Goal: Task Accomplishment & Management: Manage account settings

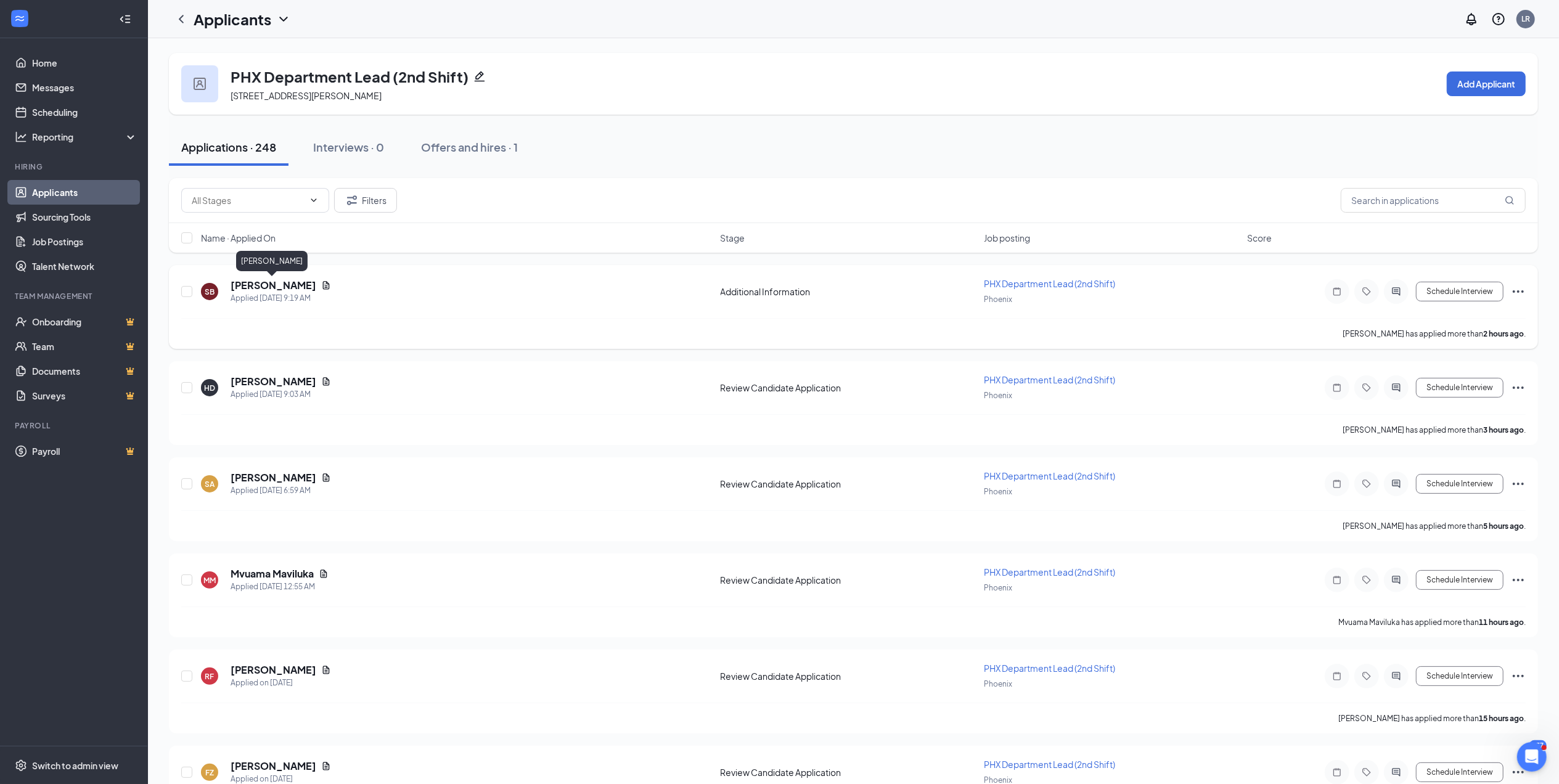
click at [280, 289] on h5 "Sabrina Brower" at bounding box center [273, 285] width 86 height 14
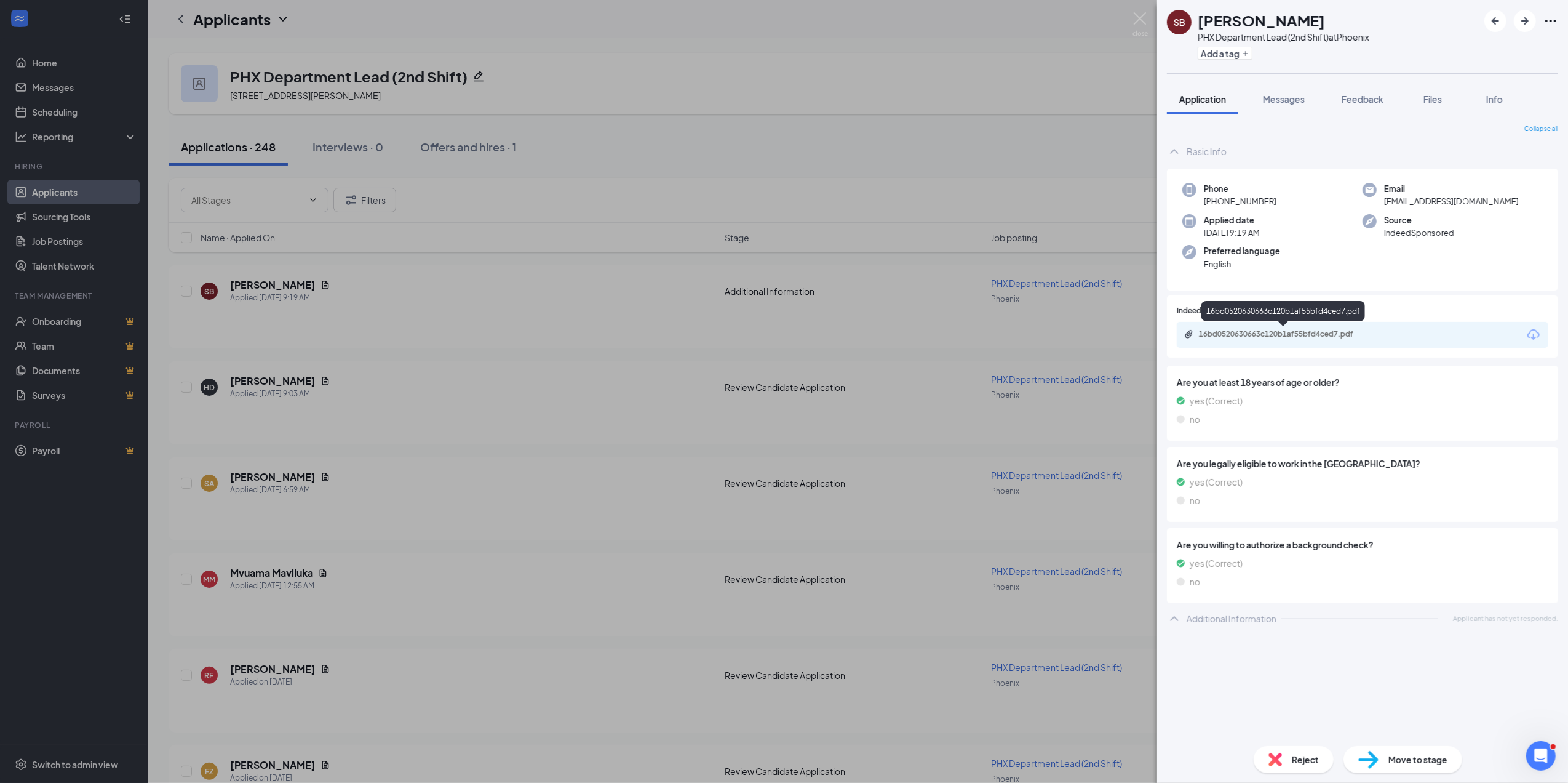
click at [1305, 331] on div "16bd0520630663c120b1af55bfd4ced7.pdf" at bounding box center [1286, 334] width 173 height 10
click at [1310, 759] on span "Reject" at bounding box center [1305, 759] width 27 height 13
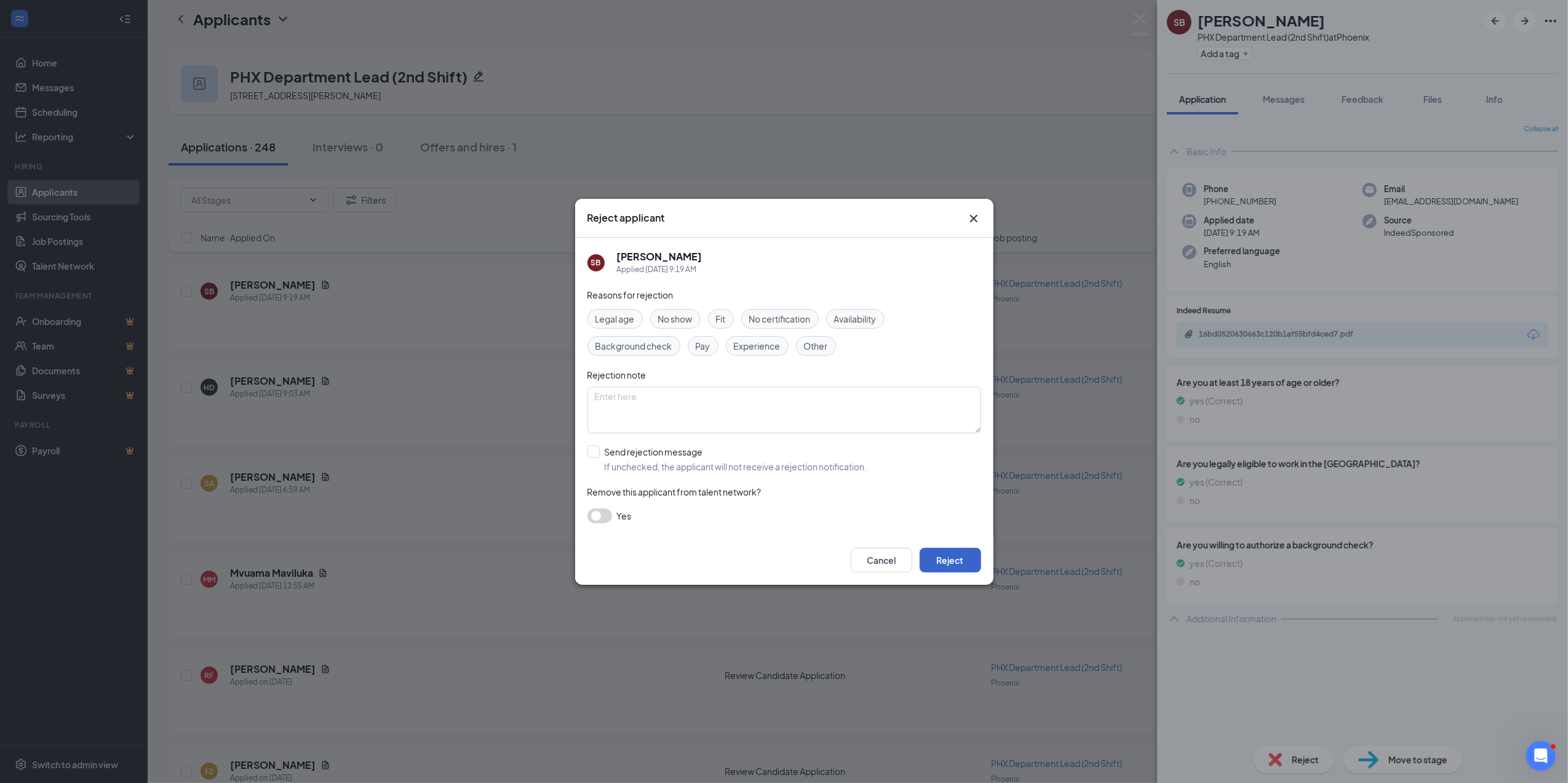
click at [958, 555] on button "Reject" at bounding box center [950, 560] width 61 height 25
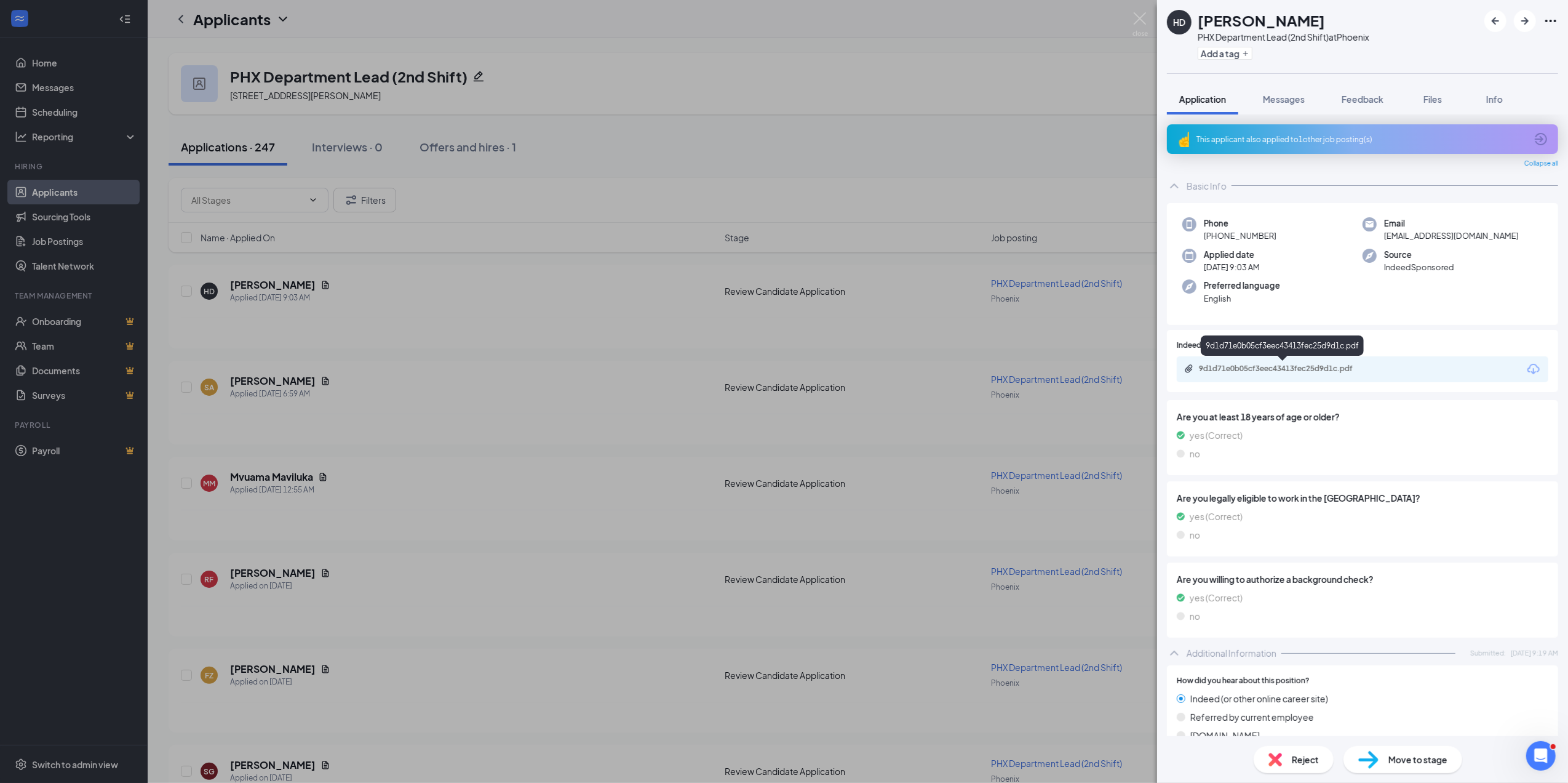
click at [1314, 370] on div "9d1d71e0b05cf3eec43413fec25d9d1c.pdf" at bounding box center [1286, 368] width 173 height 10
click at [1294, 756] on span "Reject" at bounding box center [1305, 759] width 27 height 13
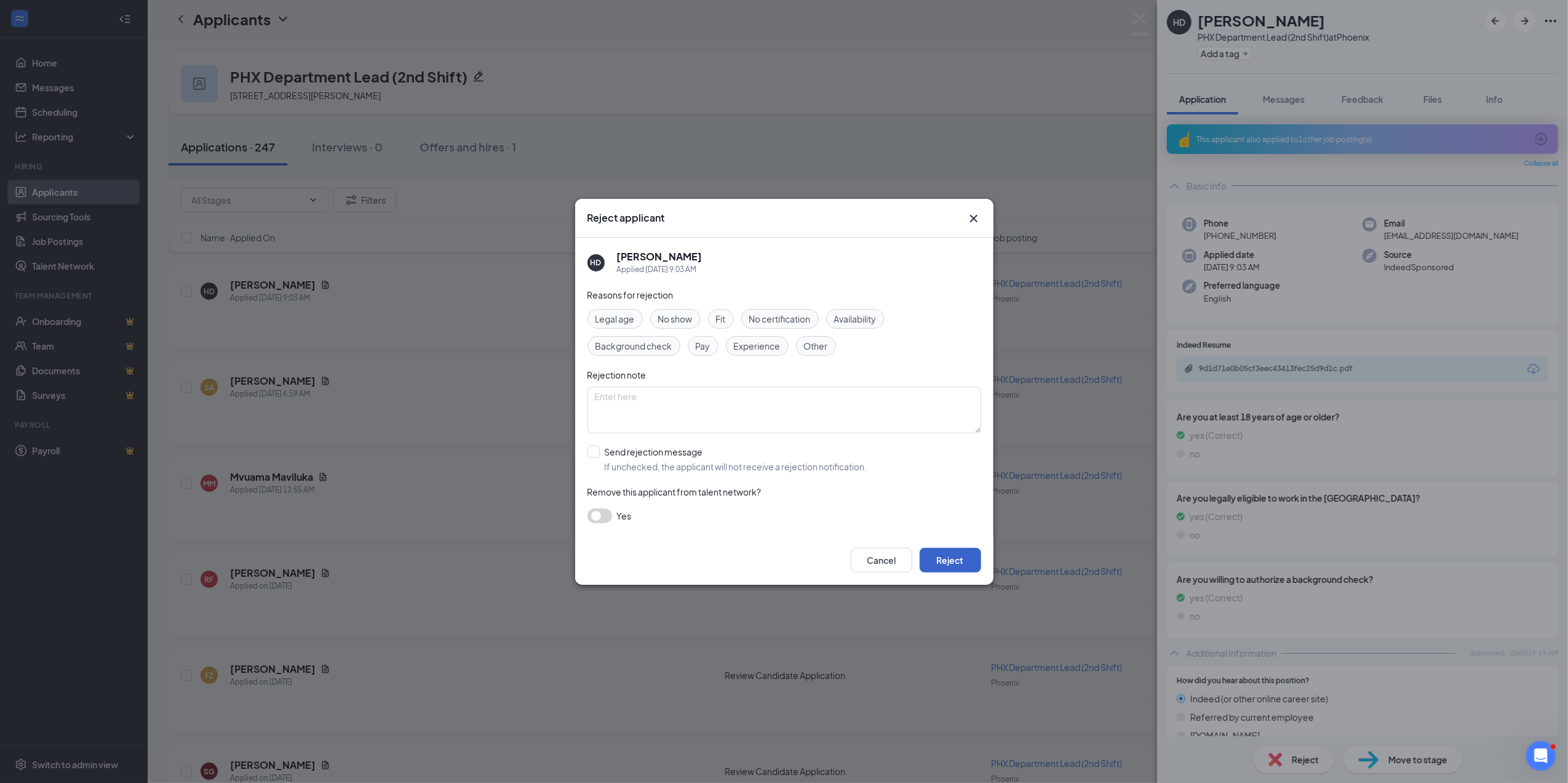
click at [961, 562] on button "Reject" at bounding box center [950, 560] width 61 height 25
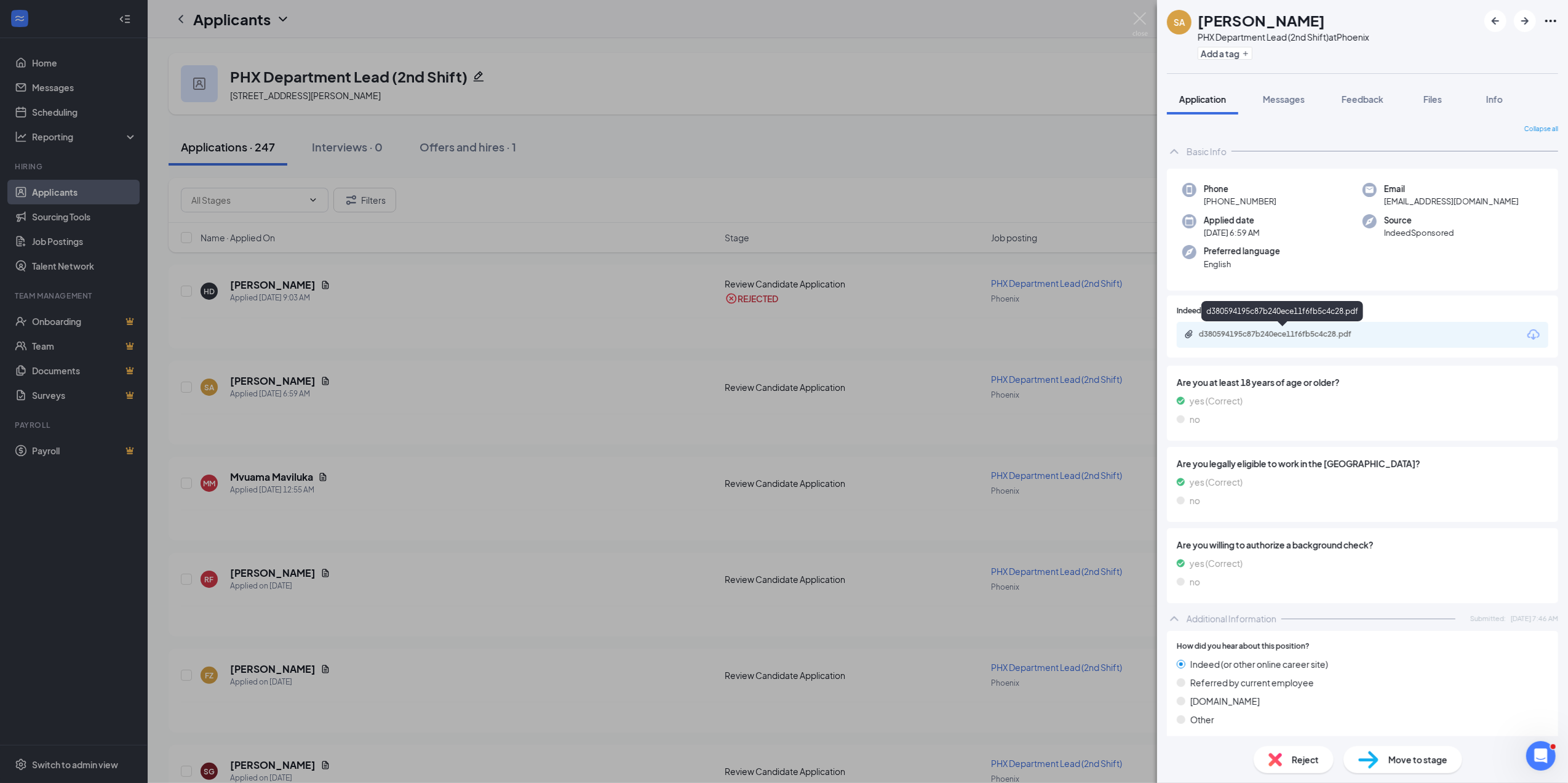
click at [1271, 333] on div "d380594195c87b240ece11f6fb5c4c28.pdf" at bounding box center [1286, 334] width 173 height 10
click at [1305, 758] on span "Reject" at bounding box center [1305, 759] width 27 height 13
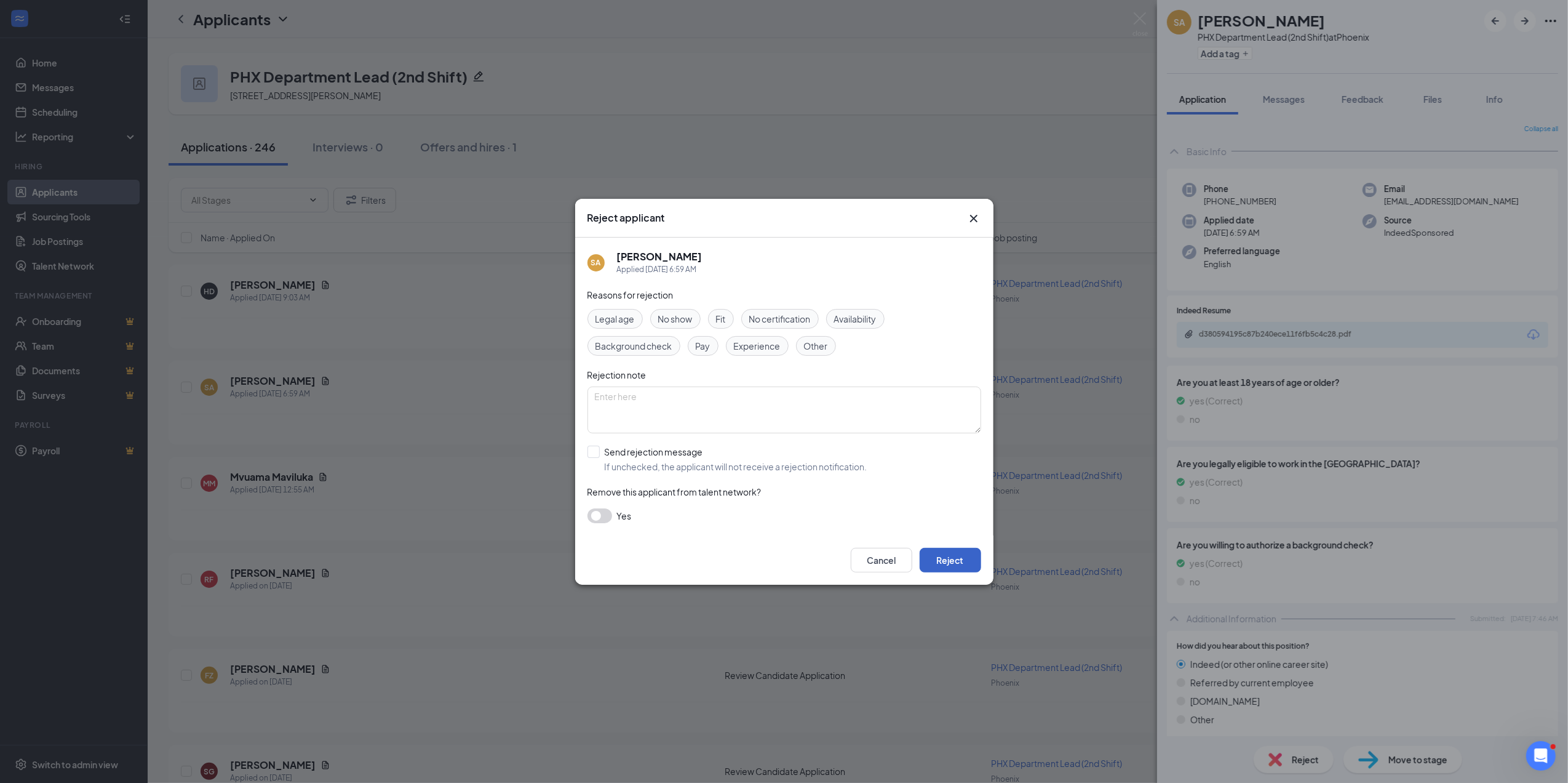
click at [942, 553] on button "Reject" at bounding box center [950, 560] width 61 height 25
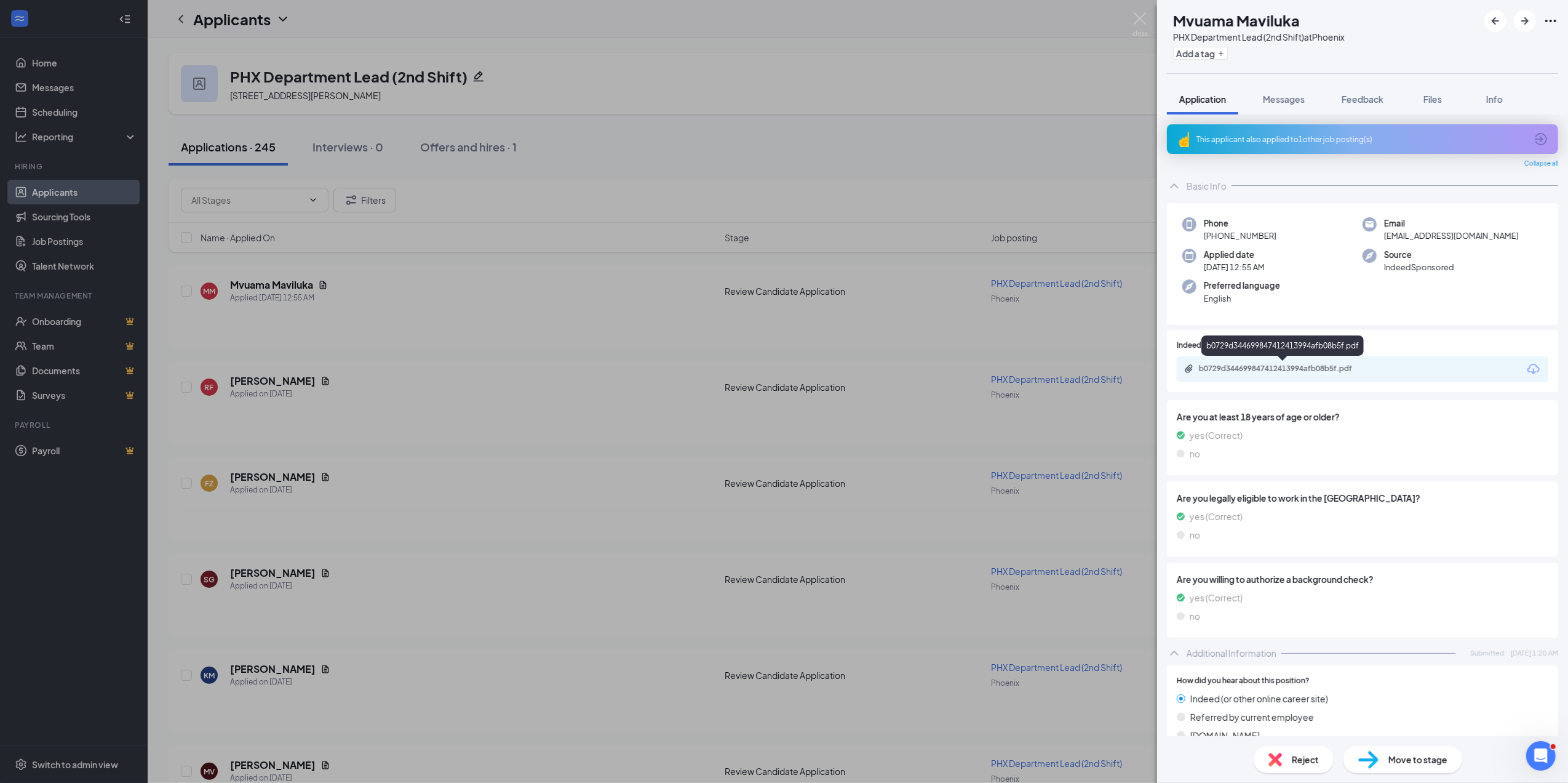
click at [1270, 370] on div "b0729d344699847412413994afb08b5f.pdf" at bounding box center [1286, 368] width 173 height 10
click at [1308, 759] on span "Reject" at bounding box center [1305, 759] width 27 height 13
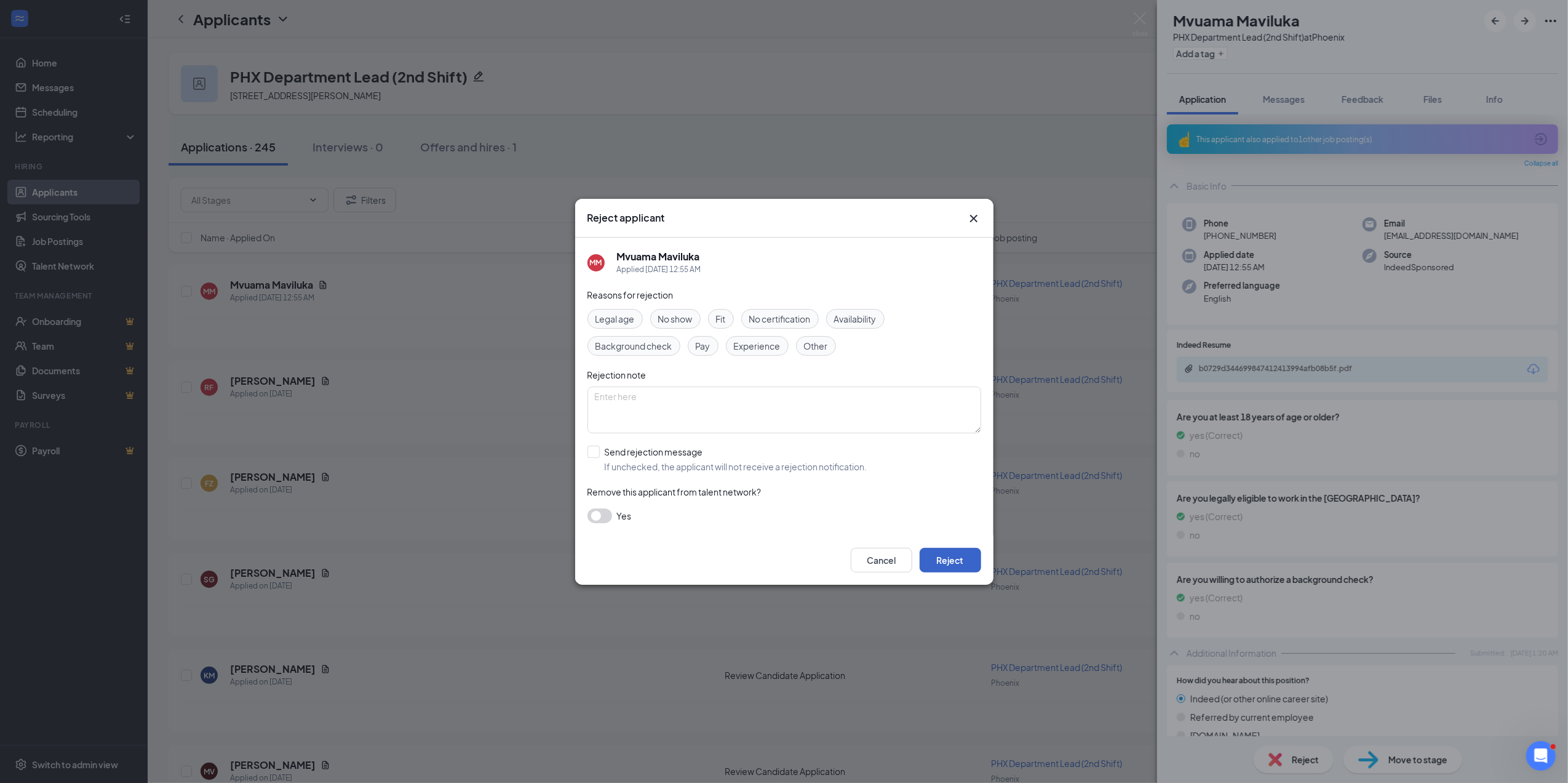
click at [953, 559] on button "Reject" at bounding box center [950, 560] width 61 height 25
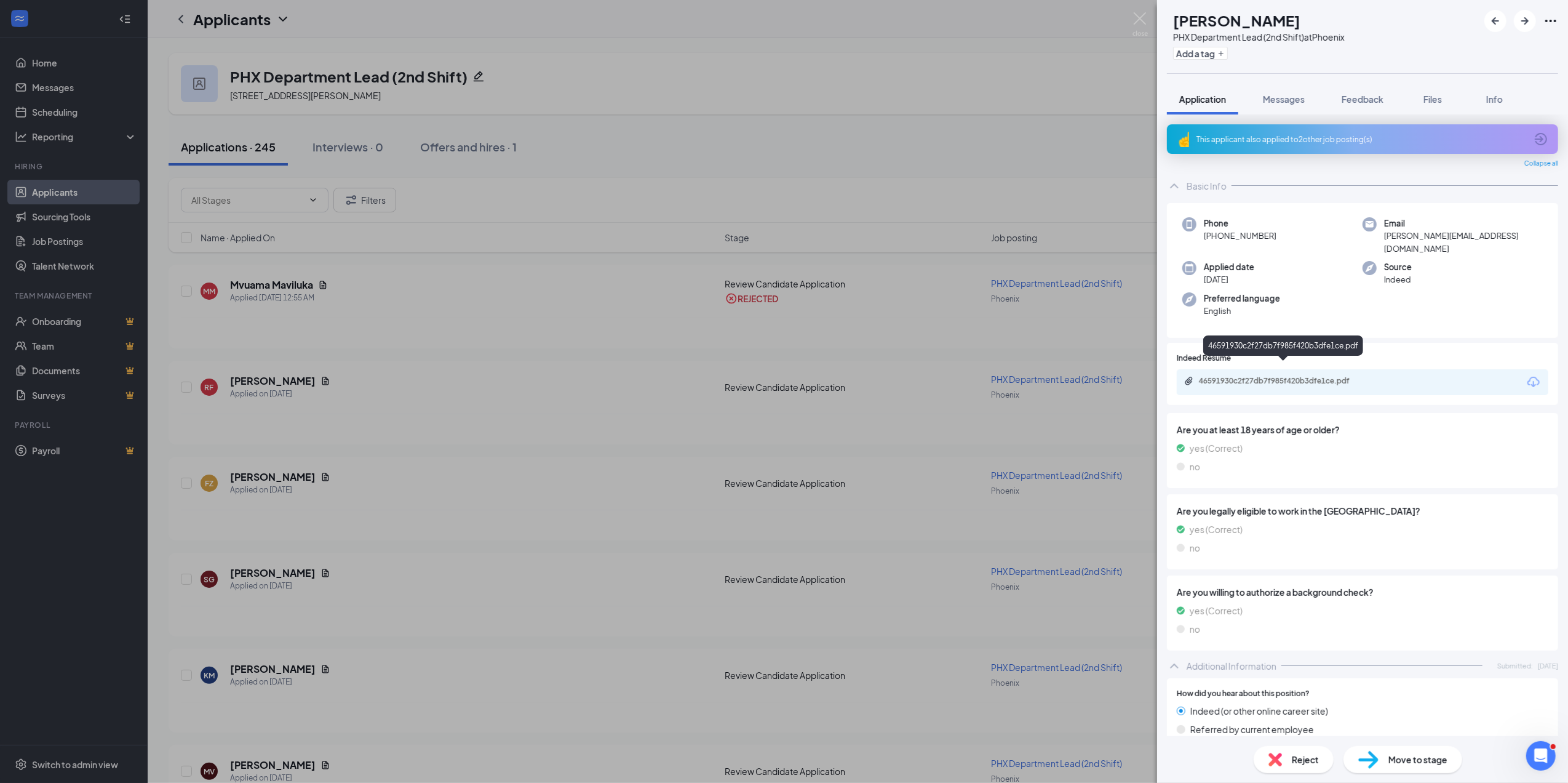
click at [1258, 376] on div "46591930c2f27db7f985f420b3dfe1ce.pdf" at bounding box center [1286, 381] width 173 height 10
click at [1313, 757] on span "Reject" at bounding box center [1305, 759] width 27 height 13
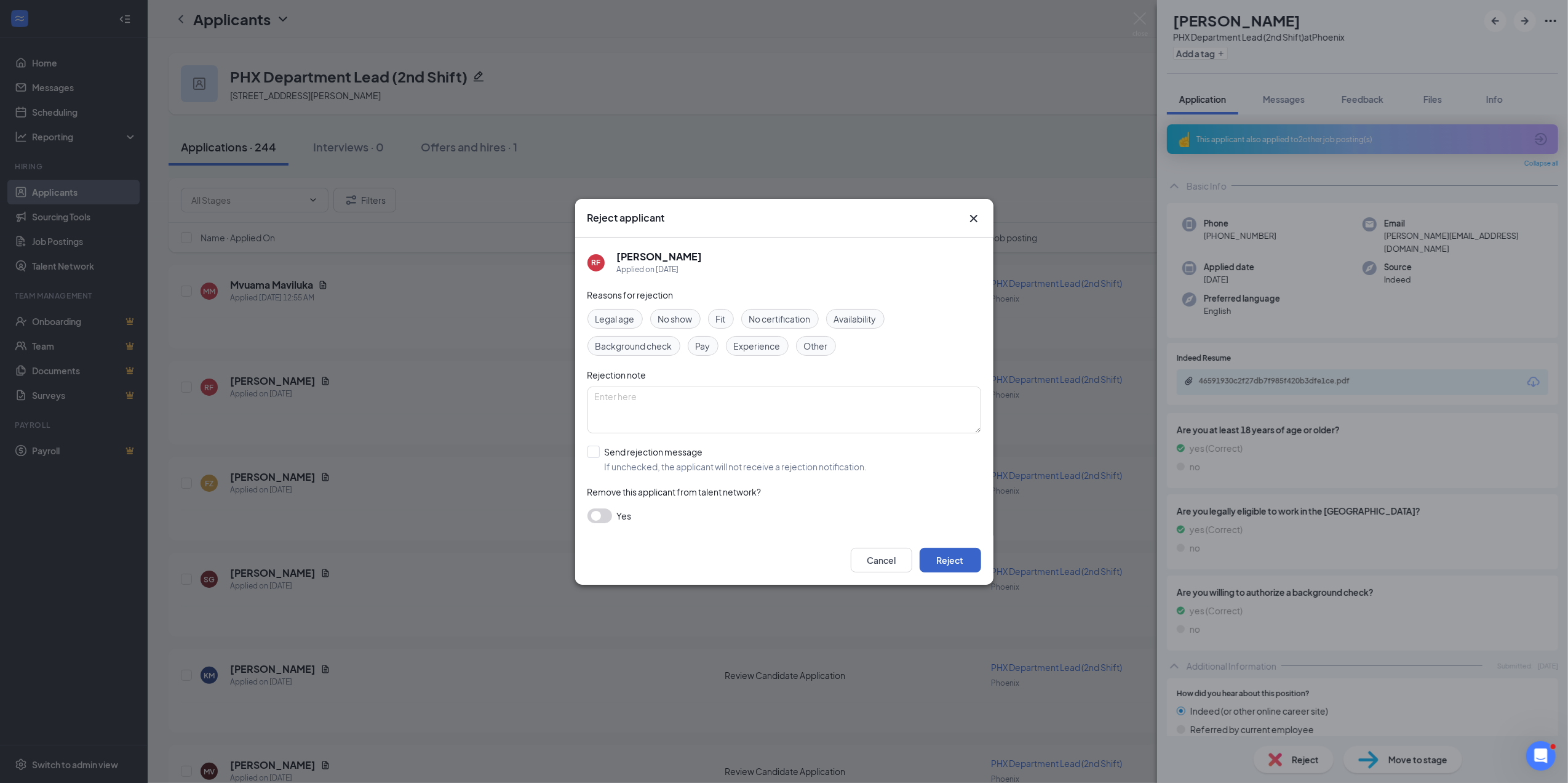
click at [950, 557] on button "Reject" at bounding box center [950, 560] width 61 height 25
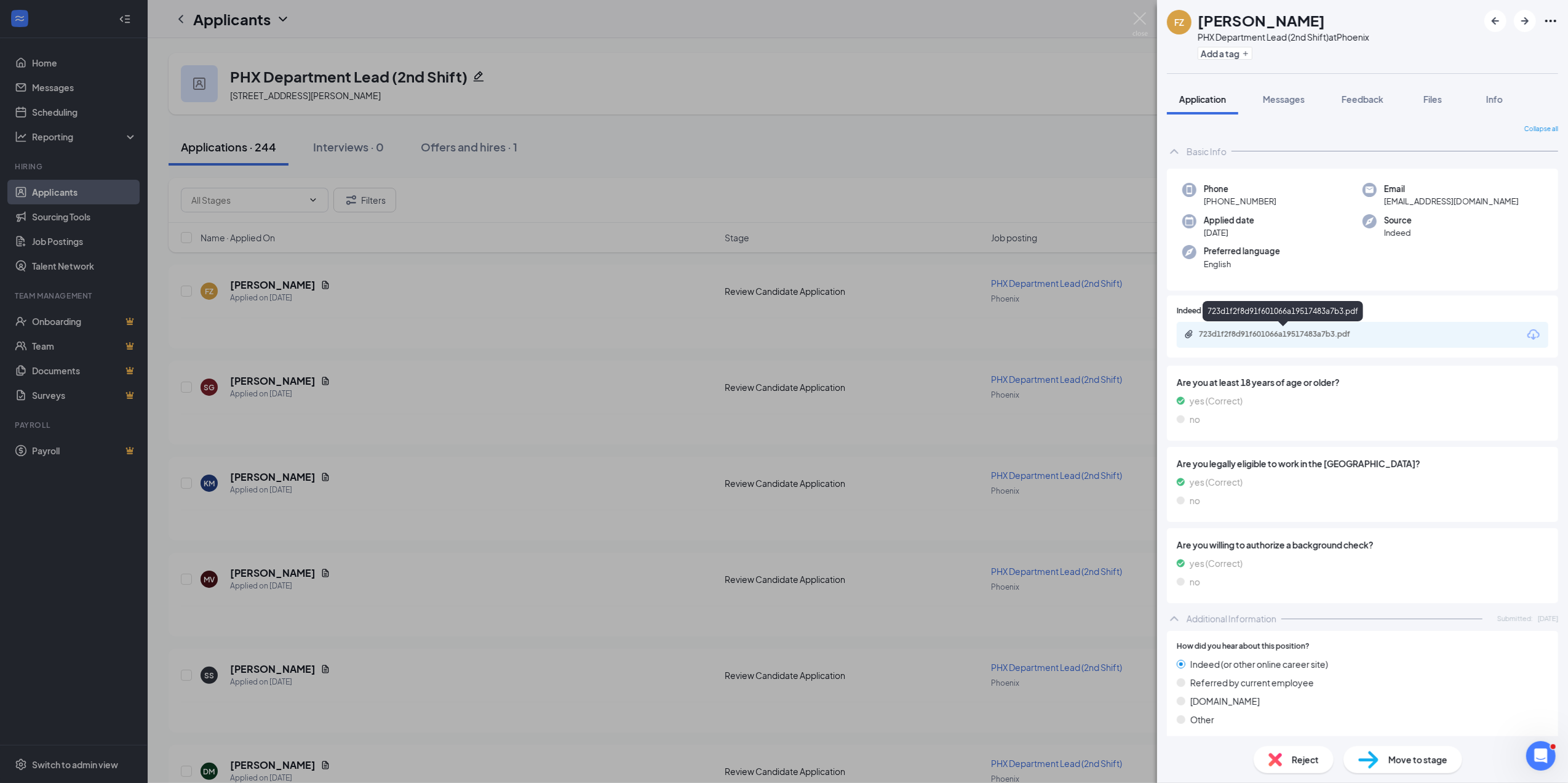
click at [1263, 335] on div "723d1f2f8d91f601066a19517483a7b3.pdf" at bounding box center [1286, 334] width 173 height 10
click at [1307, 757] on span "Reject" at bounding box center [1305, 759] width 27 height 13
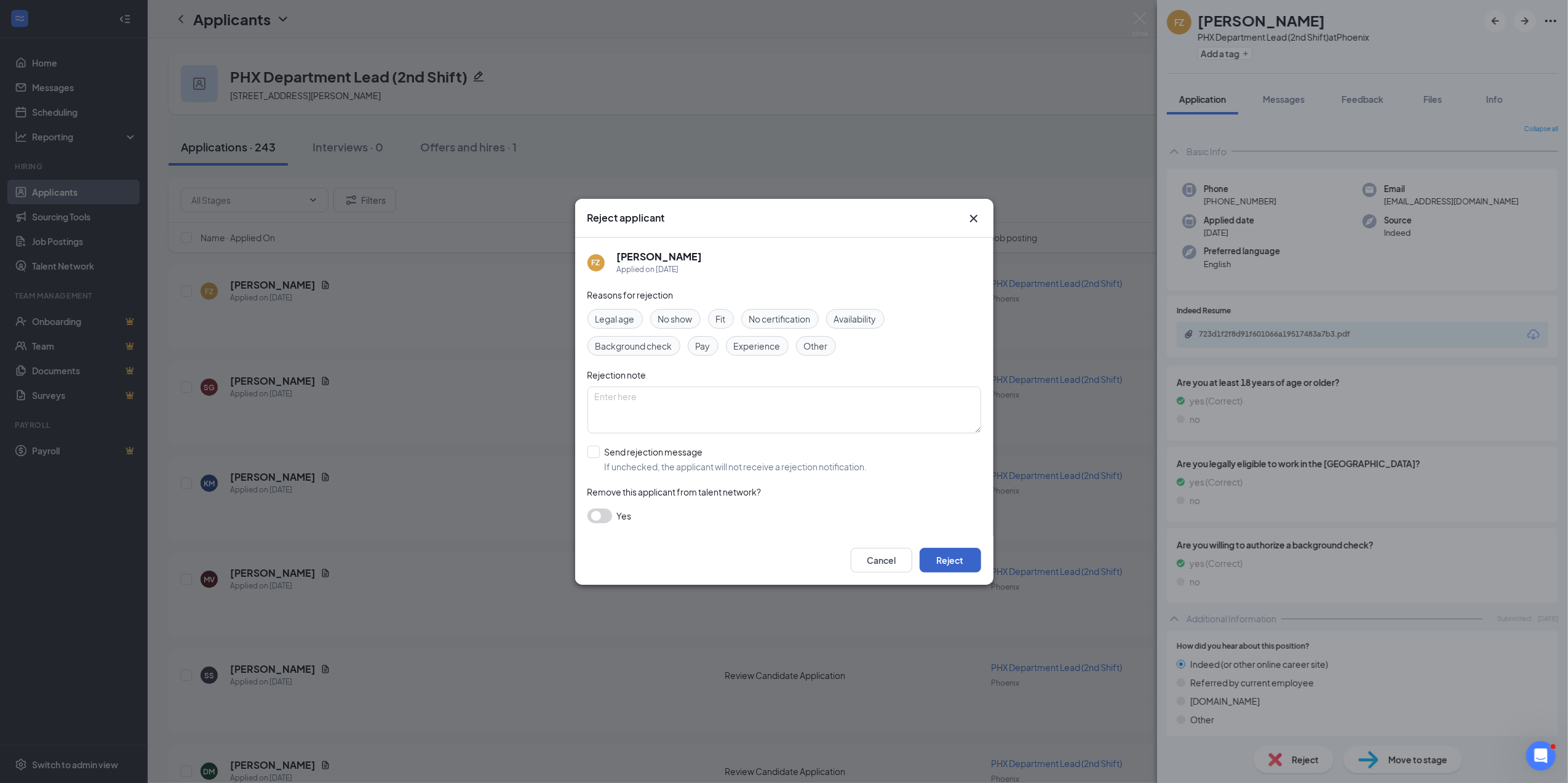
click at [955, 560] on button "Reject" at bounding box center [950, 560] width 61 height 25
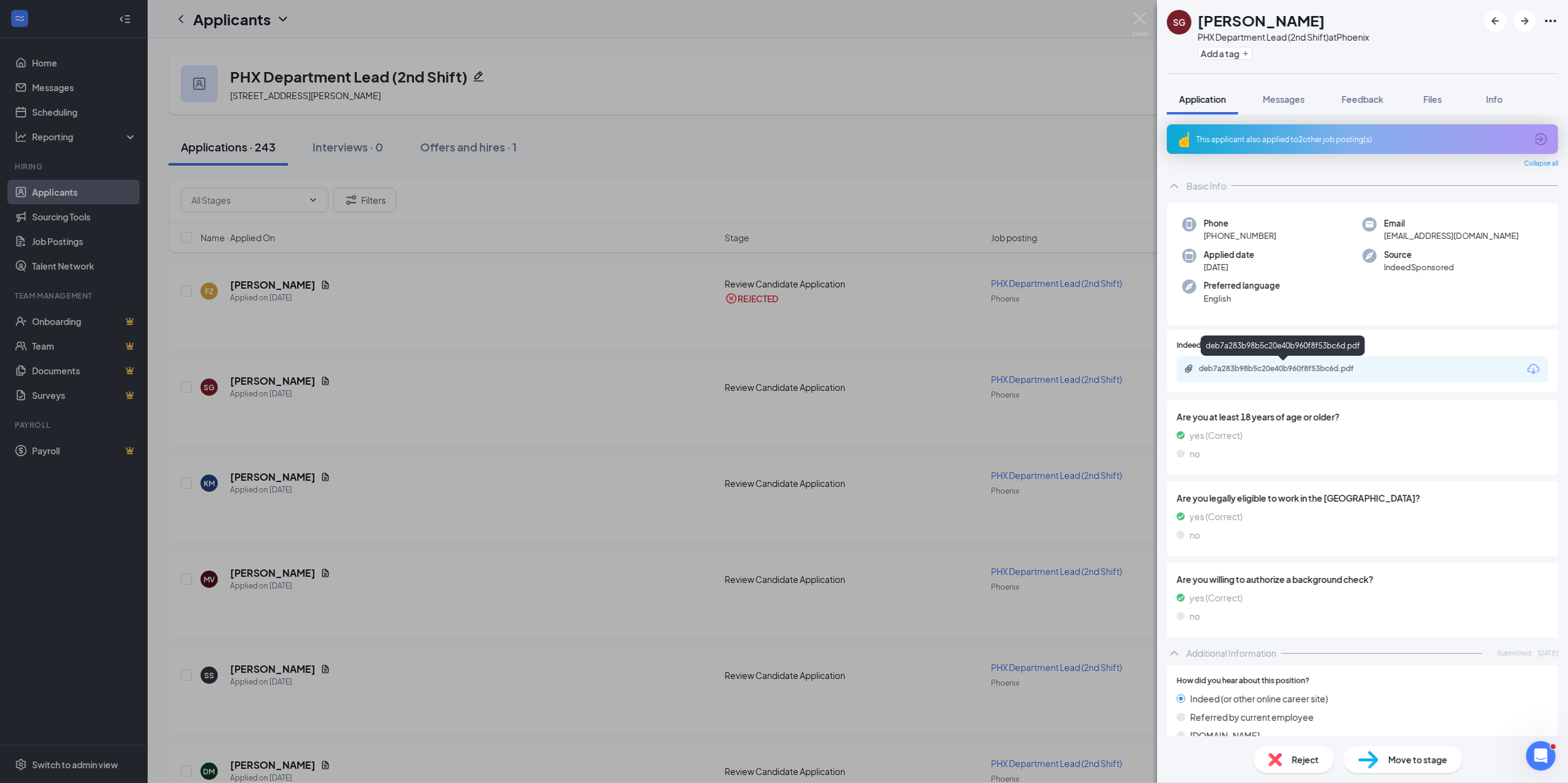
click at [1298, 366] on div "deb7a283b98b5c20e40b960f8f53bc6d.pdf" at bounding box center [1286, 368] width 173 height 10
click at [1399, 756] on span "Move to stage" at bounding box center [1418, 759] width 59 height 13
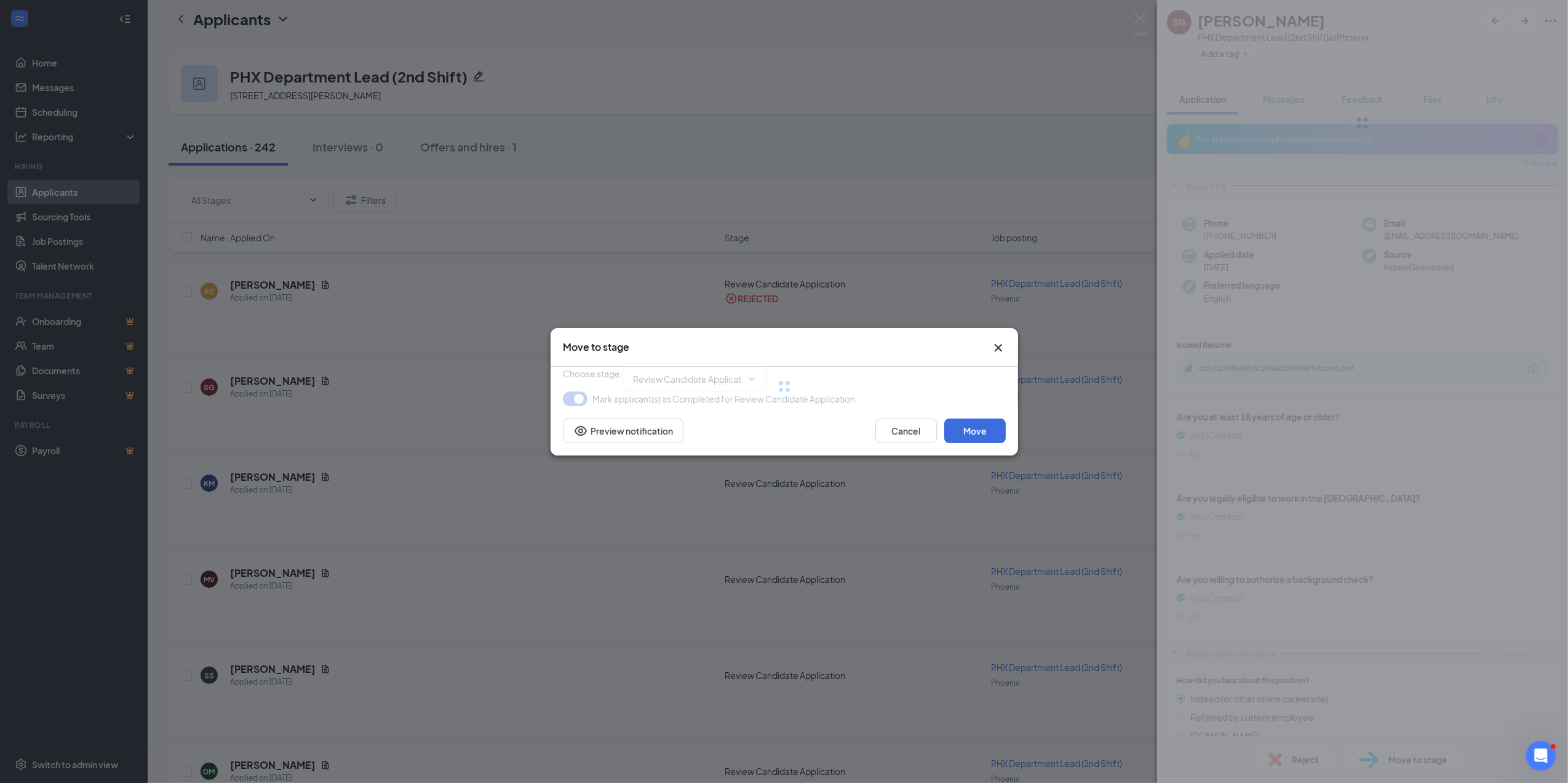
type input "Phone Screening with Lena Powell (next stage)"
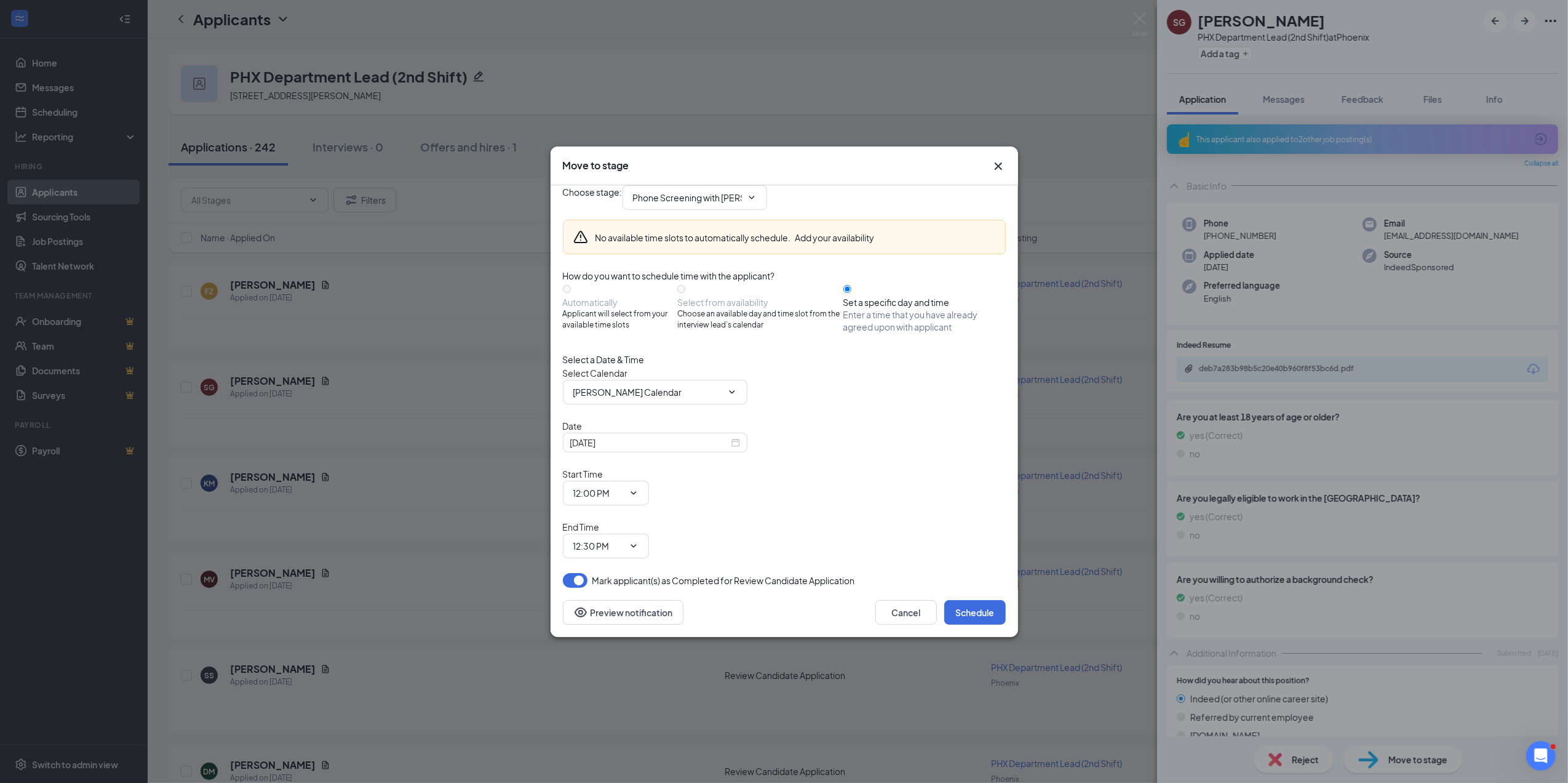
click at [996, 169] on icon "Cross" at bounding box center [998, 165] width 7 height 7
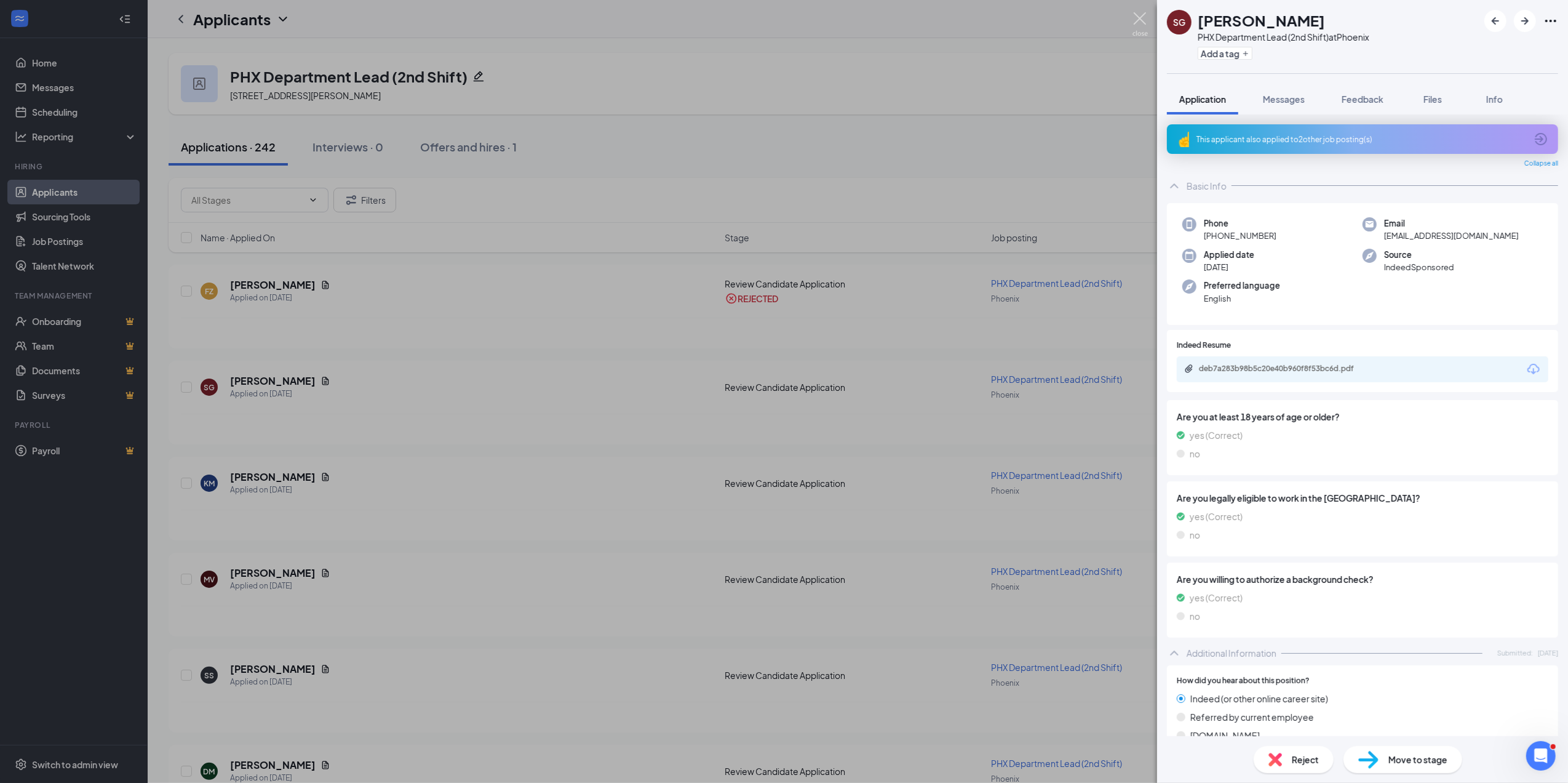
click at [1135, 16] on img at bounding box center [1140, 24] width 16 height 24
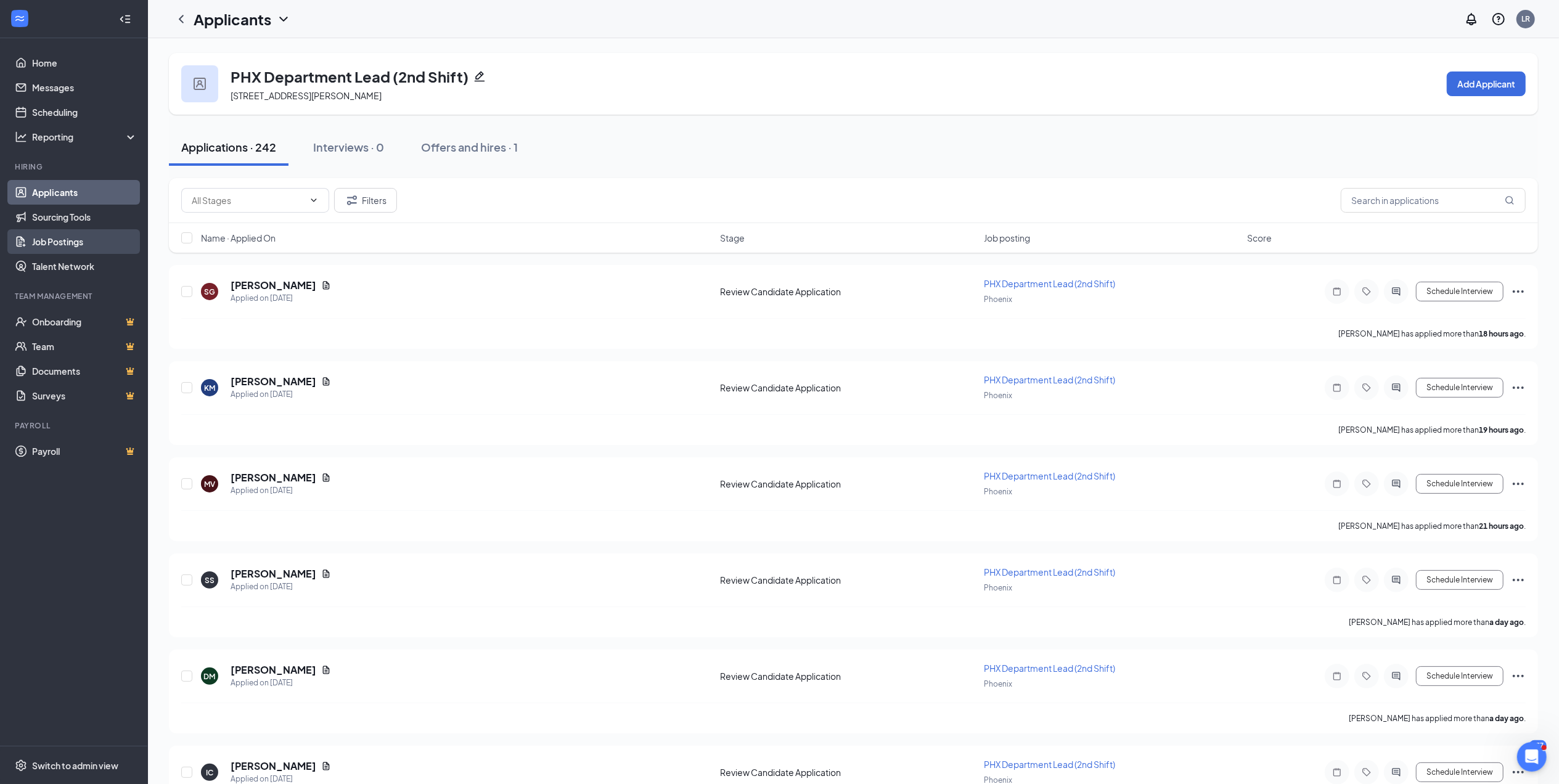
click at [73, 238] on link "Job Postings" at bounding box center [84, 241] width 105 height 25
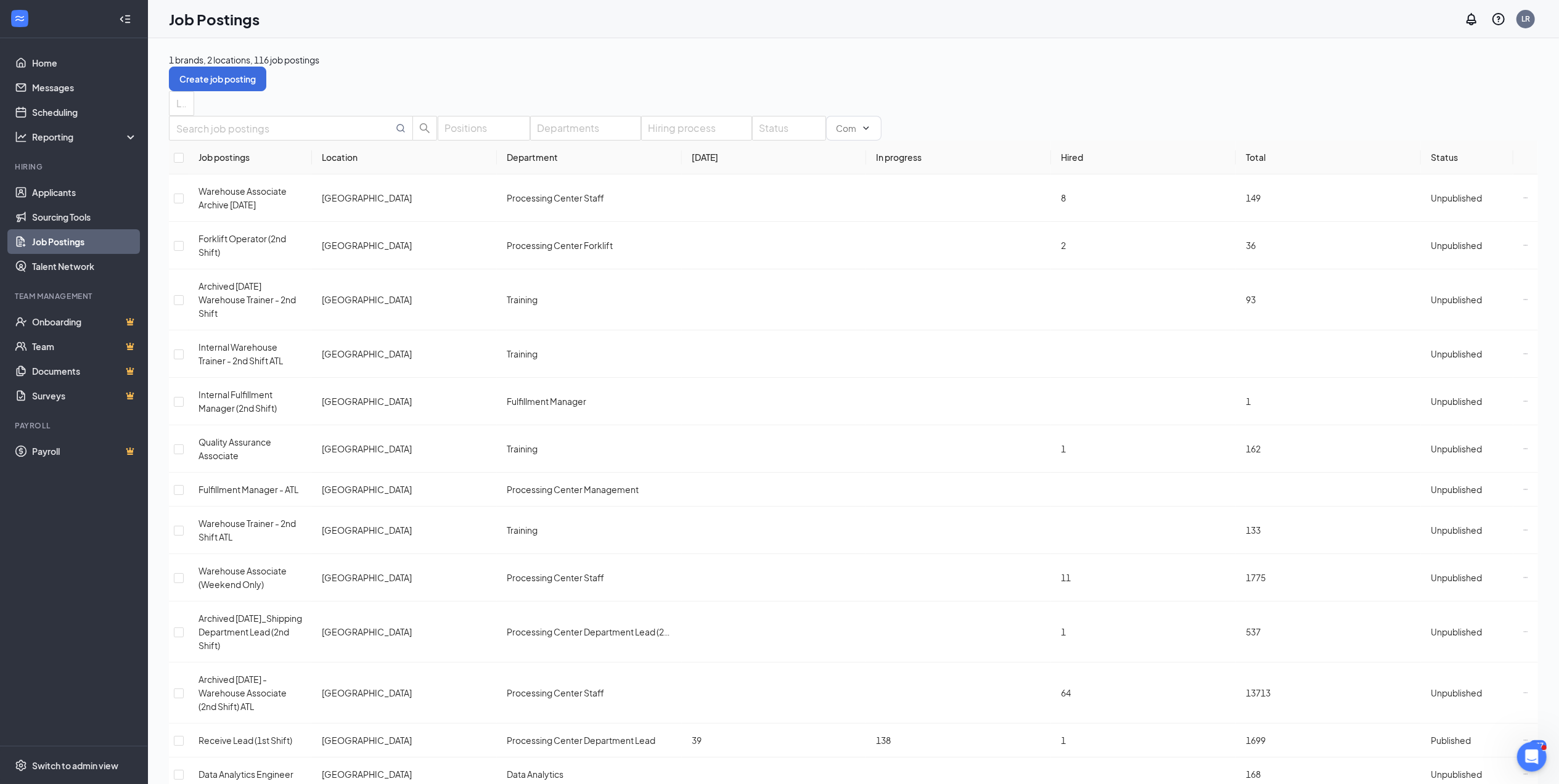
click at [752, 140] on div "Status" at bounding box center [789, 128] width 74 height 25
click at [684, 205] on div at bounding box center [706, 205] width 59 height 0
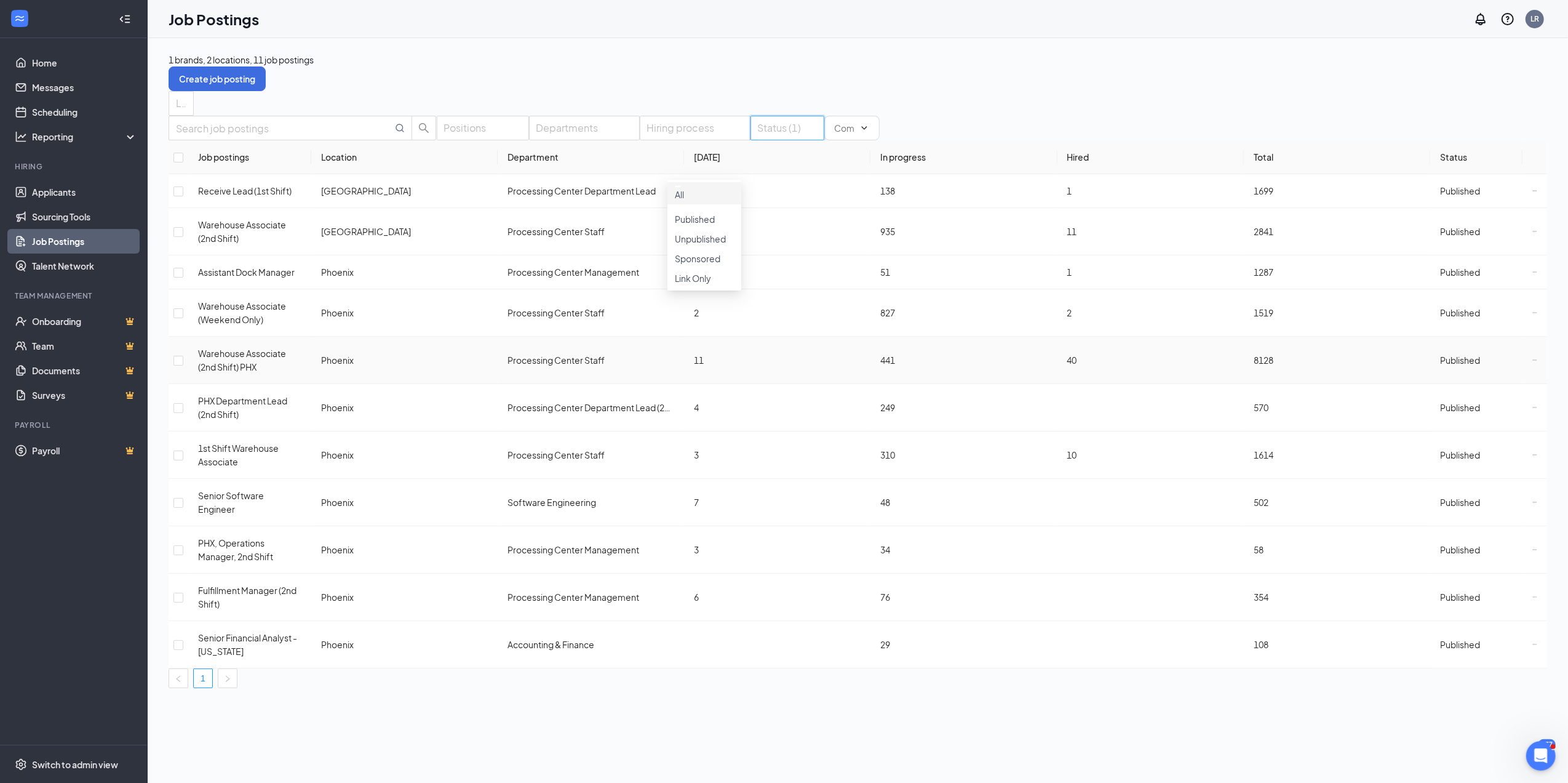
click at [1533, 360] on icon "Ellipses" at bounding box center [1534, 359] width 3 height 1
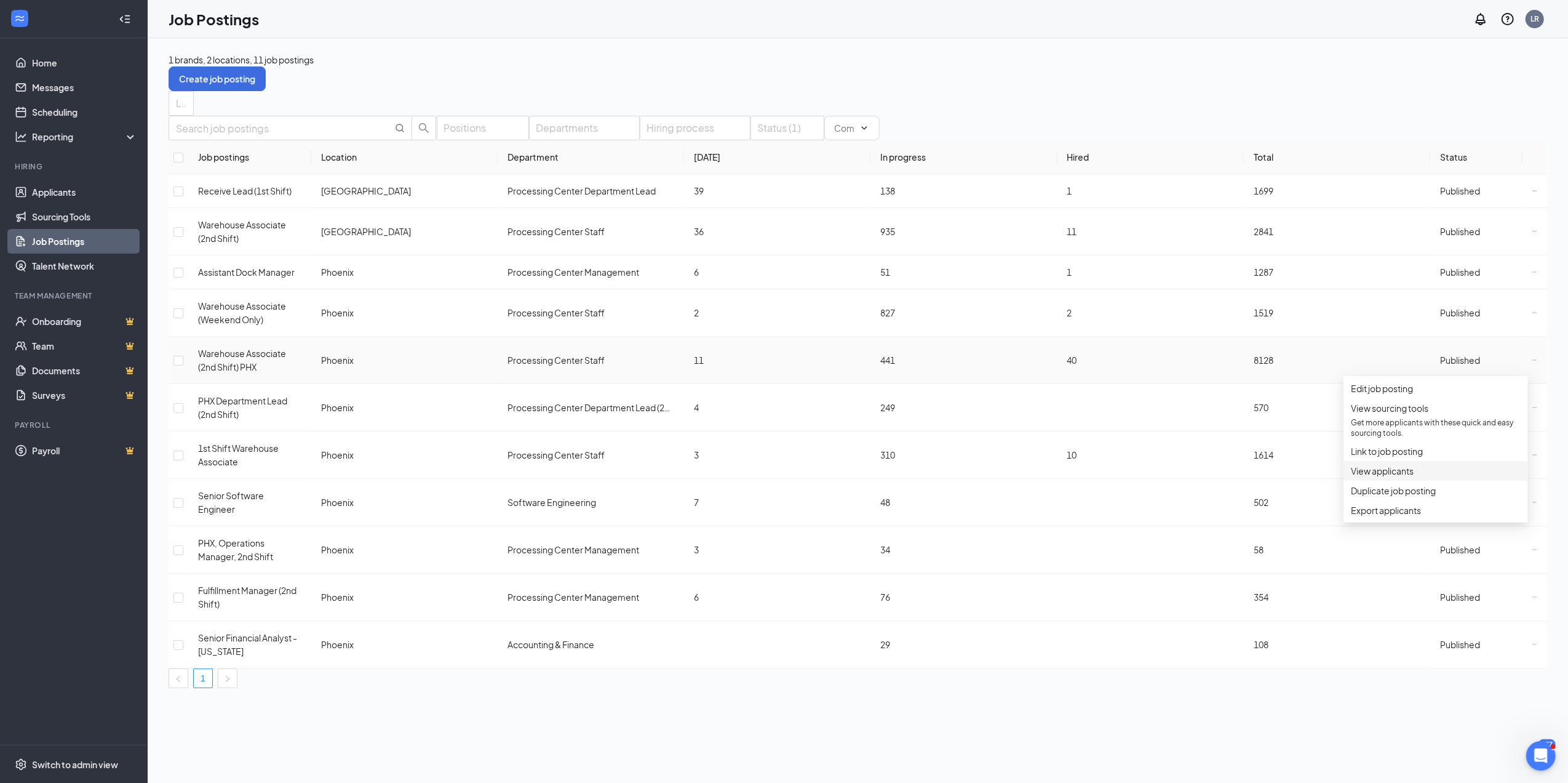
click at [1412, 476] on span "View applicants" at bounding box center [1382, 471] width 63 height 11
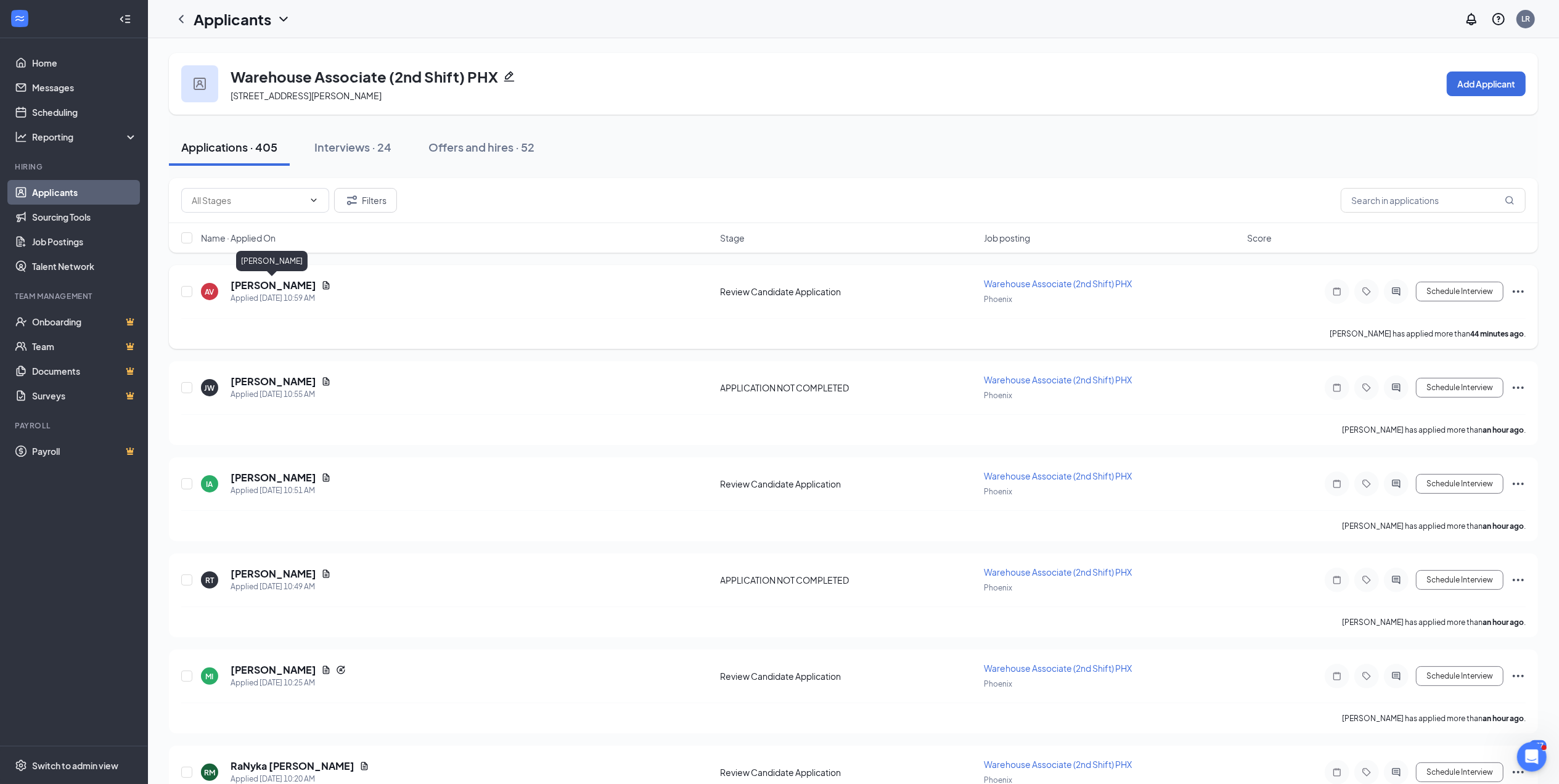
click at [260, 284] on h5 "Angel Villalobos" at bounding box center [273, 285] width 86 height 14
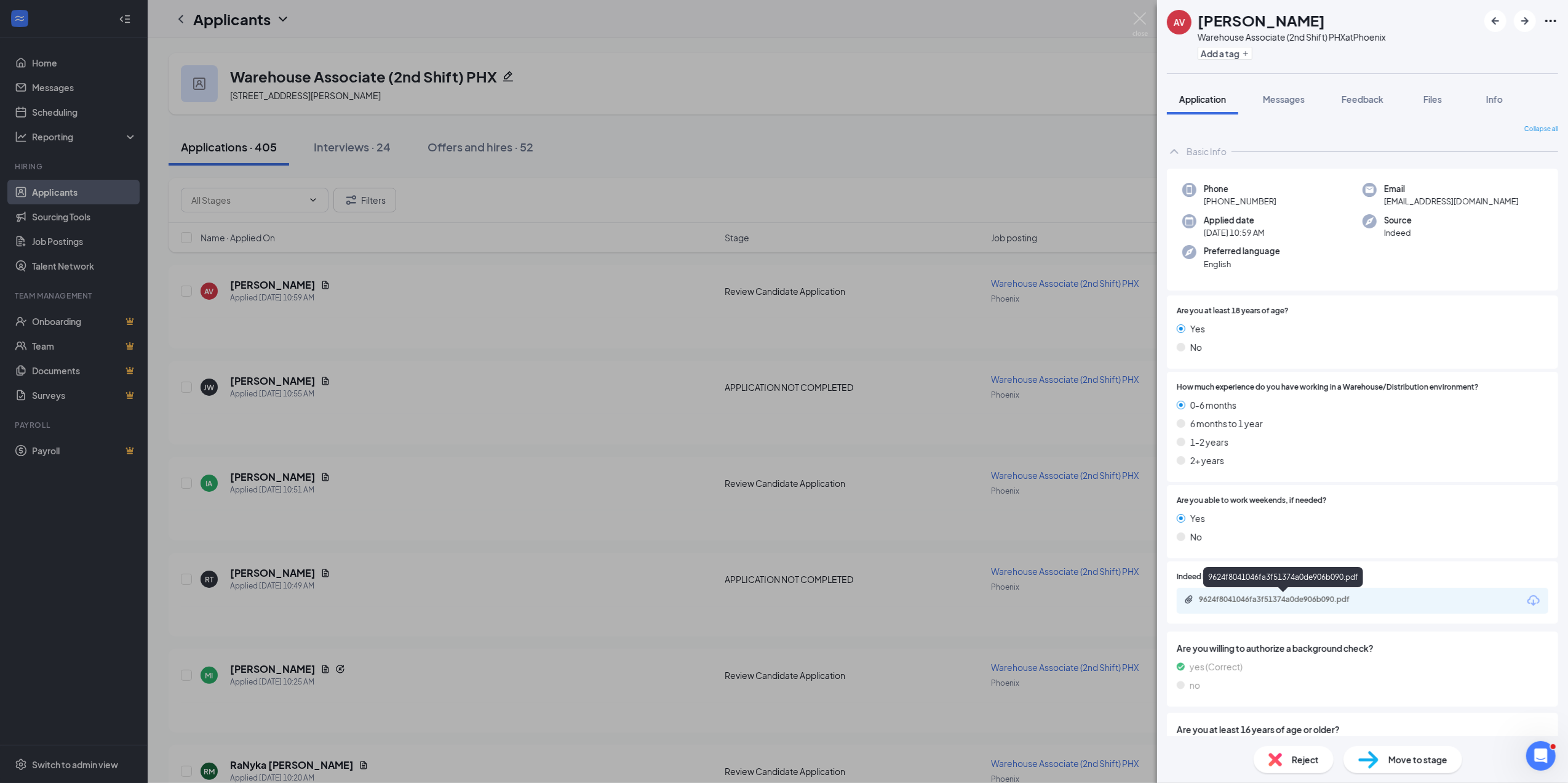
click at [1288, 600] on div "9624f8041046fa3f51374a0de906b090.pdf" at bounding box center [1286, 600] width 173 height 10
click at [1305, 751] on div "Reject" at bounding box center [1294, 759] width 80 height 27
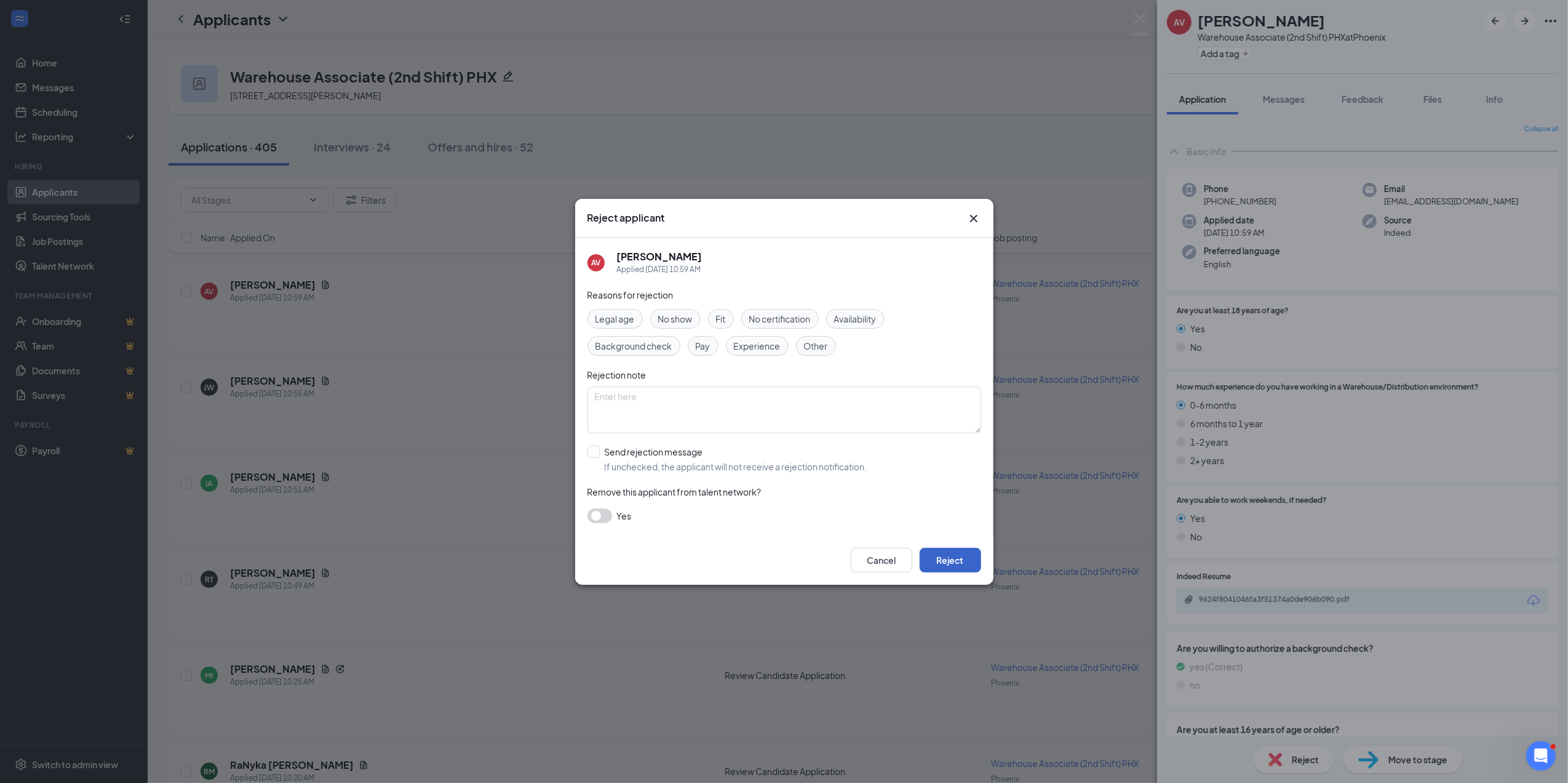
click at [950, 552] on button "Reject" at bounding box center [950, 560] width 61 height 25
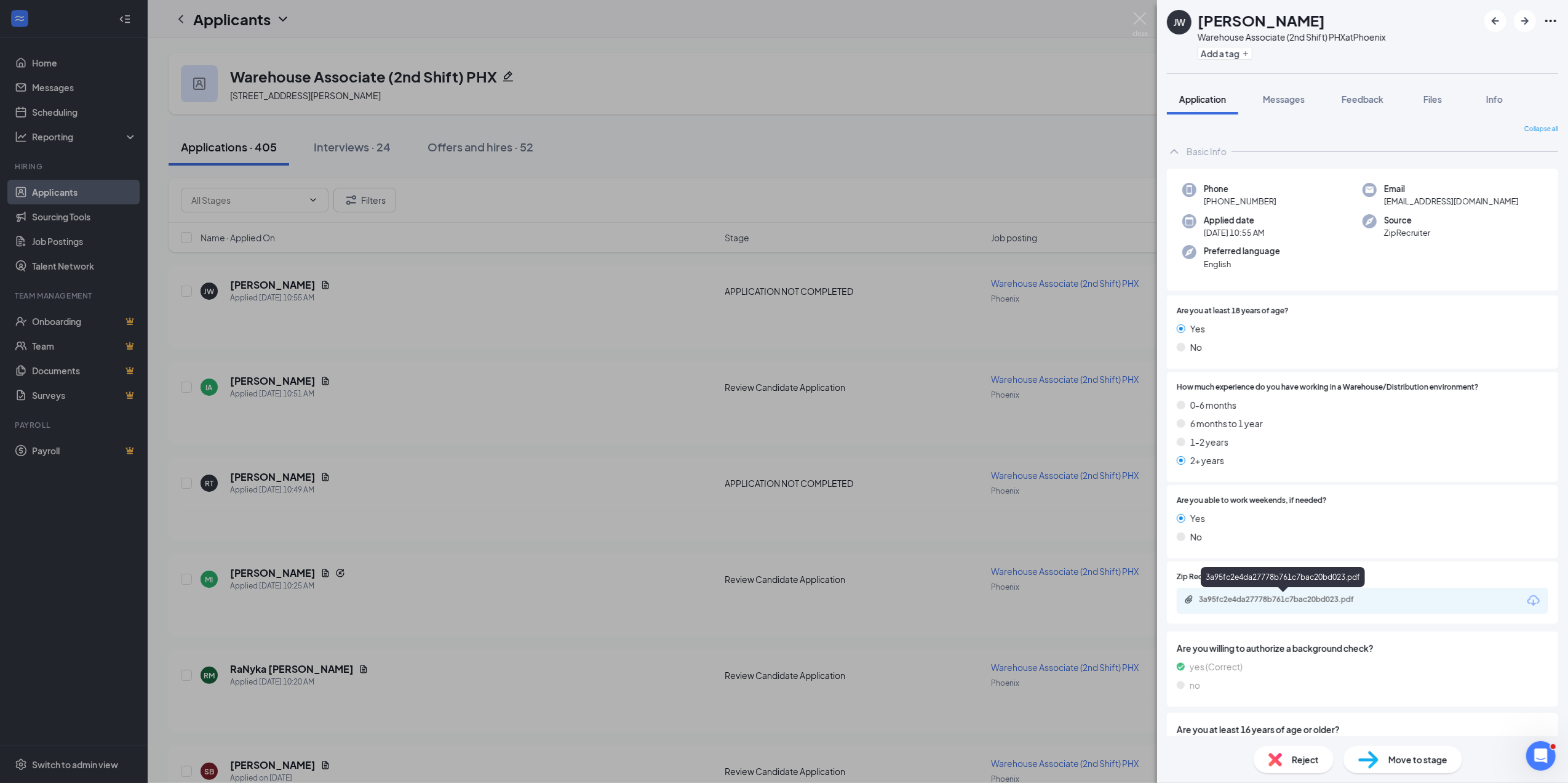
click at [1341, 602] on div "3a95fc2e4da27778b761c7bac20bd023.pdf" at bounding box center [1286, 600] width 173 height 10
click at [1306, 761] on span "Reject" at bounding box center [1305, 759] width 27 height 13
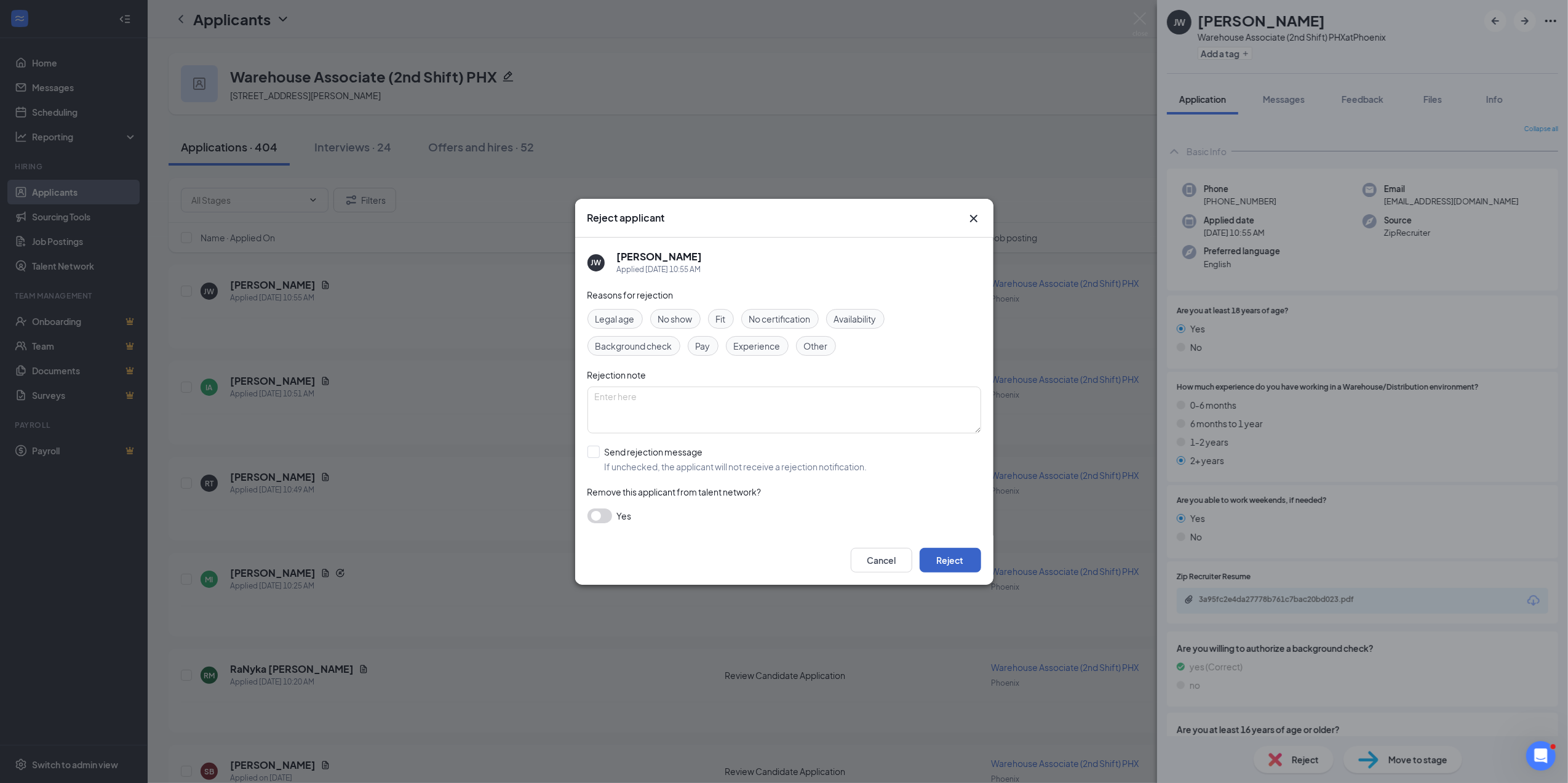
click at [955, 556] on button "Reject" at bounding box center [950, 560] width 61 height 25
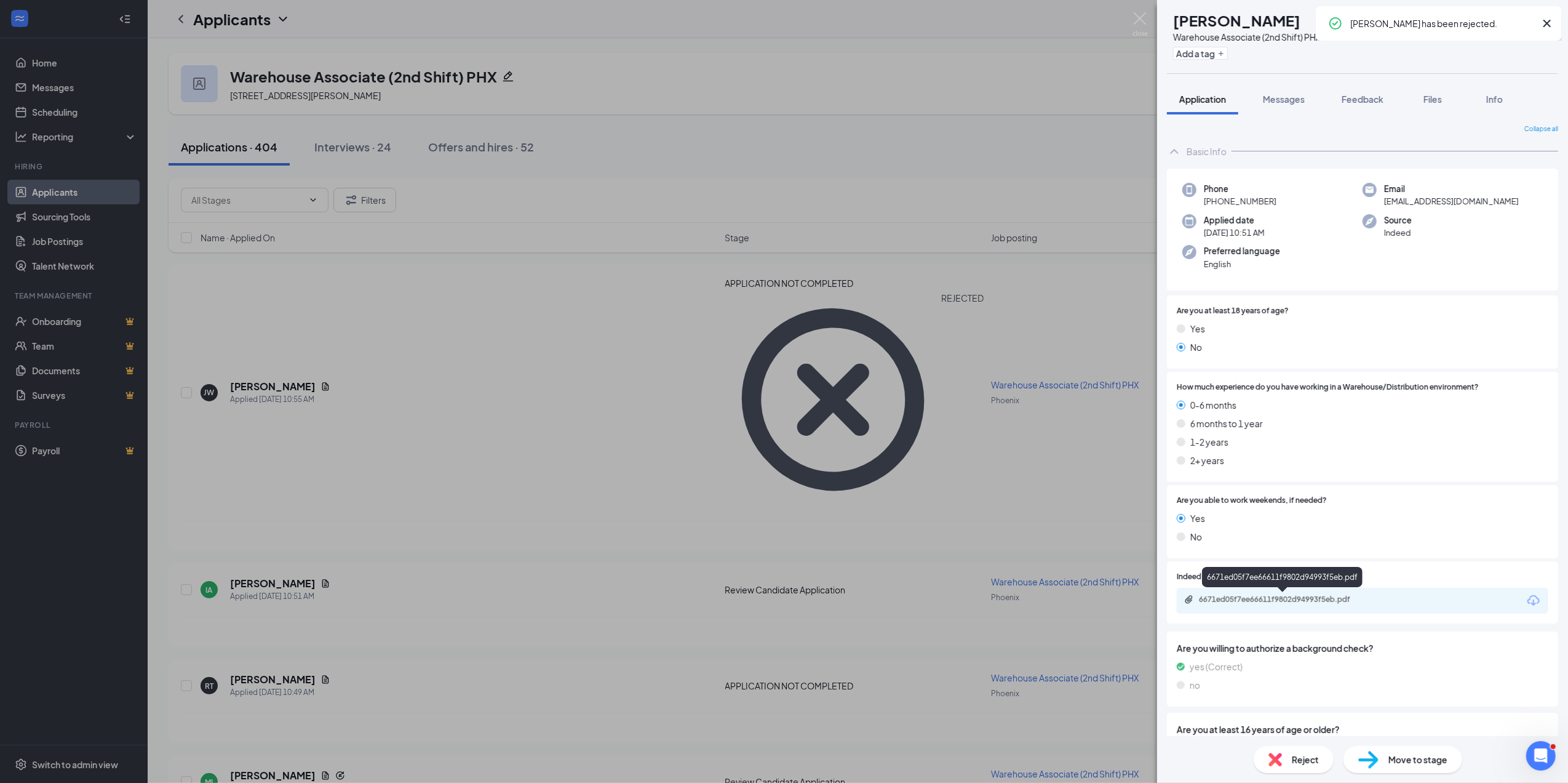
click at [1308, 601] on div "6671ed05f7ee66611f9802d94993f5eb.pdf" at bounding box center [1286, 600] width 173 height 10
click at [1313, 761] on span "Reject" at bounding box center [1305, 759] width 27 height 13
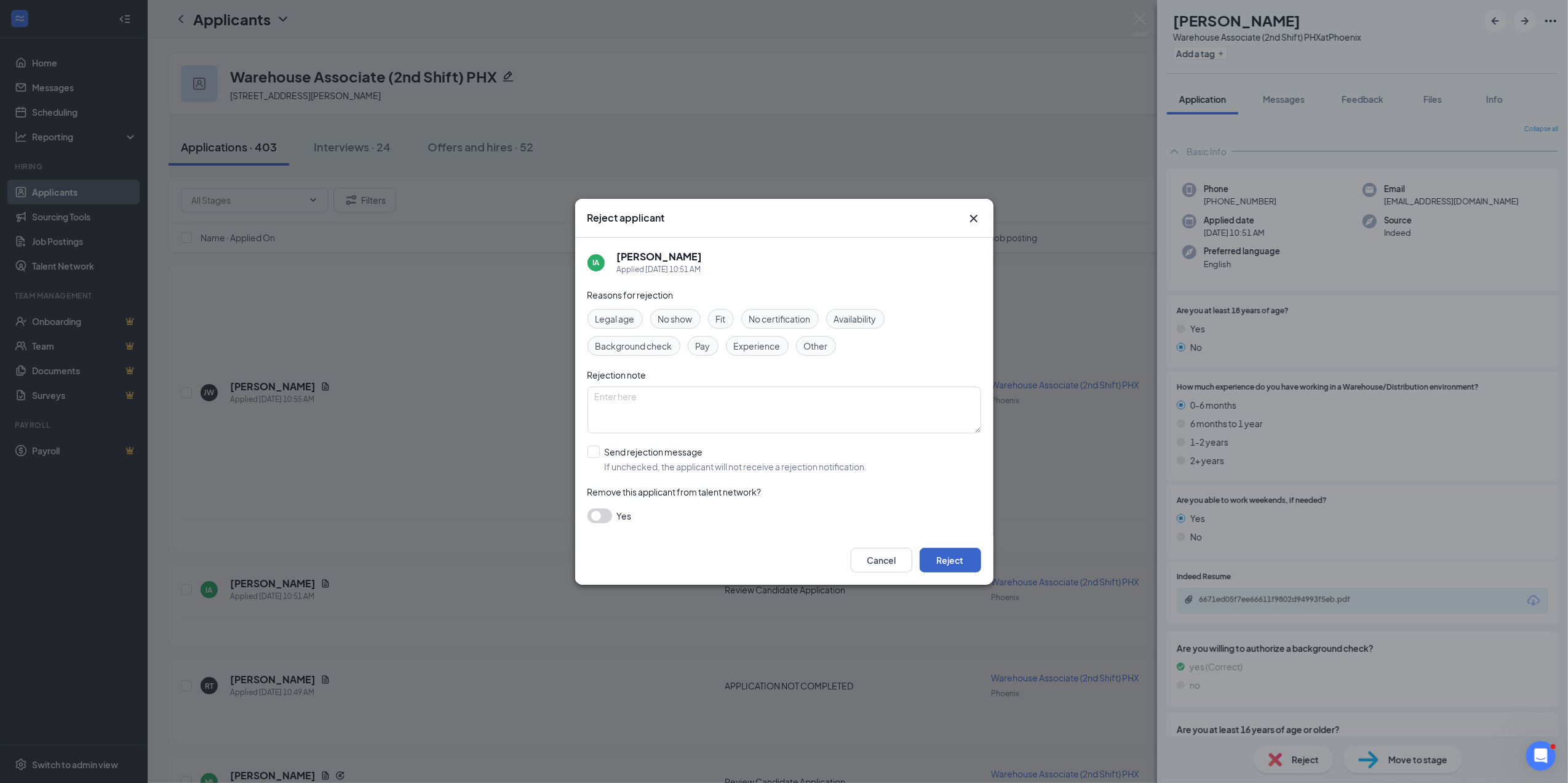
click at [960, 562] on button "Reject" at bounding box center [950, 560] width 61 height 25
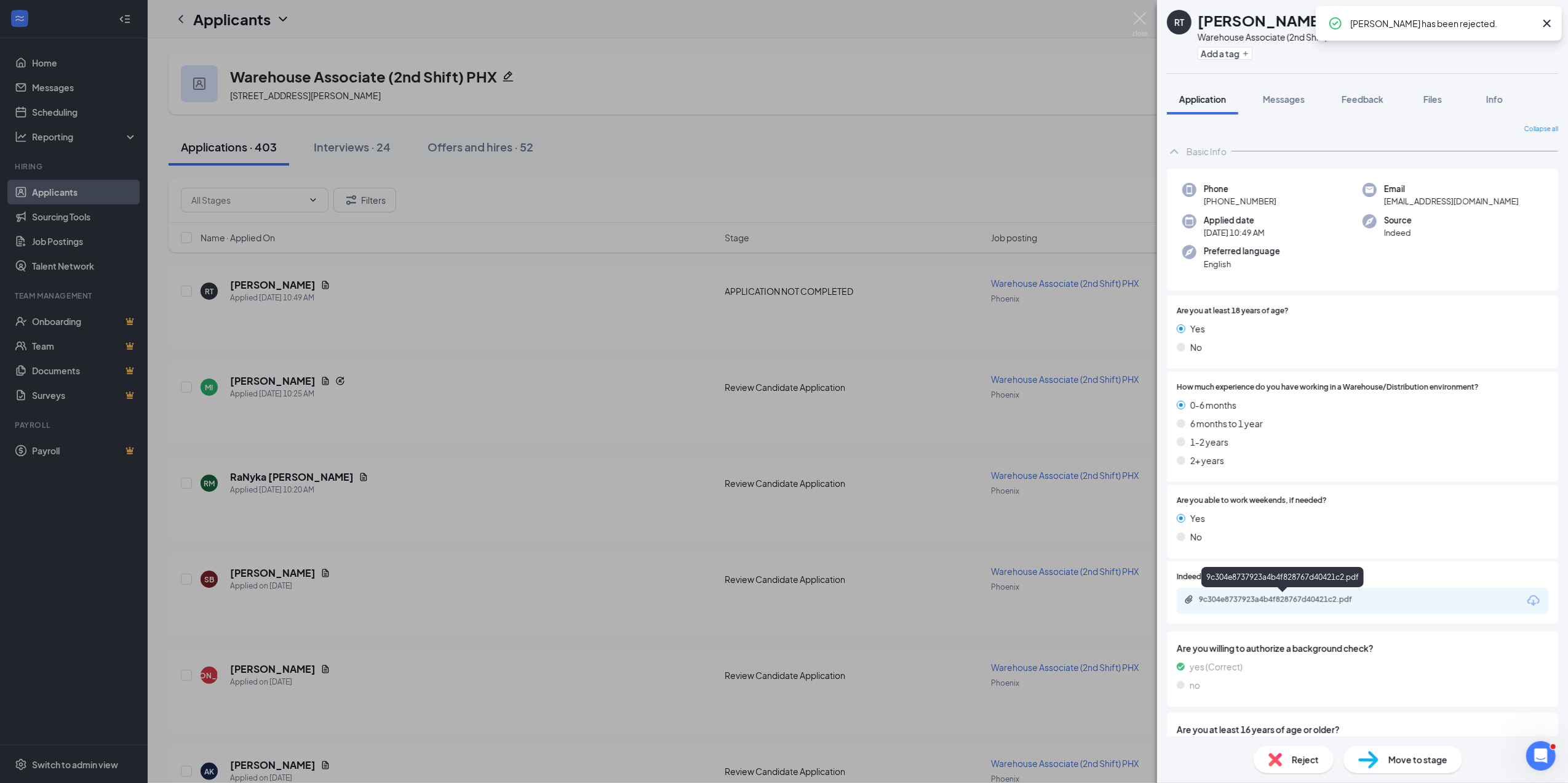
click at [1304, 599] on div "9c304e8737923a4b4f828767d40421c2.pdf" at bounding box center [1286, 600] width 173 height 10
click at [1294, 759] on span "Reject" at bounding box center [1305, 759] width 27 height 13
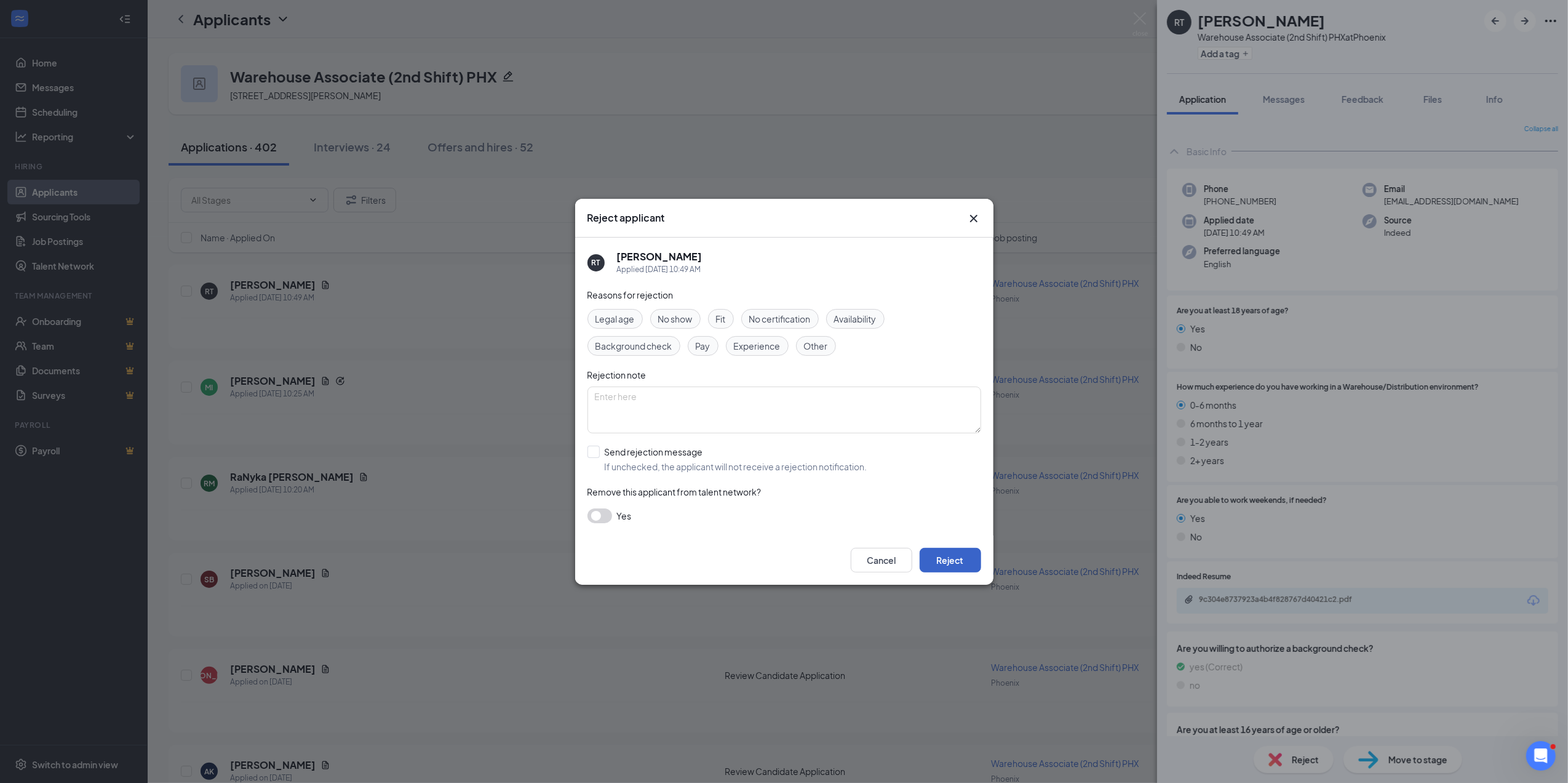
click at [961, 557] on button "Reject" at bounding box center [950, 560] width 61 height 25
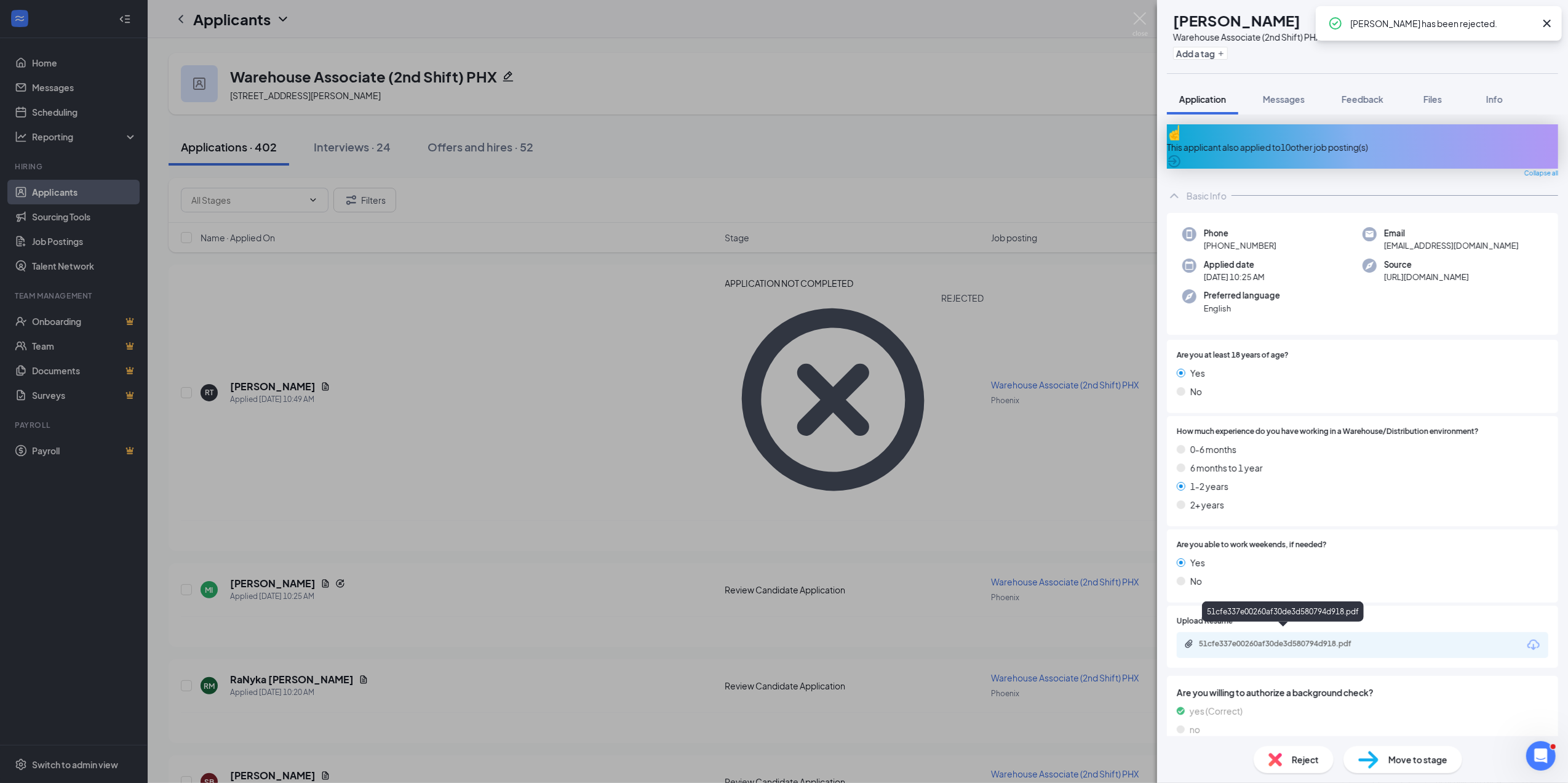
click at [1332, 639] on div "51cfe337e00260af30de3d580794d918.pdf" at bounding box center [1286, 643] width 173 height 10
click at [1298, 757] on span "Reject" at bounding box center [1305, 759] width 27 height 13
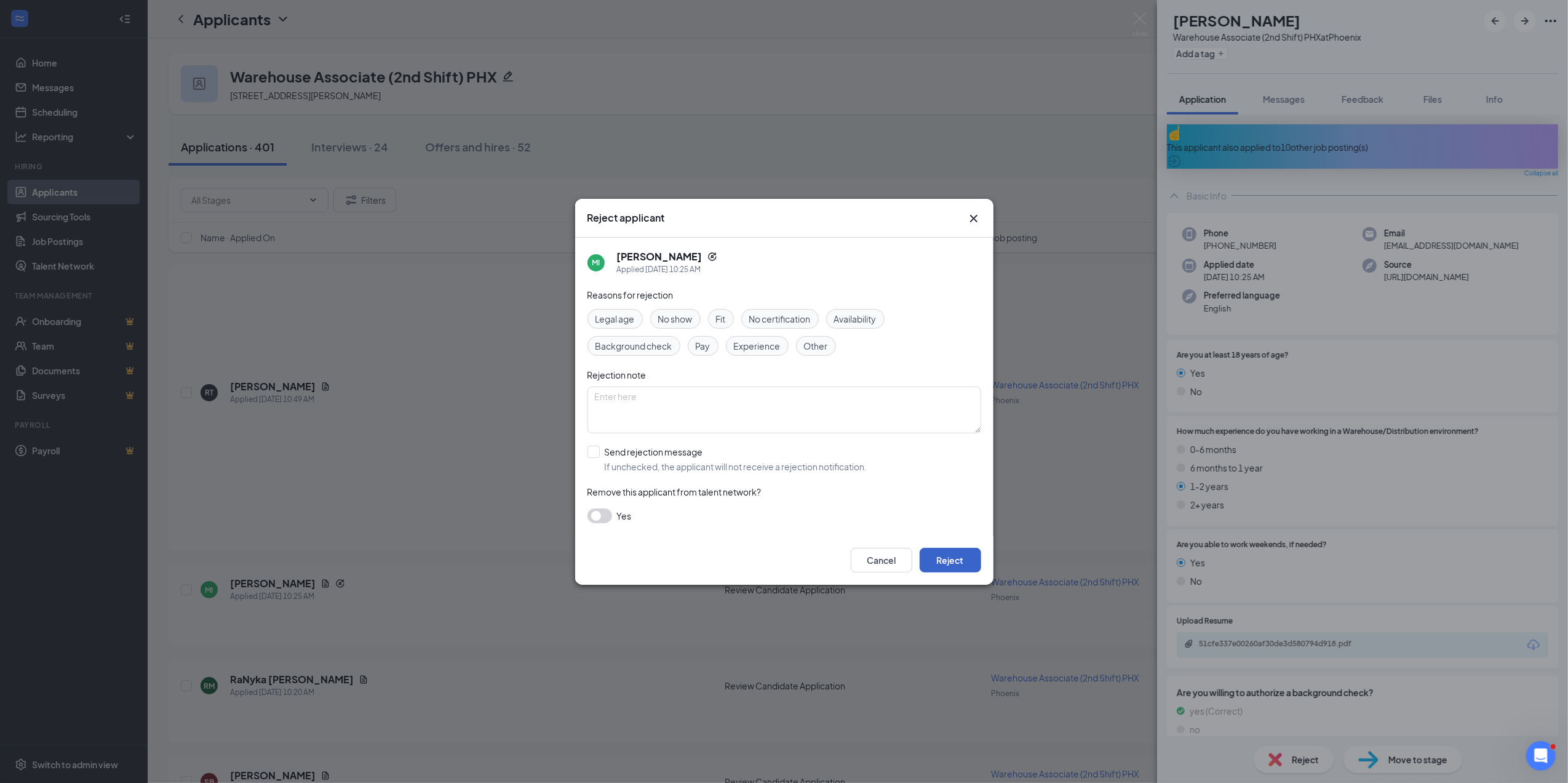
click at [953, 562] on button "Reject" at bounding box center [950, 560] width 61 height 25
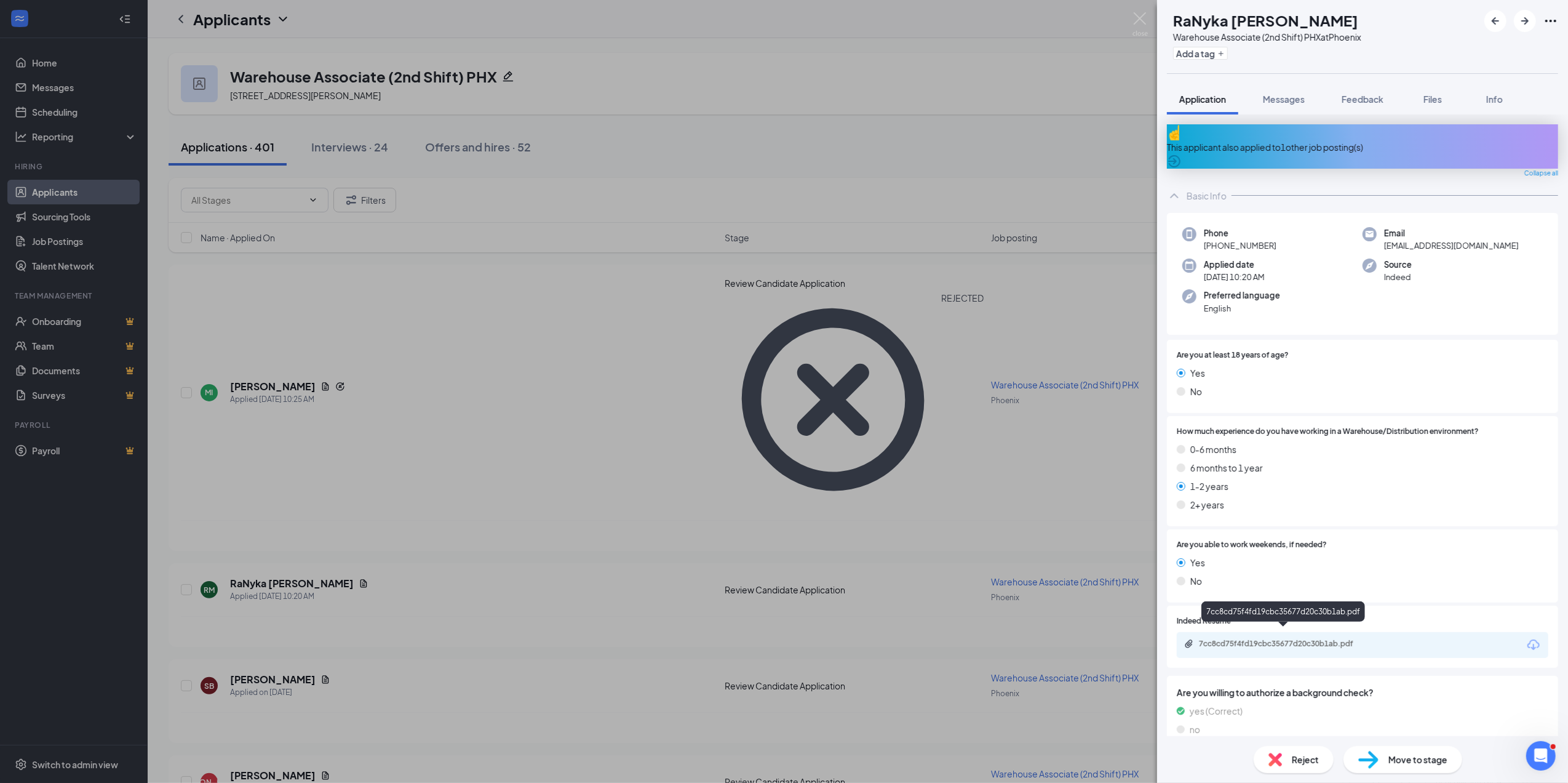
click at [1284, 639] on div "7cc8cd75f4fd19cbc35677d20c30b1ab.pdf" at bounding box center [1286, 643] width 173 height 10
click at [1307, 757] on span "Reject" at bounding box center [1305, 759] width 27 height 13
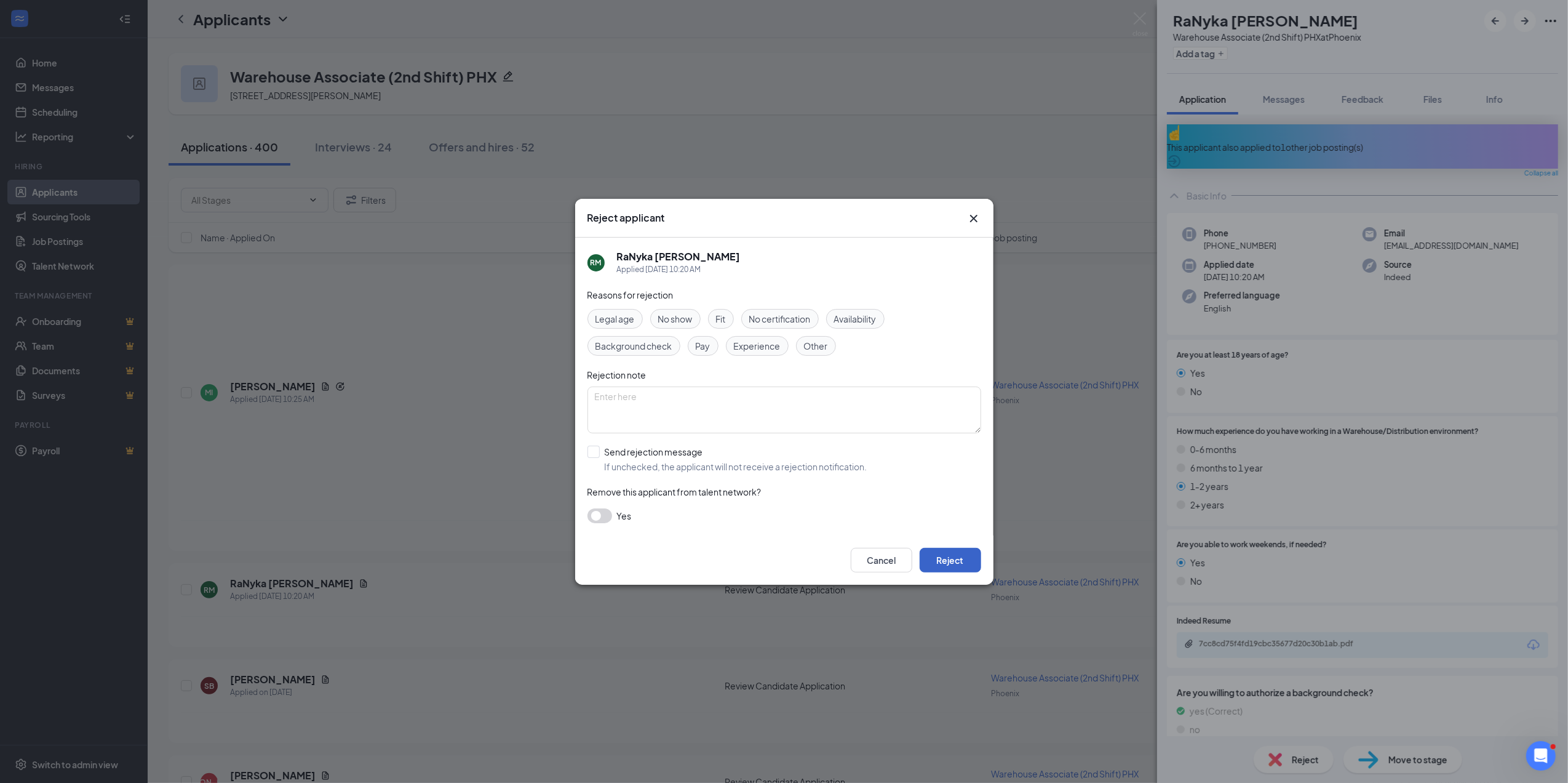
click at [961, 557] on button "Reject" at bounding box center [950, 560] width 61 height 25
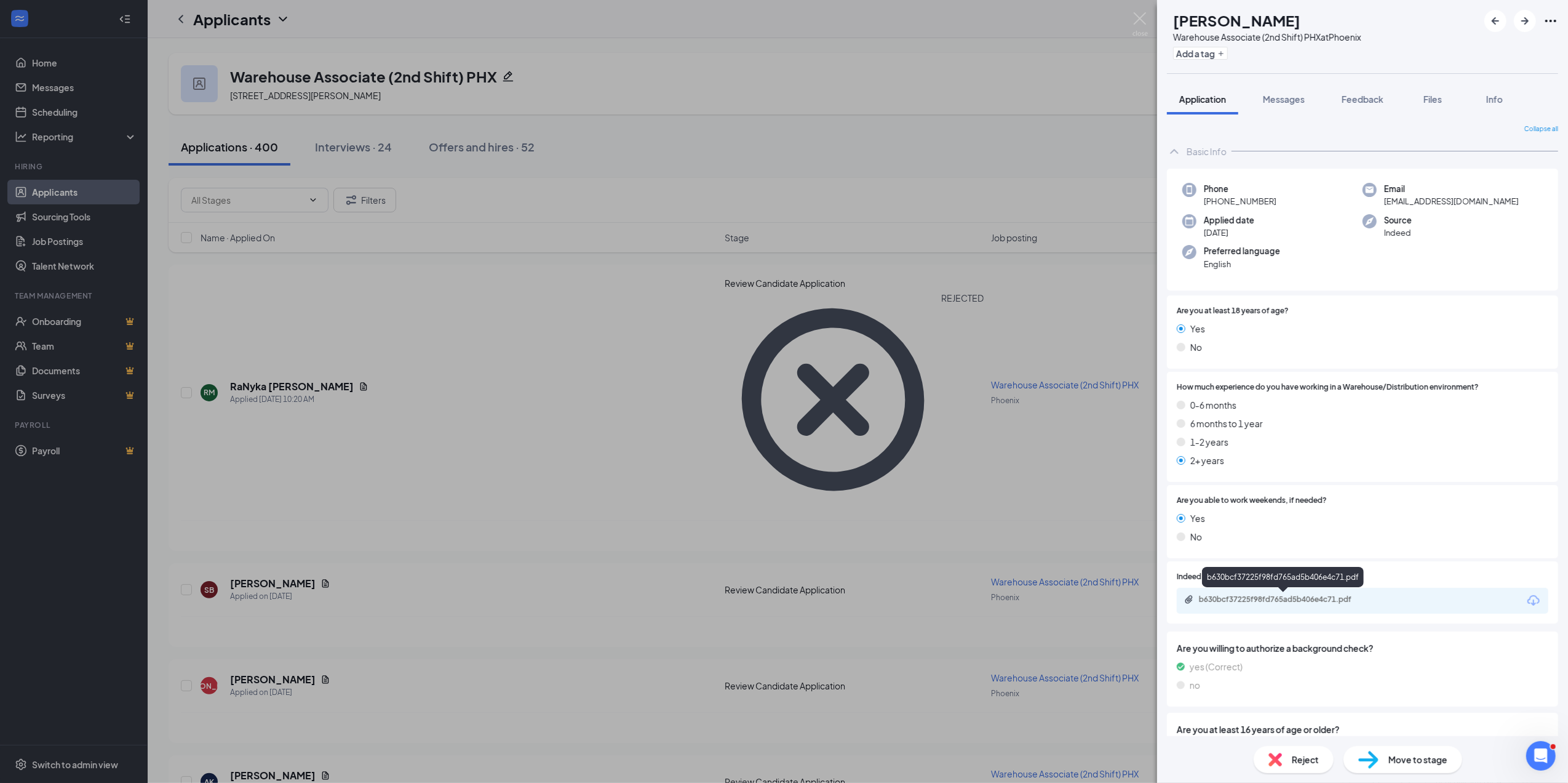
click at [1304, 595] on div "b630bcf37225f98fd765ad5b406e4c71.pdf" at bounding box center [1286, 600] width 173 height 10
click at [1298, 757] on span "Reject" at bounding box center [1305, 759] width 27 height 13
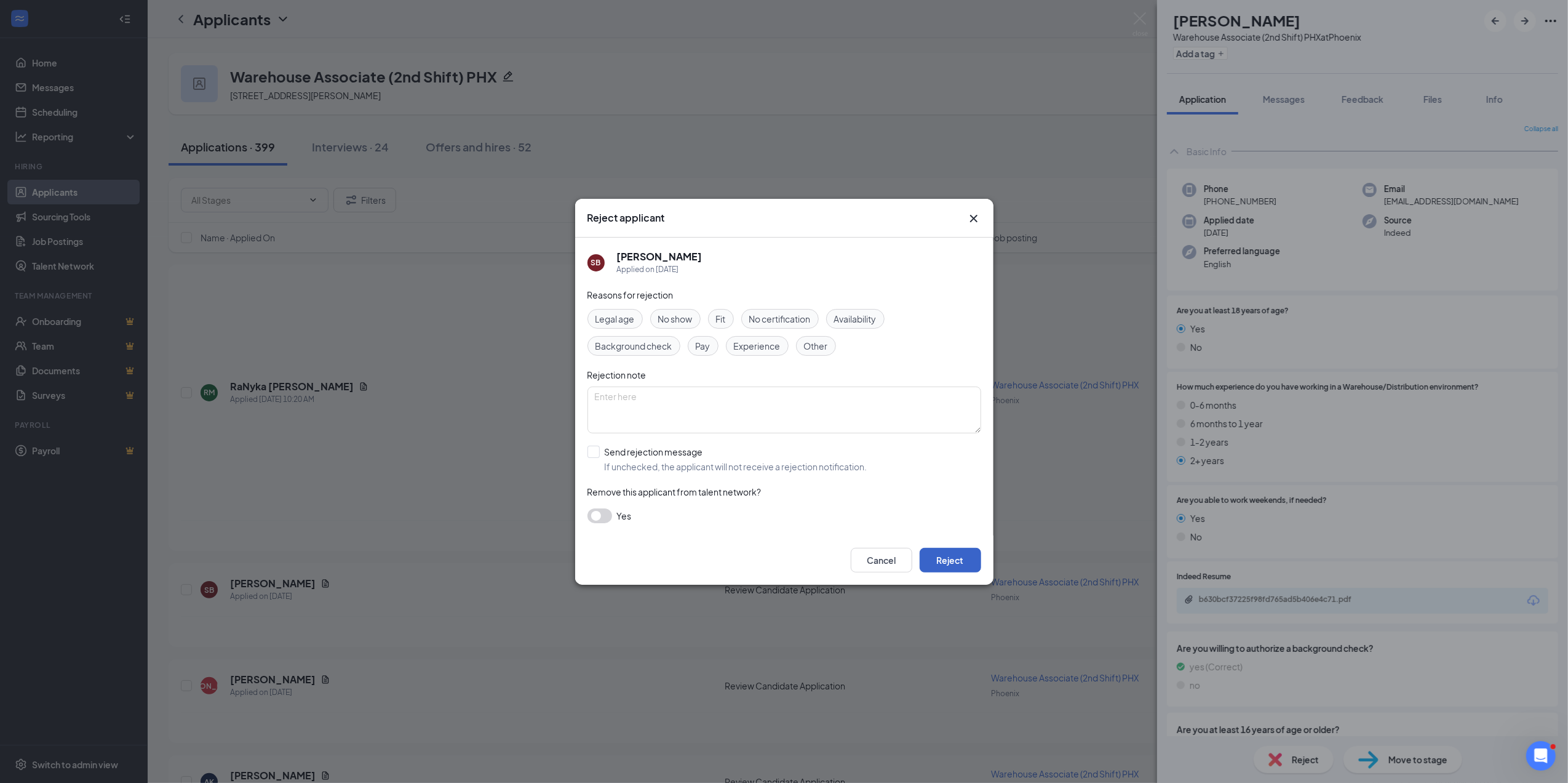
click at [940, 560] on button "Reject" at bounding box center [950, 560] width 61 height 25
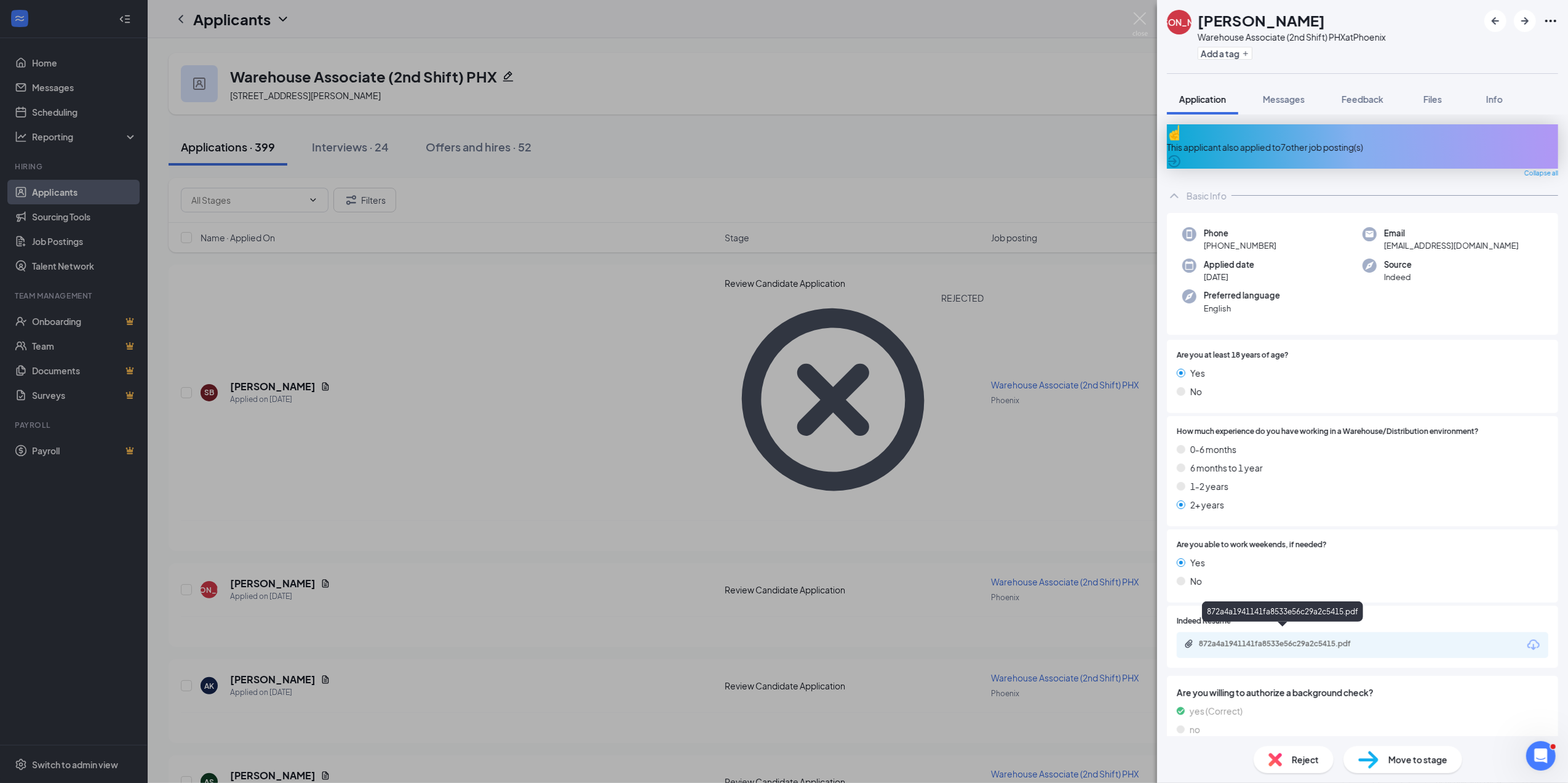
click at [1236, 639] on div "872a4a1941141fa8533e56c29a2c5415.pdf" at bounding box center [1286, 643] width 173 height 10
click at [1405, 761] on span "Move to stage" at bounding box center [1418, 759] width 59 height 13
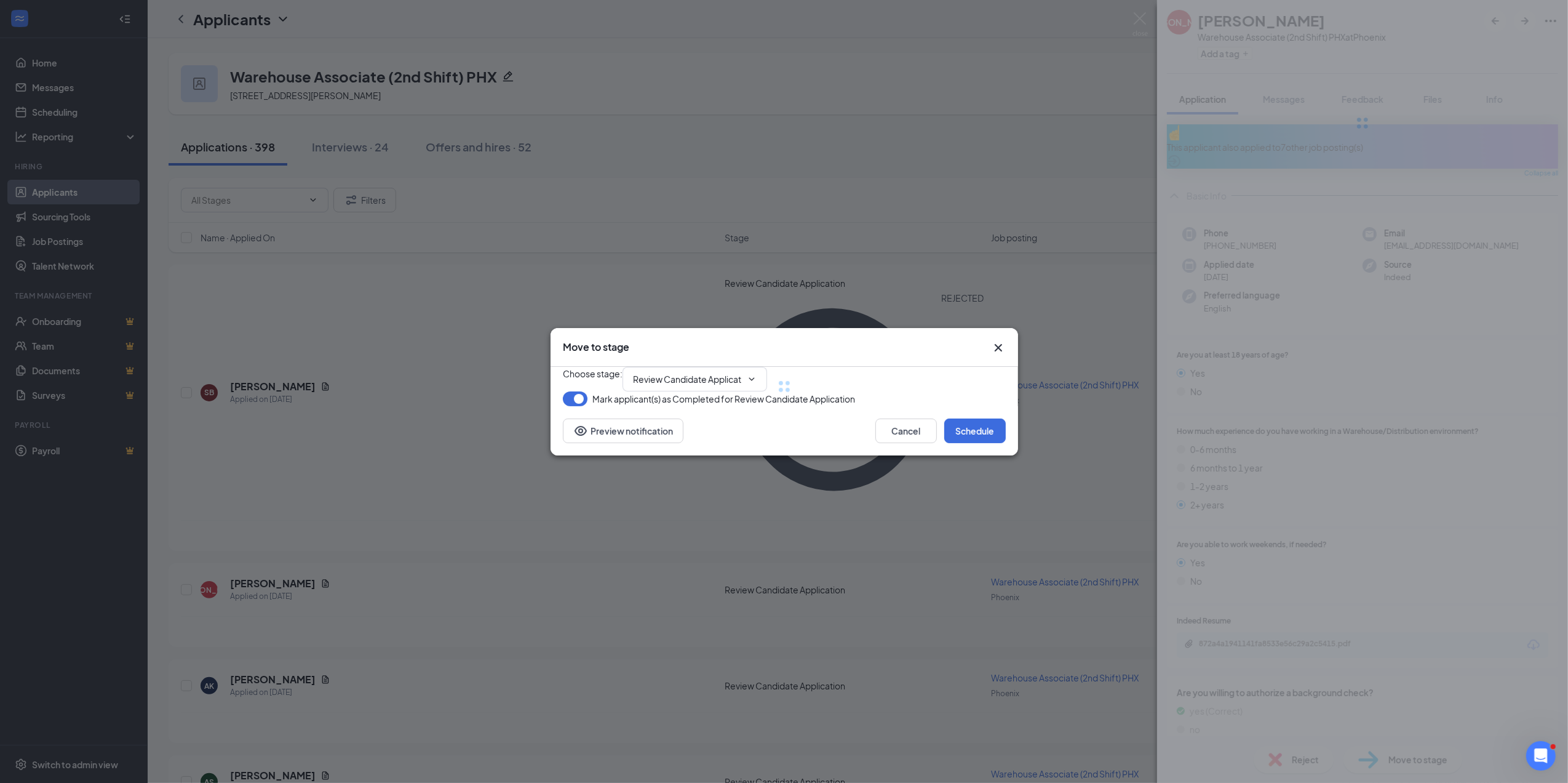
type input "Onsite Interview (next stage)"
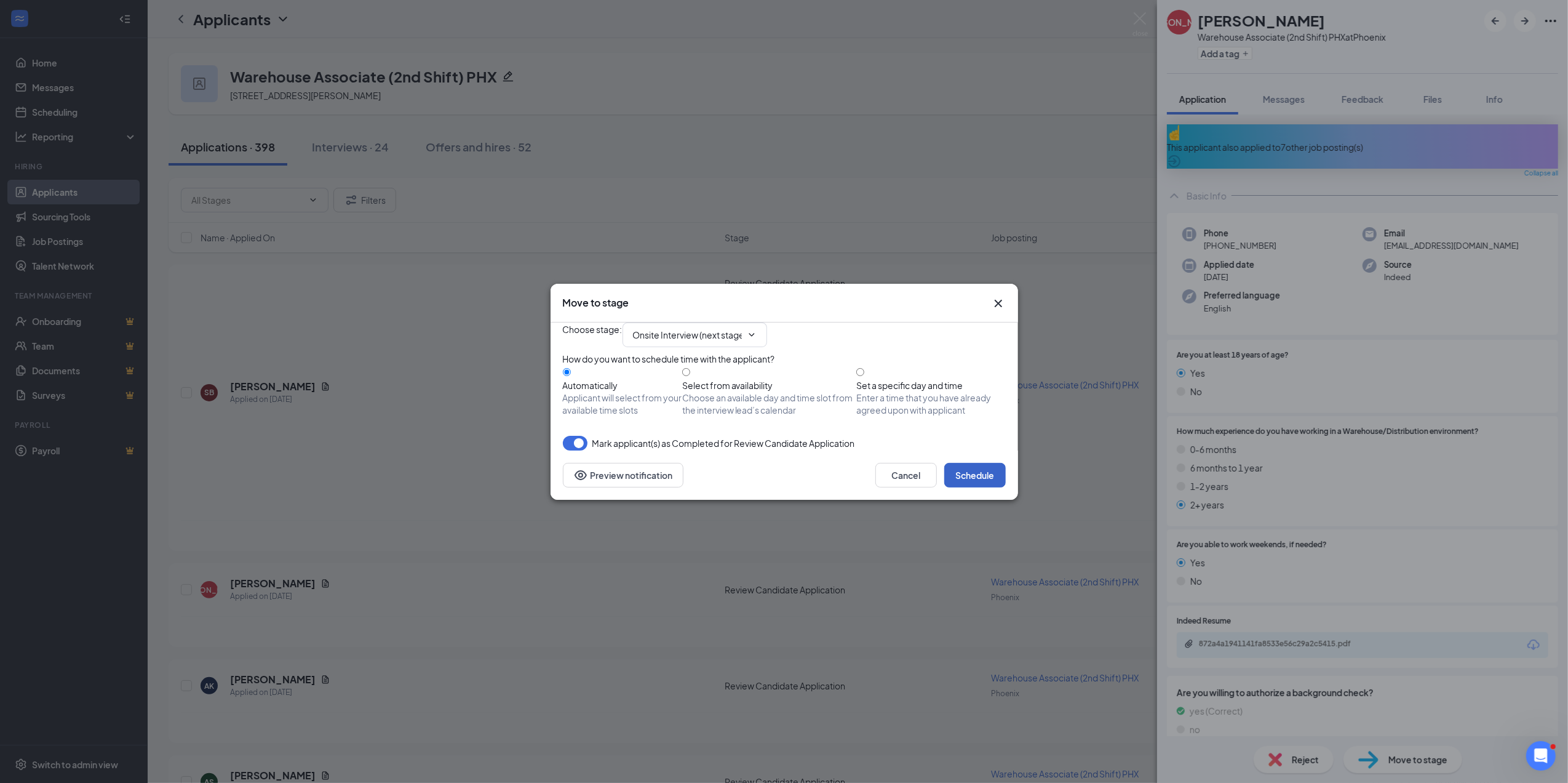
click button "Schedule"
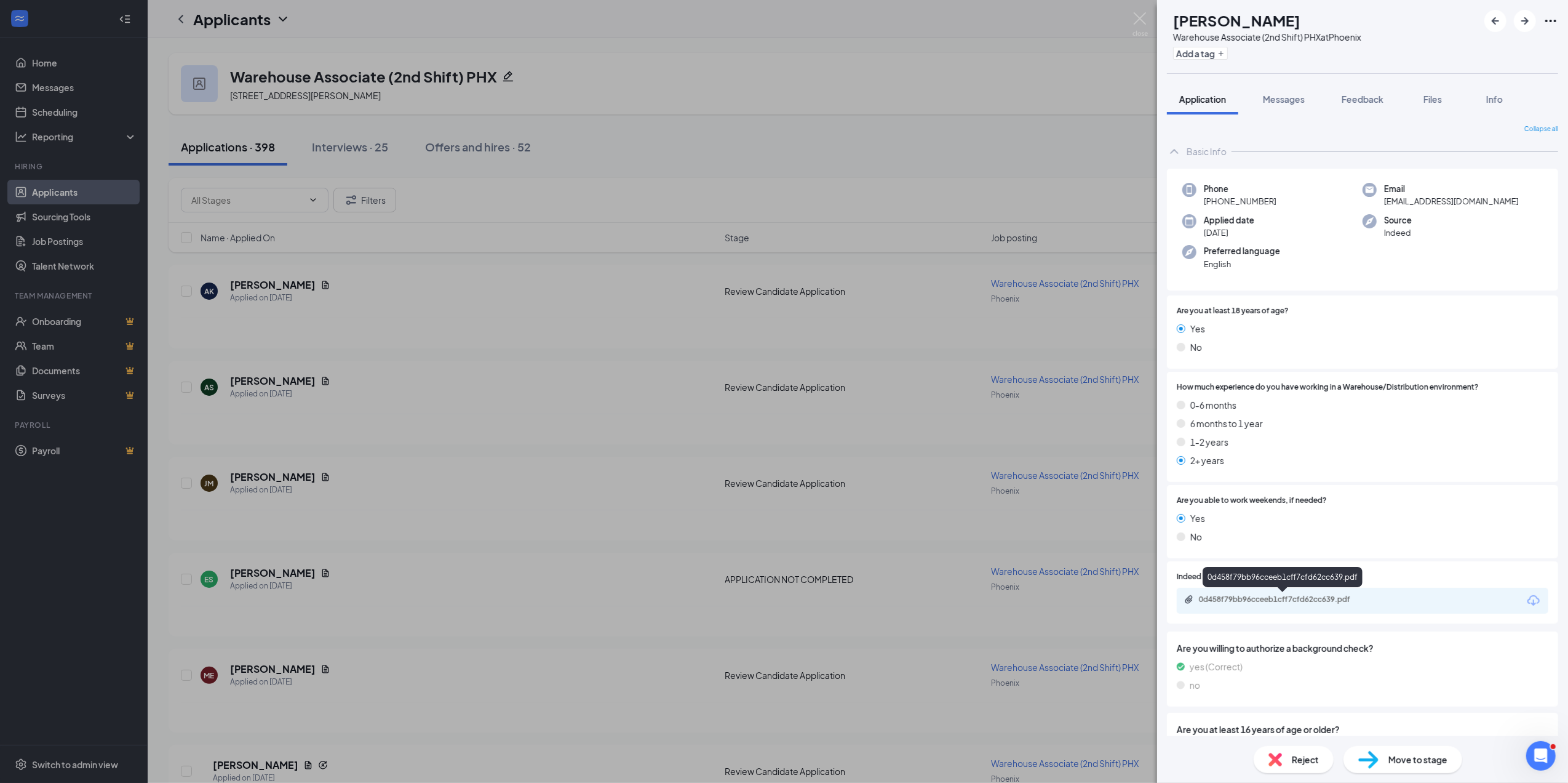
click div "0d458f79bb96cceeb1cff7cfd62cc639.pdf"
click span "Reject"
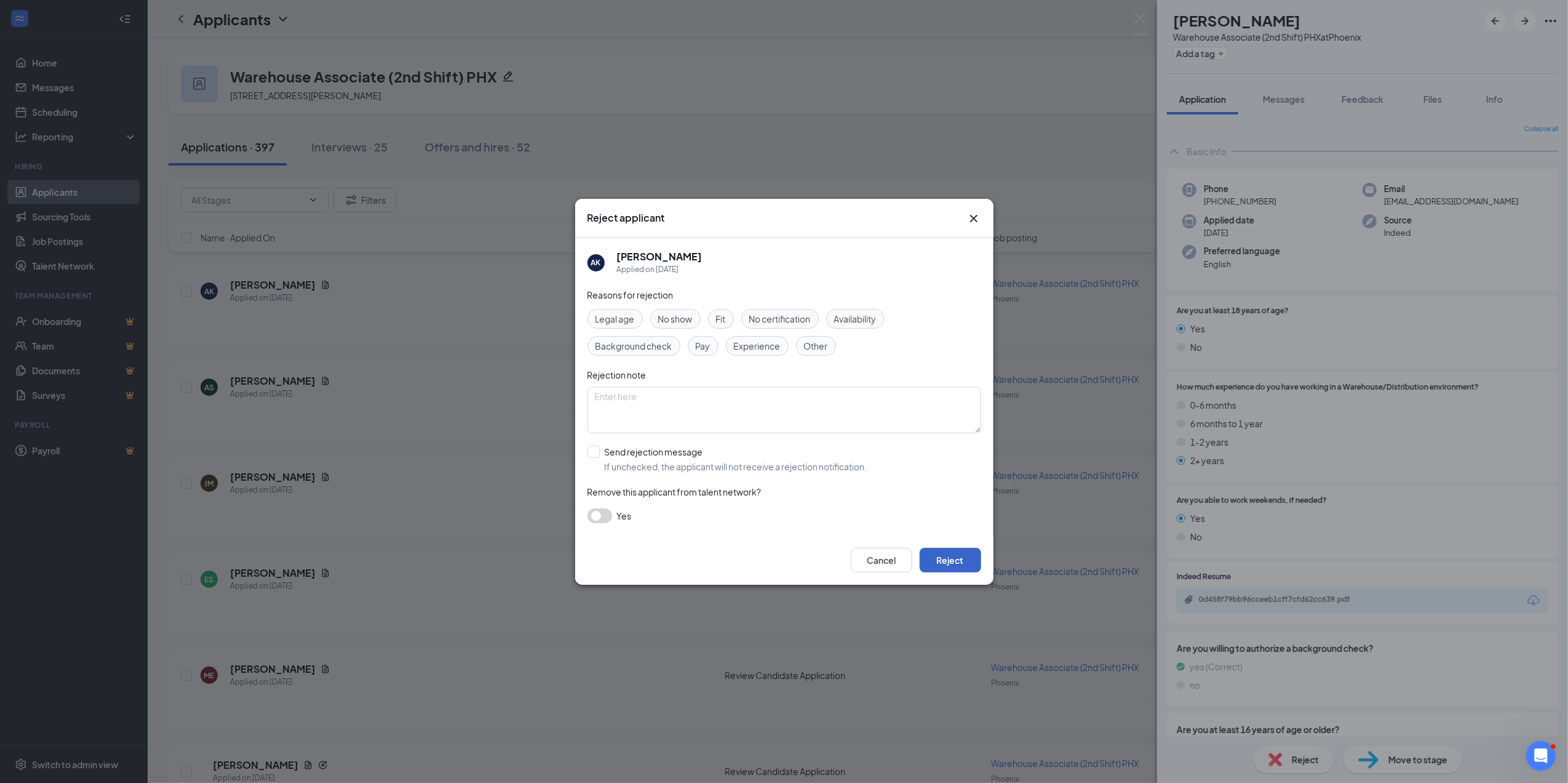
click button "Reject"
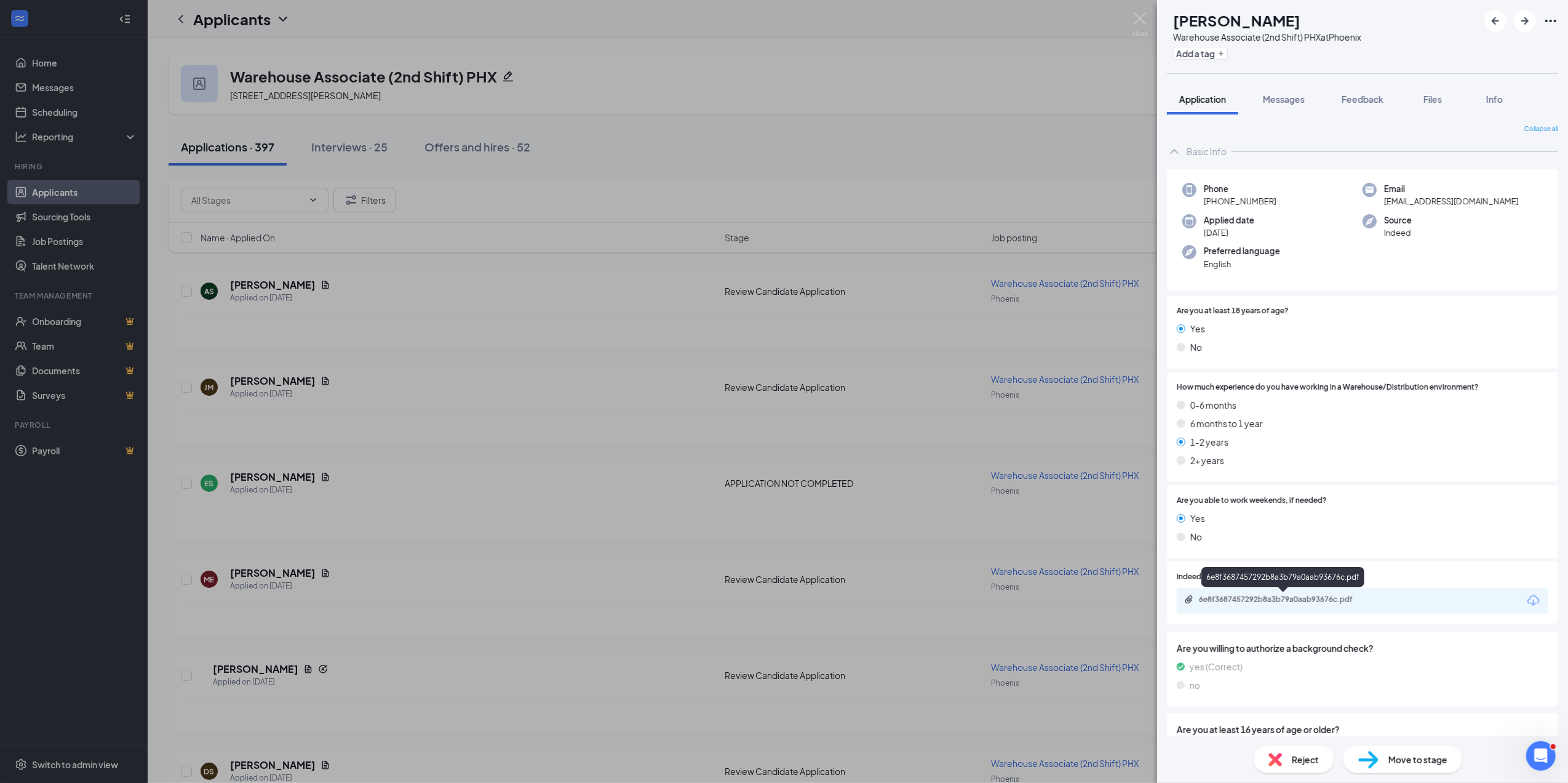
click div "6e8f3687457292b8a3b79a0aab93676c.pdf"
click span "Reject"
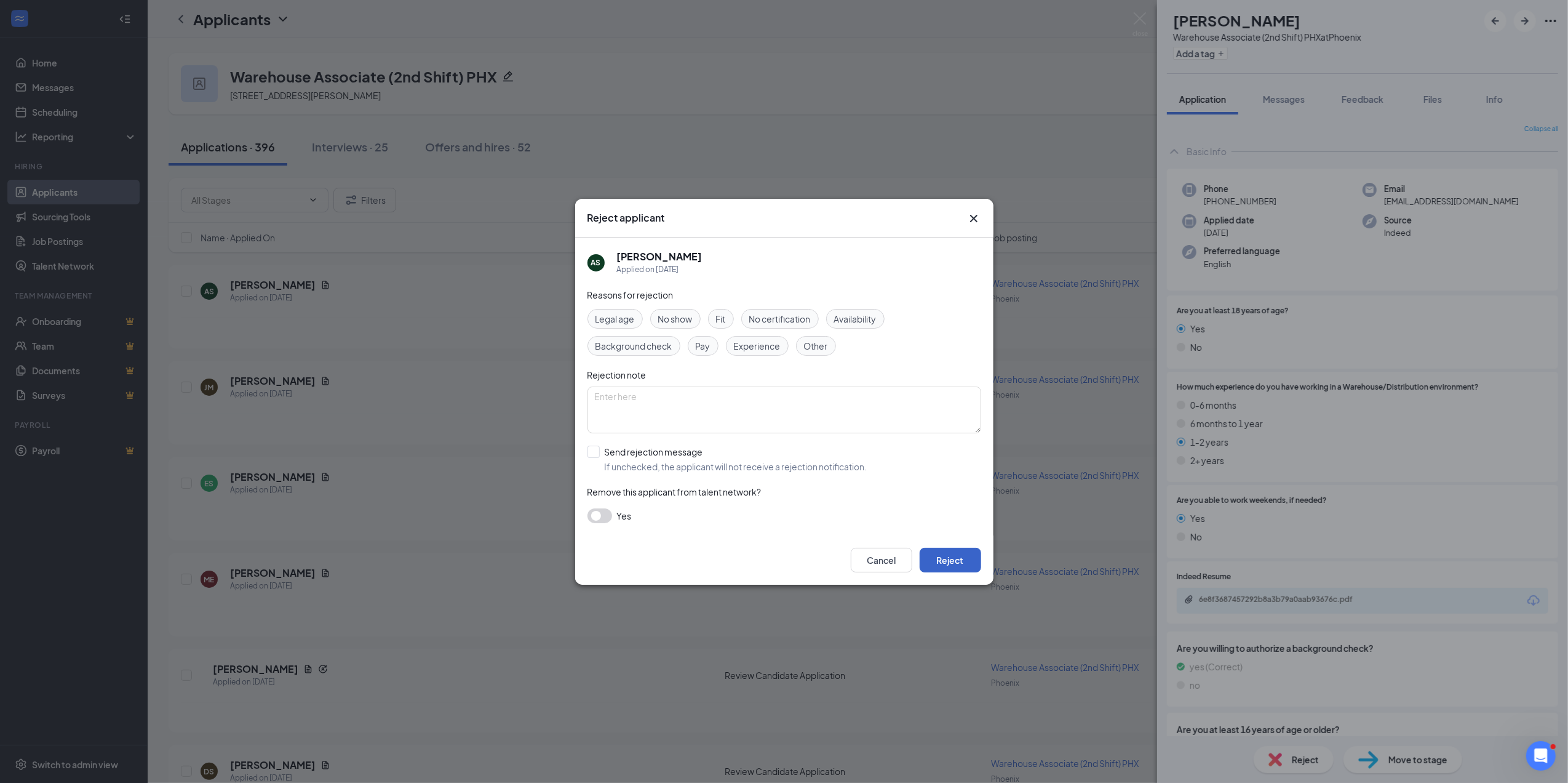
click button "Reject"
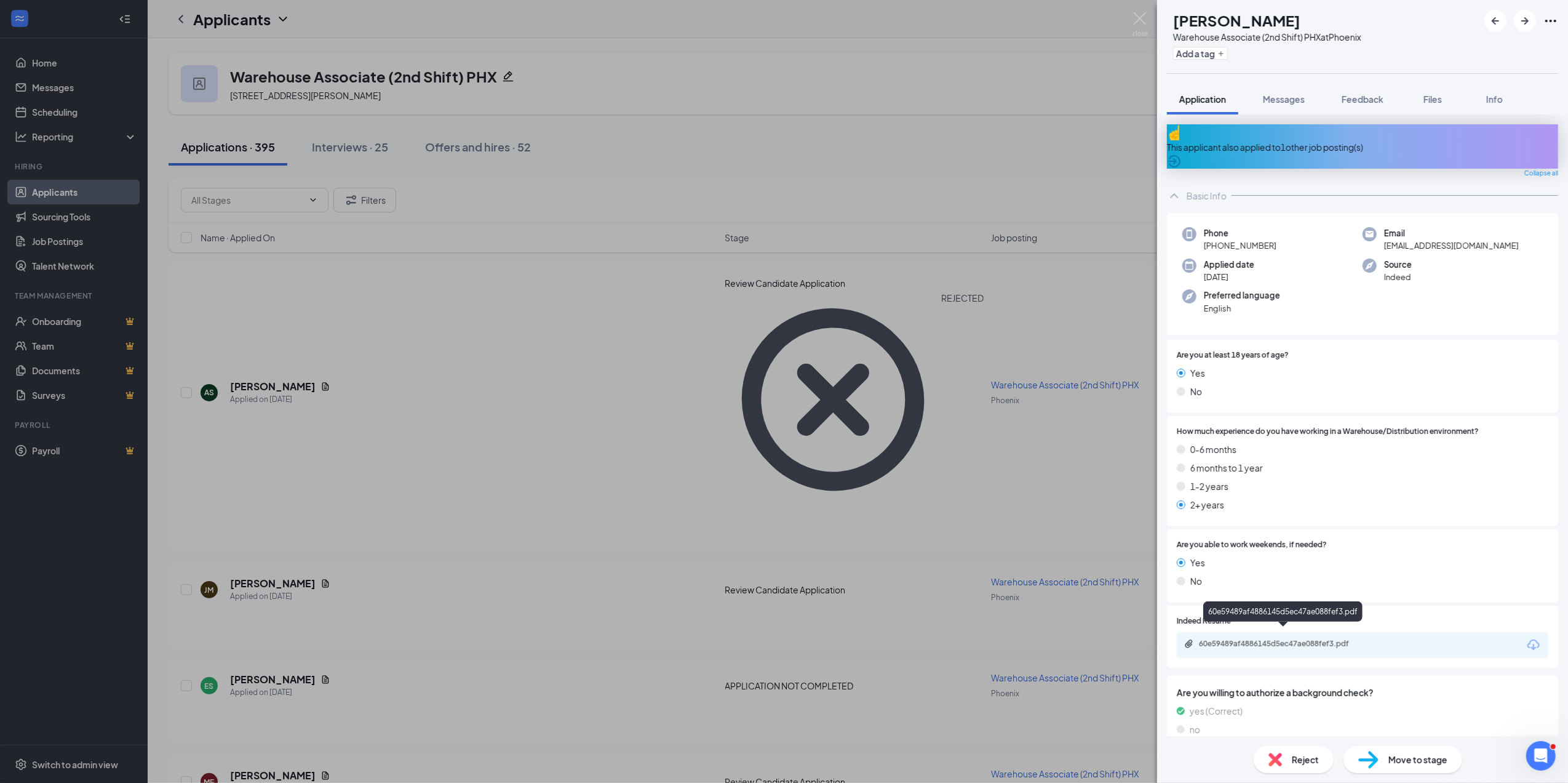
click div "60e59489af4886145d5ec47ae088fef3.pdf"
click span "Move to stage"
type input "Onsite Interview (next stage)"
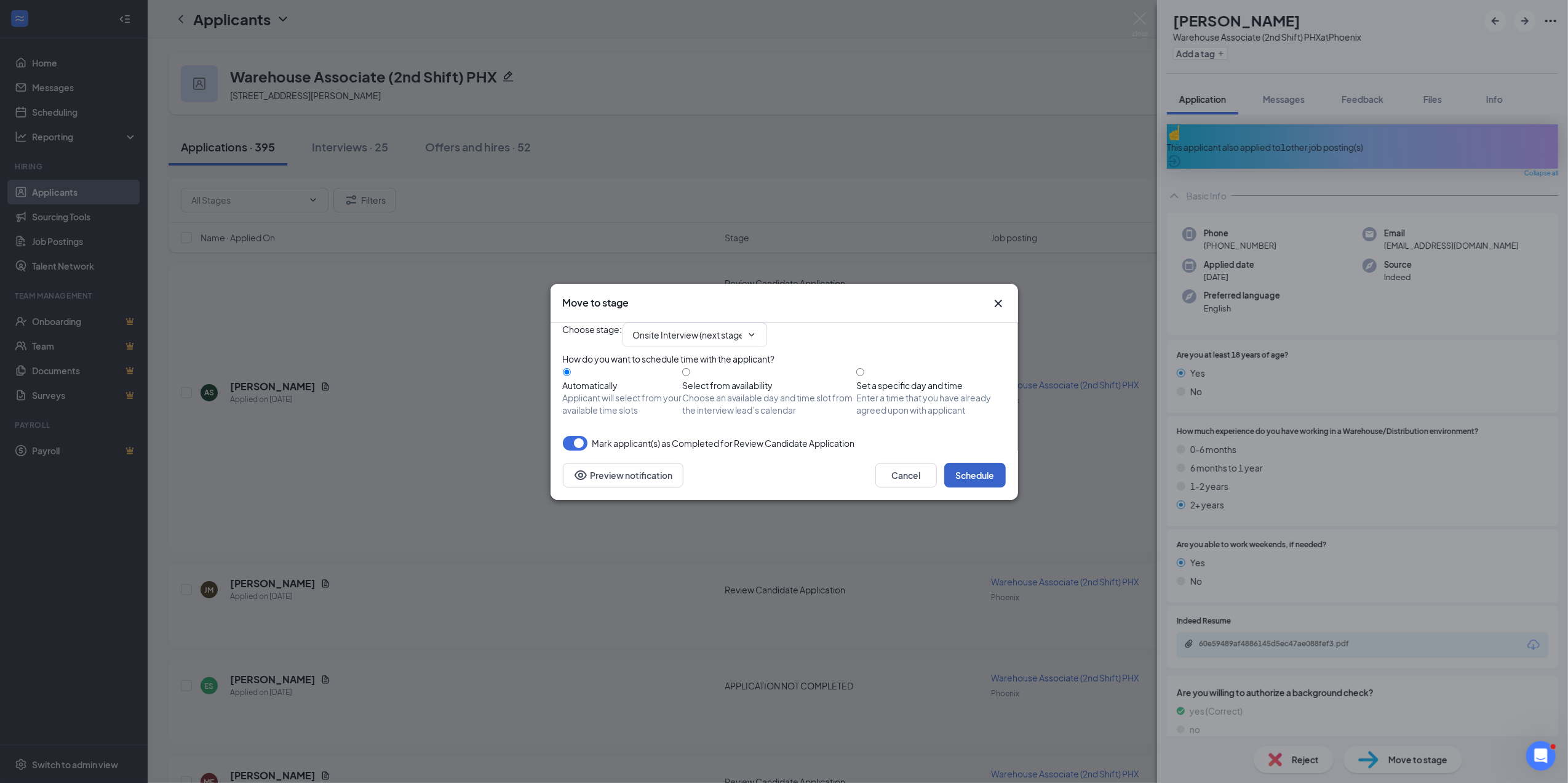
click button "Schedule"
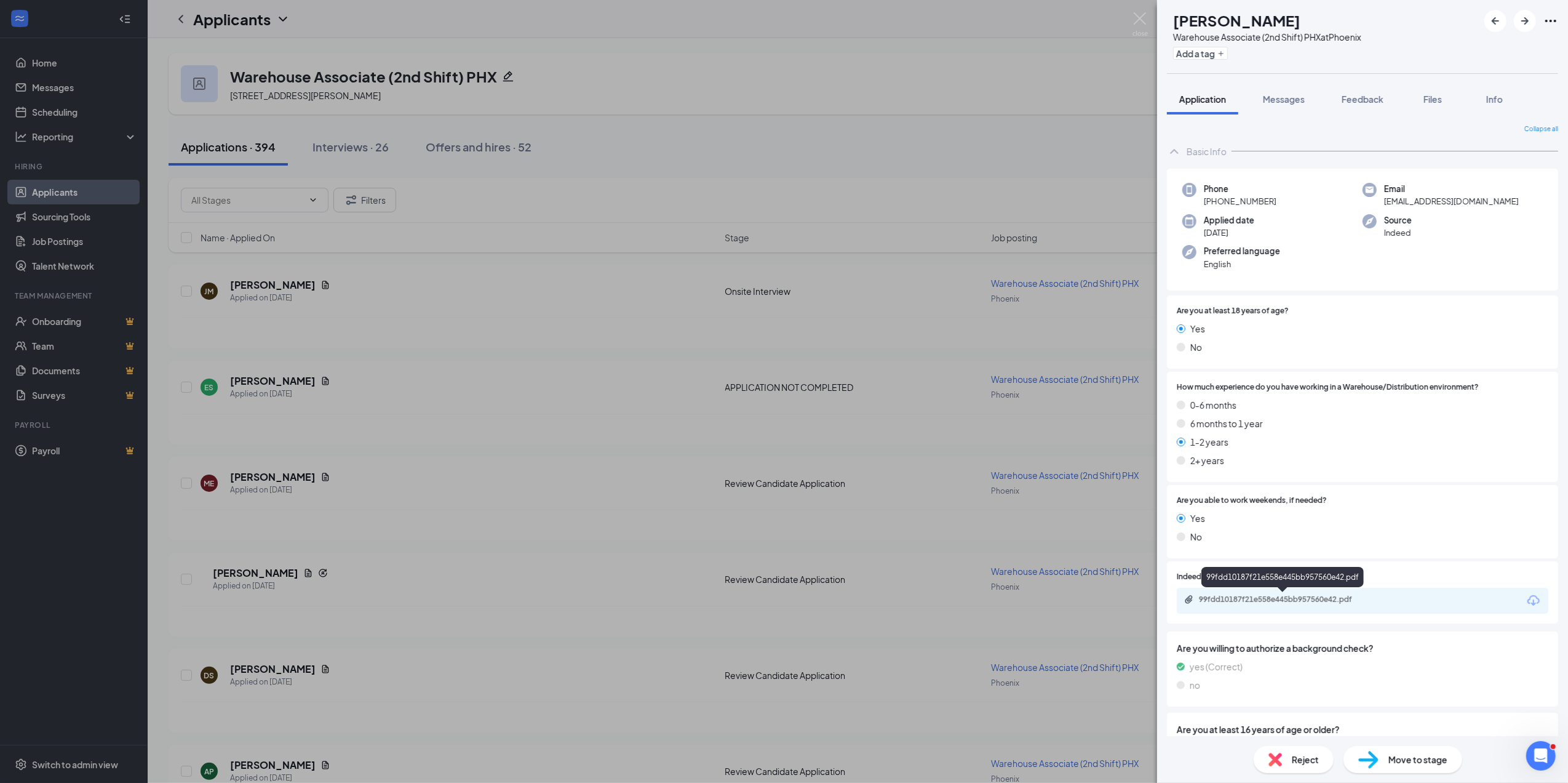
click div "99fdd10187f21e558e445bb957560e42.pdf"
click span "Reject"
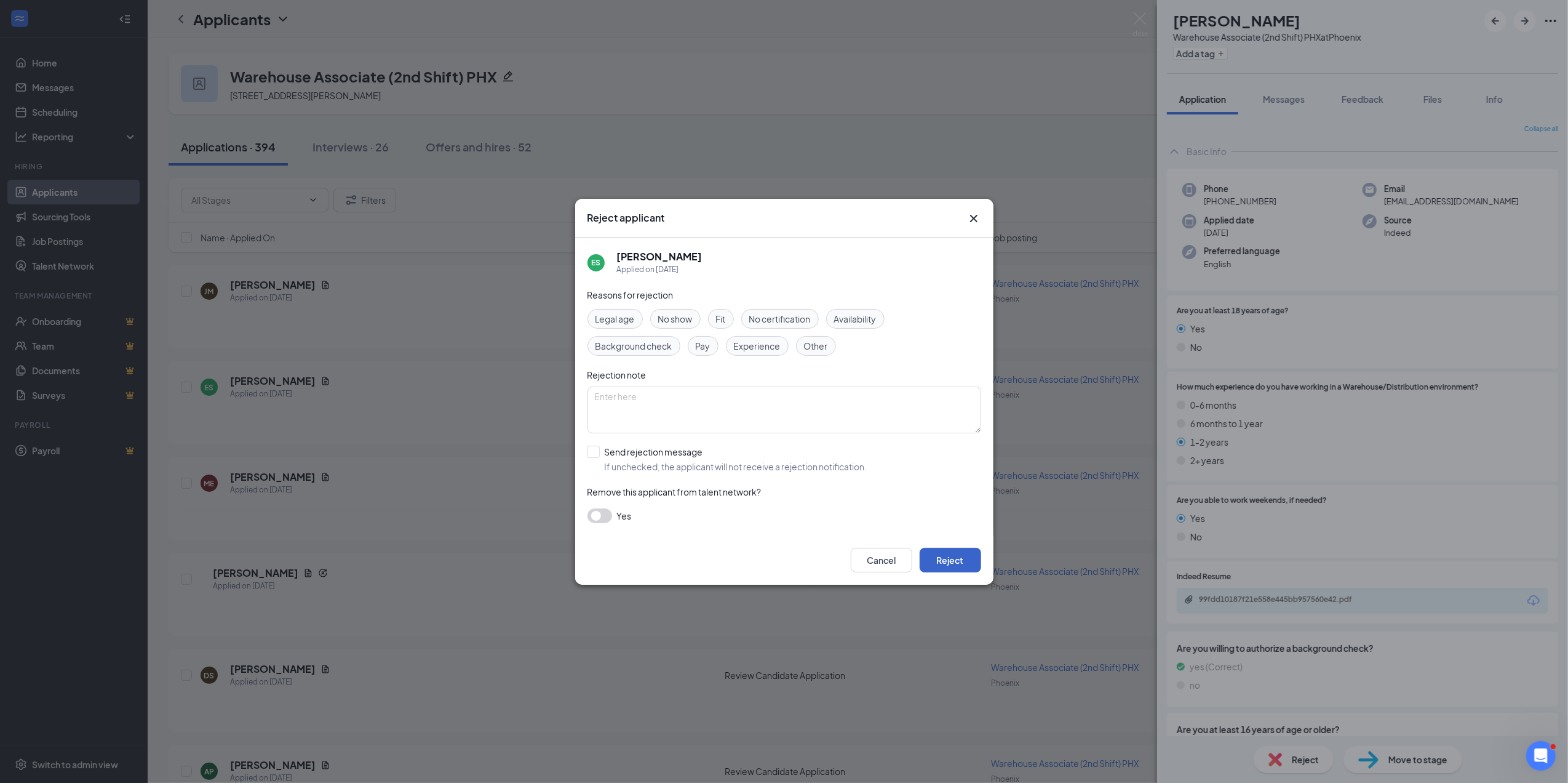
click button "Reject"
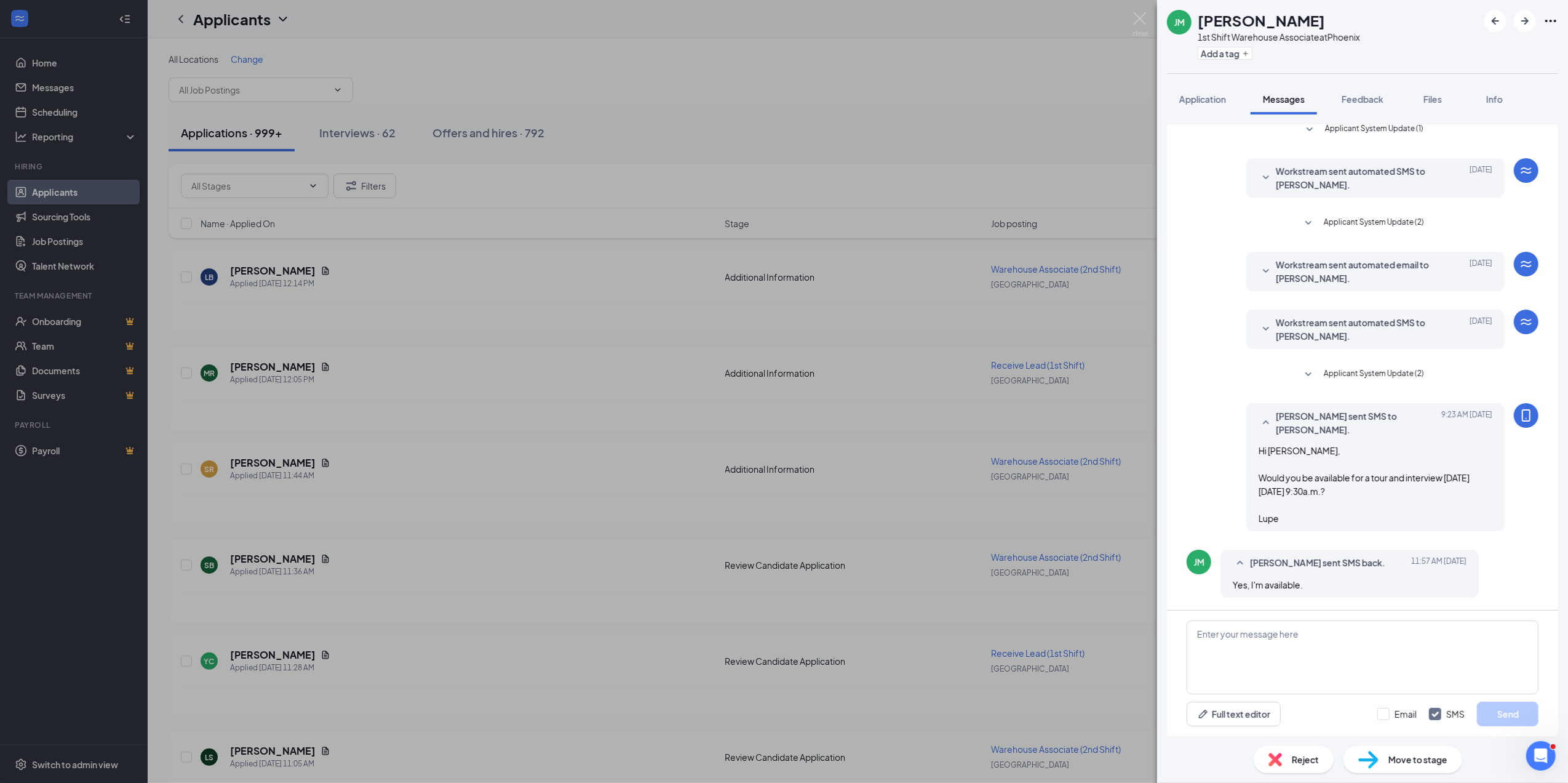
scroll to position [48, 0]
click at [1416, 761] on span "Move to stage" at bounding box center [1418, 759] width 59 height 13
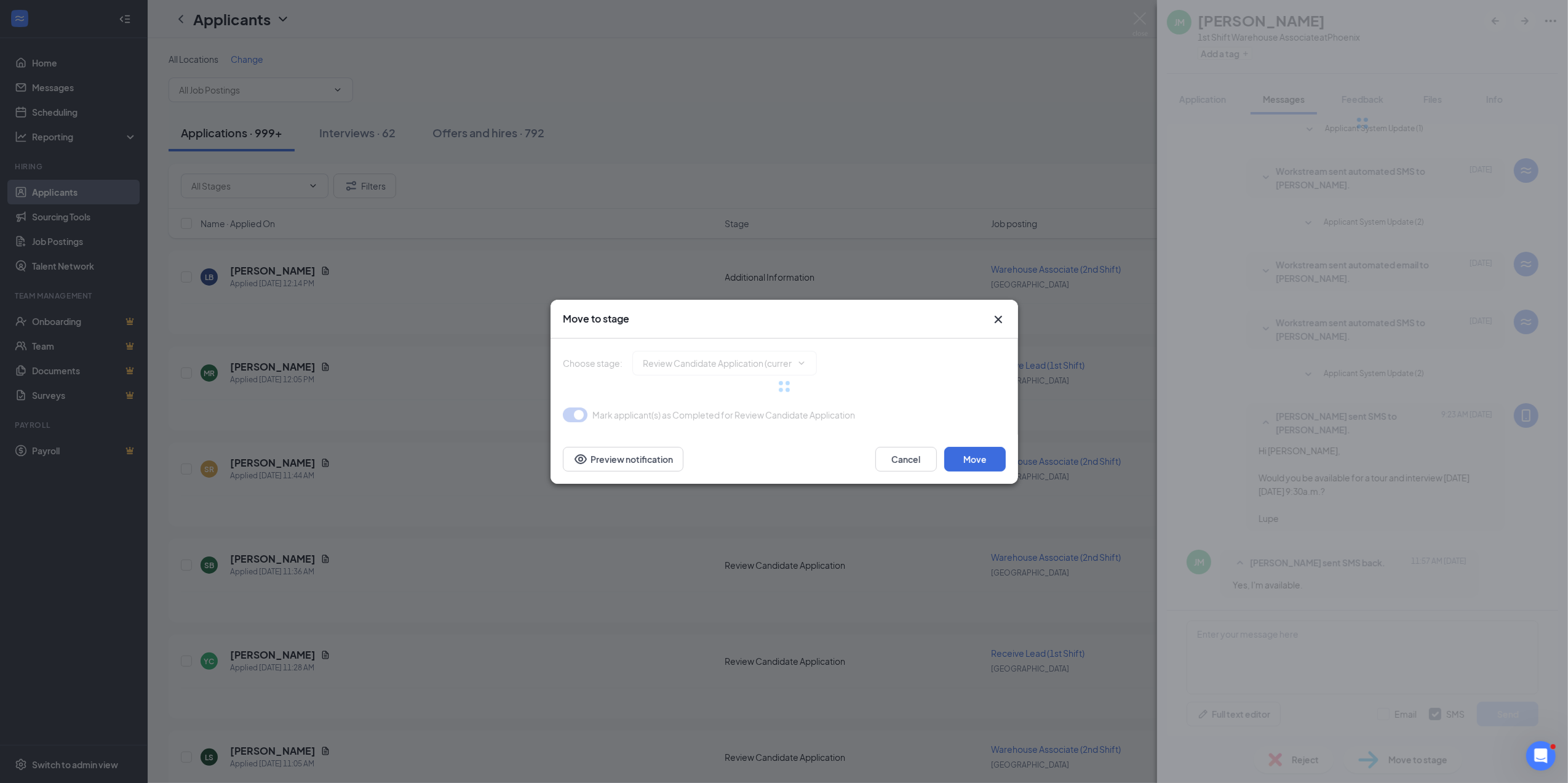
type input "Onsite Interview (next stage)"
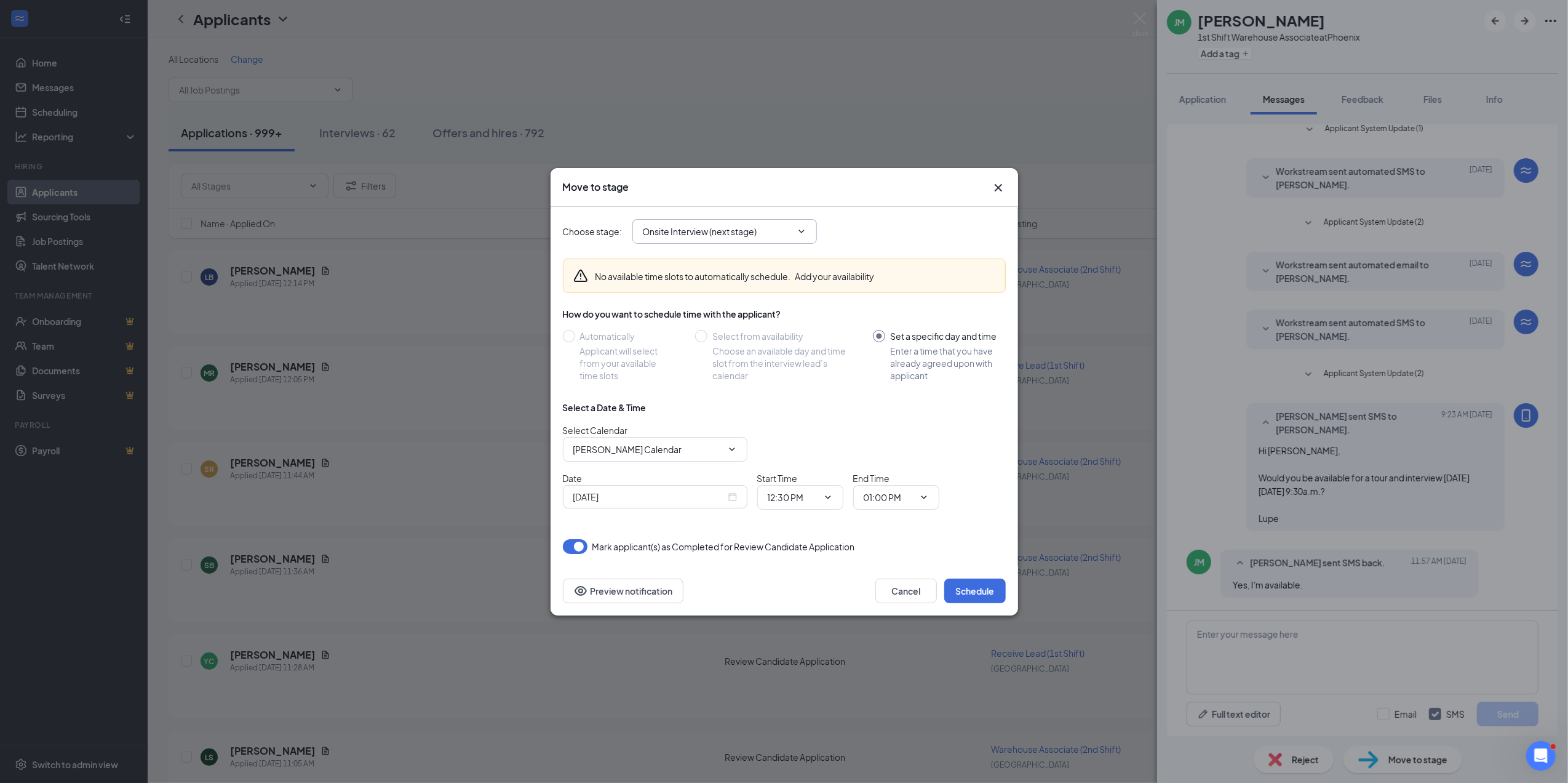
click at [710, 229] on input "Onsite Interview (next stage)" at bounding box center [717, 231] width 149 height 13
click at [694, 355] on div "Onsite Interview (next stage)" at bounding box center [711, 354] width 115 height 13
click at [711, 227] on input "Onsite Interview (next stage)" at bounding box center [717, 231] width 149 height 13
click at [727, 345] on div "Onsite Interview (next stage)" at bounding box center [736, 354] width 185 height 28
click at [909, 589] on button "Cancel" at bounding box center [906, 591] width 61 height 25
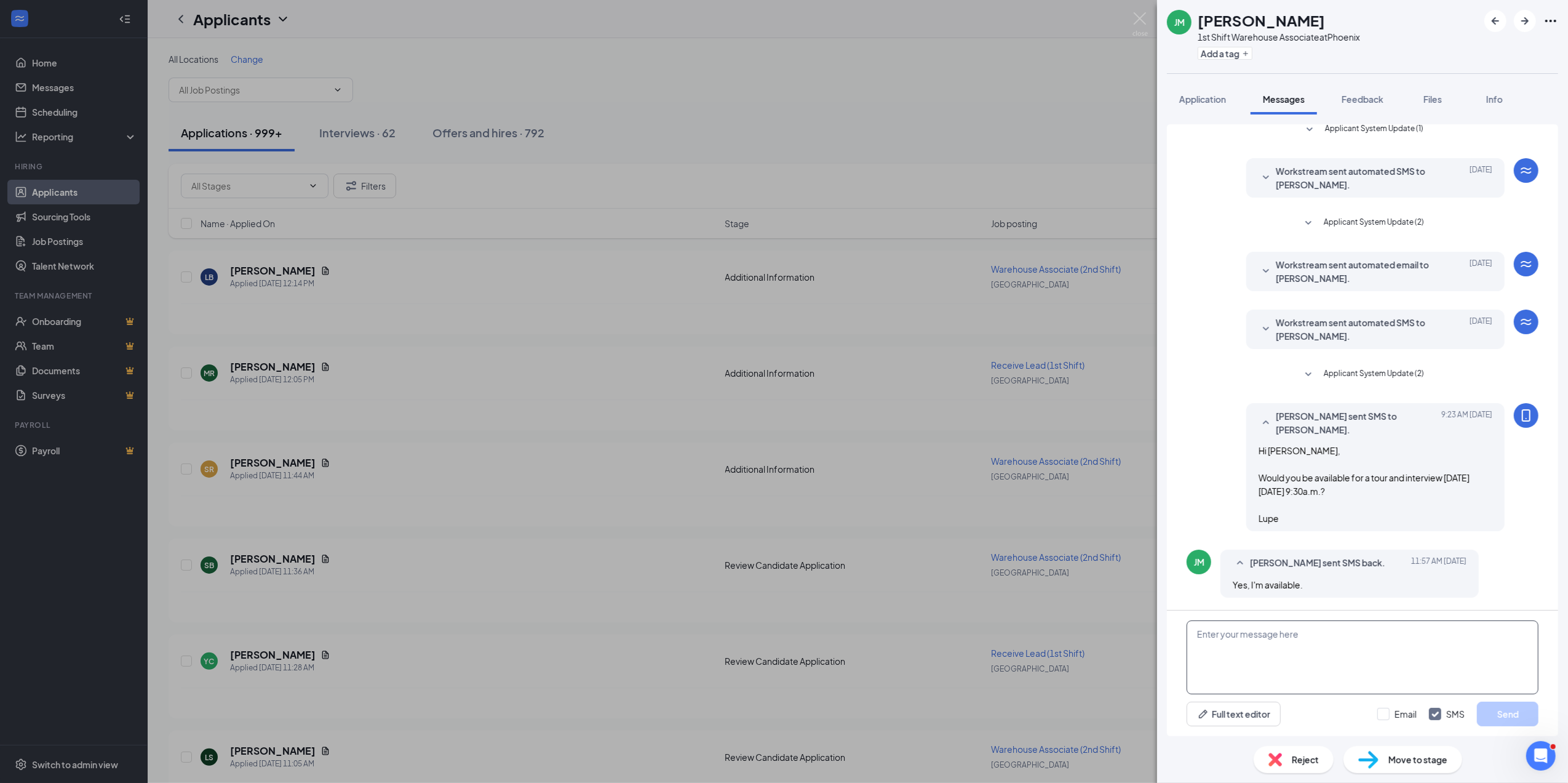
click at [1240, 633] on textarea at bounding box center [1362, 658] width 352 height 74
click at [1236, 628] on textarea at bounding box center [1362, 658] width 352 height 74
type textarea "Great! We will see you tomorrow at 9393 W. Buckeye Rd., Suite 125, Tolleson."
click at [1506, 712] on button "Send" at bounding box center [1507, 714] width 61 height 25
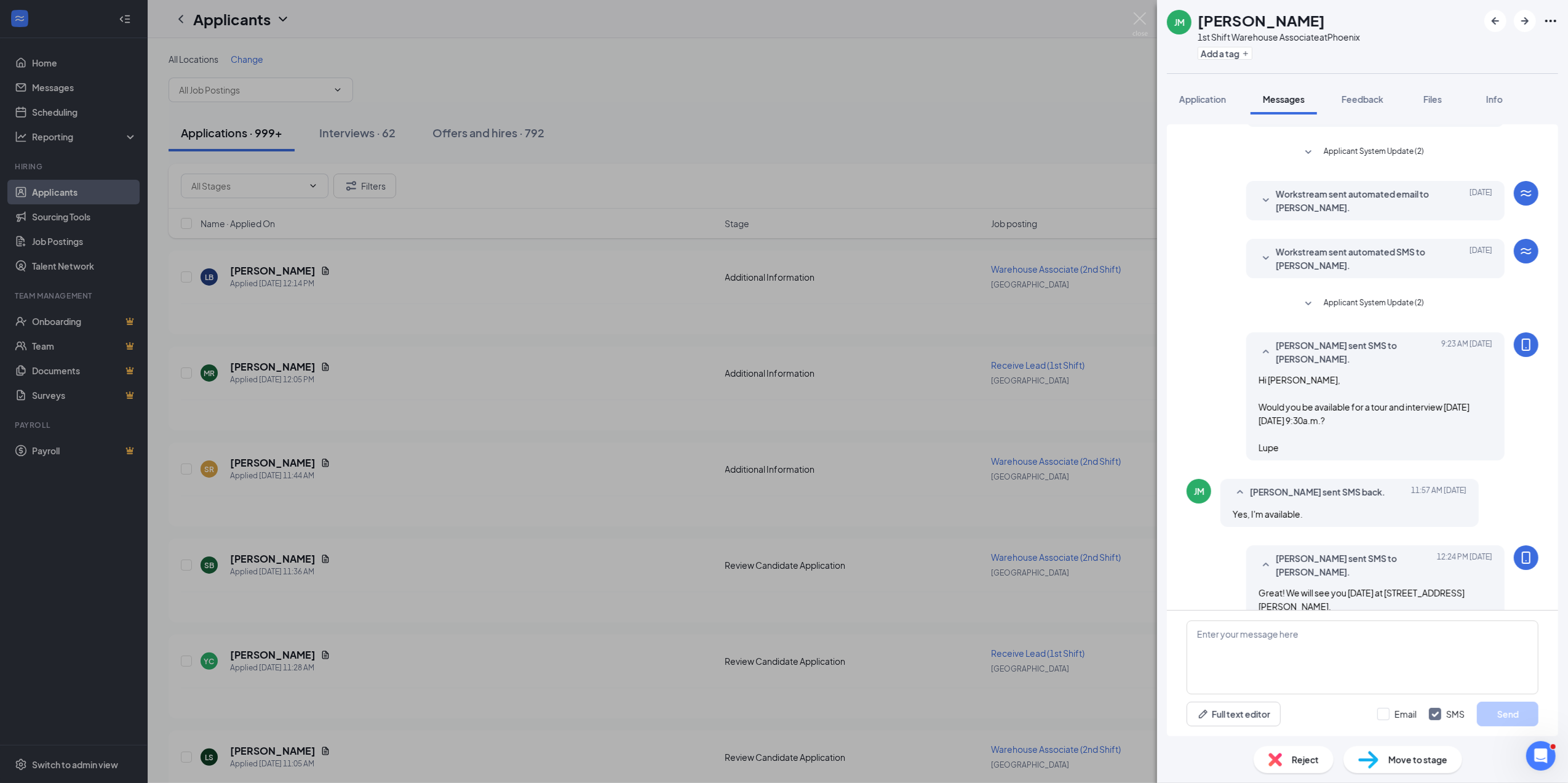
scroll to position [140, 0]
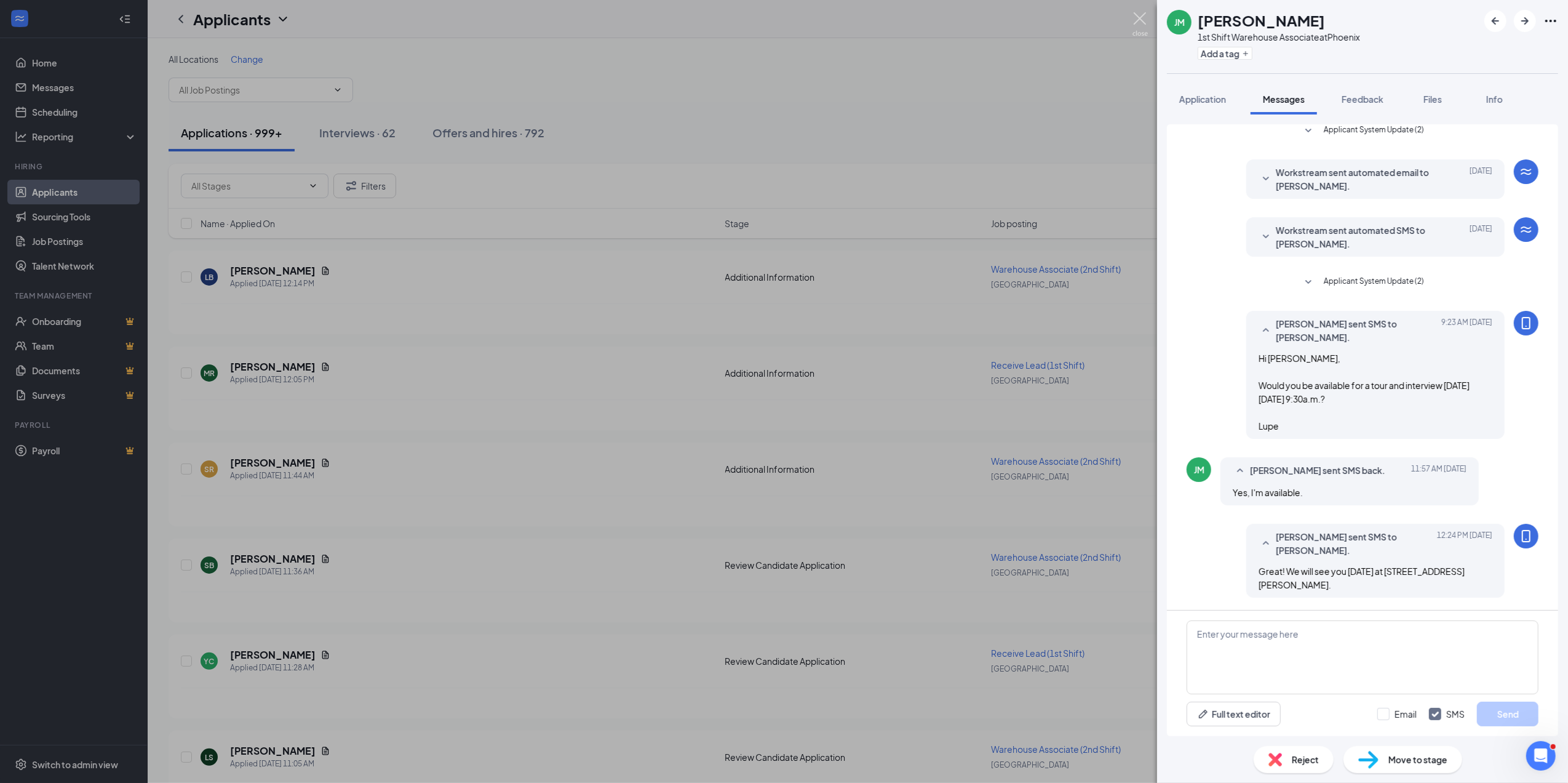
click at [1139, 16] on img at bounding box center [1140, 24] width 16 height 24
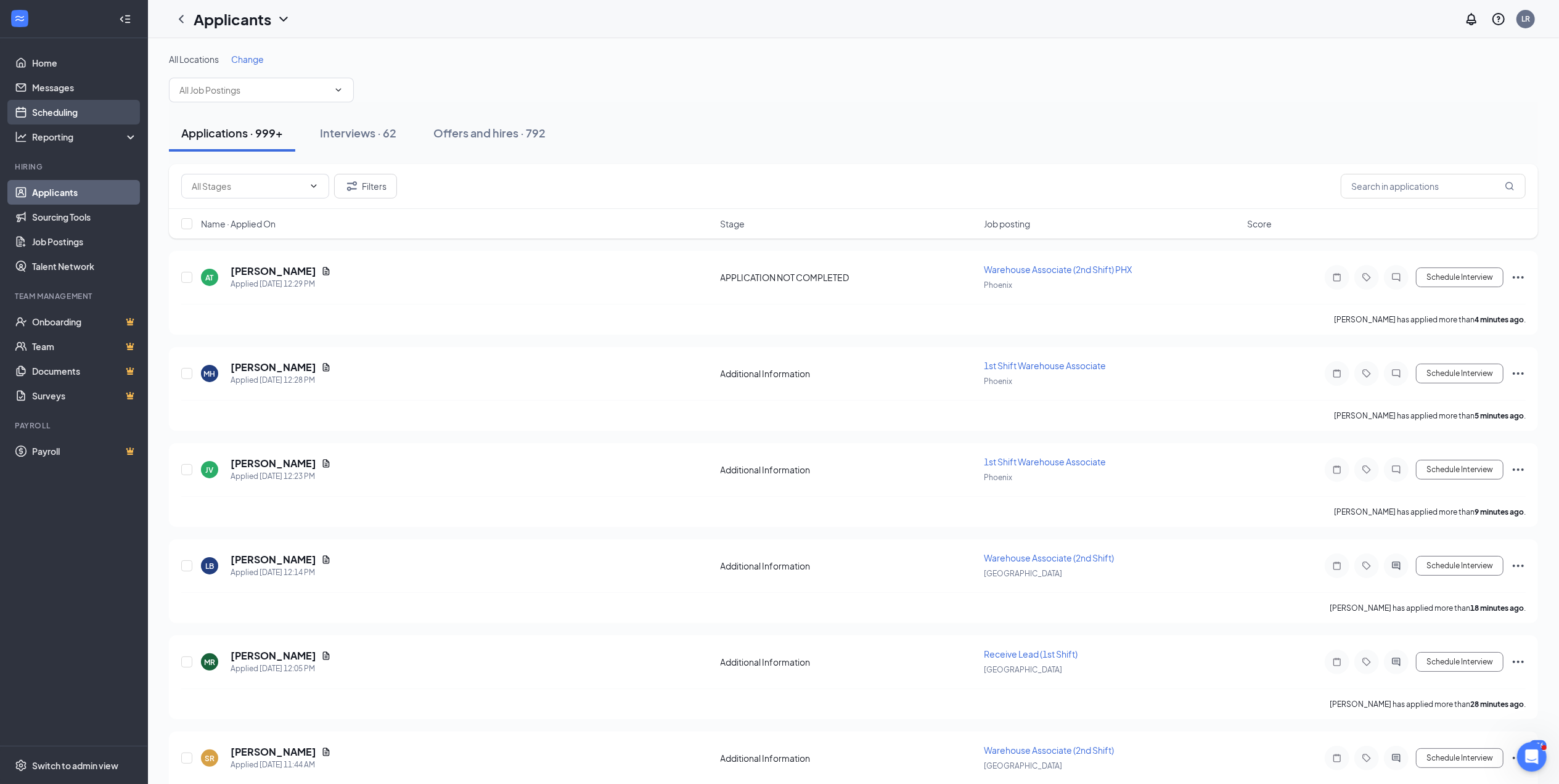
click at [63, 106] on link "Scheduling" at bounding box center [84, 112] width 105 height 25
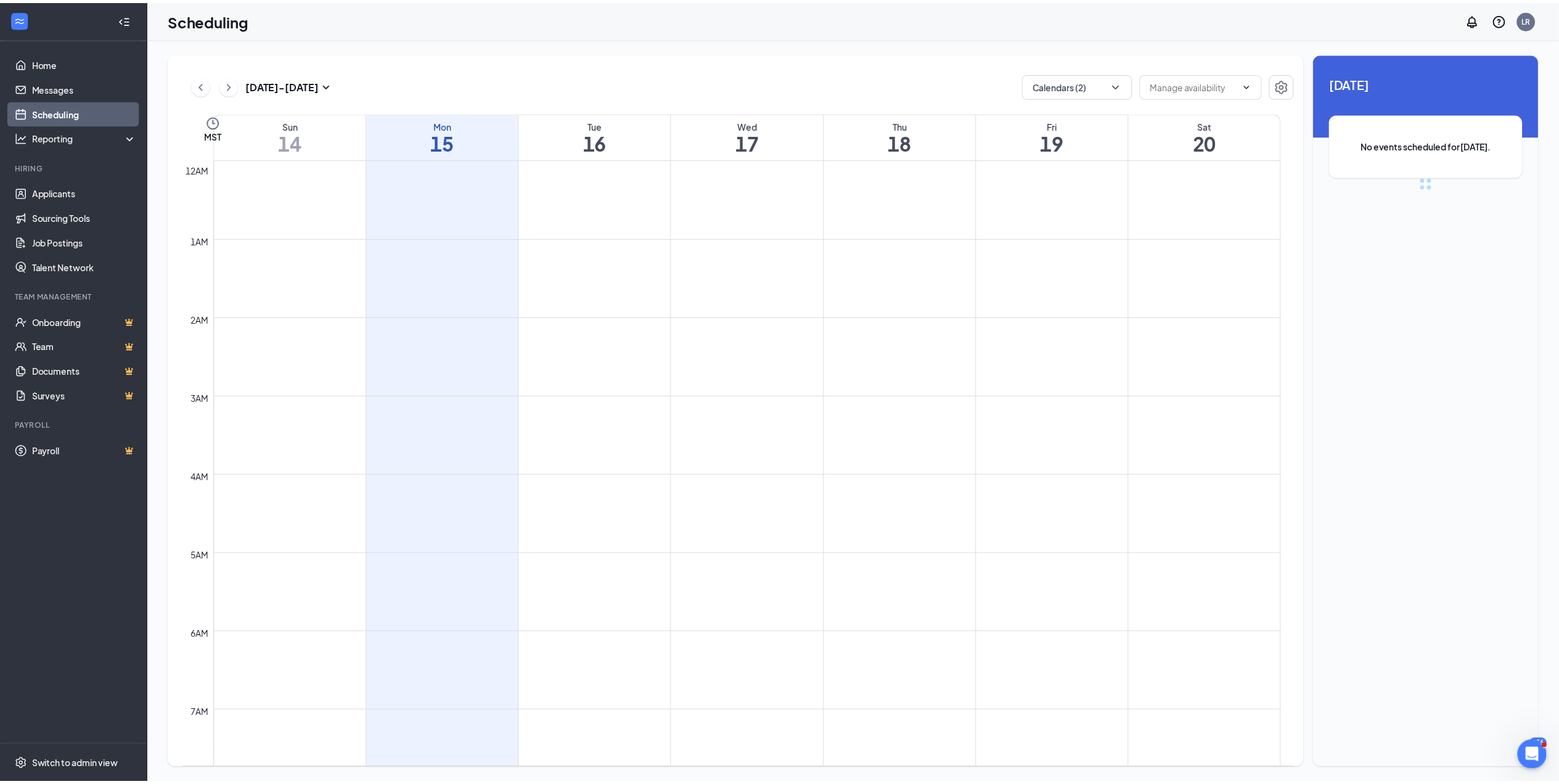
scroll to position [605, 0]
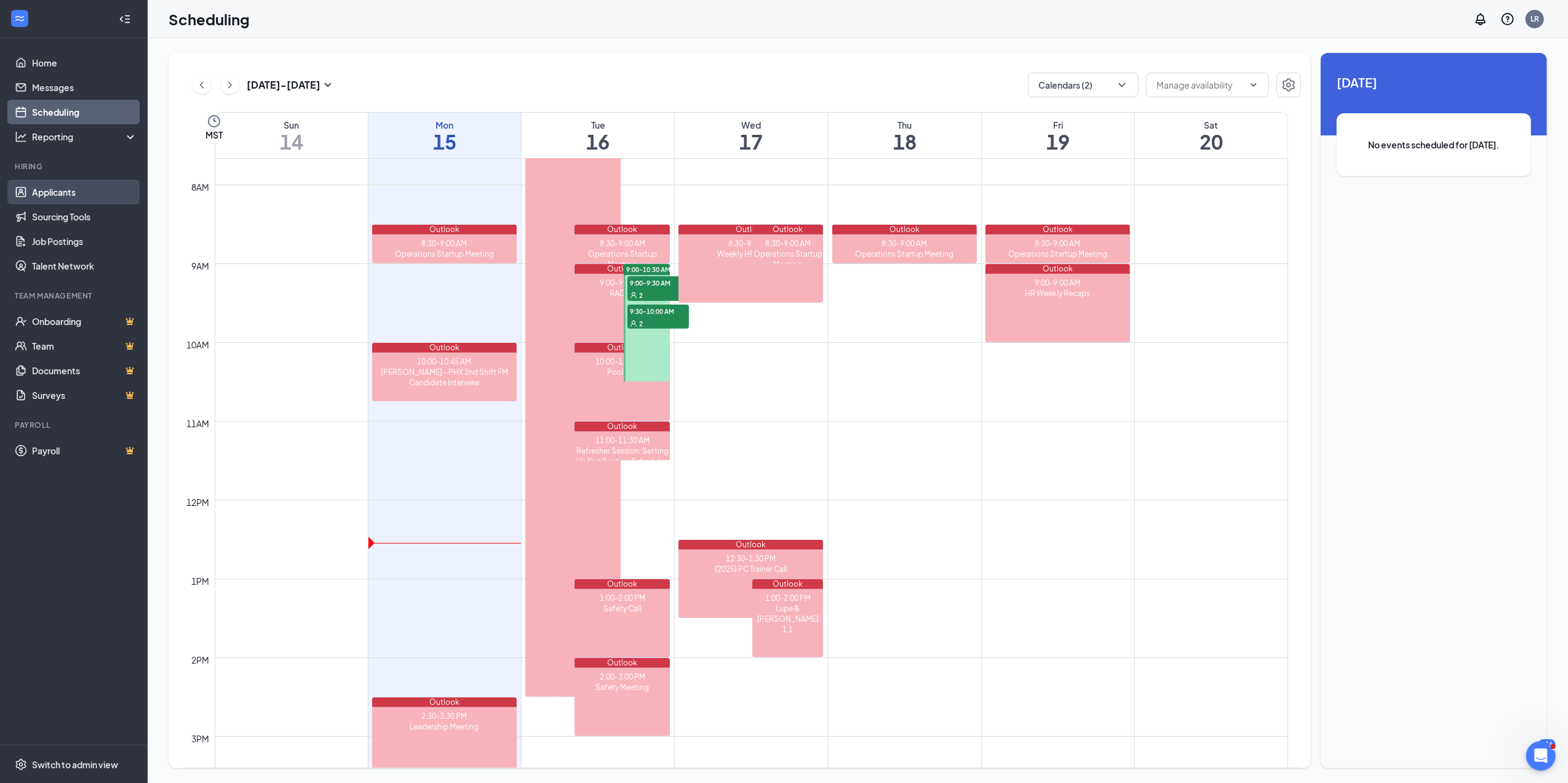
click at [67, 190] on link "Applicants" at bounding box center [84, 192] width 105 height 25
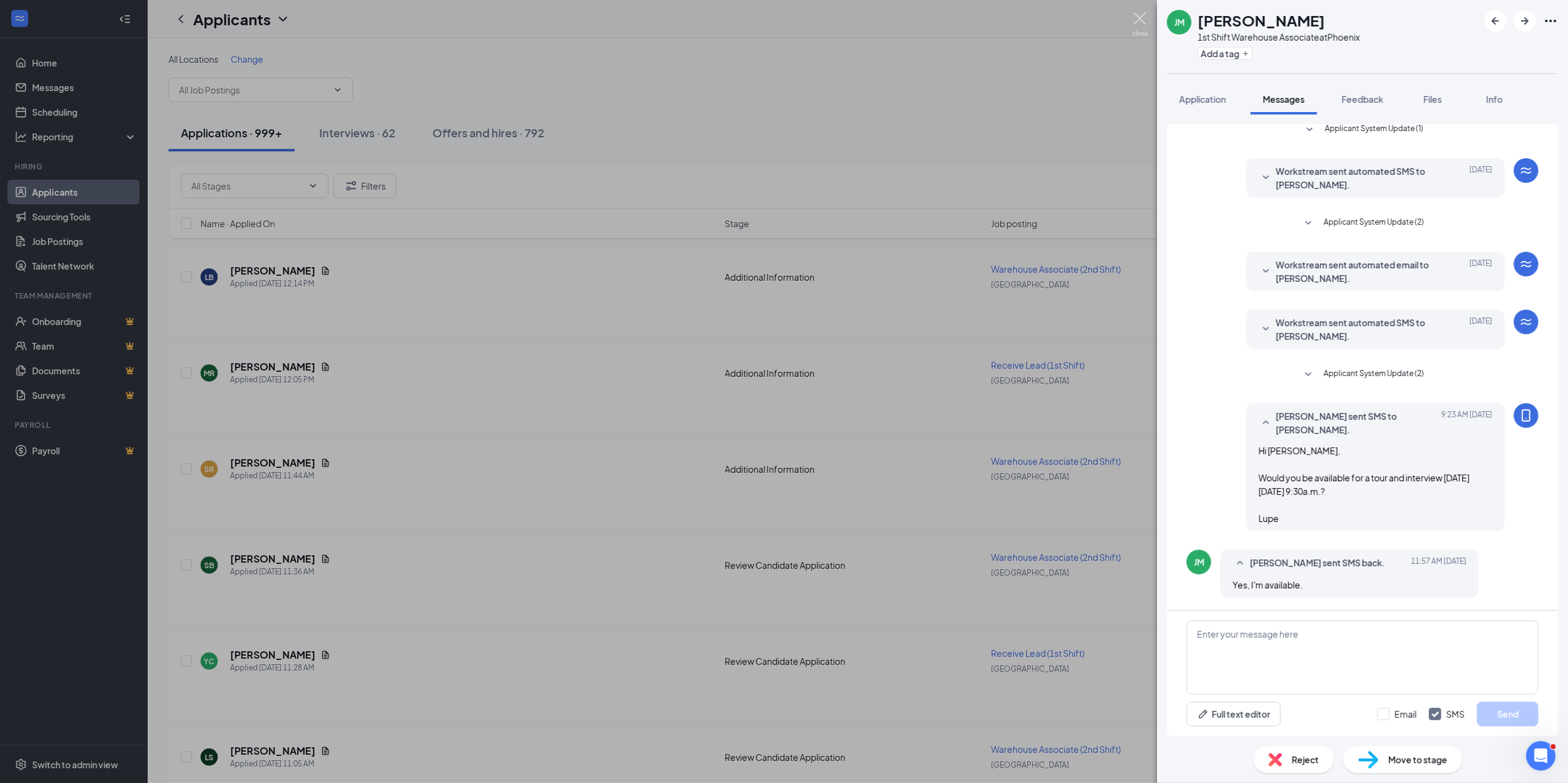
click at [1137, 18] on img at bounding box center [1140, 24] width 16 height 24
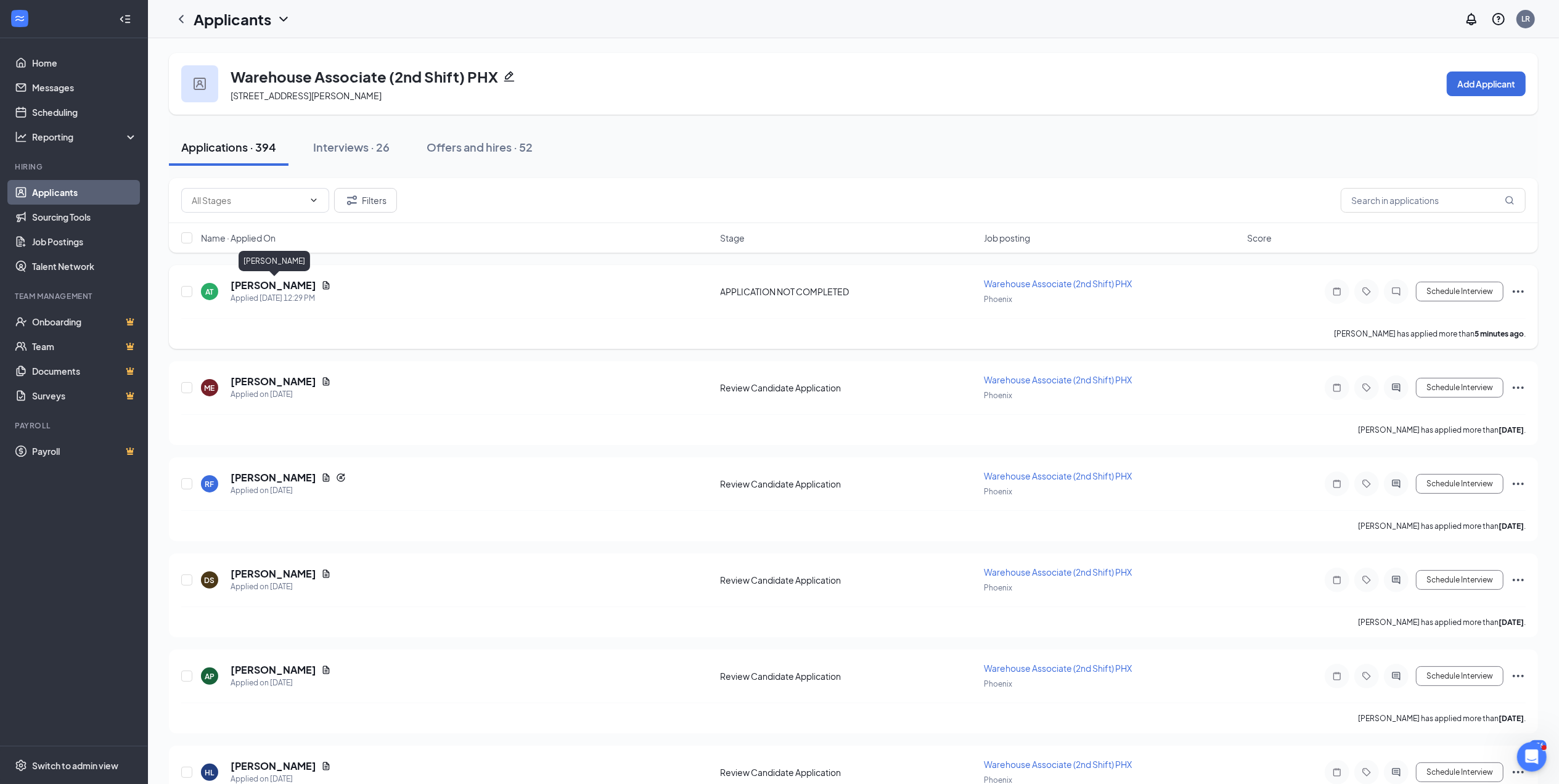
click at [251, 290] on h5 "Anthony Thompson" at bounding box center [273, 285] width 86 height 14
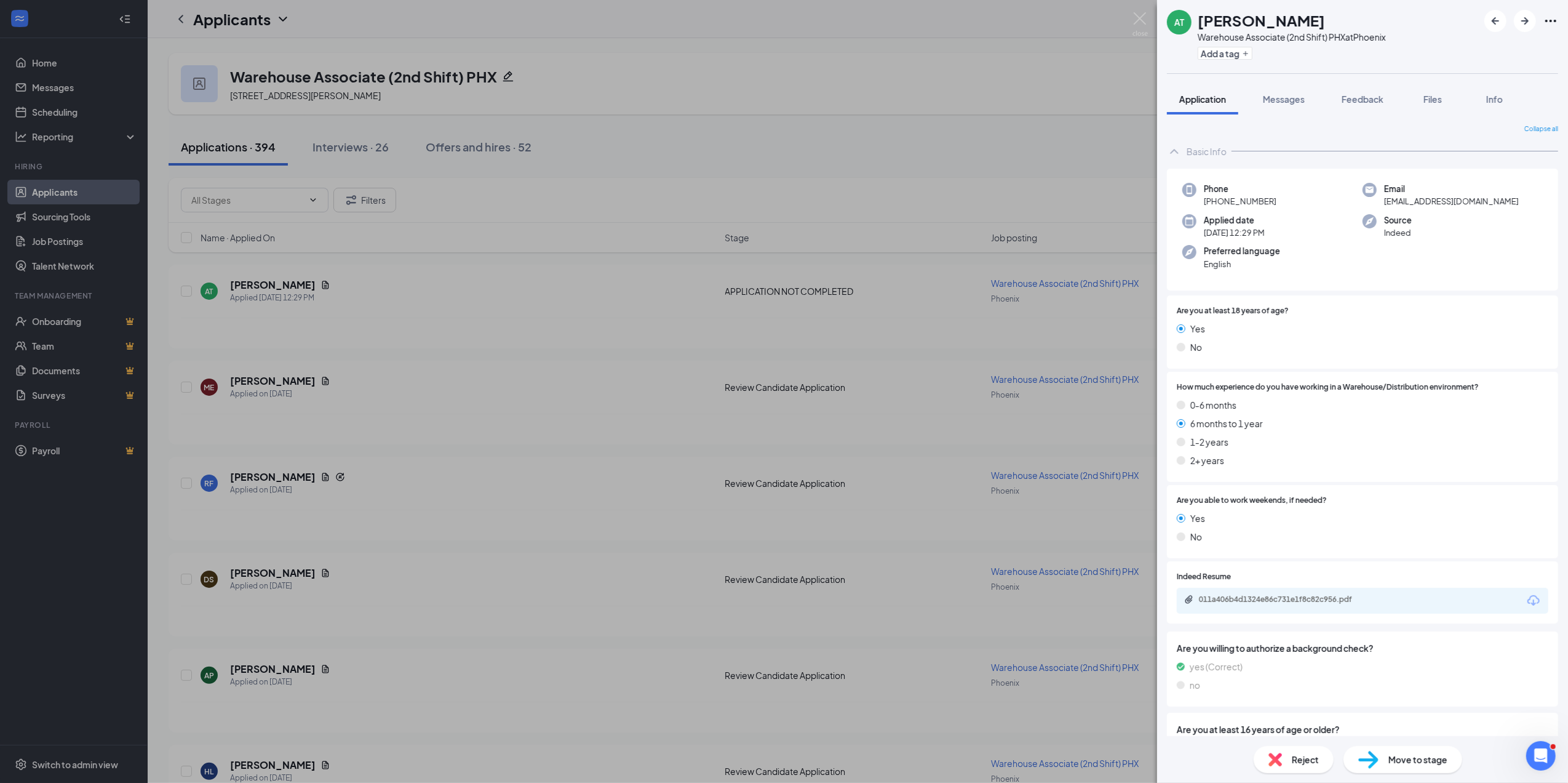
click at [1310, 759] on span "Reject" at bounding box center [1305, 759] width 27 height 13
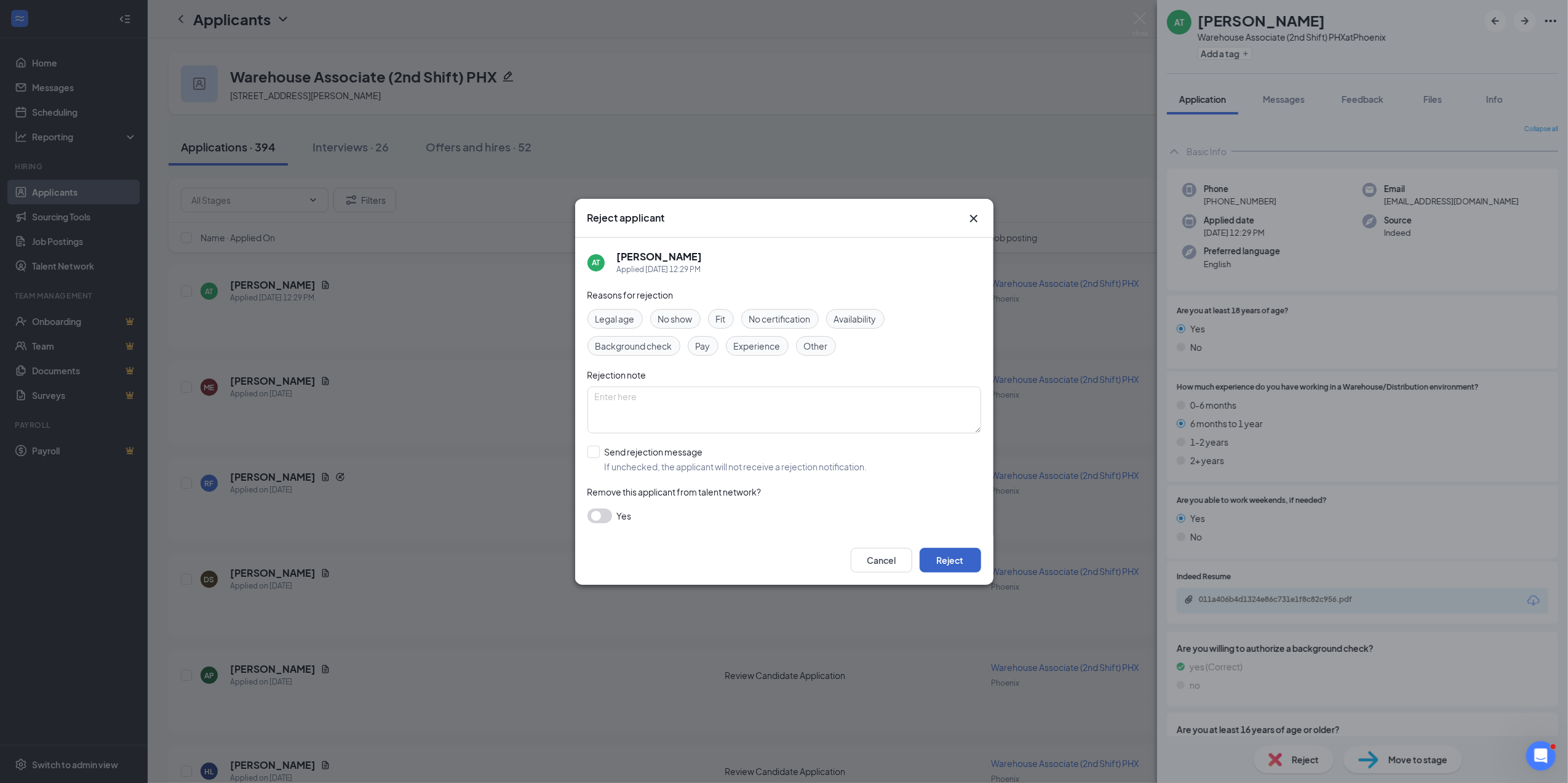
click at [951, 569] on button "Reject" at bounding box center [950, 560] width 61 height 25
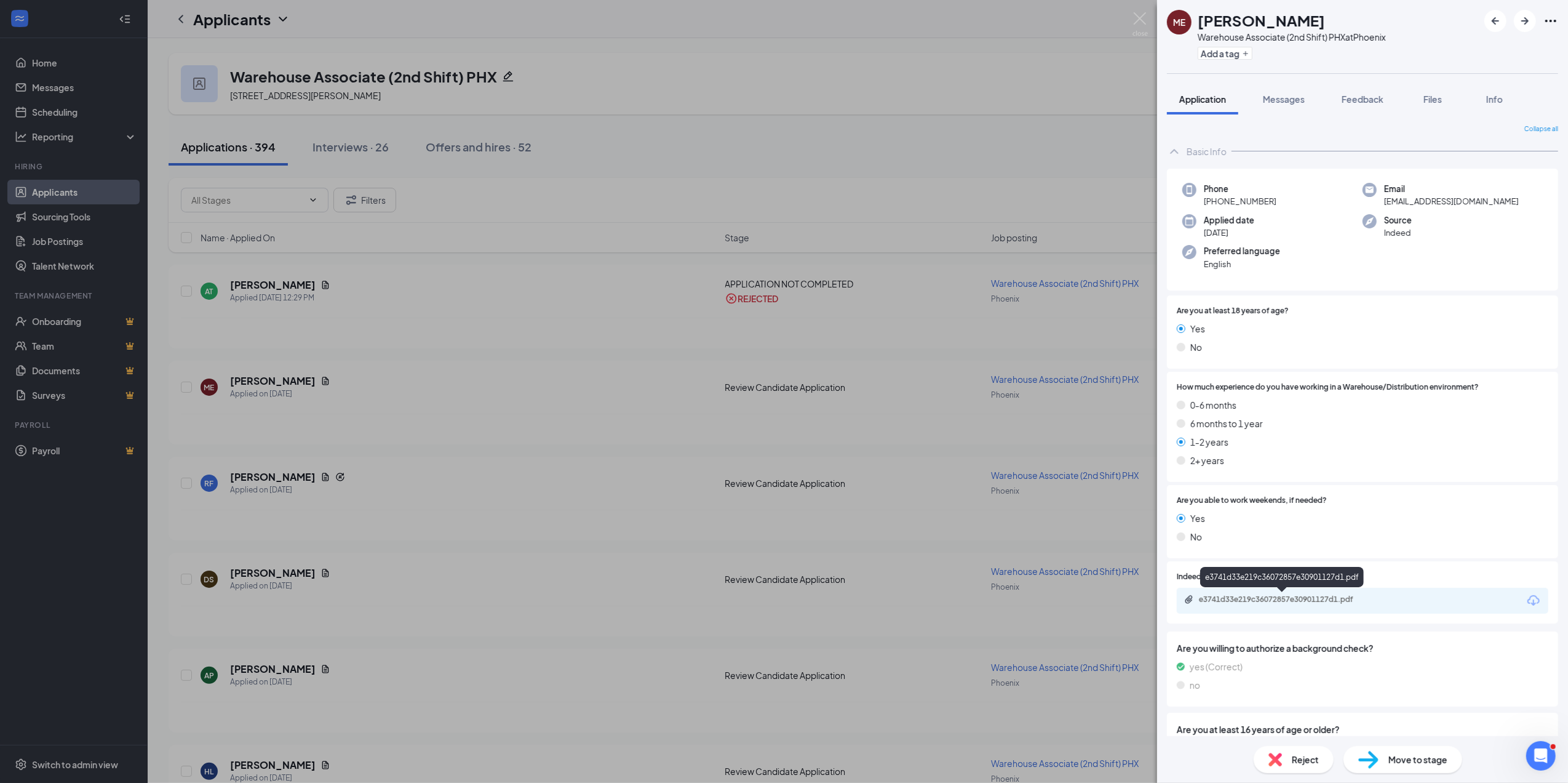
click at [1306, 596] on div "e3741d33e219c36072857e30901127d1.pdf" at bounding box center [1286, 600] width 173 height 10
click at [1299, 757] on span "Reject" at bounding box center [1305, 759] width 27 height 13
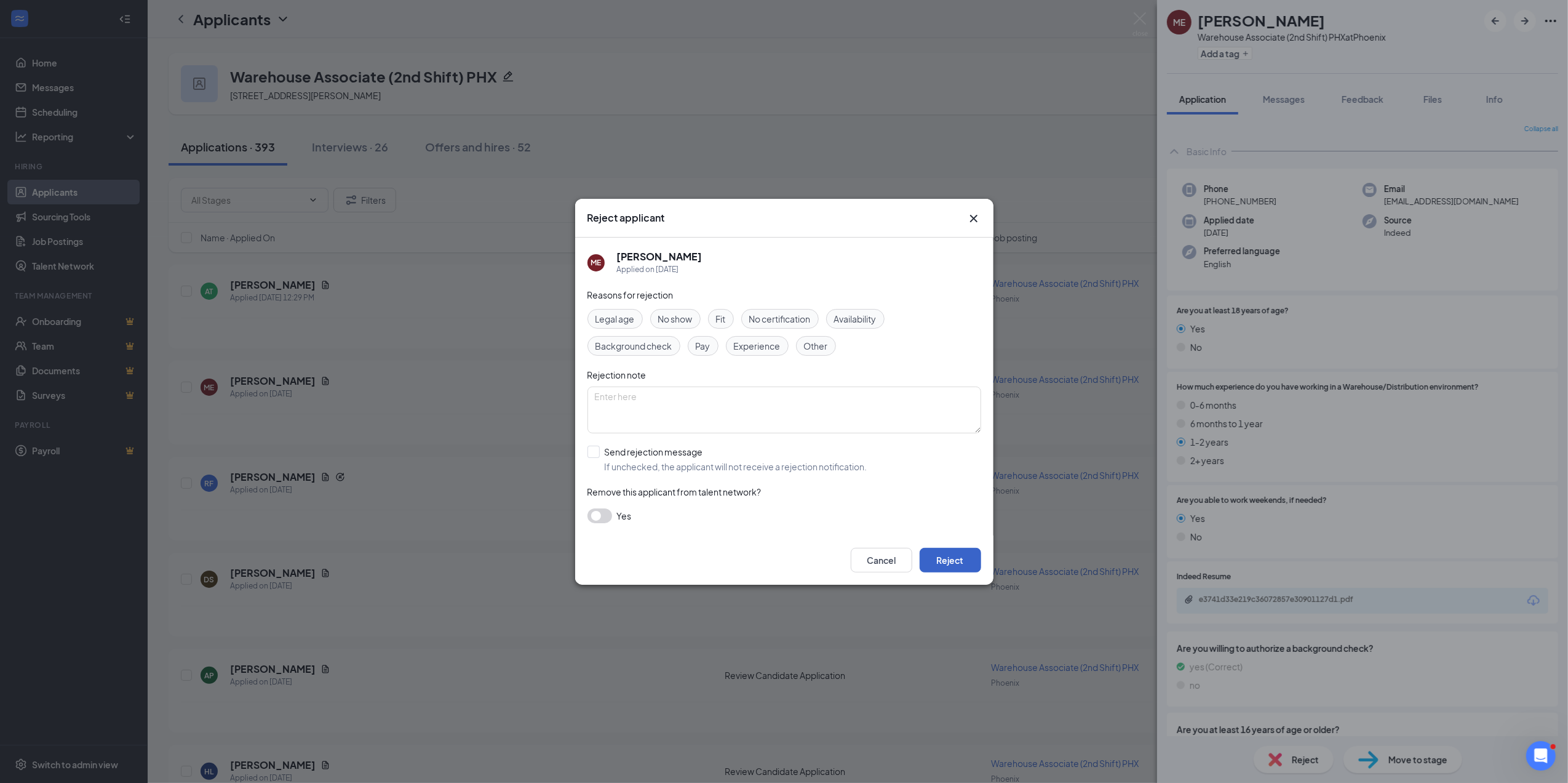
click at [961, 567] on button "Reject" at bounding box center [950, 560] width 61 height 25
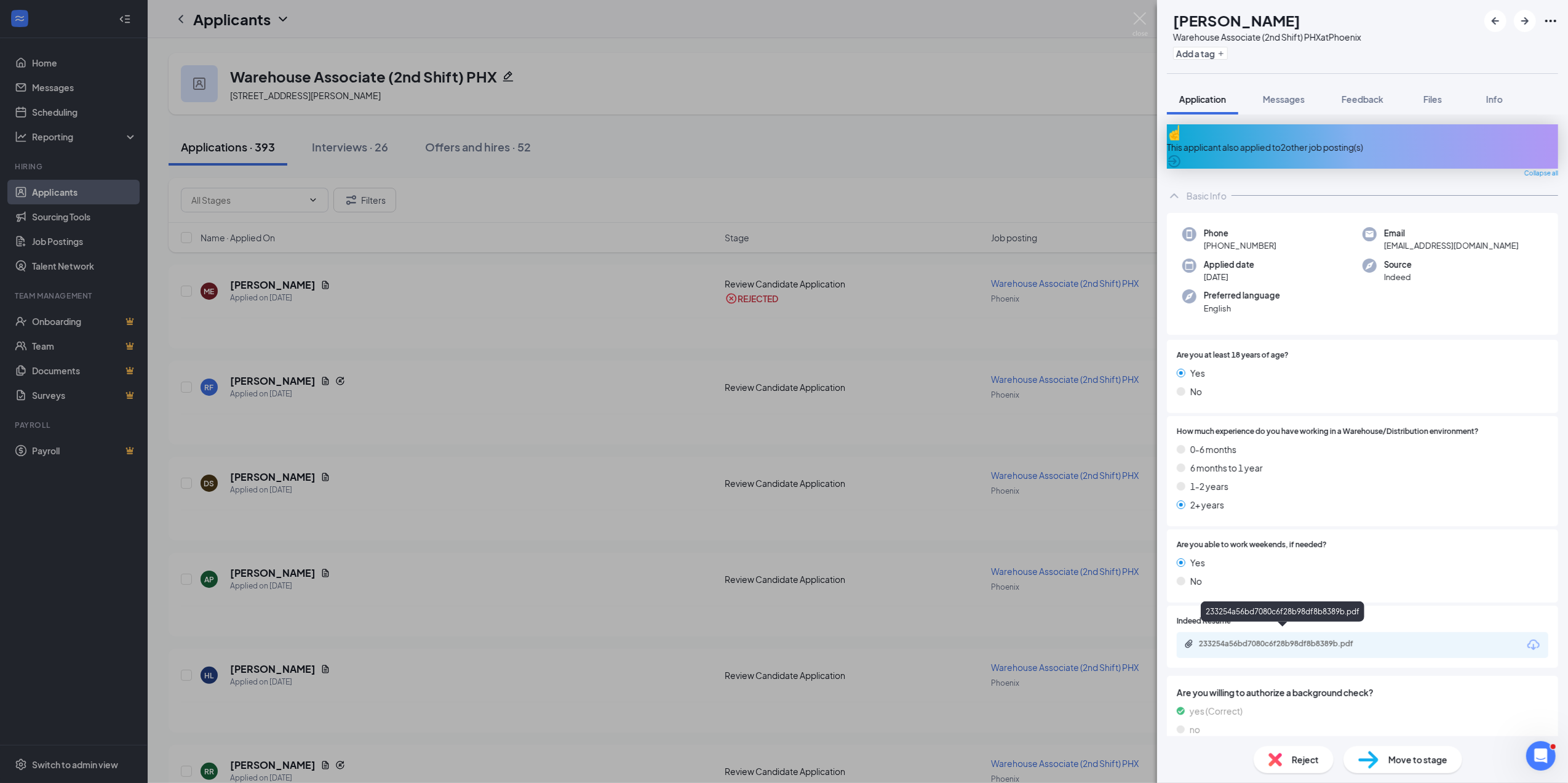
click at [1260, 639] on div "233254a56bd7080c6f28b98df8b8389b.pdf" at bounding box center [1286, 643] width 173 height 10
click at [1308, 757] on span "Reject" at bounding box center [1305, 759] width 27 height 13
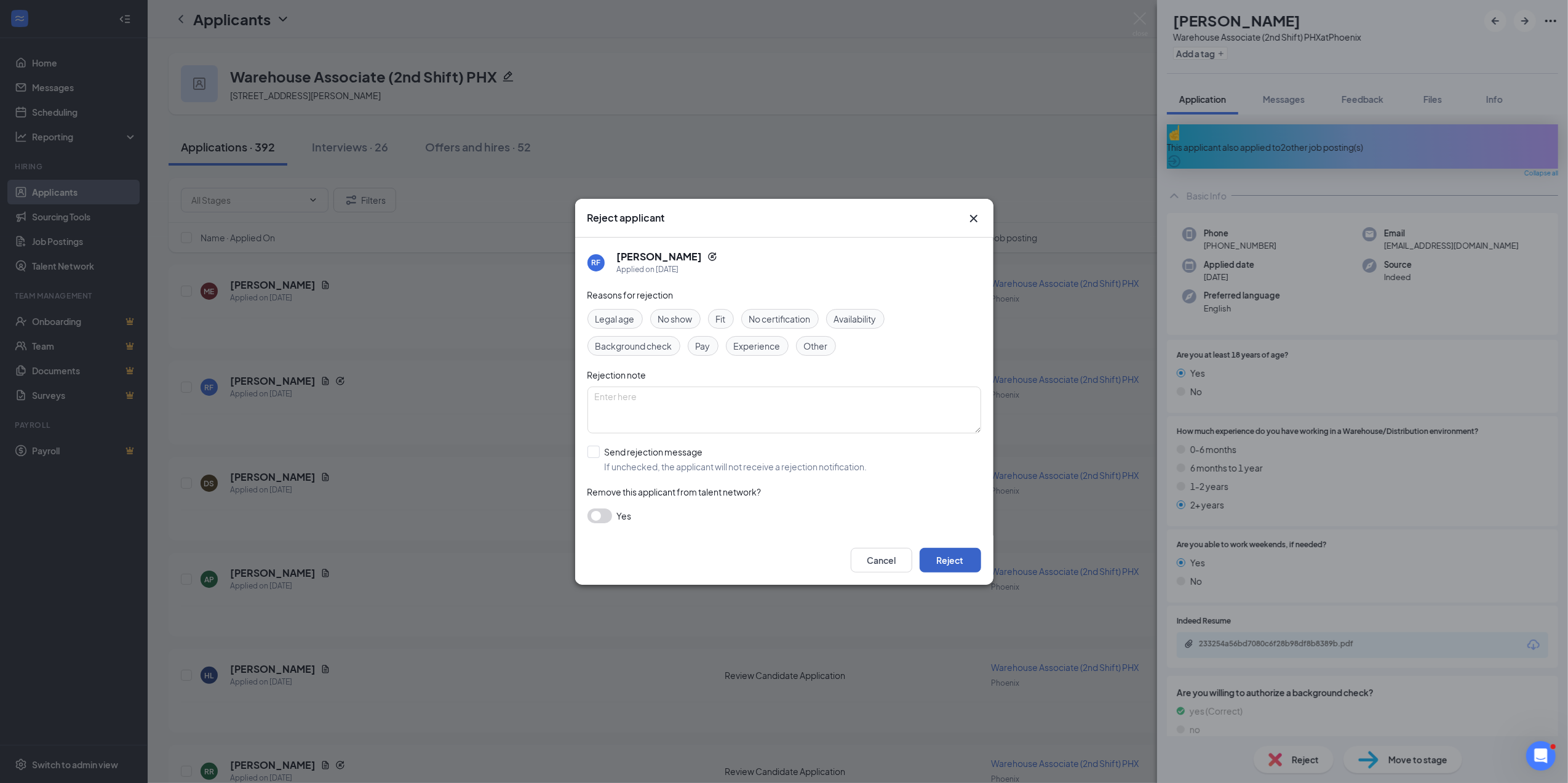
click at [944, 559] on button "Reject" at bounding box center [950, 560] width 61 height 25
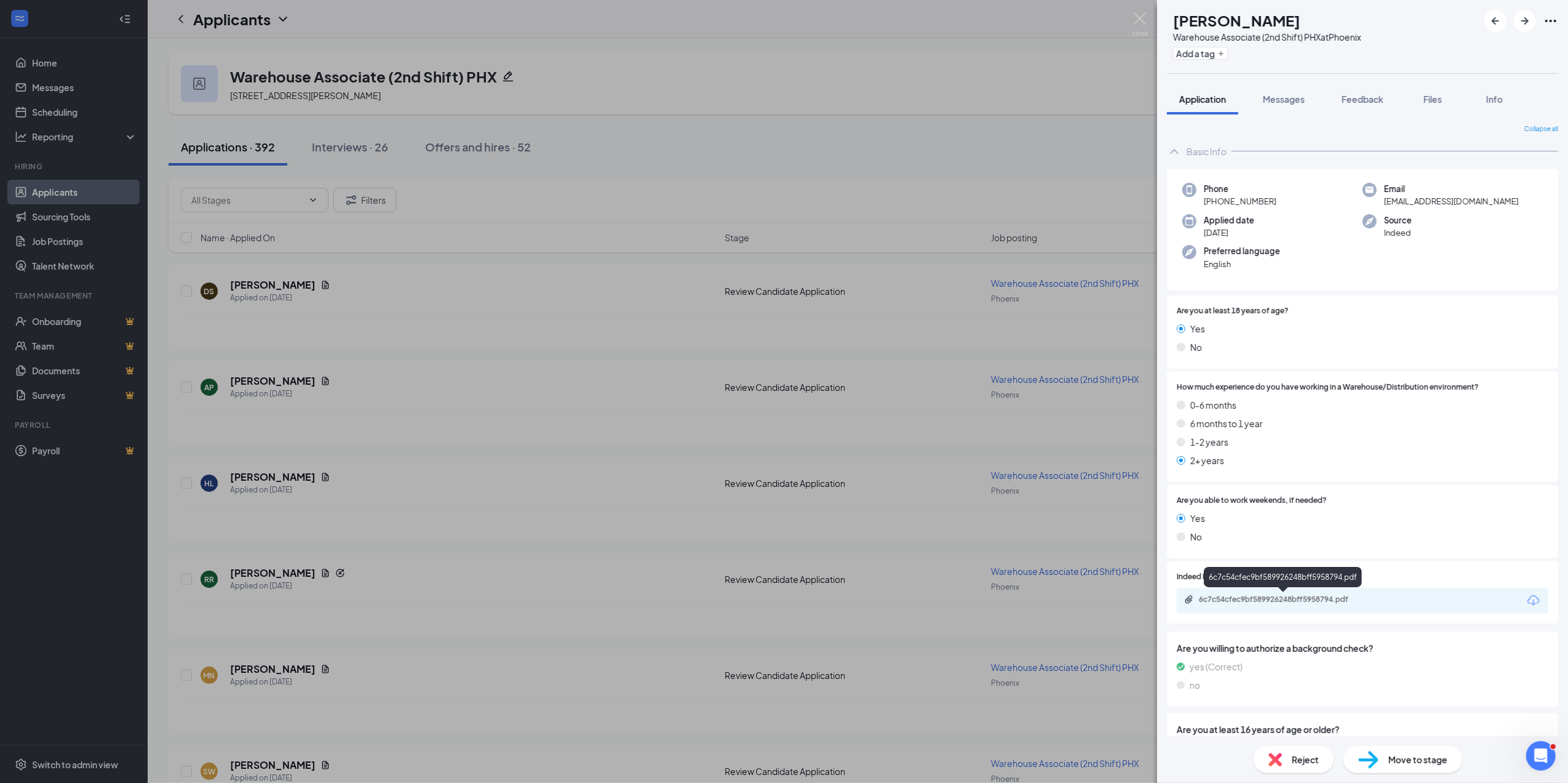
click at [1242, 599] on div "6c7c54cfec9bf589926248bff5958794.pdf" at bounding box center [1286, 600] width 173 height 10
click at [1305, 758] on span "Reject" at bounding box center [1305, 759] width 27 height 13
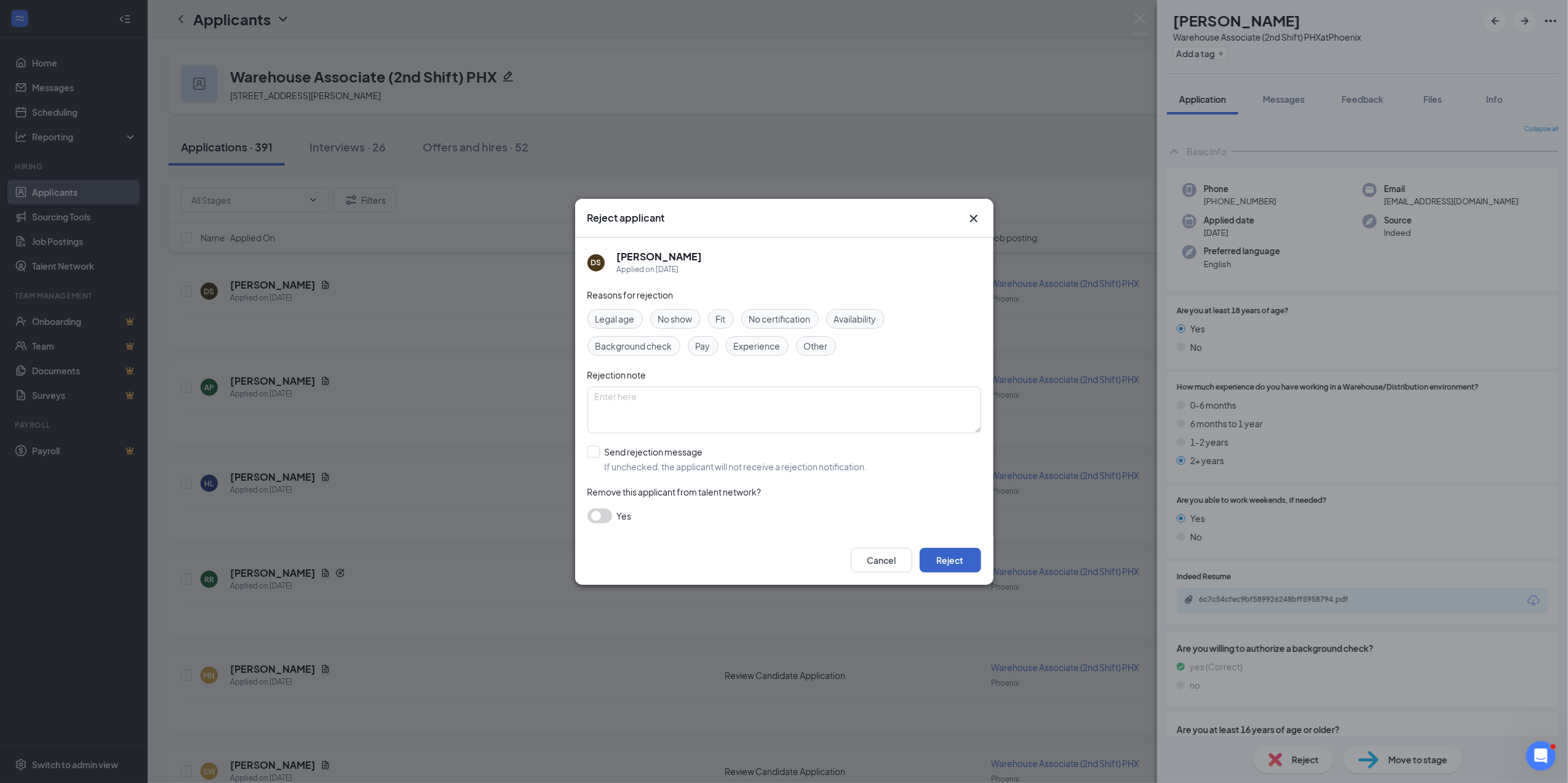
click at [960, 557] on button "Reject" at bounding box center [950, 560] width 61 height 25
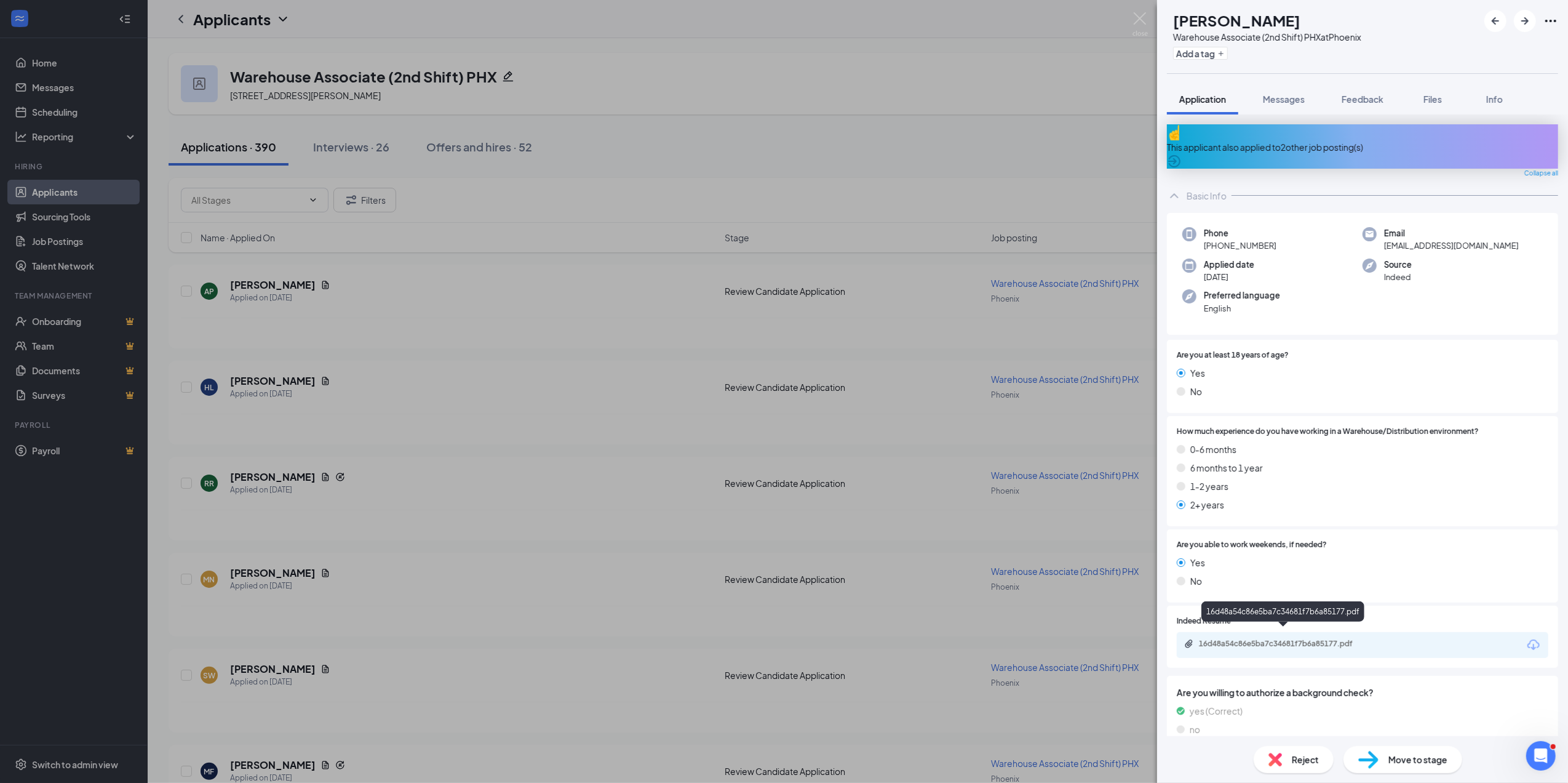
click at [1322, 639] on div "16d48a54c86e5ba7c34681f7b6a85177.pdf" at bounding box center [1286, 643] width 173 height 10
click at [1306, 755] on span "Reject" at bounding box center [1305, 759] width 27 height 13
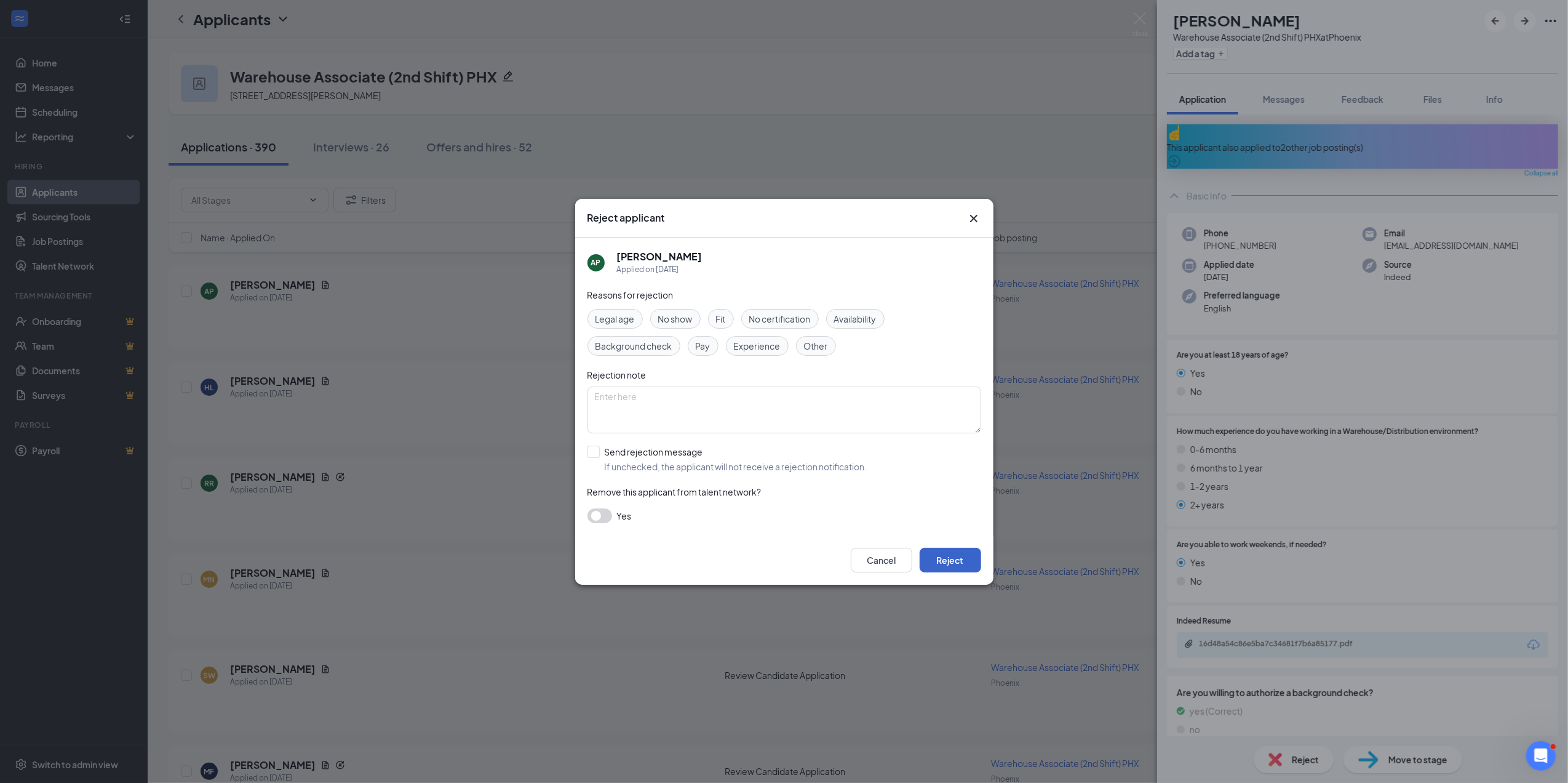
click at [954, 550] on button "Reject" at bounding box center [950, 560] width 61 height 25
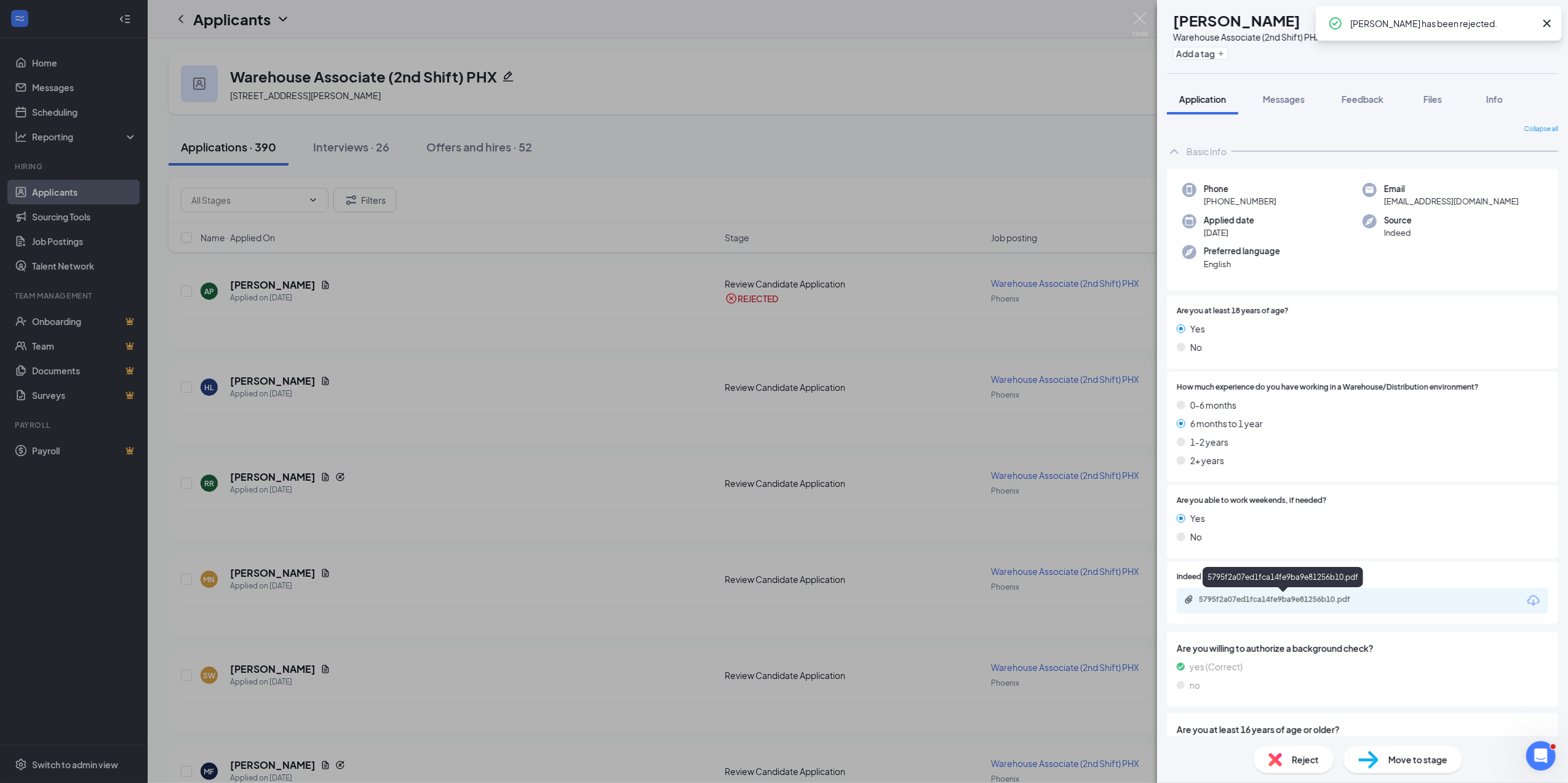
click at [1294, 598] on div "5795f2a07ed1fca14fe9ba9e81256b10.pdf" at bounding box center [1286, 600] width 173 height 10
click at [1305, 757] on span "Reject" at bounding box center [1305, 759] width 27 height 13
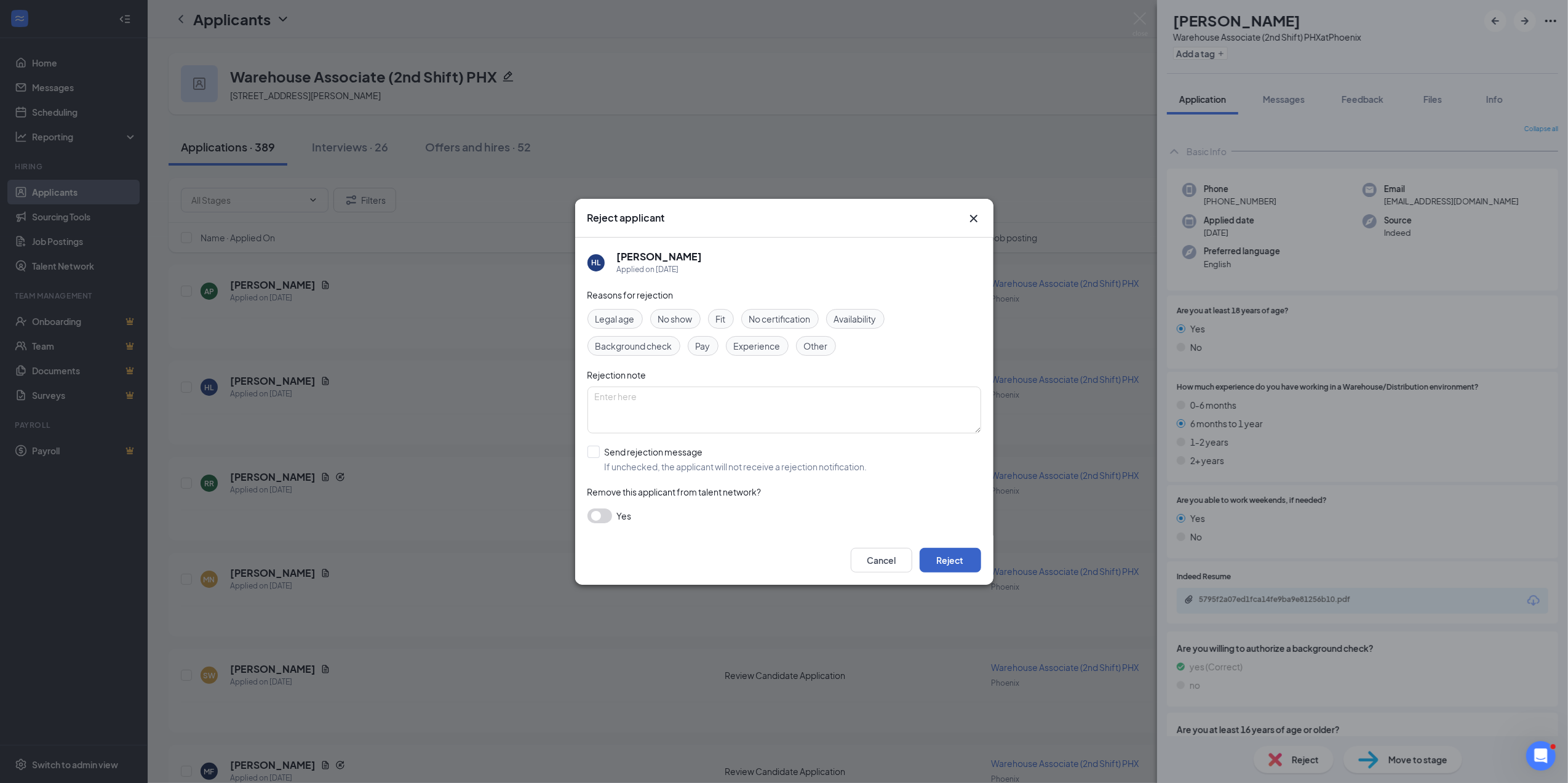
click at [948, 554] on button "Reject" at bounding box center [950, 560] width 61 height 25
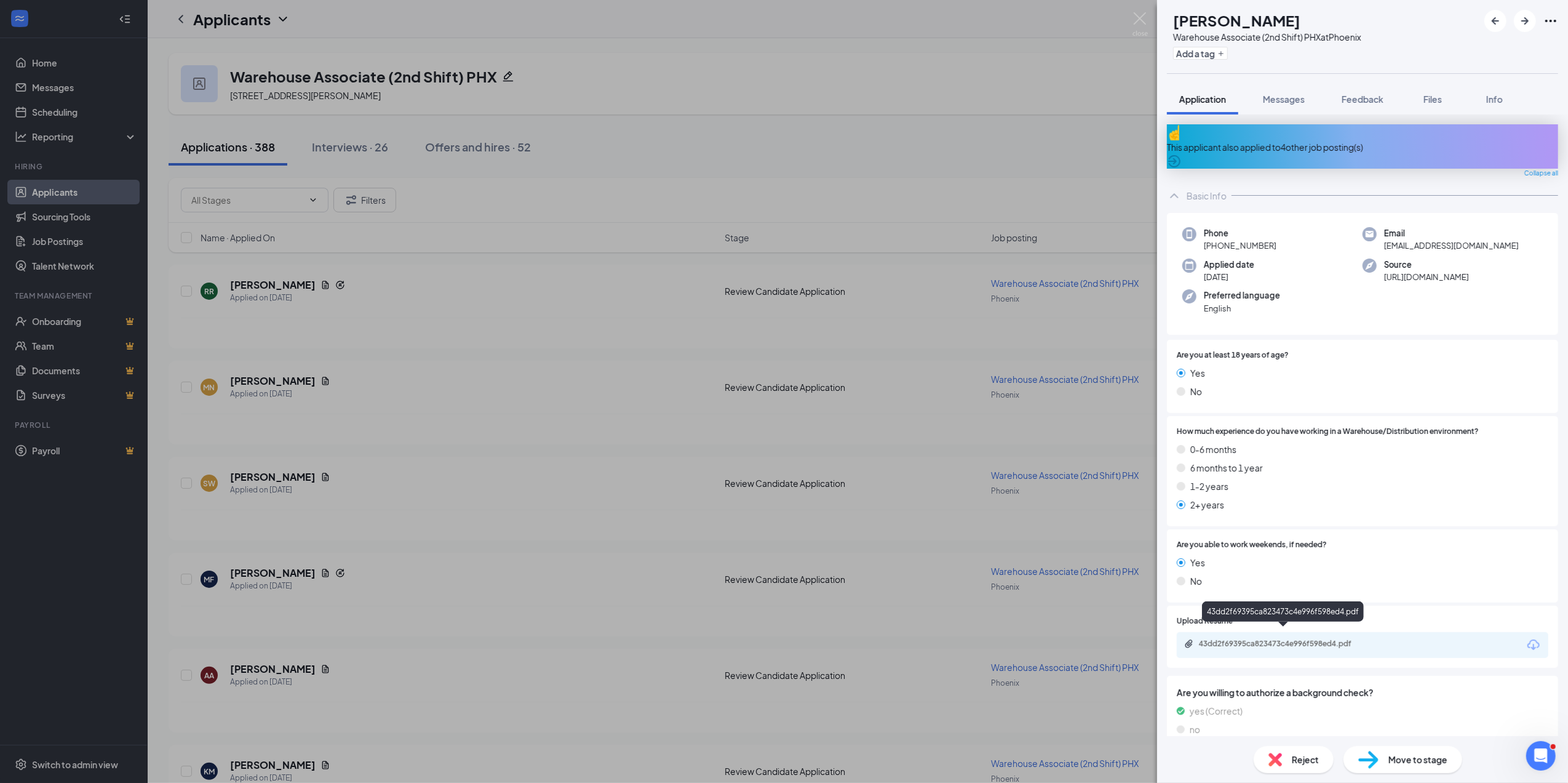
click at [1286, 639] on div "43dd2f69395ca823473c4e996f598ed4.pdf" at bounding box center [1286, 643] width 173 height 10
click at [1315, 761] on span "Reject" at bounding box center [1305, 759] width 27 height 13
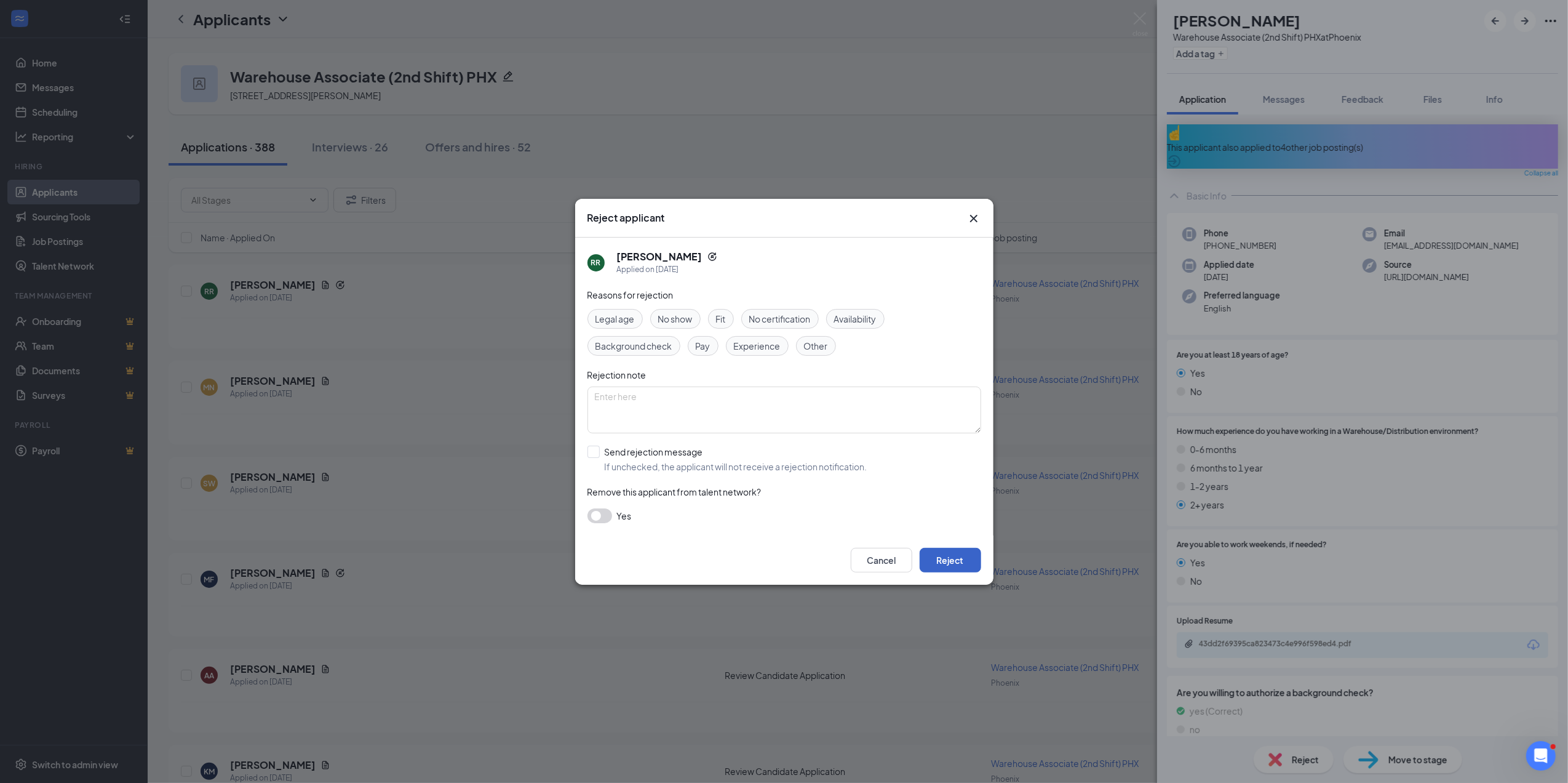
click at [966, 556] on button "Reject" at bounding box center [950, 560] width 61 height 25
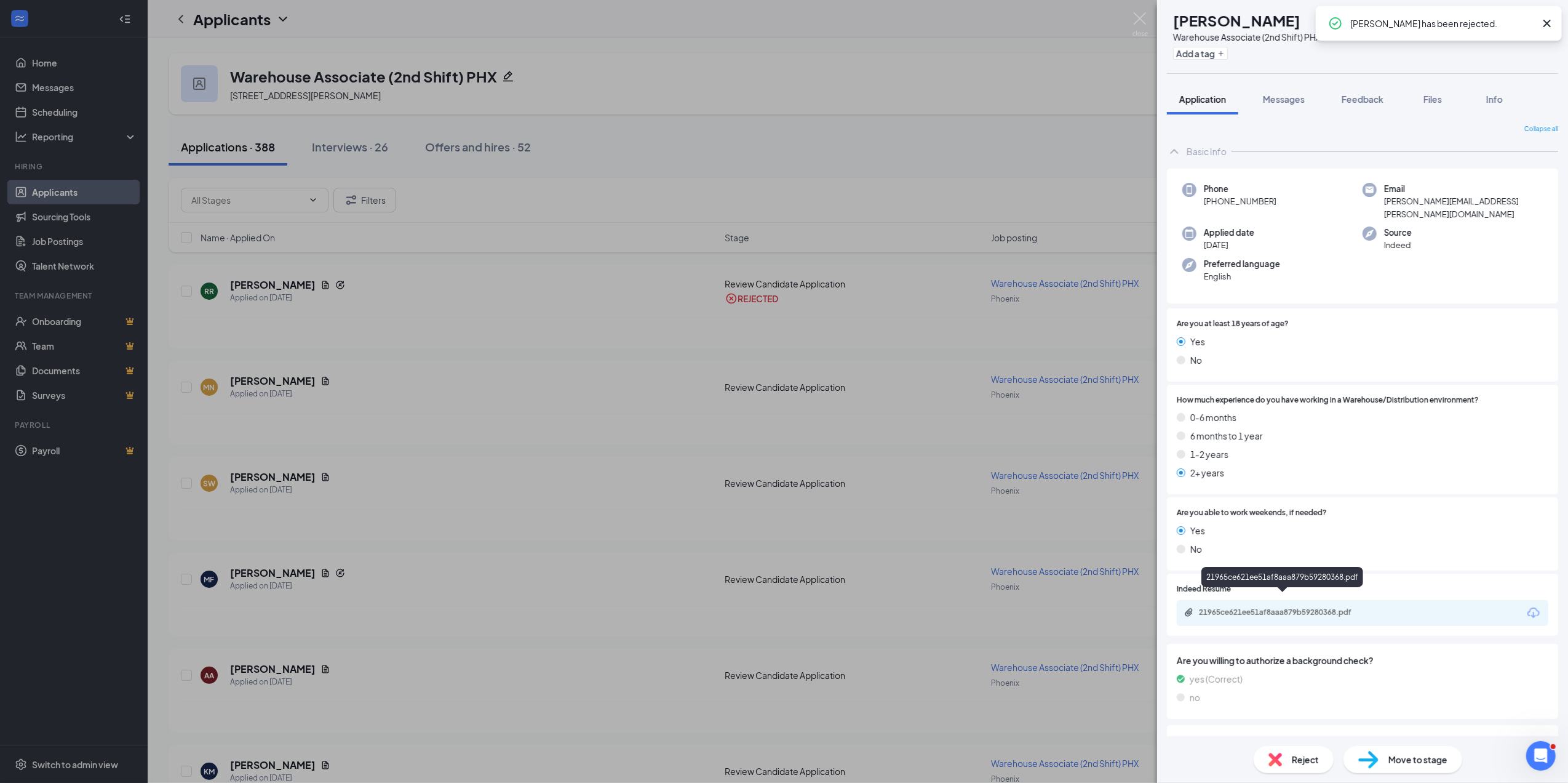
click at [1273, 608] on div "21965ce621ee51af8aaa879b59280368.pdf" at bounding box center [1286, 612] width 173 height 10
click at [1306, 756] on span "Reject" at bounding box center [1305, 759] width 27 height 13
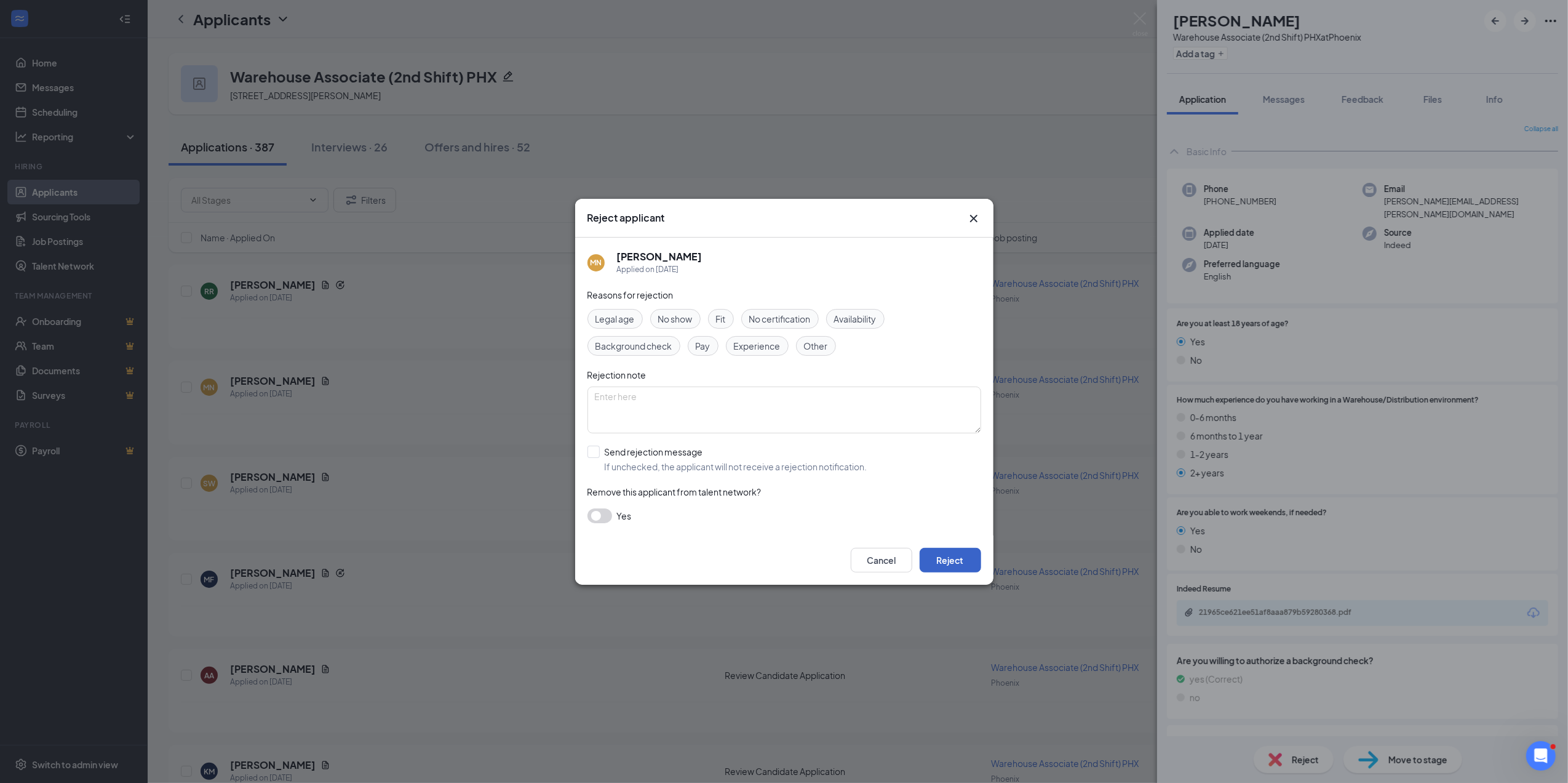
click at [961, 555] on button "Reject" at bounding box center [950, 560] width 61 height 25
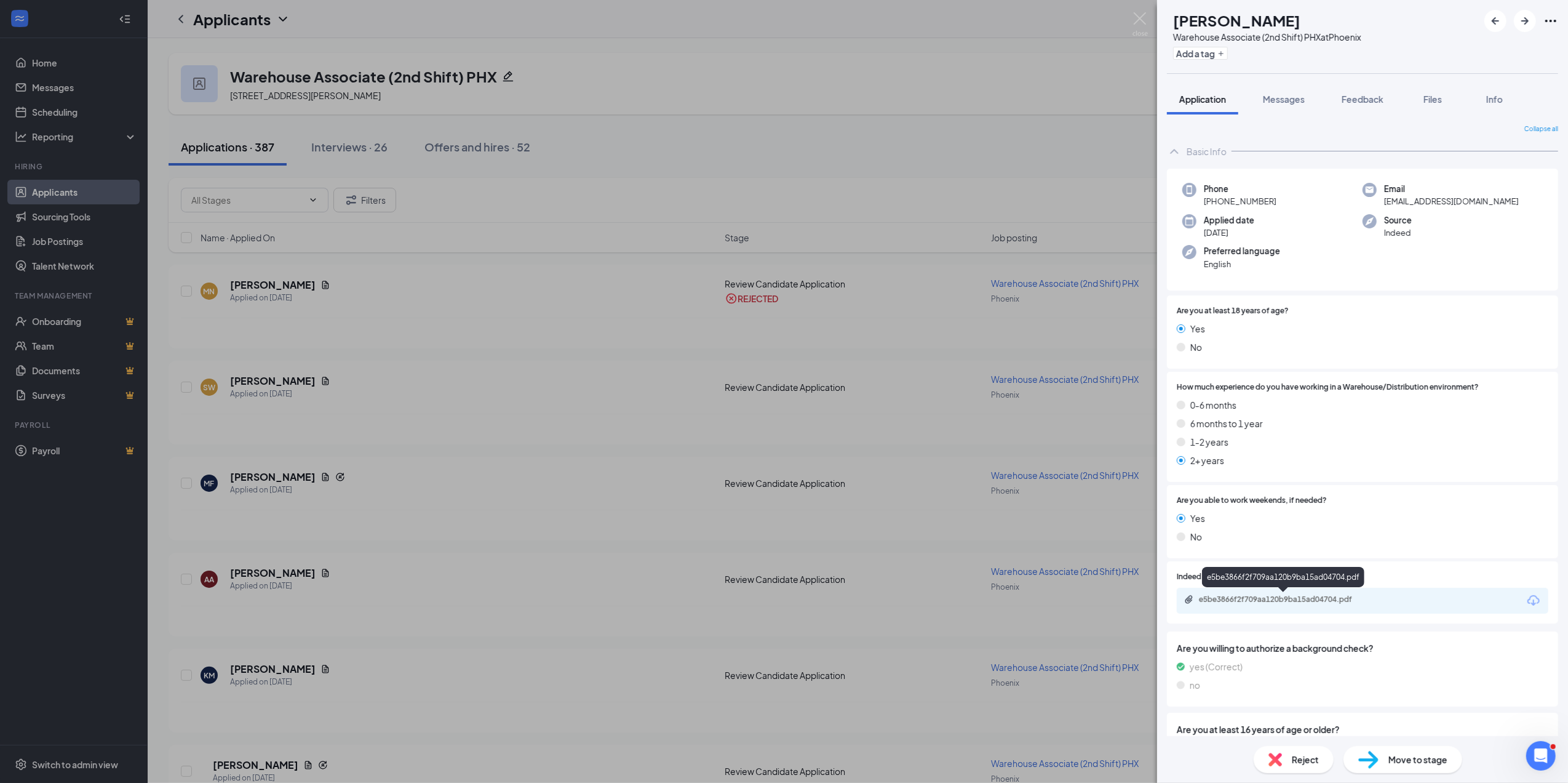
click at [1259, 597] on div "e5be3866f2f709aa120b9ba15ad04704.pdf" at bounding box center [1286, 600] width 173 height 10
click at [1312, 761] on span "Reject" at bounding box center [1305, 759] width 27 height 13
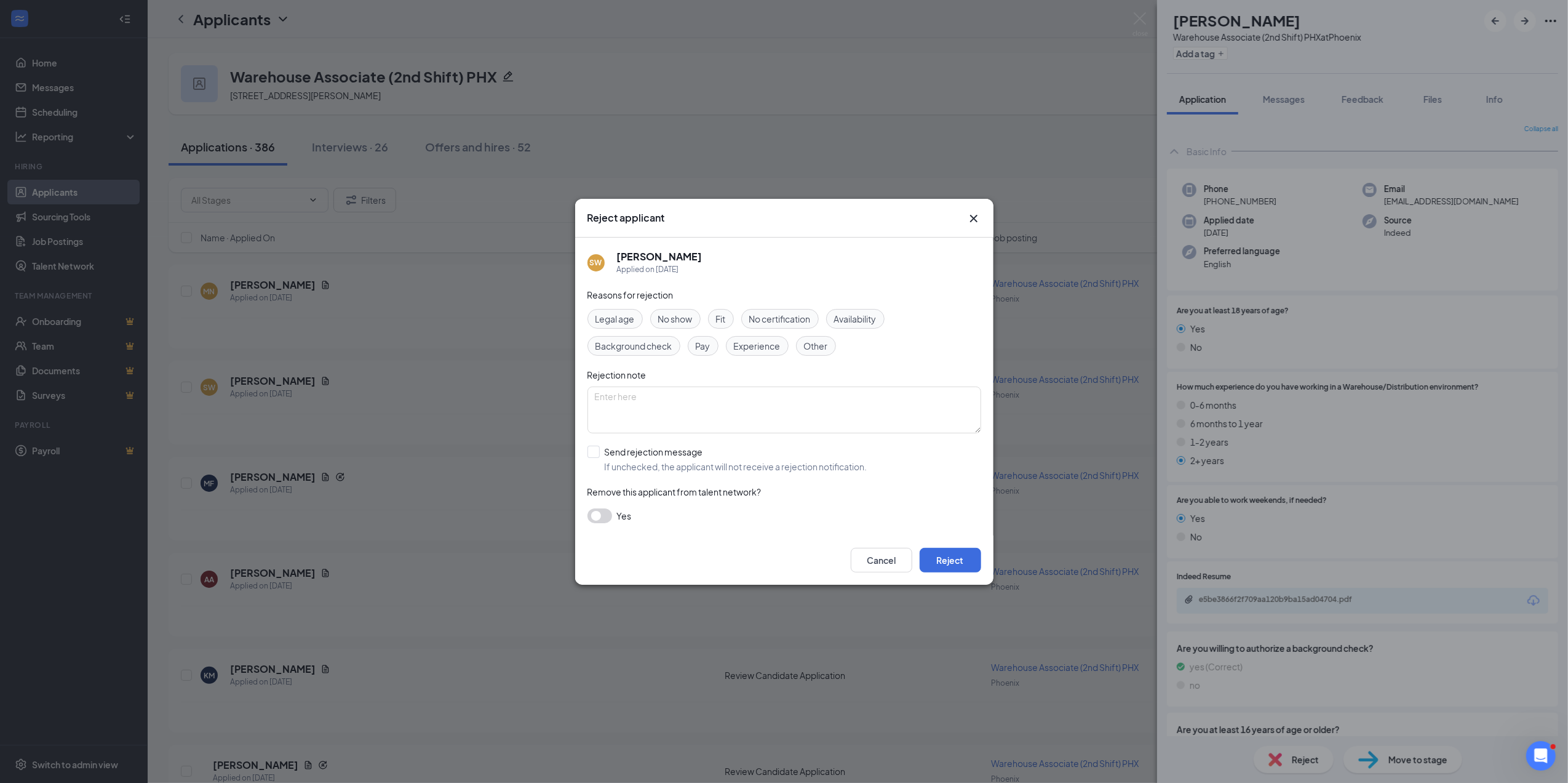
click at [940, 574] on div "Cancel Reject" at bounding box center [784, 560] width 419 height 49
click at [959, 554] on button "Reject" at bounding box center [950, 560] width 61 height 25
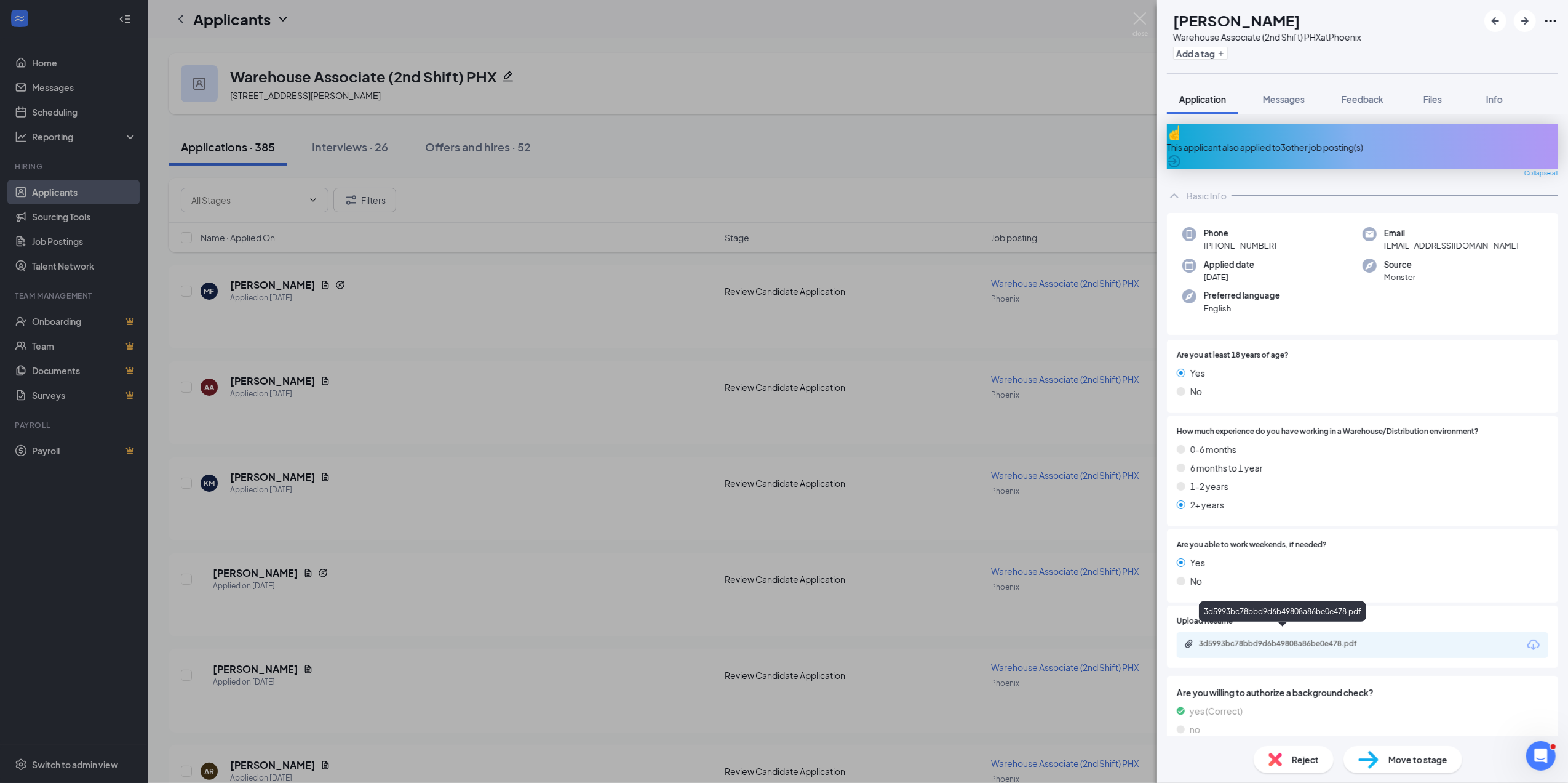
click at [1302, 639] on div "3d5993bc78bbd9d6b49808a86be0e478.pdf" at bounding box center [1286, 643] width 173 height 10
click at [1409, 758] on span "Move to stage" at bounding box center [1418, 759] width 59 height 13
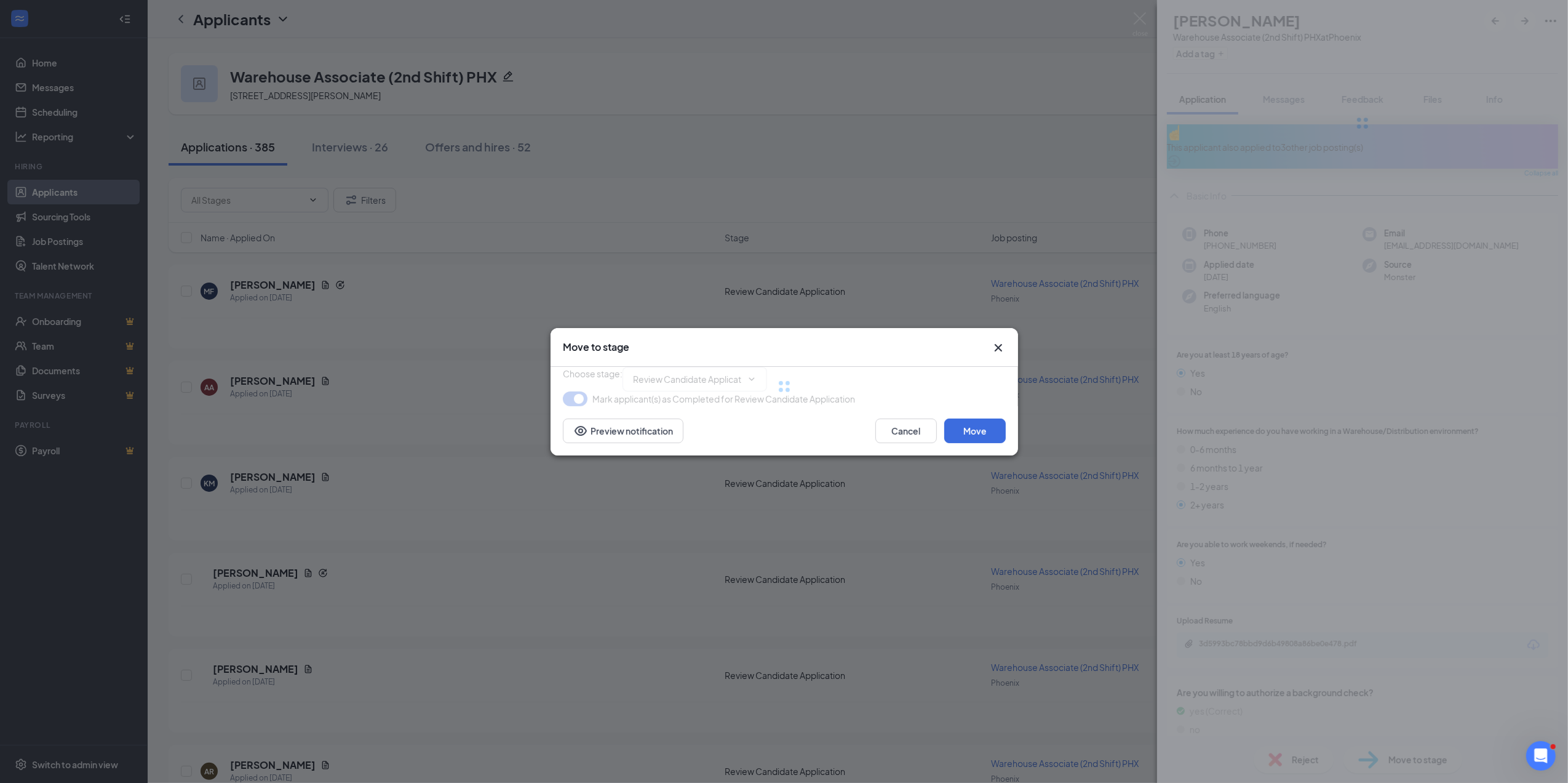
type input "Onsite Interview (next stage)"
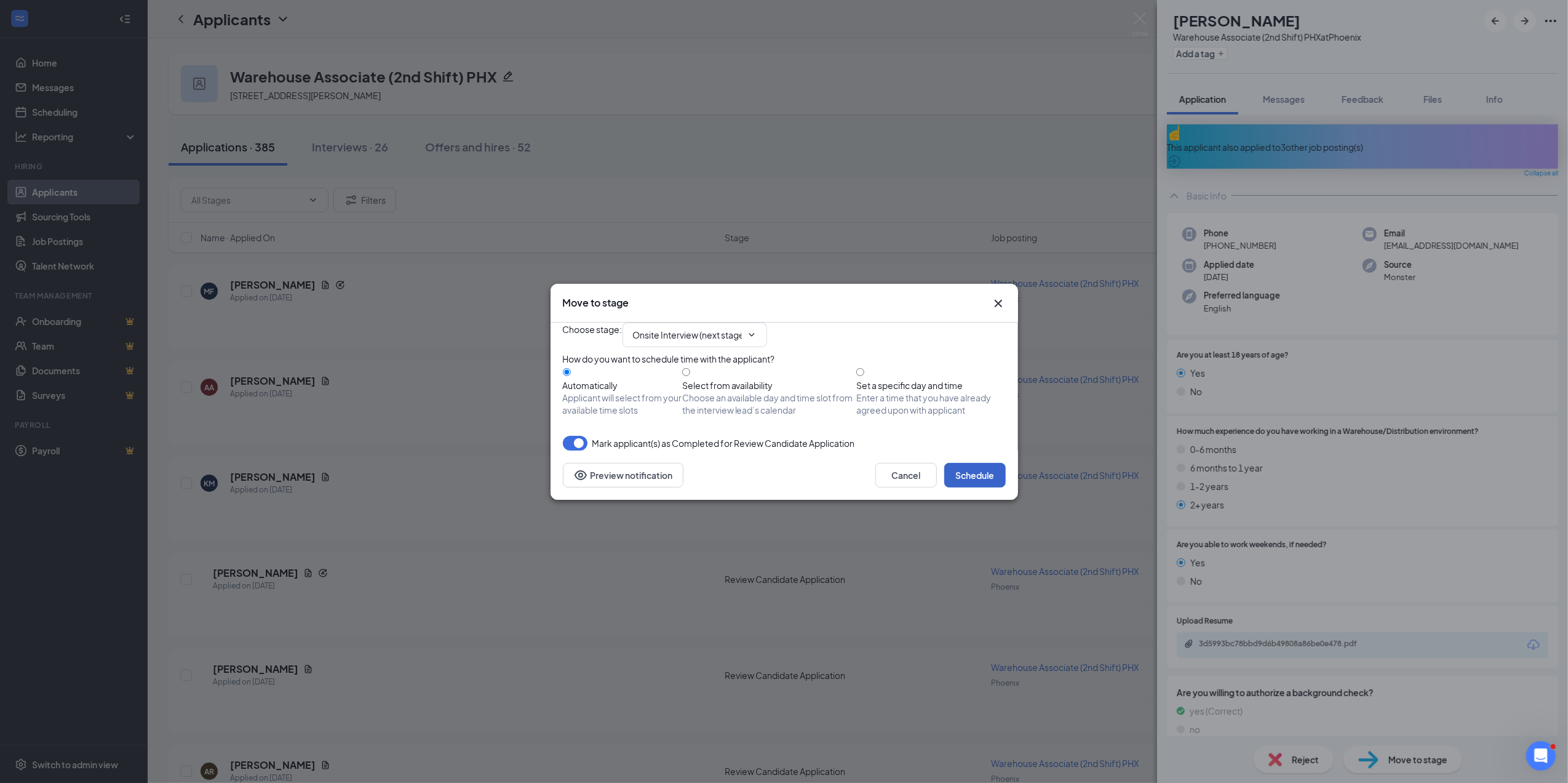
click at [988, 488] on button "Schedule" at bounding box center [975, 475] width 61 height 25
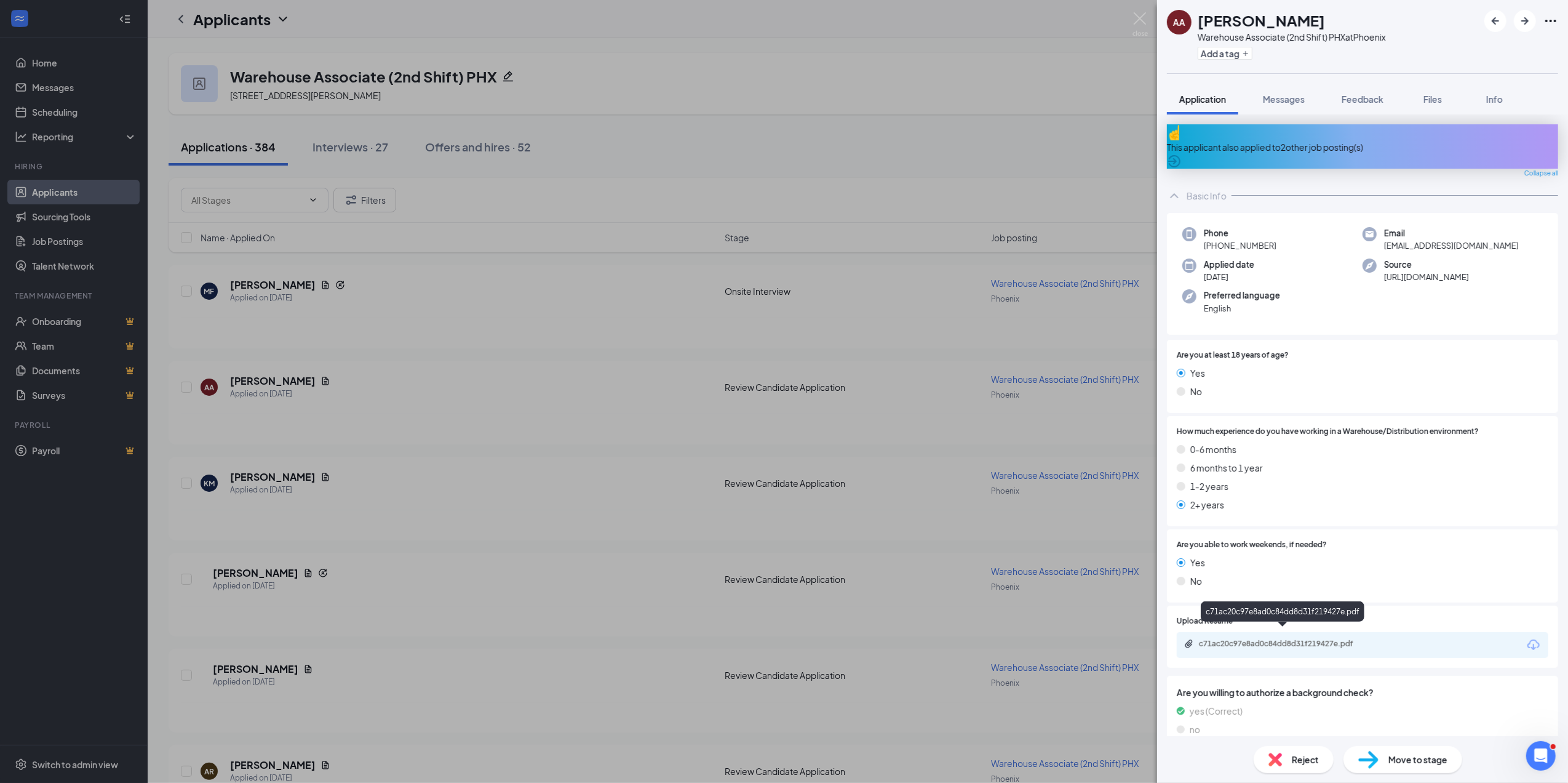
click at [1261, 639] on div "c71ac20c97e8ad0c84dd8d31f219427e.pdf" at bounding box center [1286, 643] width 173 height 10
click at [1406, 759] on span "Move to stage" at bounding box center [1418, 759] width 59 height 13
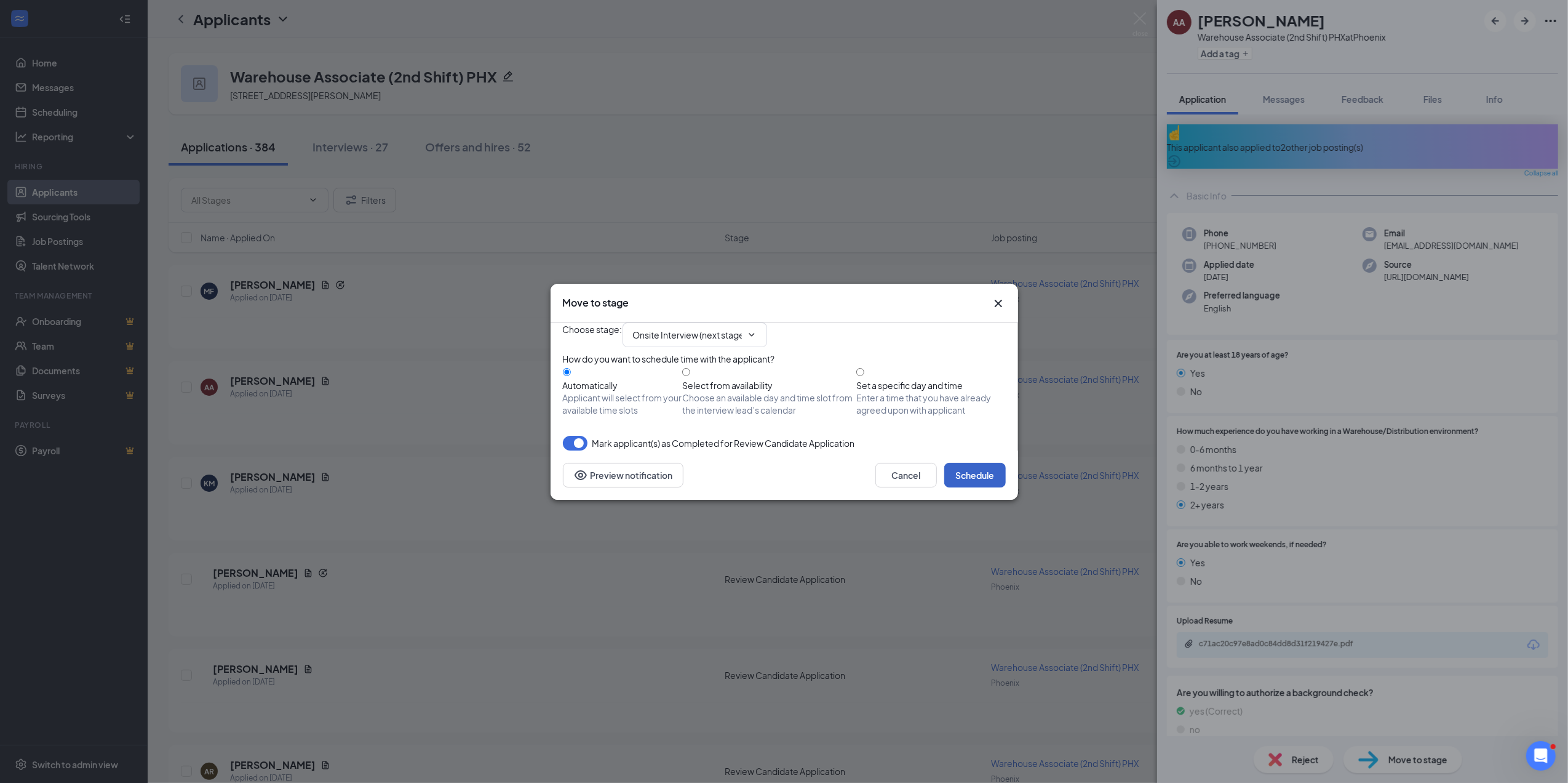
click at [975, 488] on button "Schedule" at bounding box center [975, 475] width 61 height 25
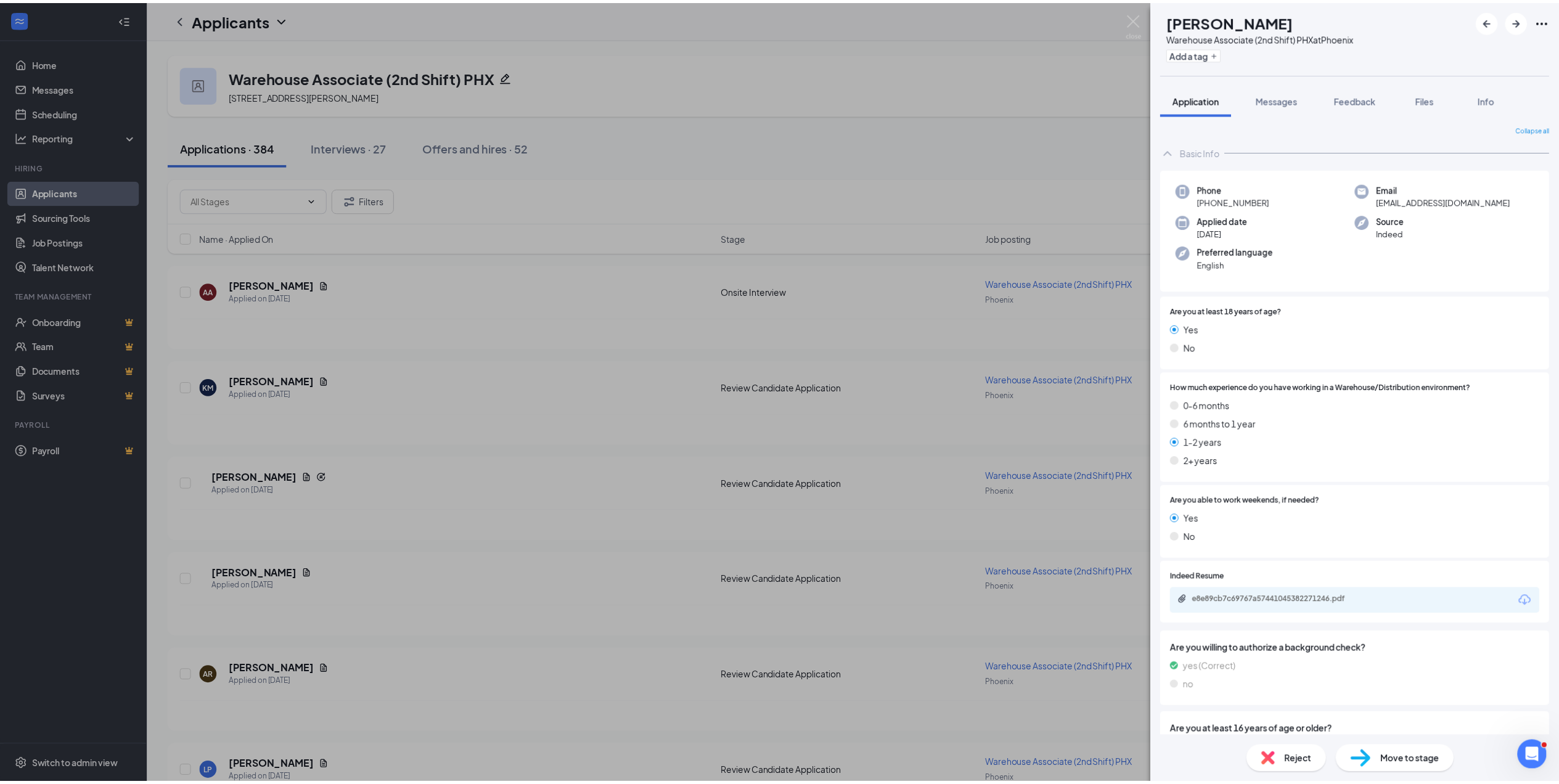
scroll to position [11, 0]
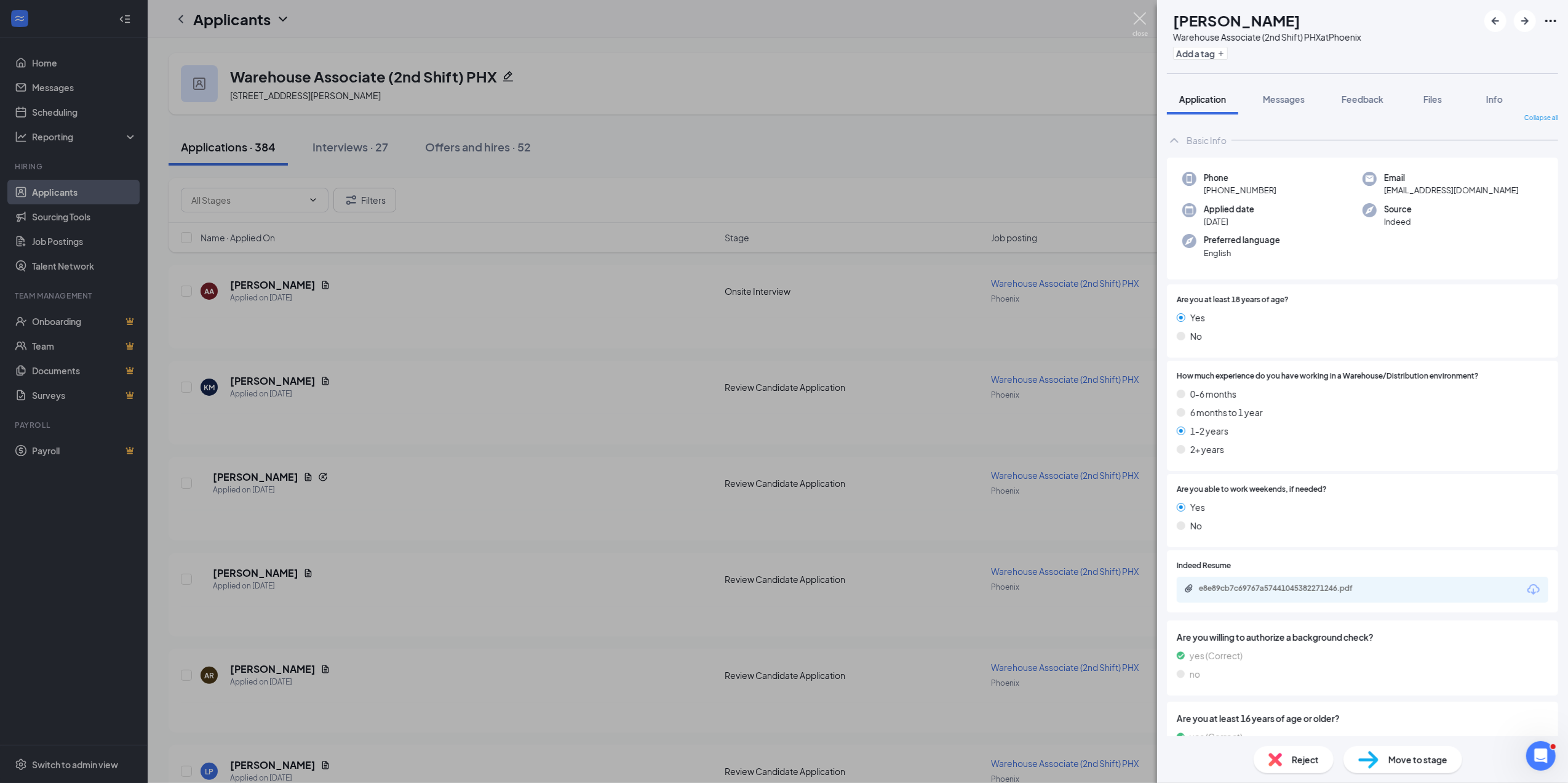
click at [1142, 20] on img at bounding box center [1140, 24] width 16 height 24
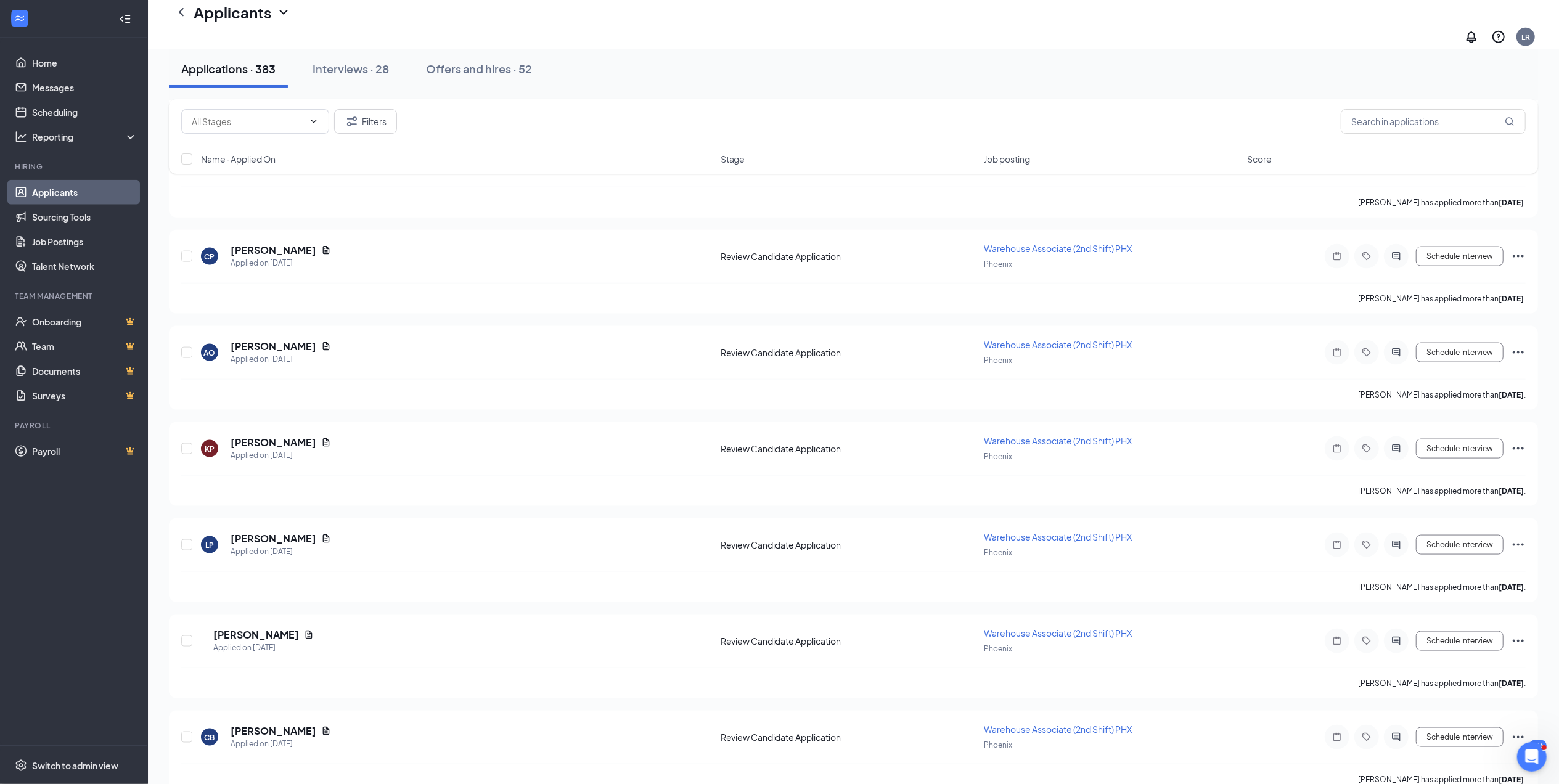
scroll to position [7159, 0]
click at [190, 159] on input "checkbox" at bounding box center [186, 159] width 11 height 11
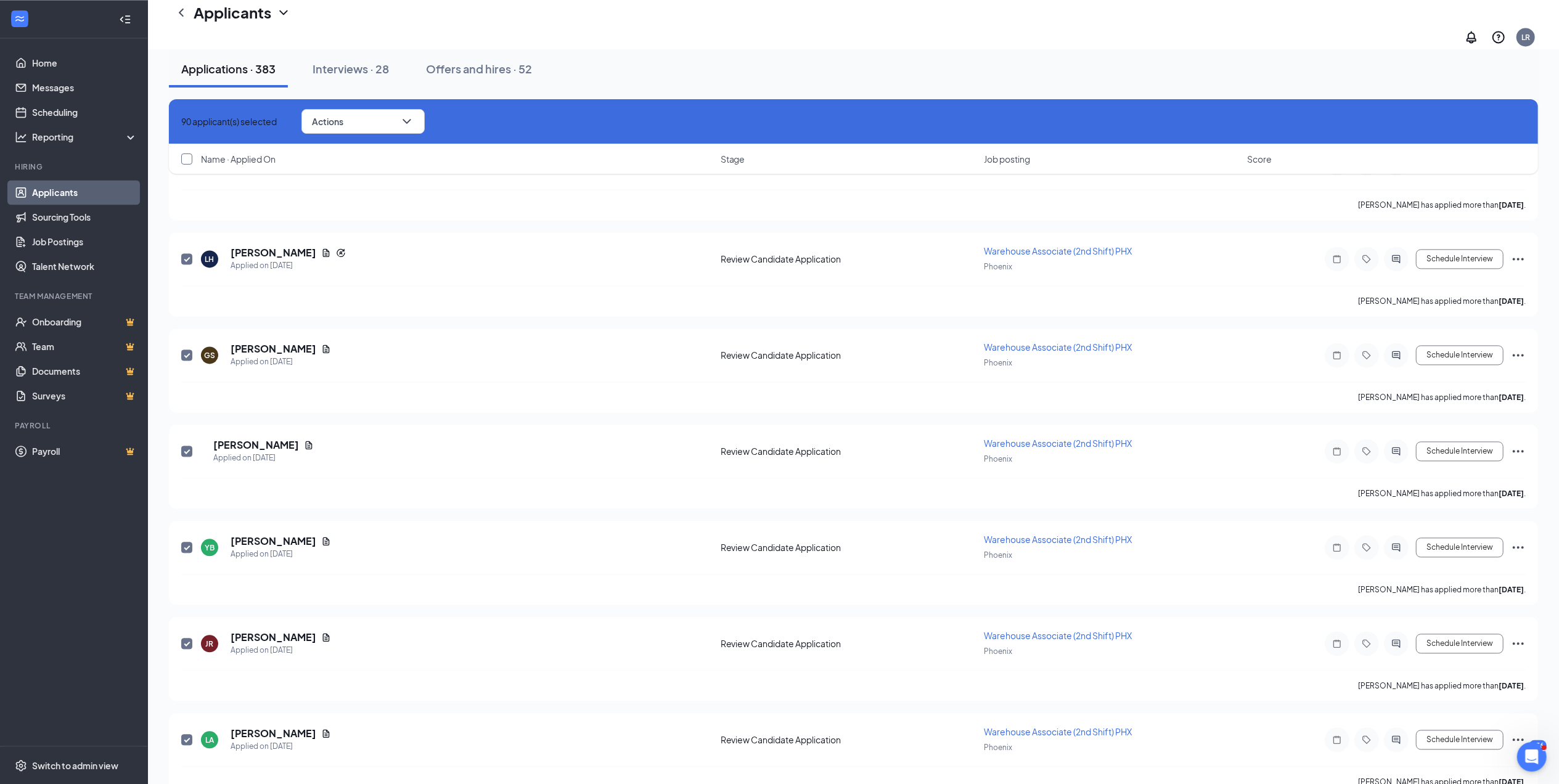
checkbox input "true"
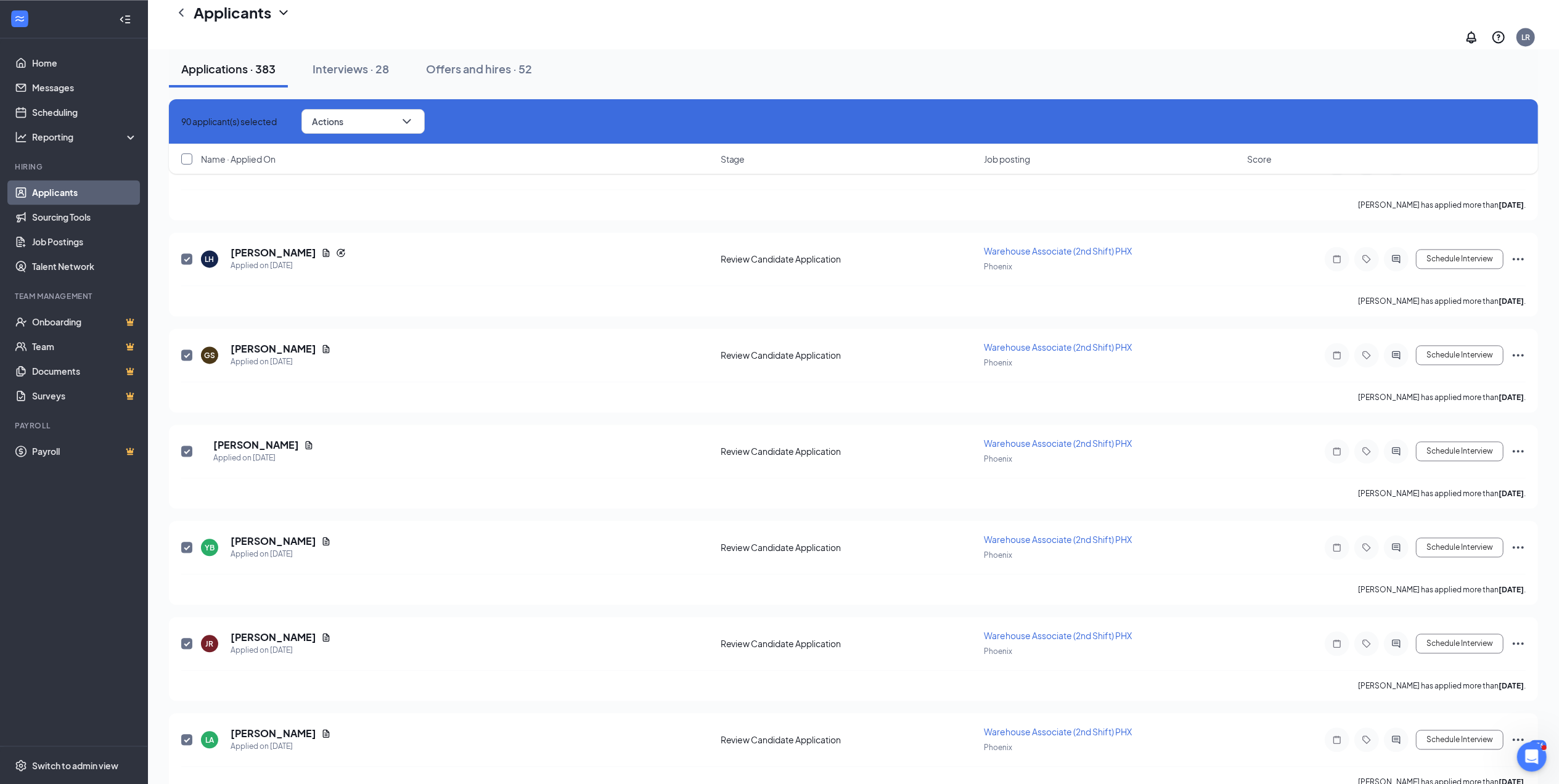
checkbox input "true"
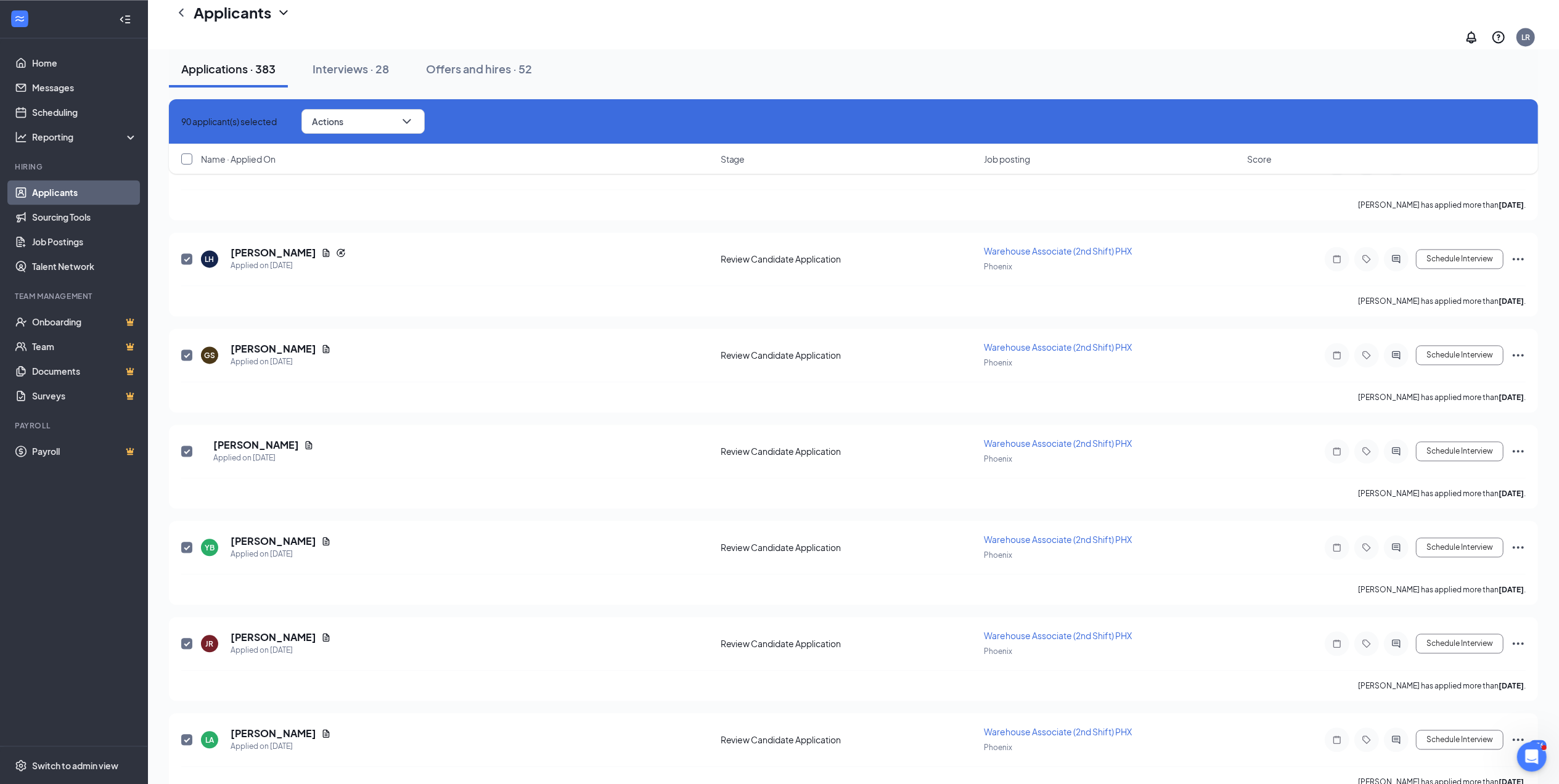
checkbox input "true"
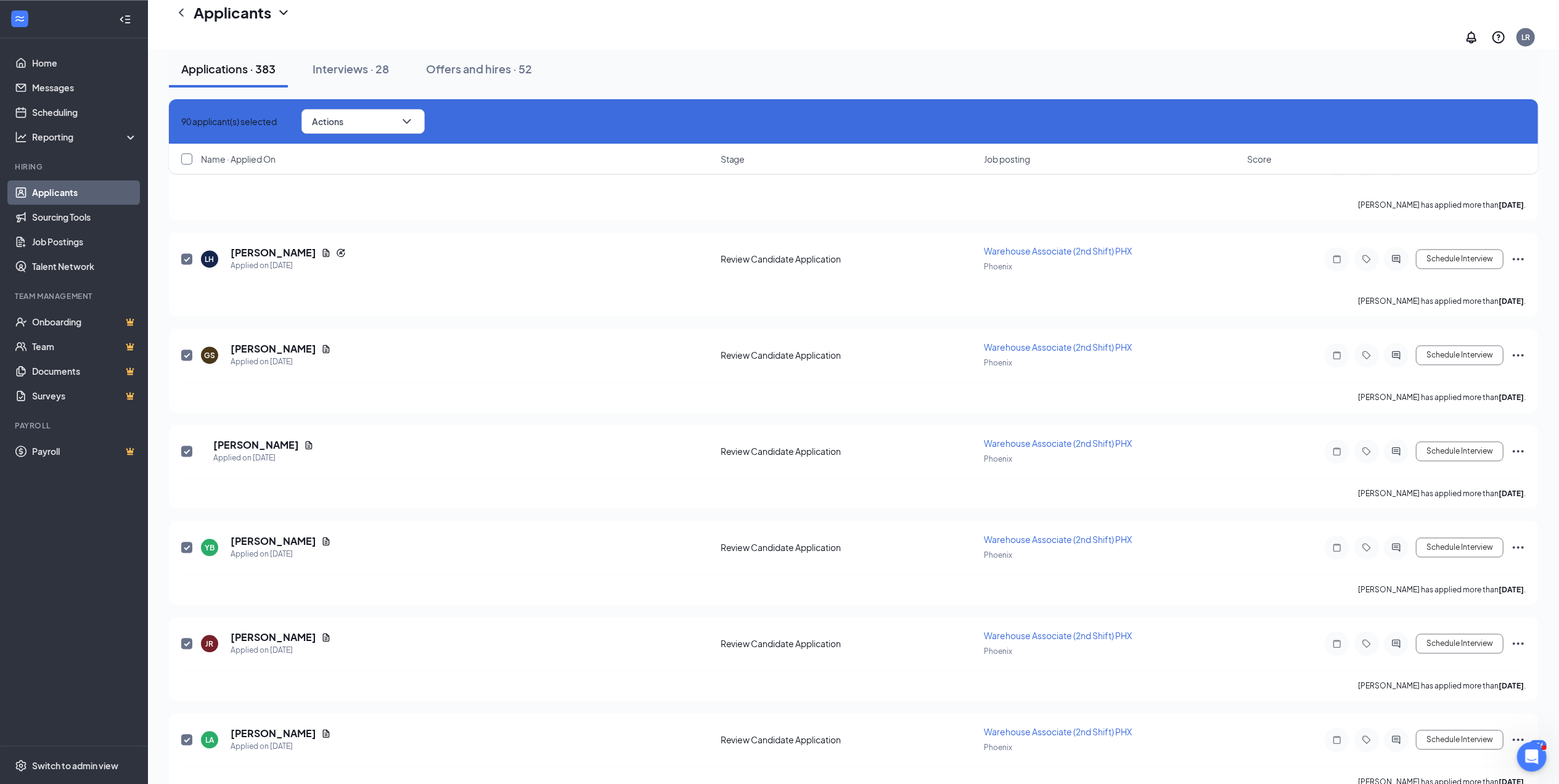
checkbox input "true"
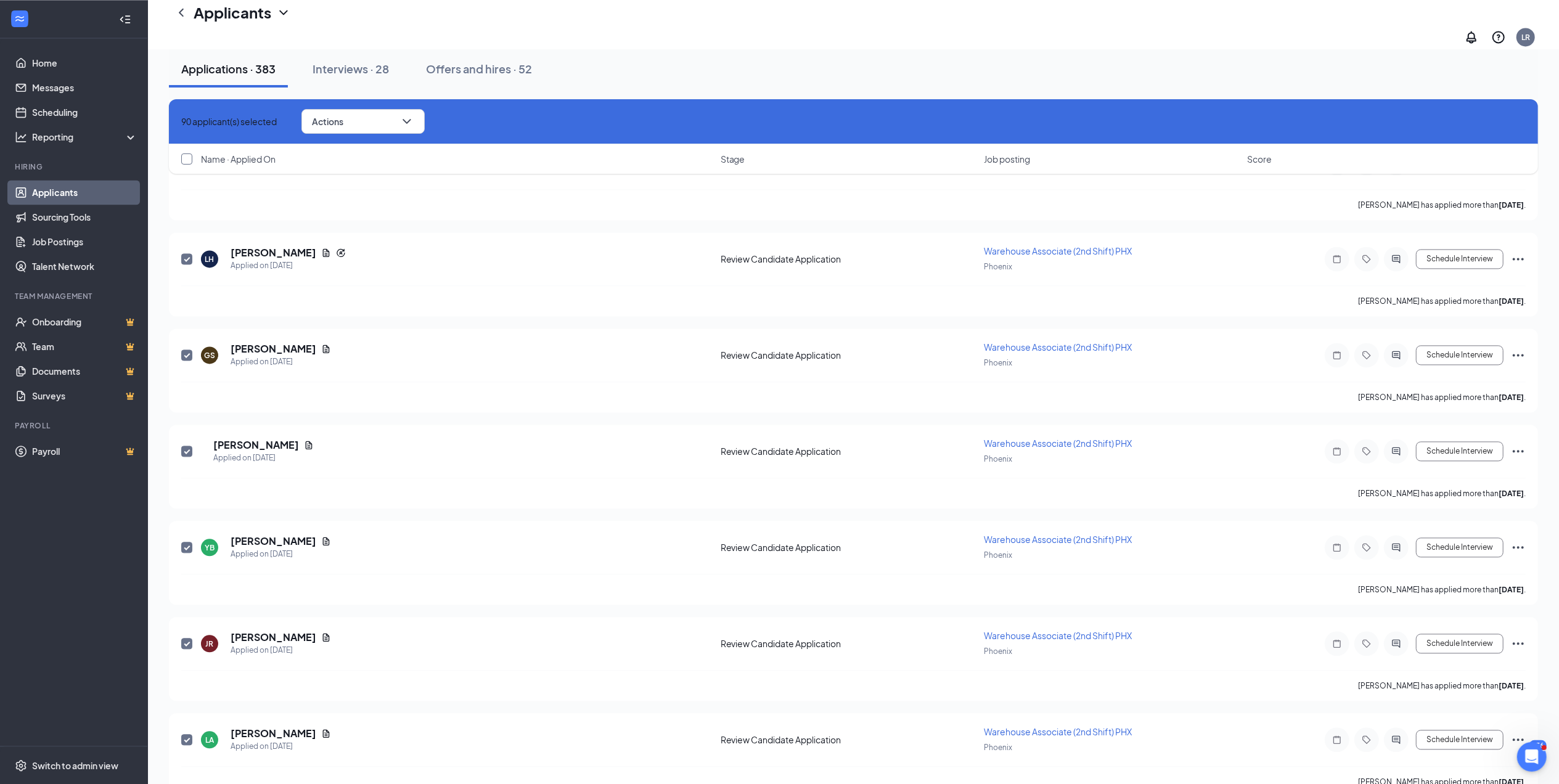
checkbox input "true"
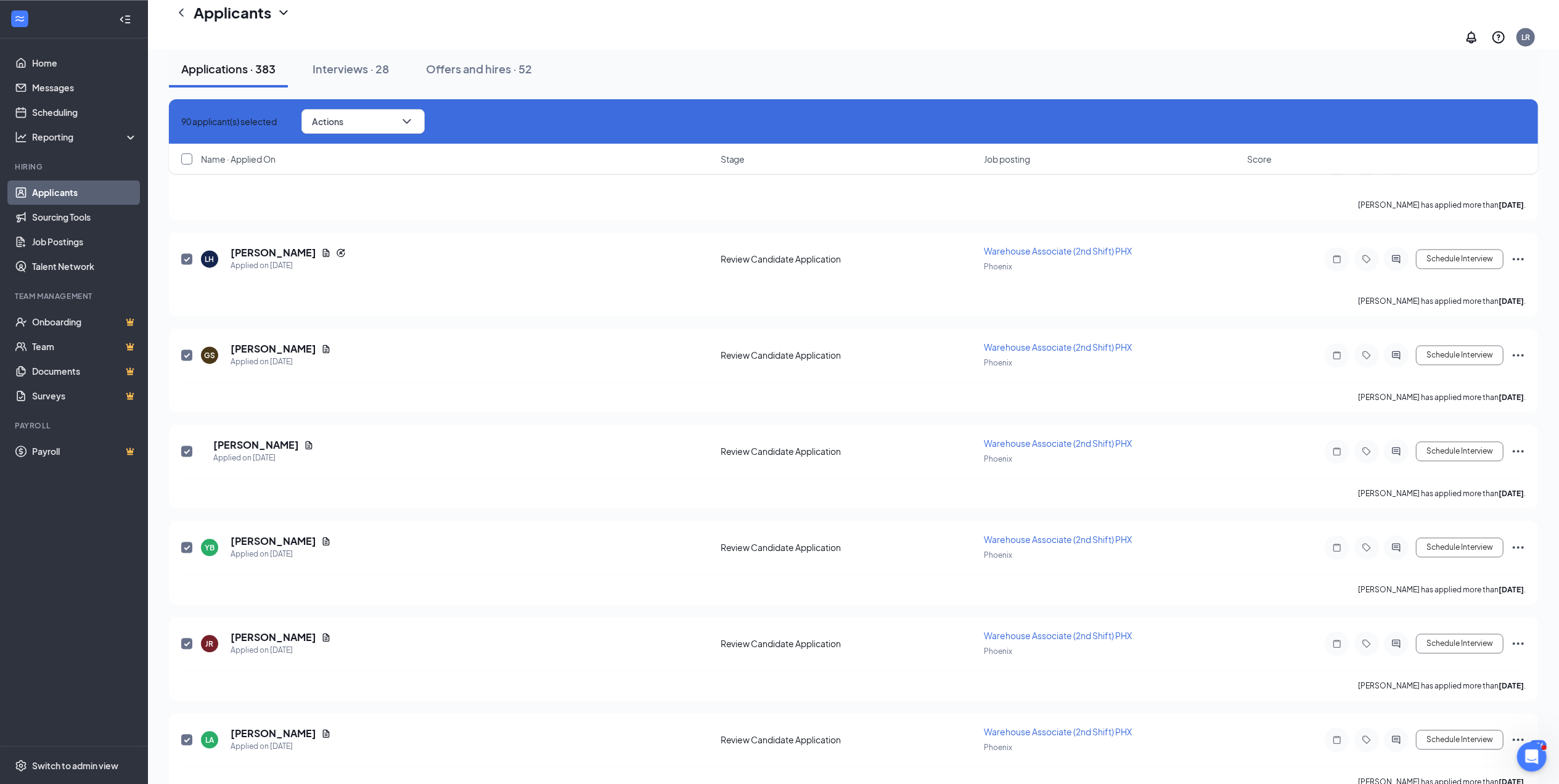
checkbox input "true"
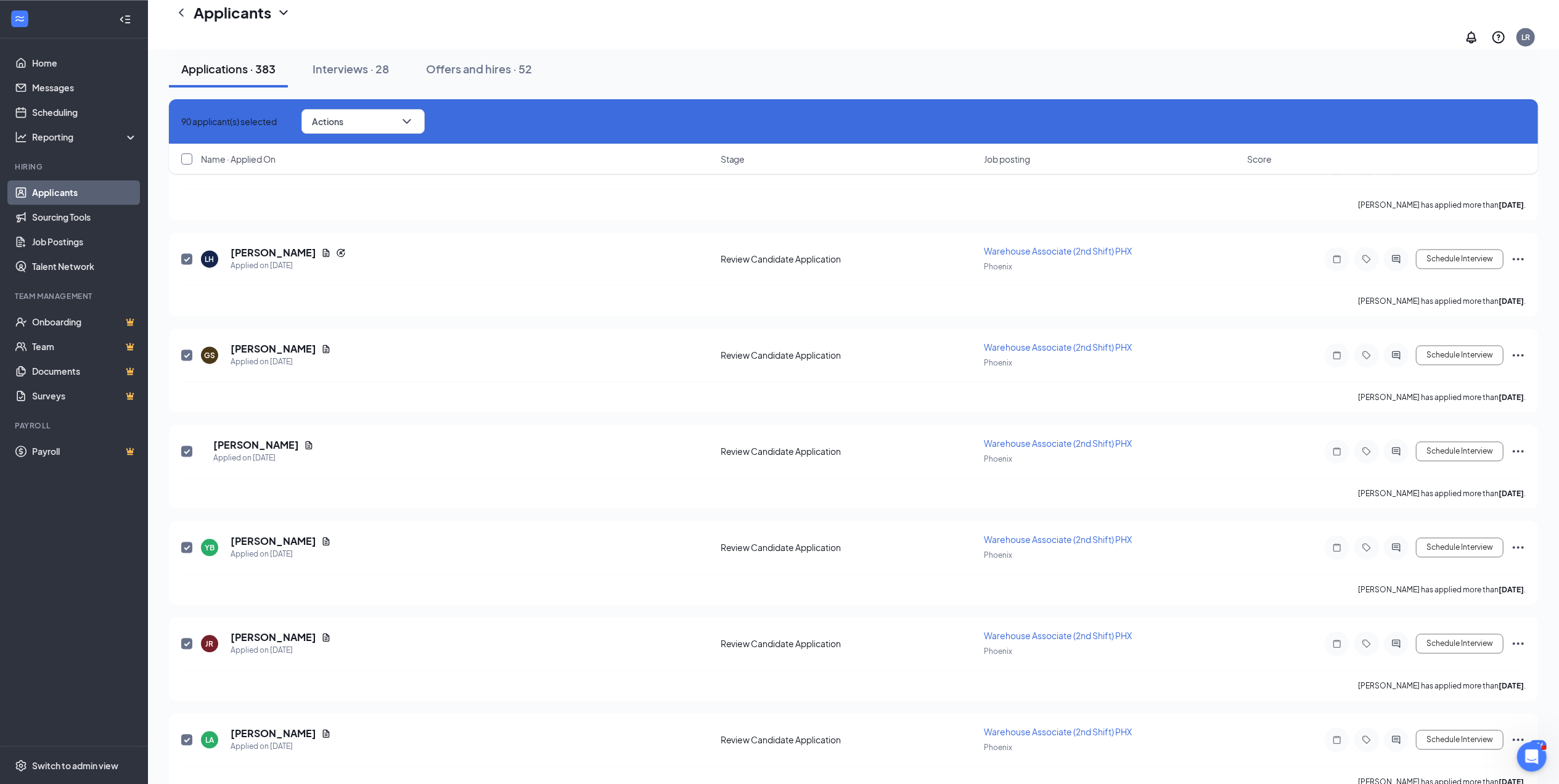
checkbox input "true"
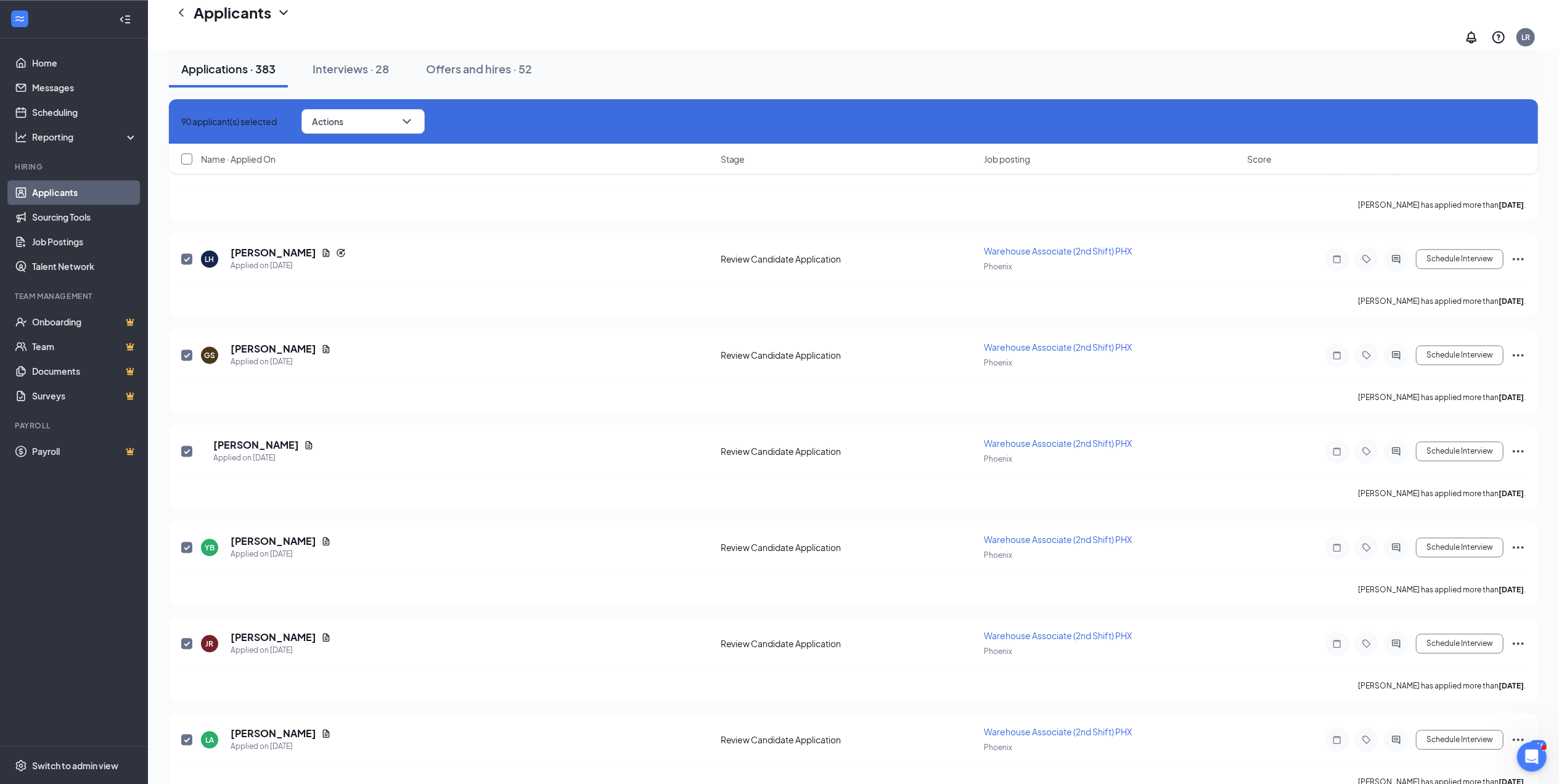
checkbox input "true"
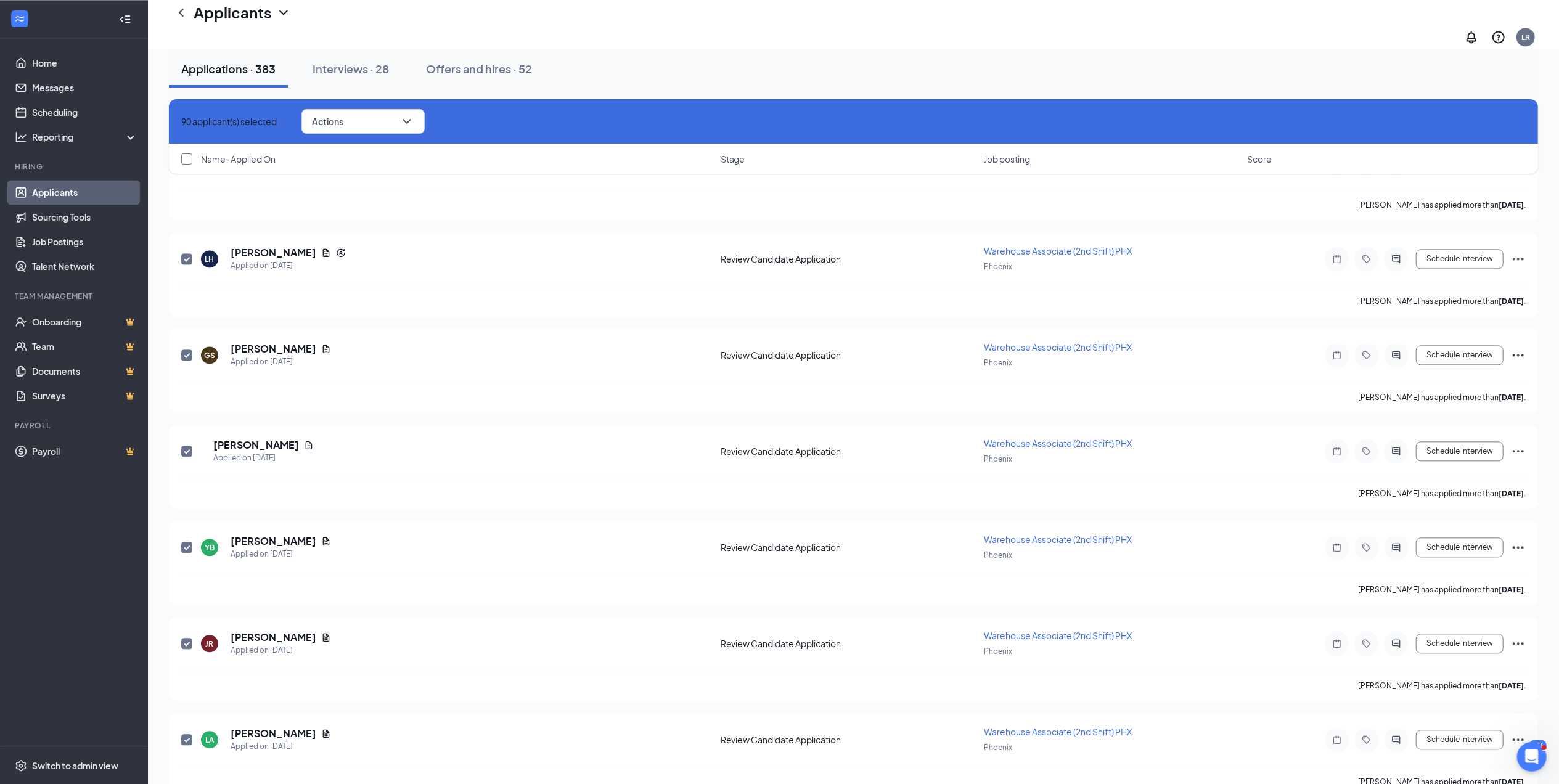
checkbox input "true"
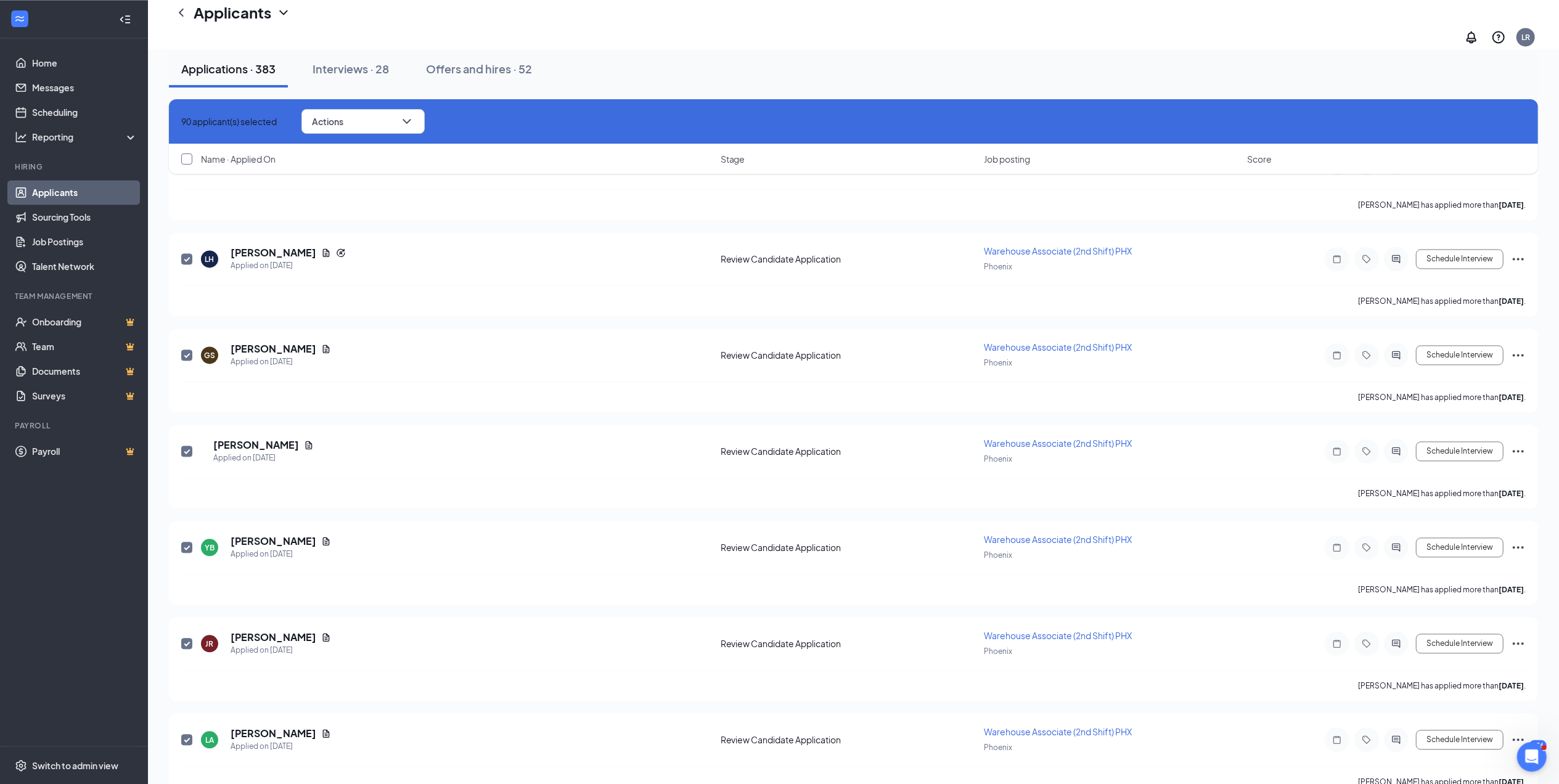
checkbox input "true"
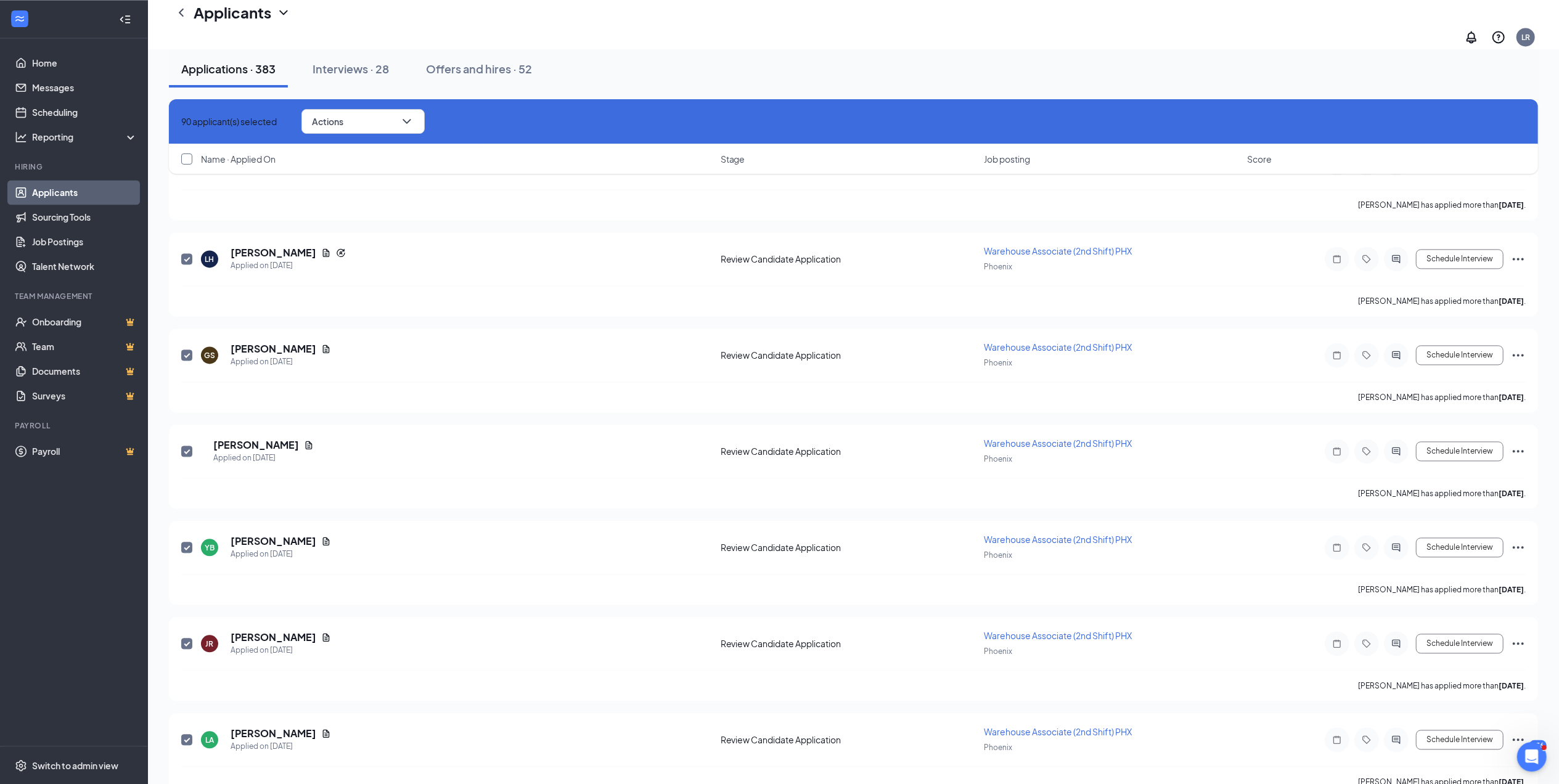
checkbox input "true"
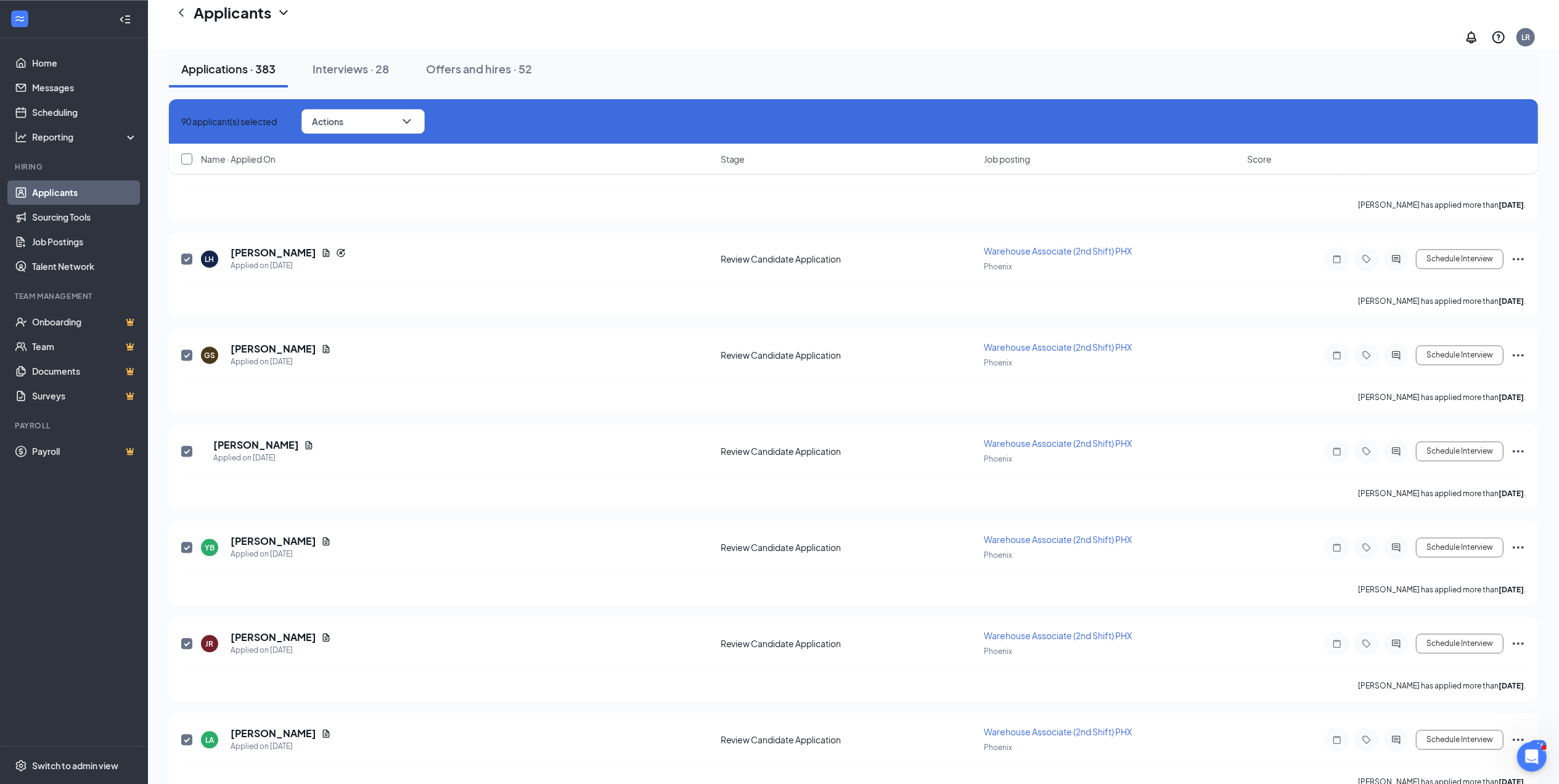
checkbox input "true"
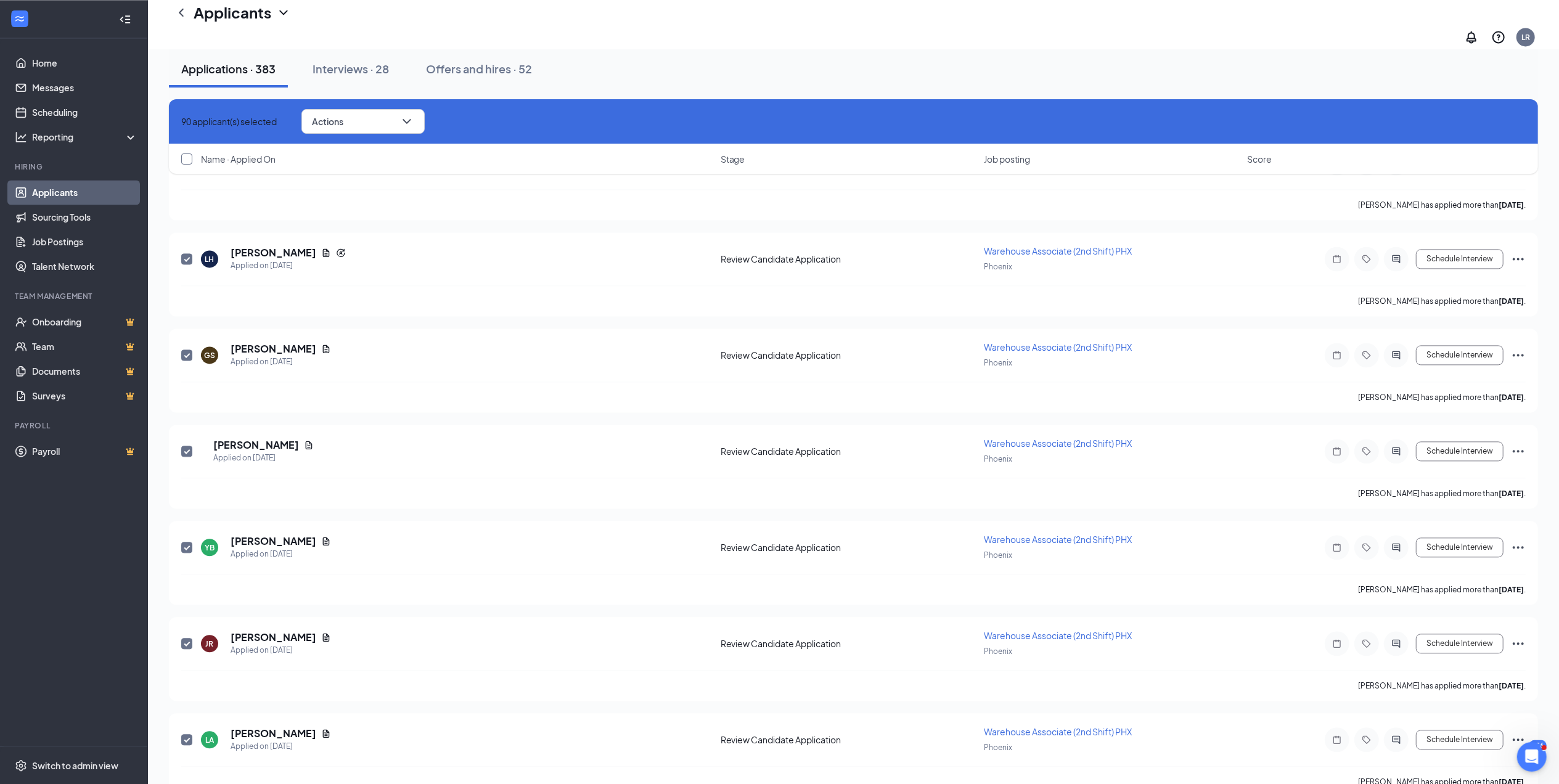
checkbox input "true"
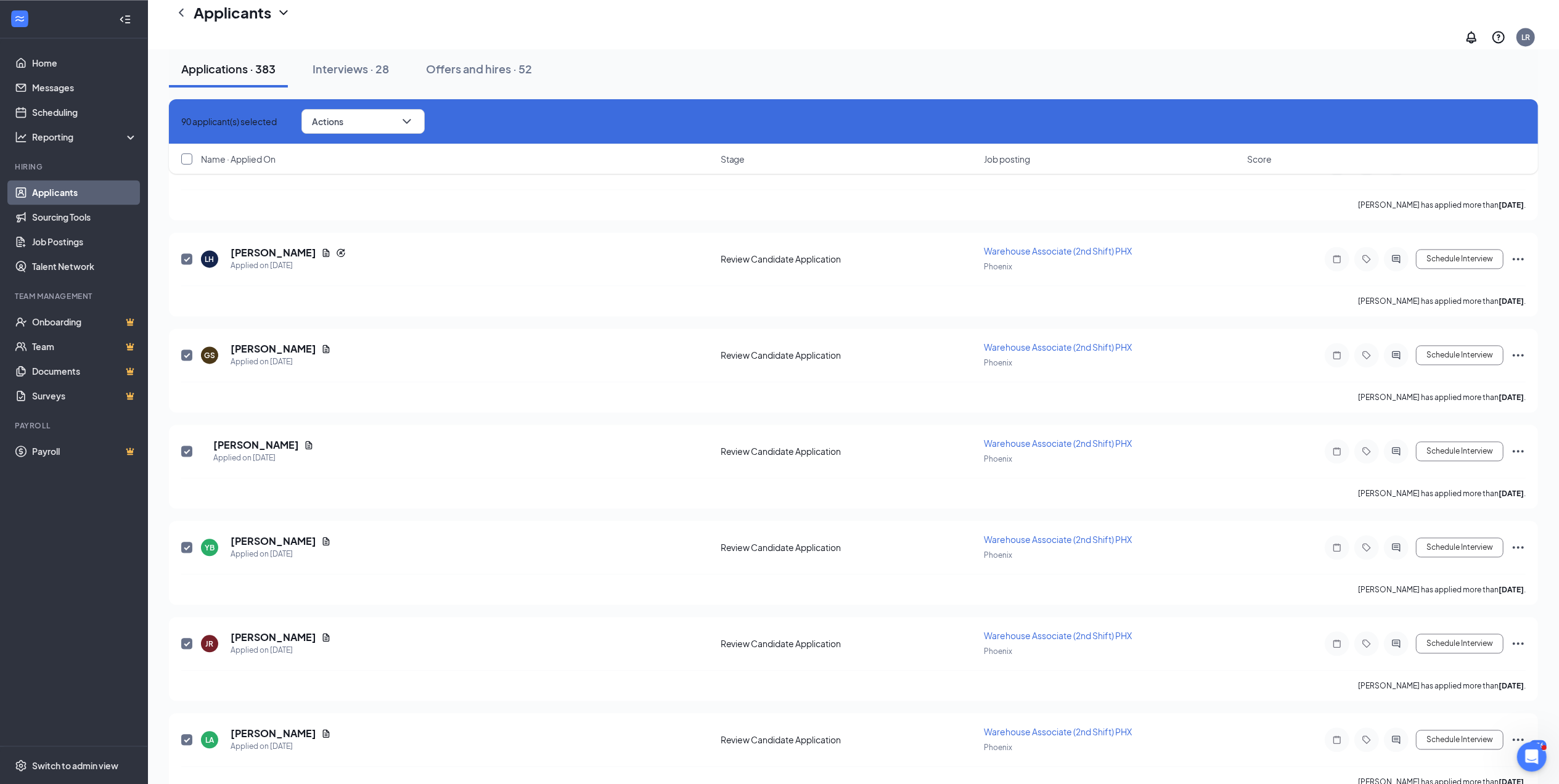
checkbox input "true"
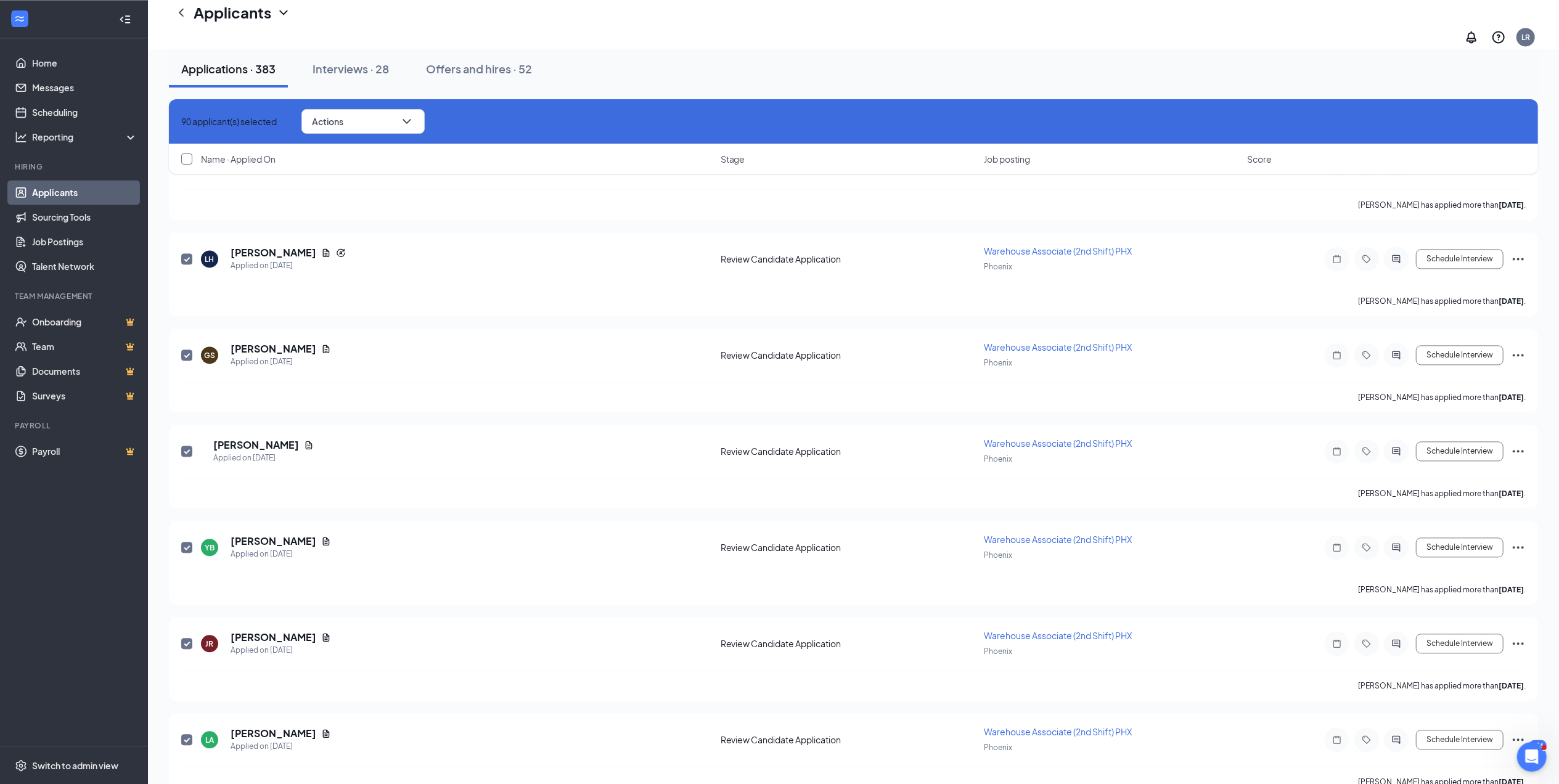
checkbox input "true"
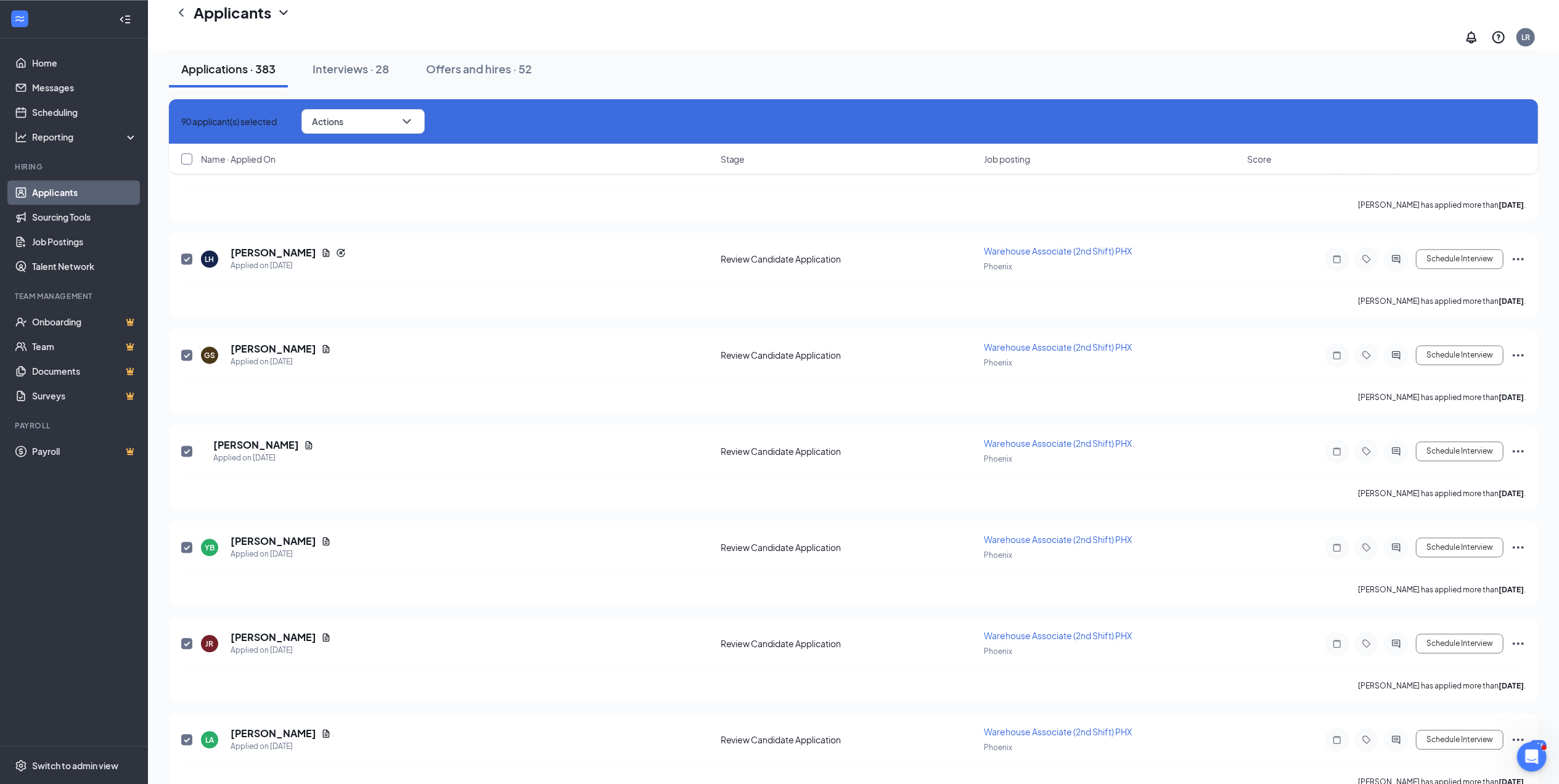
checkbox input "true"
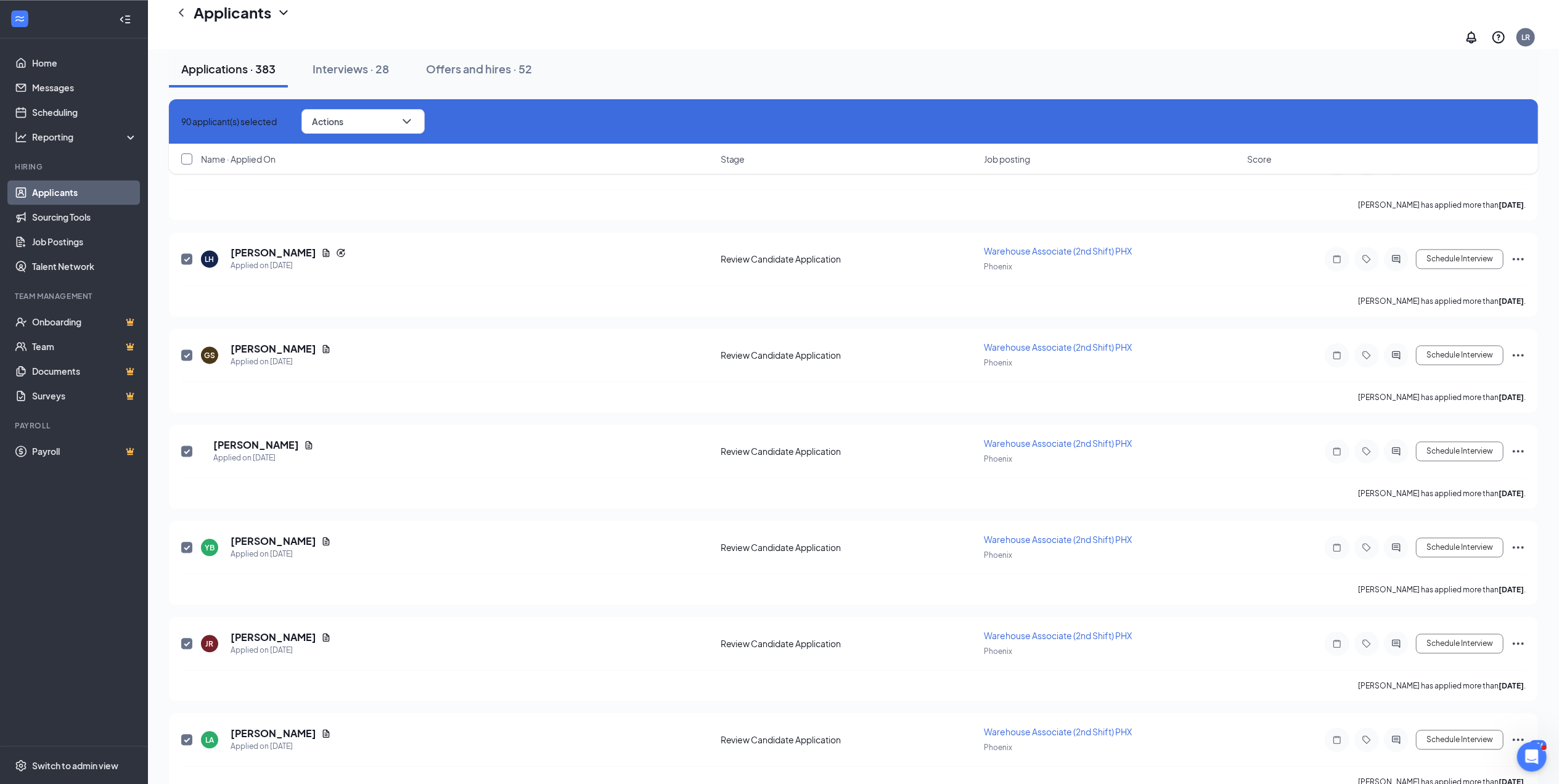
checkbox input "true"
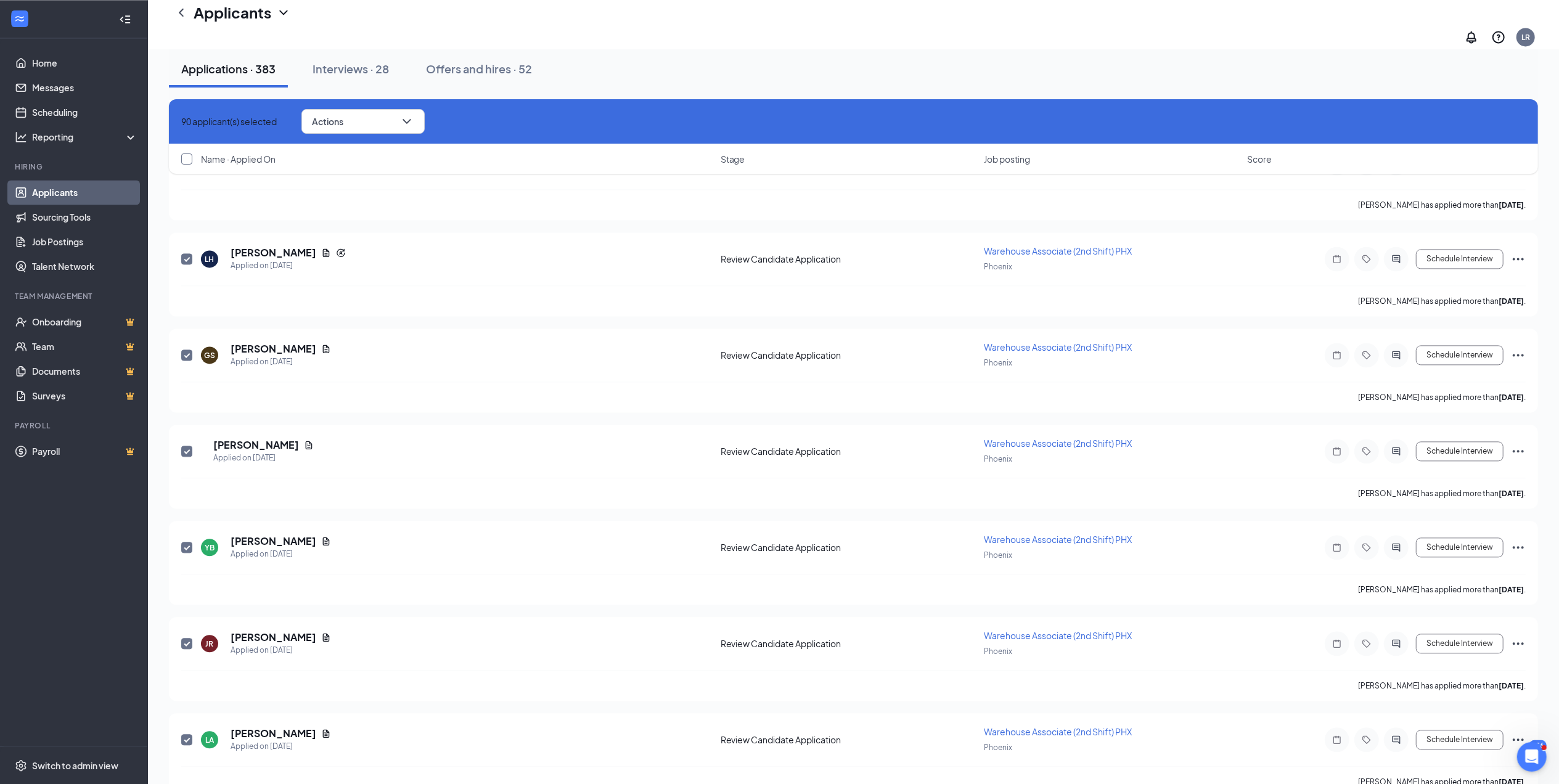
checkbox input "true"
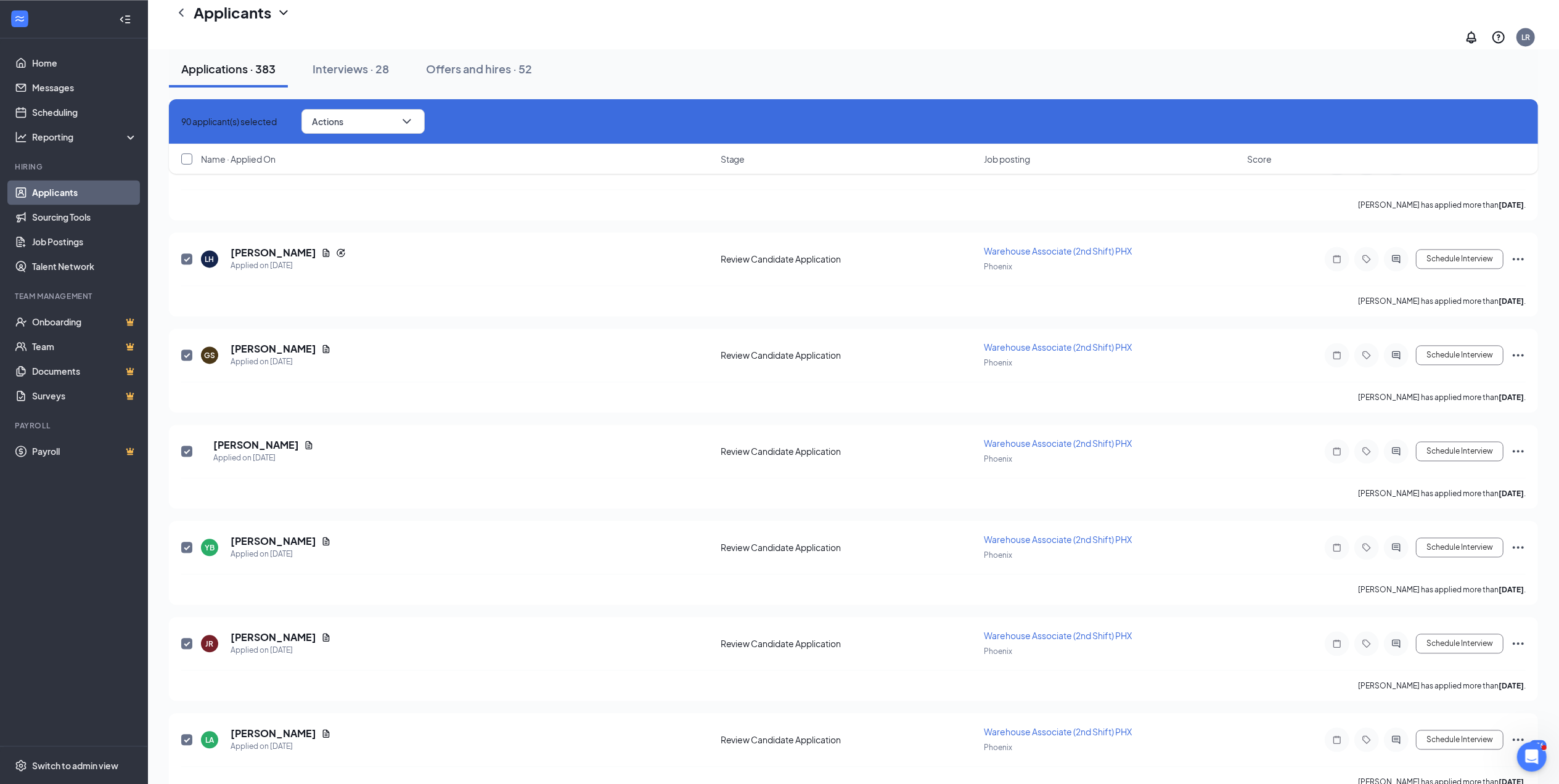
checkbox input "true"
click at [390, 130] on button "Actions" at bounding box center [363, 122] width 124 height 25
click at [356, 239] on p "Reject" at bounding box center [388, 233] width 111 height 12
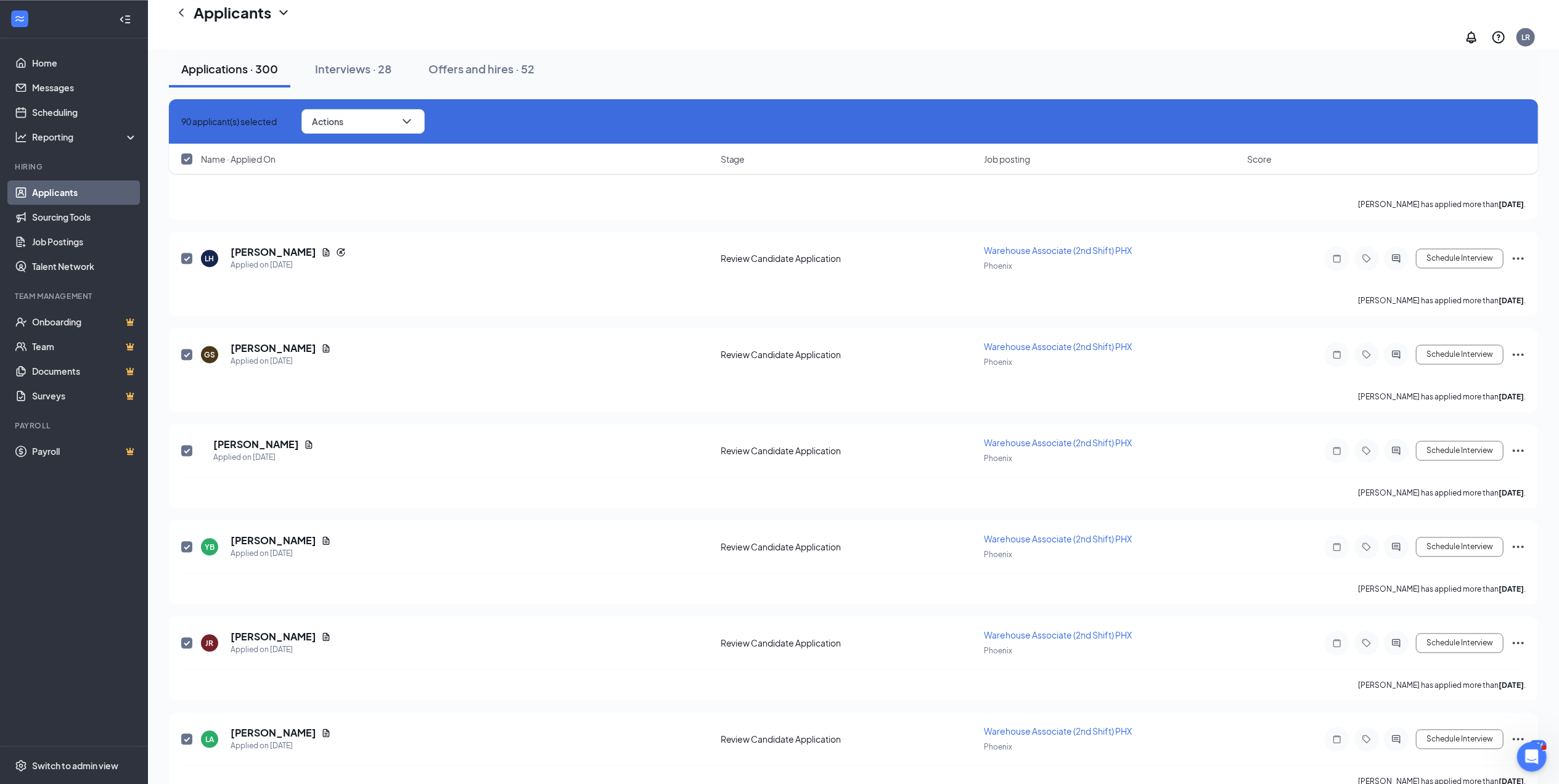
checkbox input "false"
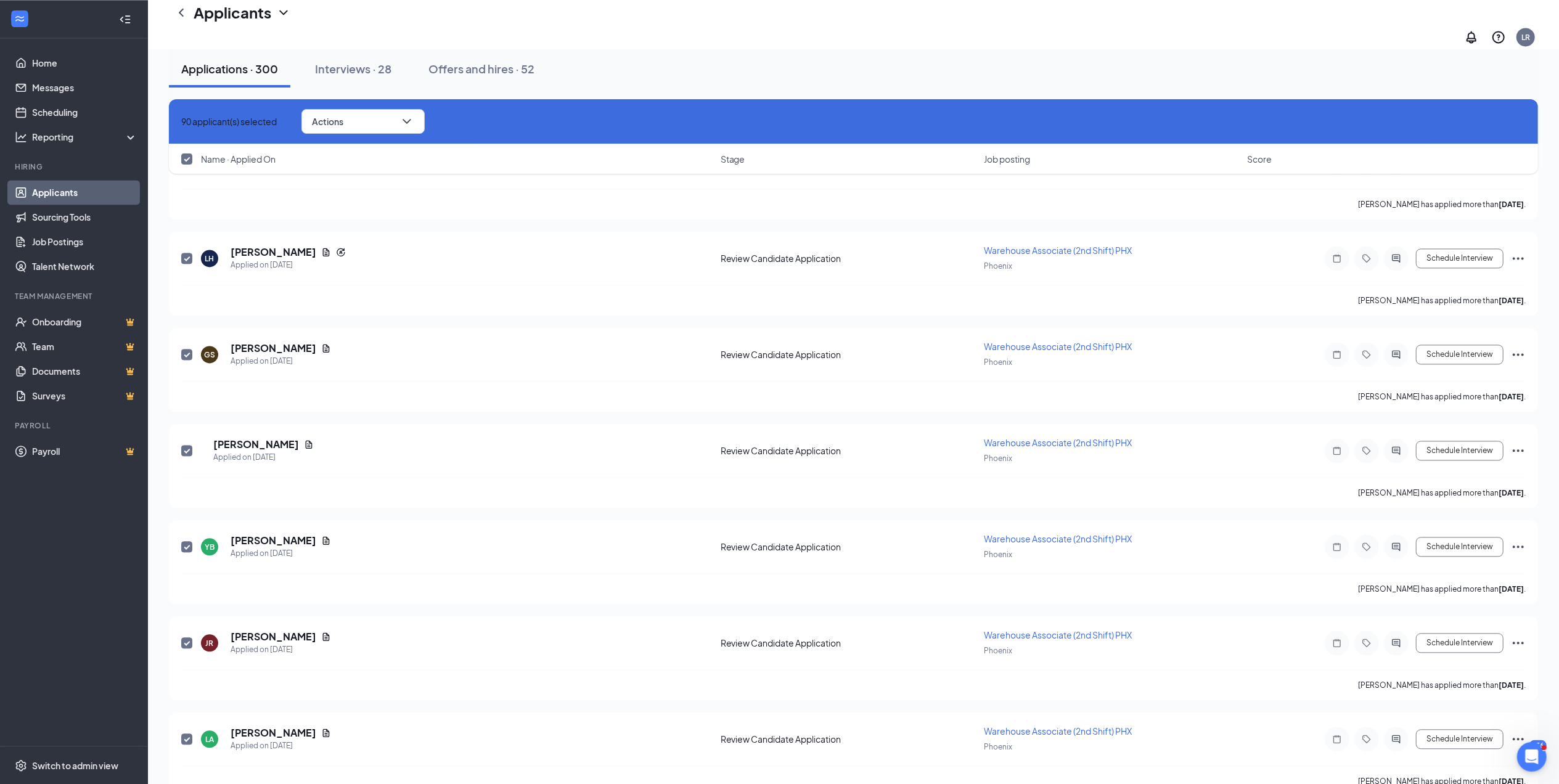
checkbox input "false"
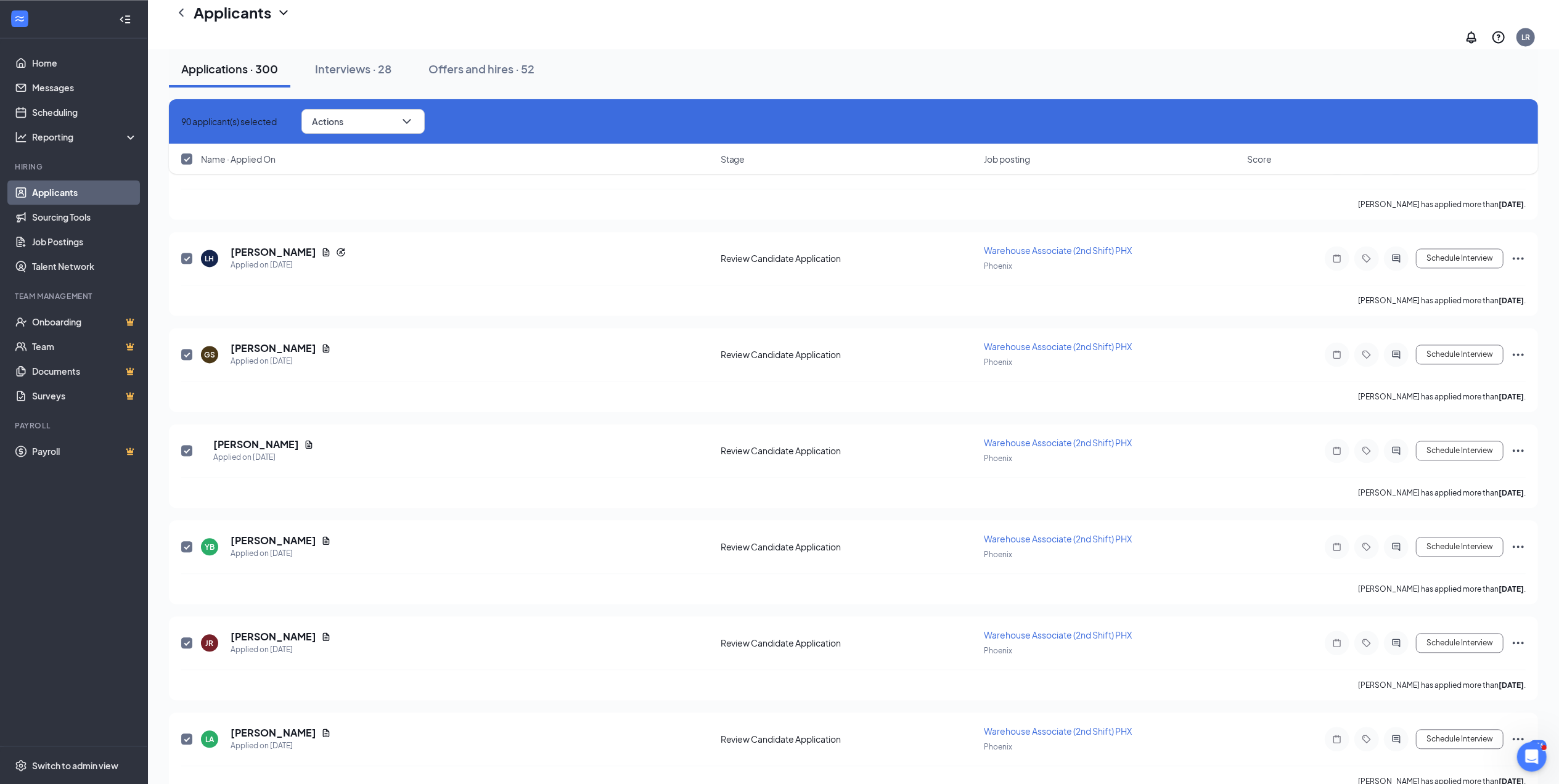
checkbox input "false"
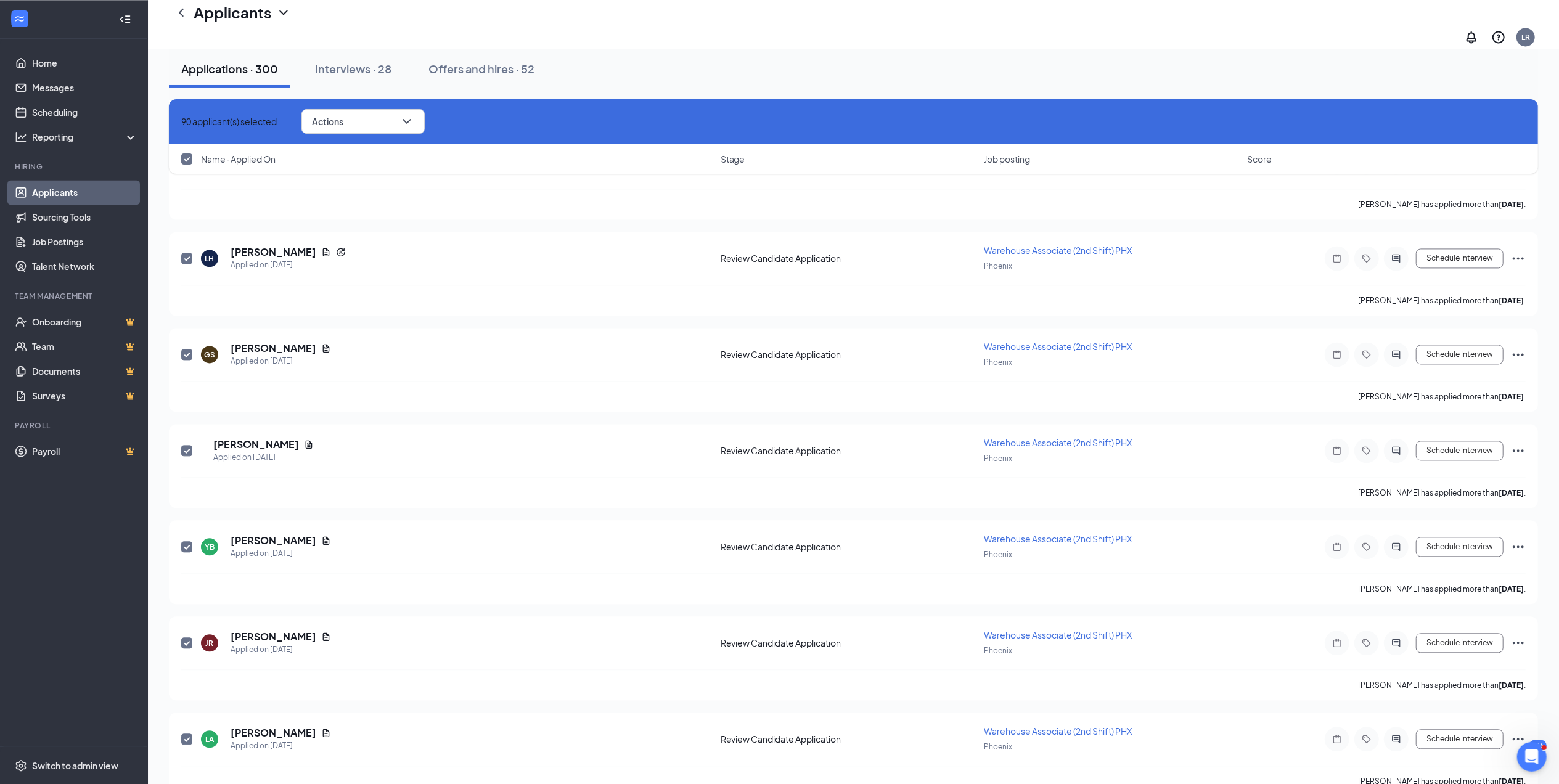
checkbox input "false"
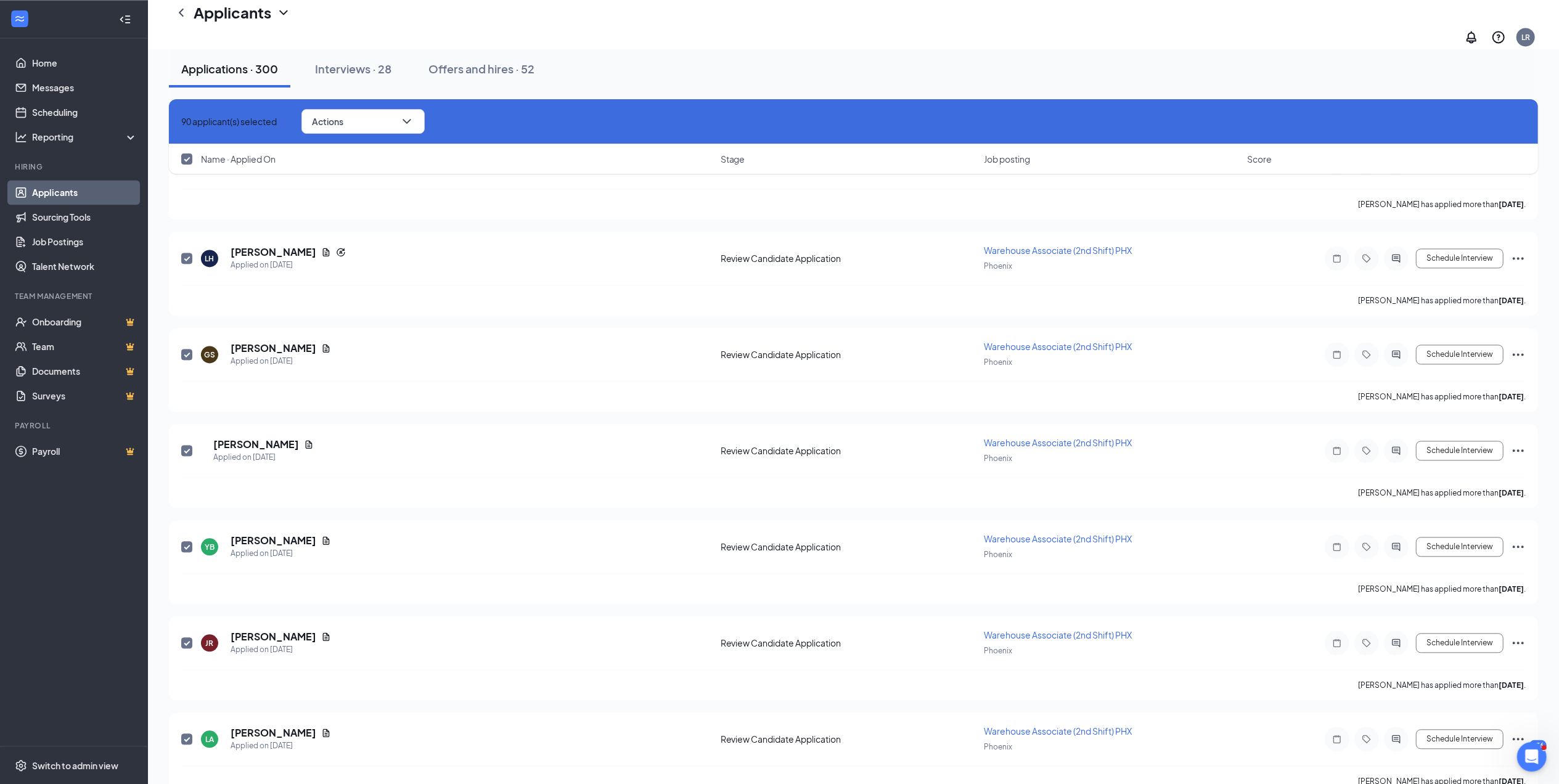
checkbox input "false"
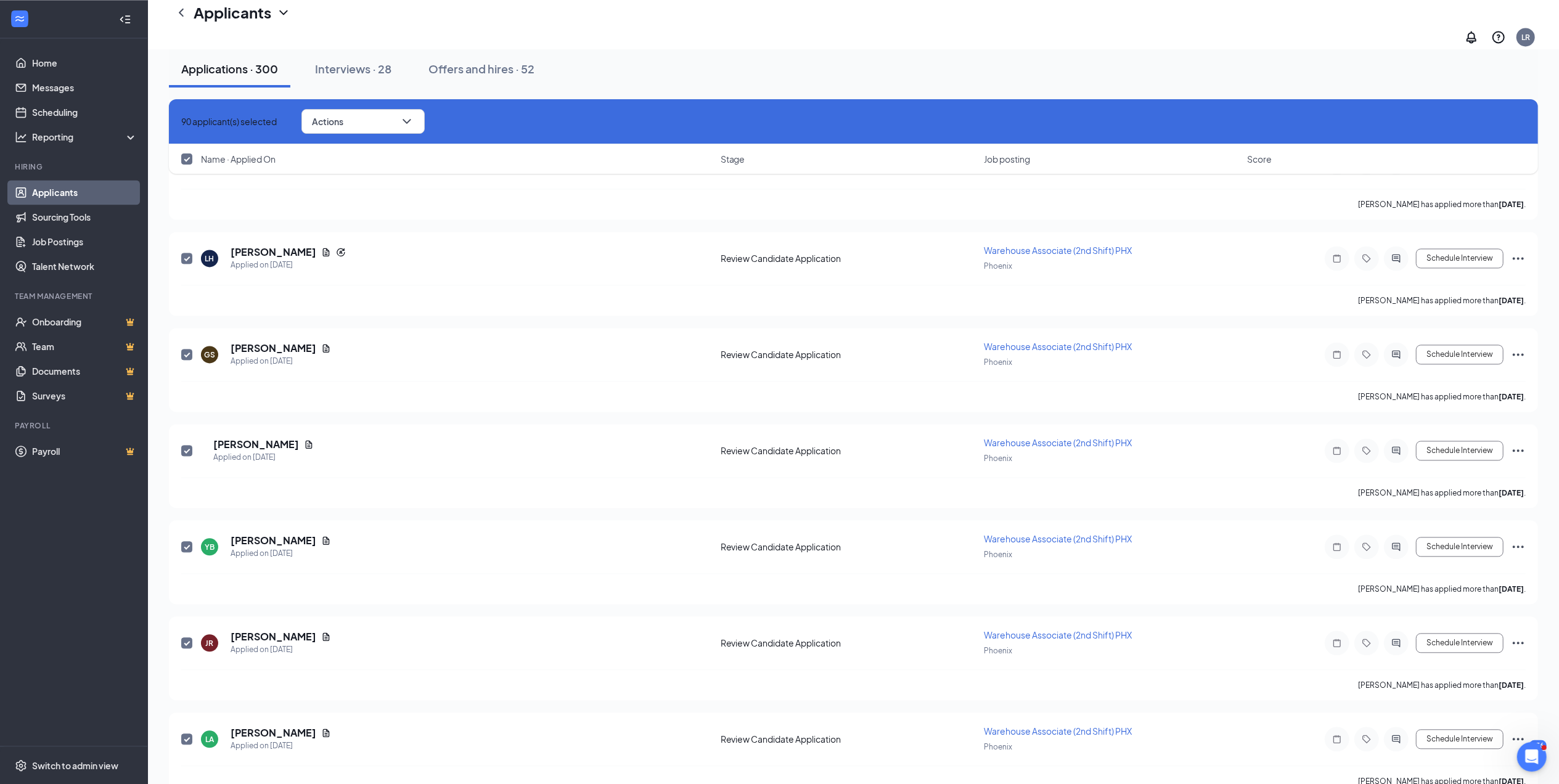
checkbox input "false"
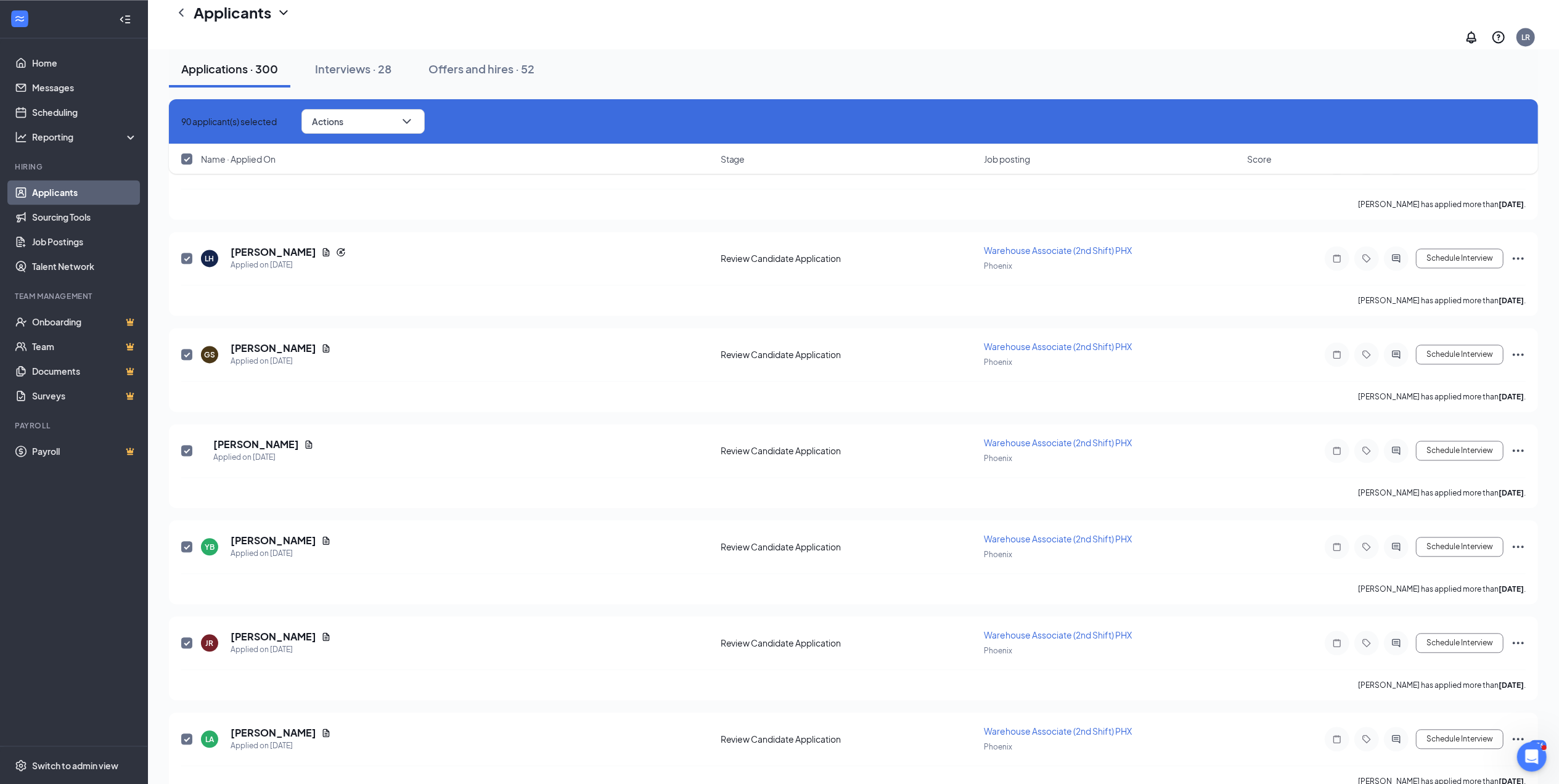
checkbox input "false"
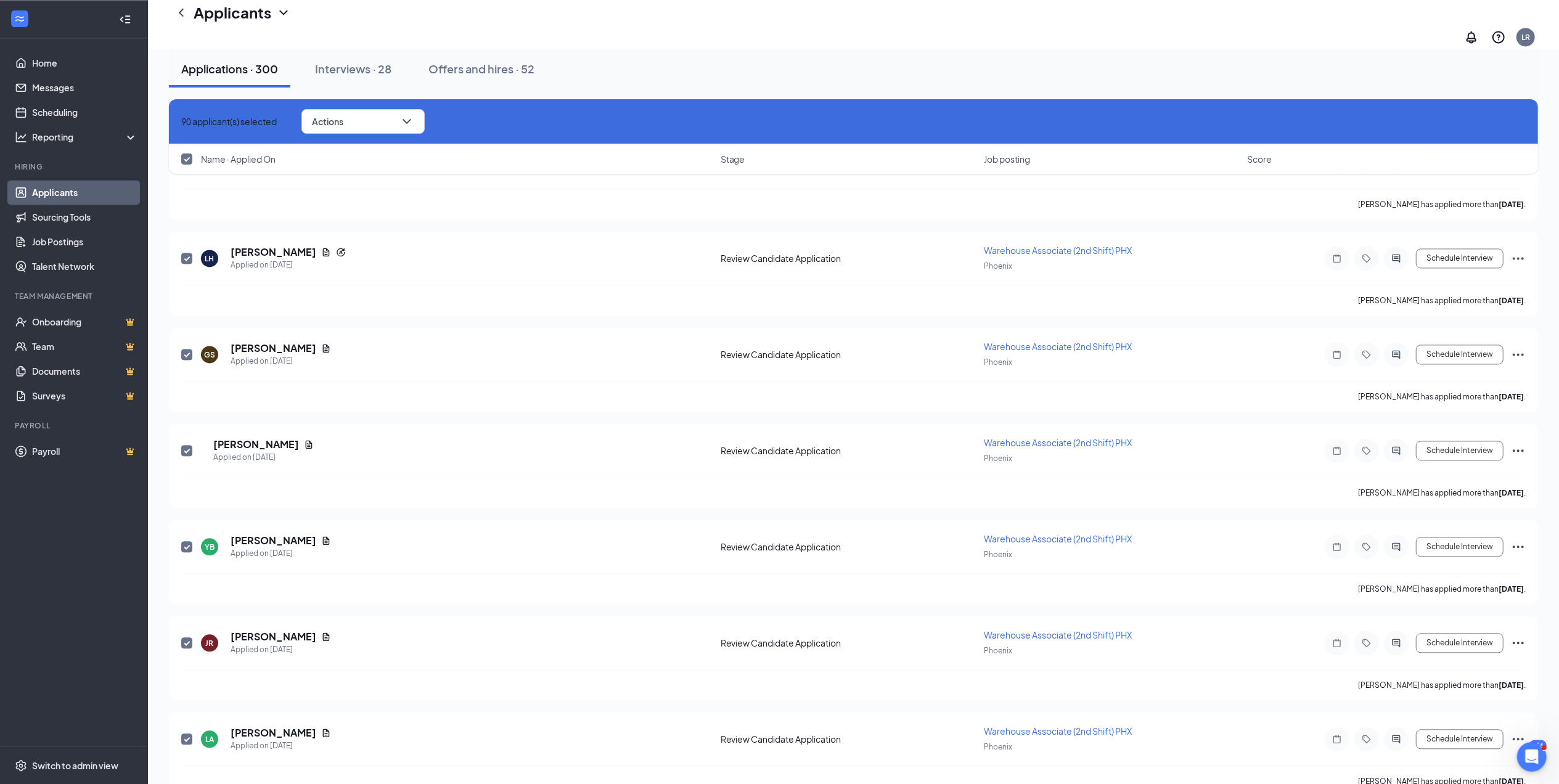
checkbox input "false"
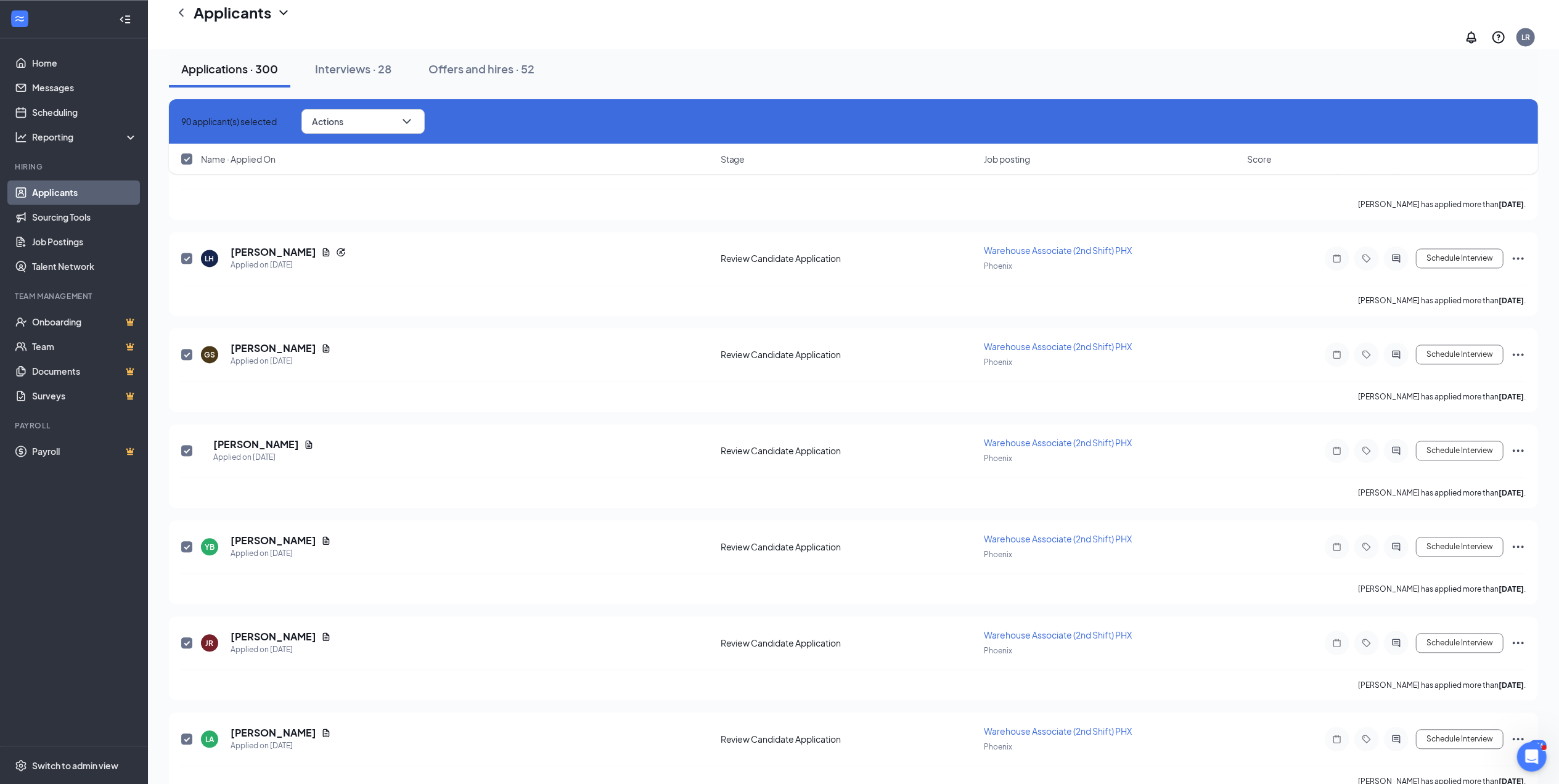
checkbox input "false"
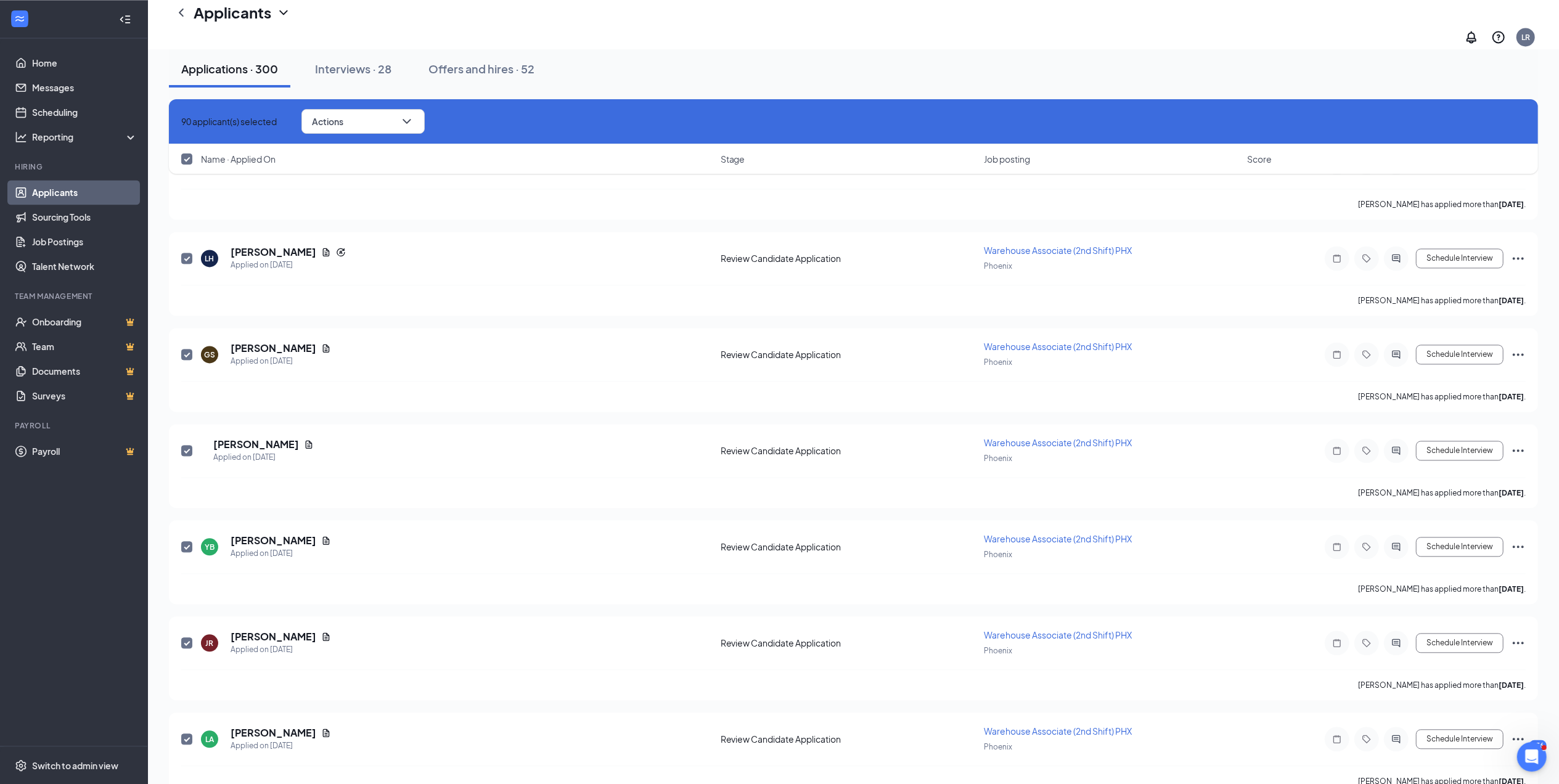
checkbox input "false"
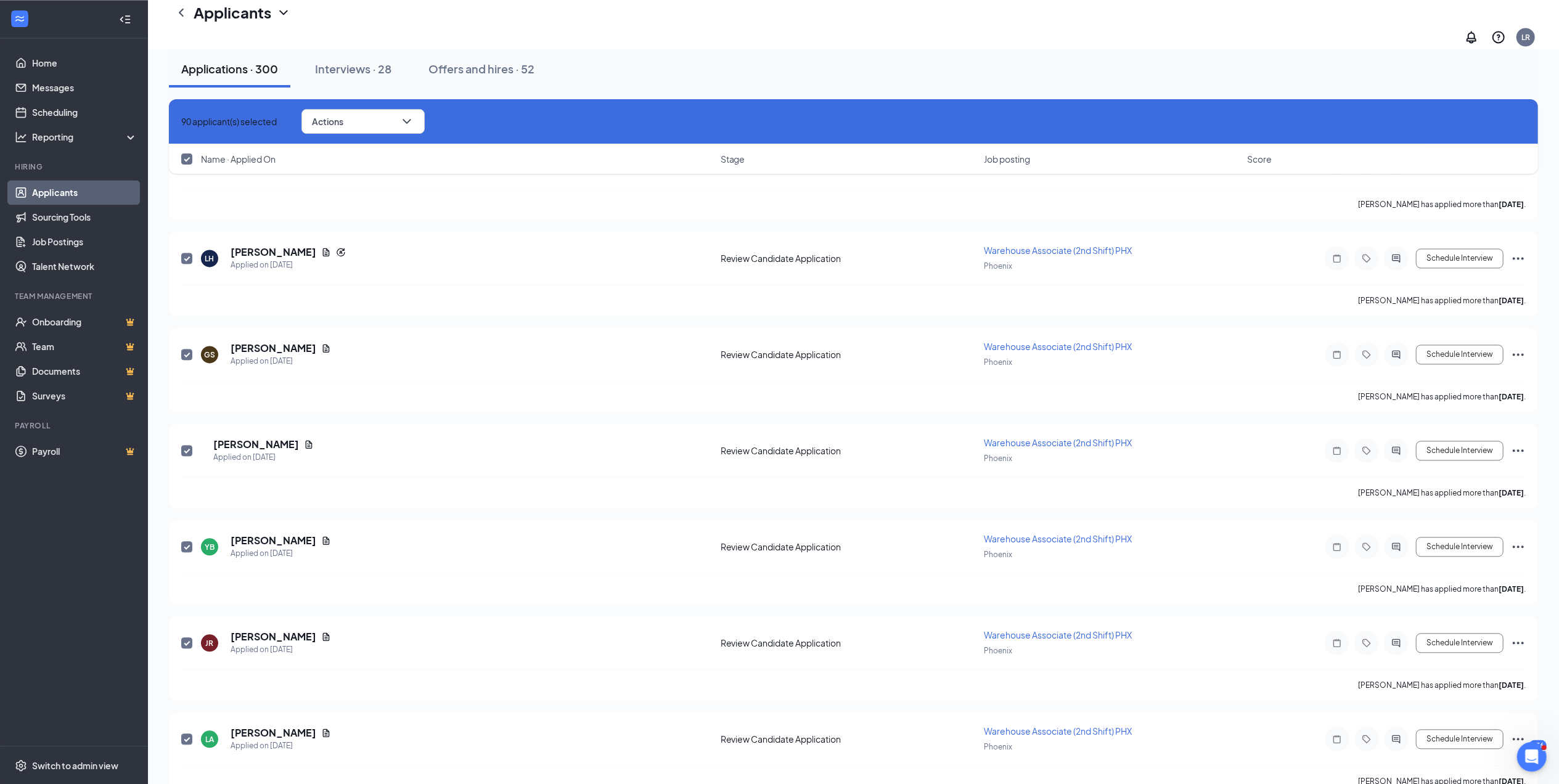
checkbox input "false"
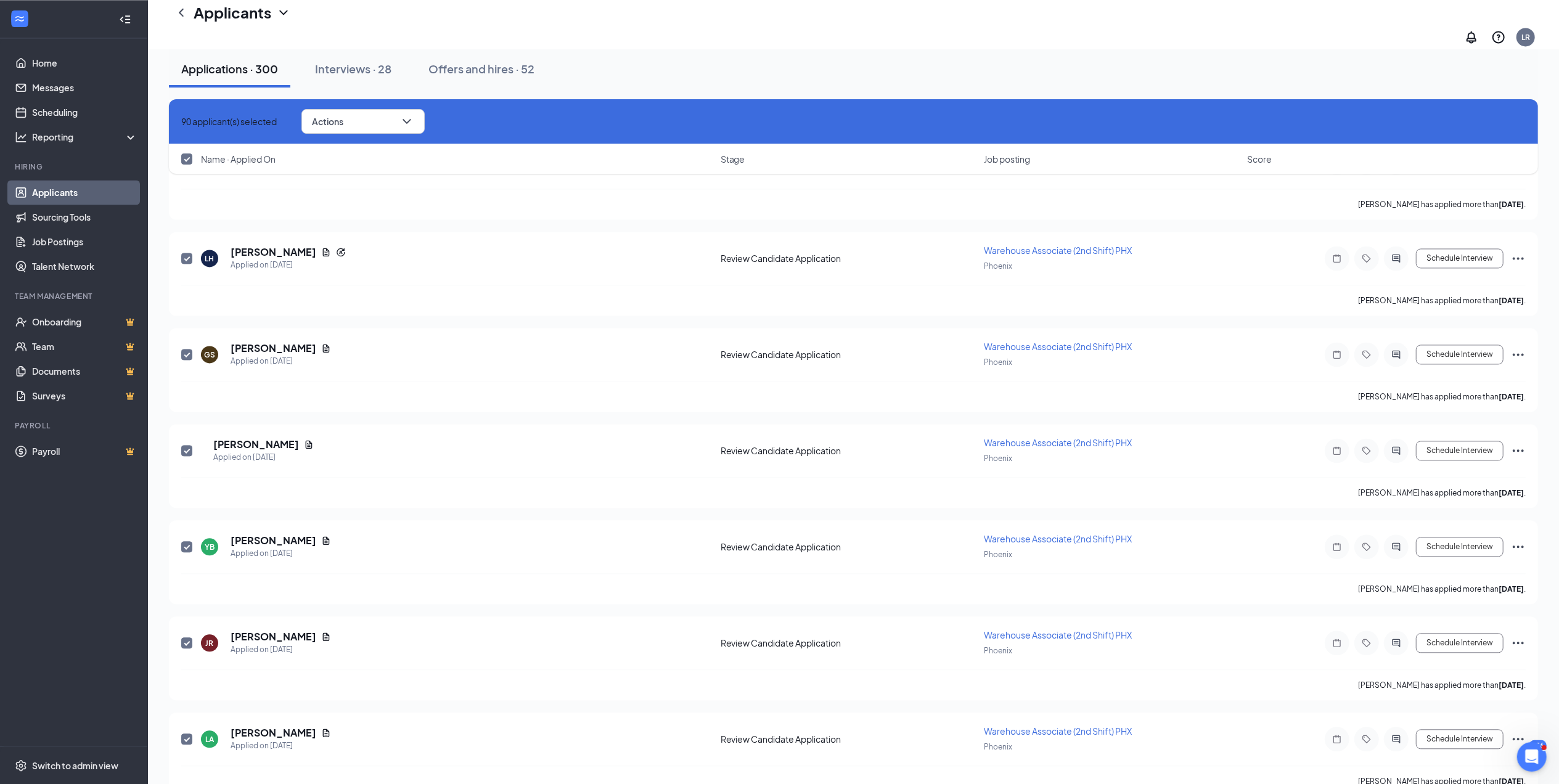
checkbox input "false"
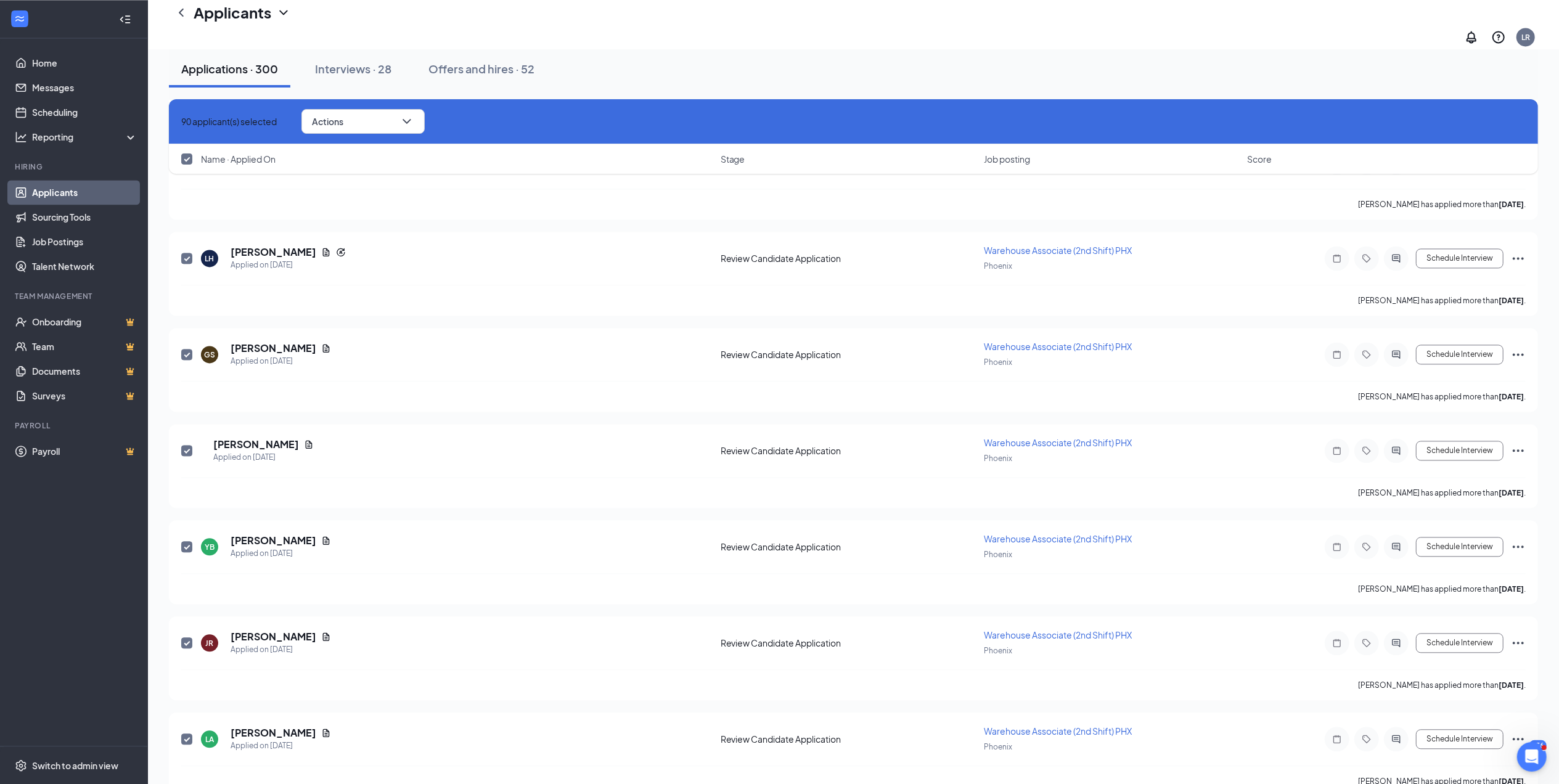
checkbox input "false"
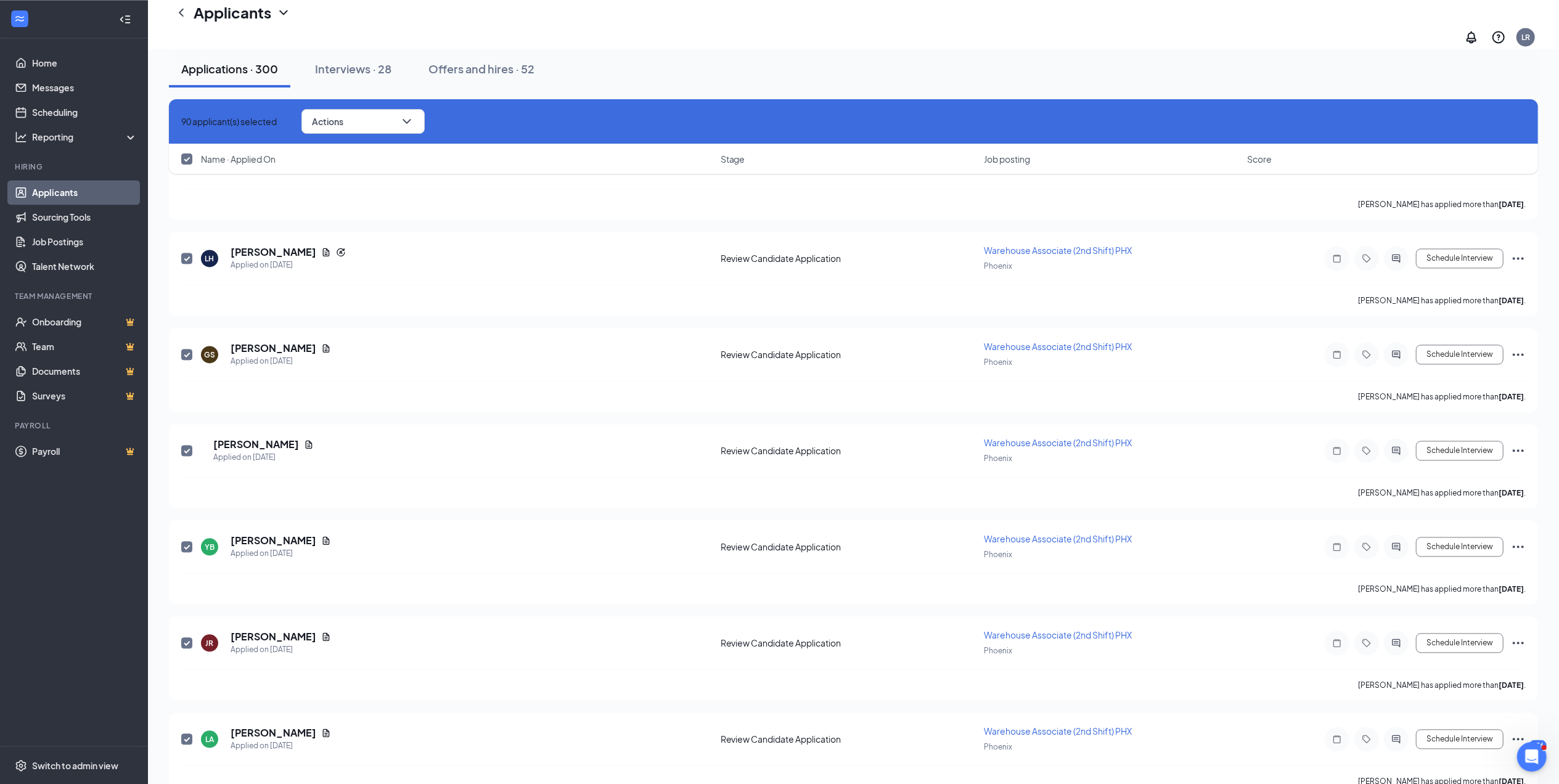
checkbox input "false"
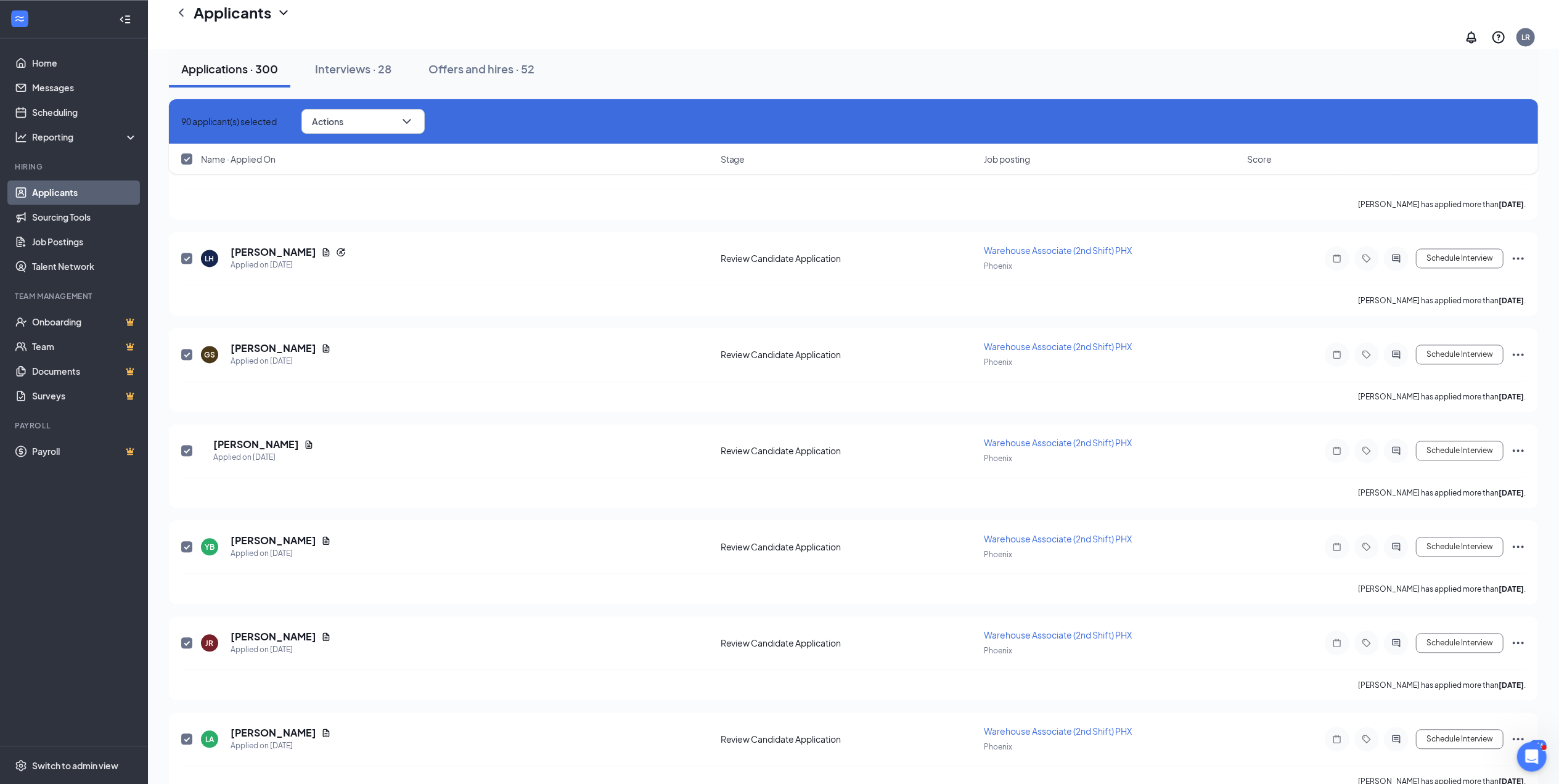
checkbox input "false"
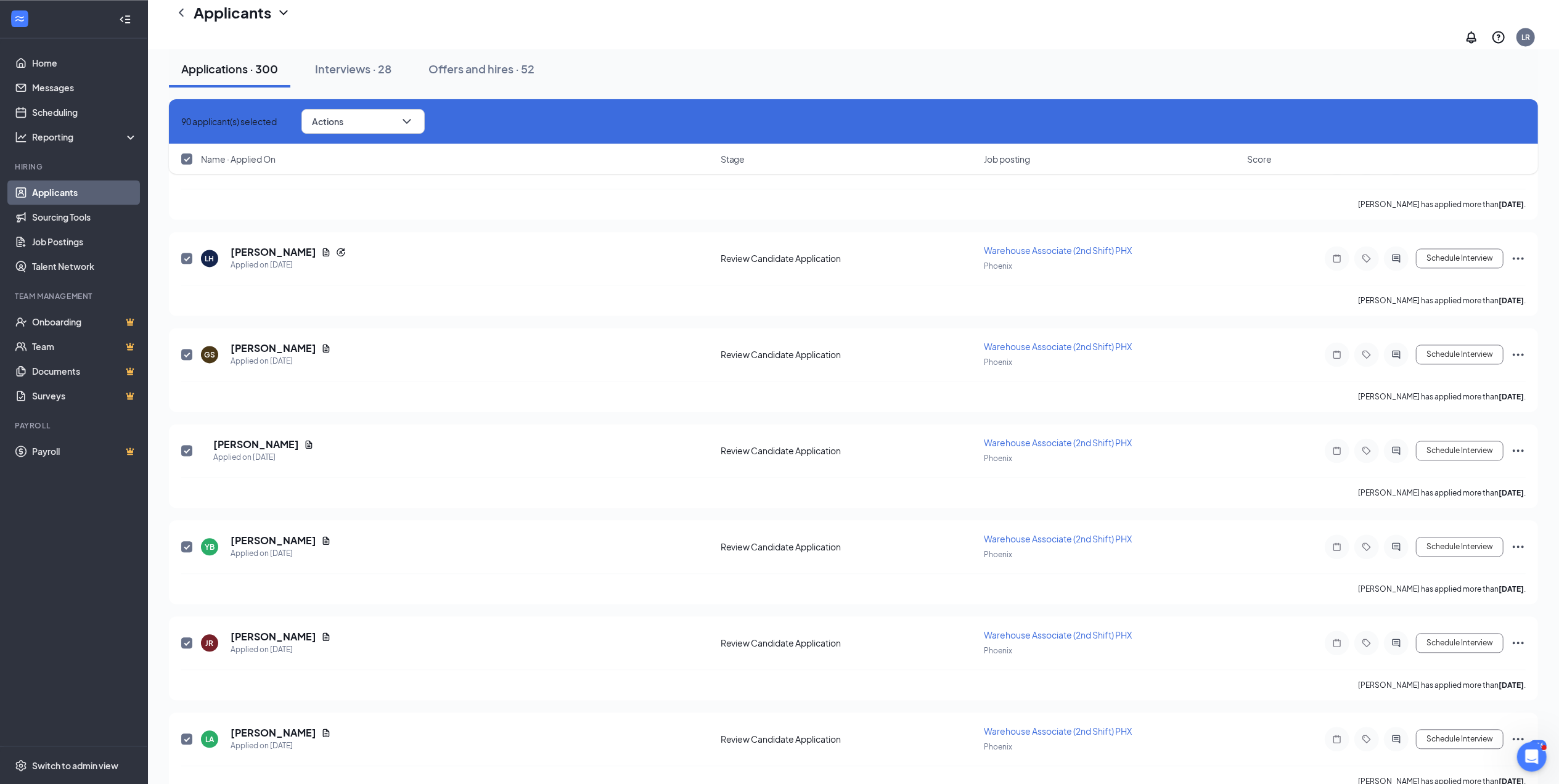
checkbox input "false"
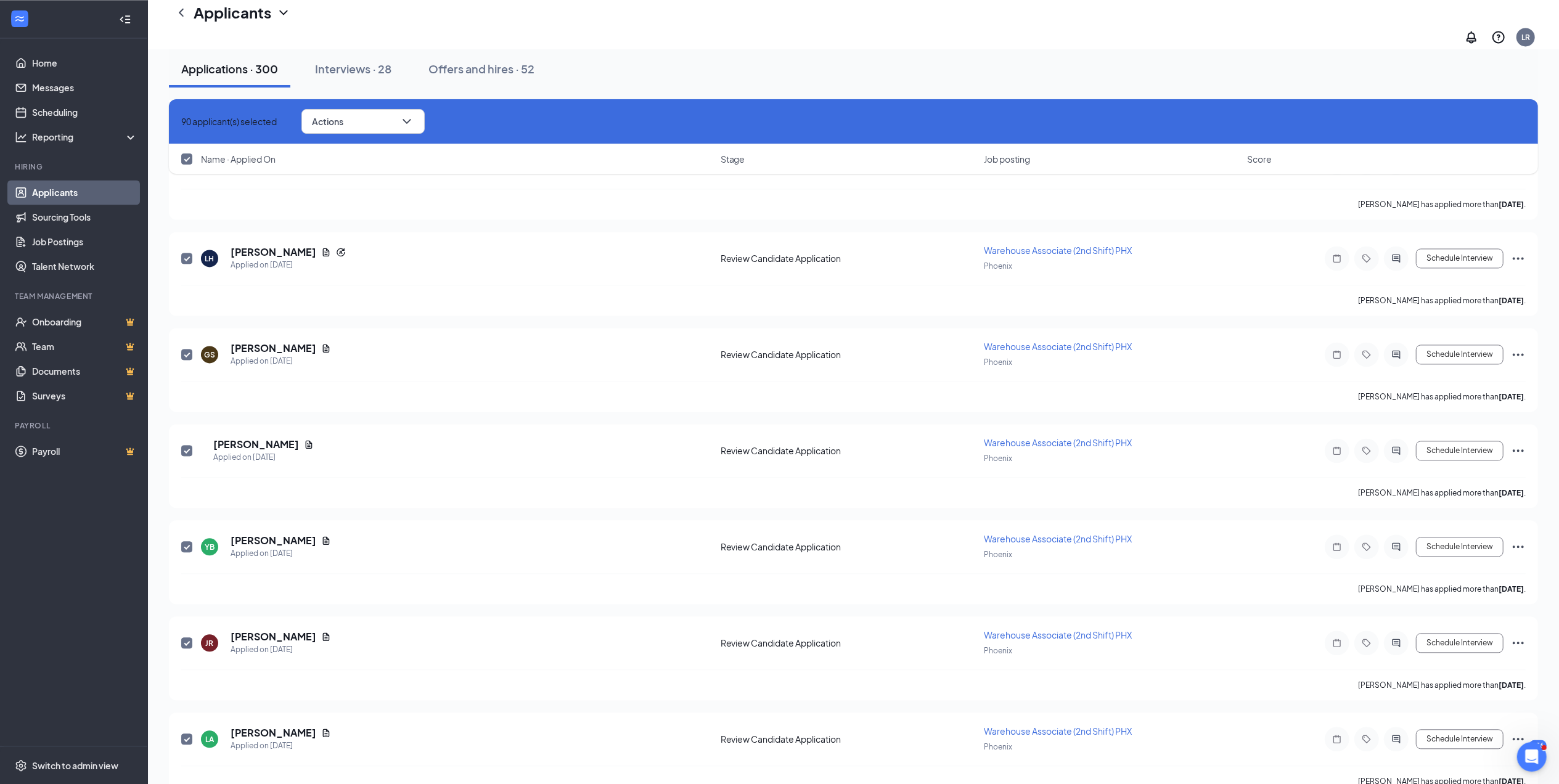
checkbox input "false"
click at [186, 159] on input "checkbox" at bounding box center [186, 159] width 11 height 11
checkbox input "true"
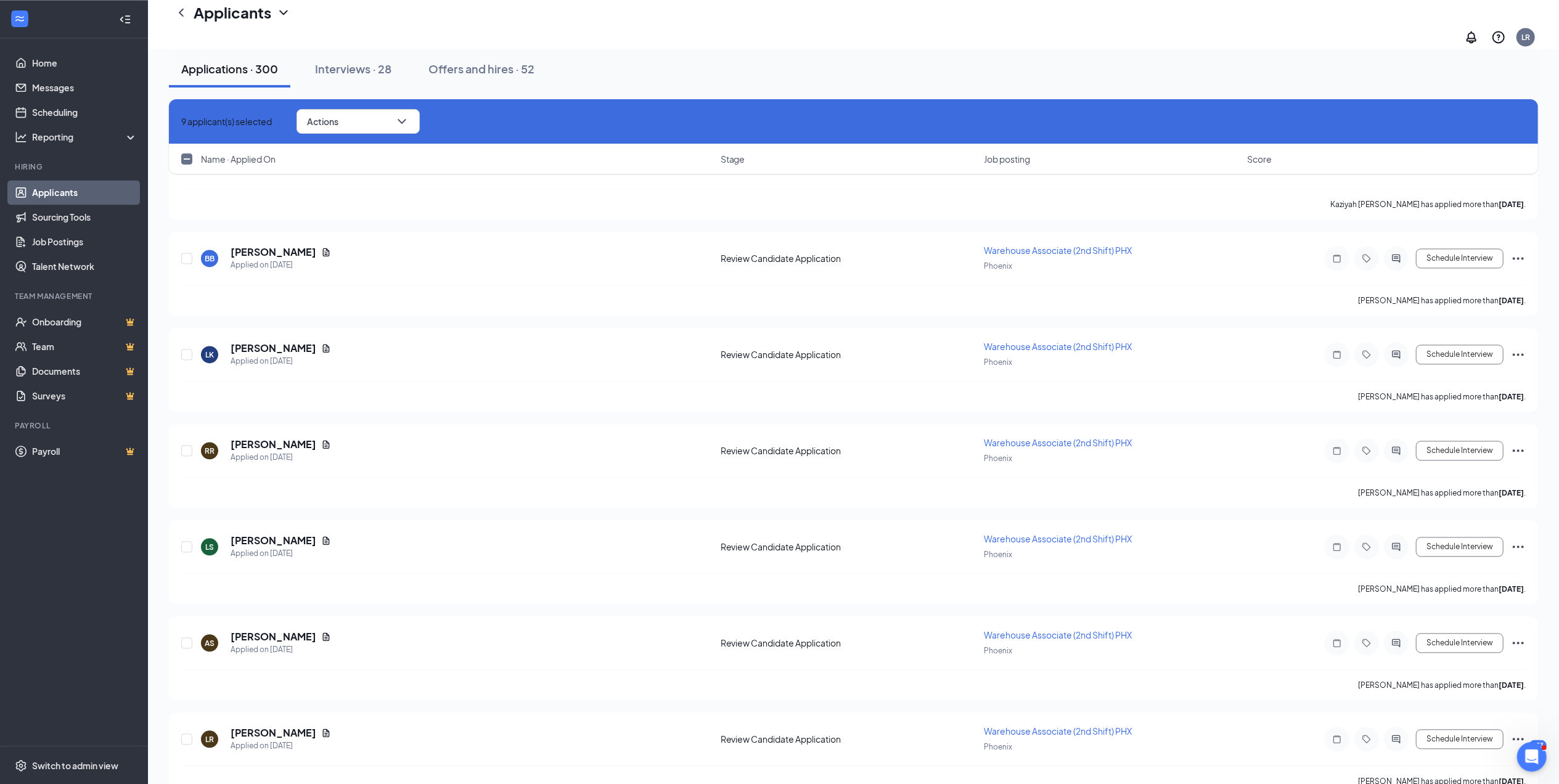
checkbox input "true"
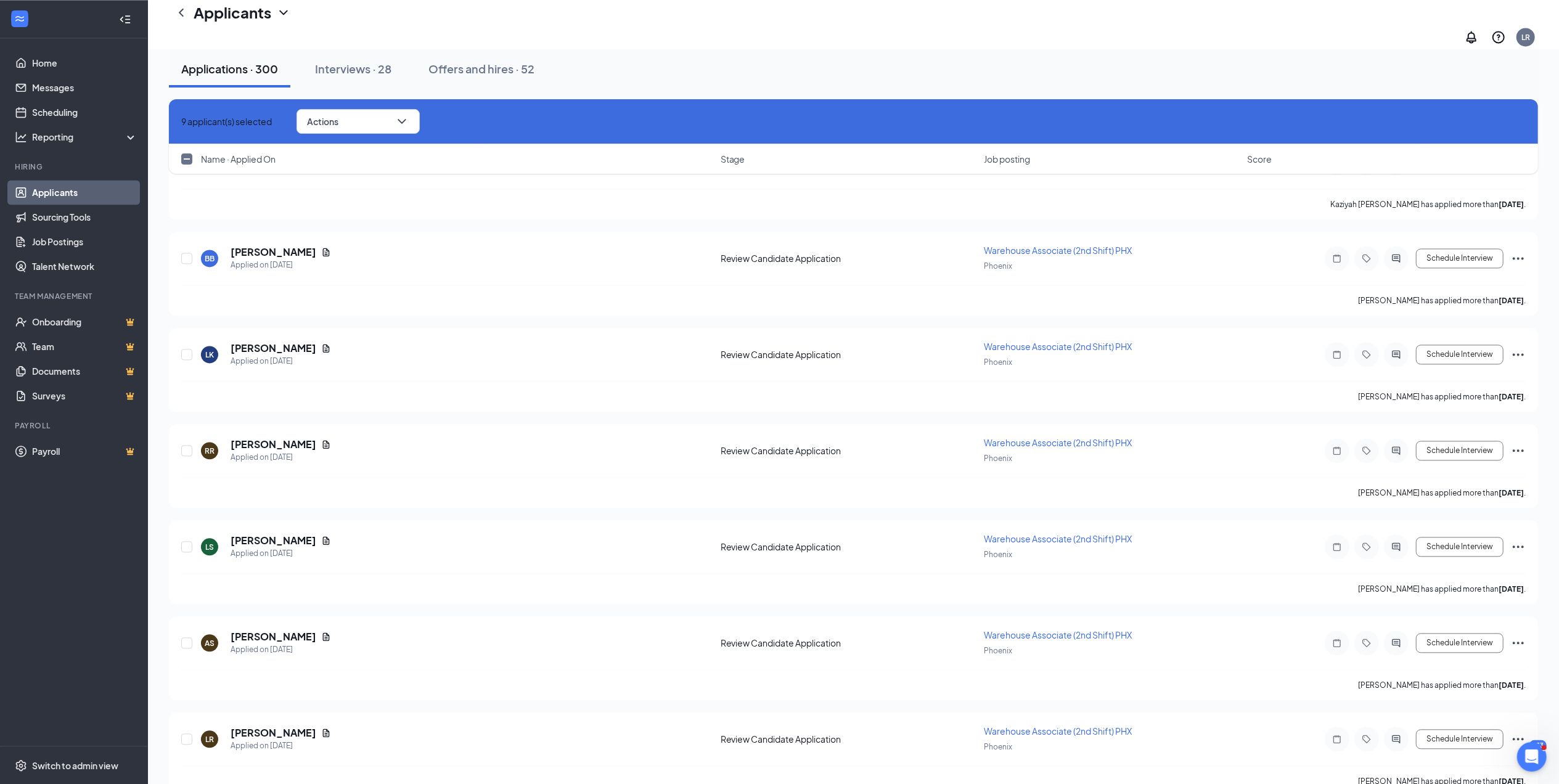
checkbox input "true"
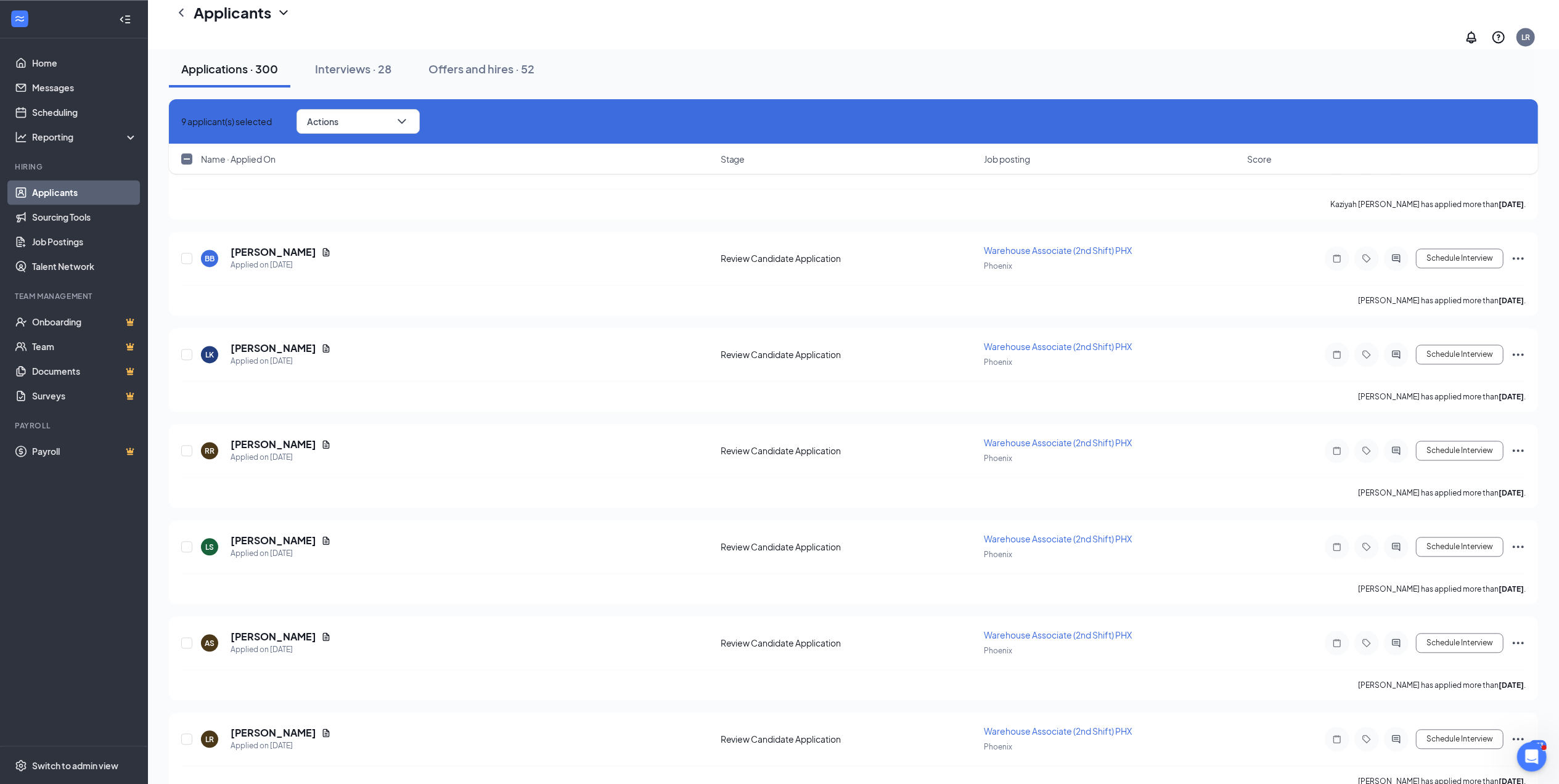
checkbox input "true"
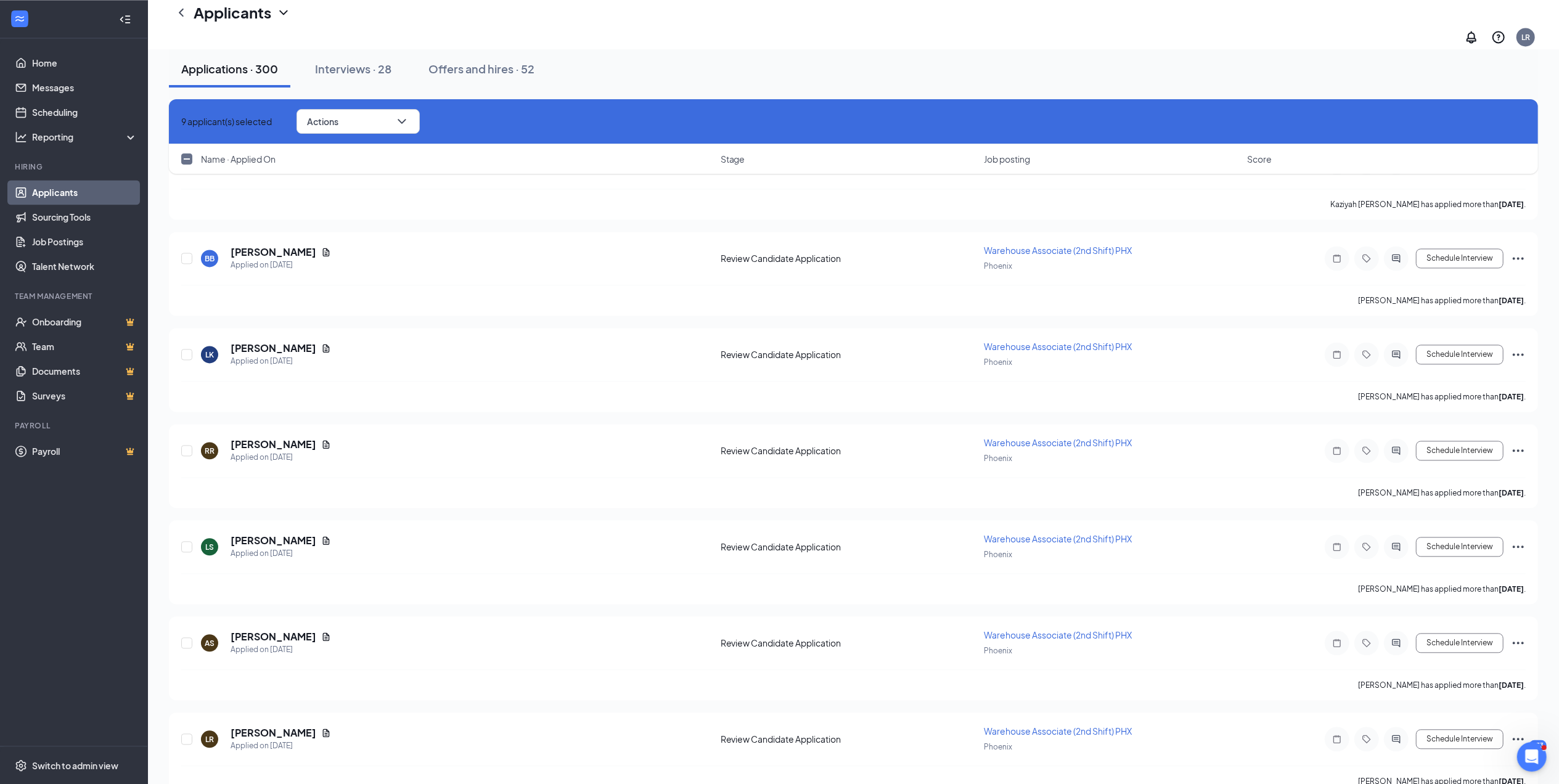
checkbox input "true"
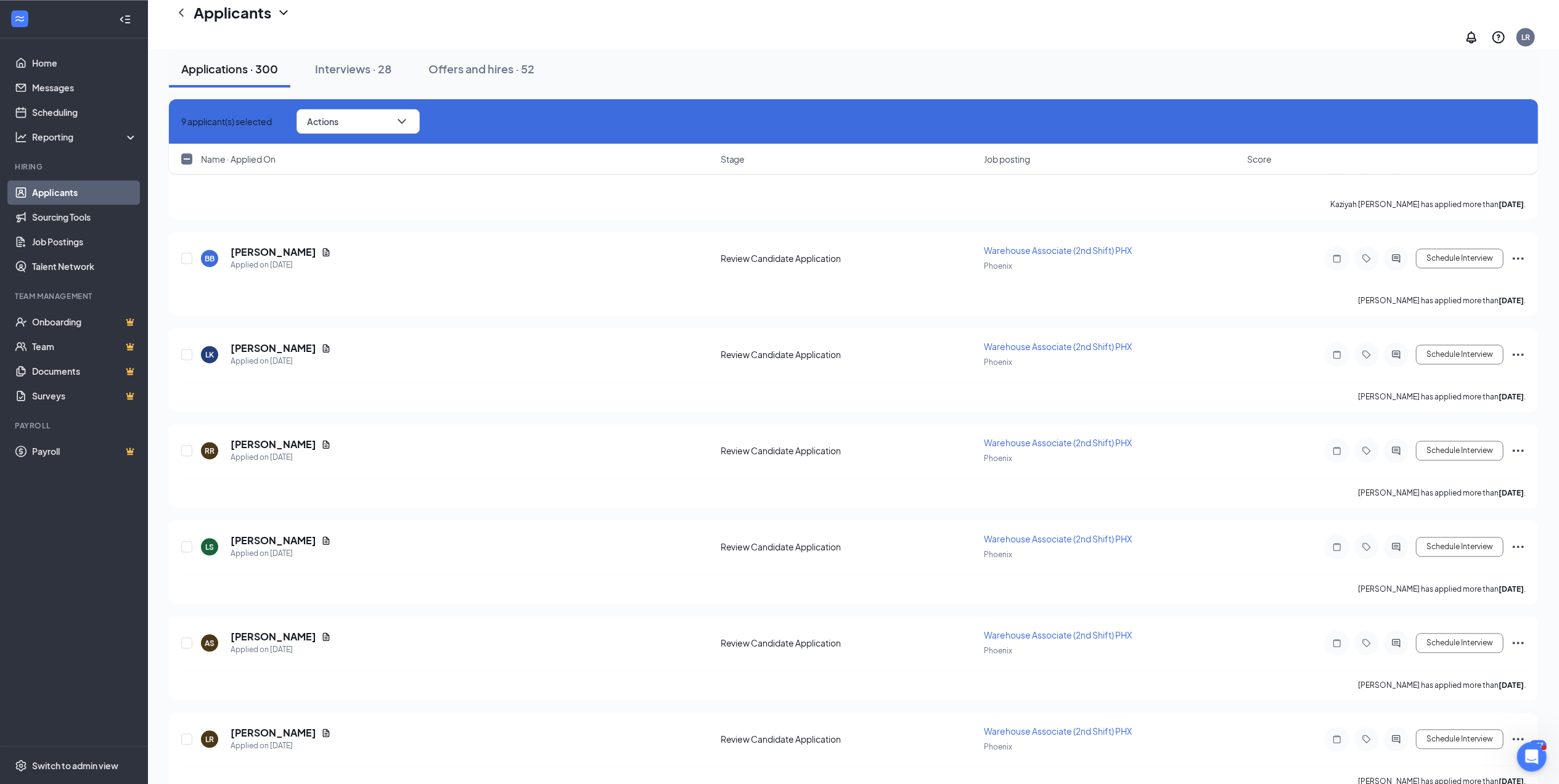
checkbox input "true"
click at [374, 116] on button "Actions" at bounding box center [363, 122] width 124 height 25
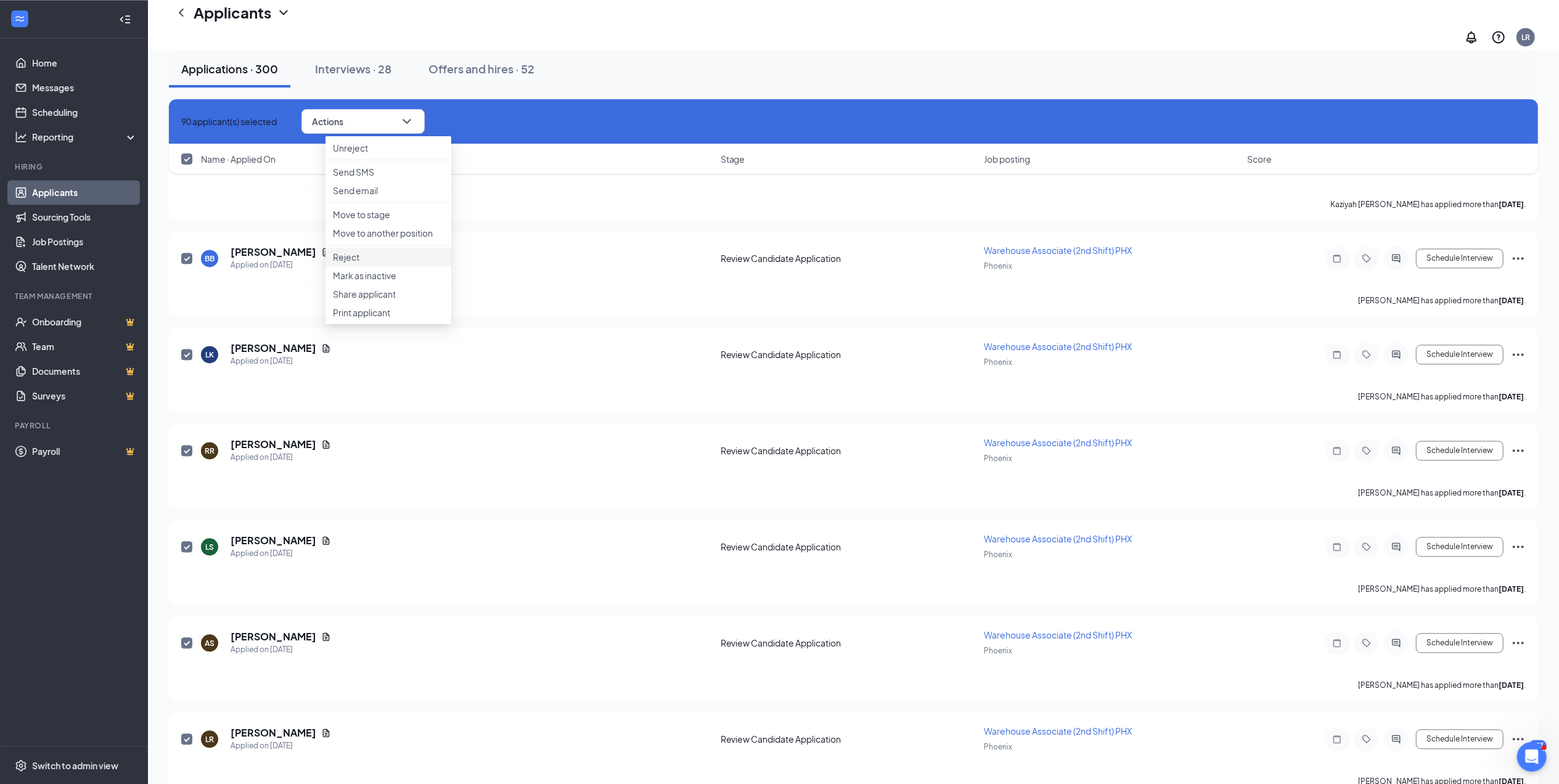
click at [363, 263] on p "Reject" at bounding box center [388, 257] width 111 height 12
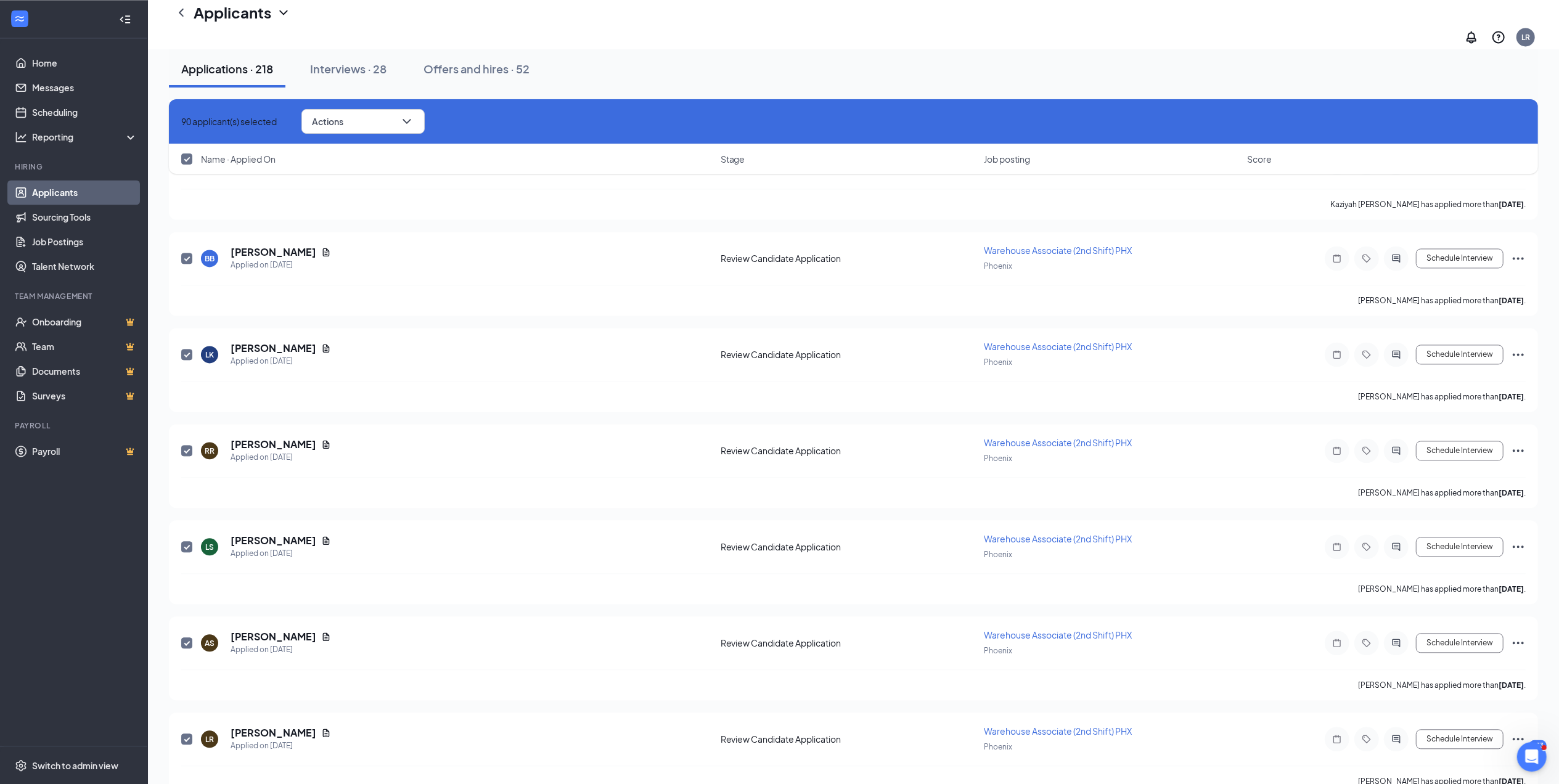
click at [181, 122] on icon "Cross" at bounding box center [181, 122] width 0 height 0
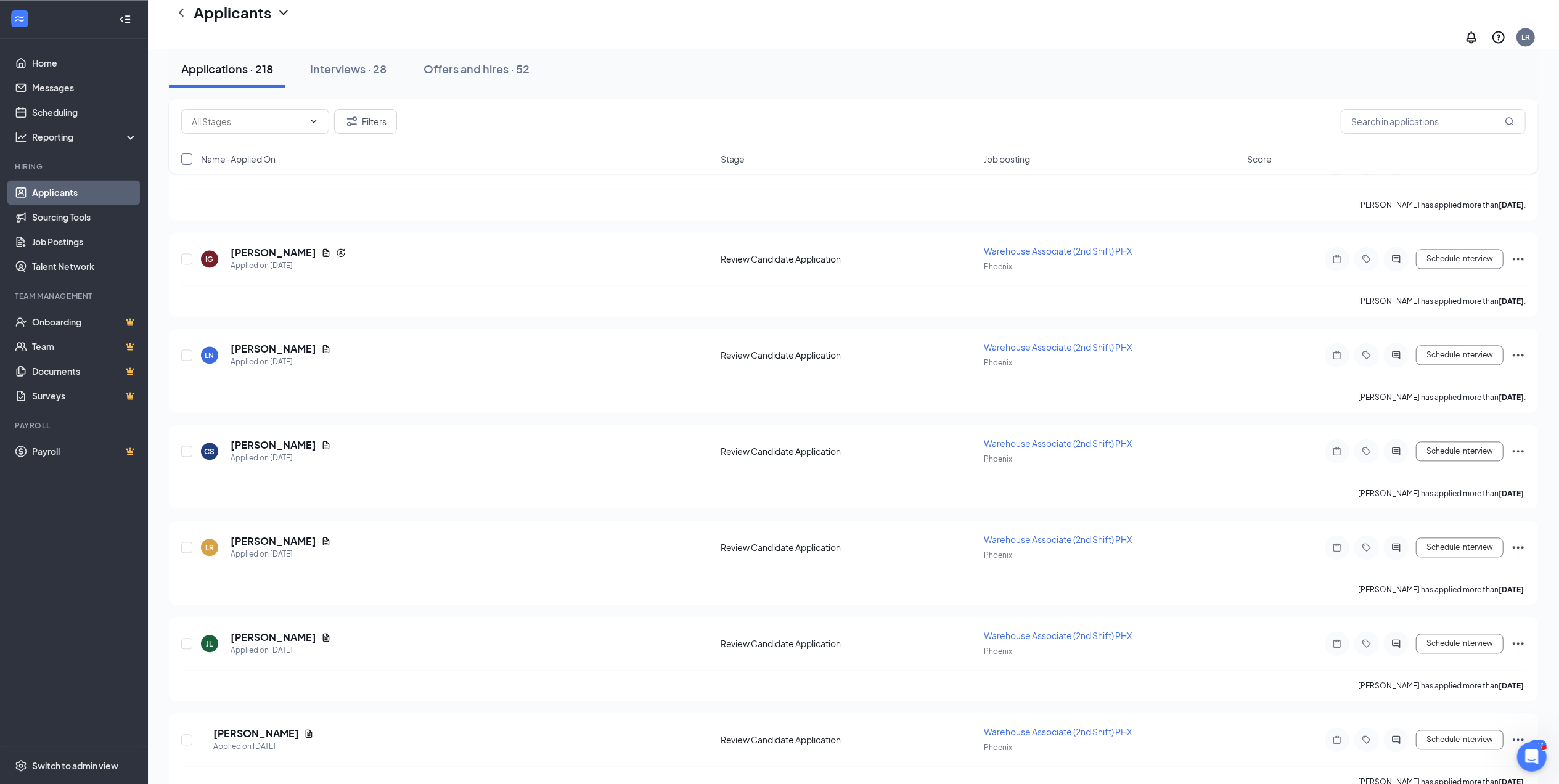
click at [185, 158] on input "checkbox" at bounding box center [186, 159] width 11 height 11
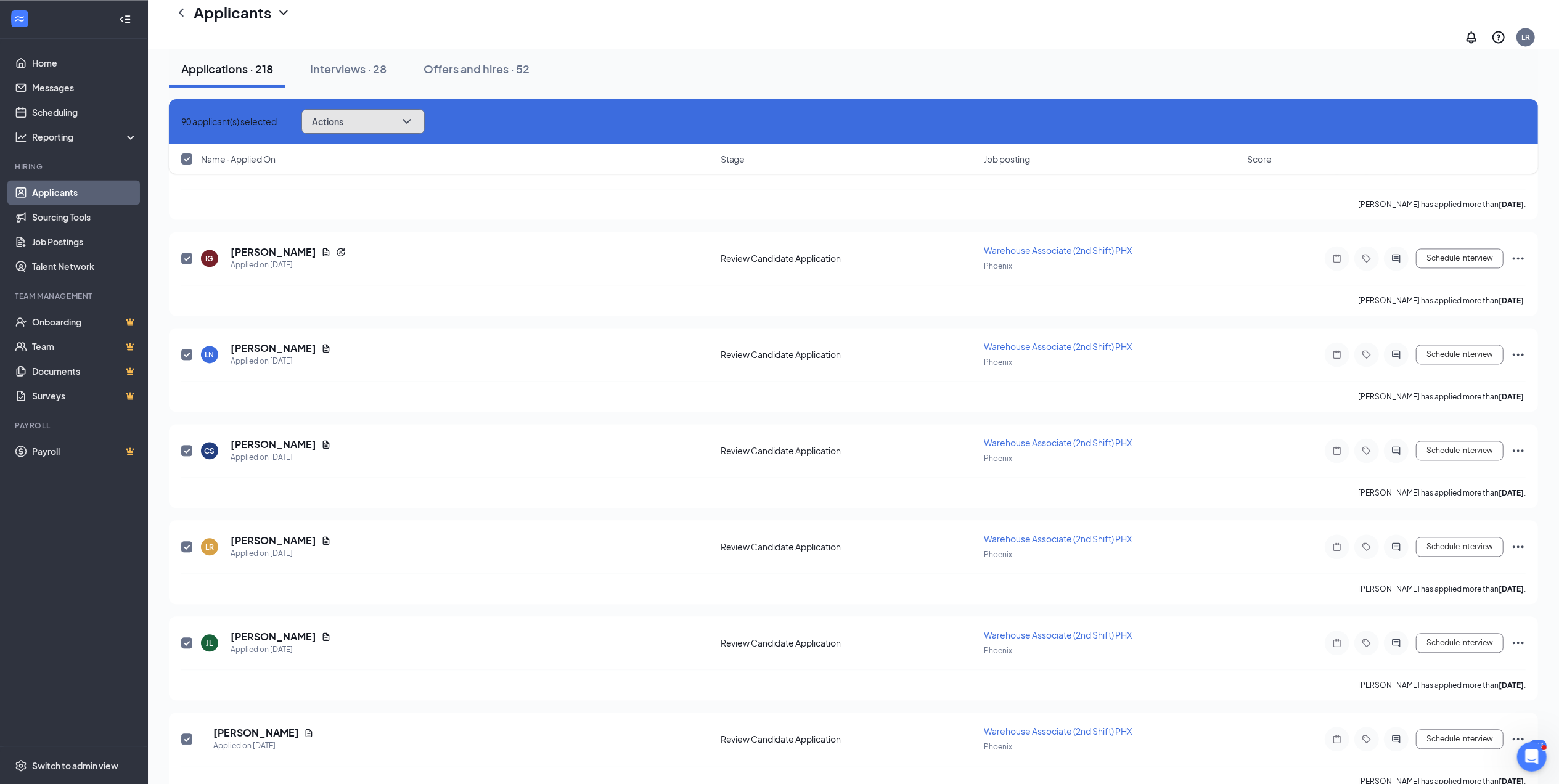
click at [385, 119] on button "Actions" at bounding box center [363, 122] width 124 height 25
click at [359, 263] on p "Reject" at bounding box center [388, 257] width 111 height 12
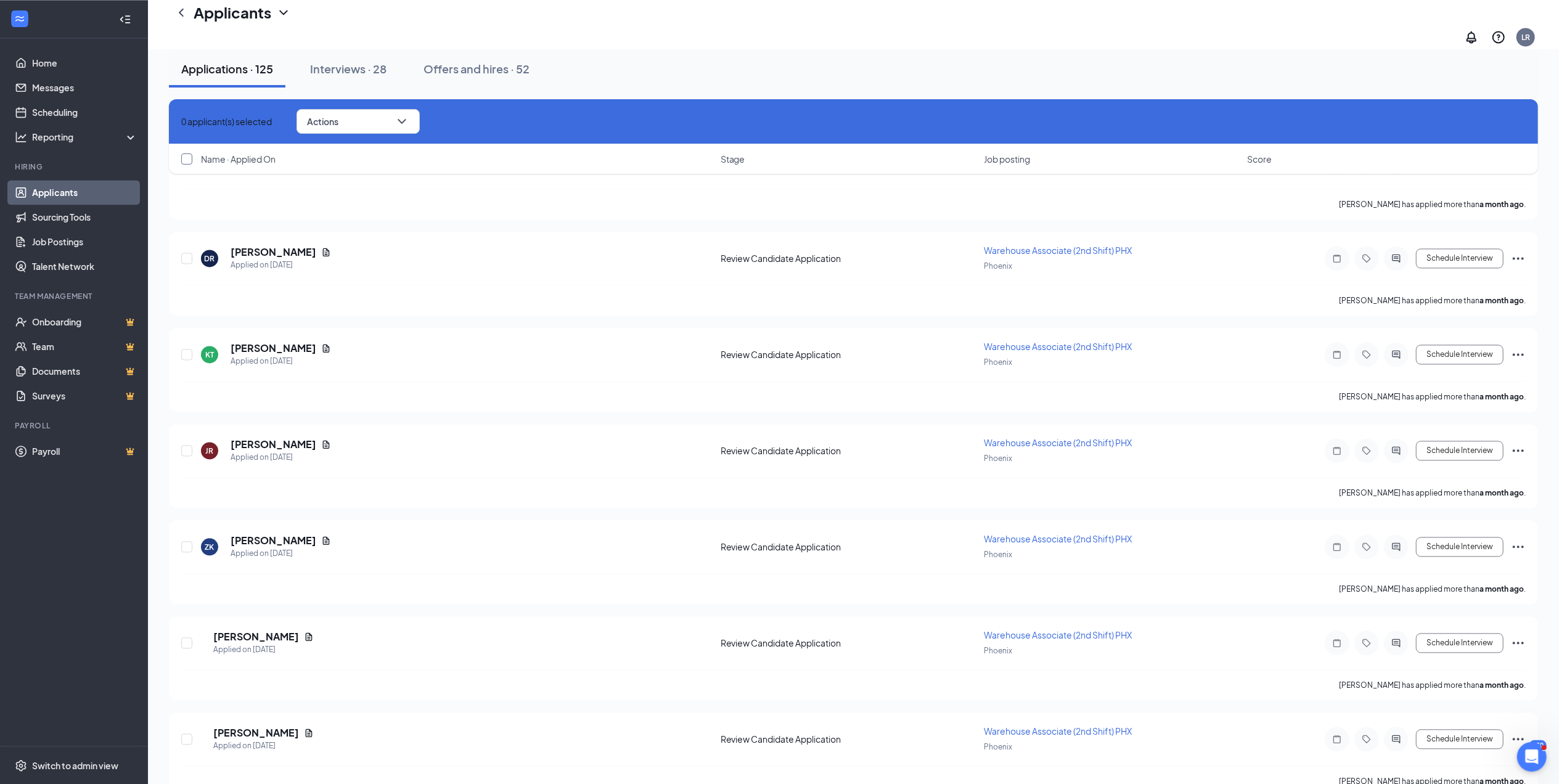
click at [187, 161] on input "checkbox" at bounding box center [186, 159] width 11 height 11
click at [386, 116] on button "Actions" at bounding box center [363, 122] width 124 height 25
click at [355, 239] on p "Reject" at bounding box center [388, 233] width 111 height 12
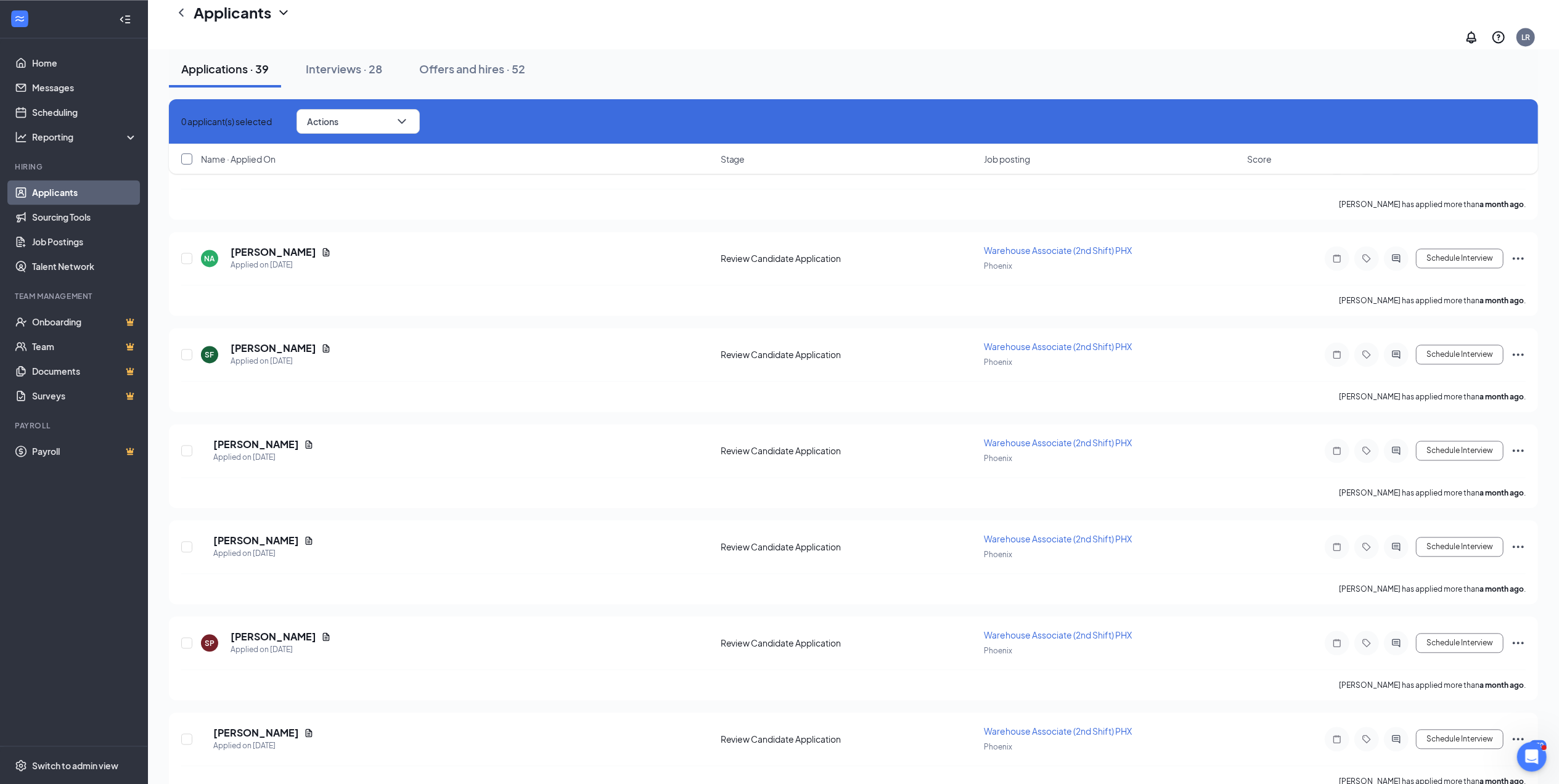
click at [190, 159] on input "checkbox" at bounding box center [186, 159] width 11 height 11
click at [365, 114] on button "Actions" at bounding box center [363, 122] width 124 height 25
click at [356, 239] on p "Reject" at bounding box center [388, 233] width 111 height 12
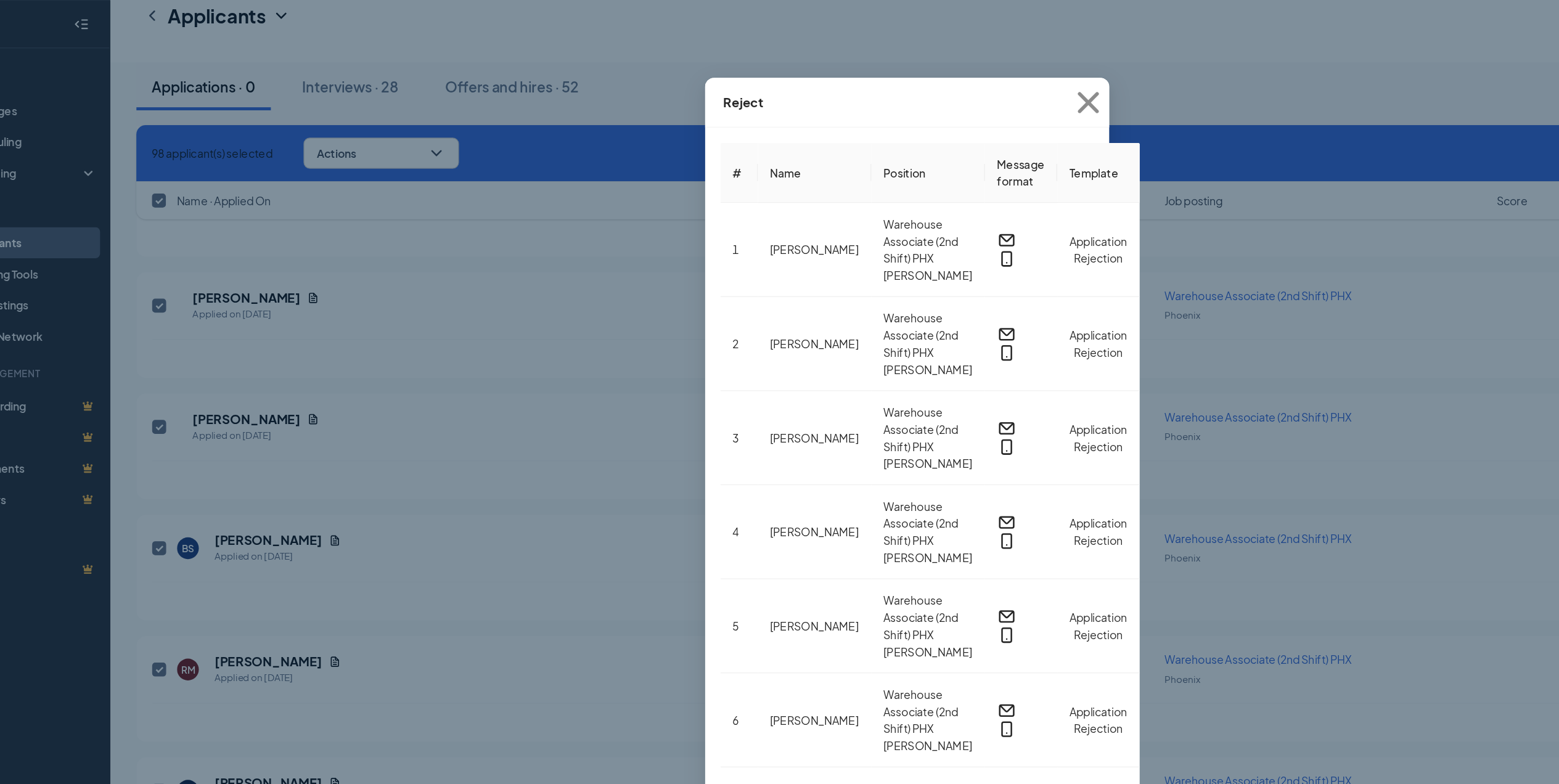
scroll to position [300, 0]
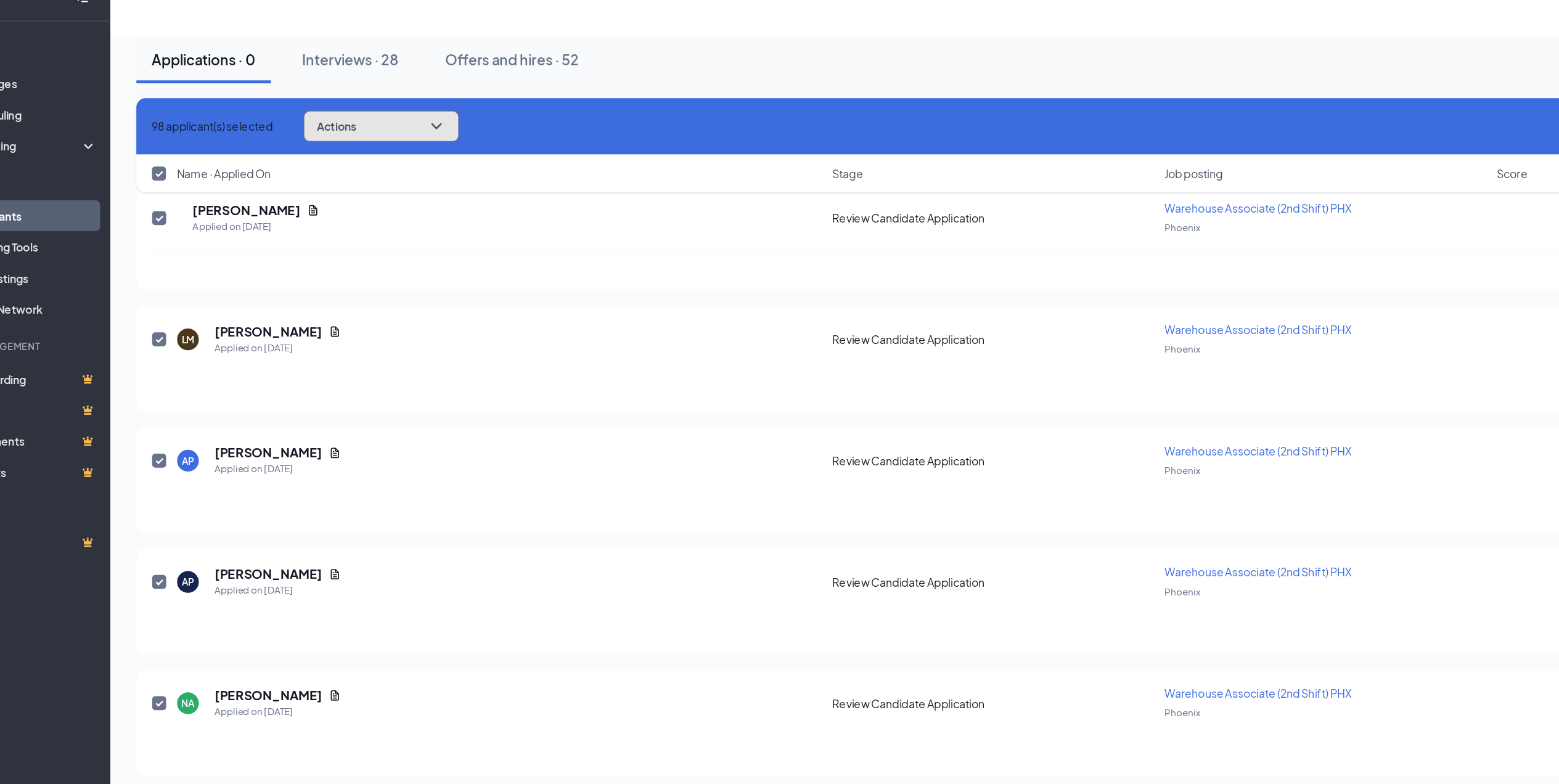
click at [414, 117] on icon "ChevronDown" at bounding box center [407, 122] width 15 height 15
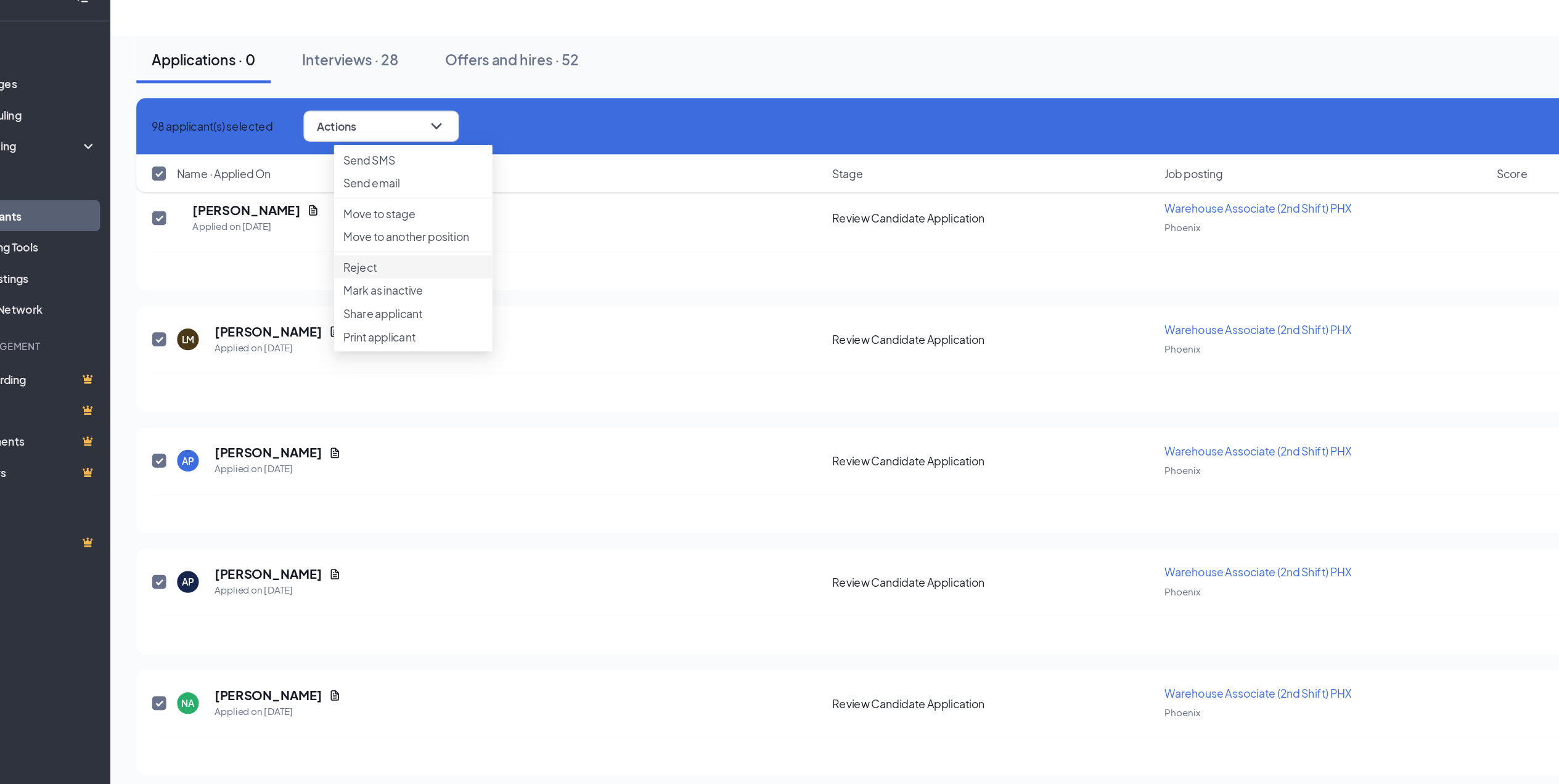
click at [360, 239] on p "Reject" at bounding box center [388, 233] width 111 height 12
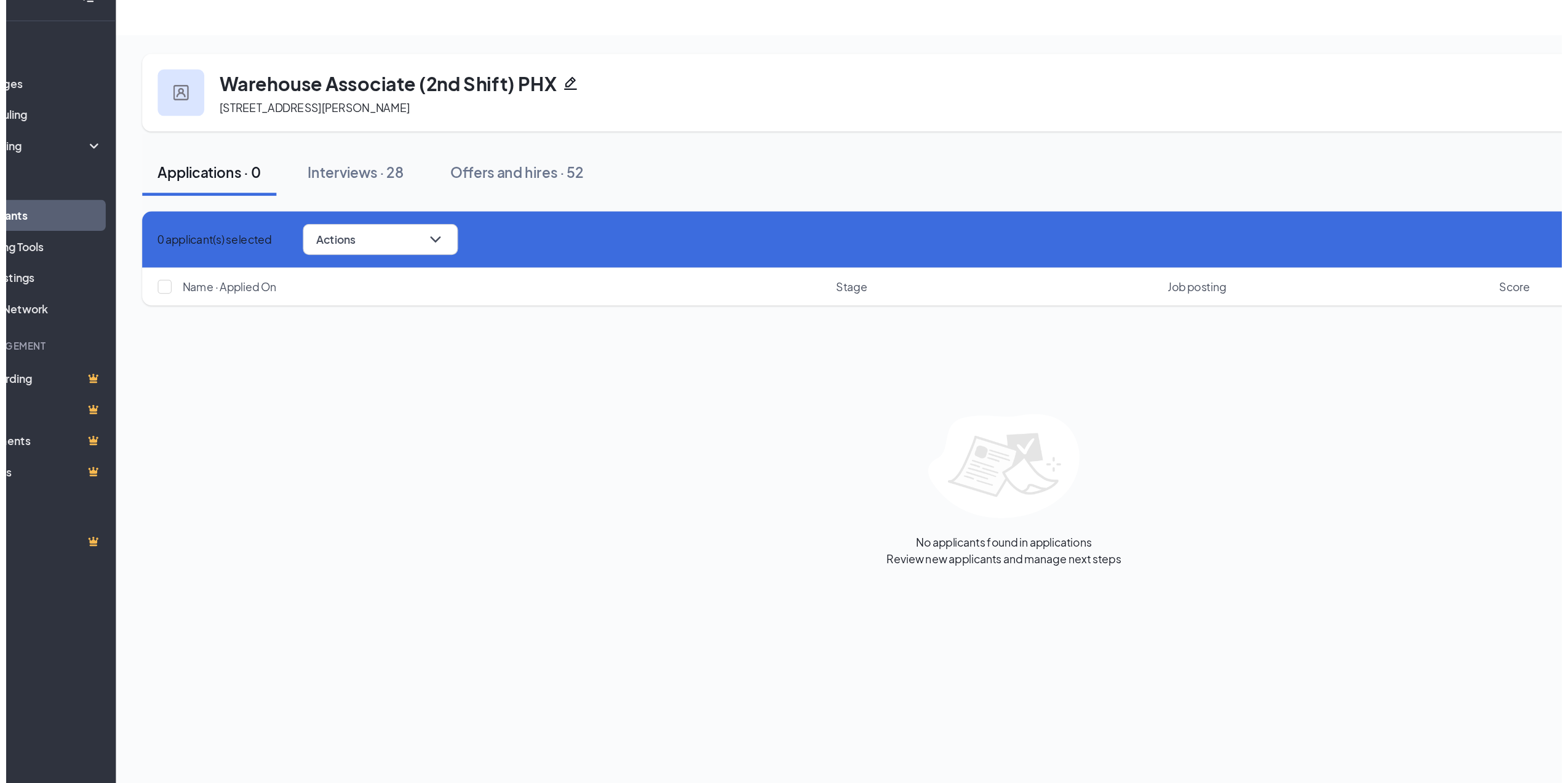
scroll to position [0, 0]
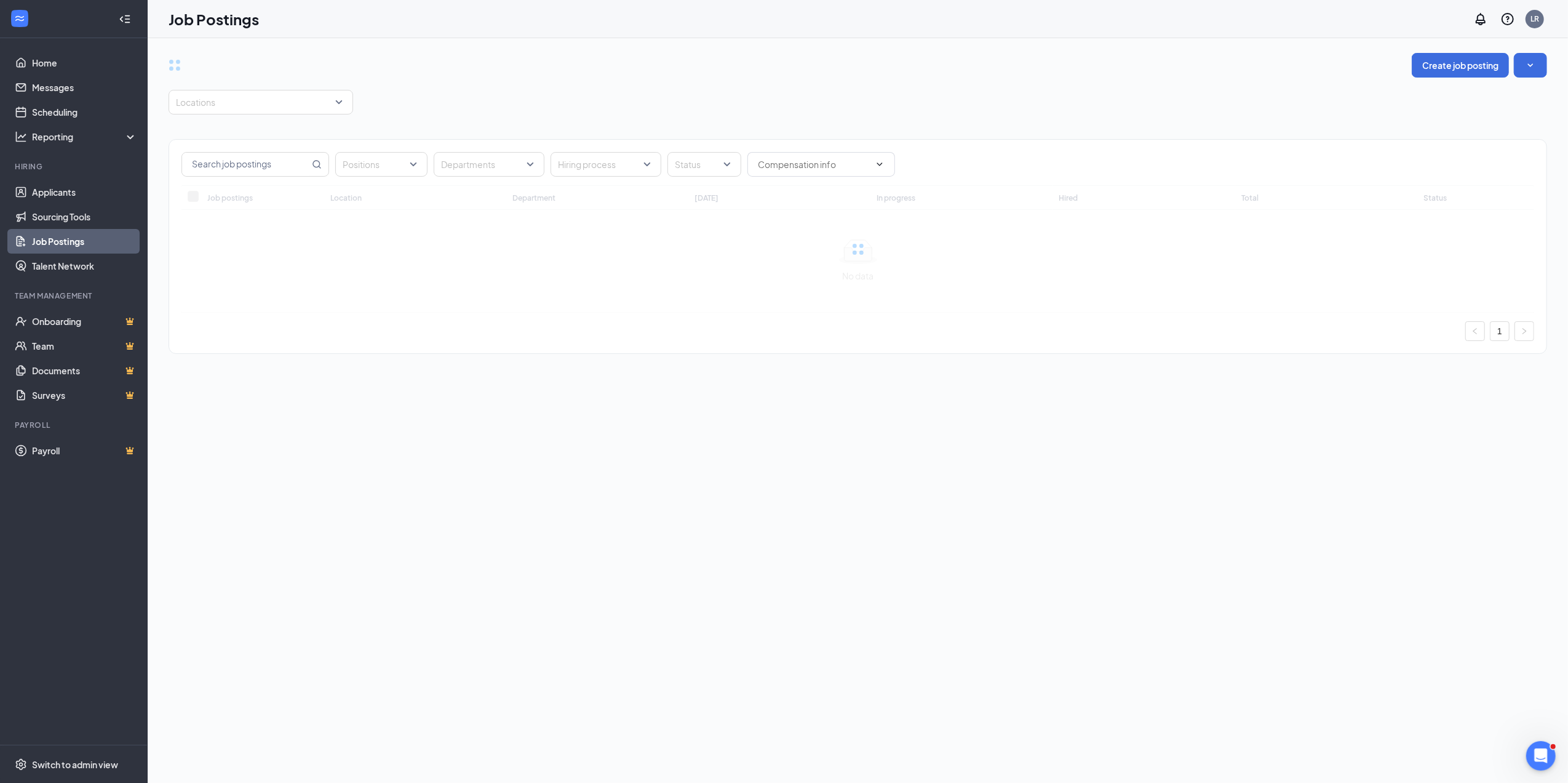
click at [89, 243] on link "Job Postings" at bounding box center [84, 241] width 105 height 25
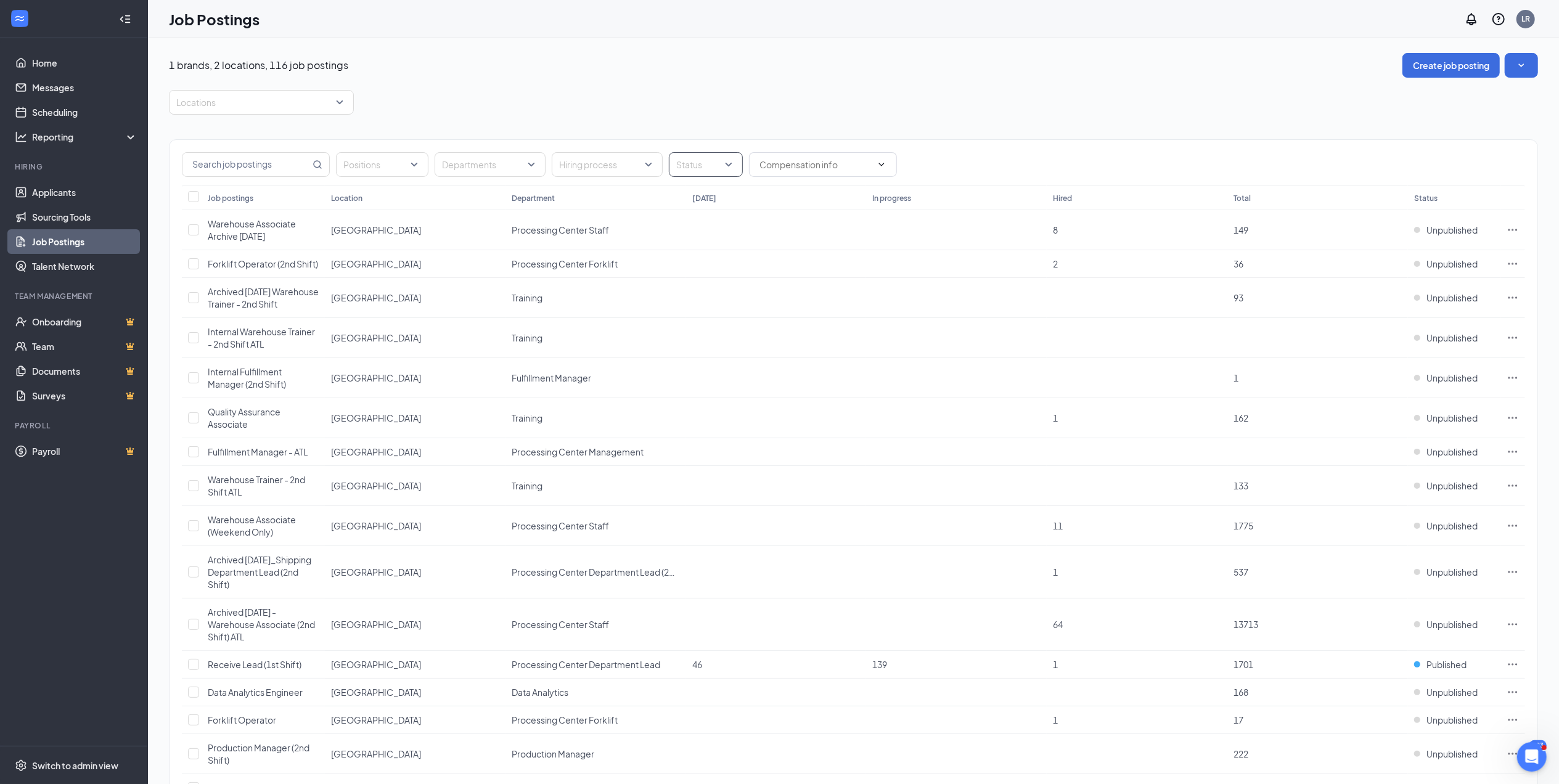
click at [728, 164] on div "Status" at bounding box center [706, 164] width 74 height 25
click at [686, 224] on div at bounding box center [684, 228] width 11 height 11
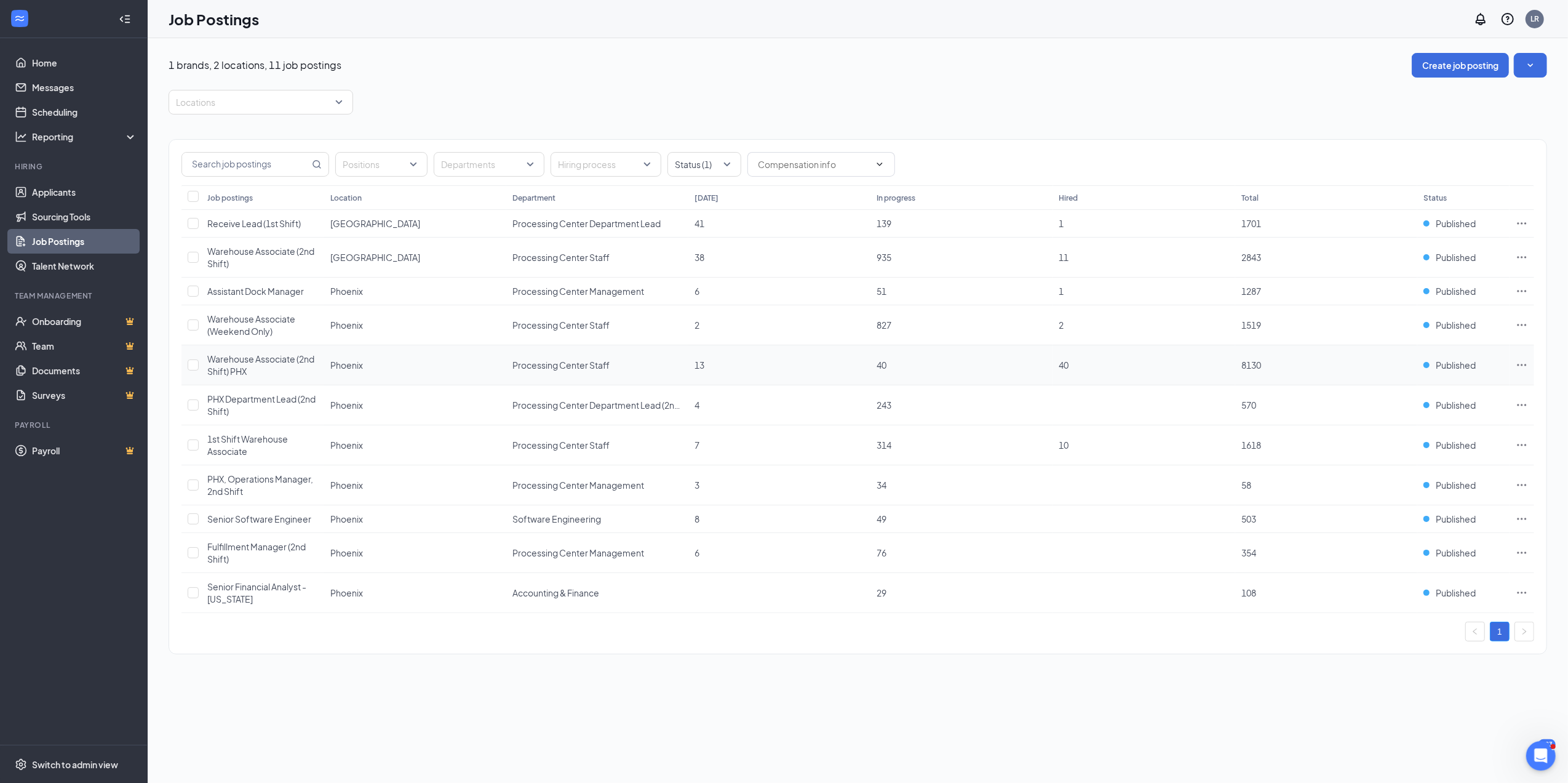
click at [252, 363] on span "Warehouse Associate (2nd Shift) PHX" at bounding box center [261, 365] width 107 height 24
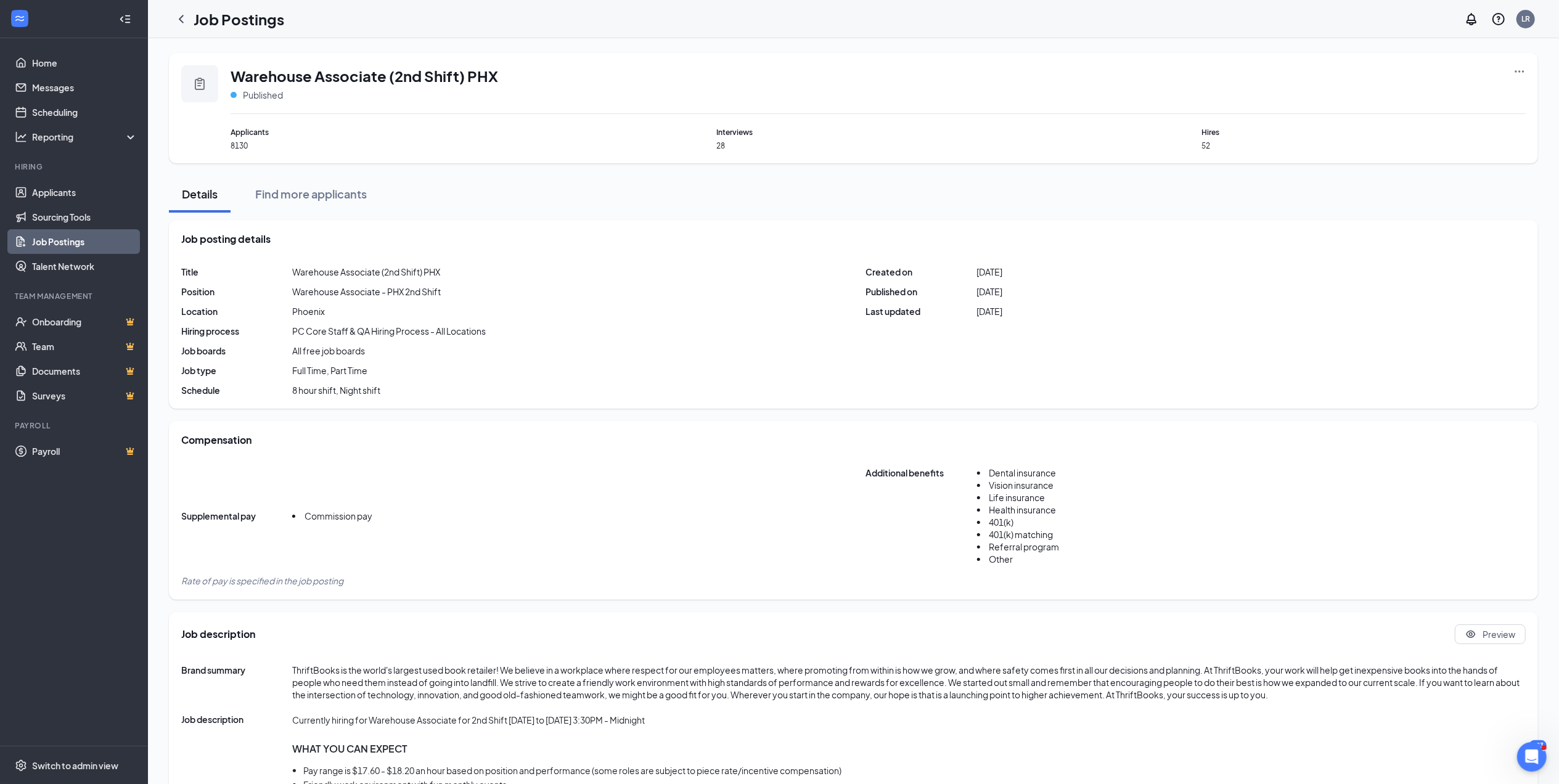
click at [1514, 73] on icon "Ellipses" at bounding box center [1519, 72] width 12 height 12
click at [1416, 92] on span "Edit job posting" at bounding box center [1433, 97] width 165 height 14
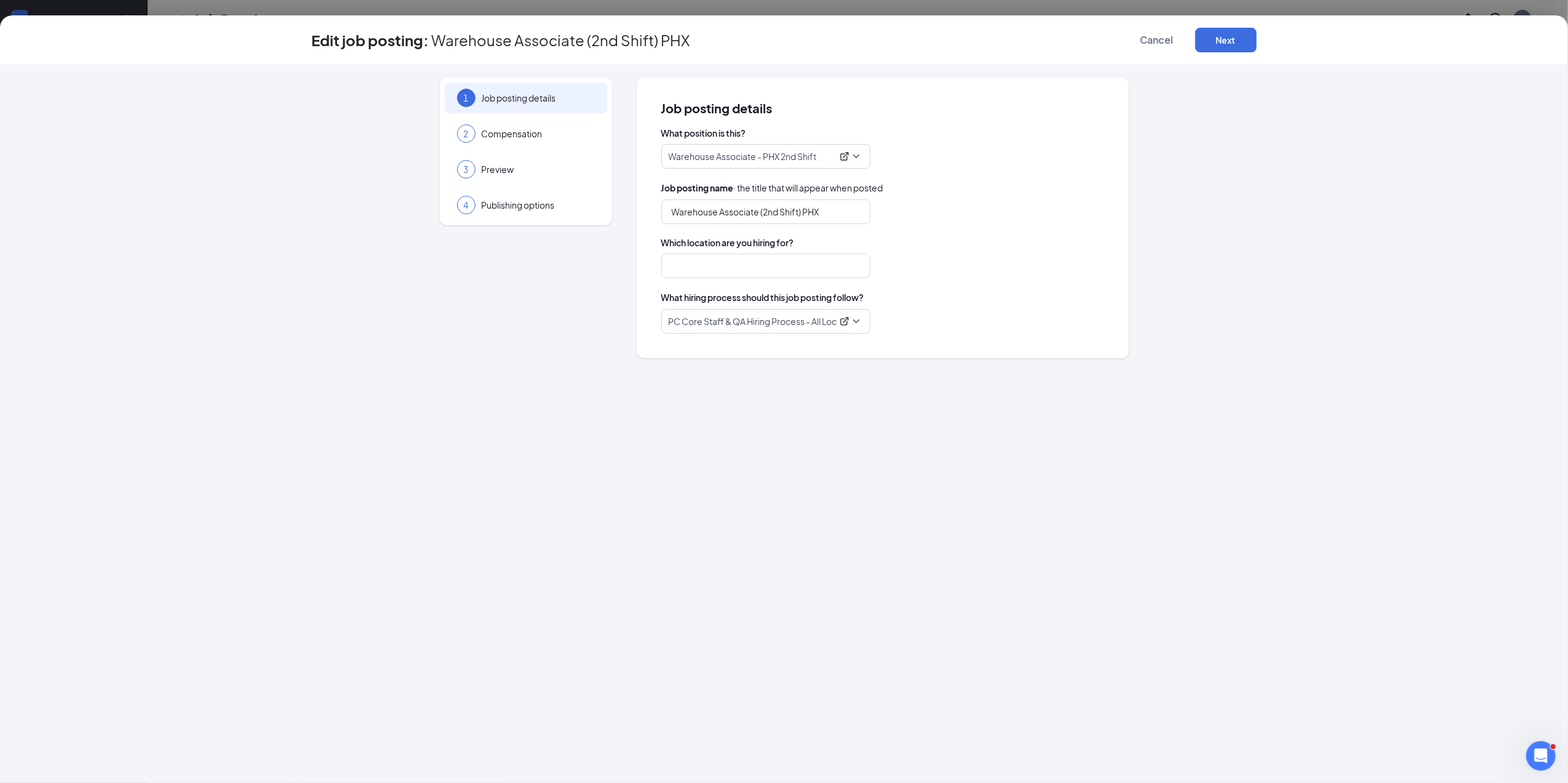
type input "Phoenix"
click at [505, 169] on span "Preview" at bounding box center [539, 169] width 113 height 12
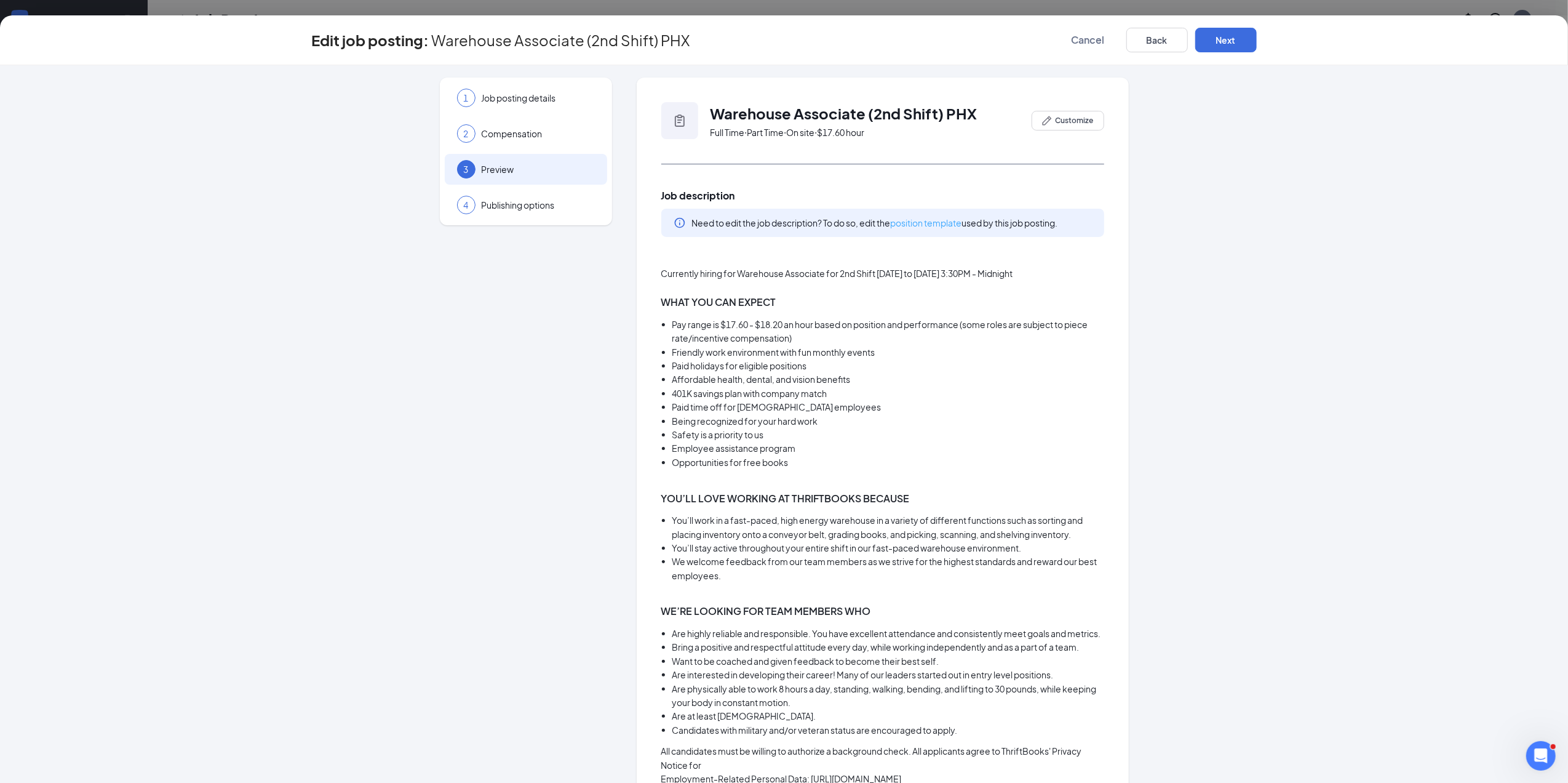
click at [928, 221] on link "position template" at bounding box center [926, 223] width 71 height 11
click at [541, 96] on span "Job posting details" at bounding box center [539, 98] width 113 height 12
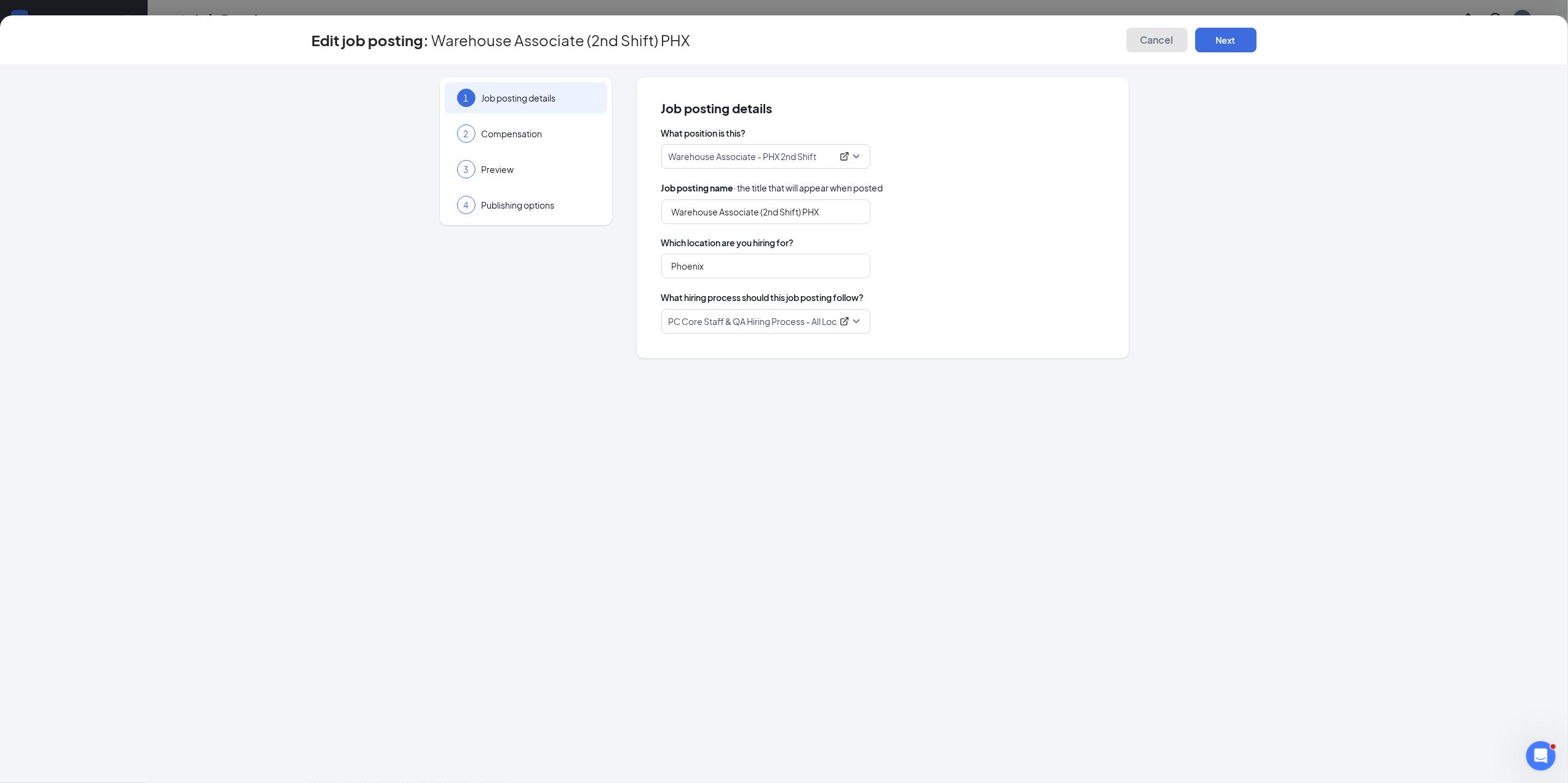
click at [1144, 40] on span "Cancel" at bounding box center [1157, 40] width 33 height 12
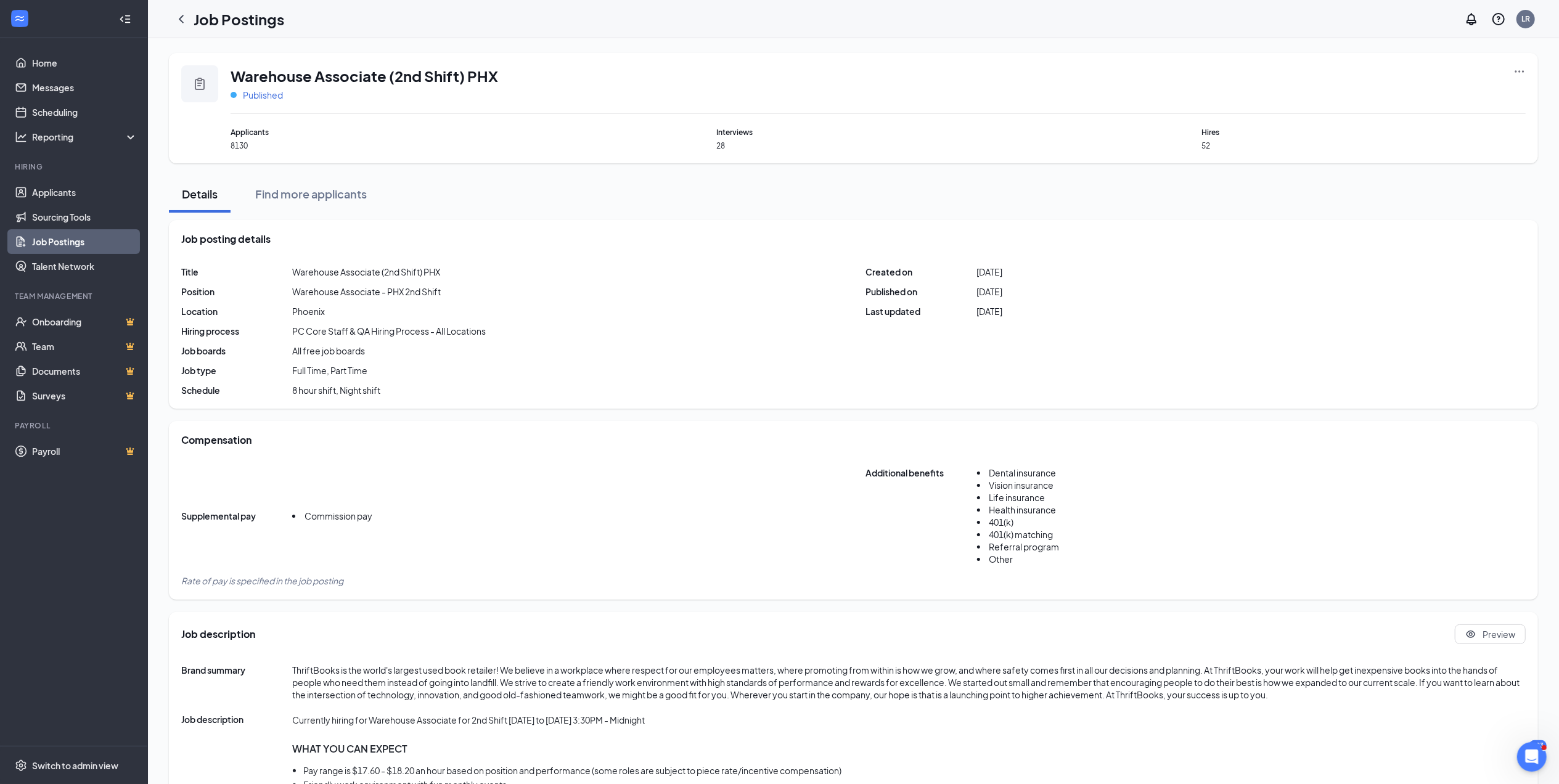
click at [264, 95] on span "Published" at bounding box center [263, 95] width 40 height 12
click at [53, 113] on link "Scheduling" at bounding box center [84, 112] width 105 height 25
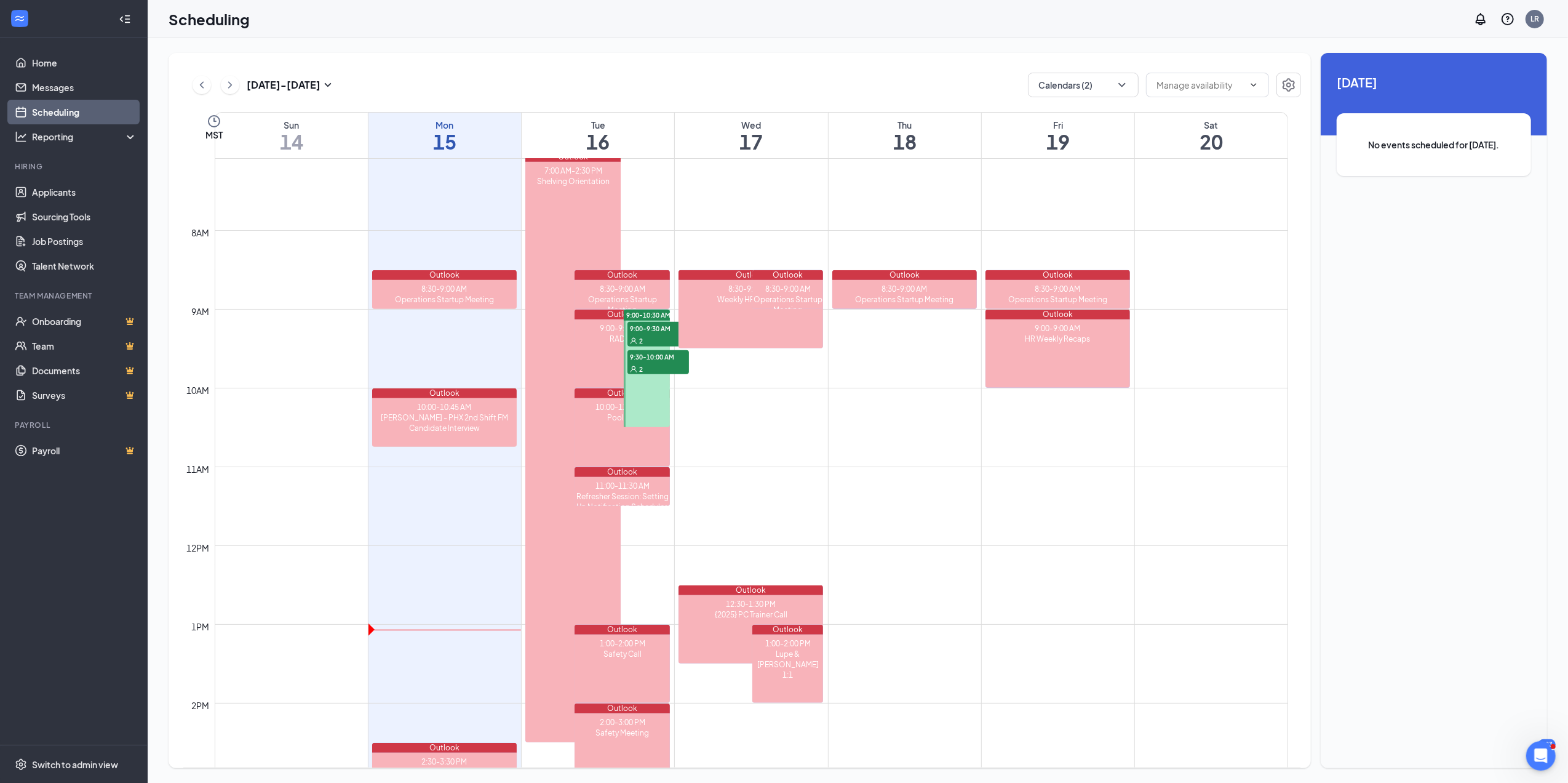
scroll to position [604, 0]
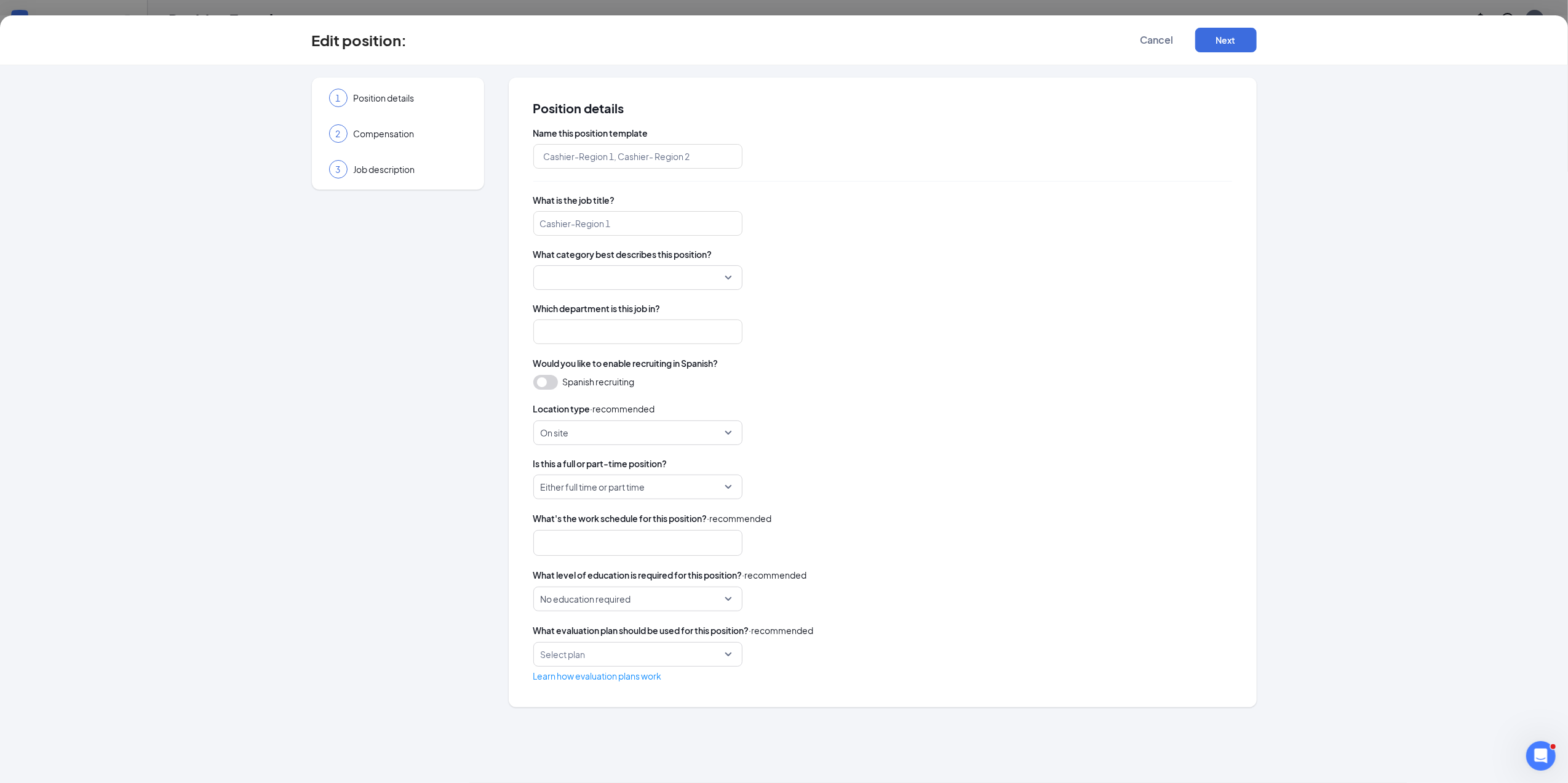
type input "Warehouse Associate - PHX 2nd Shift"
type input "Warehouse Associate (2nd Shift)"
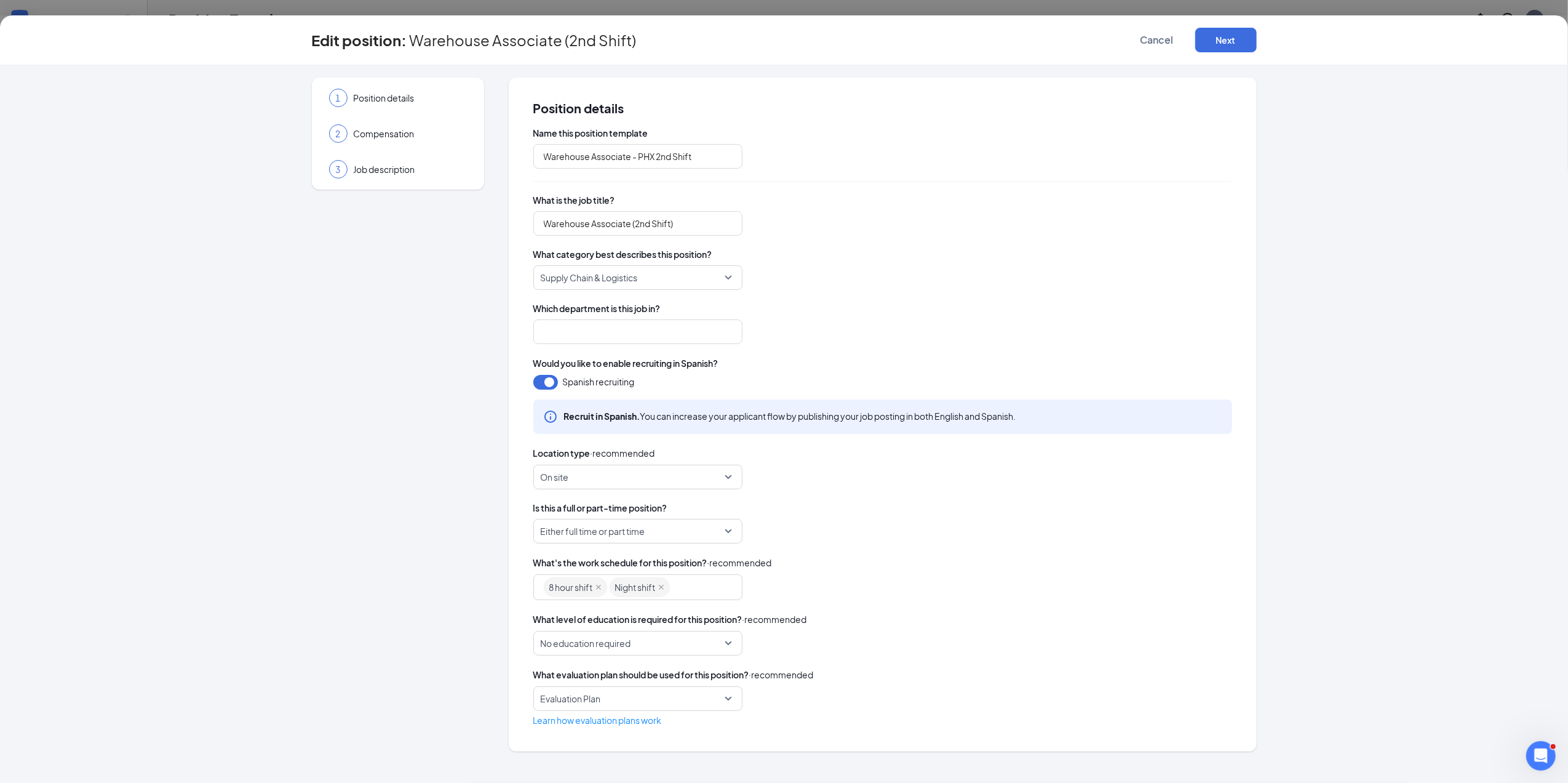
type input "Processing Center Staff"
click at [400, 173] on span "Job description" at bounding box center [411, 169] width 113 height 12
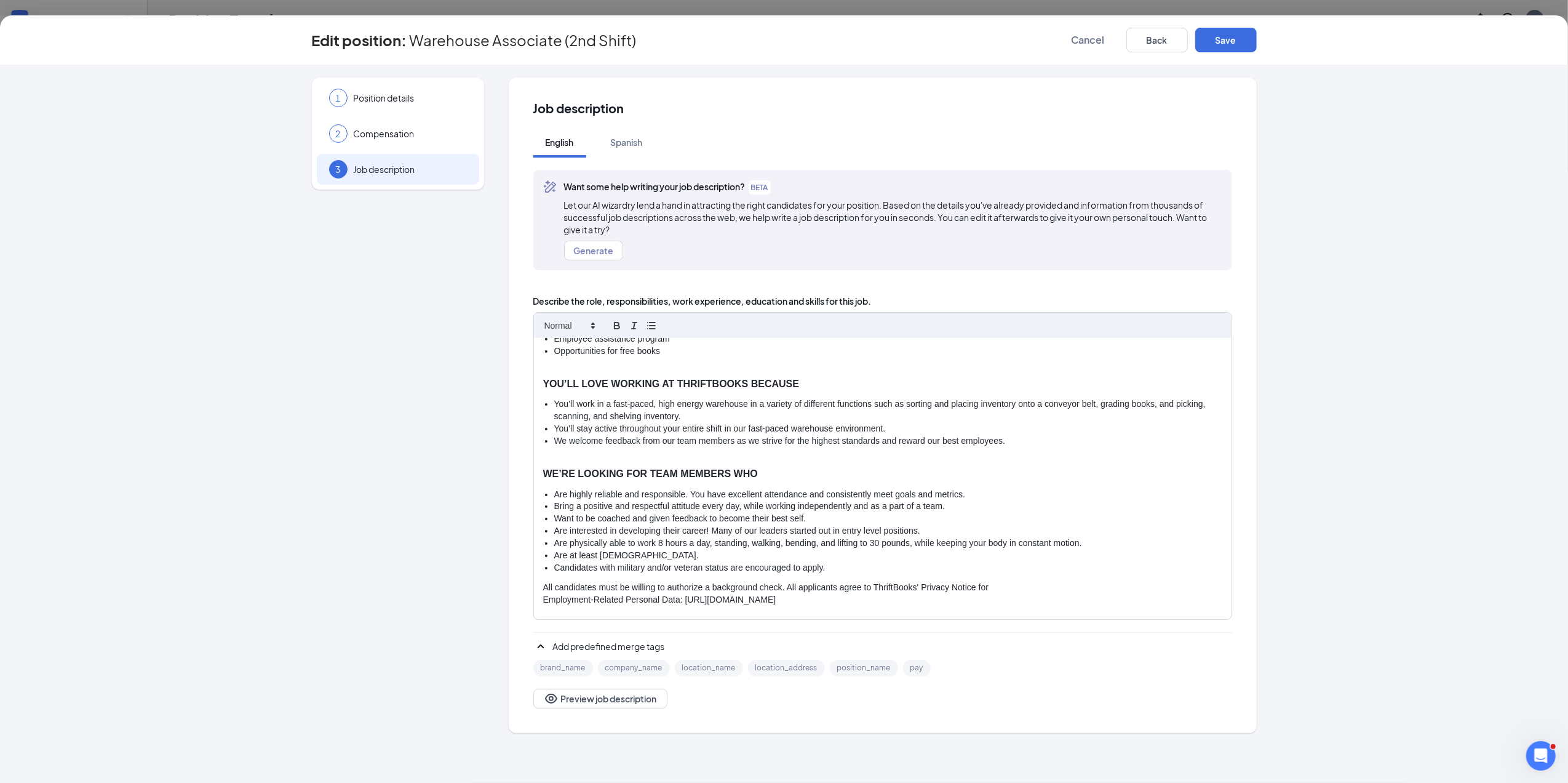
scroll to position [173, 0]
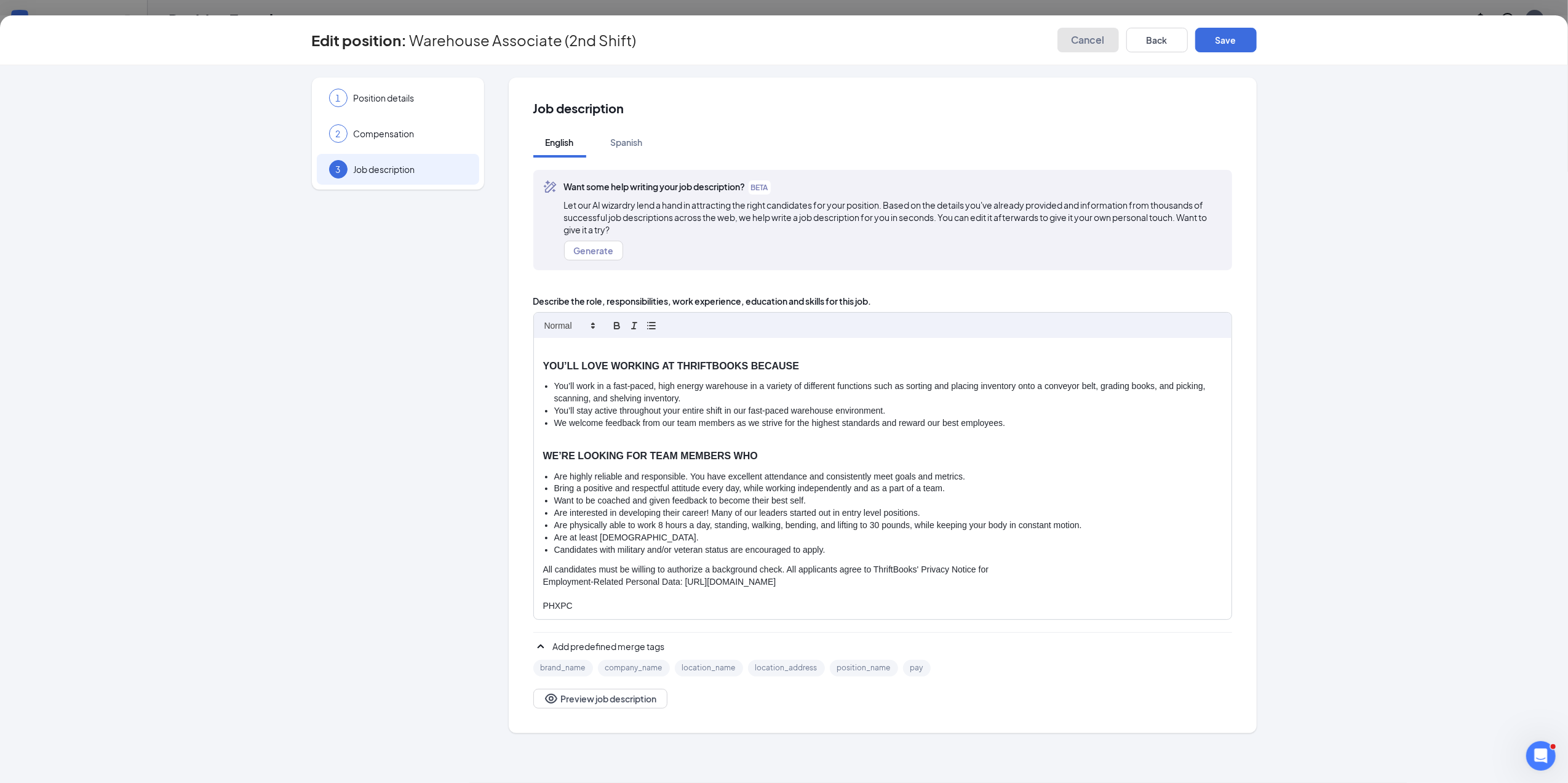
click at [1091, 40] on span "Cancel" at bounding box center [1088, 40] width 33 height 12
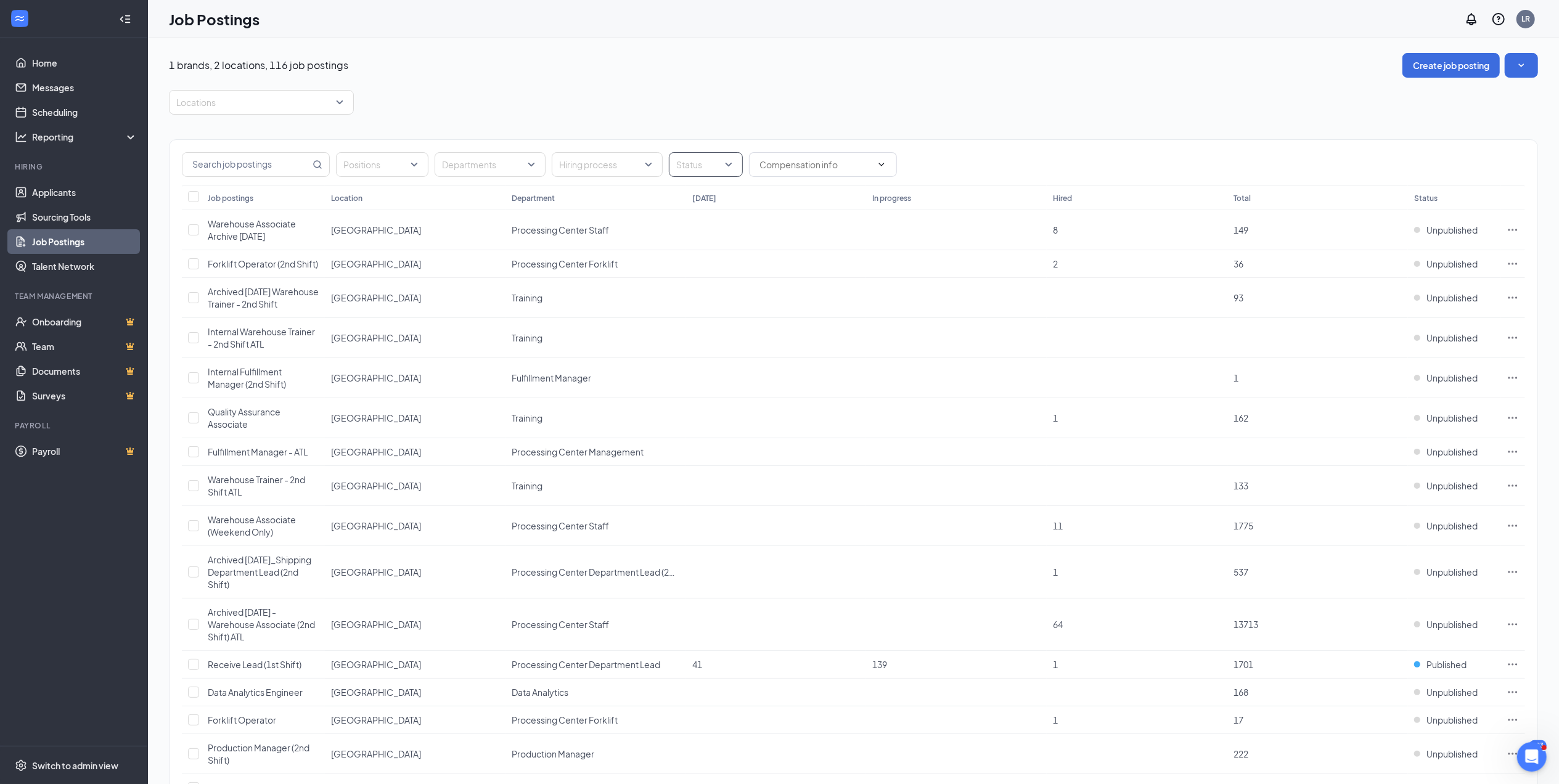
click at [725, 161] on div at bounding box center [700, 164] width 55 height 20
click at [684, 228] on div at bounding box center [684, 228] width 11 height 11
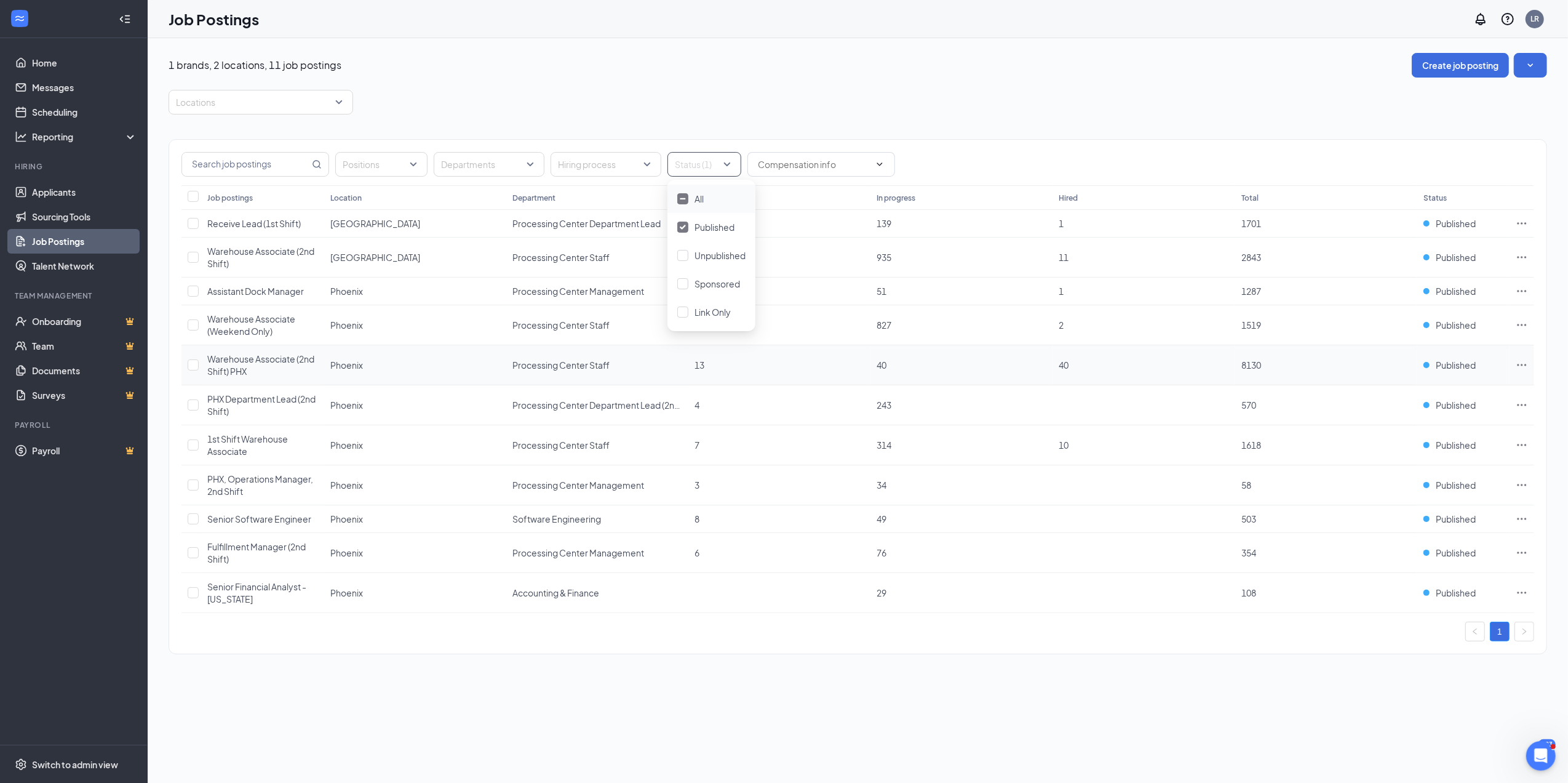
click at [243, 364] on span "Warehouse Associate (2nd Shift) PHX" at bounding box center [261, 365] width 107 height 24
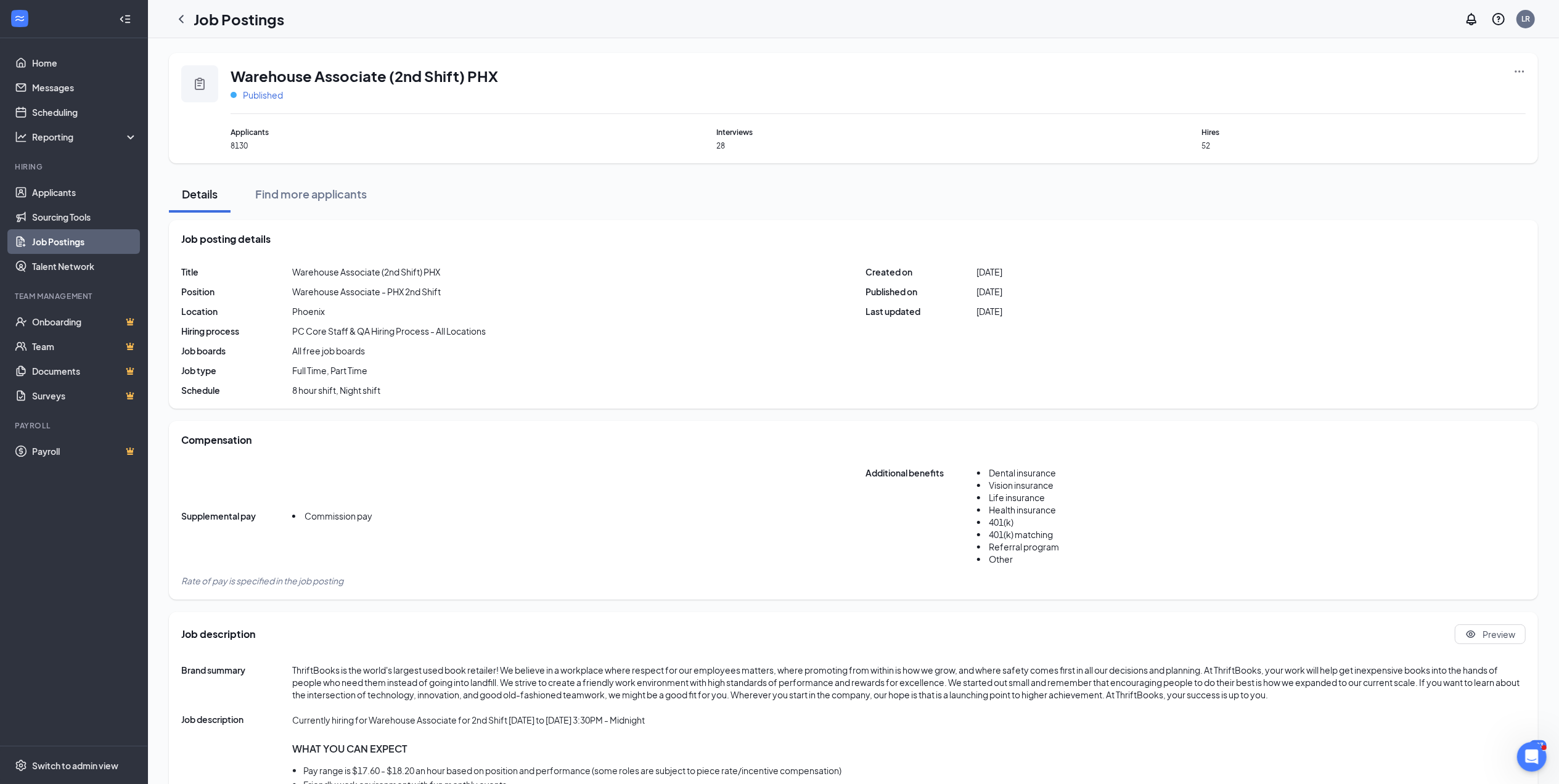
click at [257, 97] on span "Published" at bounding box center [263, 95] width 40 height 12
click at [286, 234] on p "Your position is not available via link, career page, or job boards." at bounding box center [323, 242] width 165 height 21
click at [80, 243] on link "Job Postings" at bounding box center [84, 241] width 105 height 25
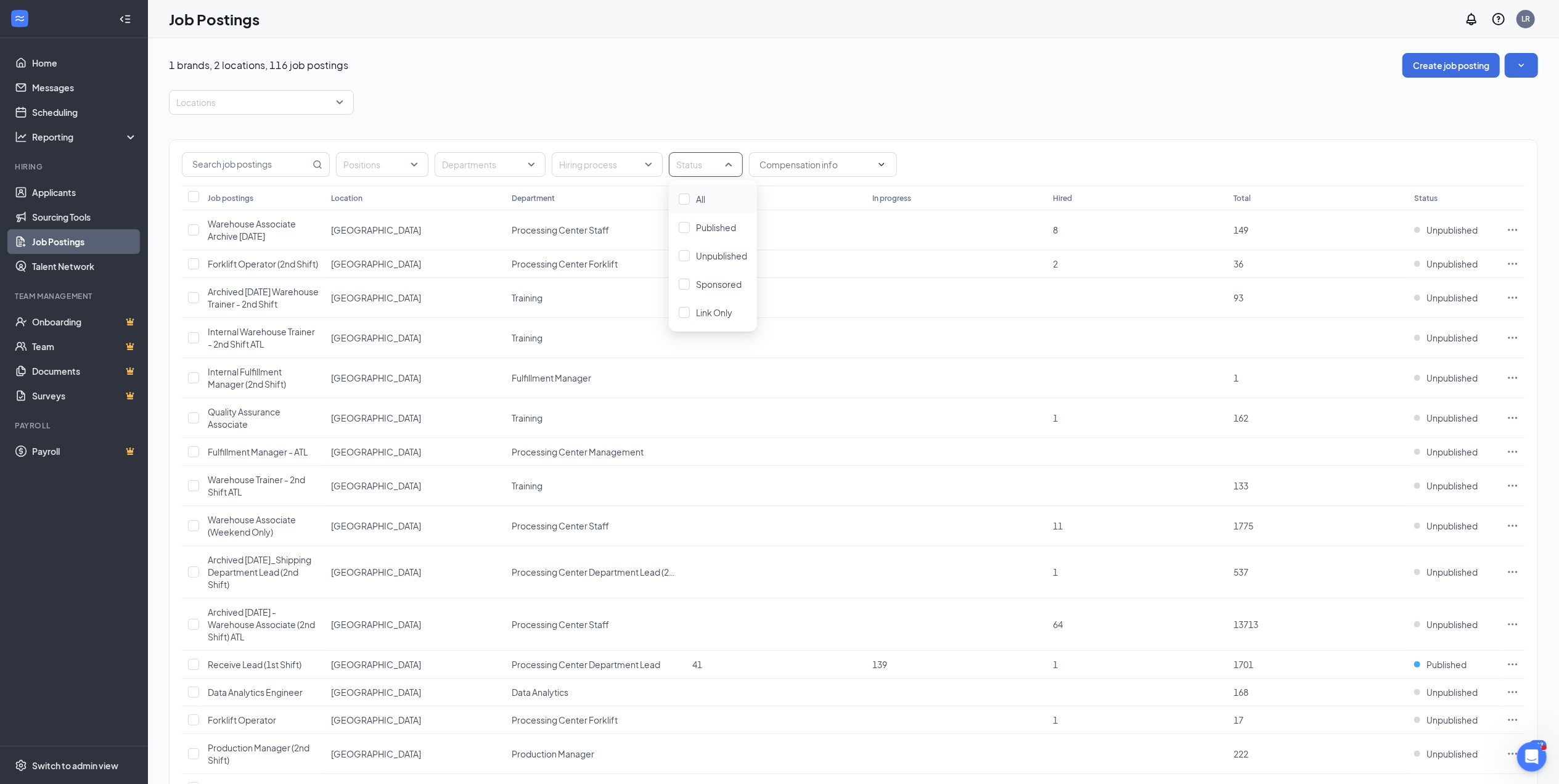
click at [730, 163] on div "Status" at bounding box center [706, 164] width 74 height 25
click at [683, 230] on div at bounding box center [684, 228] width 11 height 11
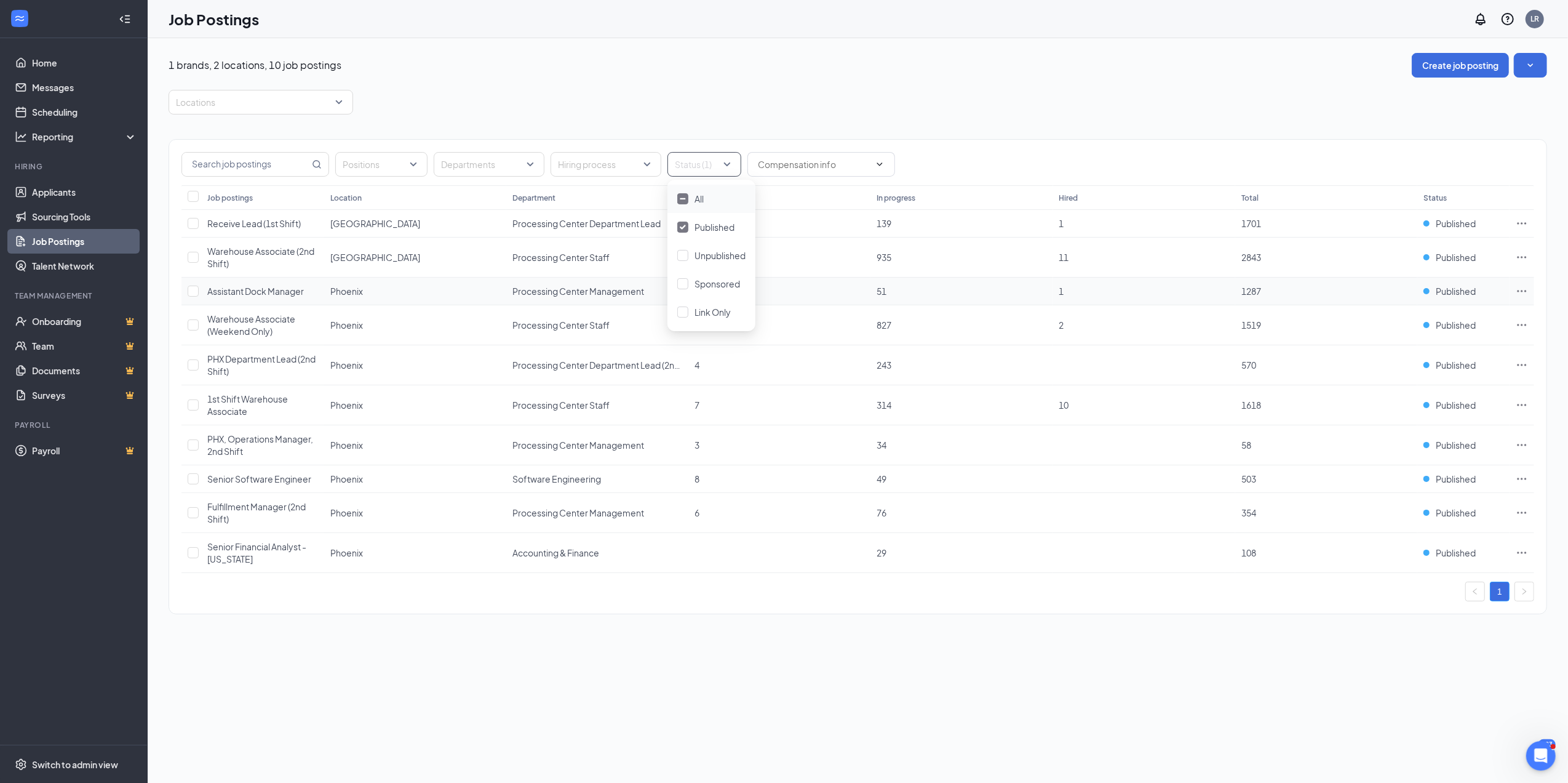
click at [243, 289] on span "Assistant Dock Manager" at bounding box center [255, 291] width 96 height 11
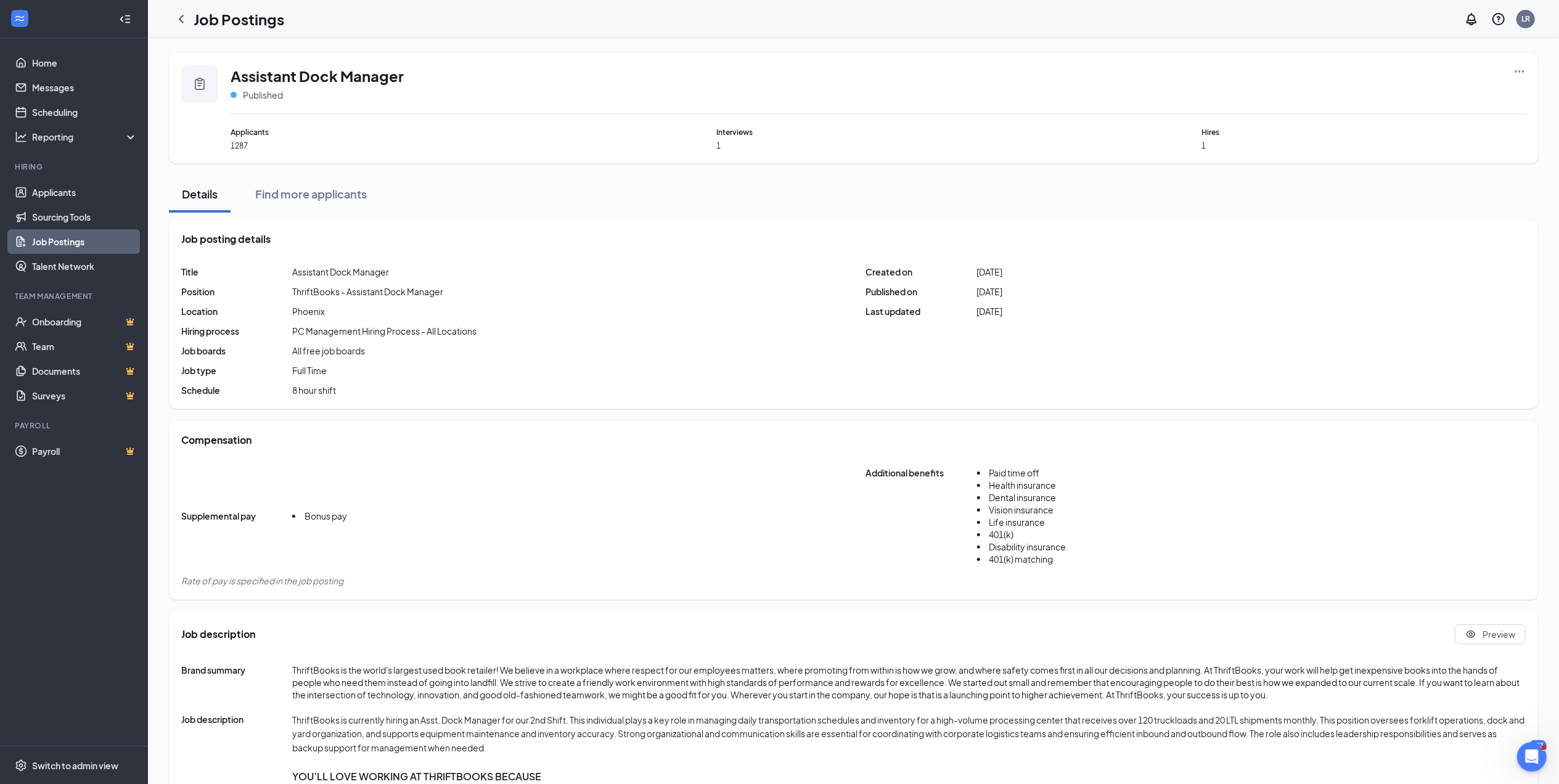
click at [251, 130] on span "Applicants" at bounding box center [392, 132] width 324 height 11
click at [89, 240] on link "Job Postings" at bounding box center [84, 241] width 105 height 25
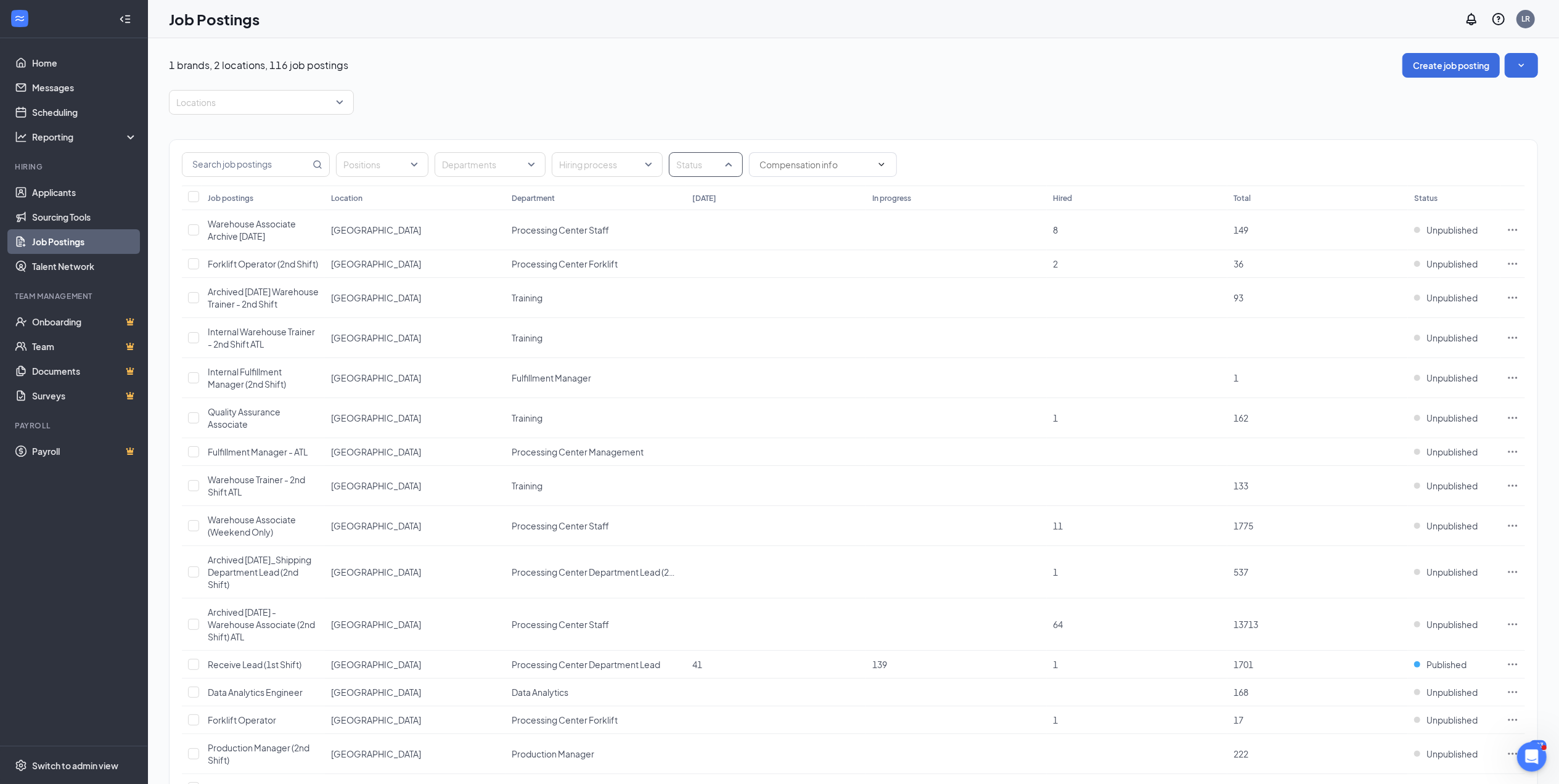
click at [734, 163] on div "Status" at bounding box center [706, 164] width 74 height 25
click at [718, 228] on span "Published" at bounding box center [715, 228] width 40 height 11
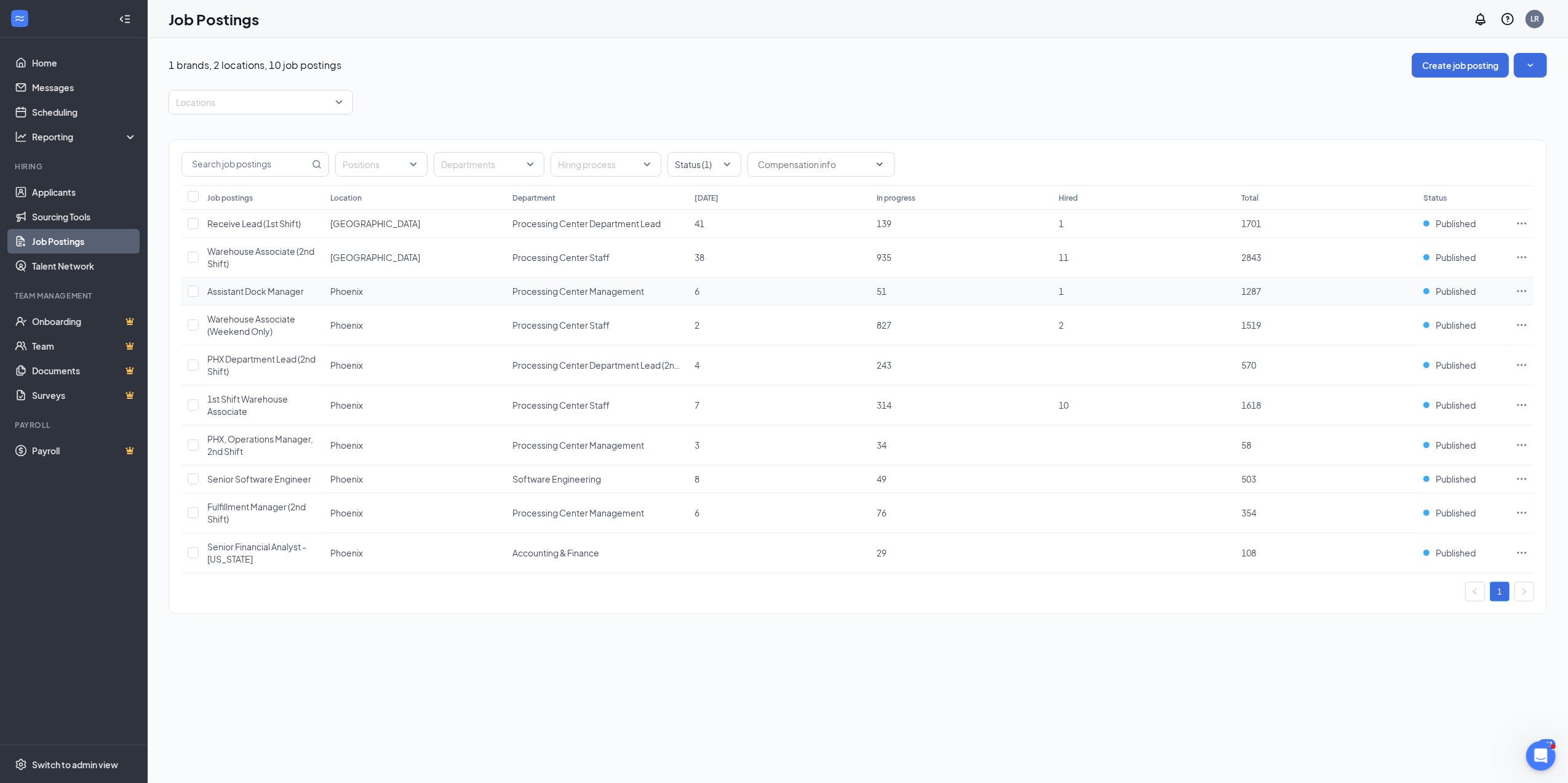
click at [1518, 292] on icon "Ellipses" at bounding box center [1522, 291] width 12 height 12
click at [1395, 426] on span "View applicants" at bounding box center [1385, 427] width 63 height 11
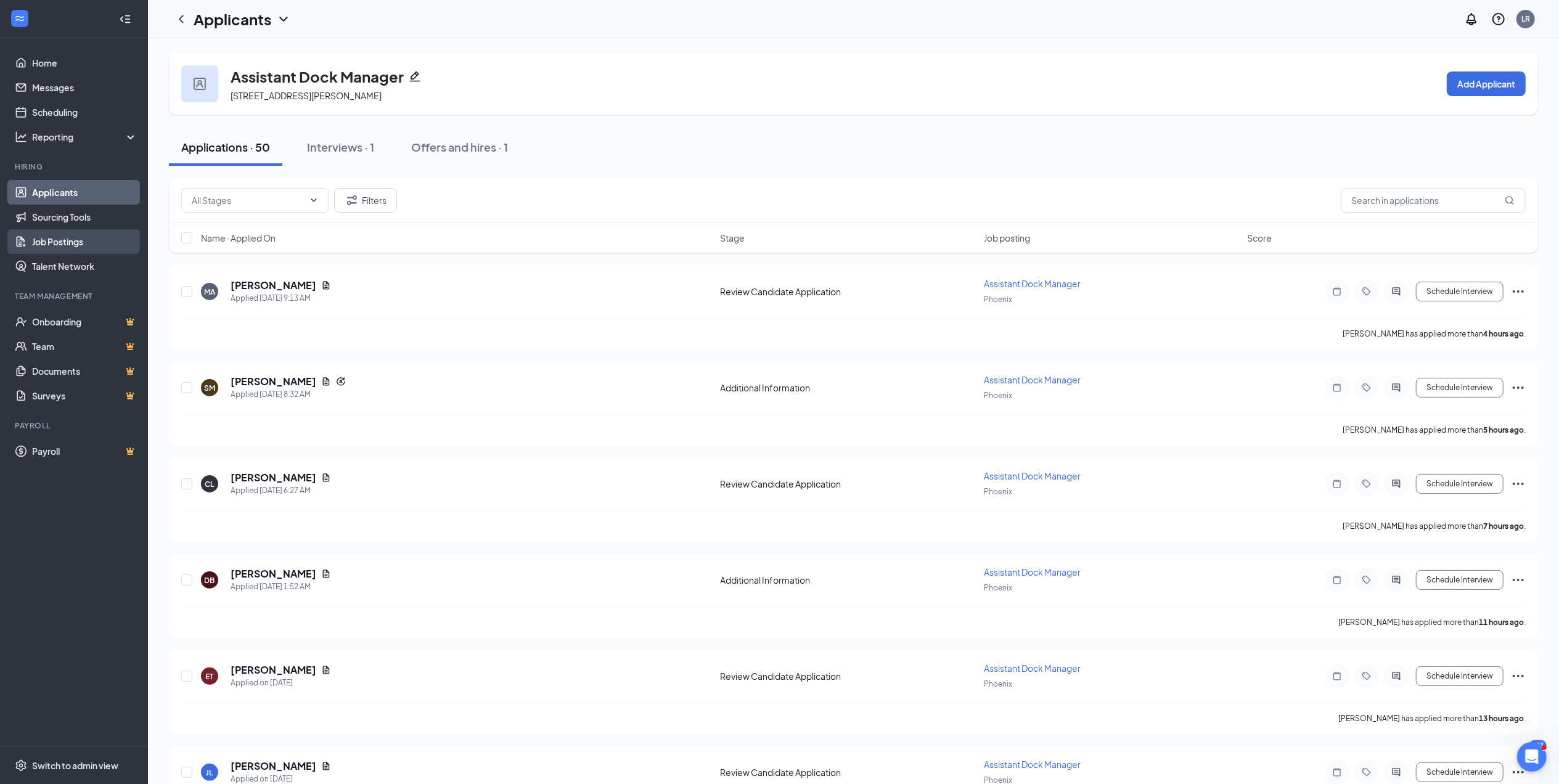
click at [84, 237] on link "Job Postings" at bounding box center [84, 241] width 105 height 25
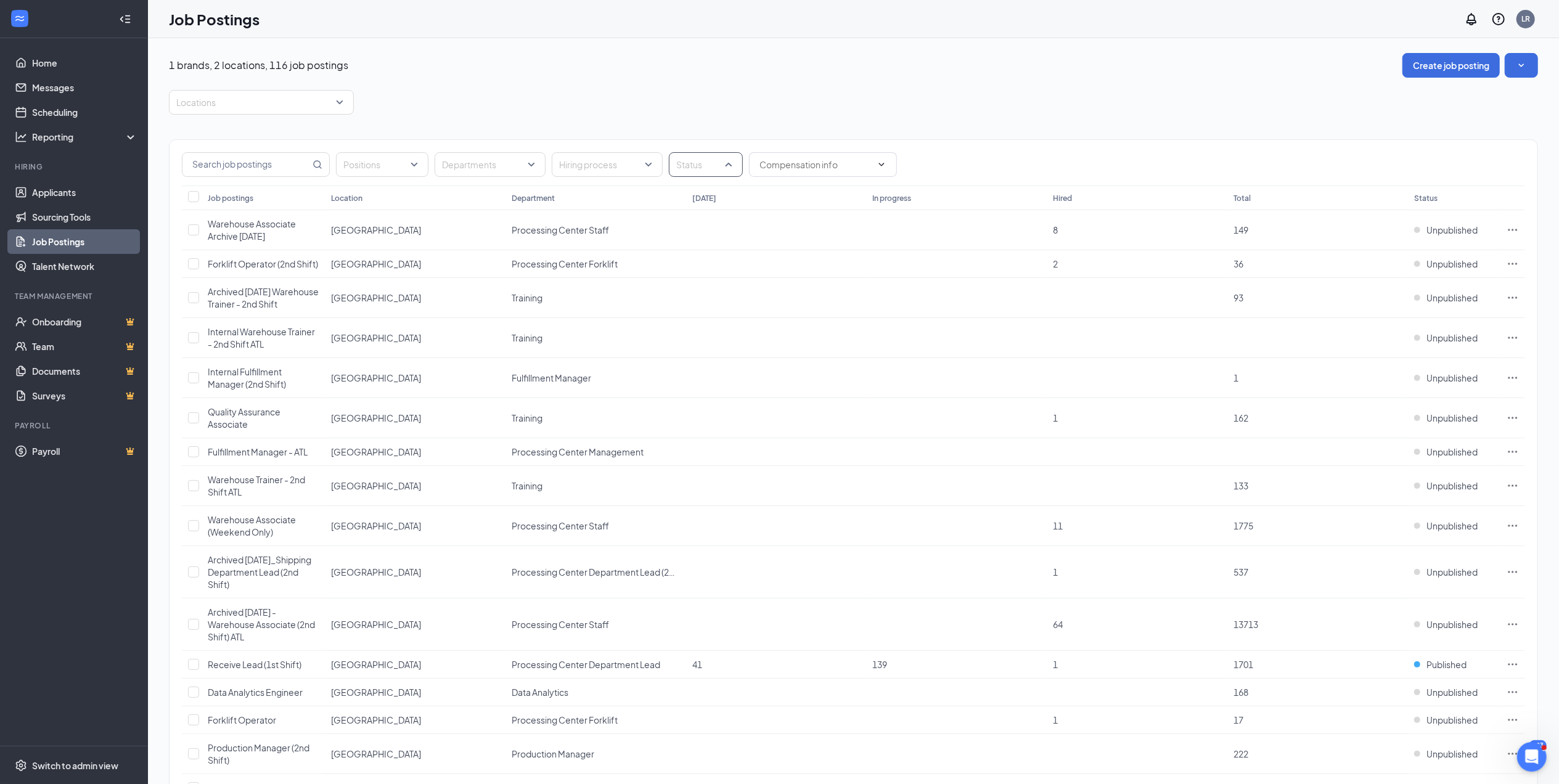
click at [728, 163] on div "Status" at bounding box center [706, 164] width 74 height 25
click at [684, 223] on div at bounding box center [684, 228] width 11 height 11
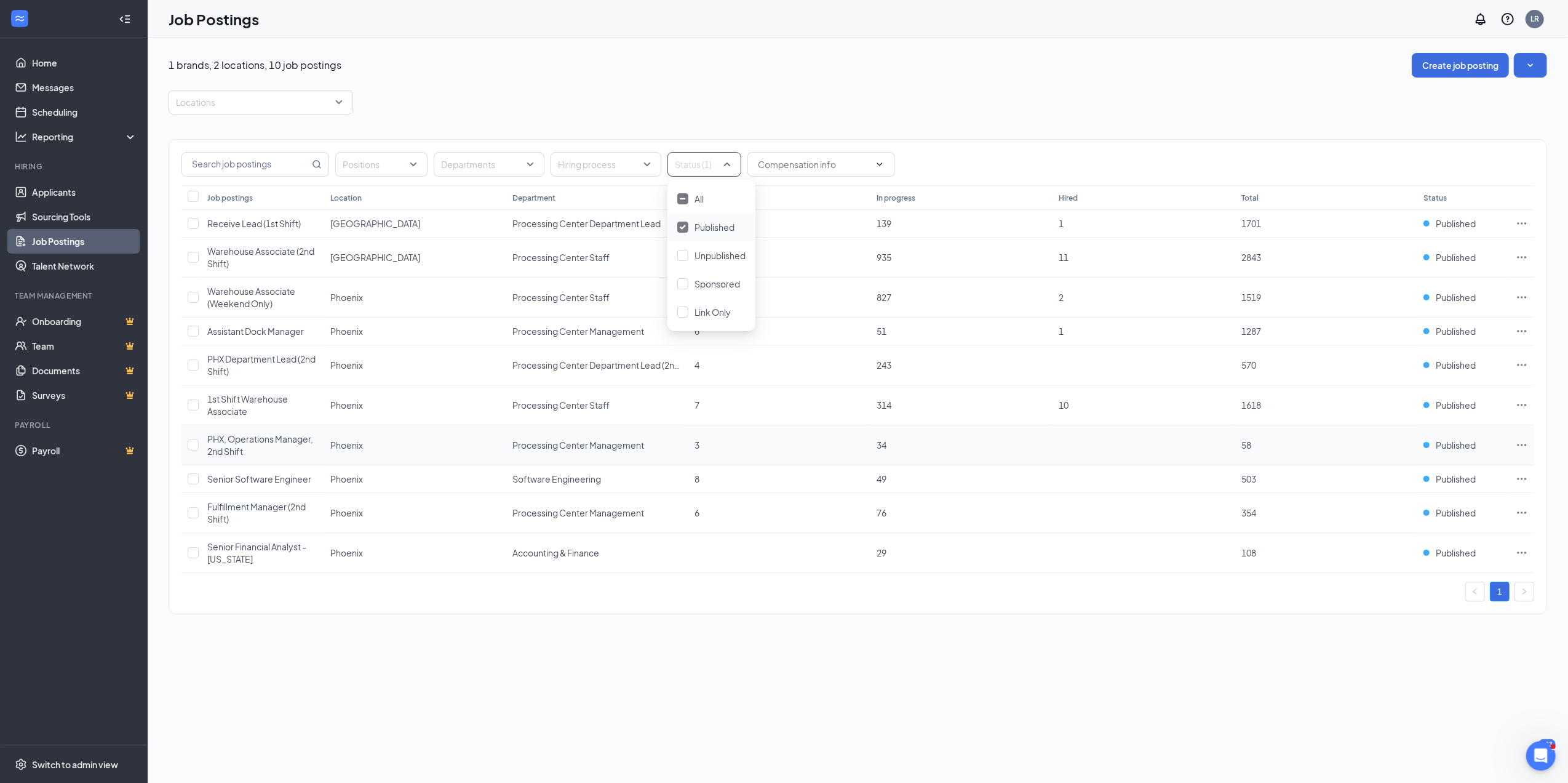
click at [1526, 444] on icon "Ellipses" at bounding box center [1522, 445] width 12 height 12
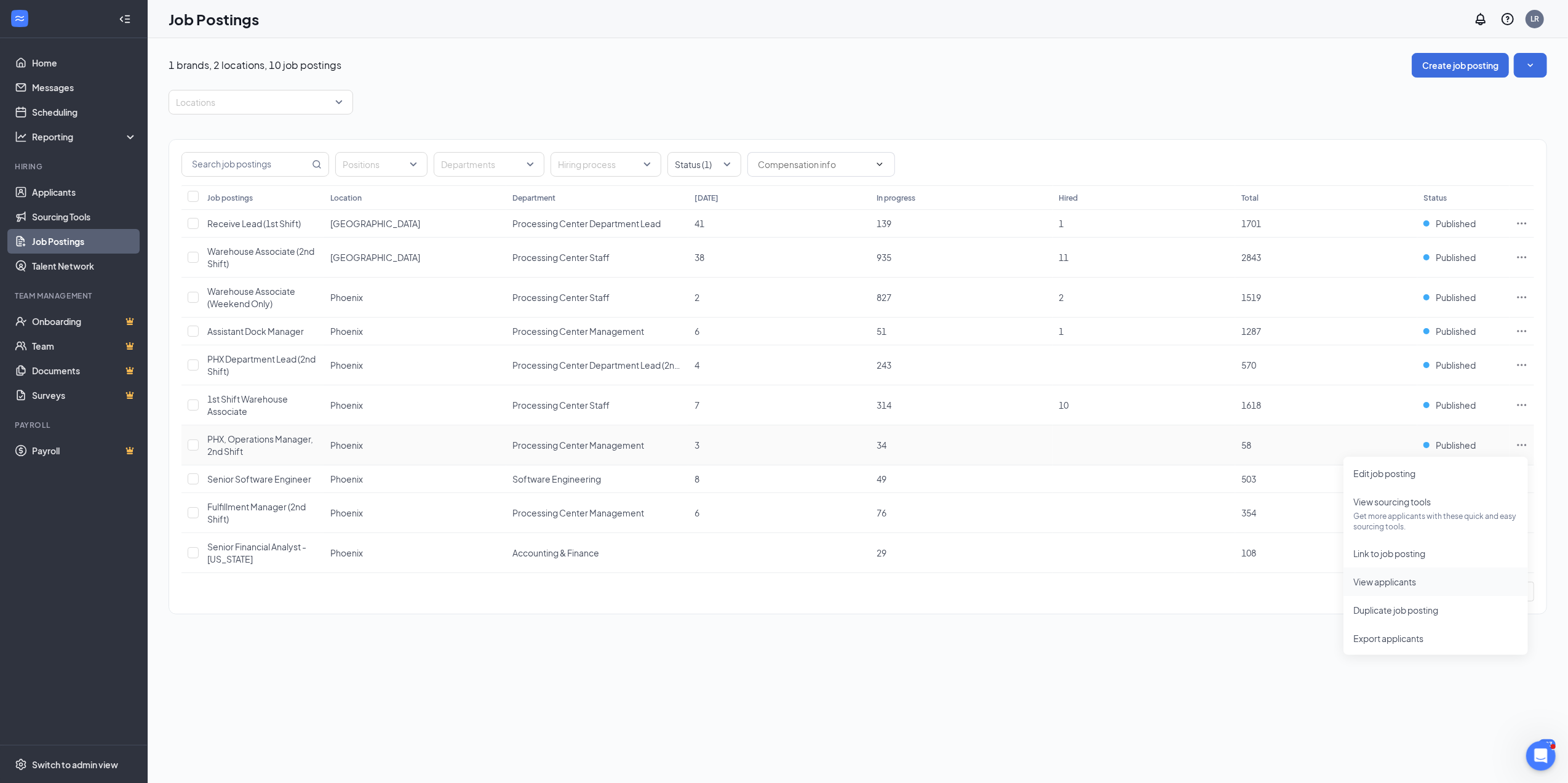
click at [1408, 581] on span "View applicants" at bounding box center [1385, 581] width 63 height 11
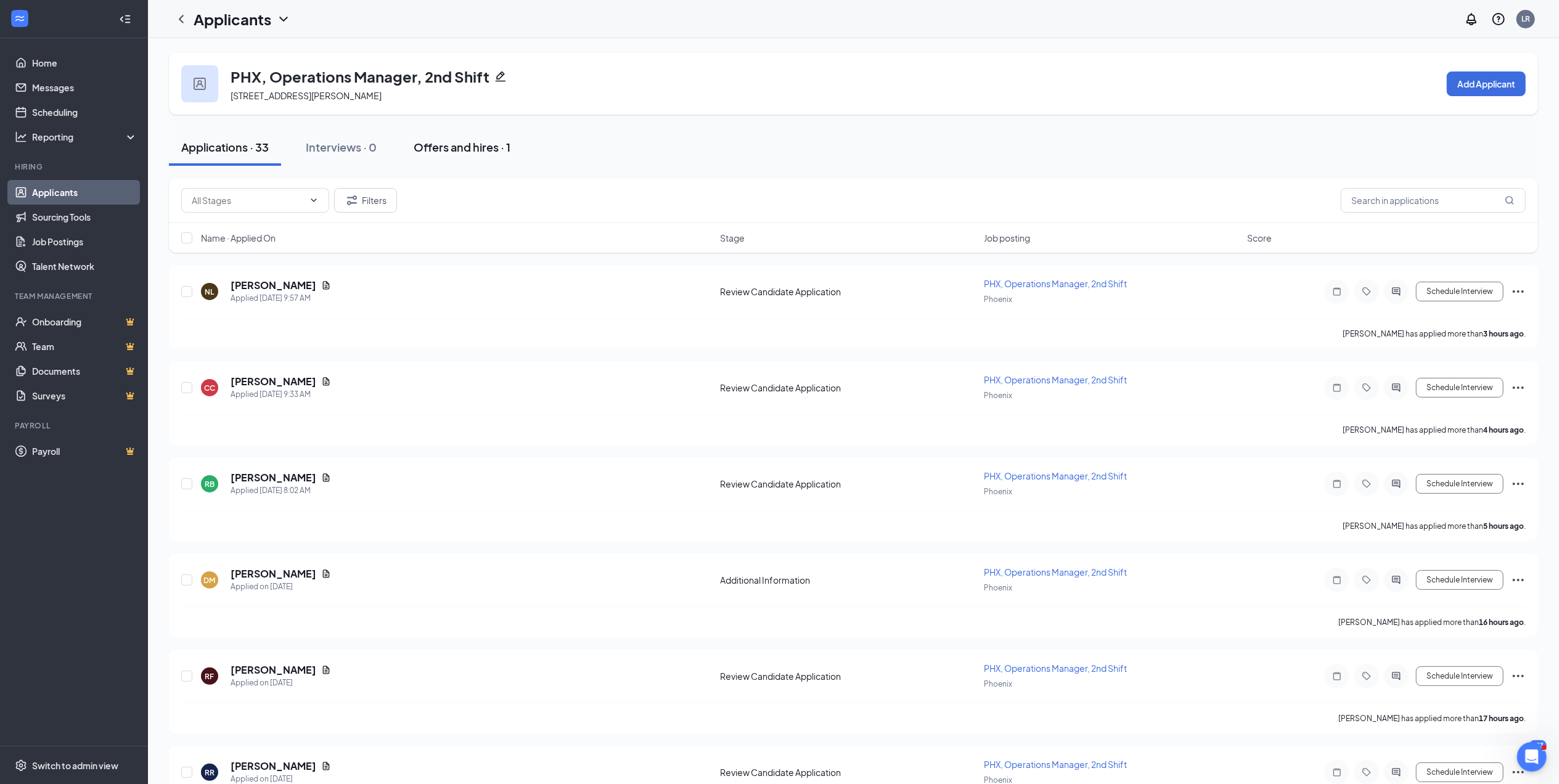
click at [474, 145] on div "Offers and hires · 1" at bounding box center [461, 147] width 97 height 16
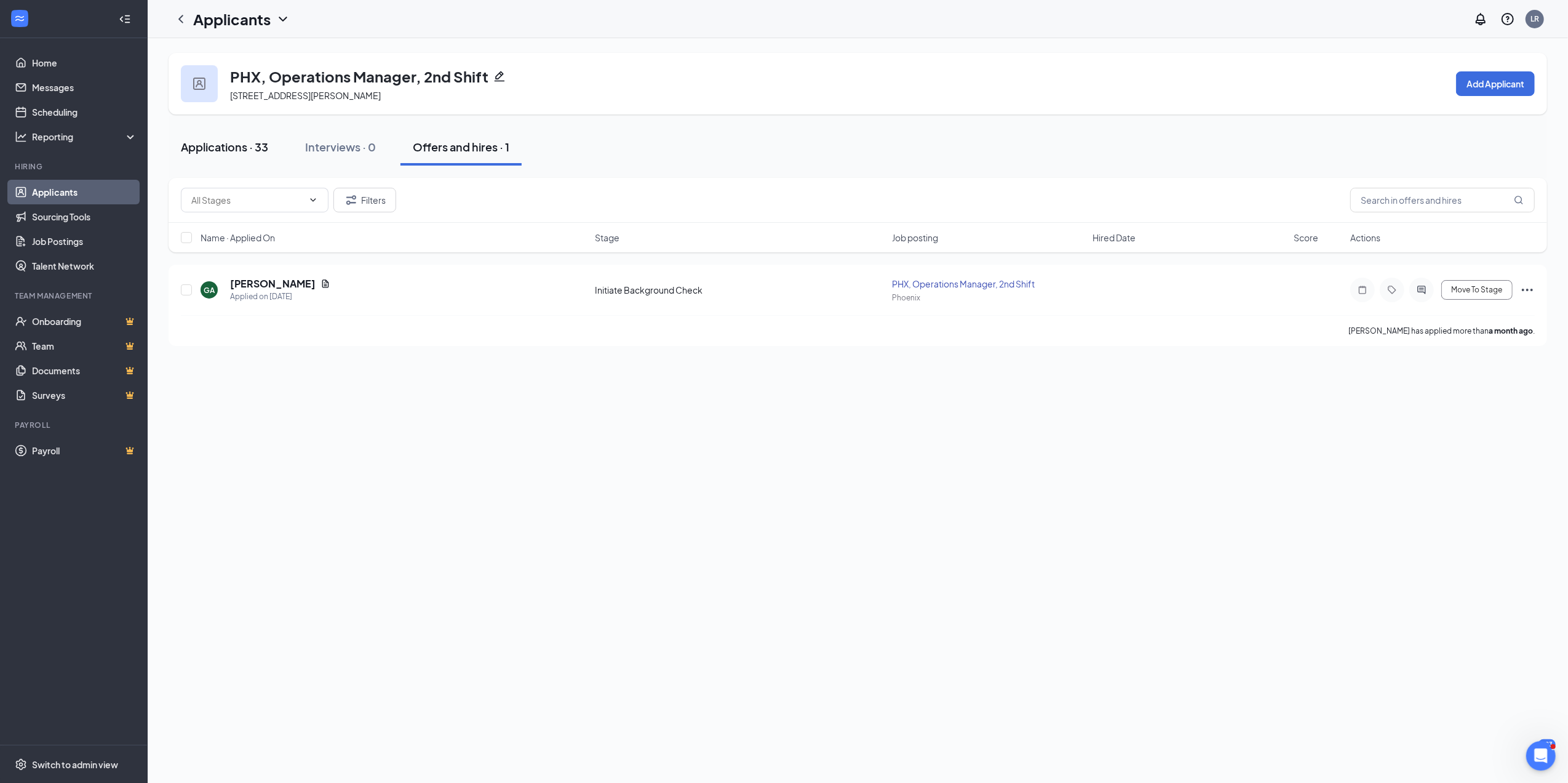
click at [241, 140] on div "Applications · 33" at bounding box center [224, 146] width 88 height 16
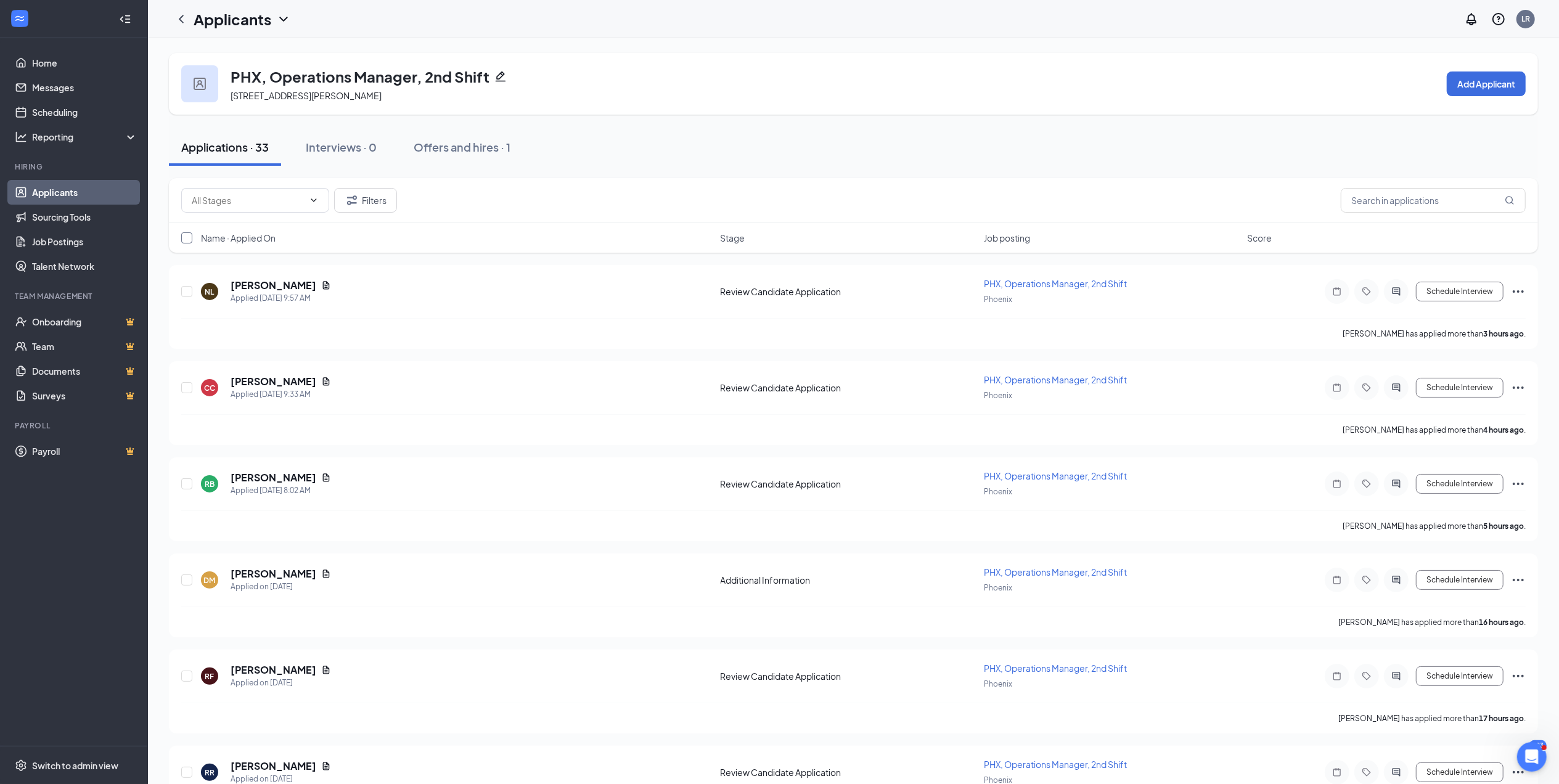
click at [186, 236] on input "checkbox" at bounding box center [186, 238] width 11 height 11
checkbox input "true"
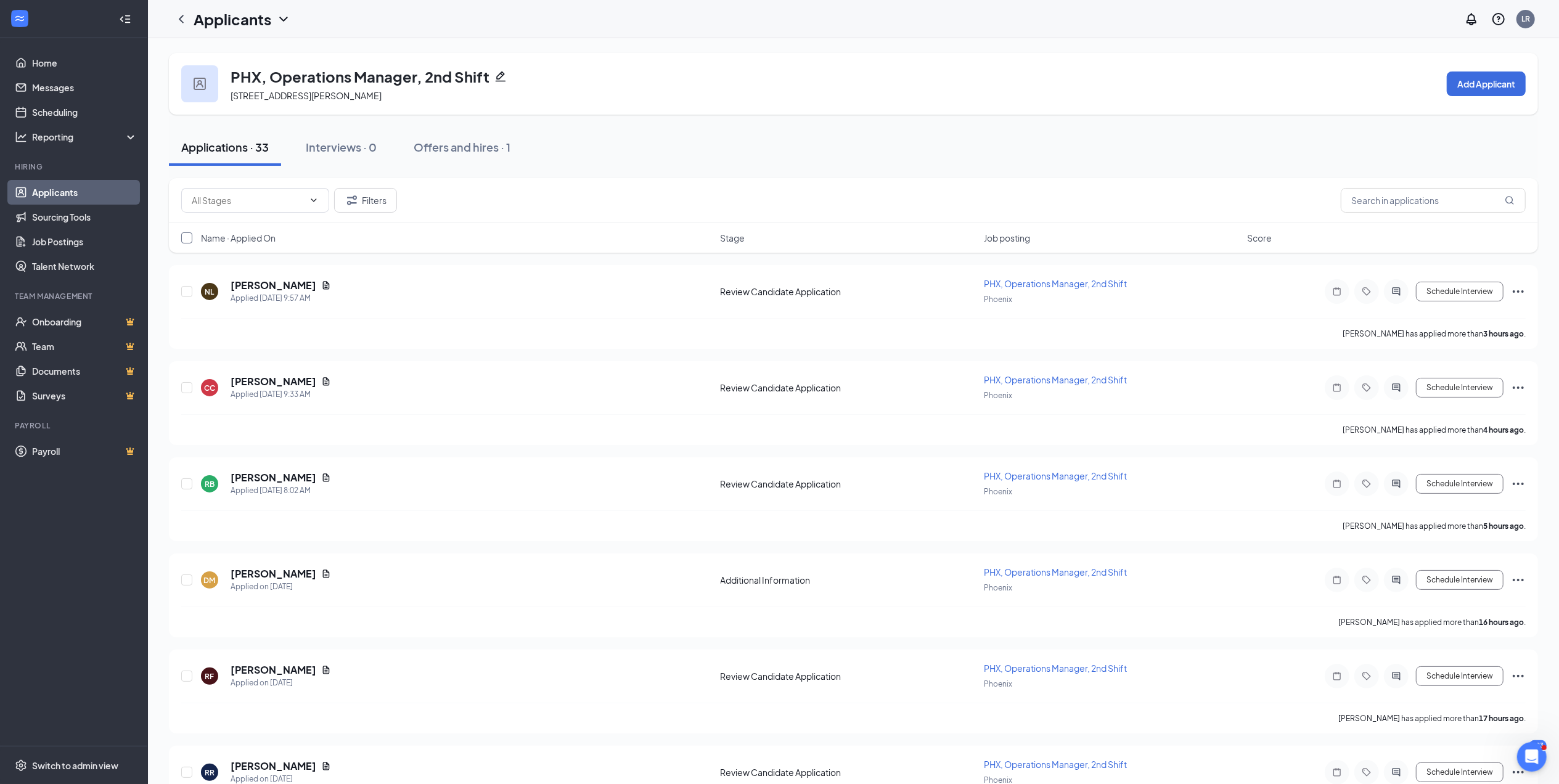
checkbox input "true"
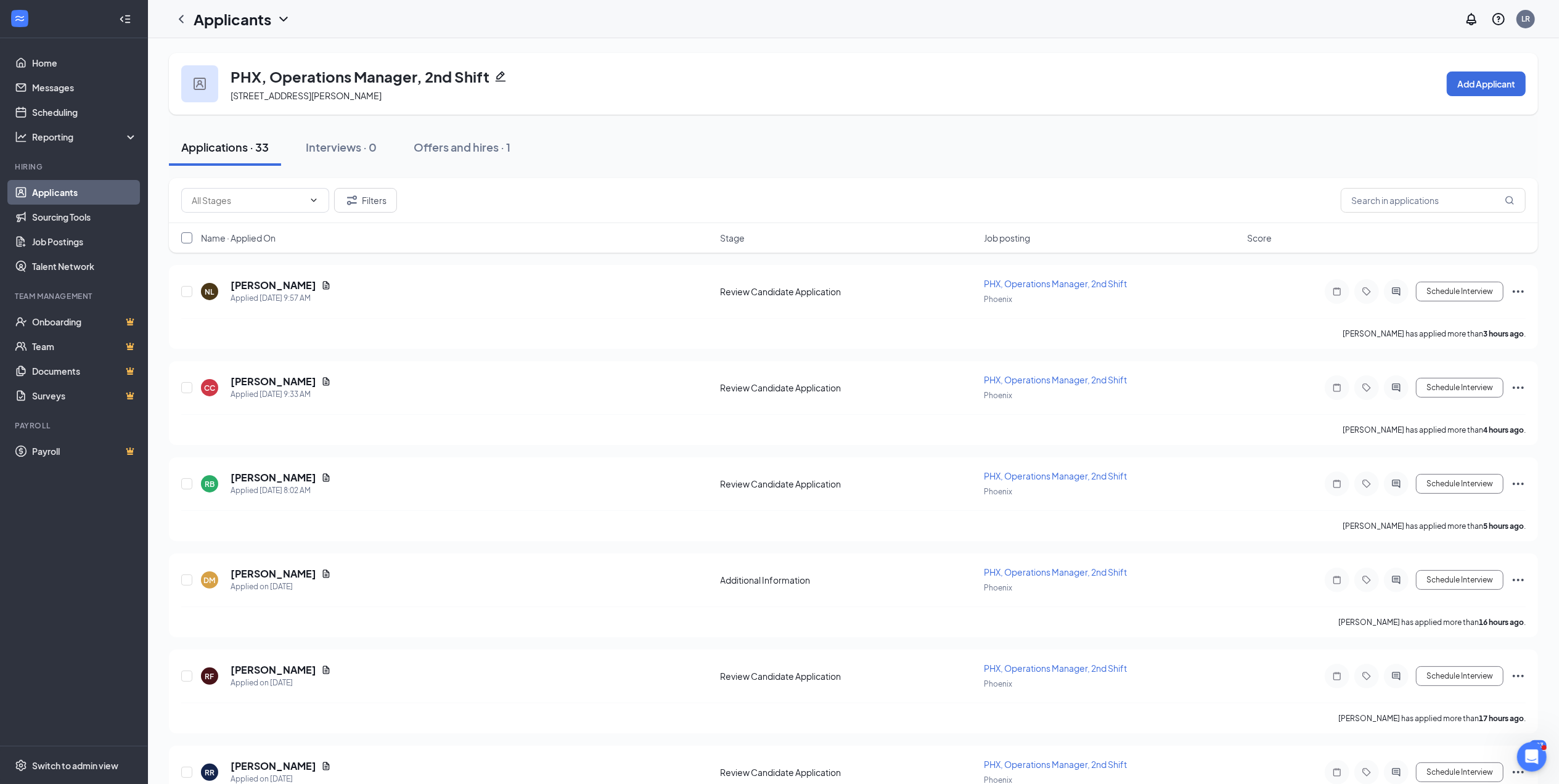
checkbox input "true"
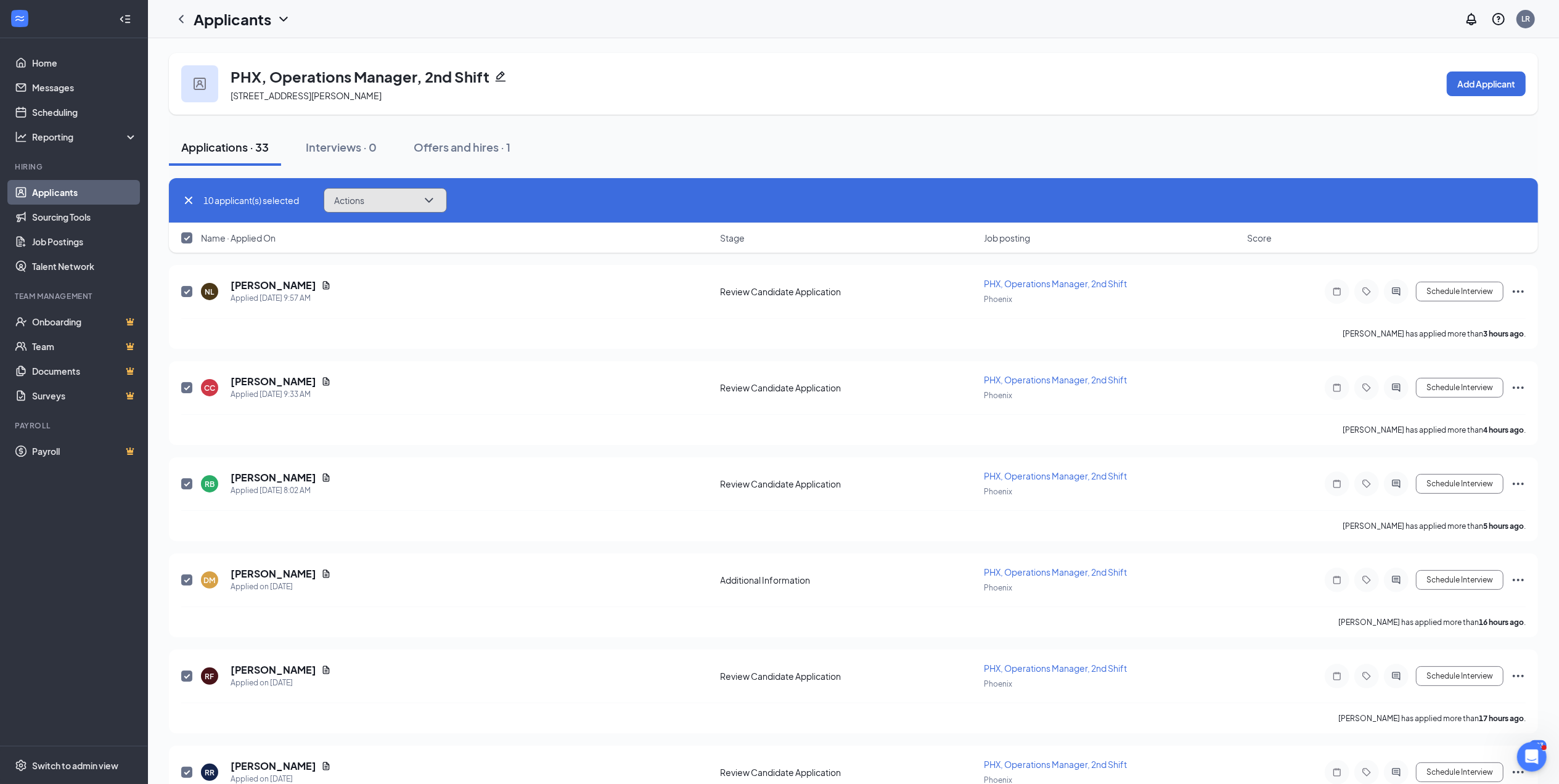
click at [385, 205] on button "Actions" at bounding box center [385, 200] width 124 height 25
click at [356, 353] on p "Reject" at bounding box center [388, 350] width 106 height 12
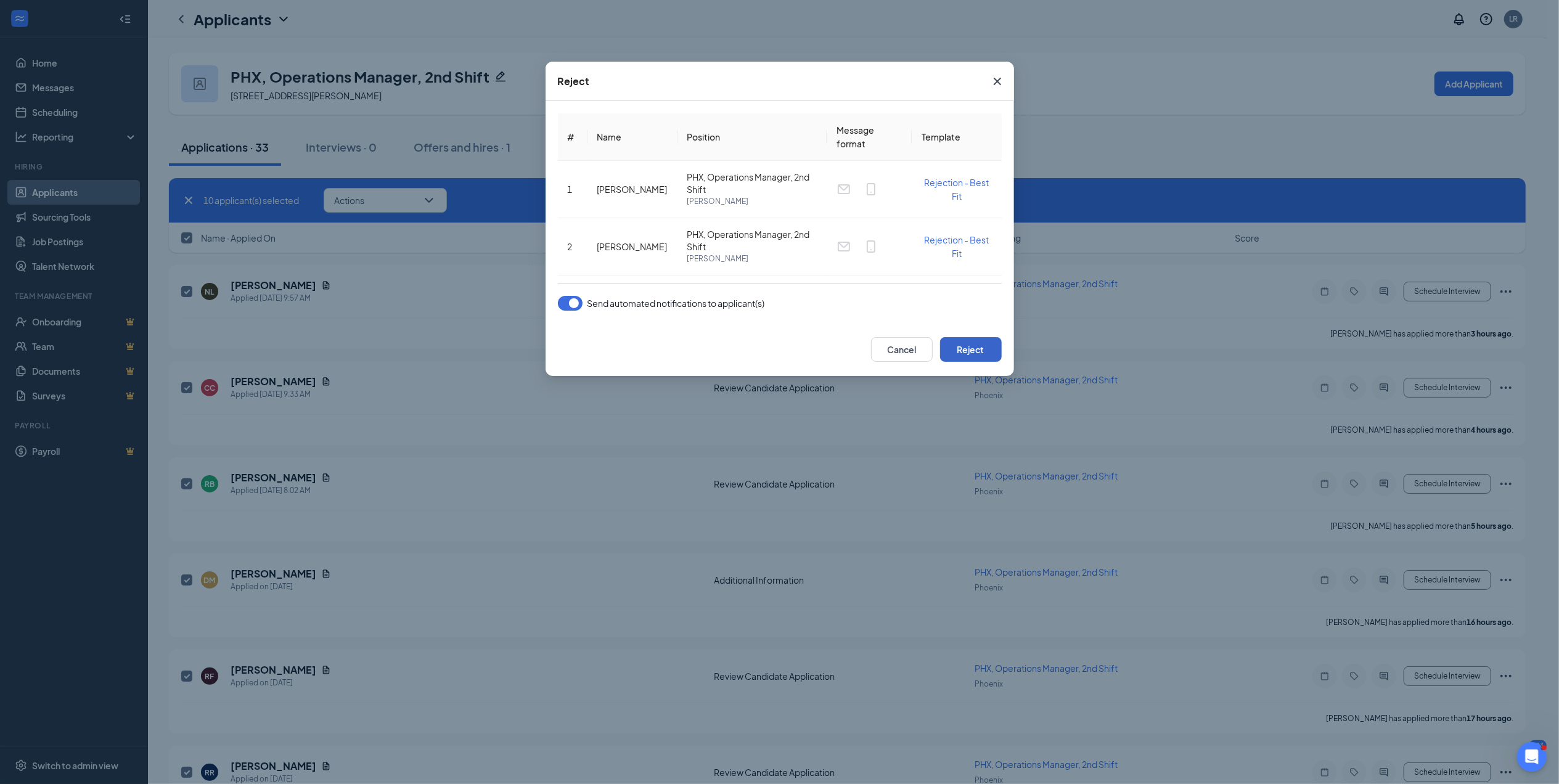
click at [972, 345] on button "Reject" at bounding box center [971, 349] width 61 height 25
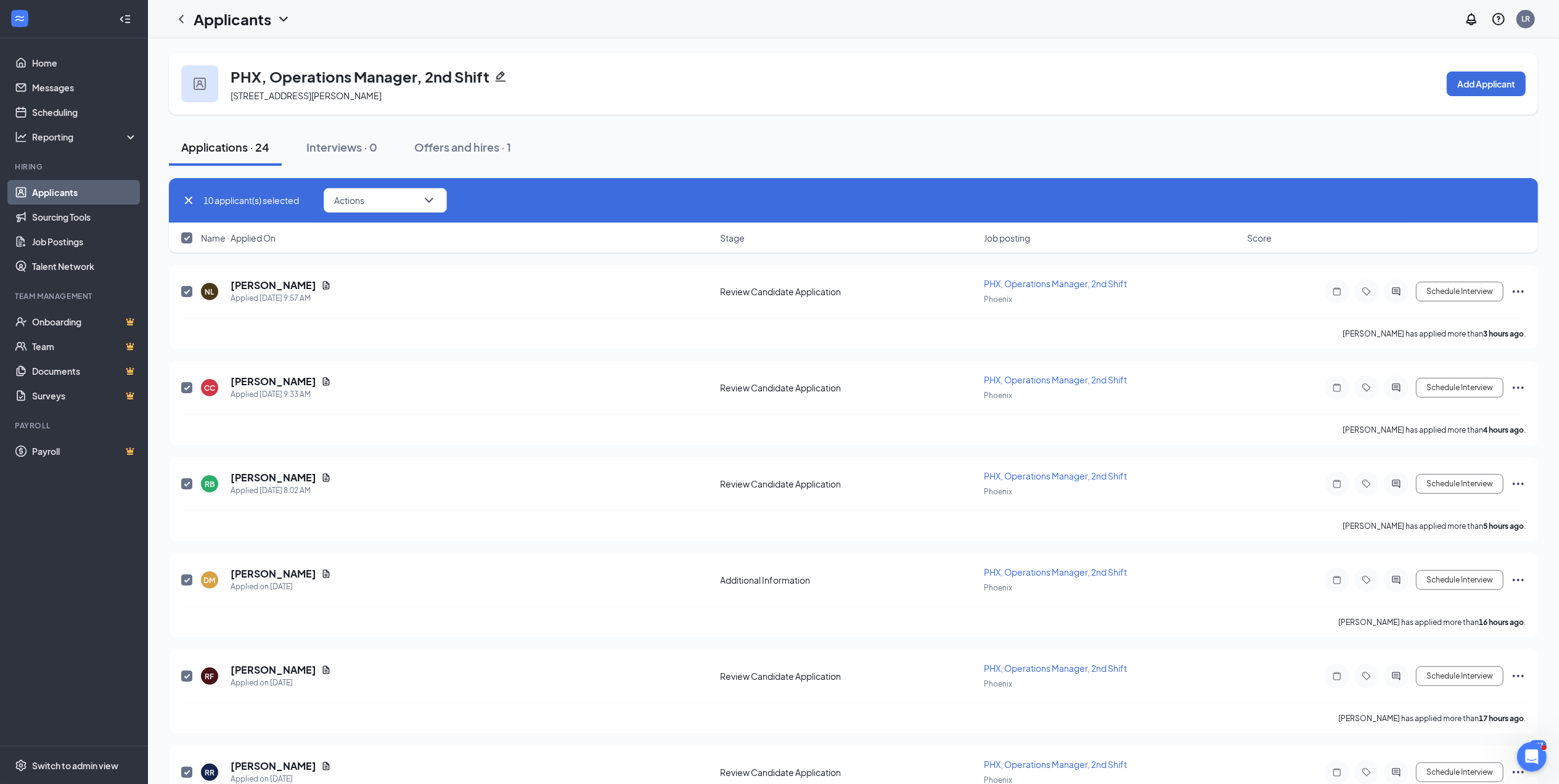
checkbox input "false"
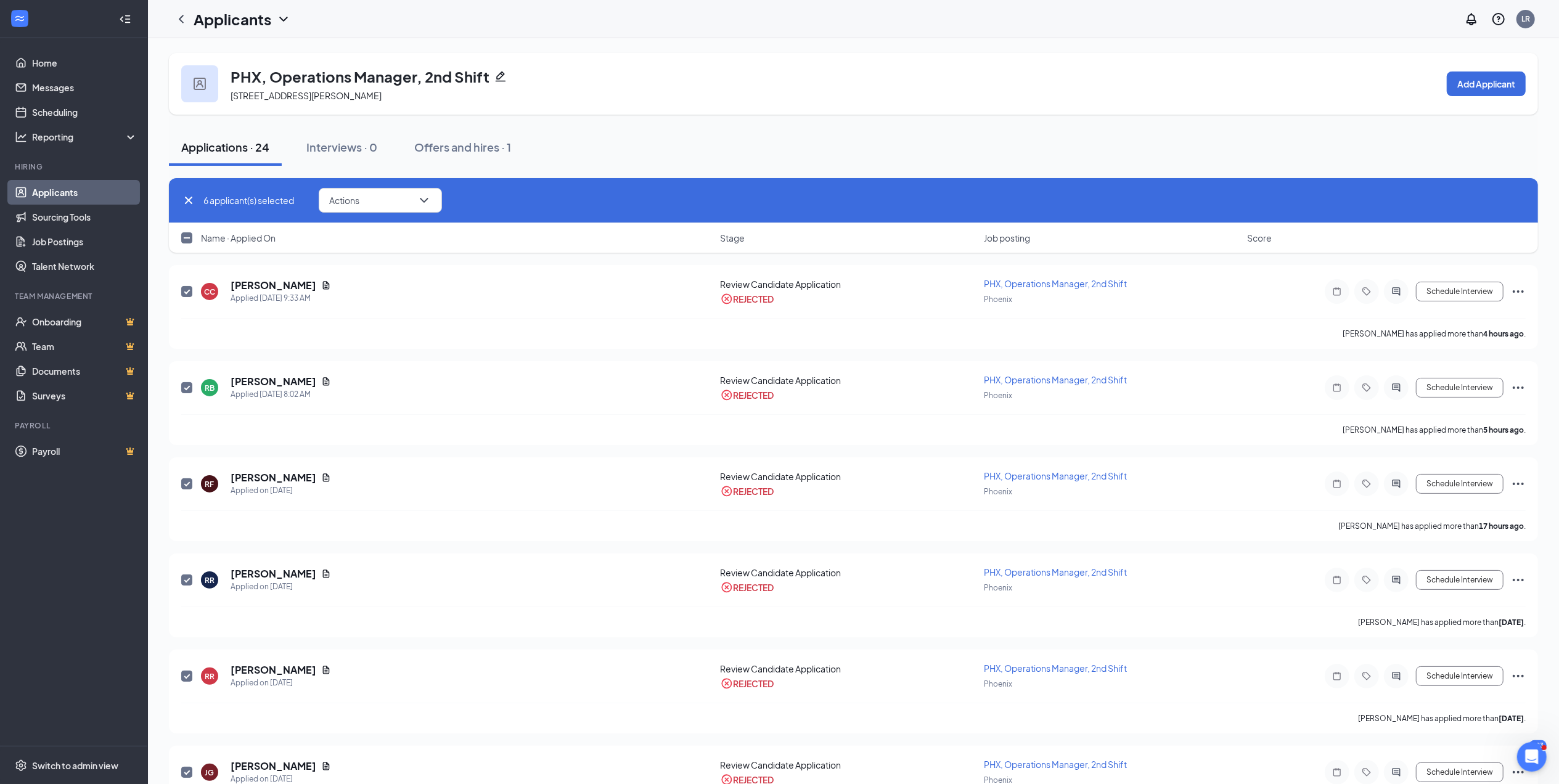
checkbox input "false"
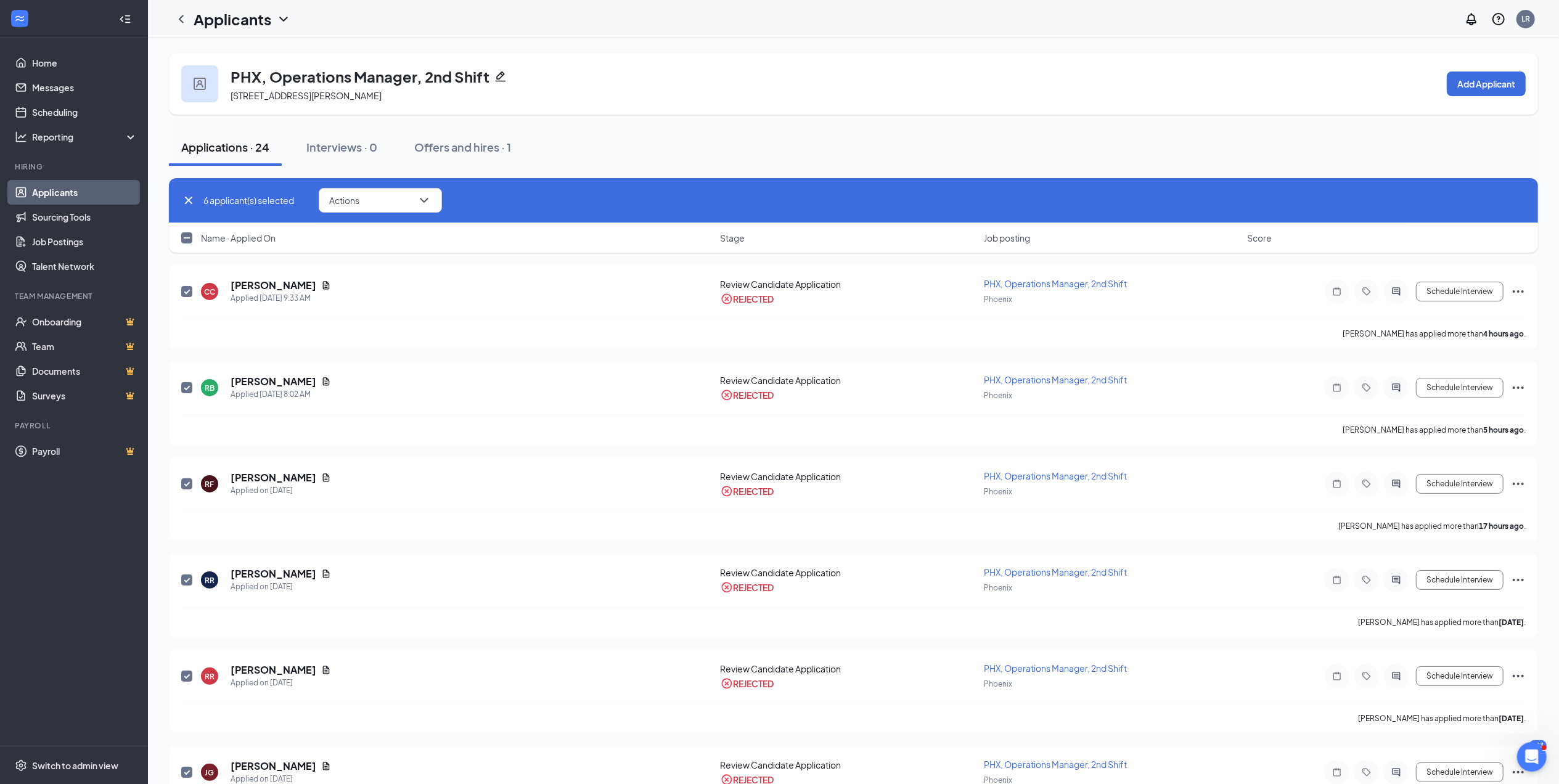
checkbox input "false"
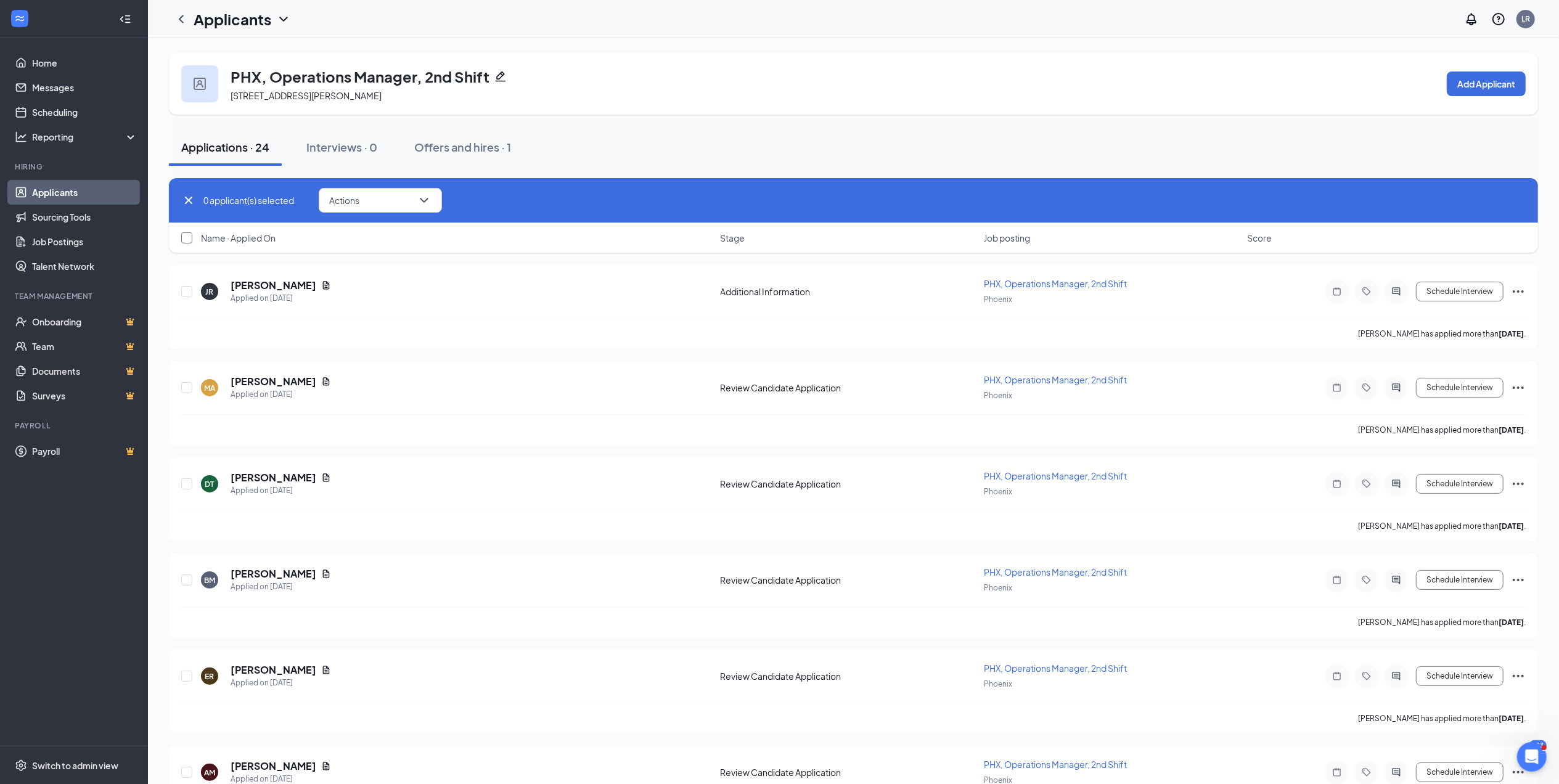
click at [188, 240] on input "checkbox" at bounding box center [186, 238] width 11 height 11
checkbox input "true"
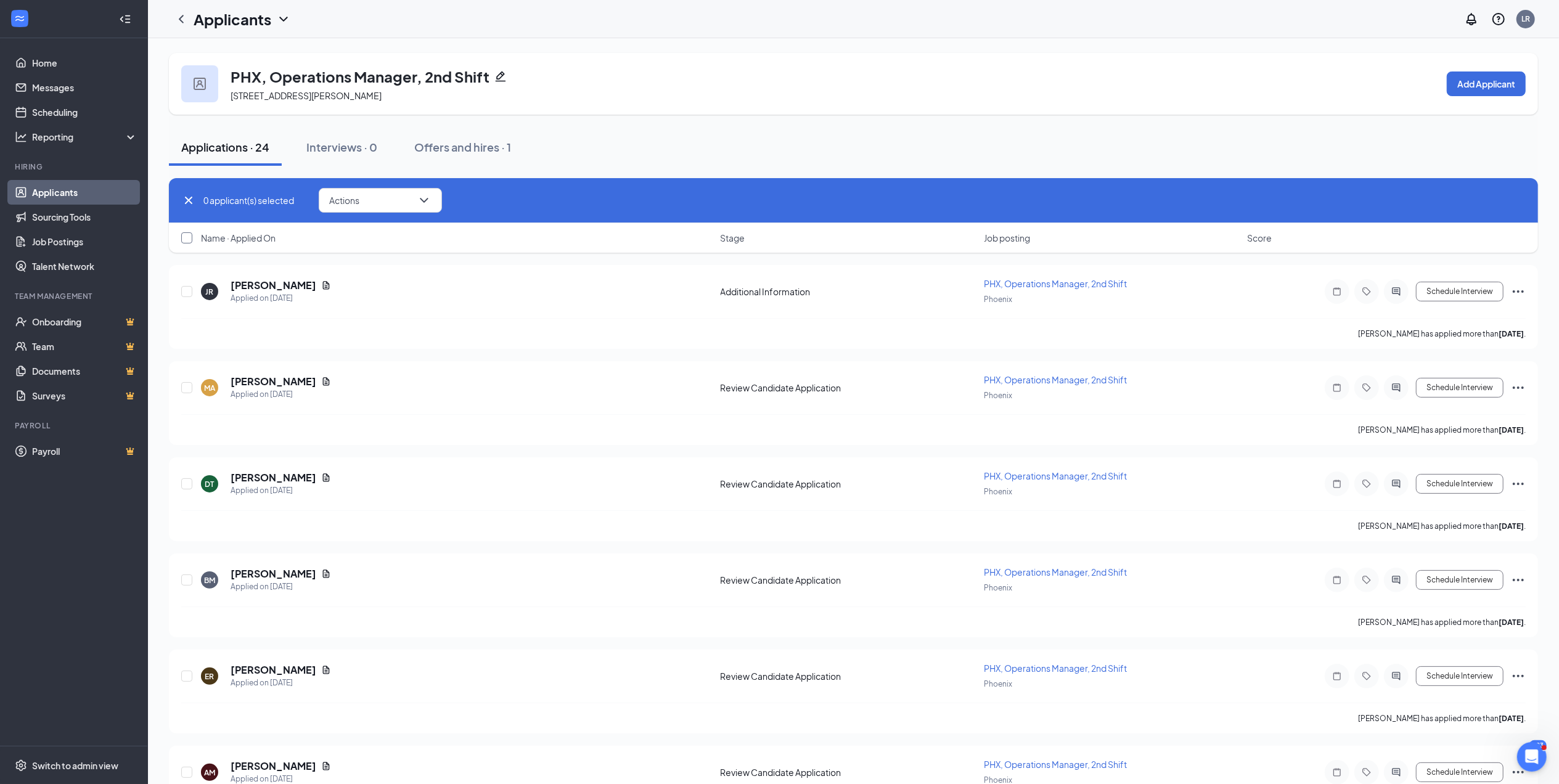
checkbox input "true"
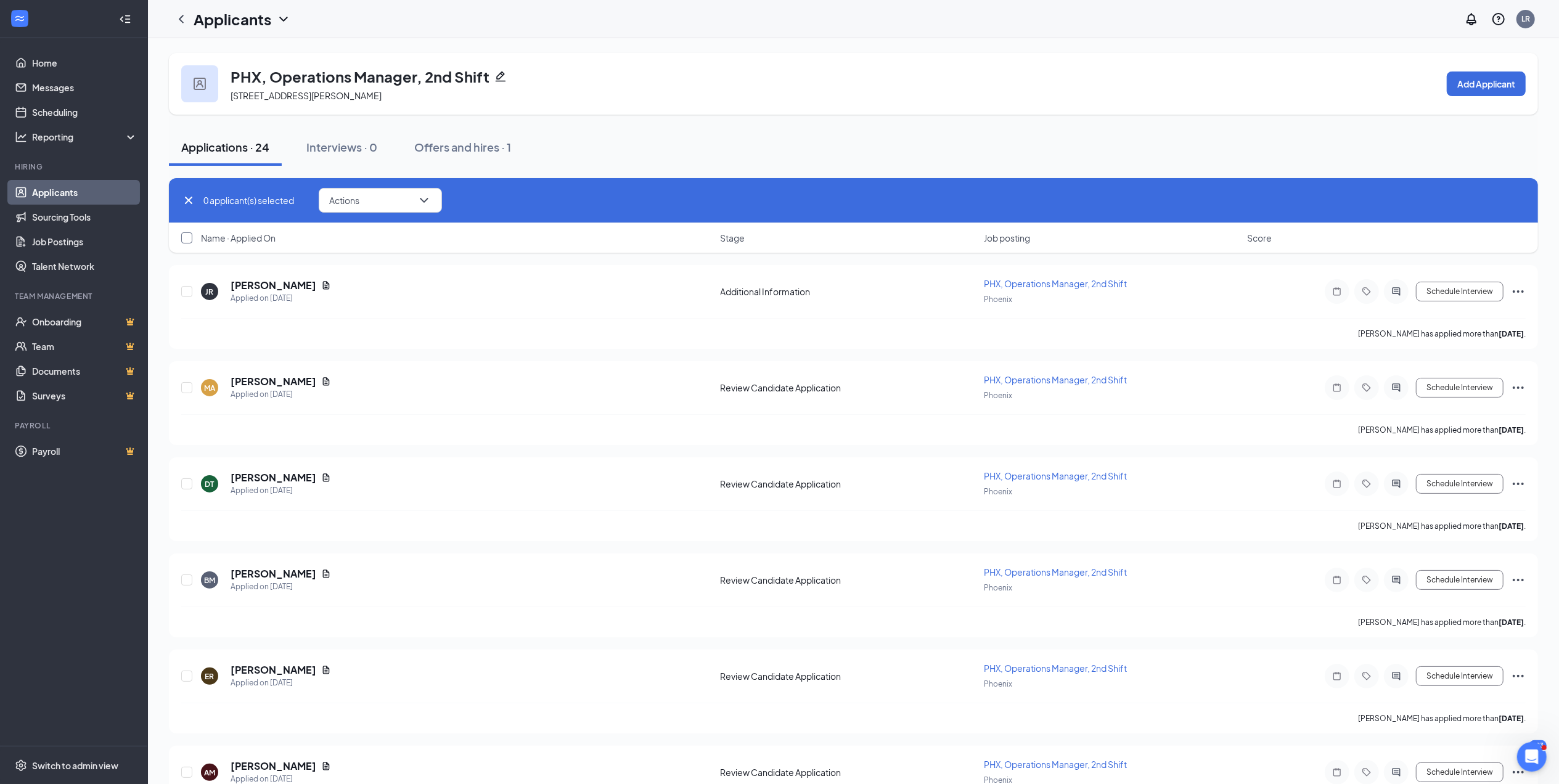
checkbox input "true"
click at [399, 203] on button "Actions" at bounding box center [385, 200] width 124 height 25
click at [350, 349] on p "Reject" at bounding box center [388, 350] width 106 height 12
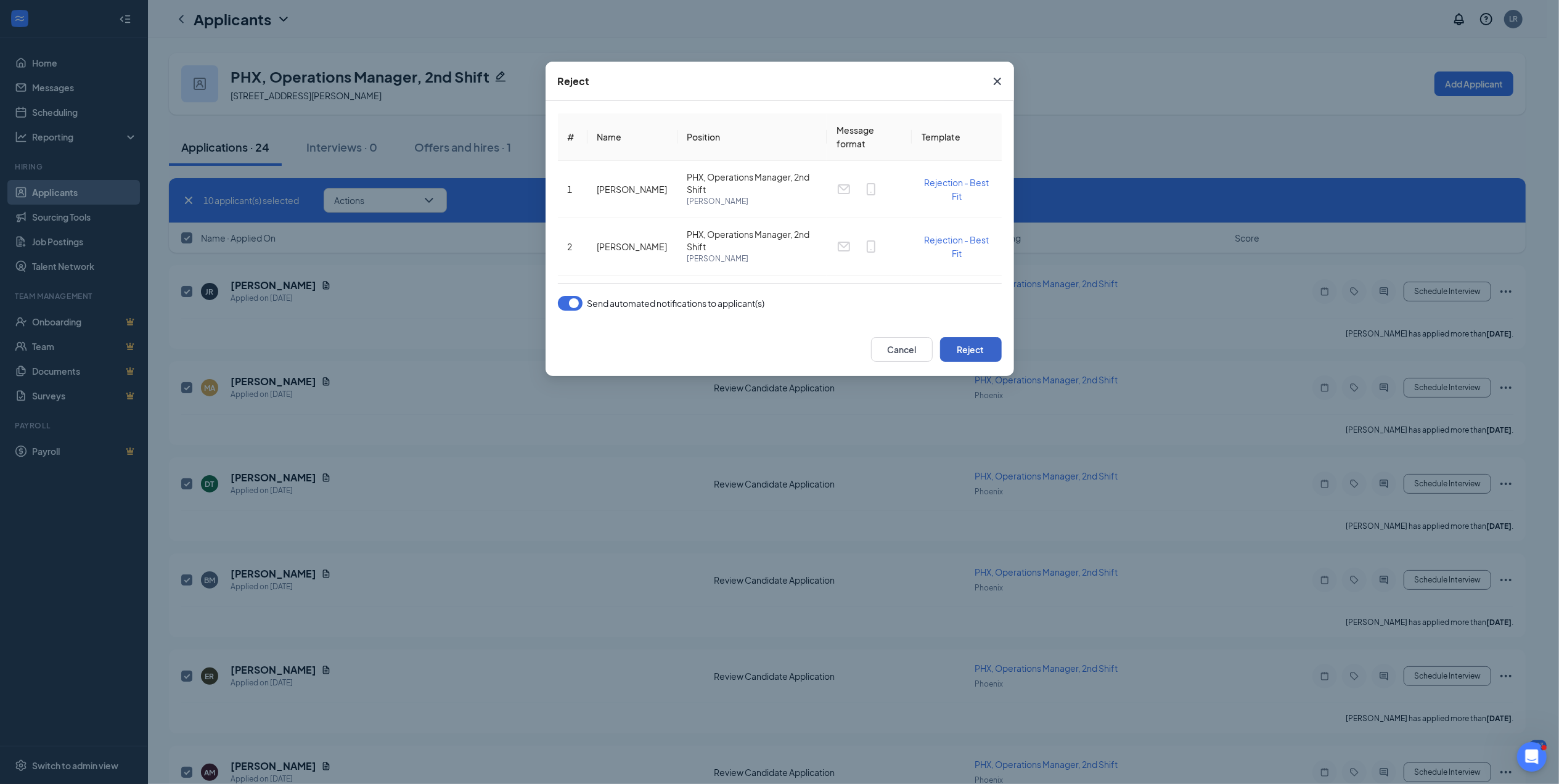
click at [962, 340] on button "Reject" at bounding box center [971, 349] width 61 height 25
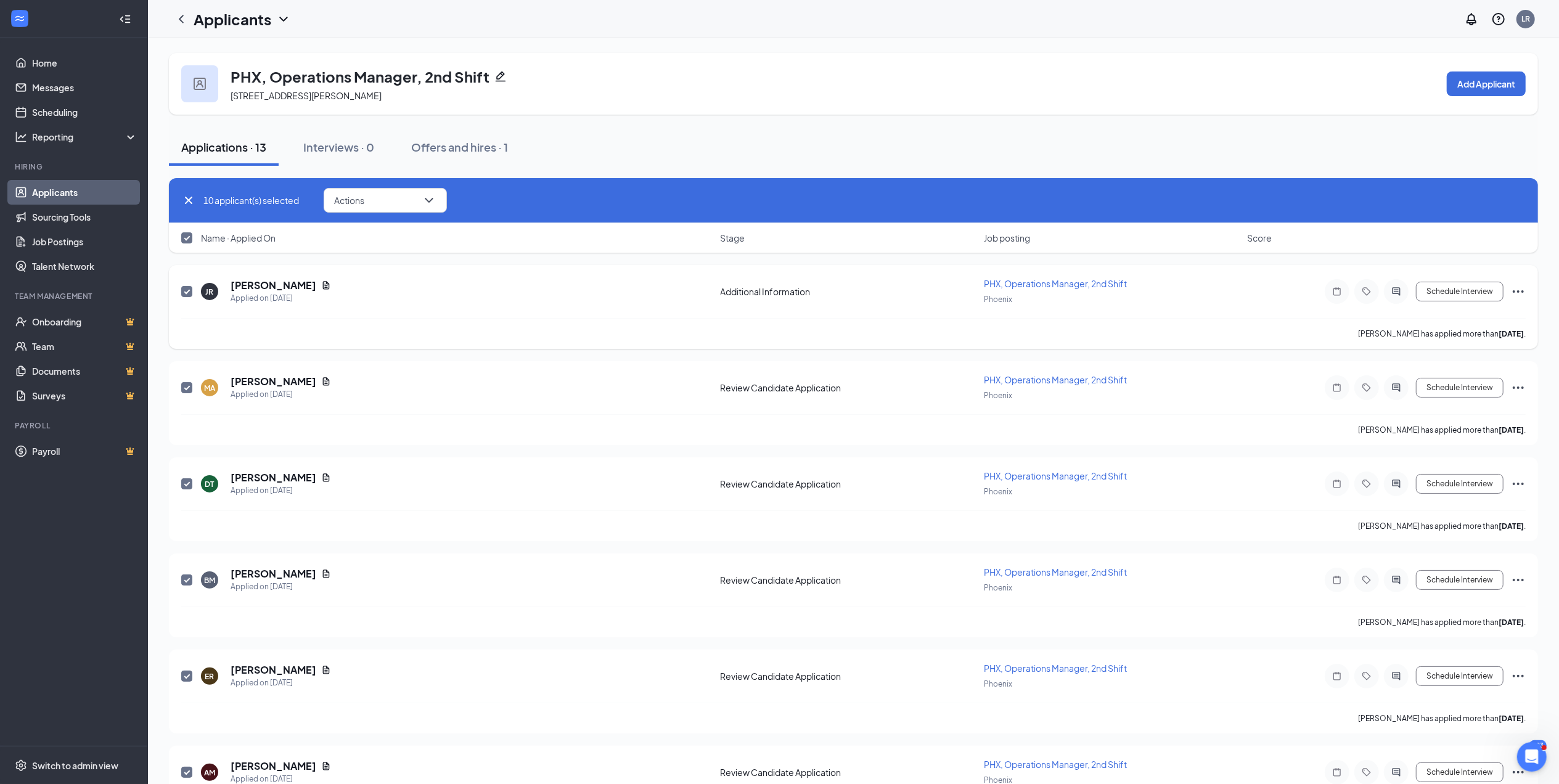
checkbox input "false"
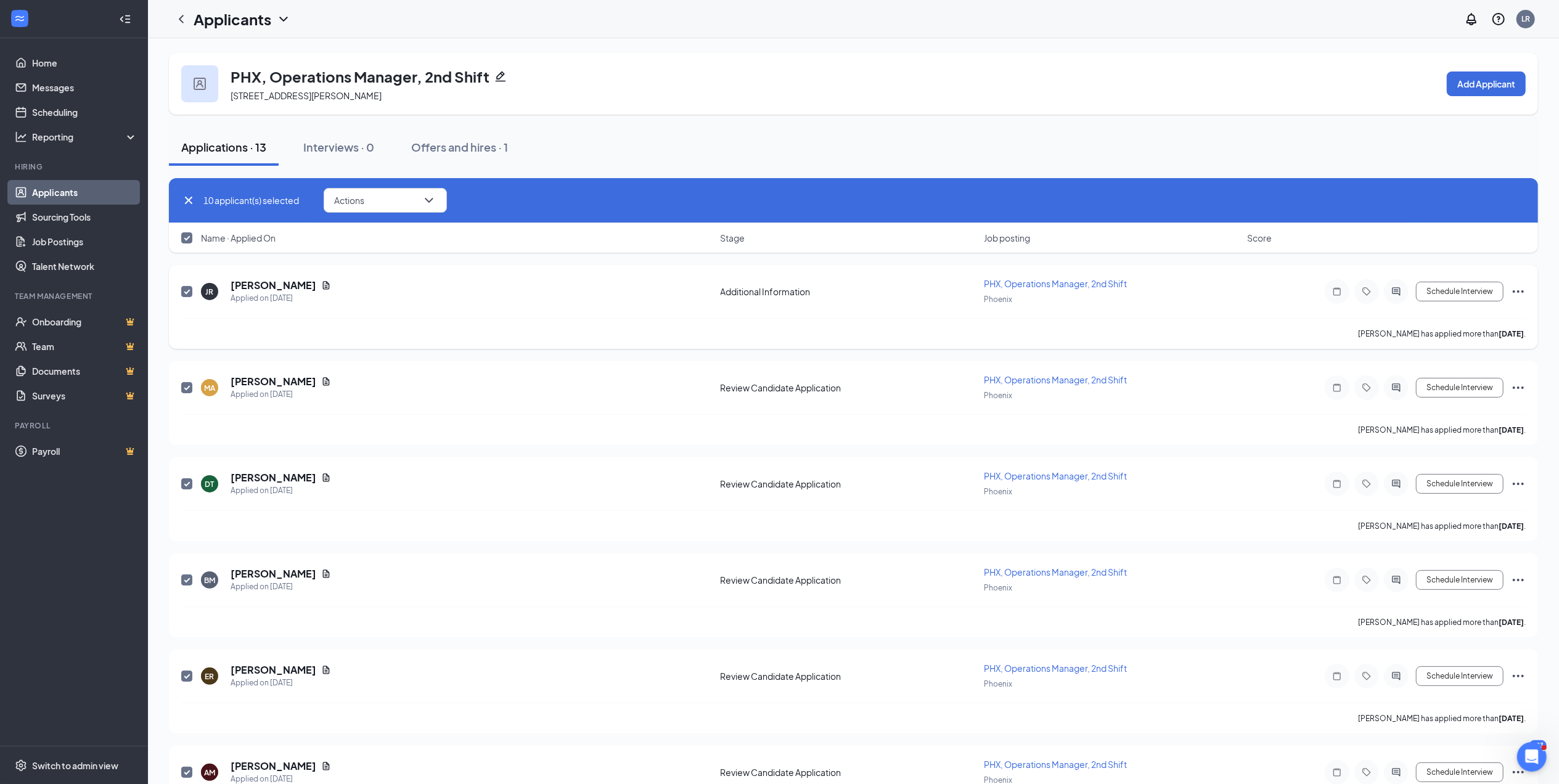
checkbox input "false"
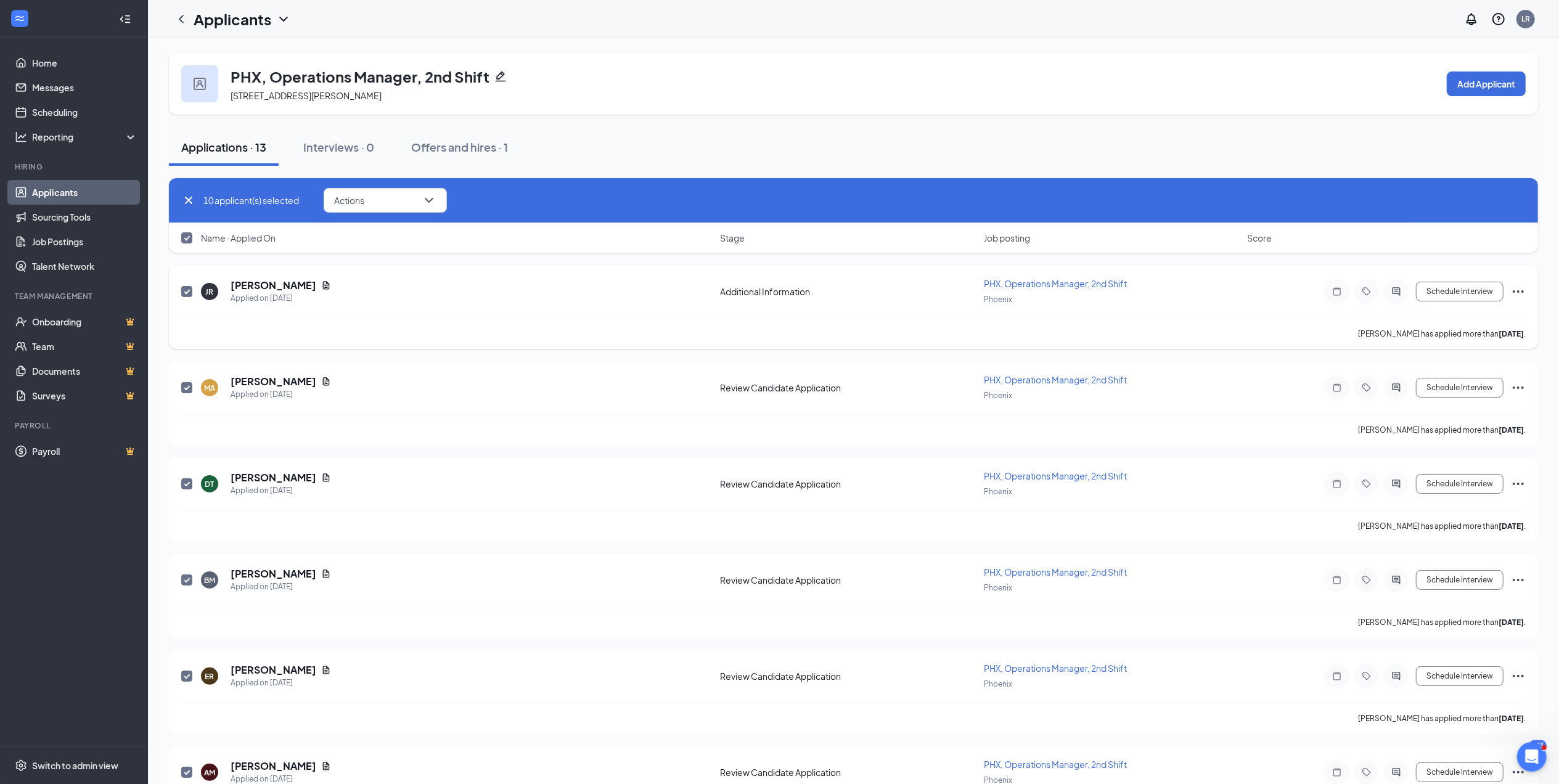
checkbox input "false"
click at [188, 239] on input "checkbox" at bounding box center [186, 238] width 11 height 11
checkbox input "true"
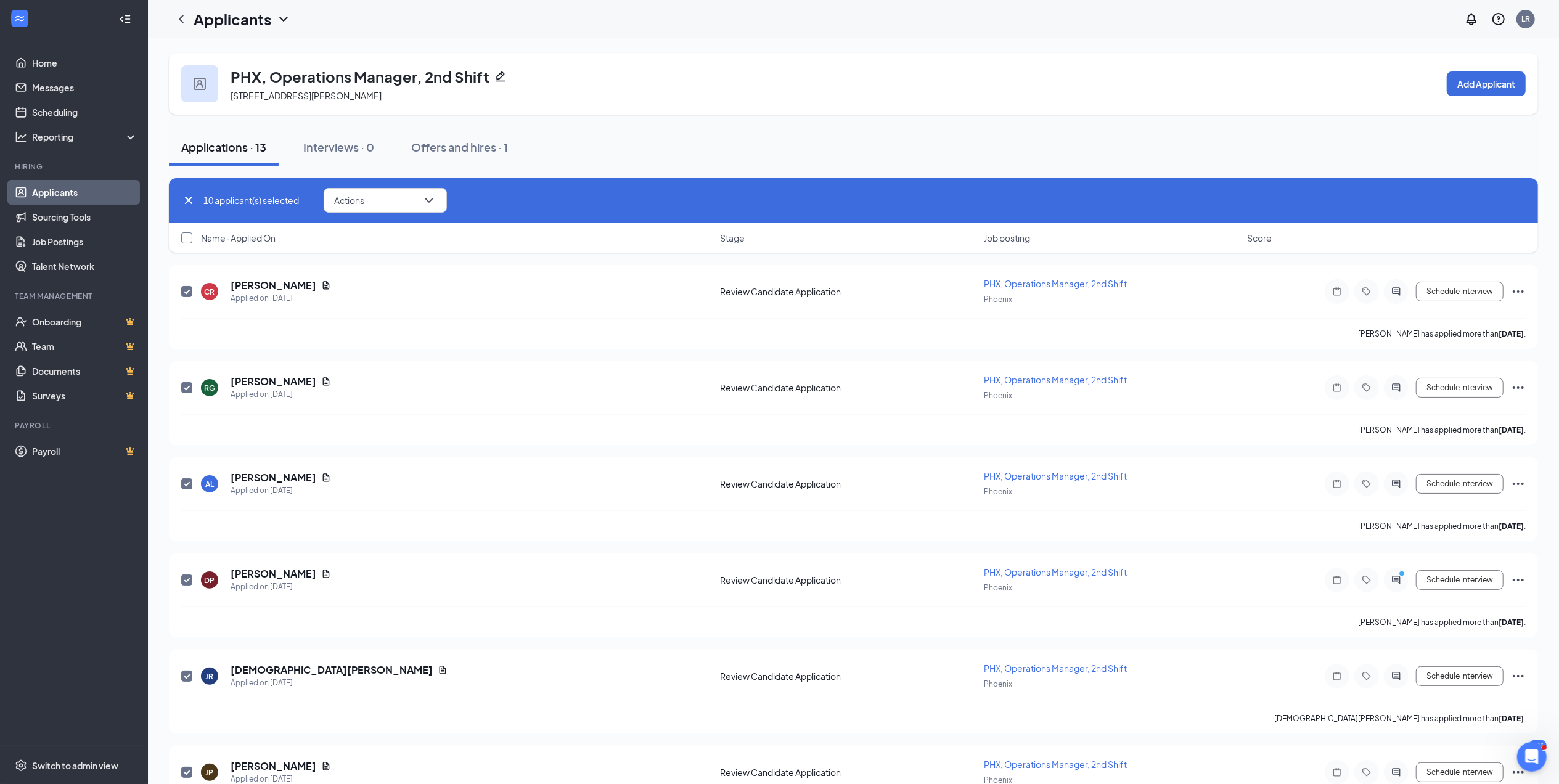
checkbox input "true"
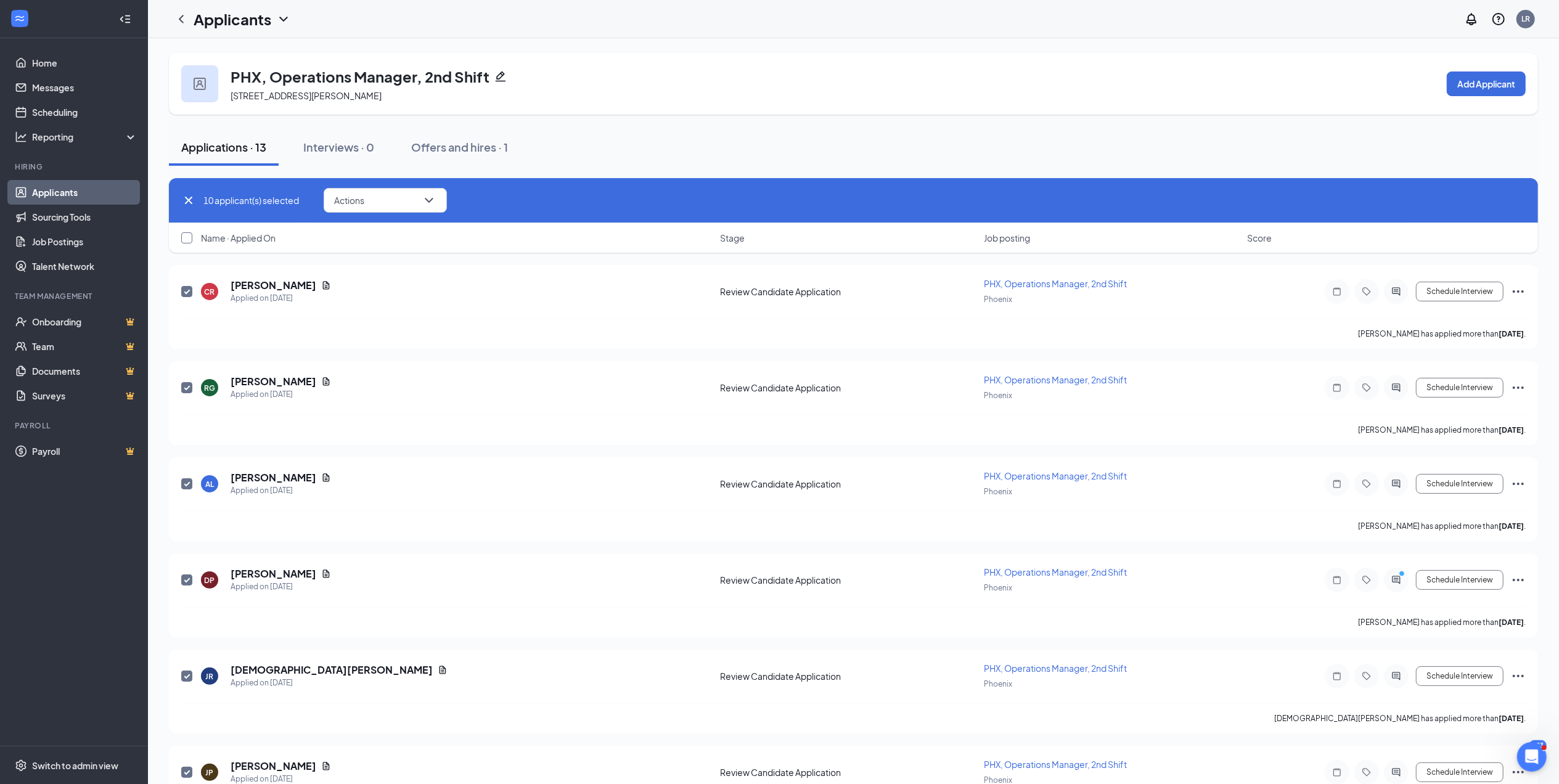
checkbox input "true"
click at [418, 203] on button "Actions" at bounding box center [385, 200] width 124 height 25
click at [360, 353] on p "Reject" at bounding box center [388, 350] width 106 height 12
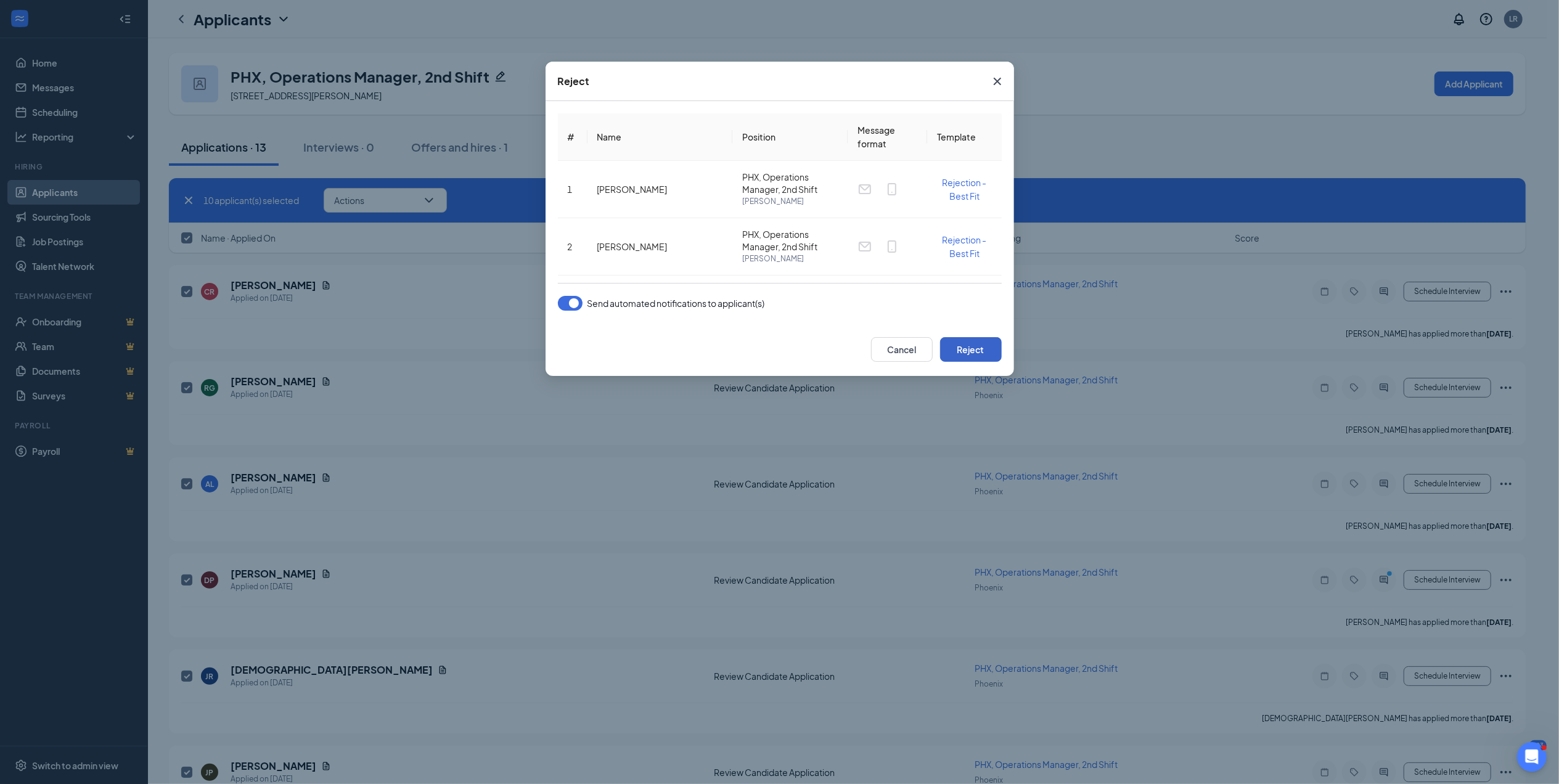
click at [964, 346] on button "Reject" at bounding box center [971, 349] width 61 height 25
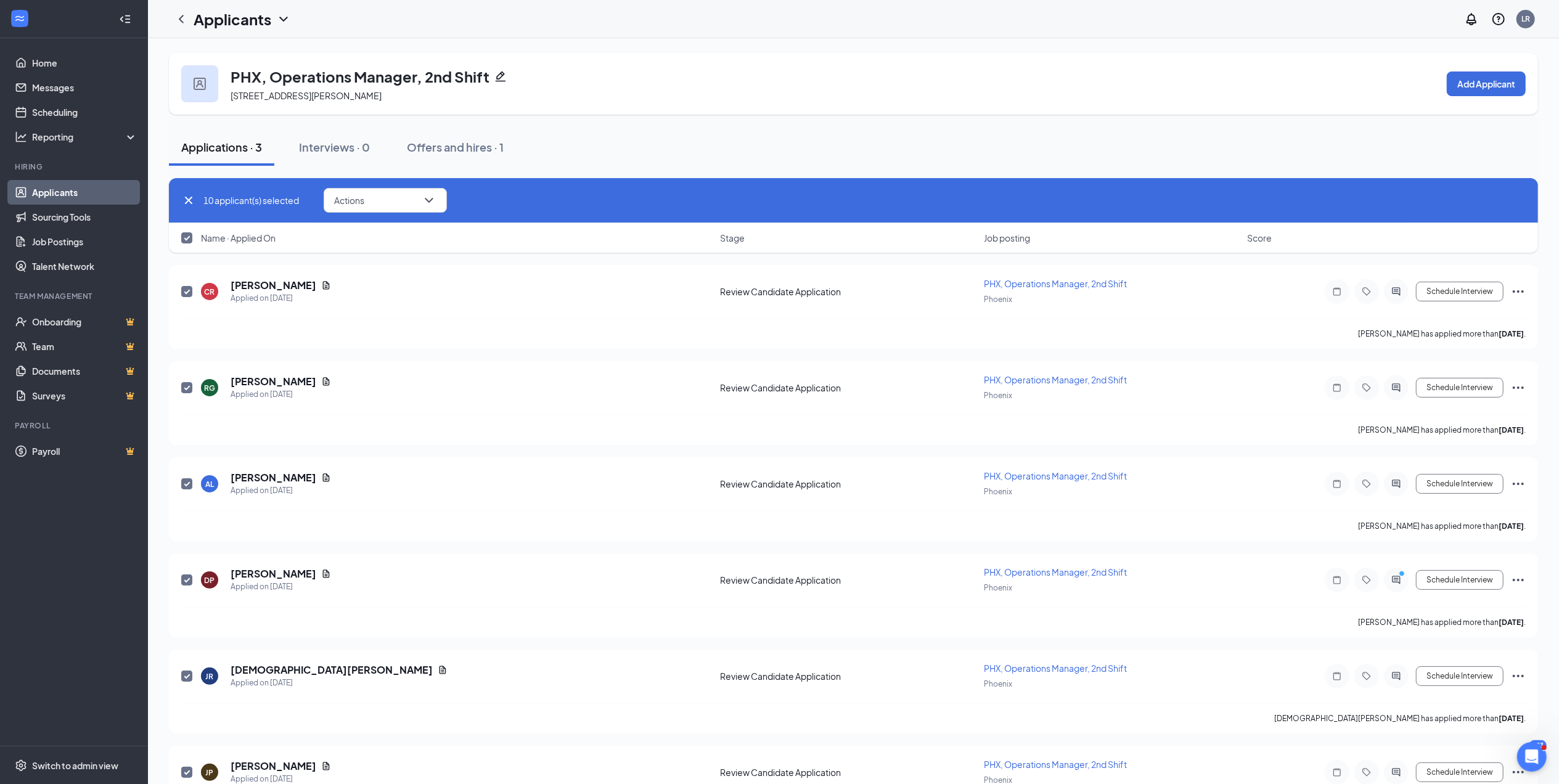
checkbox input "false"
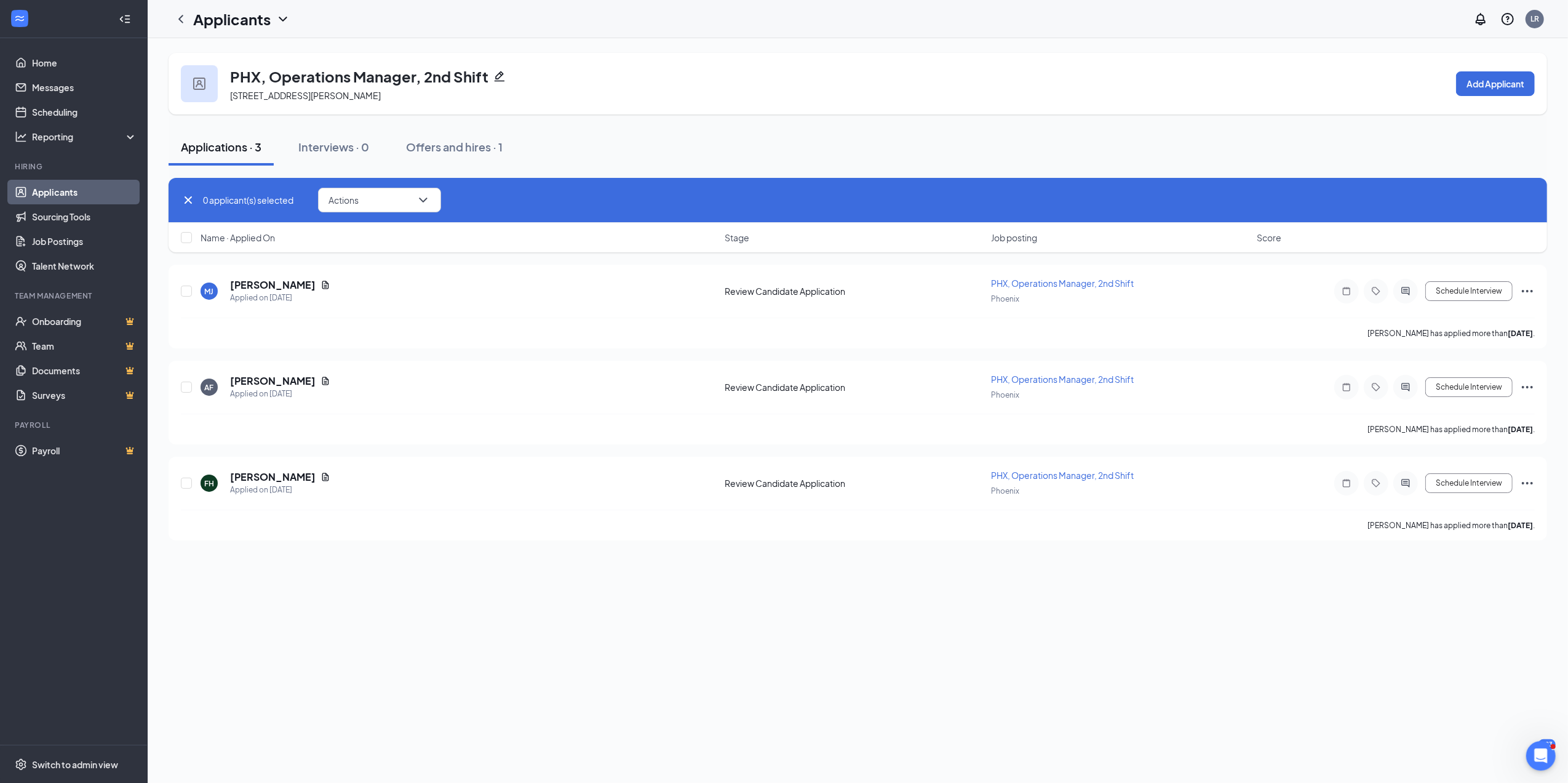
checkbox input "true"
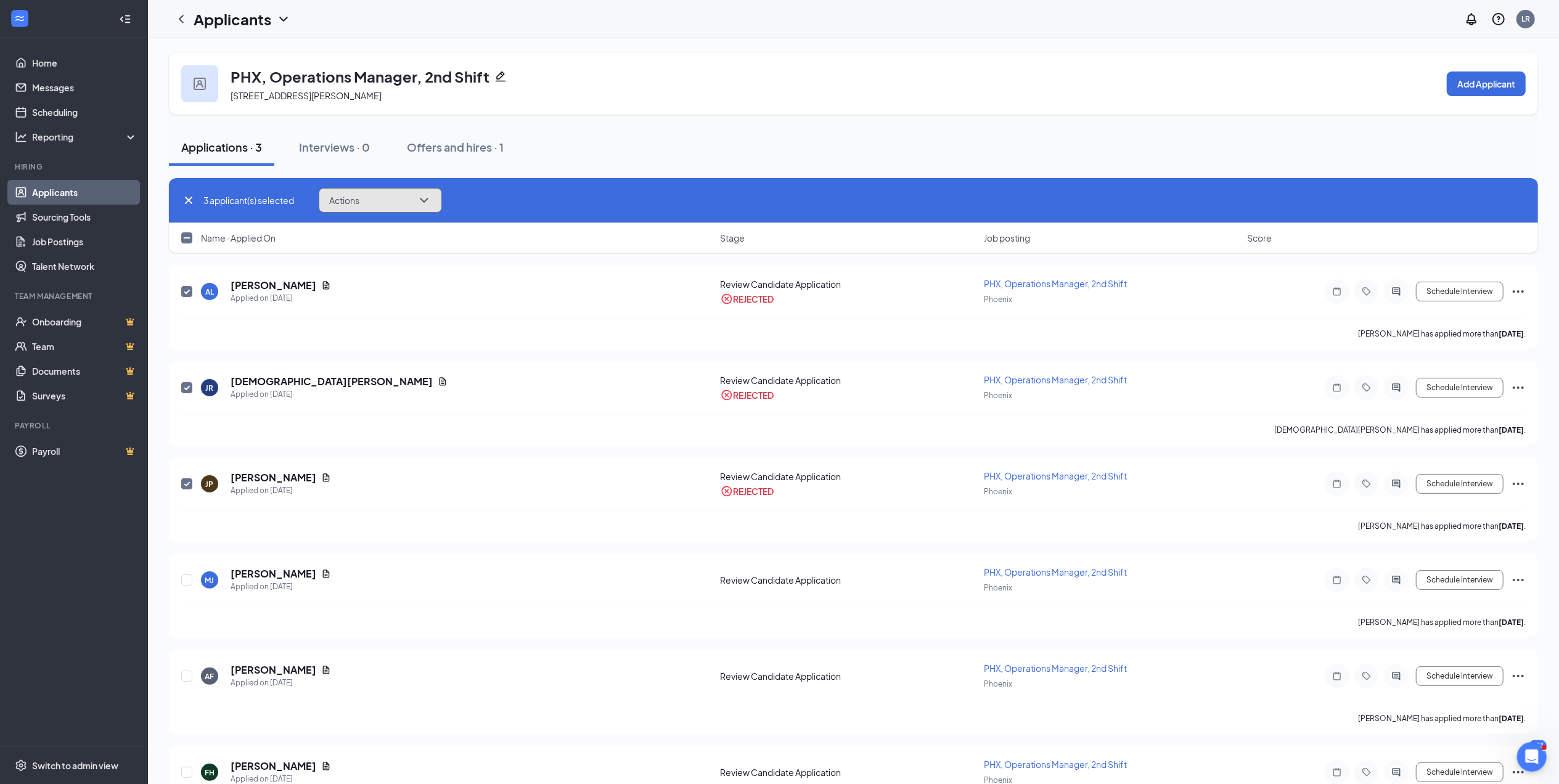
click at [399, 191] on button "Actions" at bounding box center [380, 200] width 124 height 25
click at [603, 340] on div "[PERSON_NAME] has applied more than [DATE] ." at bounding box center [853, 334] width 1344 height 31
click at [188, 197] on icon "Cross" at bounding box center [188, 201] width 15 height 15
checkbox input "false"
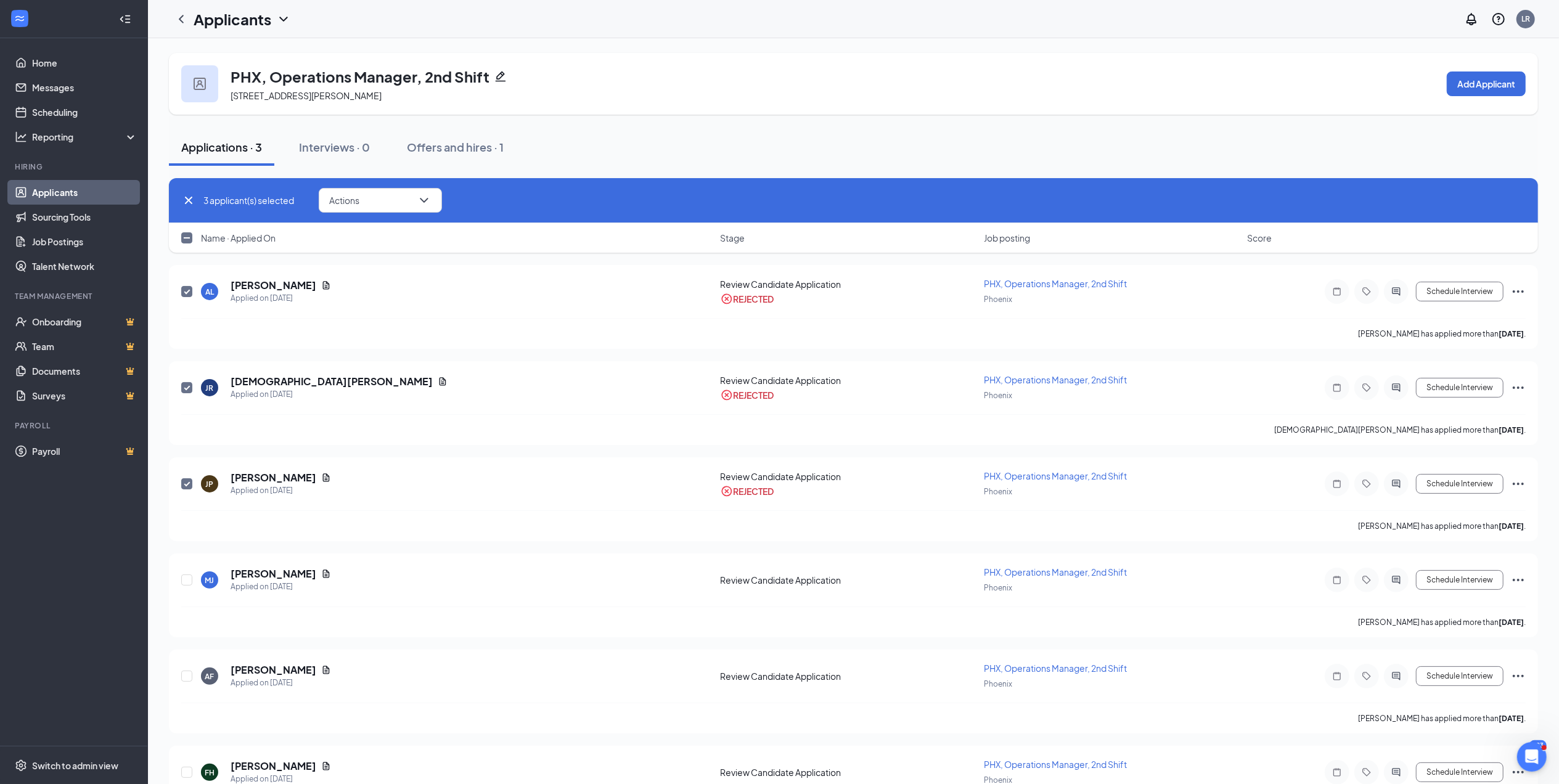
checkbox input "false"
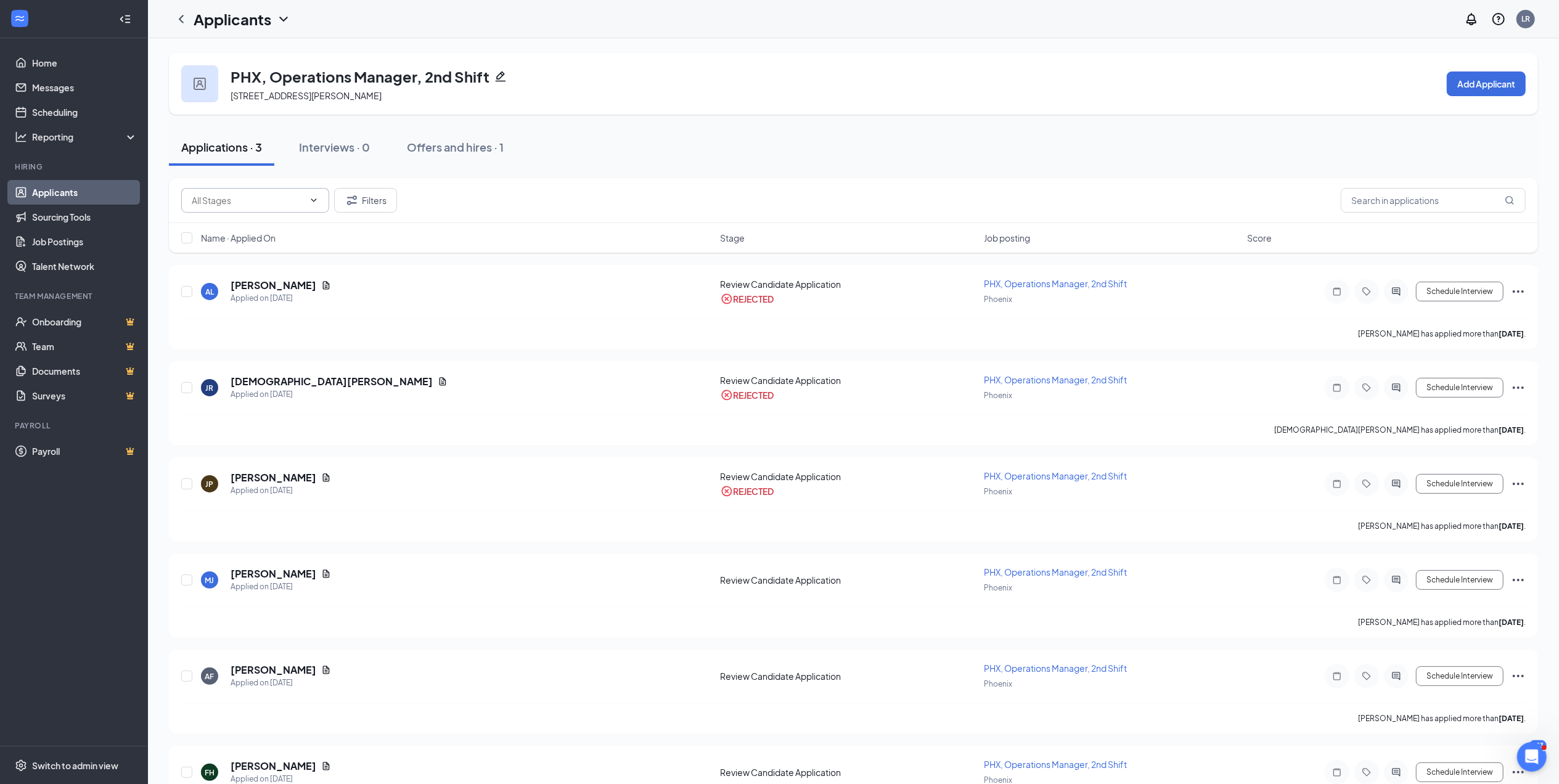
click at [307, 202] on span at bounding box center [313, 200] width 12 height 10
click at [453, 140] on div "Offers and hires · 1" at bounding box center [455, 147] width 97 height 16
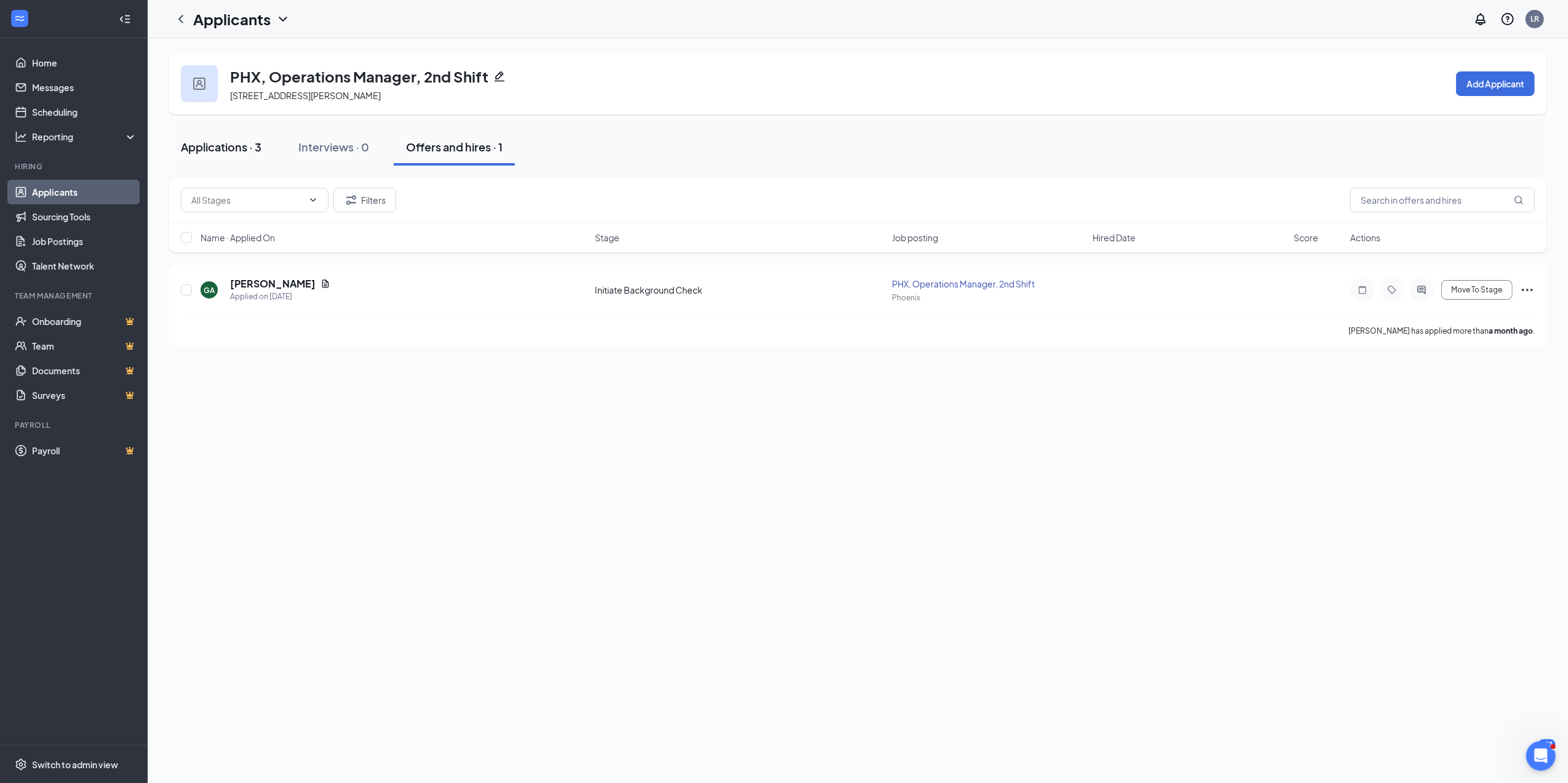
click at [229, 149] on div "Applications · 3" at bounding box center [221, 146] width 81 height 16
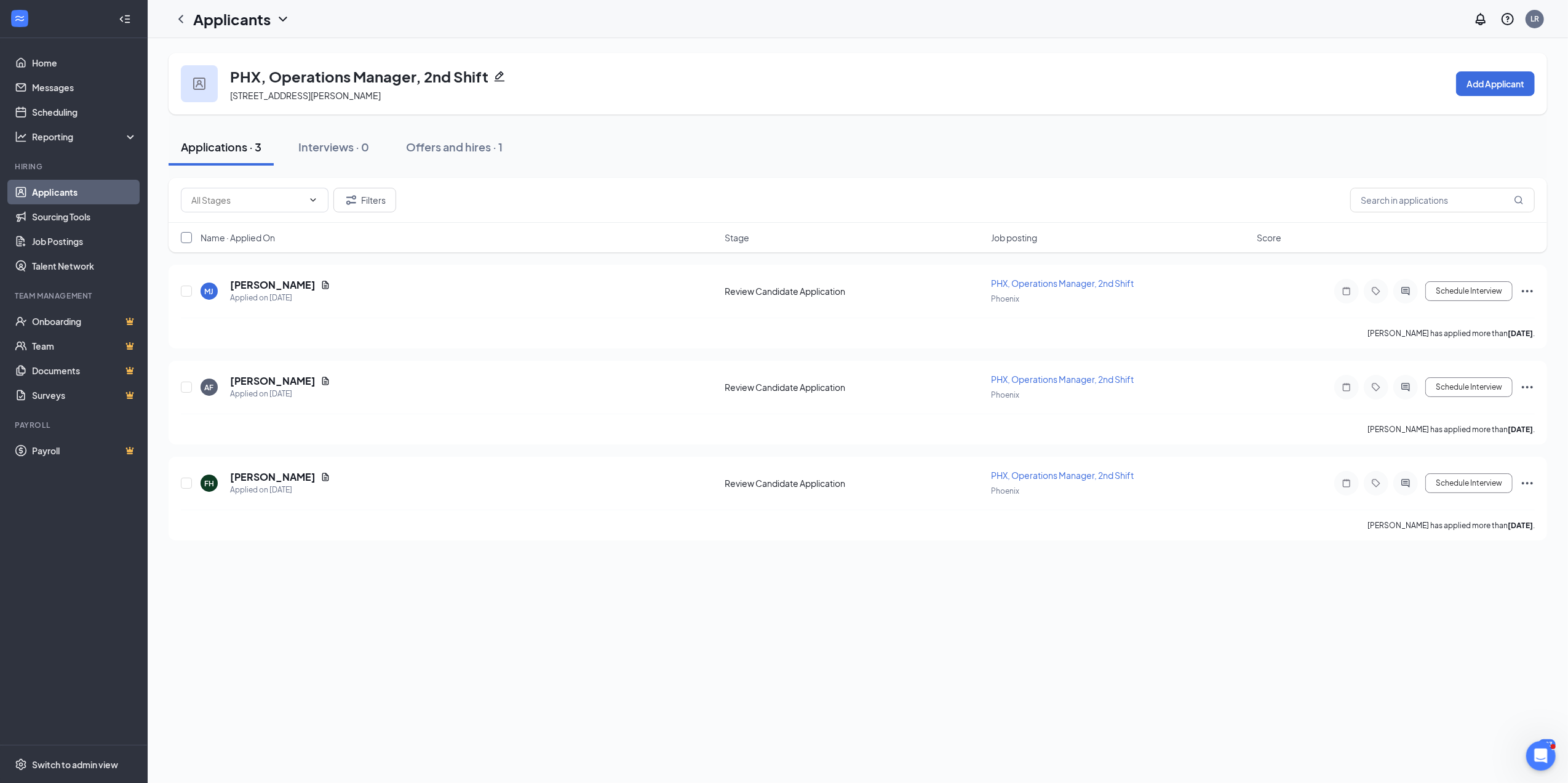
click at [186, 240] on input "checkbox" at bounding box center [186, 237] width 11 height 11
checkbox input "true"
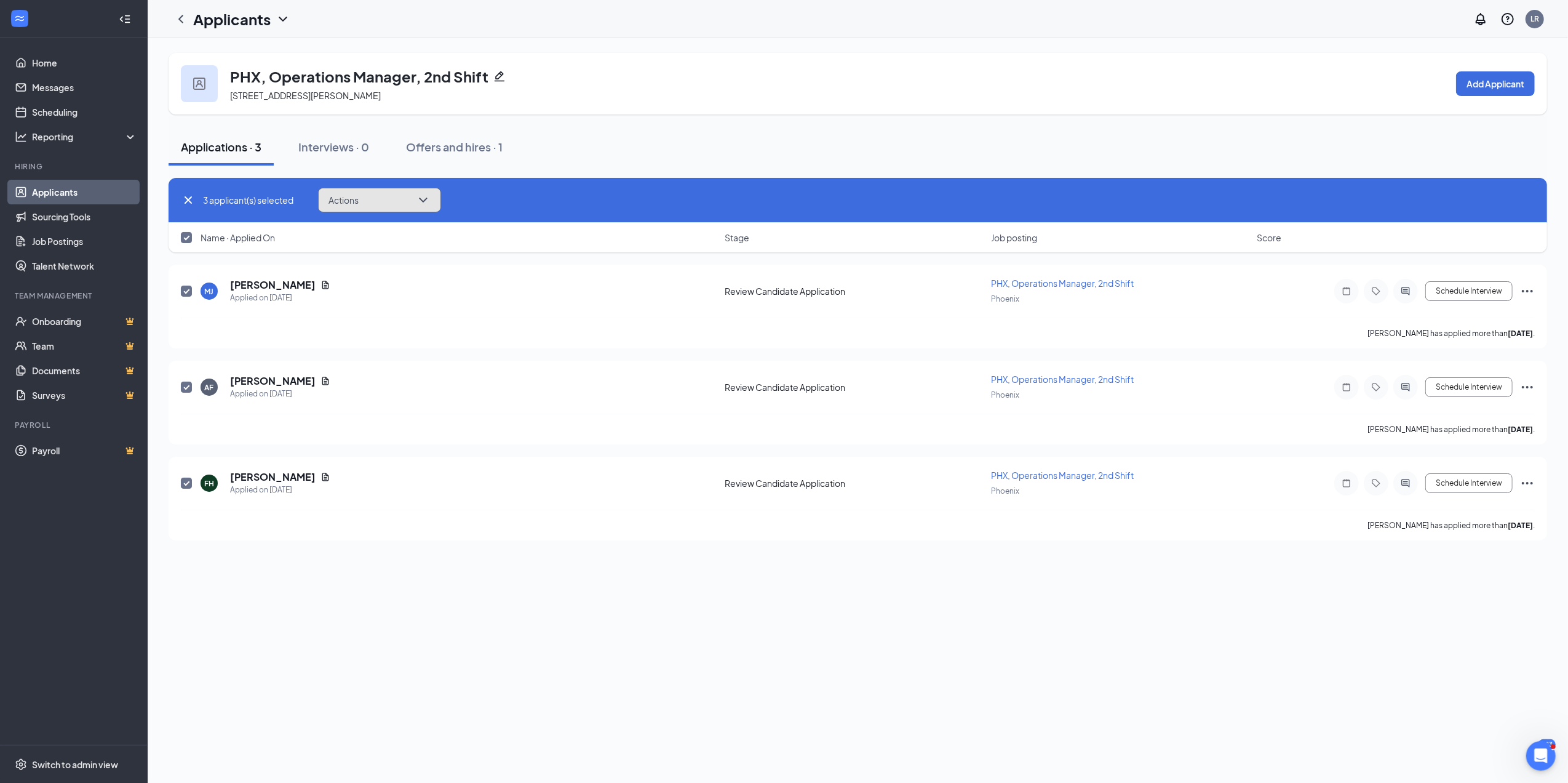
click at [369, 204] on button "Actions" at bounding box center [380, 200] width 123 height 25
click at [355, 351] on p "Reject" at bounding box center [382, 350] width 106 height 12
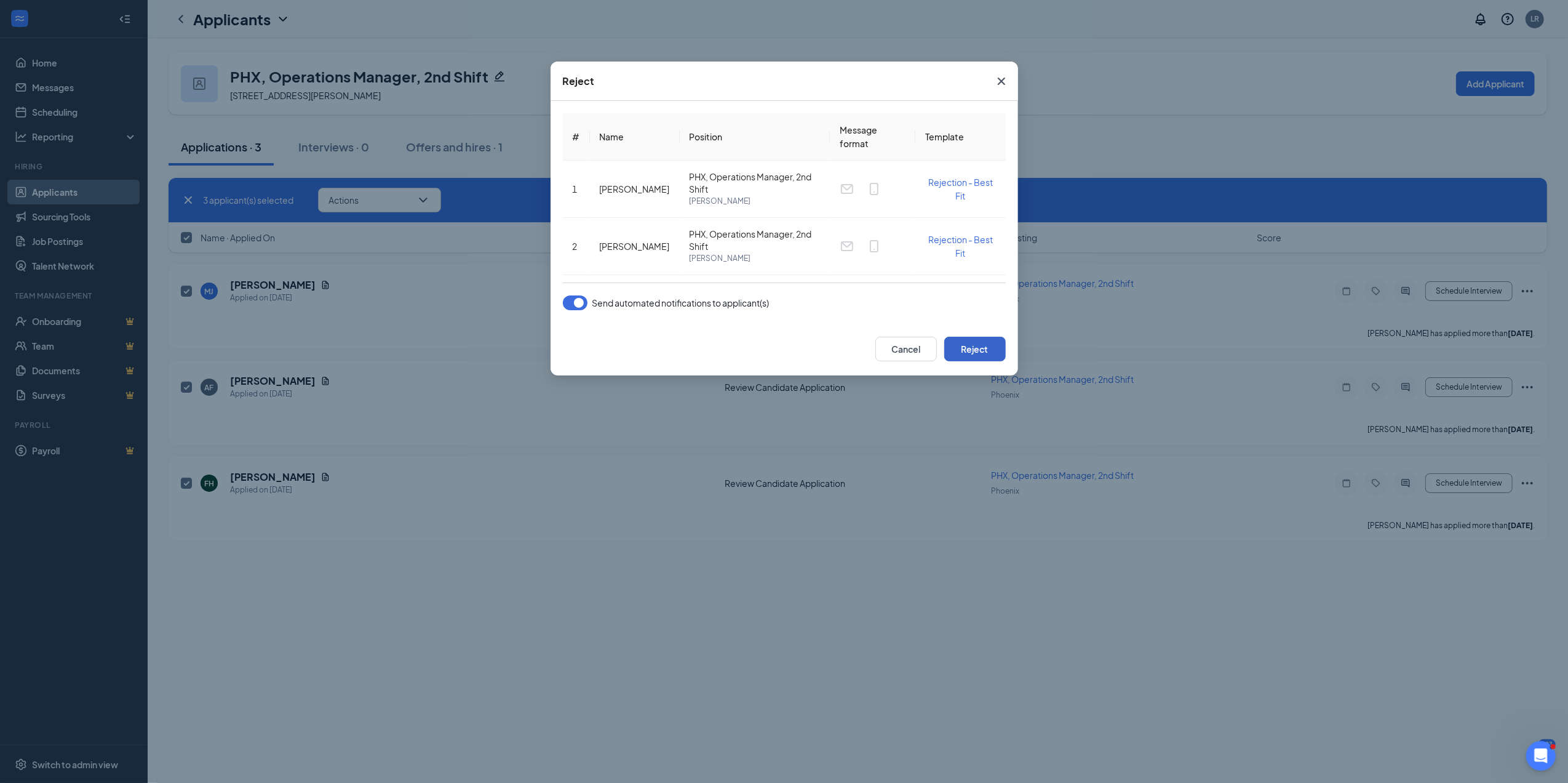
click at [981, 343] on button "Reject" at bounding box center [975, 349] width 61 height 25
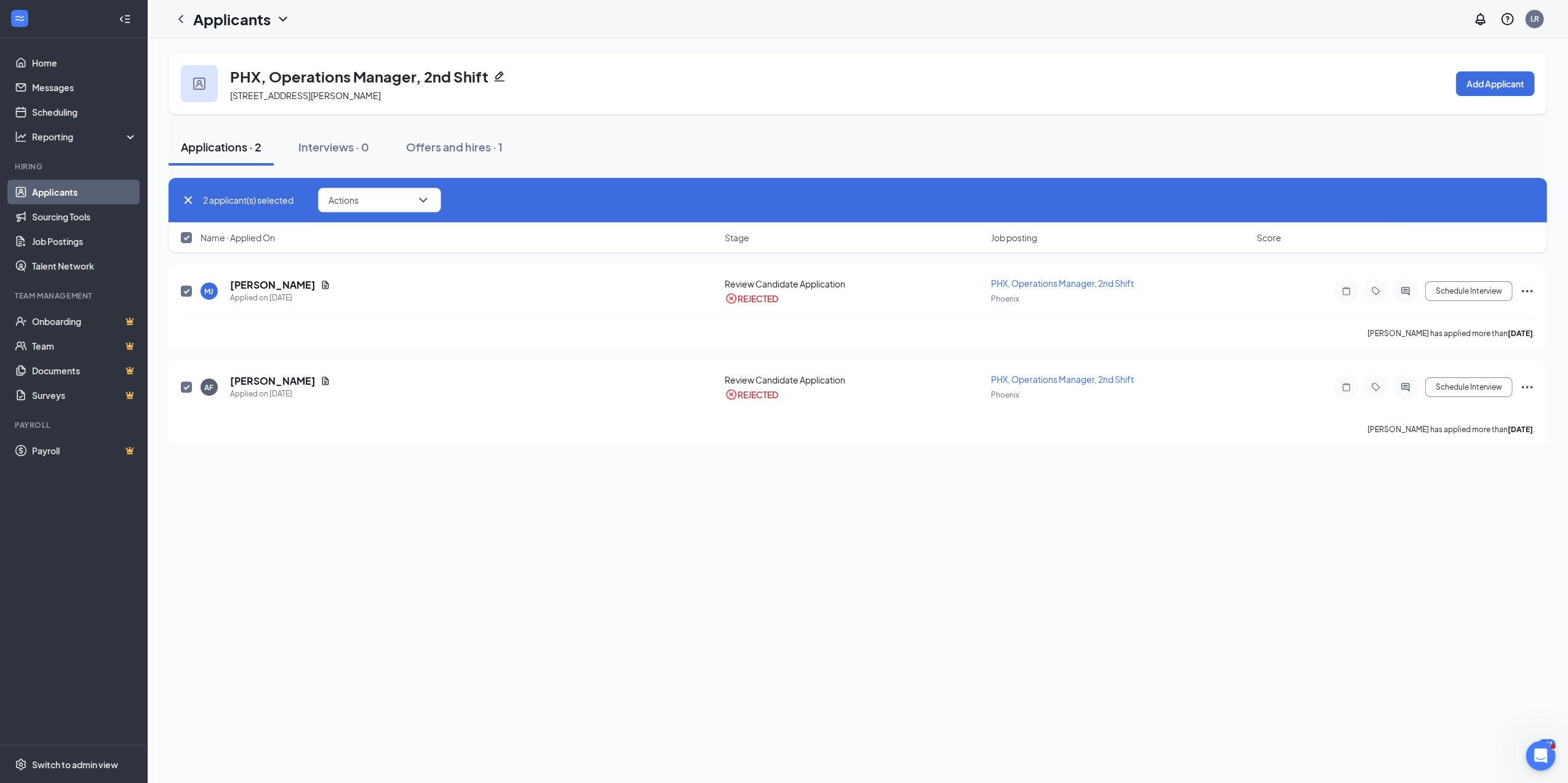
checkbox input "false"
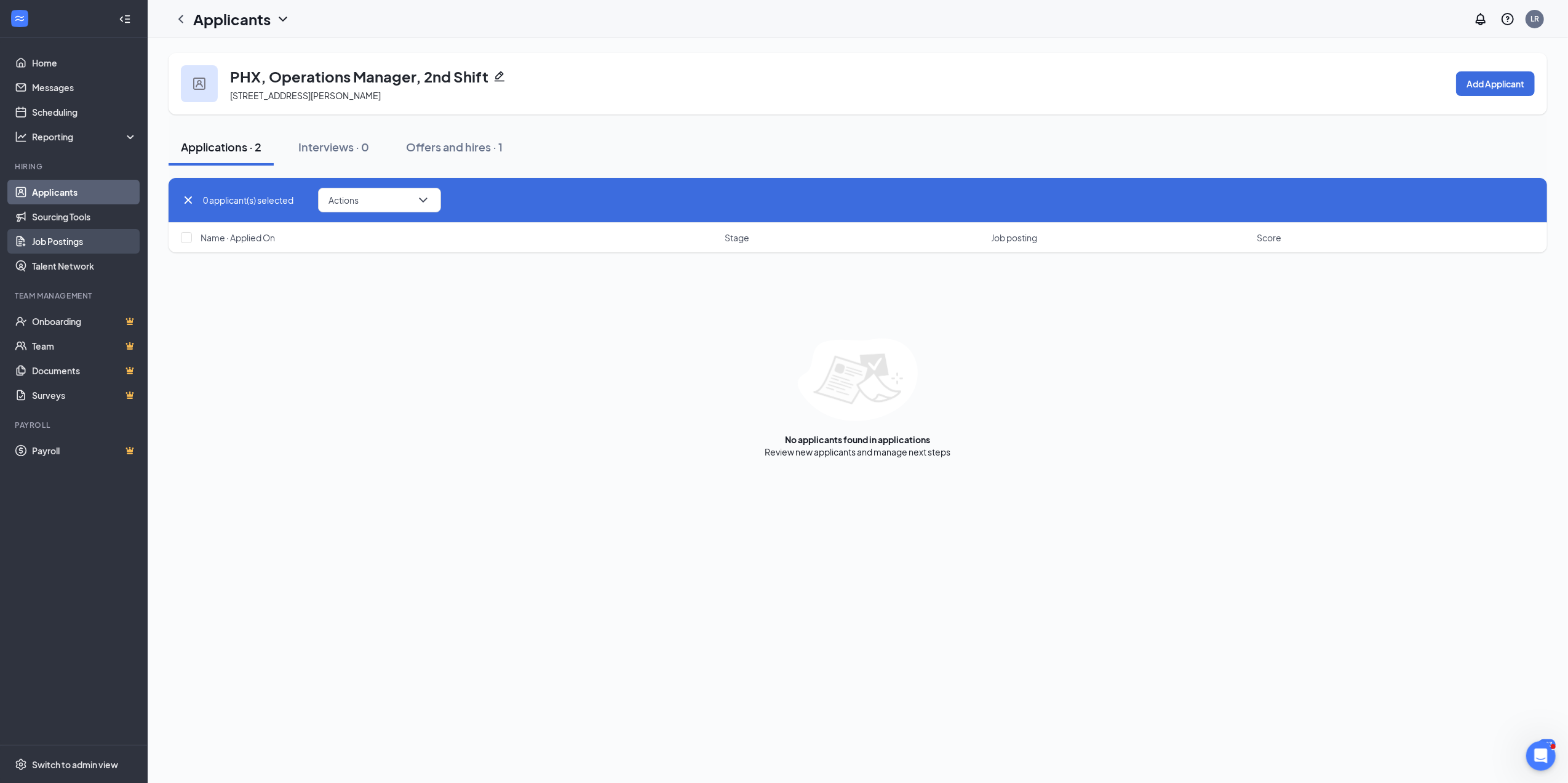
click at [60, 236] on link "Job Postings" at bounding box center [84, 241] width 105 height 25
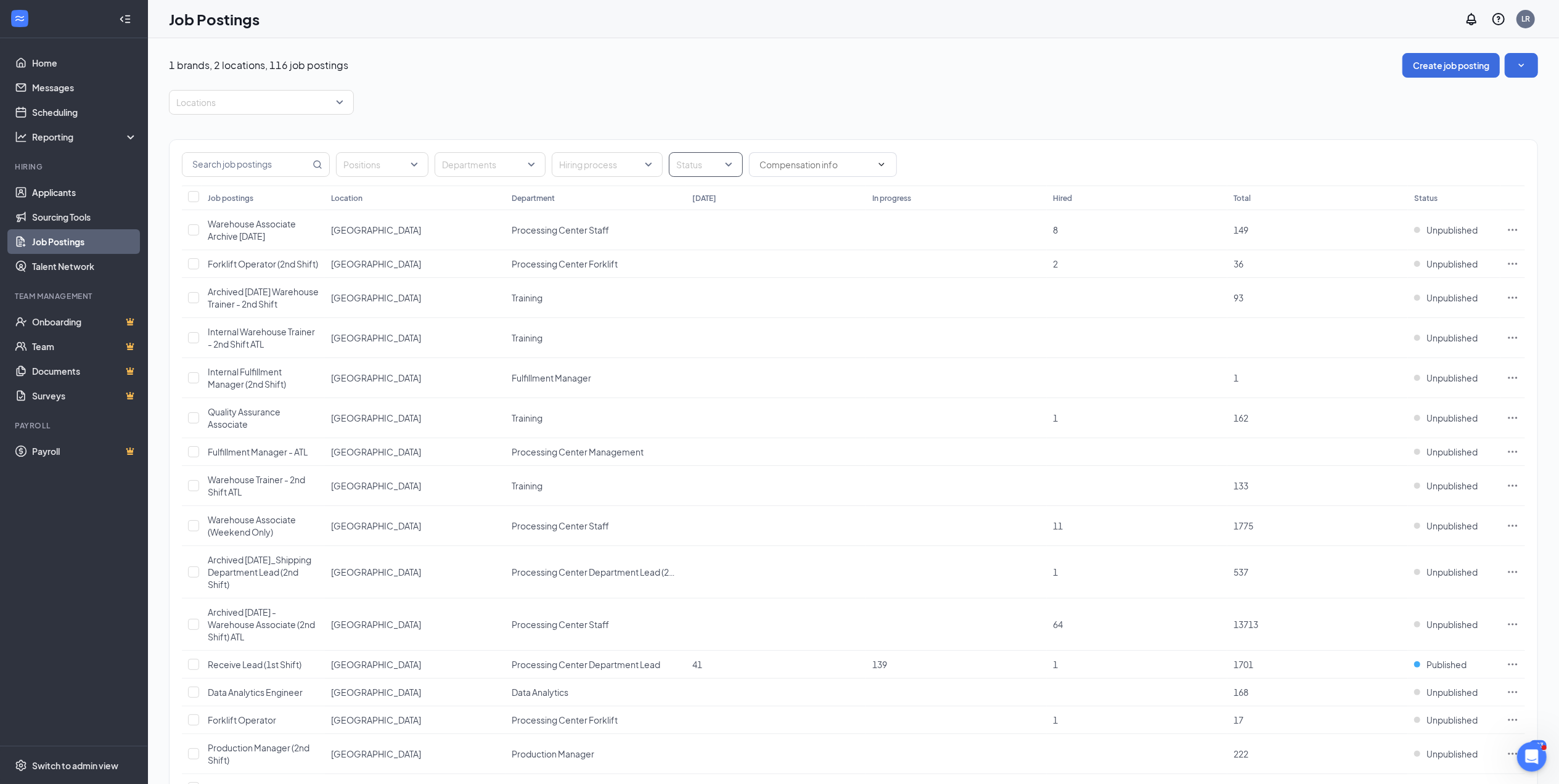
click at [733, 164] on div "Status" at bounding box center [706, 164] width 74 height 25
click at [684, 229] on div at bounding box center [684, 228] width 11 height 11
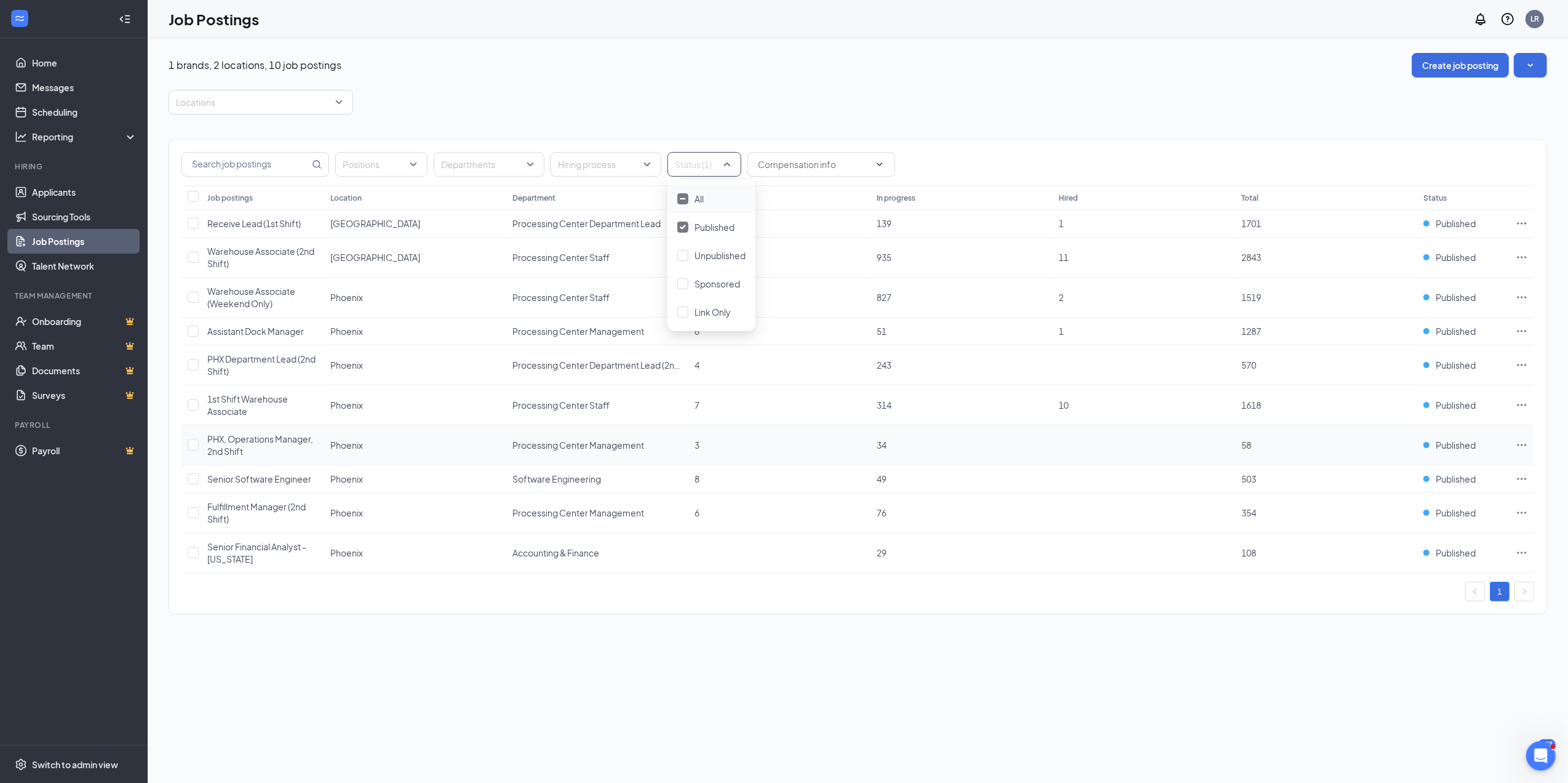
click at [237, 443] on span "PHX, Operations Manager, 2nd Shift" at bounding box center [260, 444] width 106 height 24
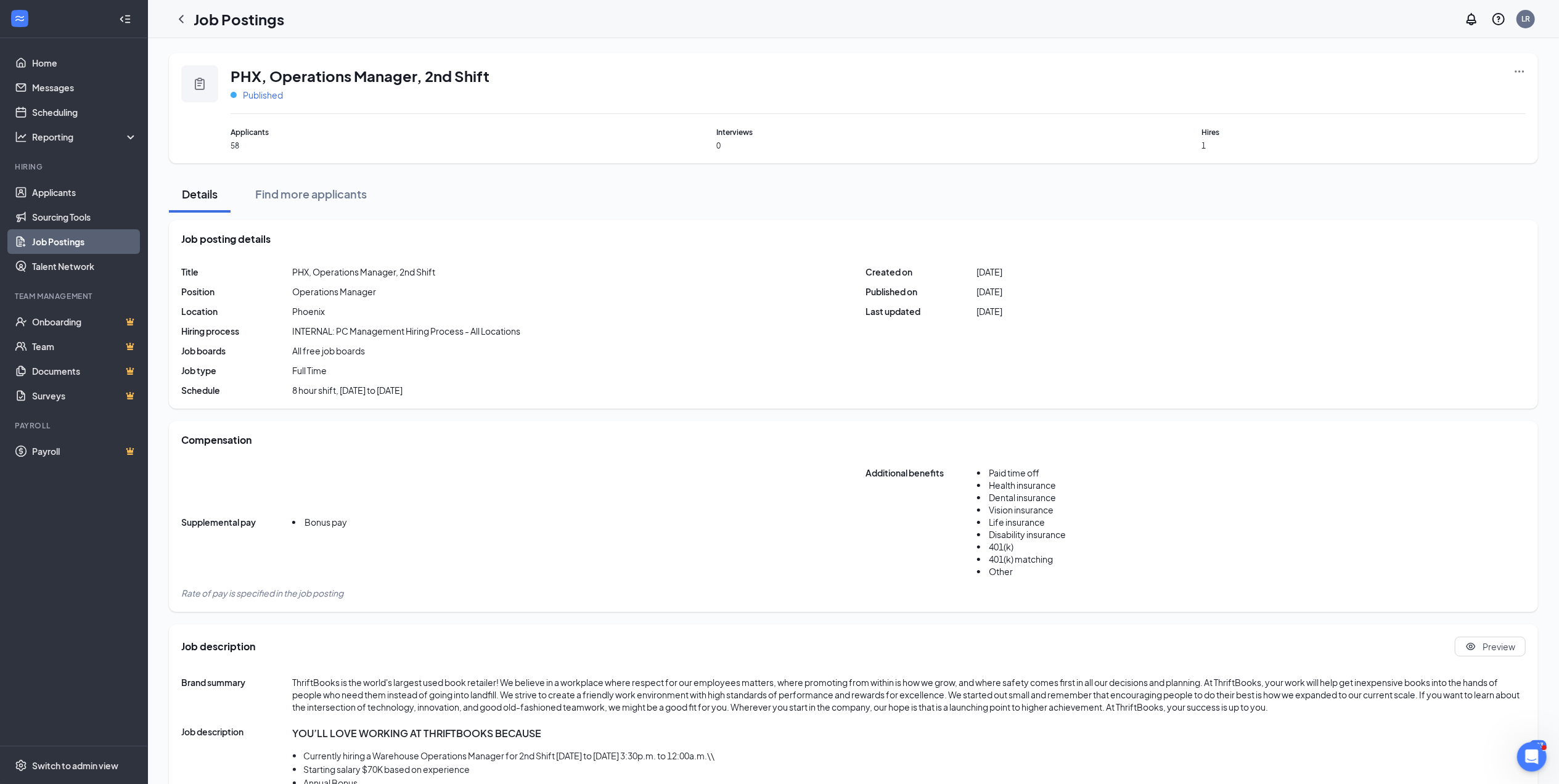
click at [275, 97] on span "Published" at bounding box center [263, 95] width 40 height 12
click at [278, 229] on span "Unpublished Your position is not available via link, career page, or job boards." at bounding box center [323, 234] width 165 height 36
click at [70, 240] on link "Job Postings" at bounding box center [84, 241] width 105 height 25
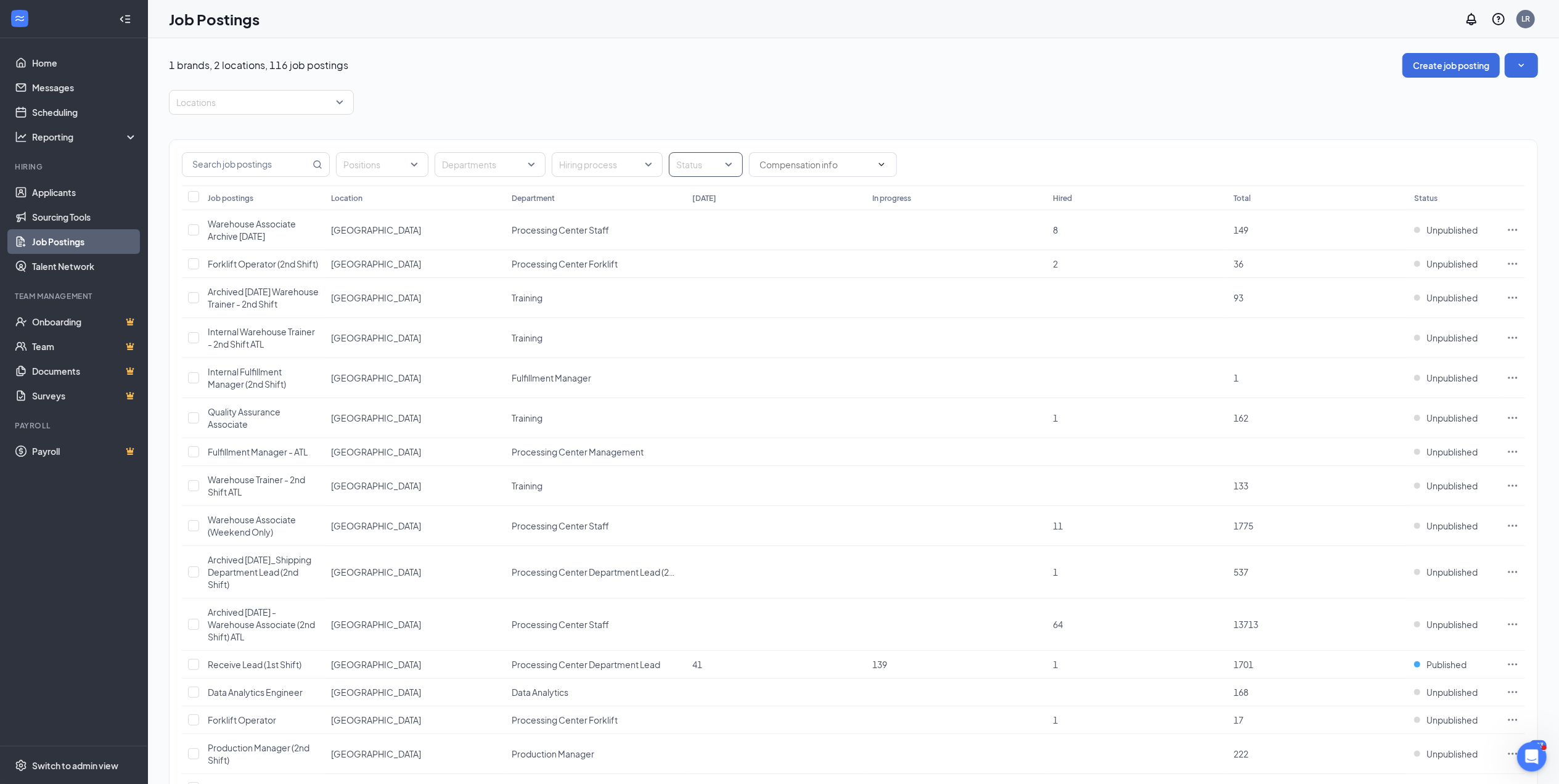
click at [729, 167] on div "Status" at bounding box center [706, 164] width 74 height 25
click at [684, 228] on div at bounding box center [684, 228] width 11 height 11
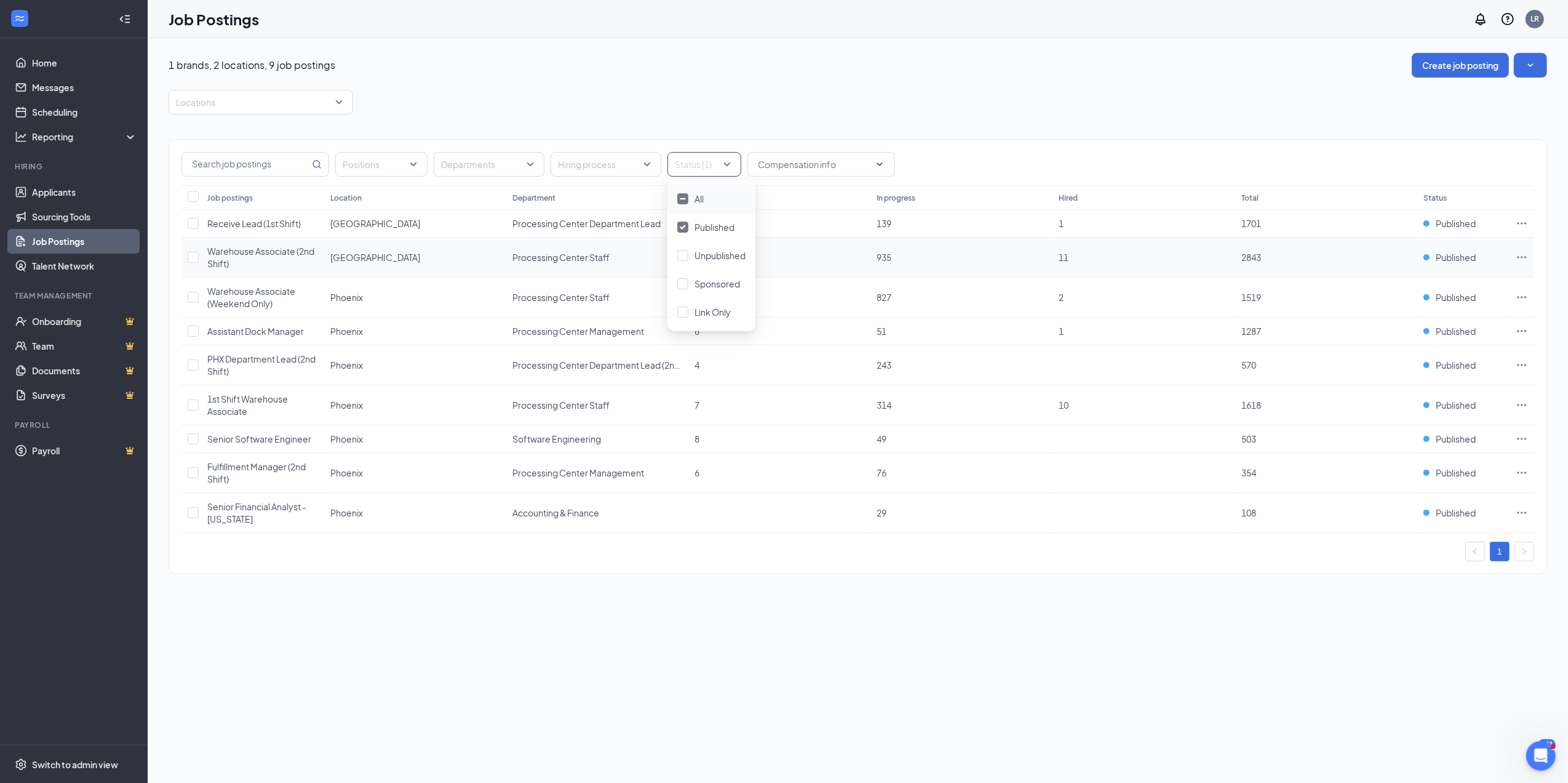
click at [1524, 258] on icon "Ellipses" at bounding box center [1522, 257] width 9 height 2
click at [1395, 393] on span "View applicants" at bounding box center [1385, 393] width 63 height 11
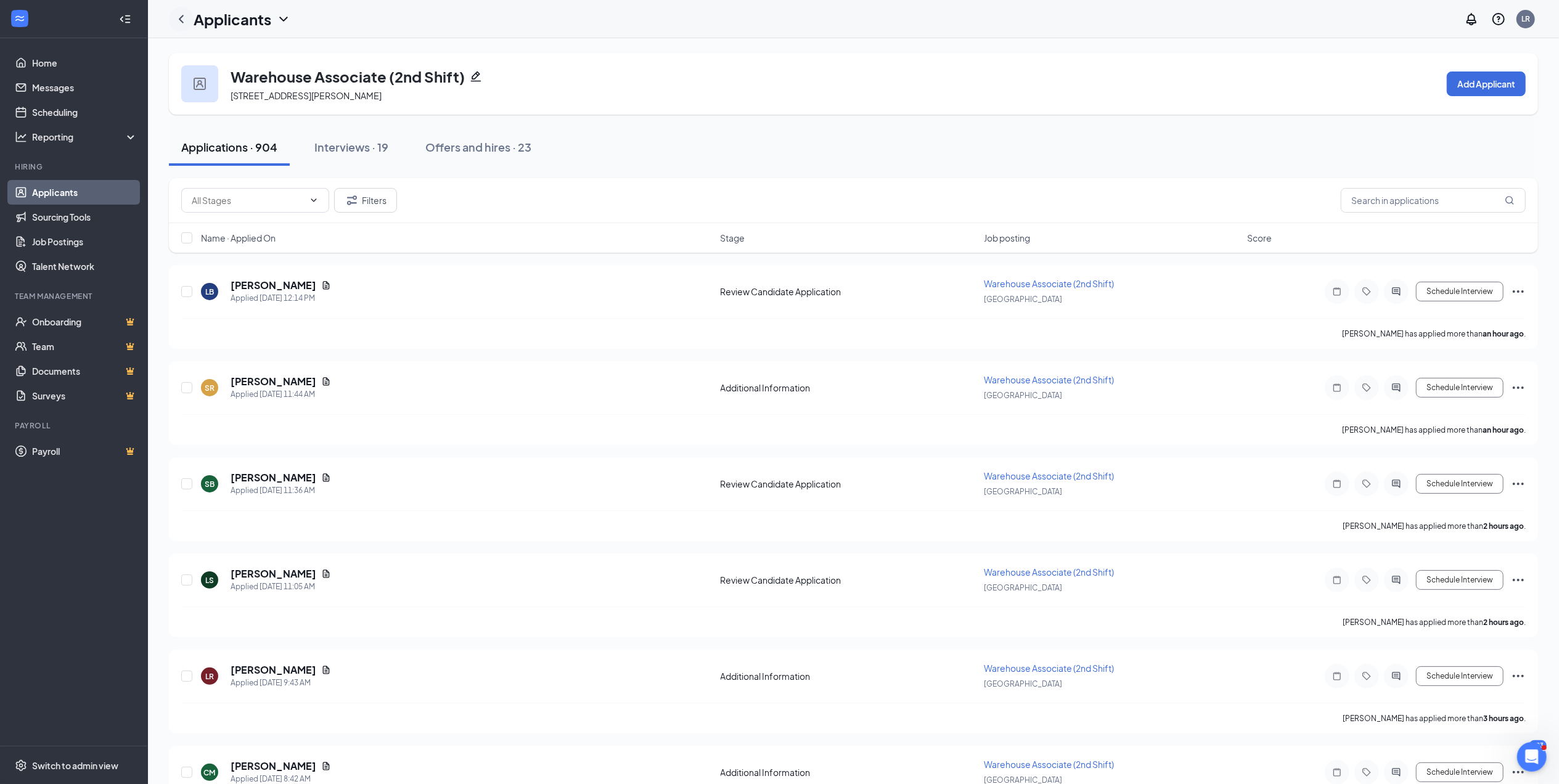
click at [180, 21] on icon "ChevronLeft" at bounding box center [181, 19] width 15 height 15
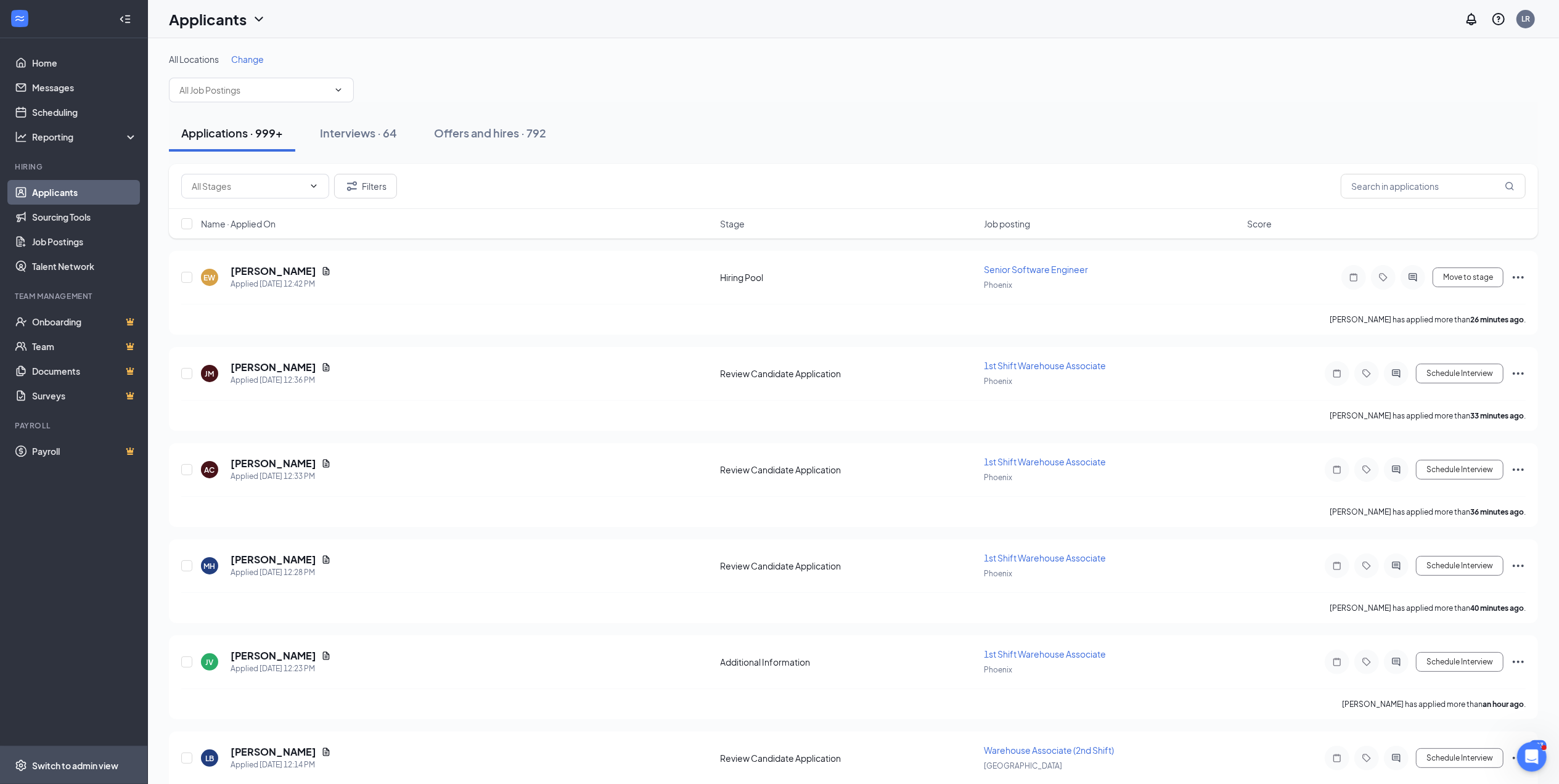
click at [109, 762] on div "Switch to admin view" at bounding box center [75, 765] width 86 height 12
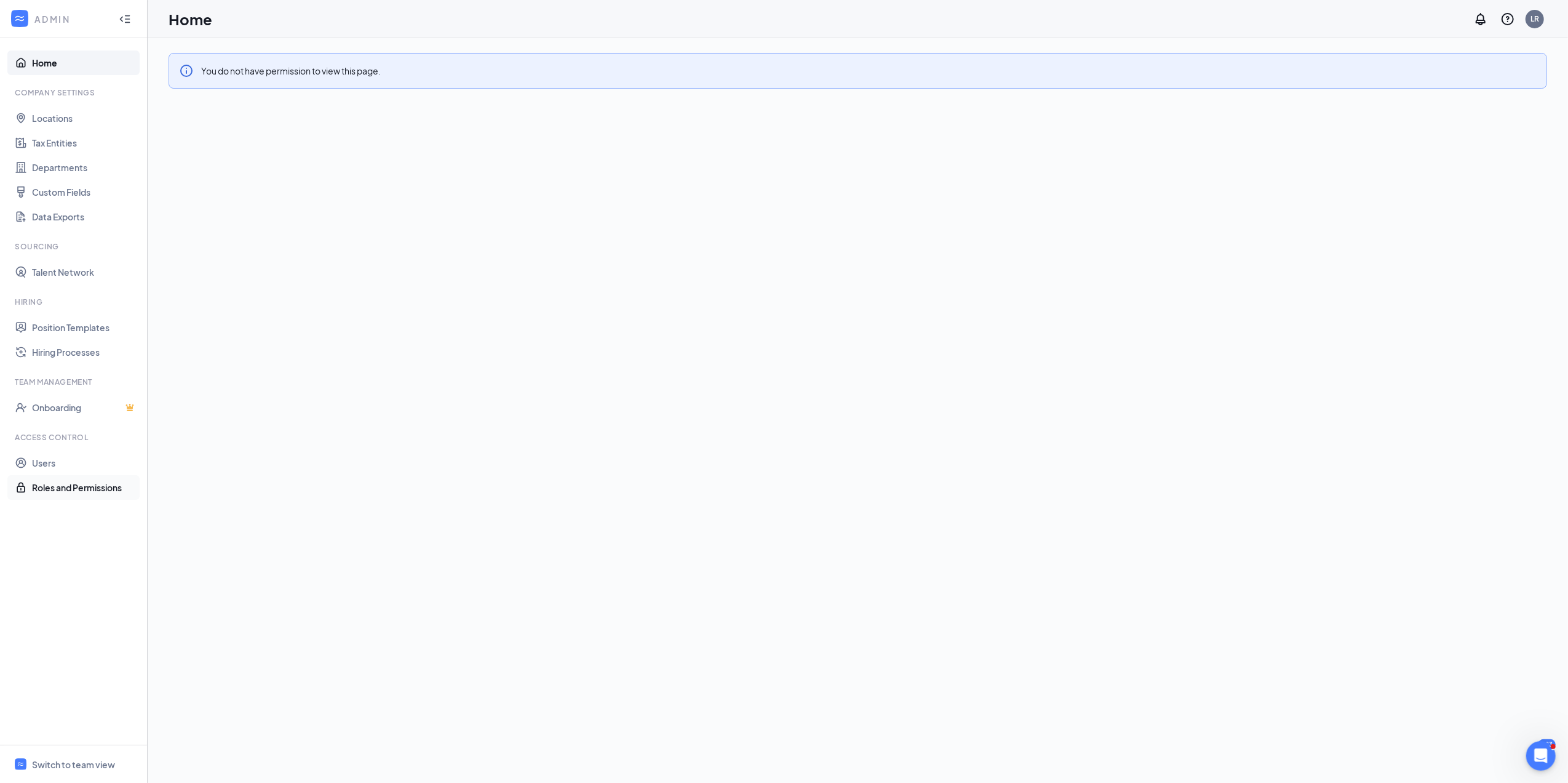
click at [77, 488] on link "Roles and Permissions" at bounding box center [84, 488] width 105 height 25
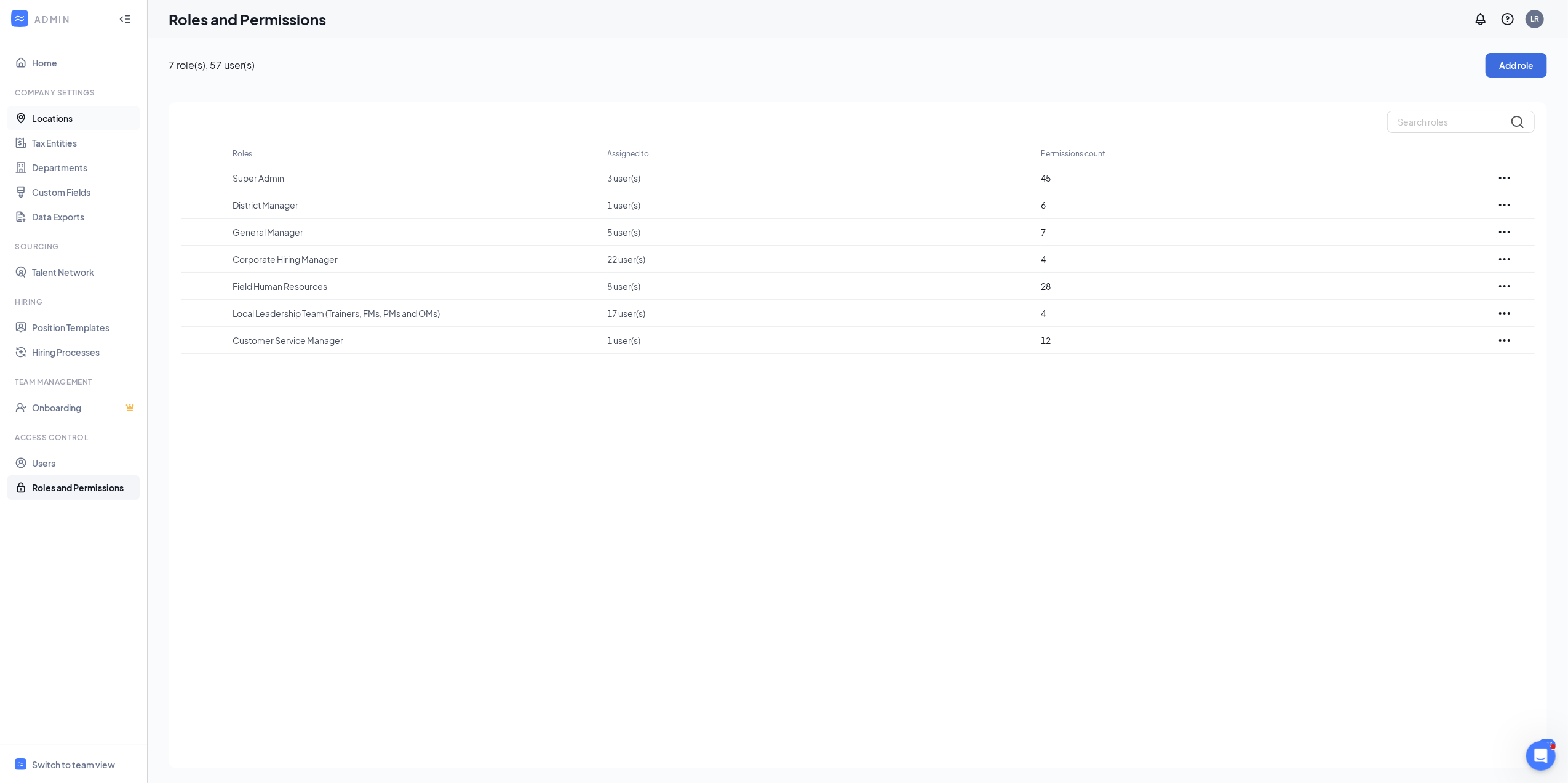
click at [67, 115] on link "Locations" at bounding box center [84, 118] width 105 height 25
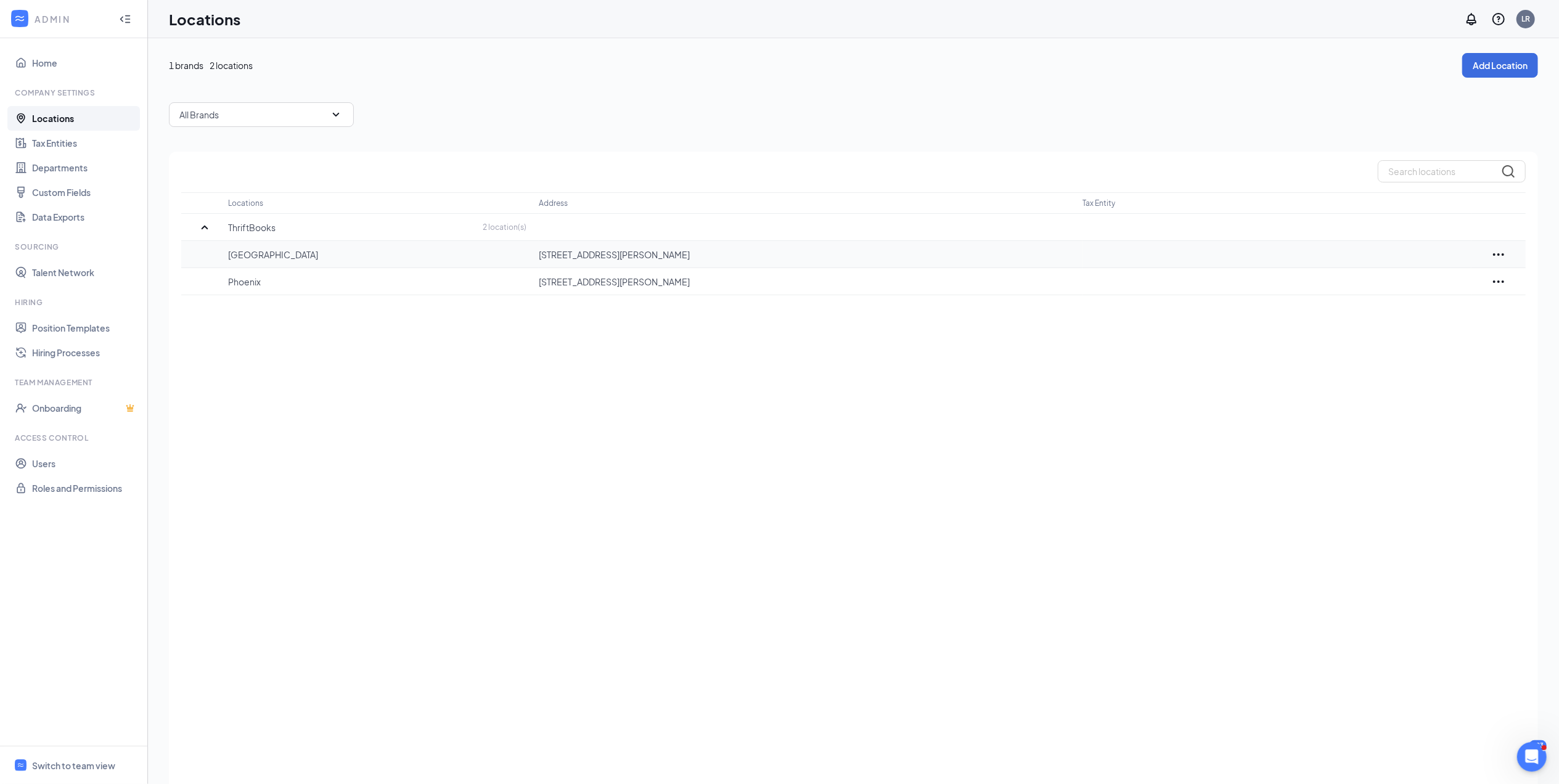
click at [1502, 255] on icon "Ellipses" at bounding box center [1498, 255] width 11 height 3
click at [1416, 321] on p "Delete" at bounding box center [1444, 319] width 103 height 12
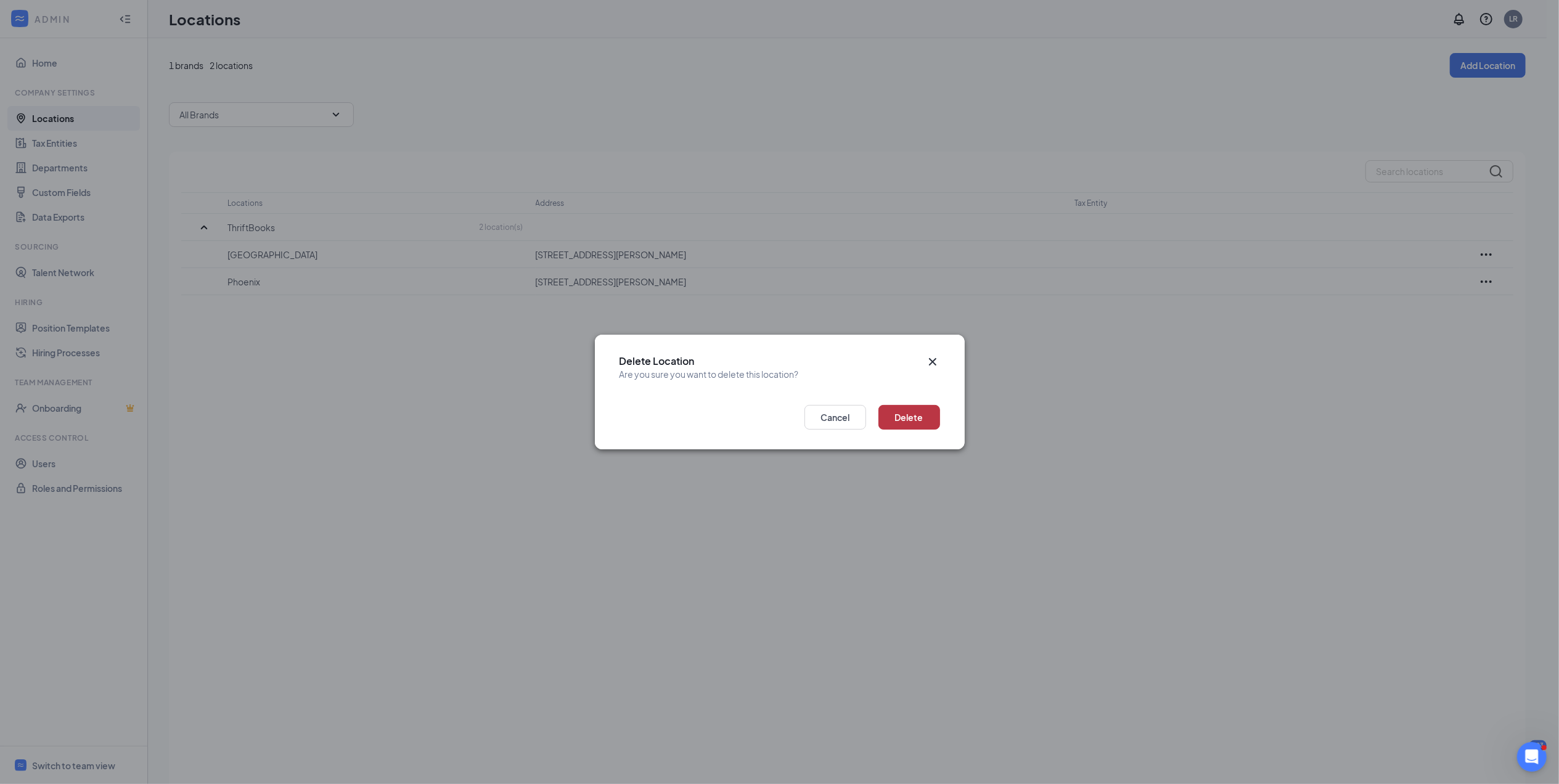
click at [913, 414] on button "Delete" at bounding box center [909, 417] width 61 height 25
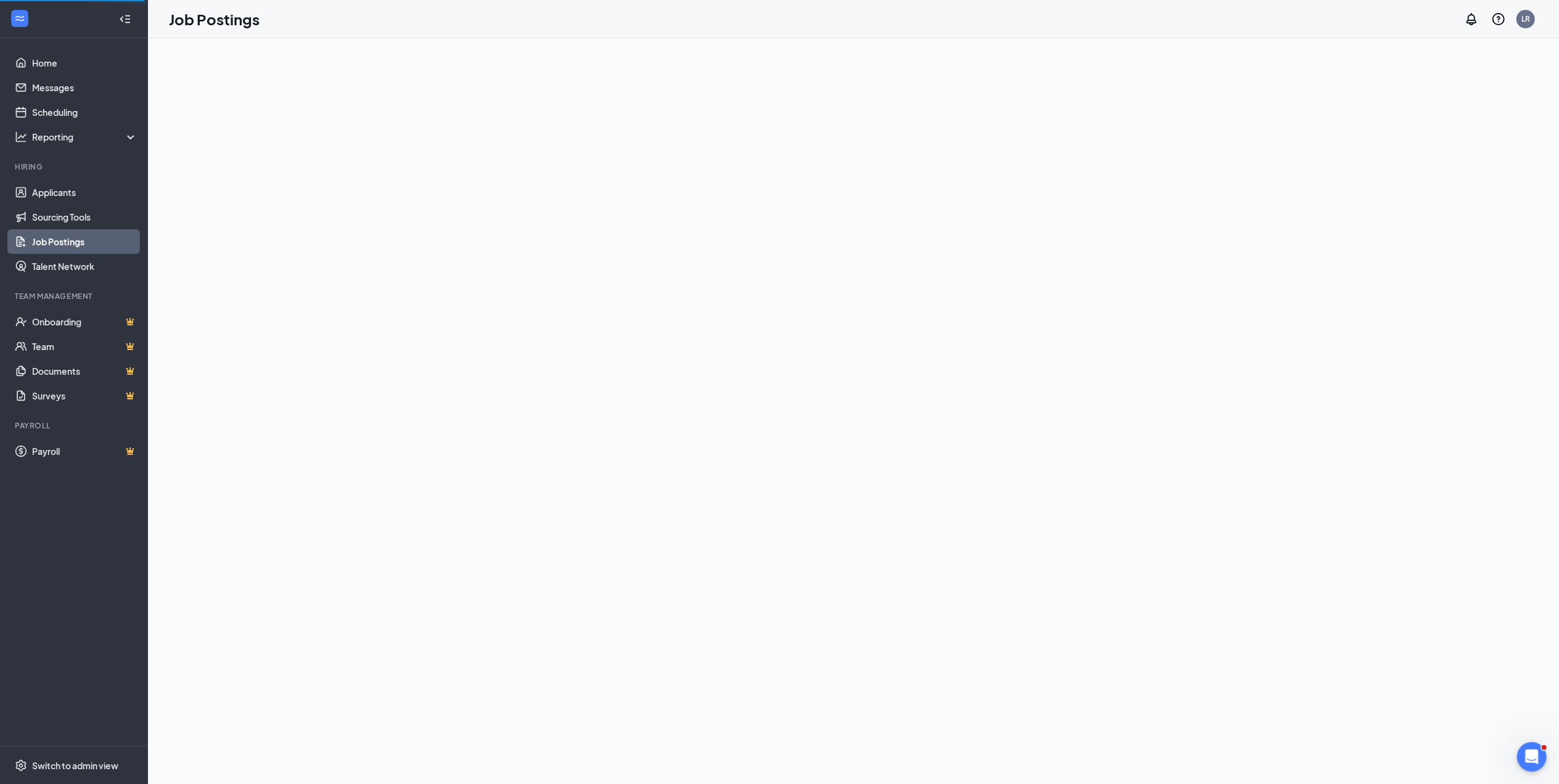
click at [80, 240] on link "Job Postings" at bounding box center [84, 241] width 105 height 25
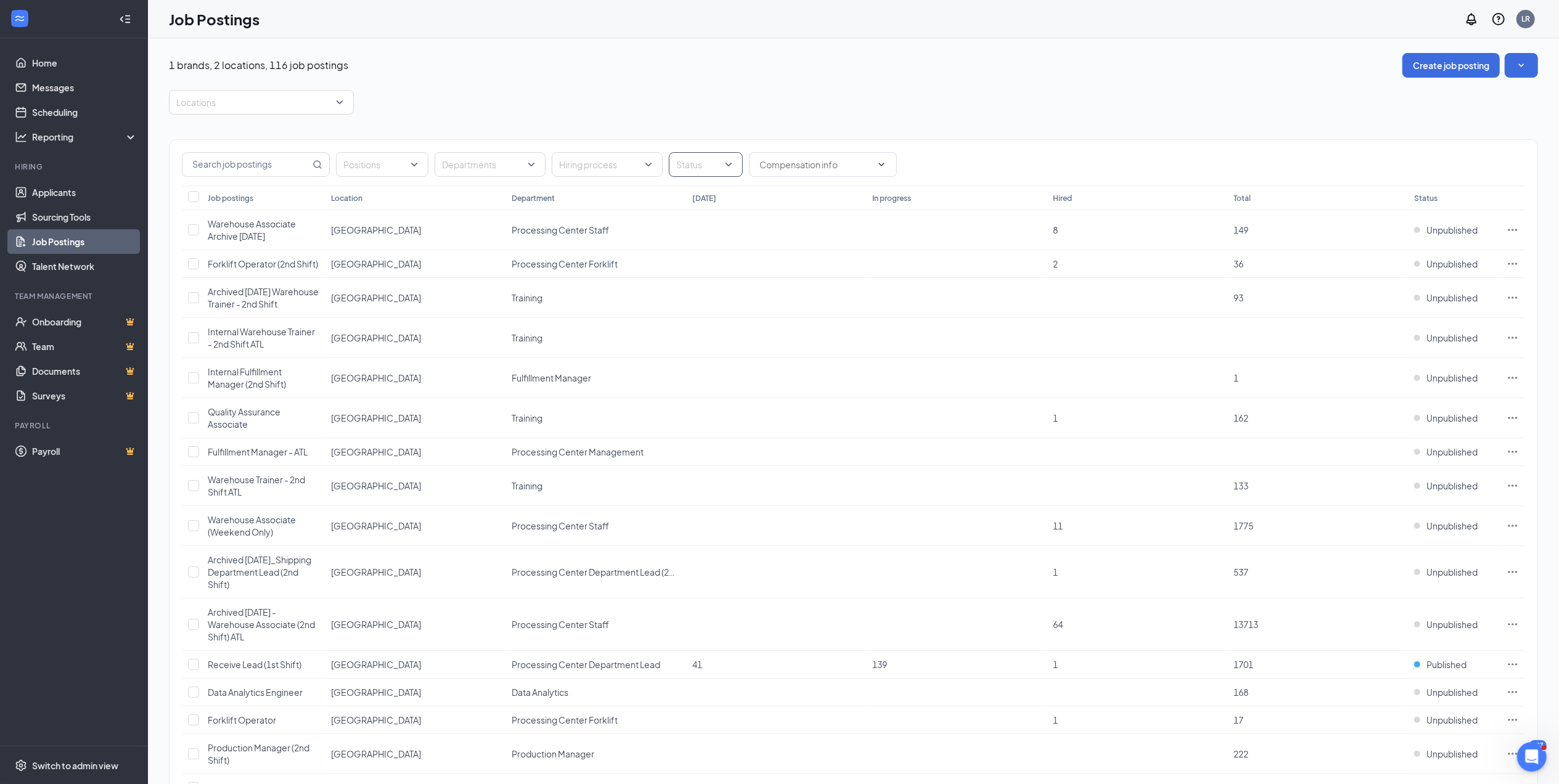
click at [731, 165] on div "Status" at bounding box center [706, 164] width 74 height 25
click at [681, 224] on div at bounding box center [684, 228] width 11 height 11
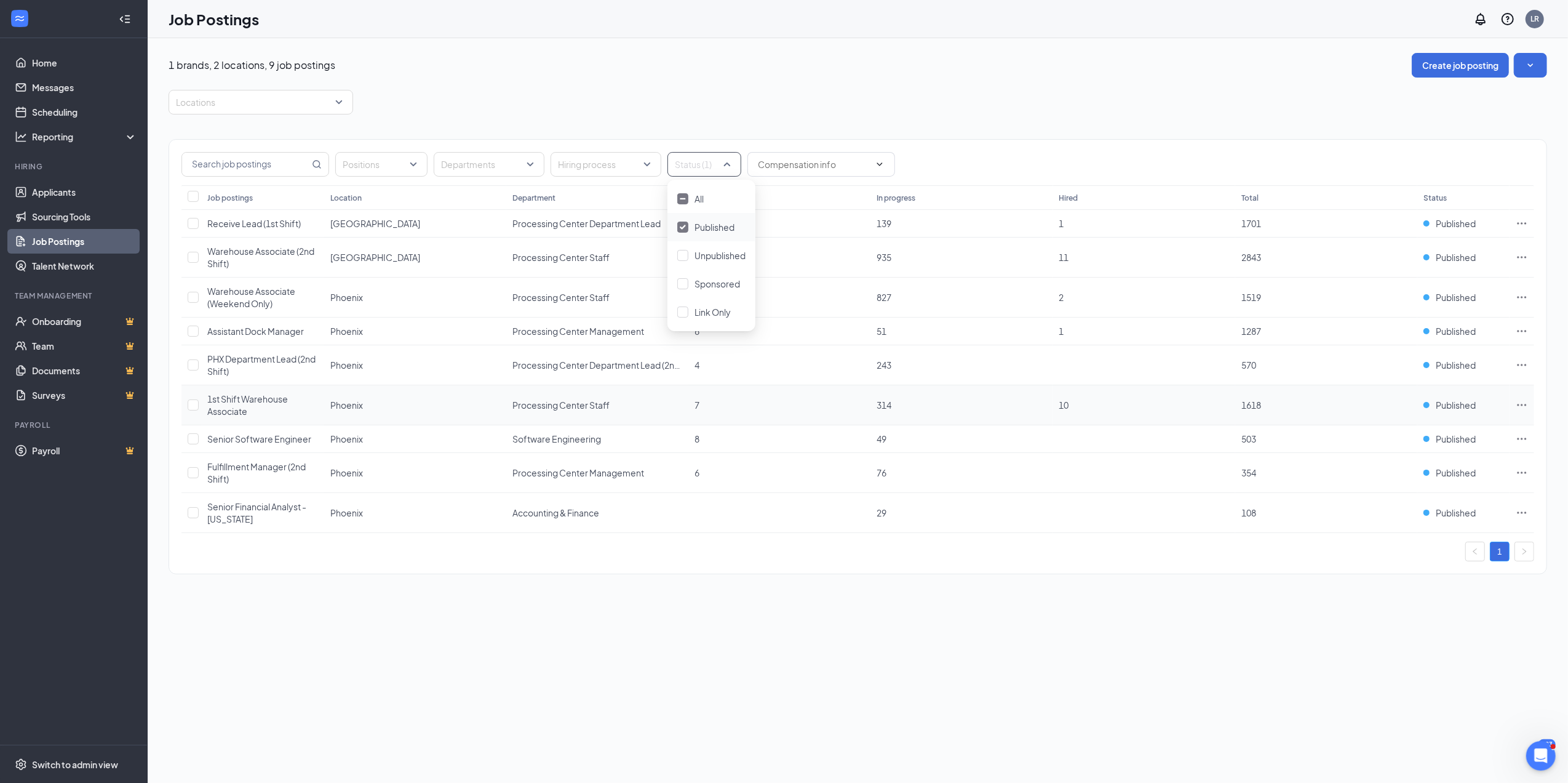
click at [1524, 407] on icon "Ellipses" at bounding box center [1522, 405] width 12 height 12
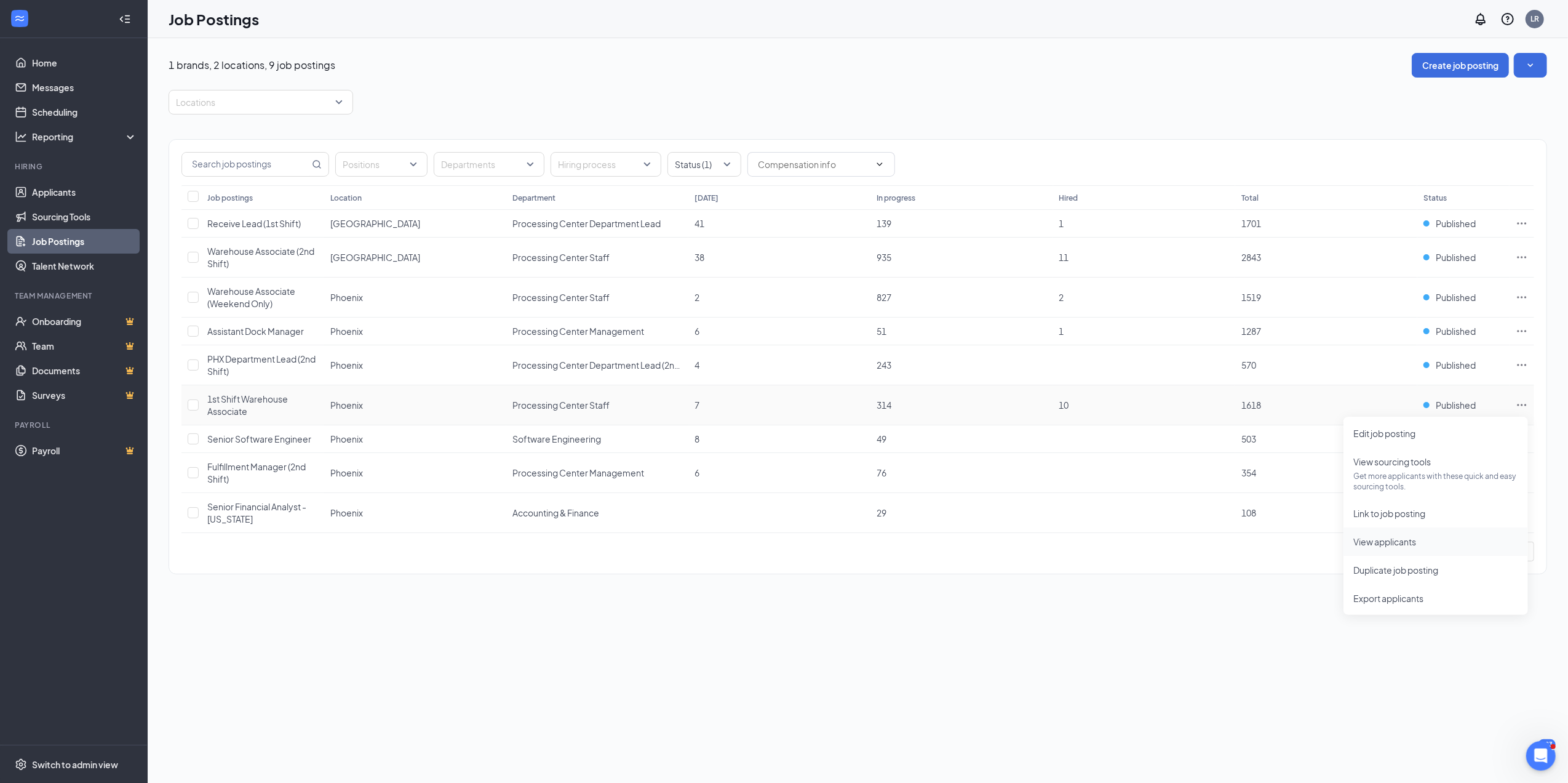
click at [1411, 540] on span "View applicants" at bounding box center [1385, 542] width 63 height 11
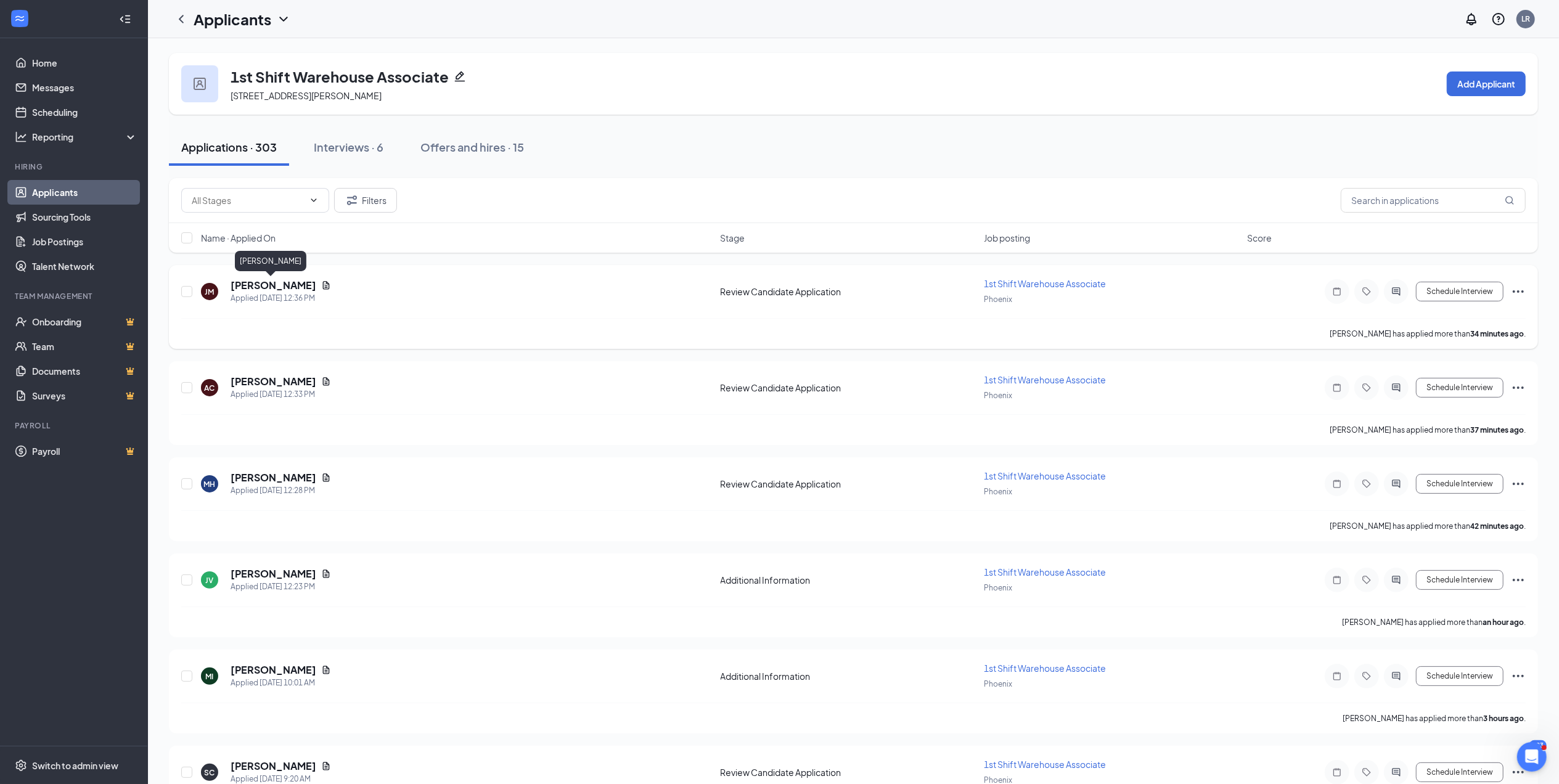
click at [277, 282] on h5 "[PERSON_NAME]" at bounding box center [273, 285] width 86 height 14
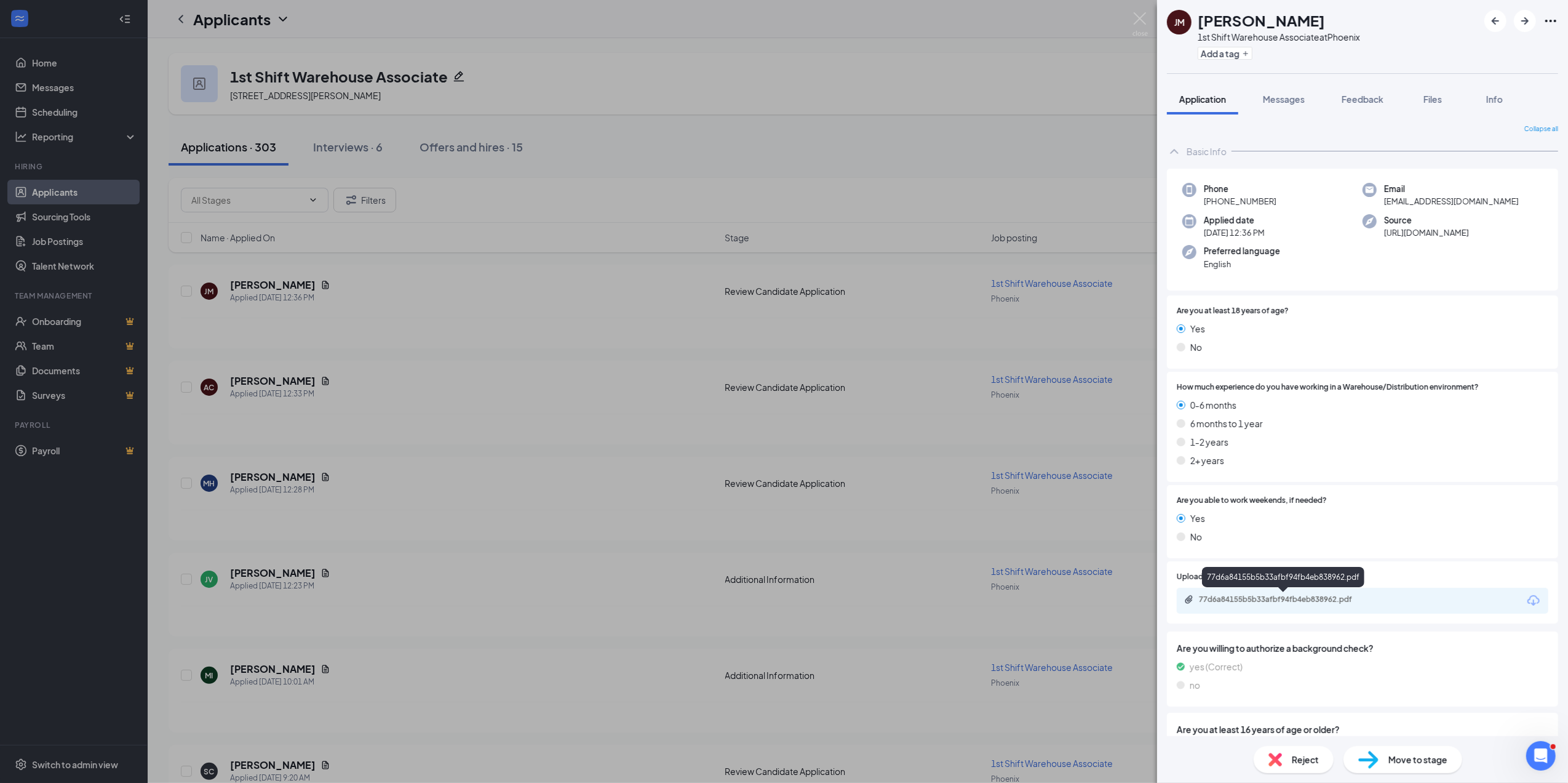
click at [1256, 595] on div "77d6a84155b5b33afbf94fb4eb838962.pdf" at bounding box center [1286, 600] width 173 height 10
click at [1291, 754] on div "Reject" at bounding box center [1294, 759] width 80 height 27
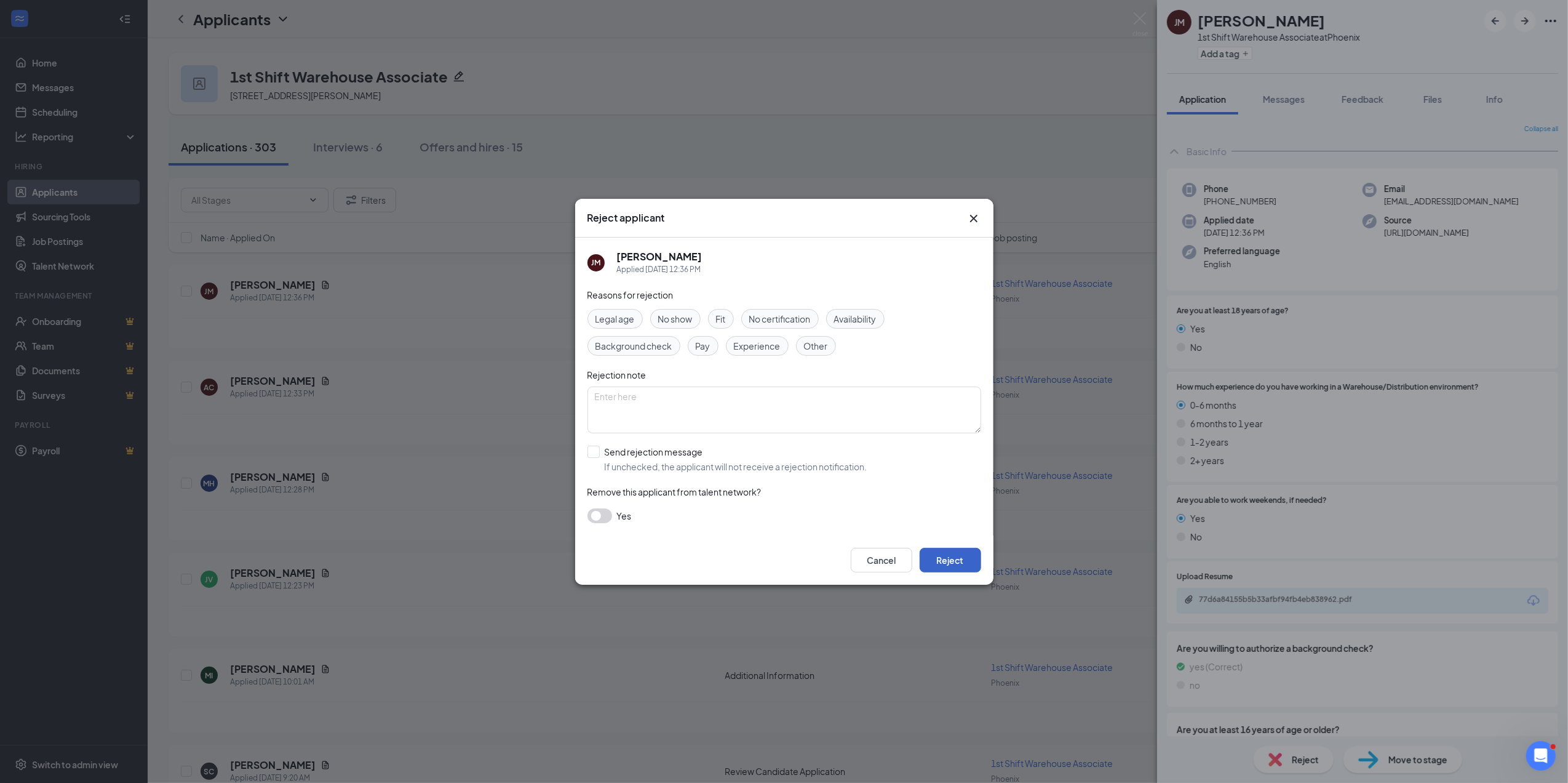
click at [954, 550] on button "Reject" at bounding box center [950, 560] width 61 height 25
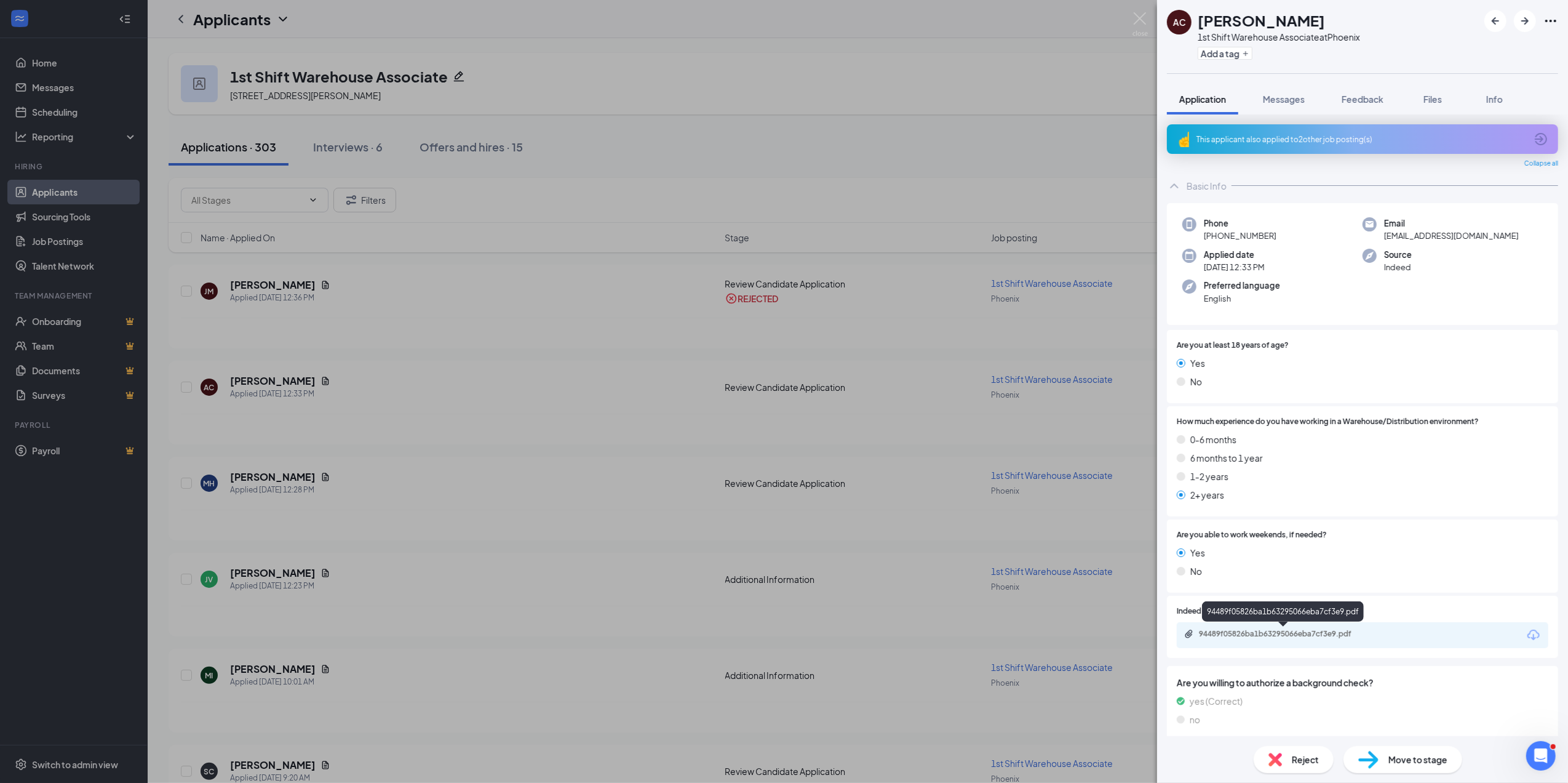
click at [1278, 631] on div "94489f05826ba1b63295066eba7cf3e9.pdf" at bounding box center [1286, 634] width 173 height 10
click at [1313, 757] on span "Reject" at bounding box center [1305, 759] width 27 height 13
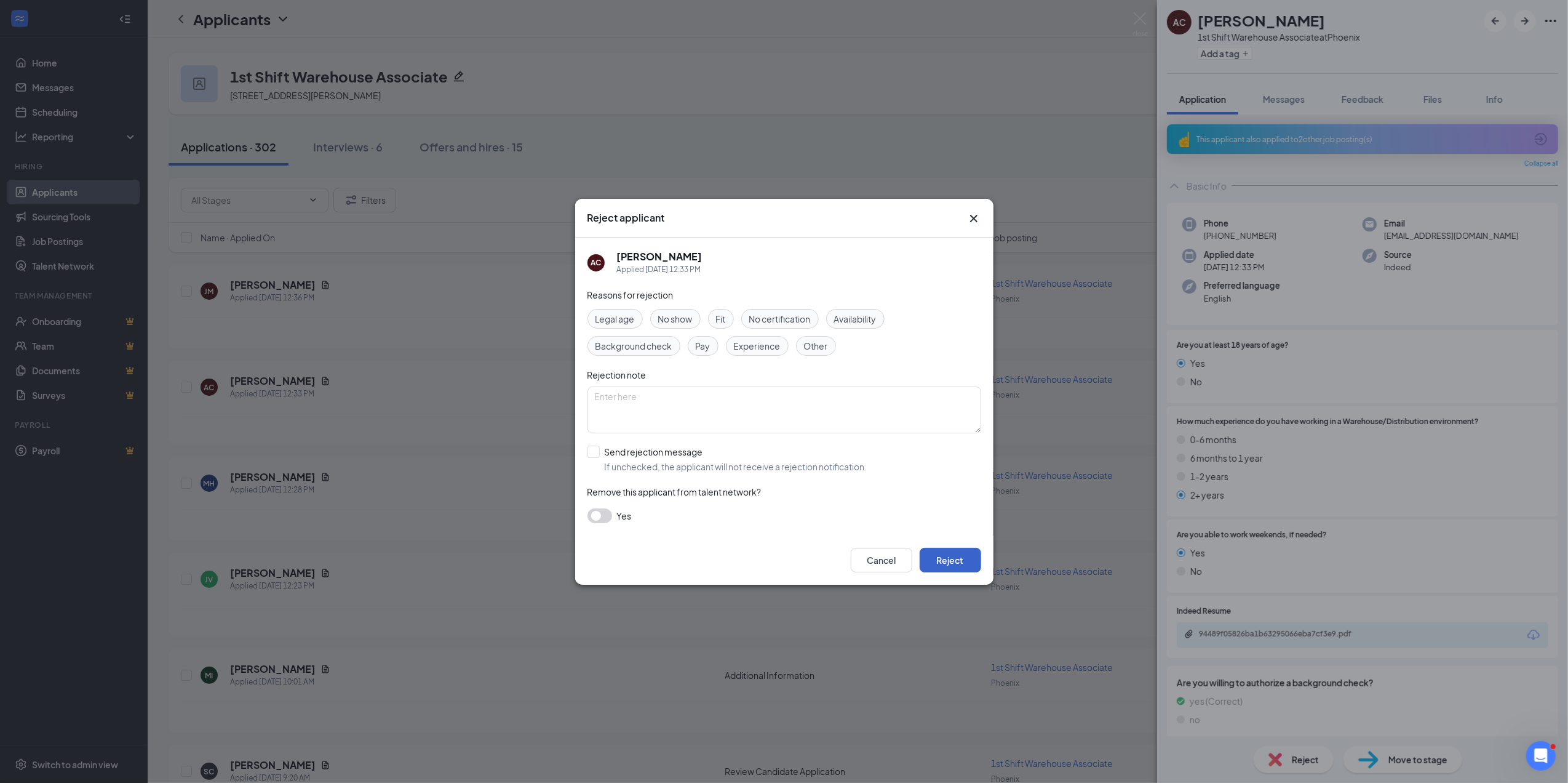
click at [957, 557] on button "Reject" at bounding box center [950, 560] width 61 height 25
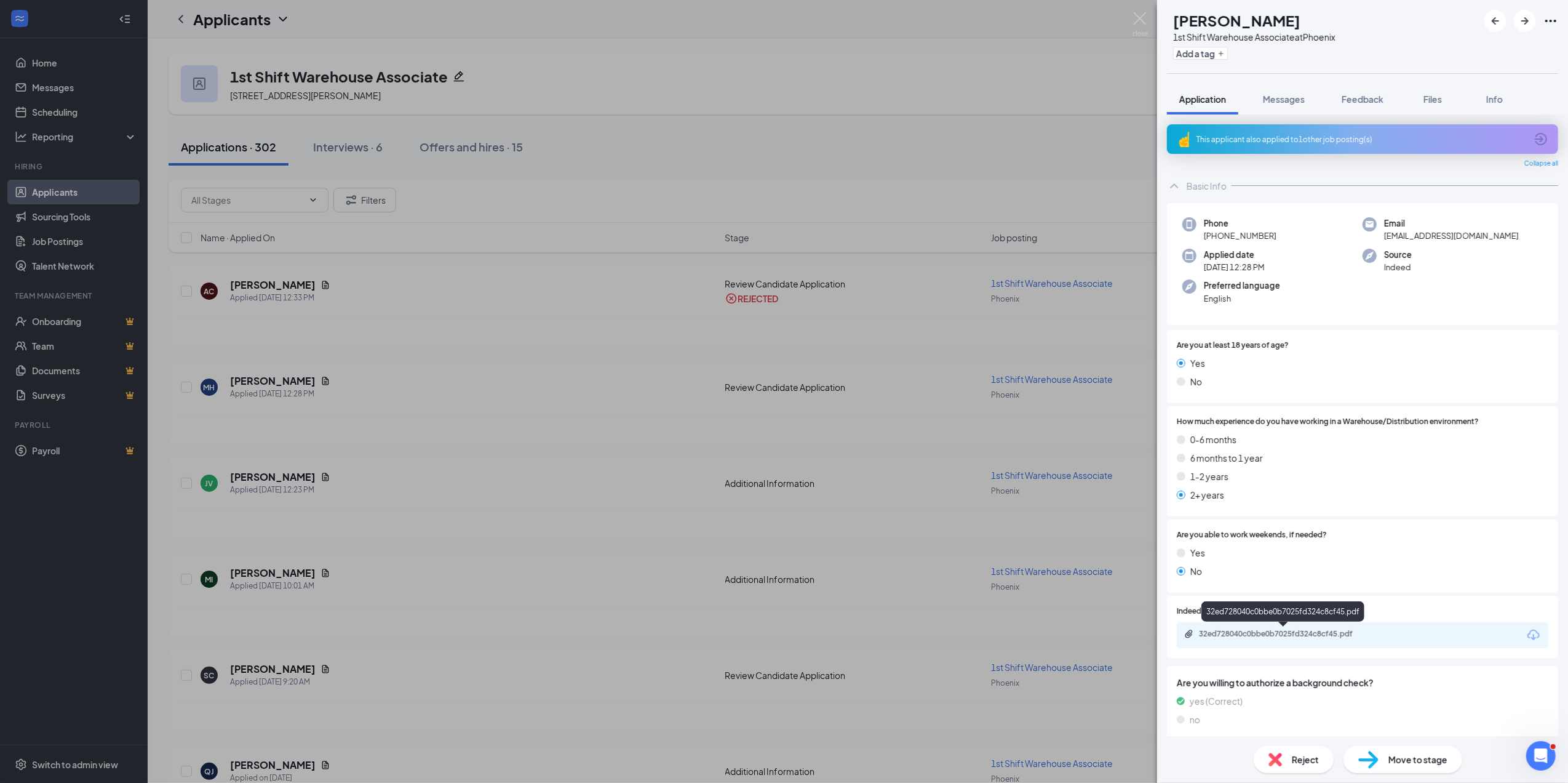
click at [1295, 637] on div "32ed728040c0bbe0b7025fd324c8cf45.pdf" at bounding box center [1286, 634] width 173 height 10
click at [1288, 94] on span "Messages" at bounding box center [1284, 99] width 42 height 11
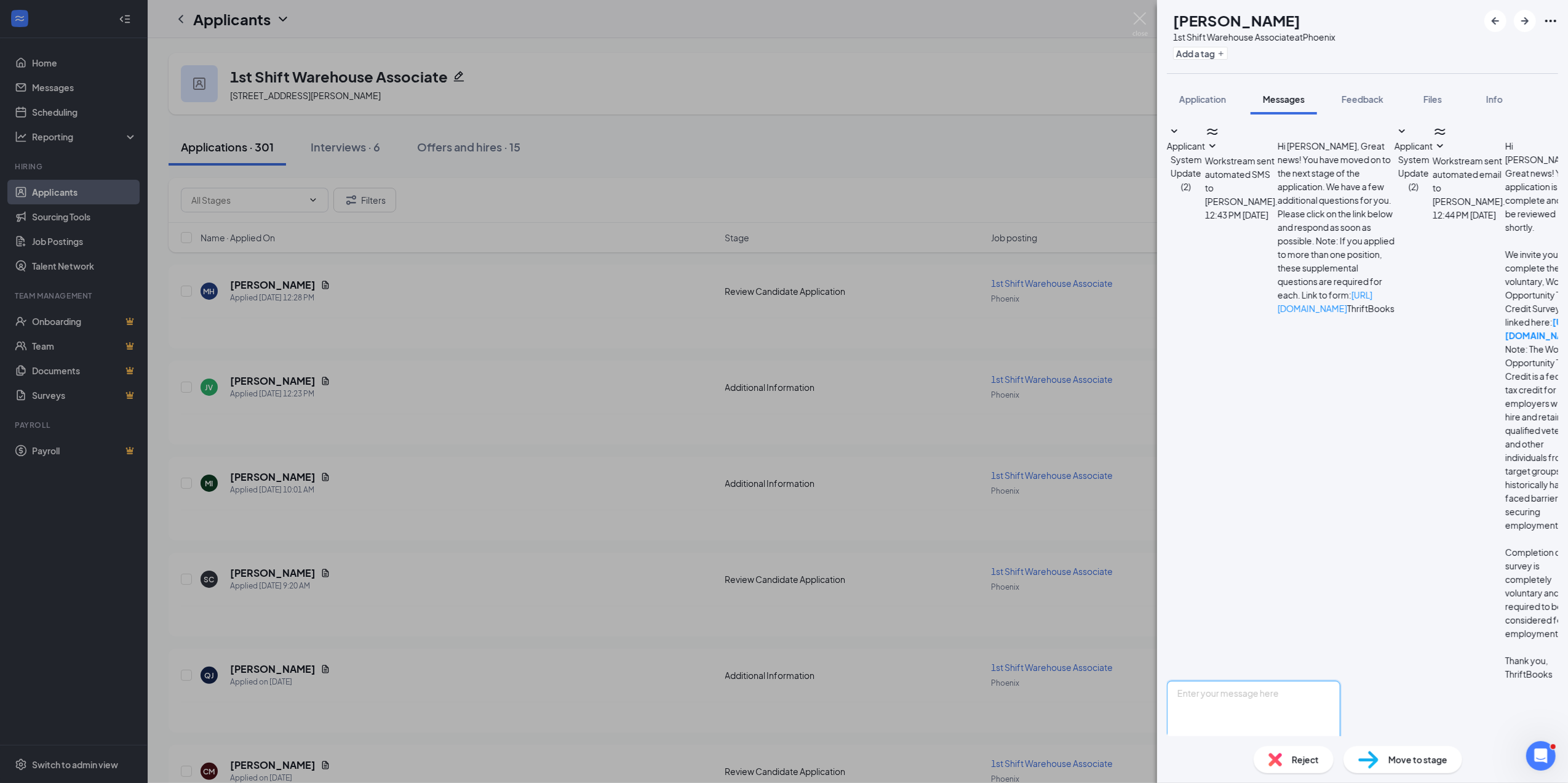
click at [1232, 680] on textarea at bounding box center [1253, 718] width 173 height 74
click at [1236, 680] on textarea "Hi Michelle, Would you be available for a onsite i" at bounding box center [1253, 718] width 173 height 74
type textarea "Hi [PERSON_NAME], Would you be available for an onsite interview and tour at 9:…"
click at [1341, 755] on button "Send" at bounding box center [1330, 776] width 22 height 42
click at [1141, 20] on img at bounding box center [1140, 24] width 16 height 24
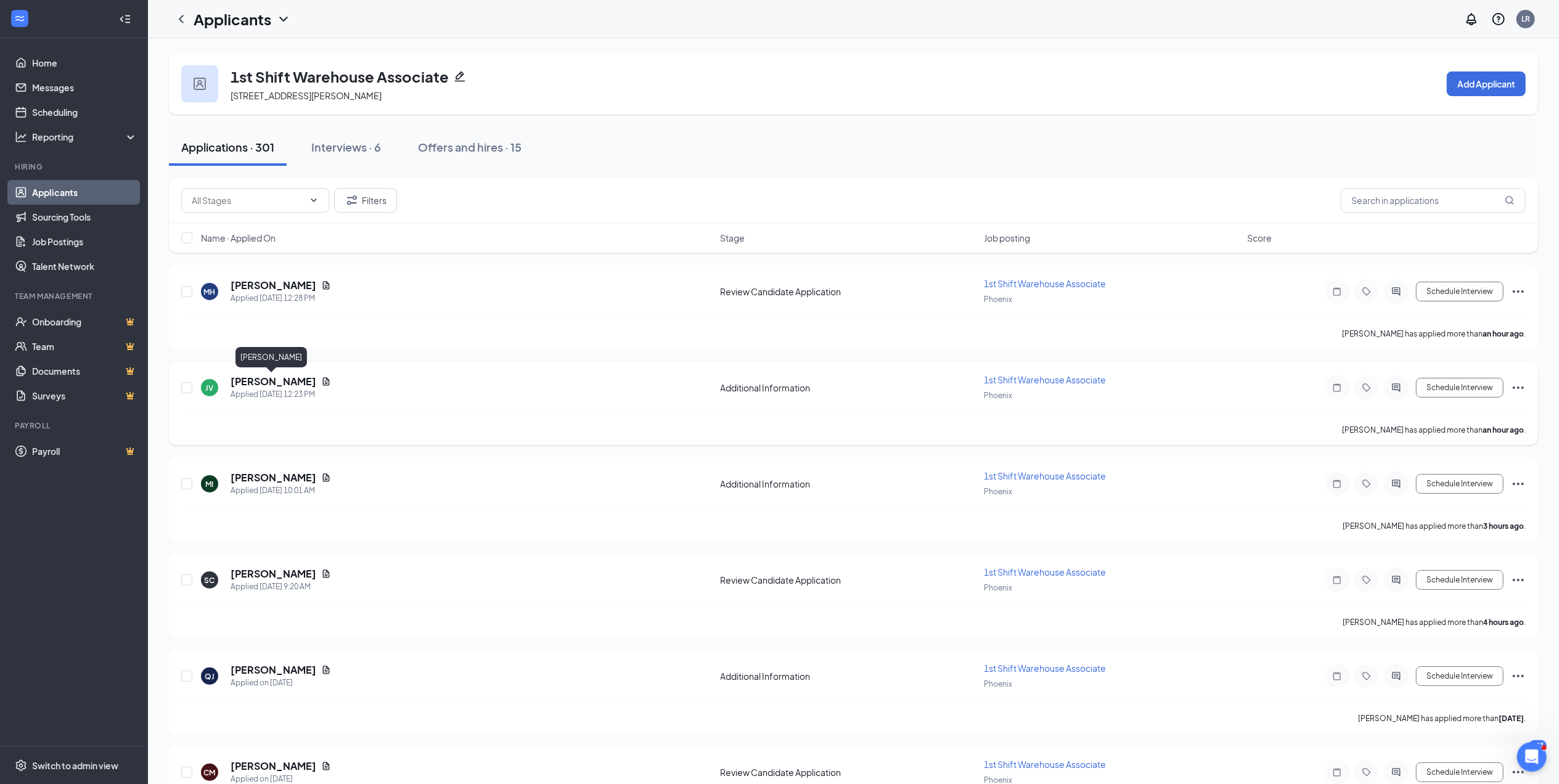
click at [244, 378] on h5 "[PERSON_NAME]" at bounding box center [273, 382] width 86 height 14
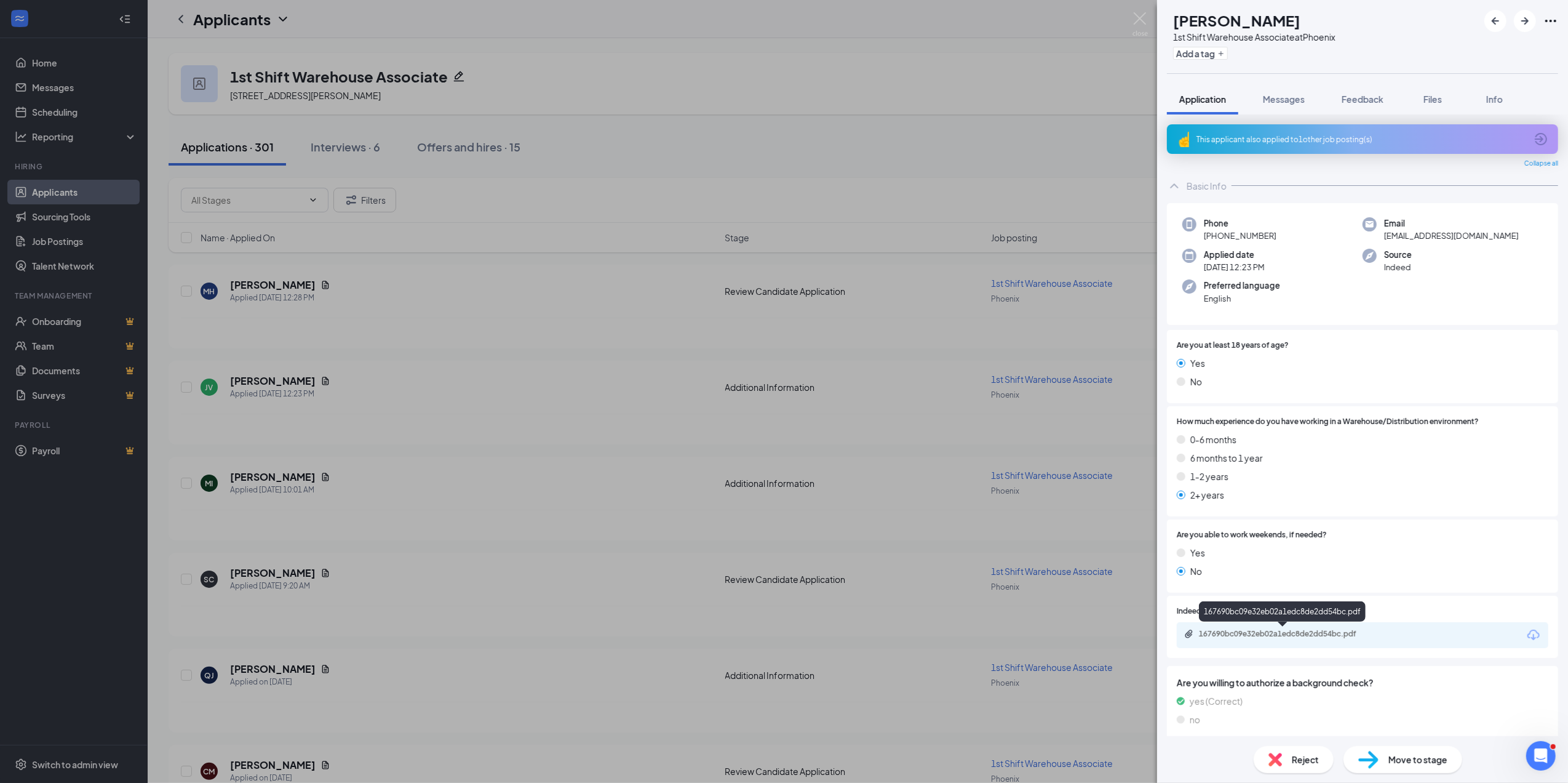
click at [1257, 633] on div "167690bc09e32eb02a1edc8de2dd54bc.pdf" at bounding box center [1286, 634] width 173 height 10
click at [1411, 759] on span "Move to stage" at bounding box center [1418, 759] width 59 height 13
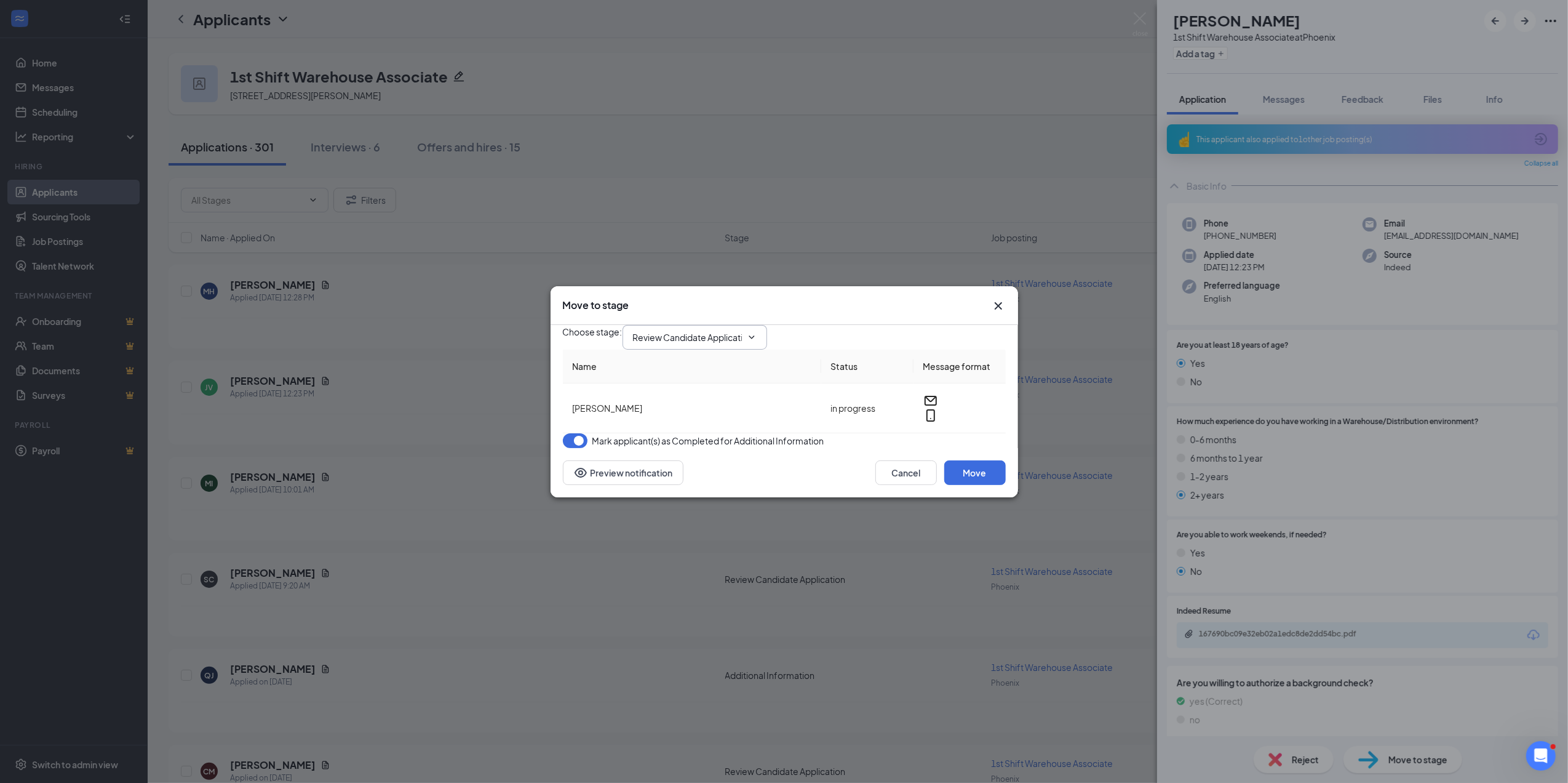
click at [675, 330] on input "Review Candidate Application (next stage)" at bounding box center [688, 337] width 109 height 13
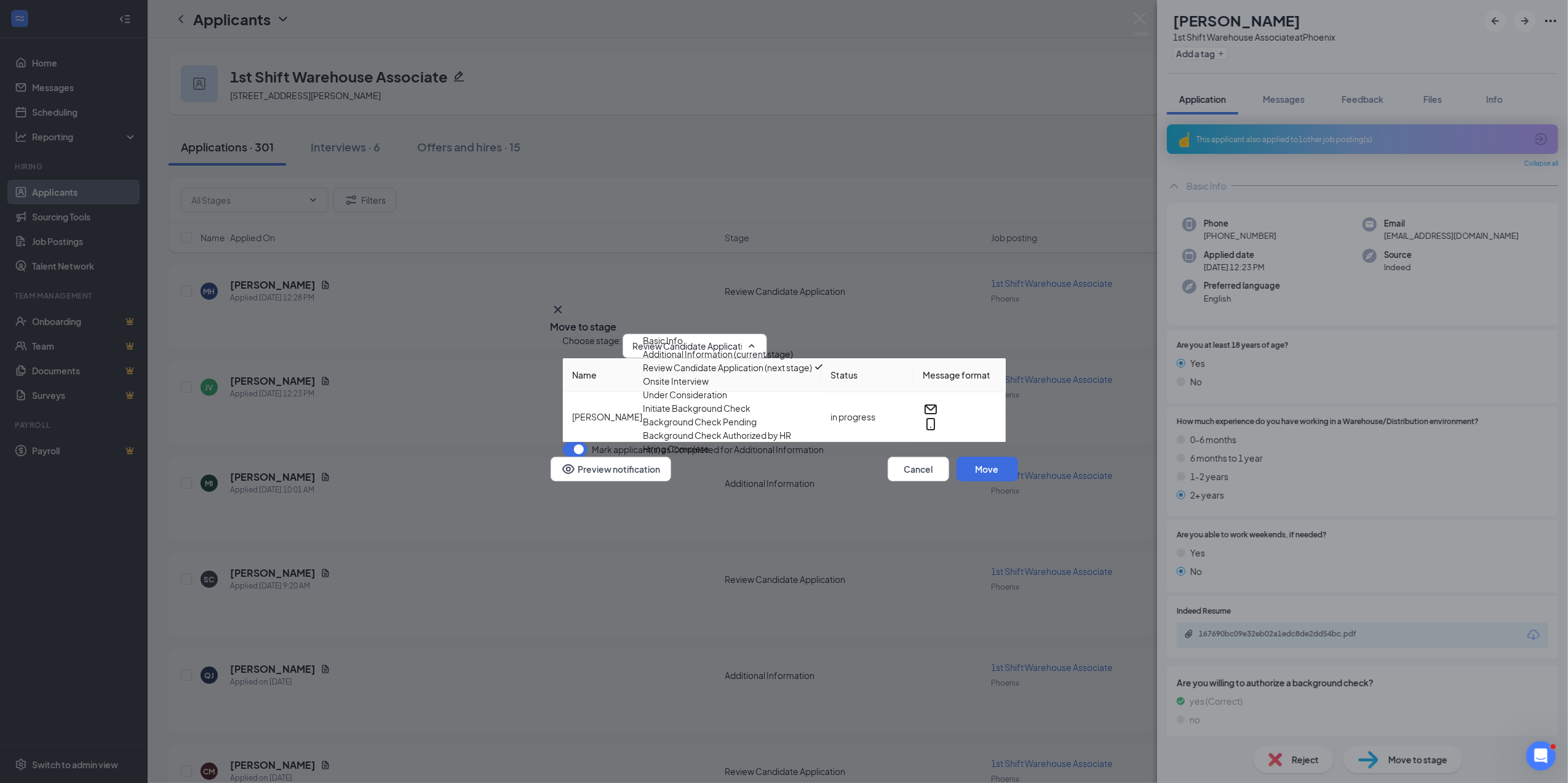
click at [682, 388] on div "Onsite Interview" at bounding box center [677, 381] width 66 height 13
type input "Onsite Interview"
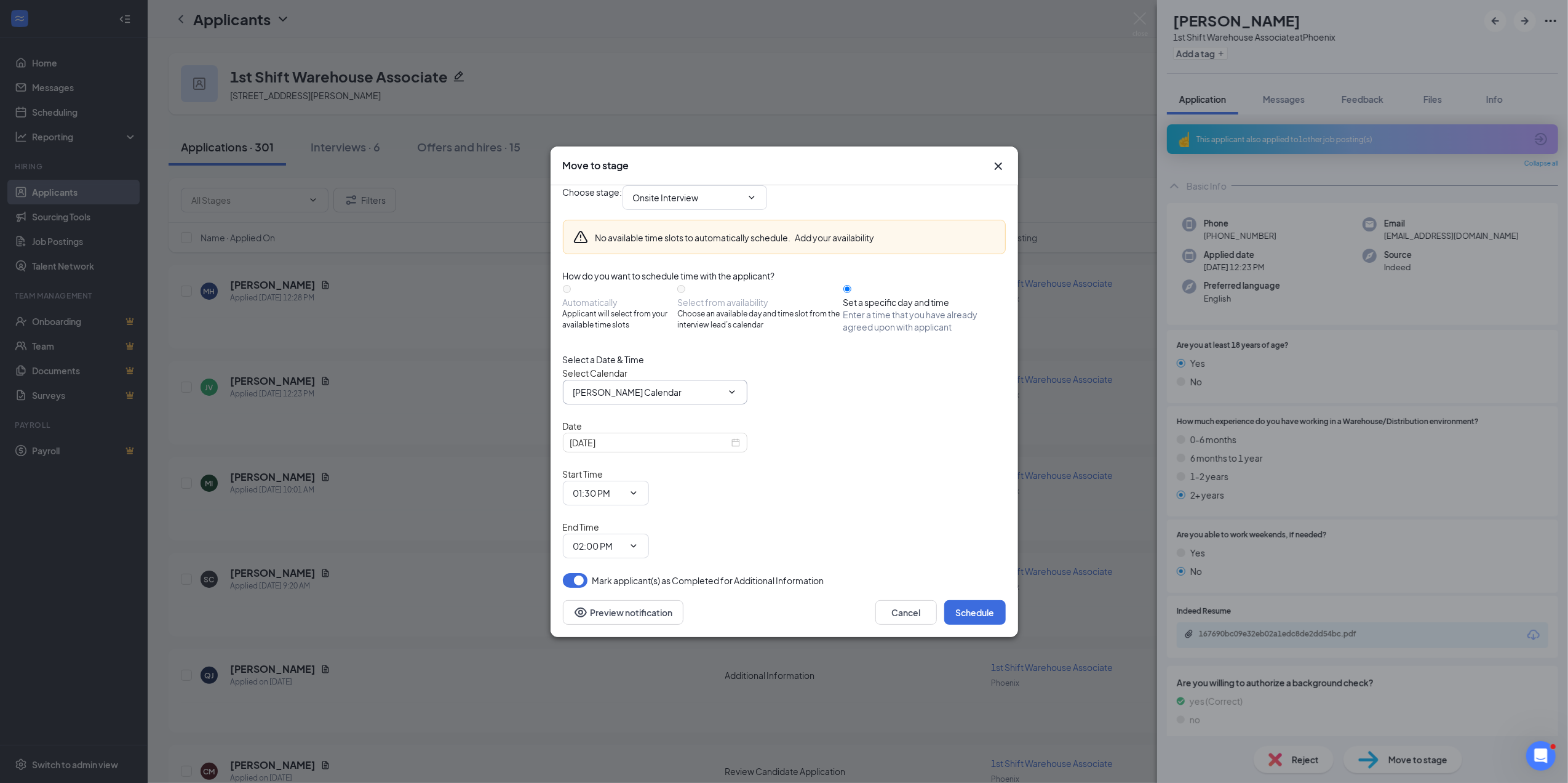
click at [732, 393] on icon "ChevronDown" at bounding box center [731, 392] width 5 height 3
click at [677, 453] on div "Sep 15, 2025" at bounding box center [655, 442] width 185 height 20
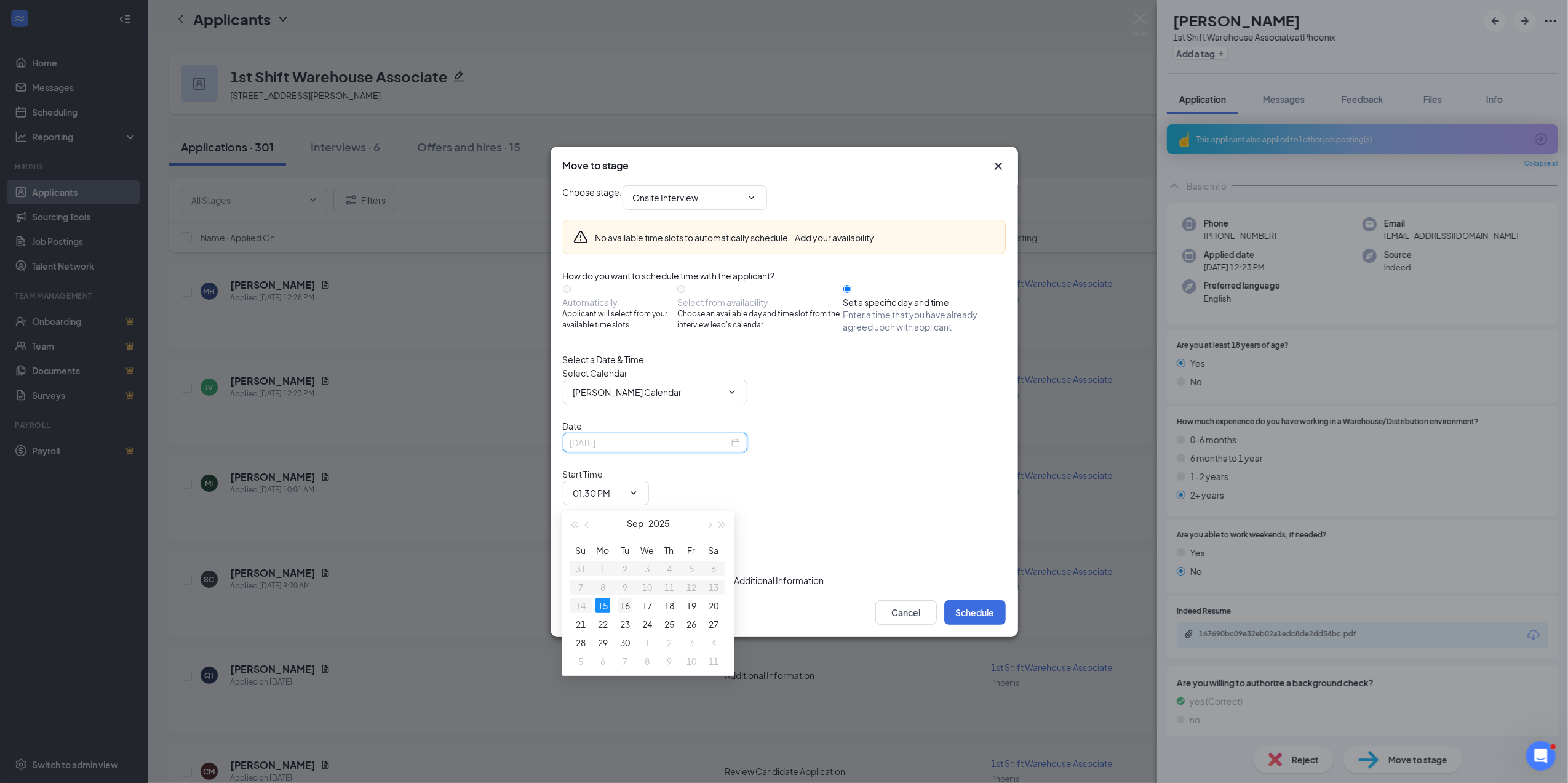
type input "Sep 16, 2025"
click at [624, 604] on div "16" at bounding box center [625, 606] width 15 height 15
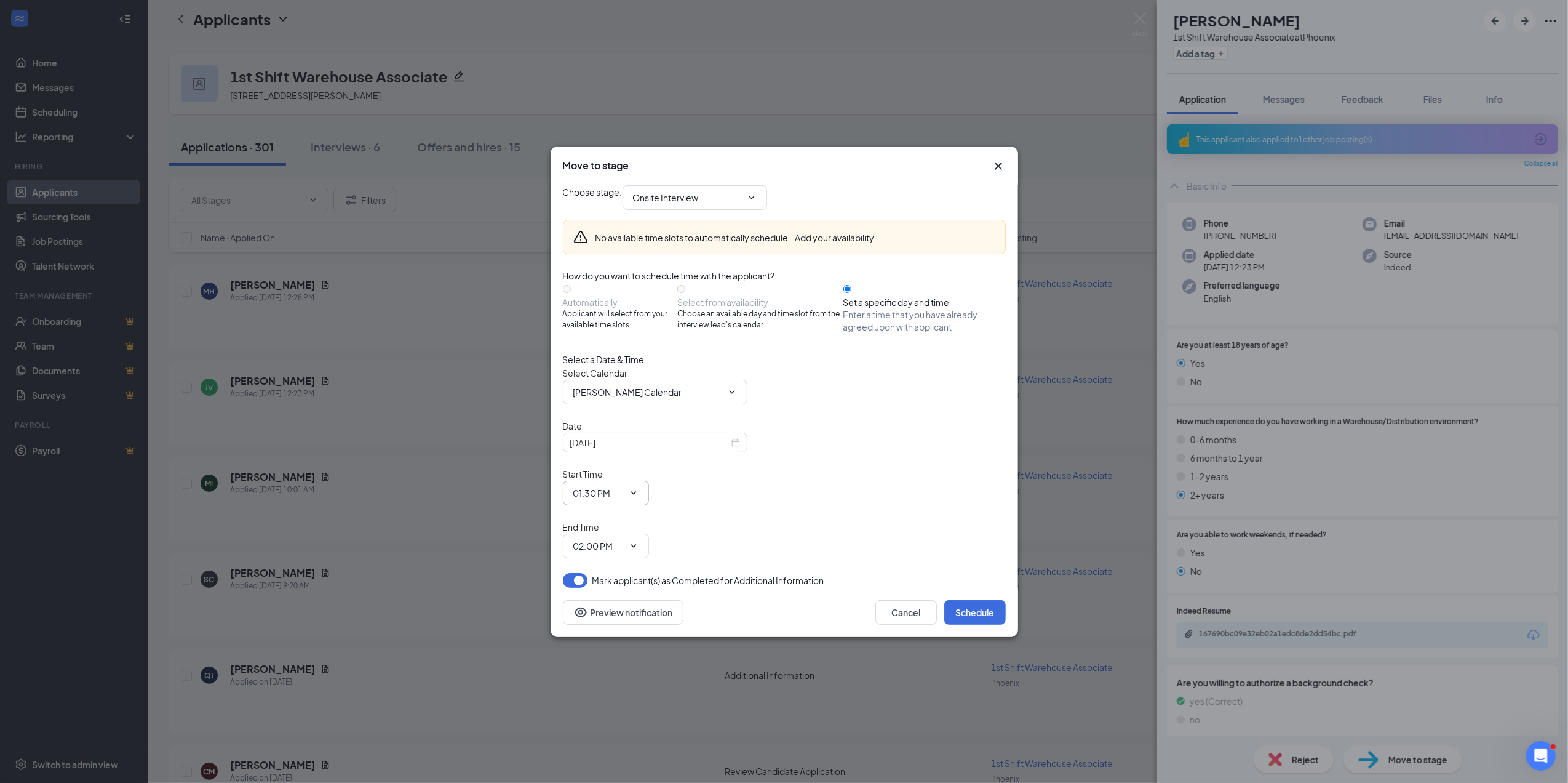
click at [624, 500] on input "01:30 PM" at bounding box center [599, 493] width 51 height 13
click at [610, 782] on div "09:00 AM" at bounding box center [592, 793] width 36 height 13
type input "09:00 AM"
click at [638, 541] on icon "ChevronDown" at bounding box center [634, 546] width 10 height 10
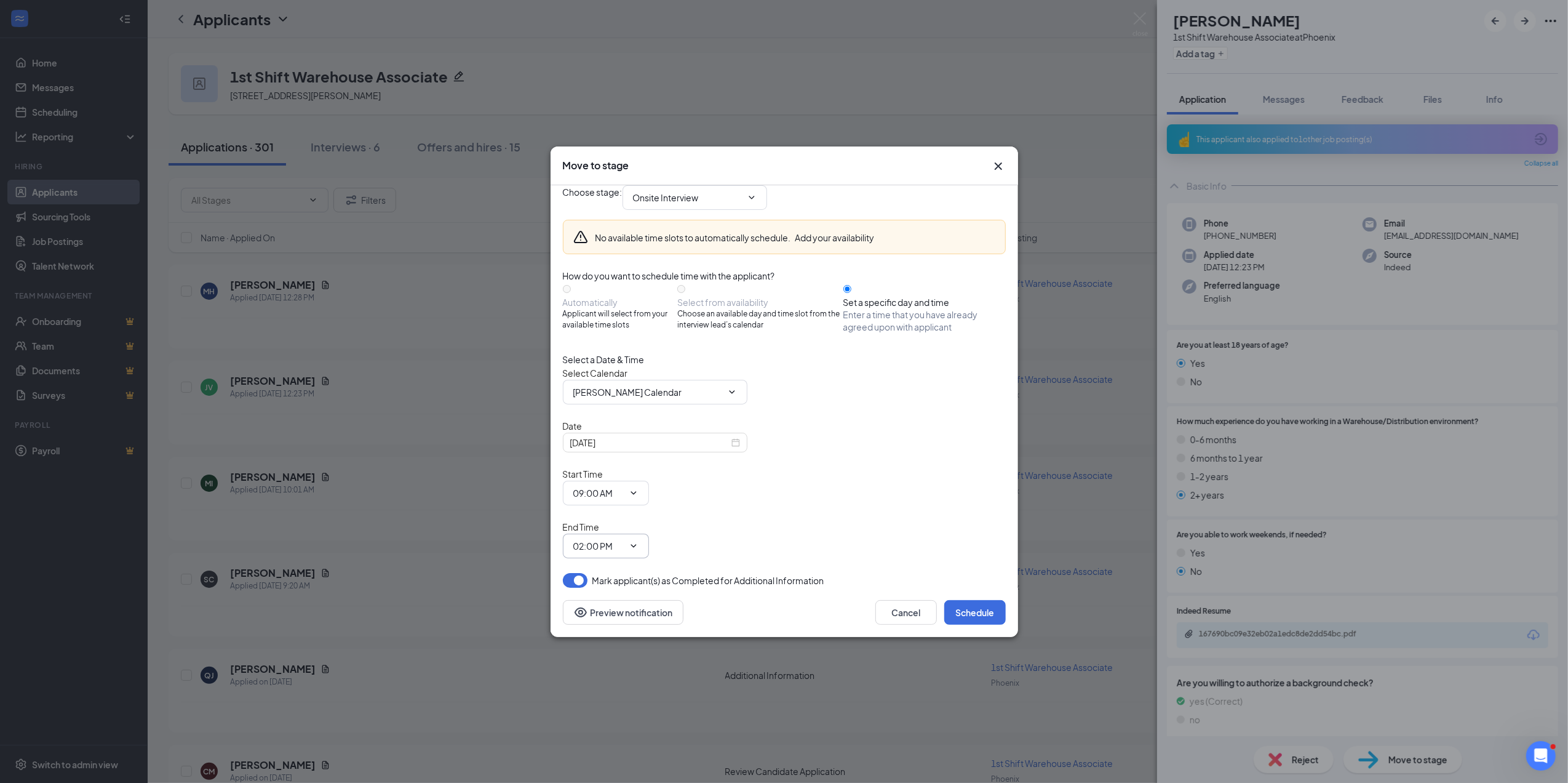
click at [638, 541] on icon "ChevronDown" at bounding box center [634, 546] width 10 height 10
click at [624, 539] on input "02:00 PM" at bounding box center [599, 546] width 51 height 13
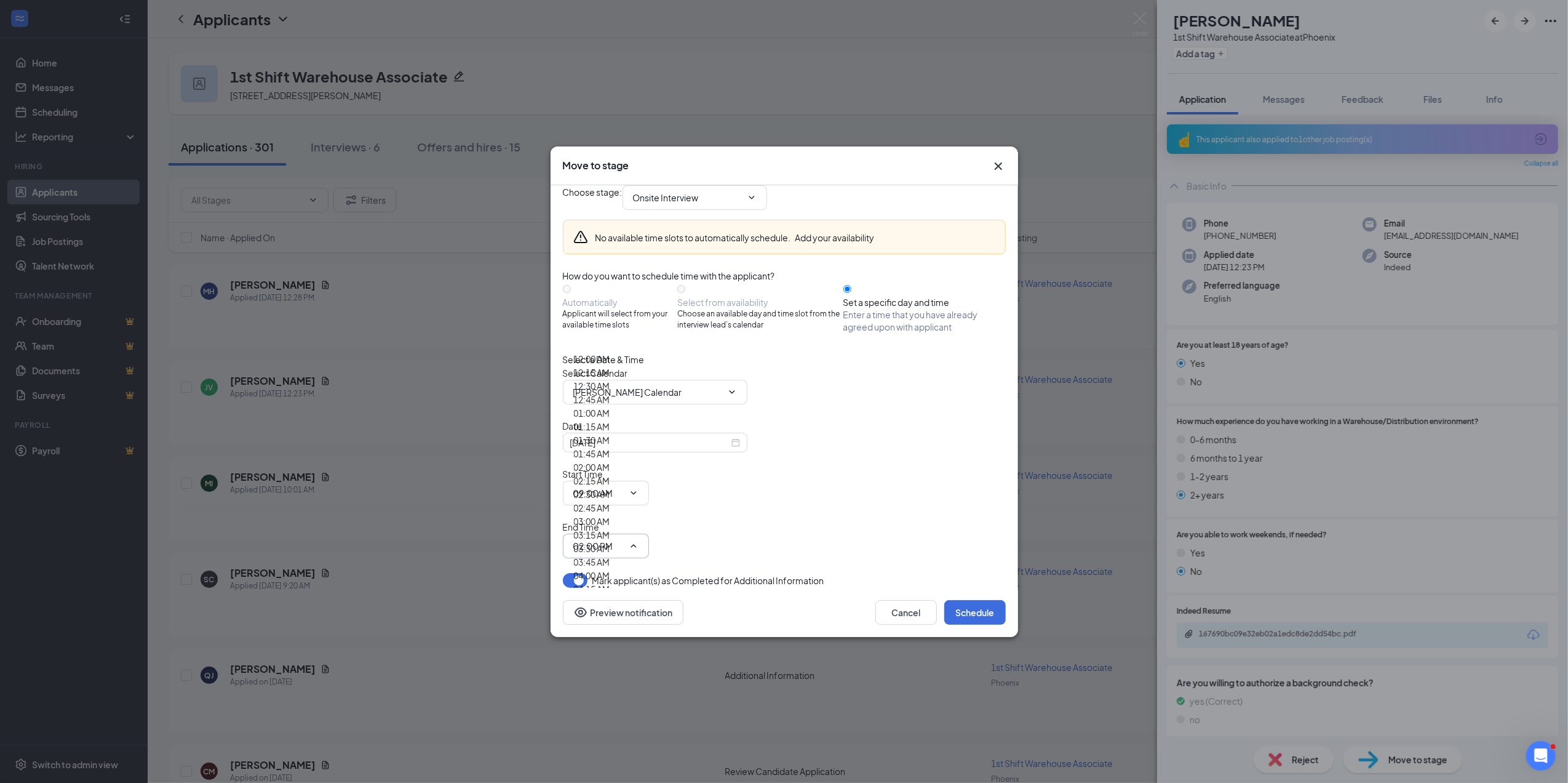
type input "09:15 AM"
click at [973, 600] on button "Schedule" at bounding box center [975, 612] width 61 height 25
click at [638, 496] on icon "ChevronDown" at bounding box center [634, 493] width 10 height 10
click at [624, 493] on input "09:00 AM" at bounding box center [599, 493] width 51 height 13
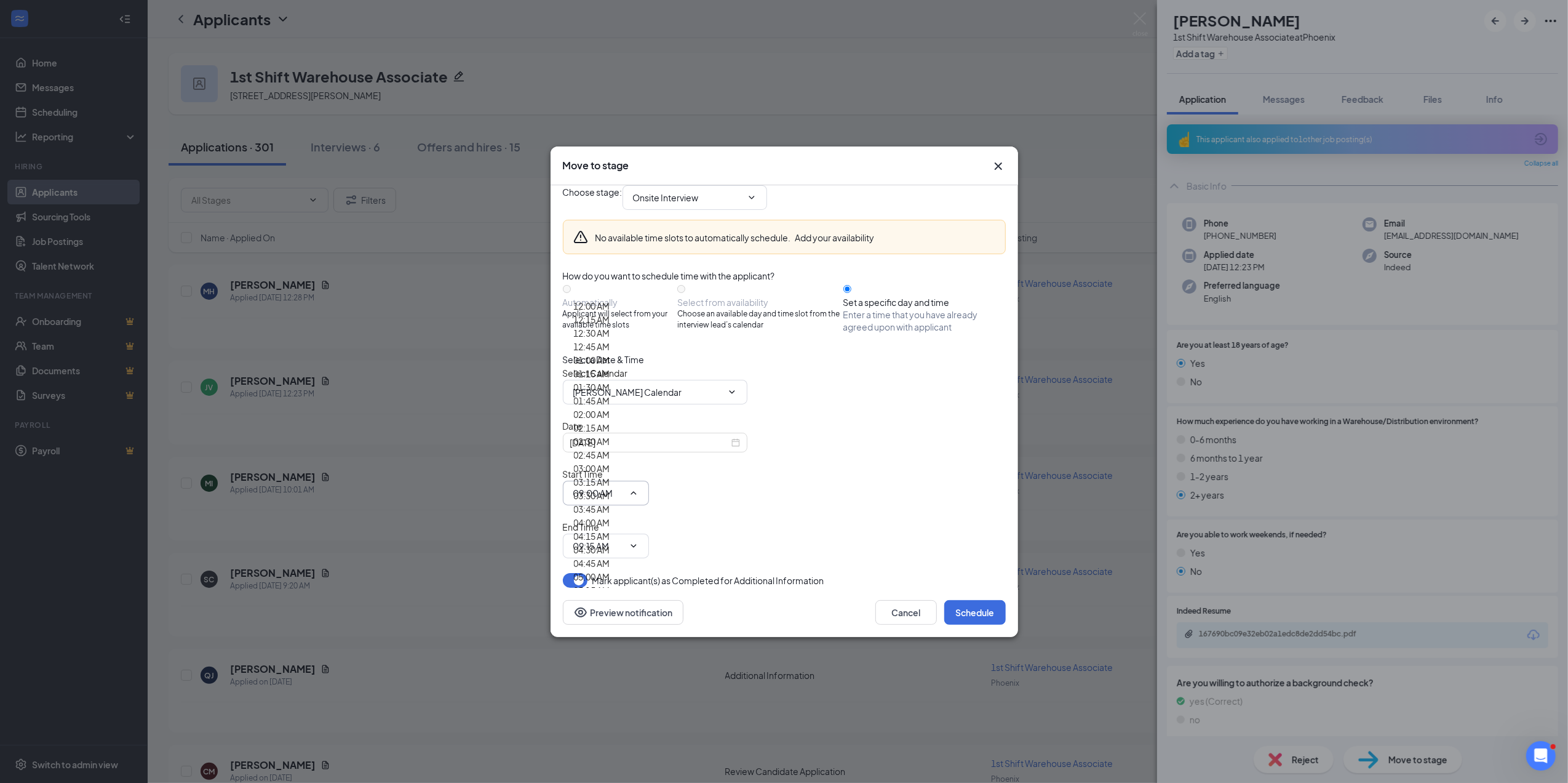
type input "09:15 AM"
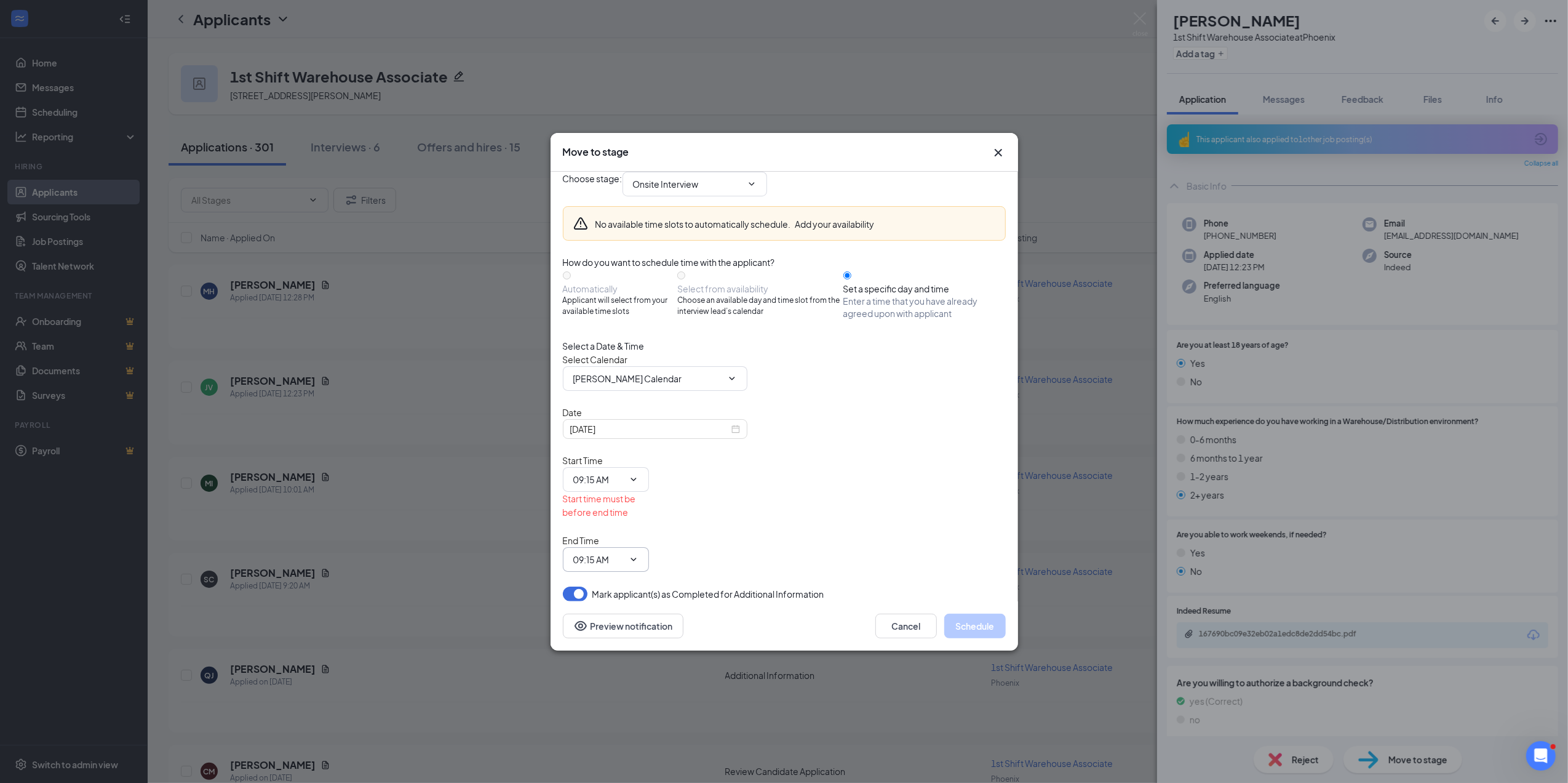
click at [638, 554] on icon "ChevronDown" at bounding box center [634, 559] width 10 height 10
click at [624, 553] on input "09:15 AM" at bounding box center [599, 560] width 51 height 13
type input "09:30 AM"
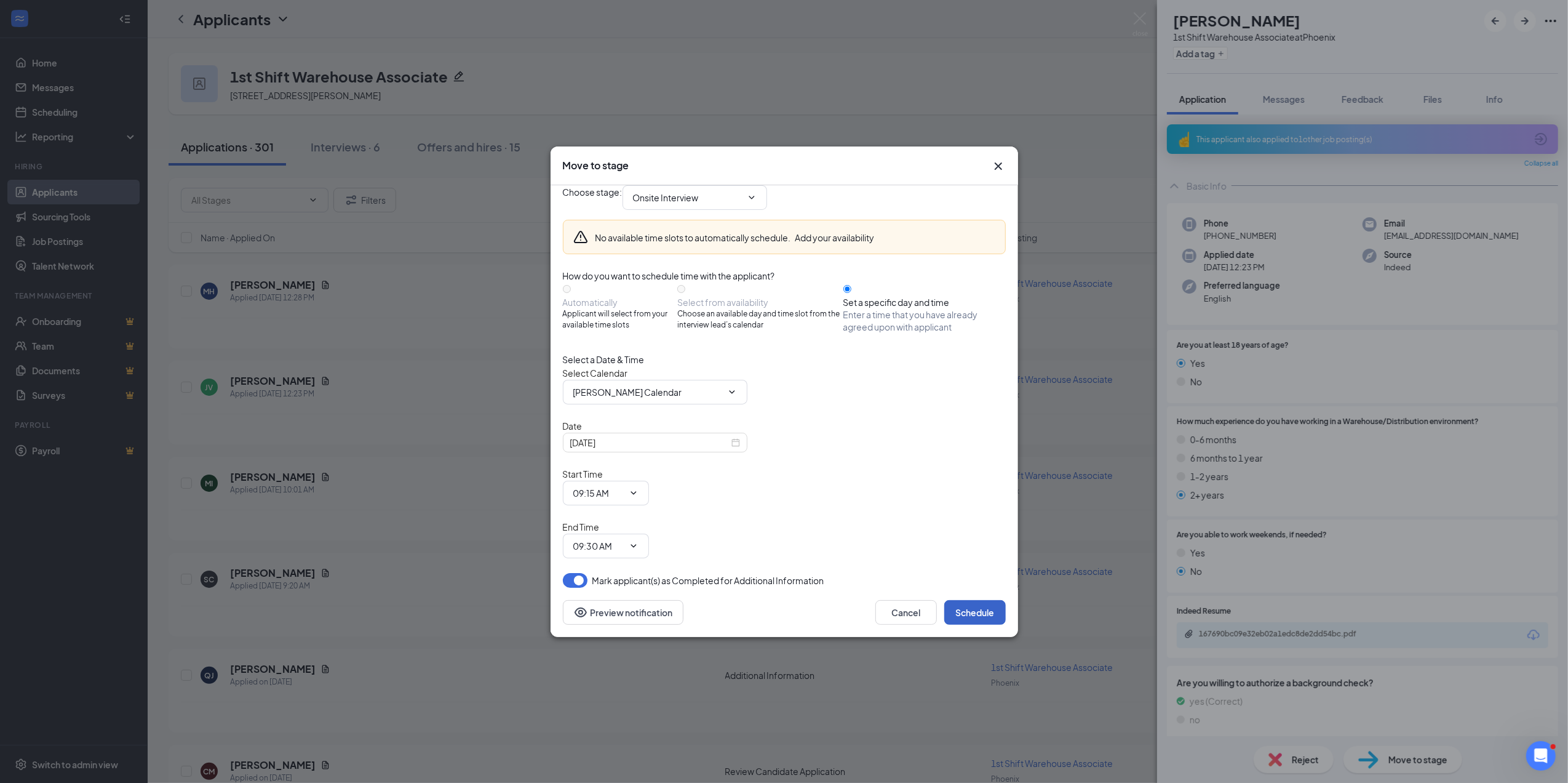
click at [980, 600] on button "Schedule" at bounding box center [975, 612] width 61 height 25
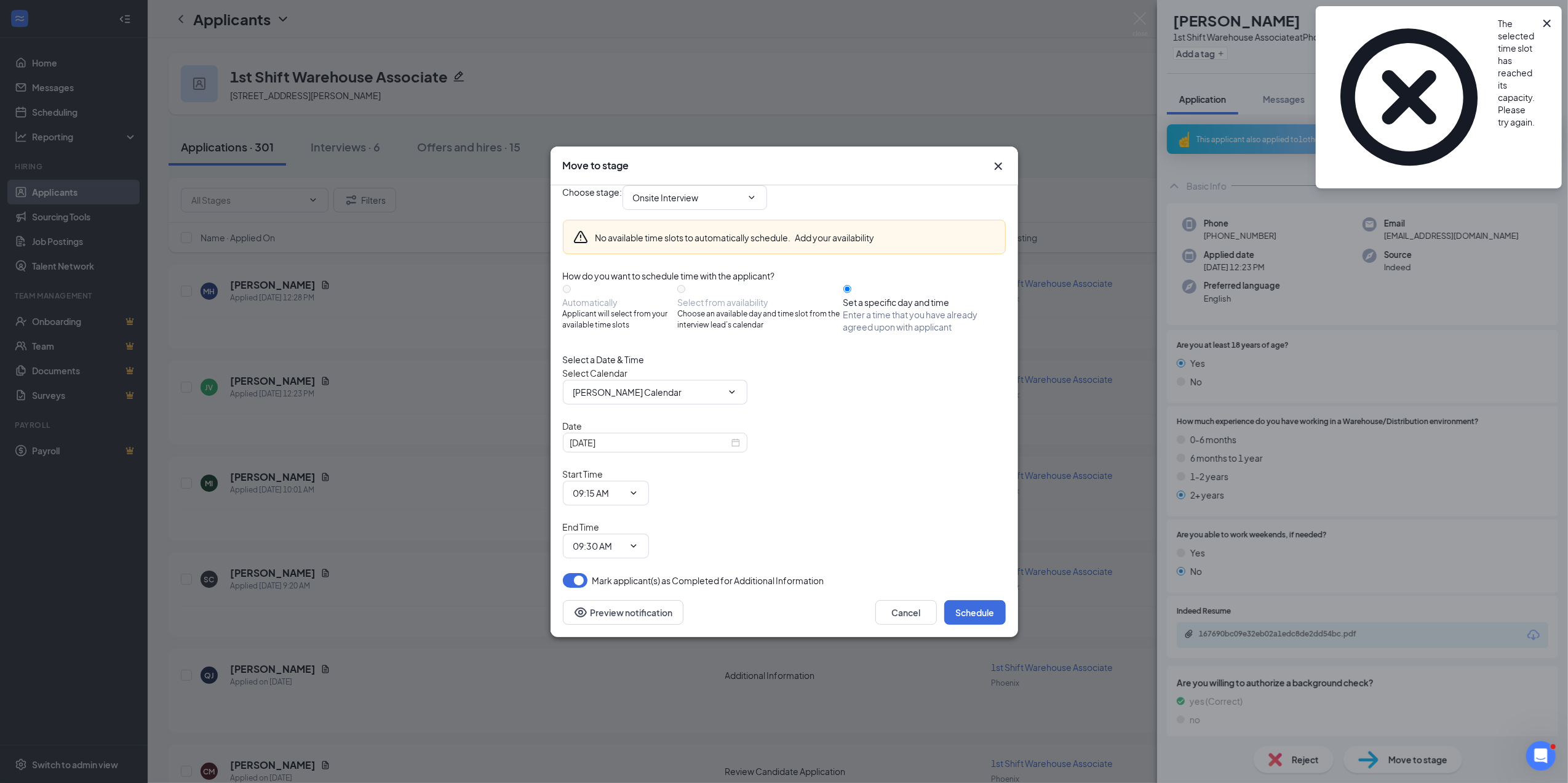
click at [996, 173] on icon "Cross" at bounding box center [998, 166] width 15 height 15
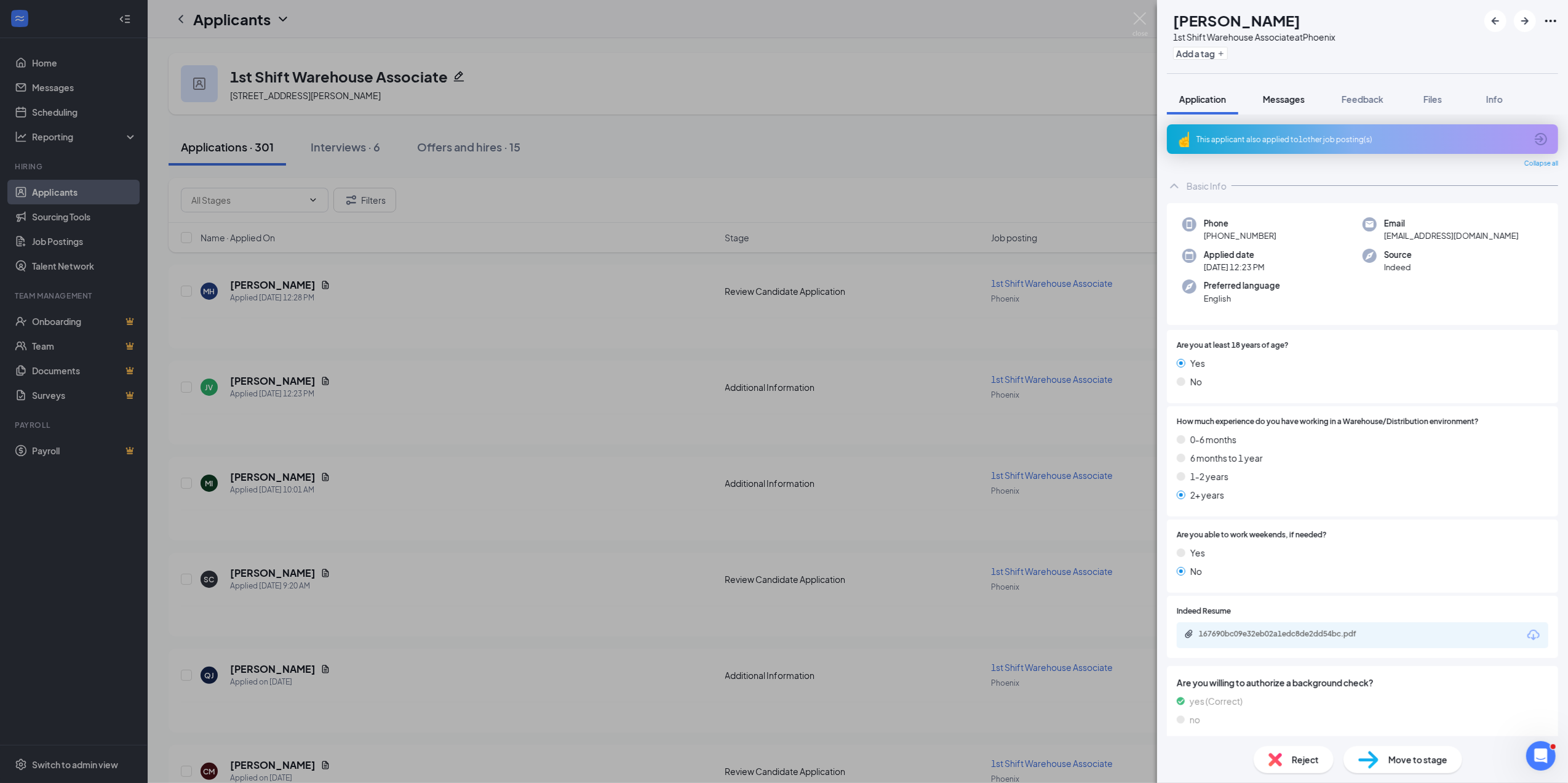
click at [1288, 100] on span "Messages" at bounding box center [1284, 99] width 42 height 11
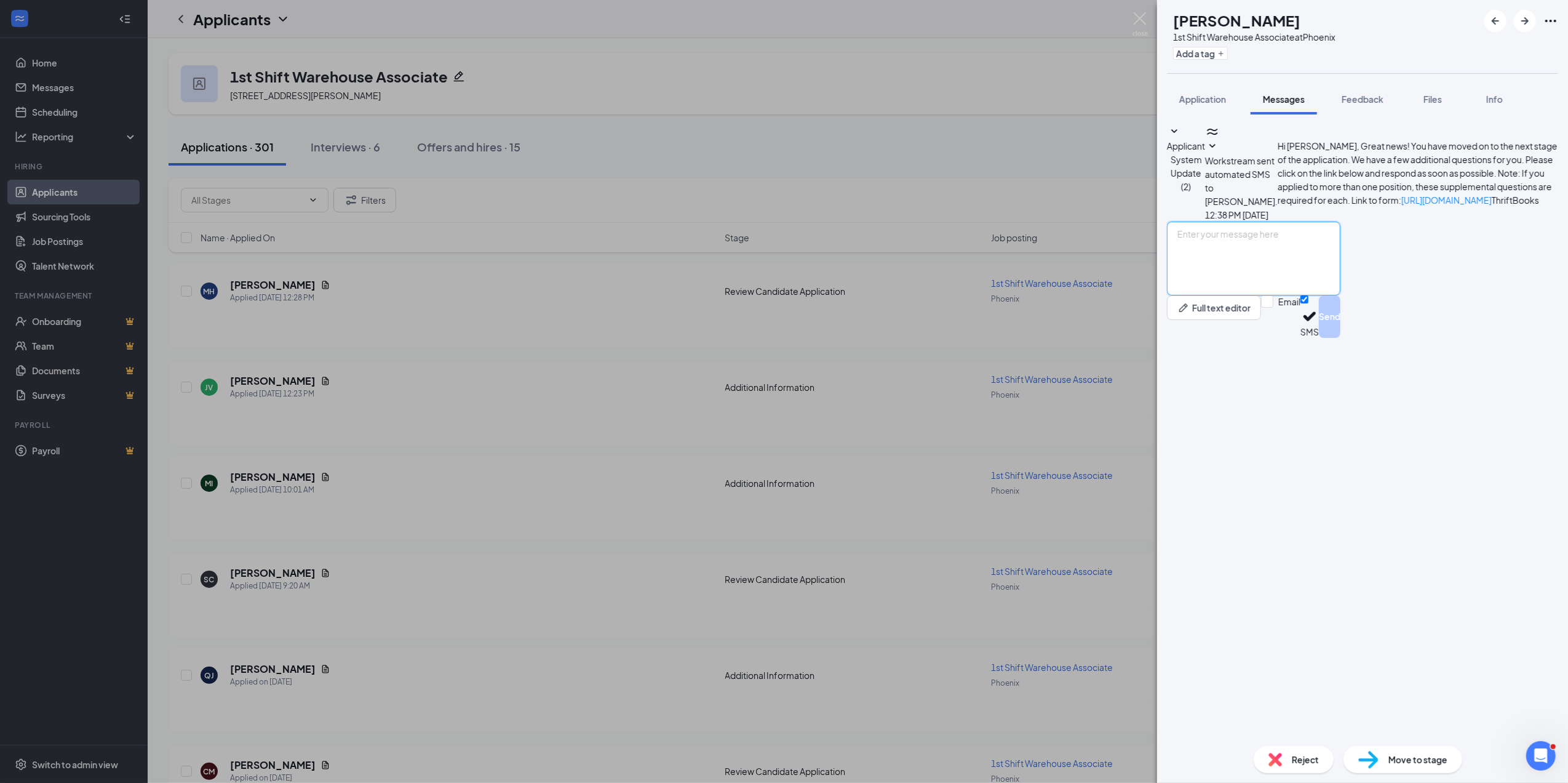
click at [1214, 295] on textarea at bounding box center [1253, 259] width 173 height 74
click at [1214, 295] on textarea "Hi Joel, Would you be available to" at bounding box center [1253, 259] width 173 height 74
click at [1214, 295] on textarea "Hi Jcome in for an on-site tour and interview tomorrel, Would you be available …" at bounding box center [1253, 259] width 173 height 74
click at [1341, 295] on textarea "ome in for an on-site tour and interview tomorrel, Would you be available to" at bounding box center [1253, 259] width 173 height 74
click at [1318, 295] on textarea "Hi Jose, Would you be available to" at bounding box center [1253, 259] width 173 height 74
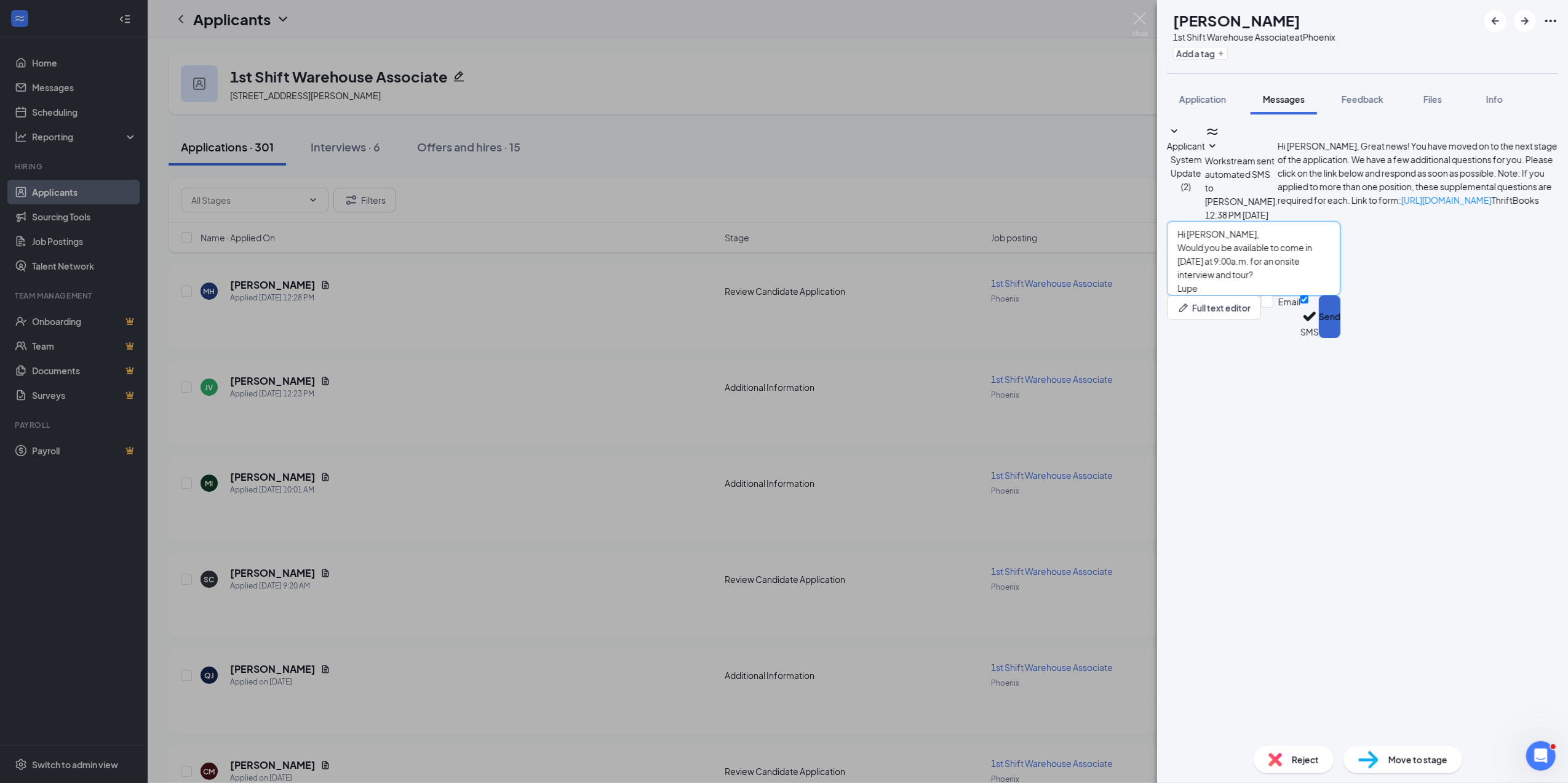
type textarea "Hi Jose, Would you be available to come in tomorrow at 9:00a.m. for an onsite i…"
click at [1341, 338] on button "Send" at bounding box center [1330, 316] width 22 height 42
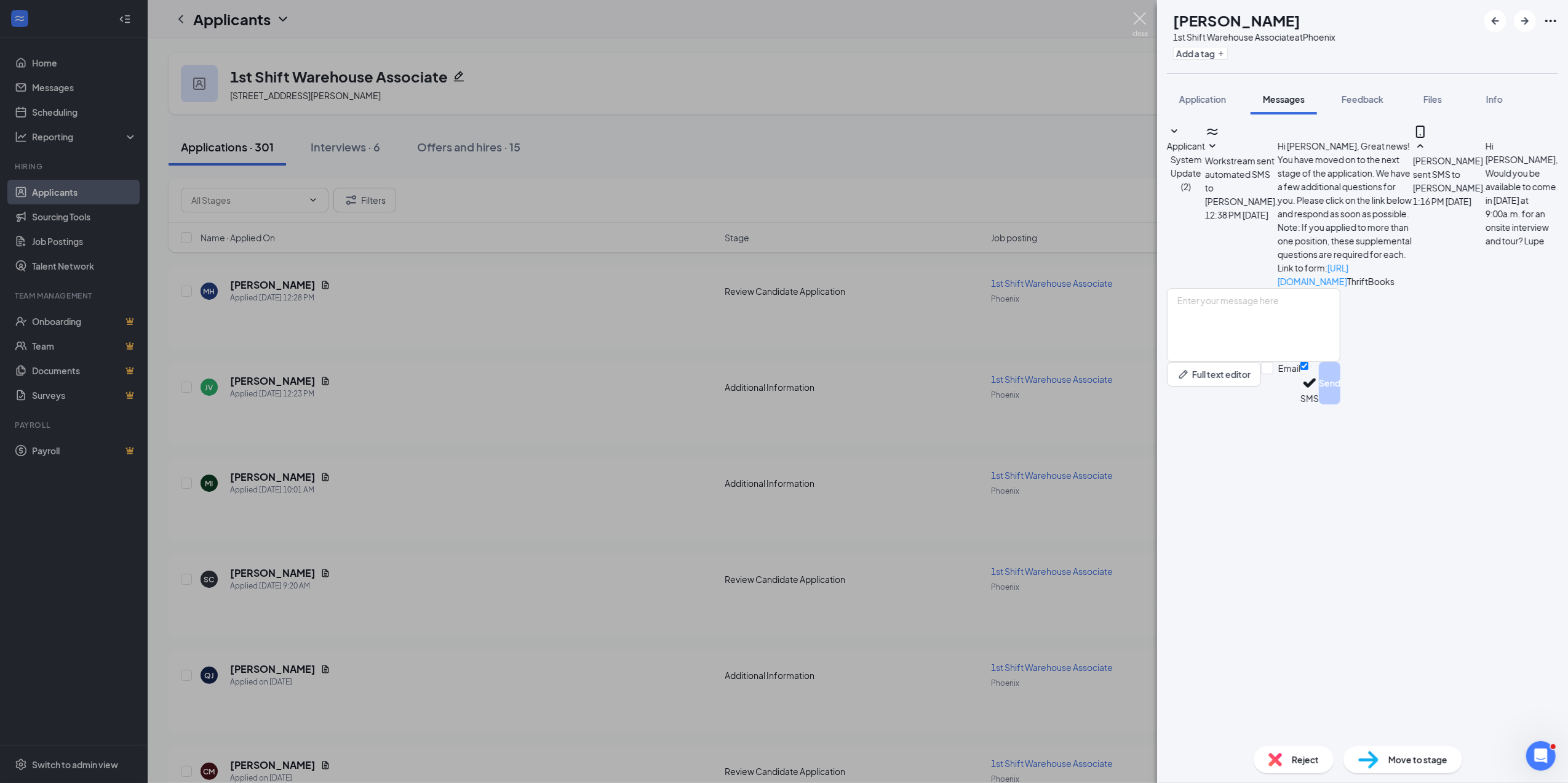
click at [1140, 21] on img at bounding box center [1140, 24] width 16 height 24
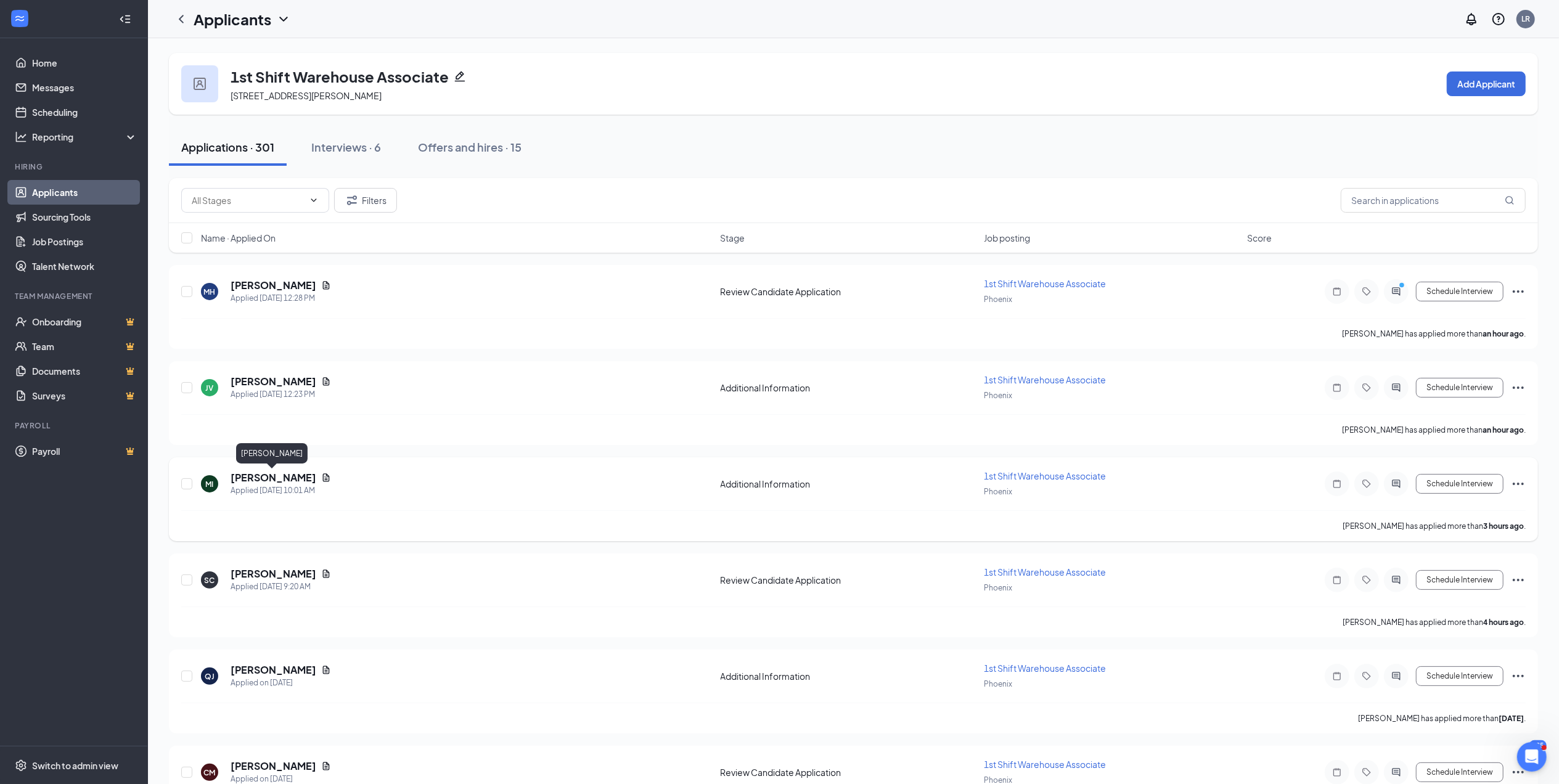
click at [267, 478] on h5 "Michelle Iniguez" at bounding box center [273, 477] width 86 height 14
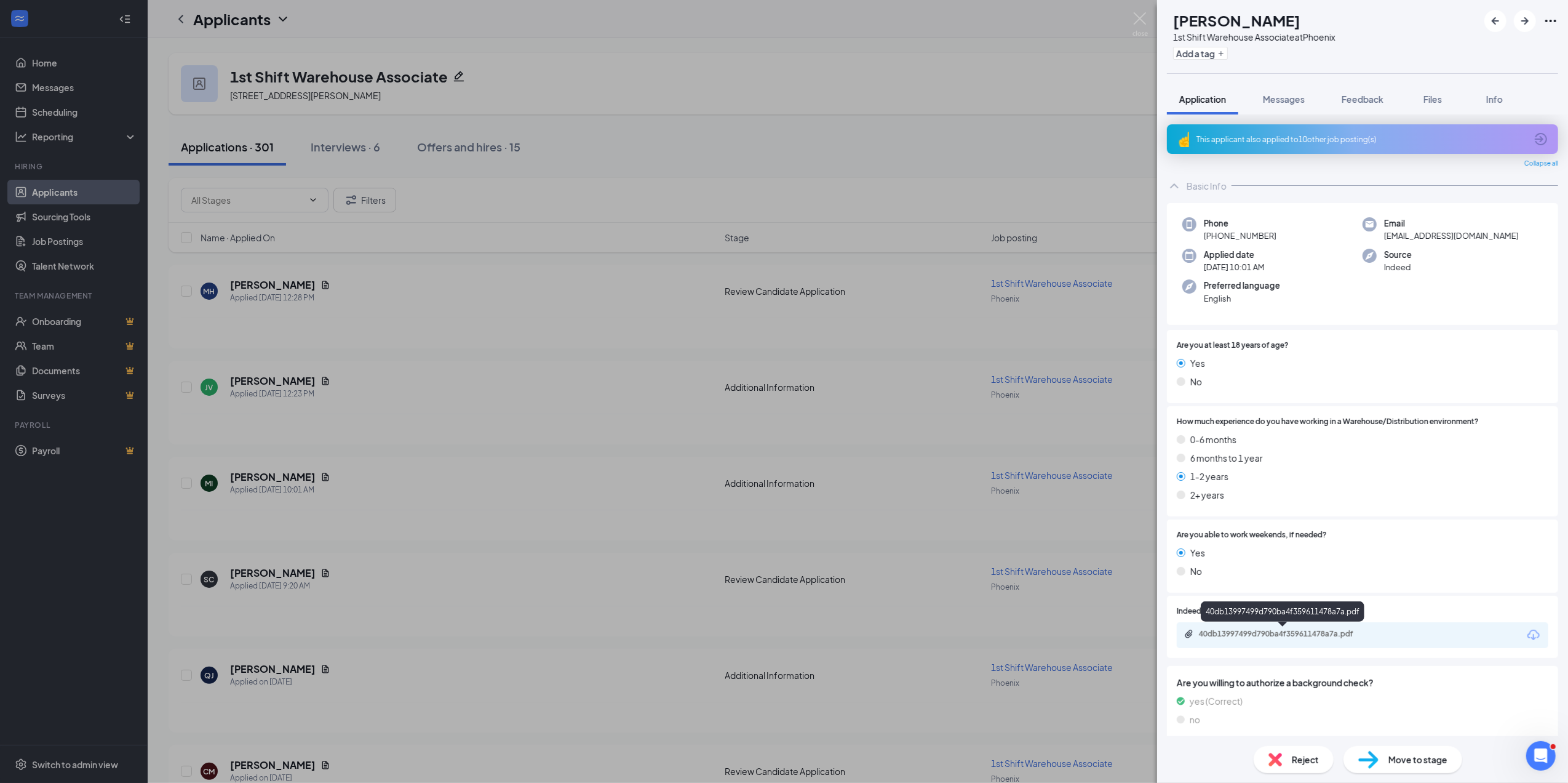
click at [1275, 629] on div "40db13997499d790ba4f359611478a7a.pdf" at bounding box center [1286, 634] width 173 height 10
click at [1299, 762] on span "Reject" at bounding box center [1305, 759] width 27 height 13
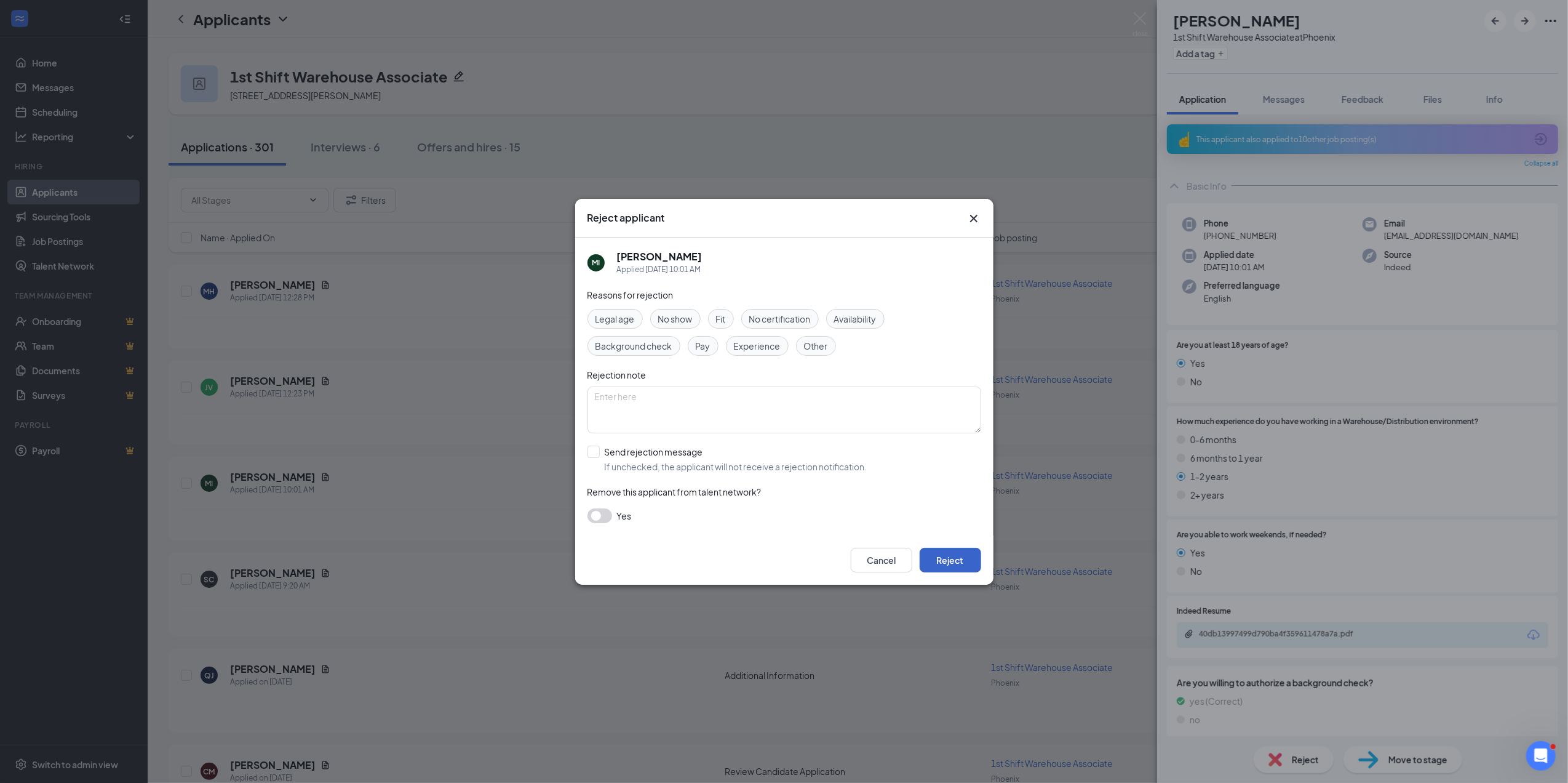
click at [948, 556] on button "Reject" at bounding box center [950, 560] width 61 height 25
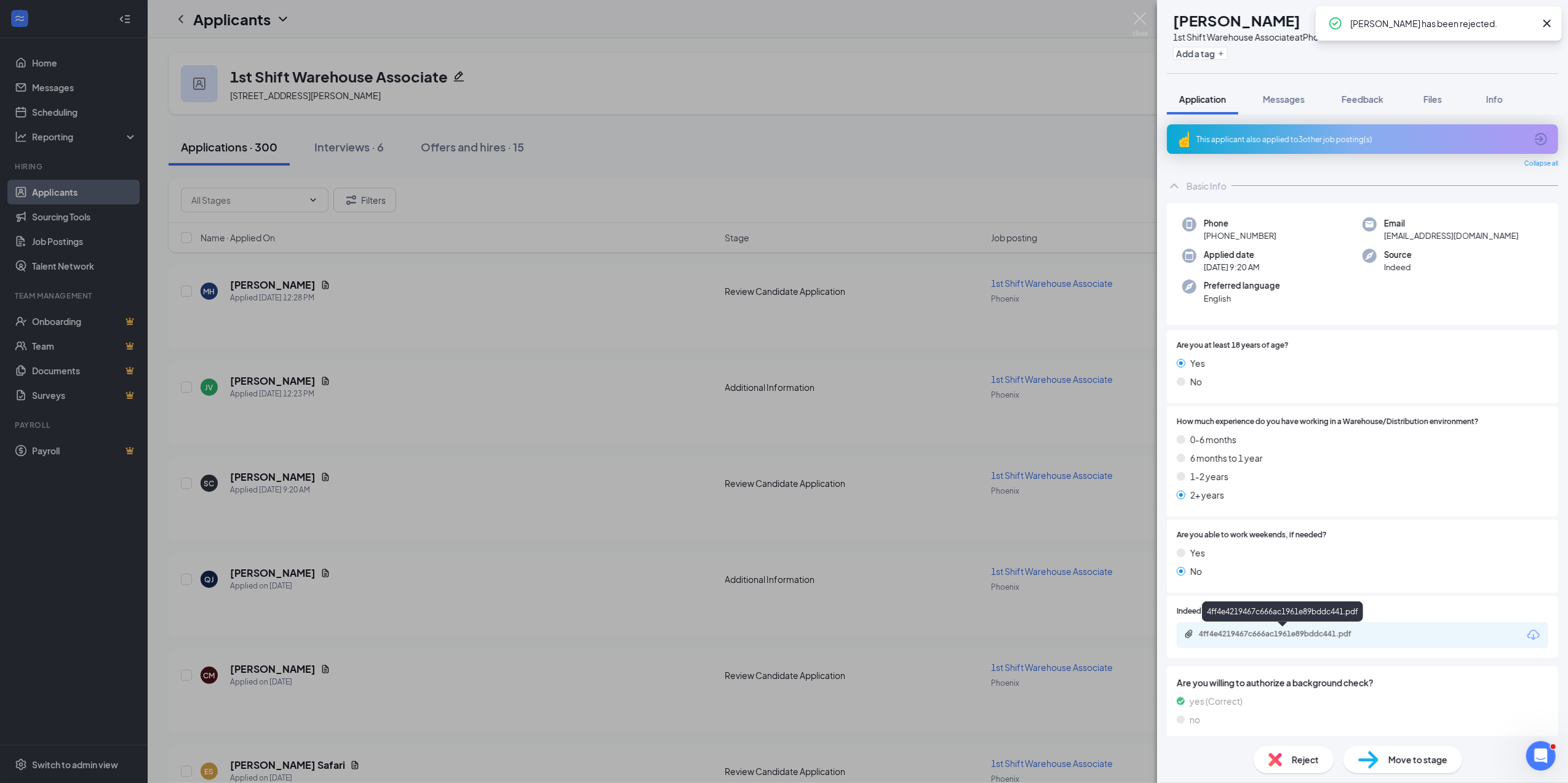
click at [1268, 637] on div "4ff4e4219467c666ac1961e89bddc441.pdf" at bounding box center [1286, 634] width 173 height 10
click at [1302, 759] on span "Reject" at bounding box center [1305, 759] width 27 height 13
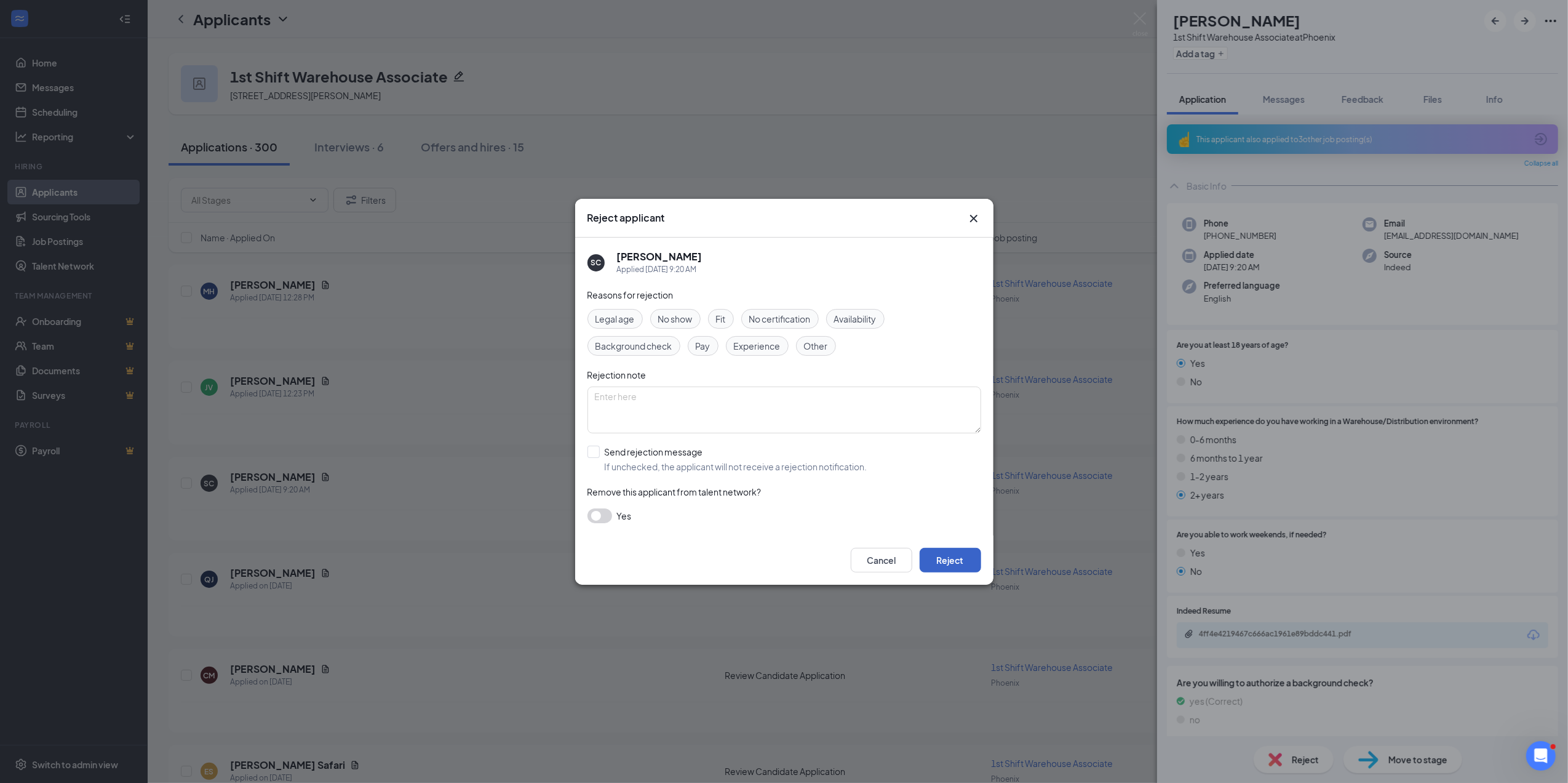
click at [955, 558] on button "Reject" at bounding box center [950, 560] width 61 height 25
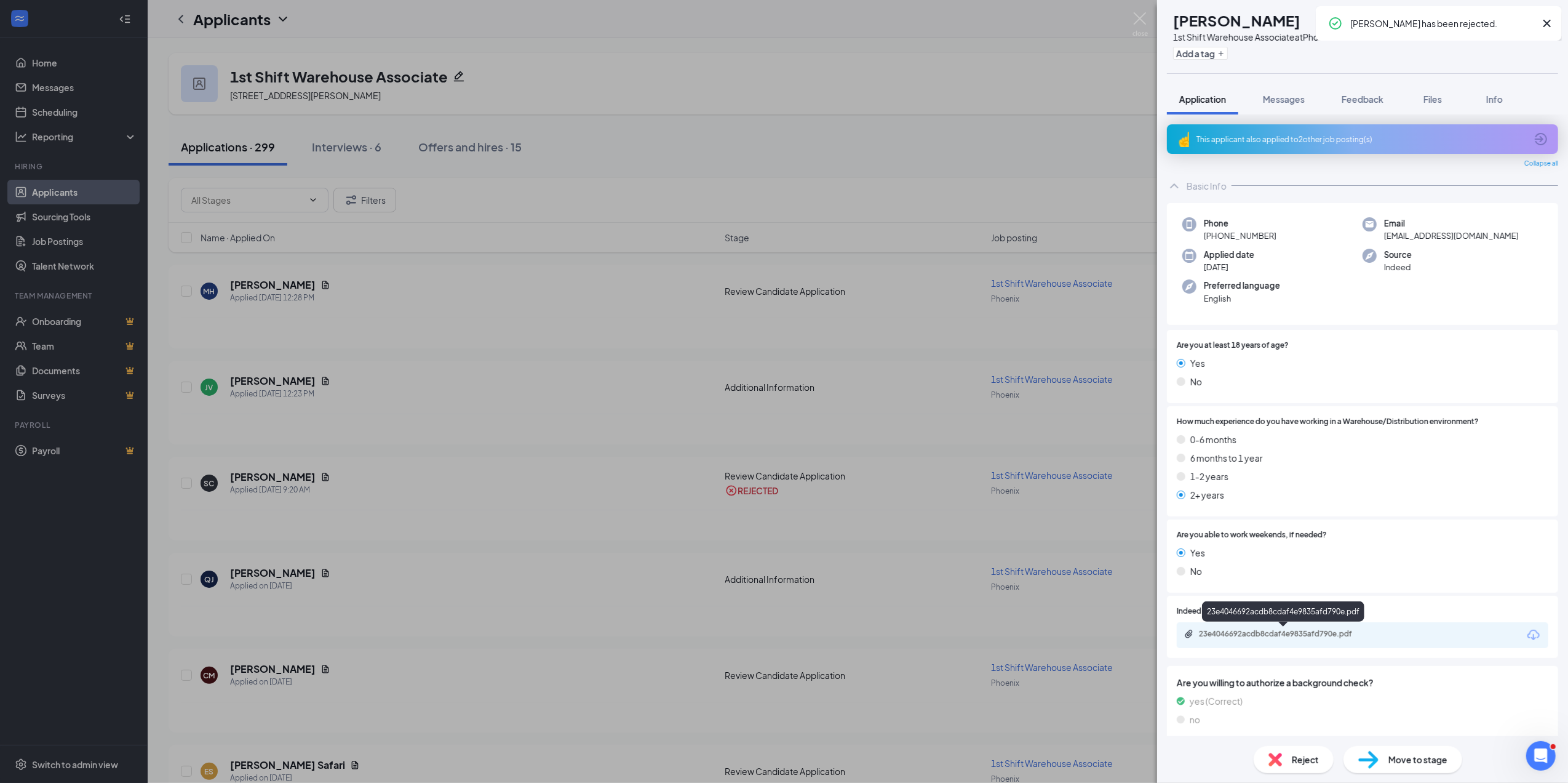
click at [1296, 631] on div "23e4046692acdb8cdaf4e9835afd790e.pdf" at bounding box center [1286, 634] width 173 height 10
click at [1300, 757] on span "Reject" at bounding box center [1305, 759] width 27 height 13
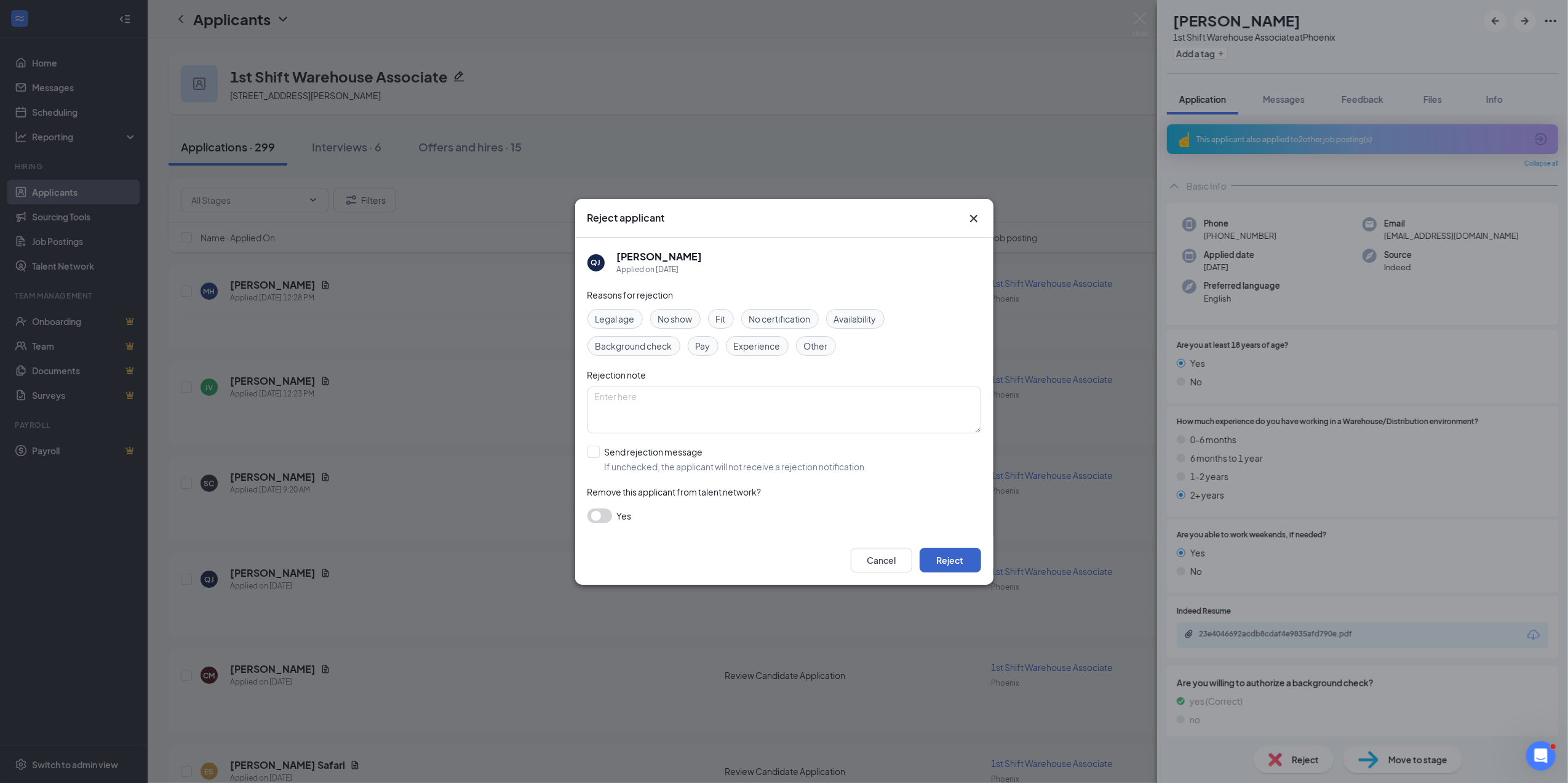
click at [955, 548] on button "Reject" at bounding box center [950, 560] width 61 height 25
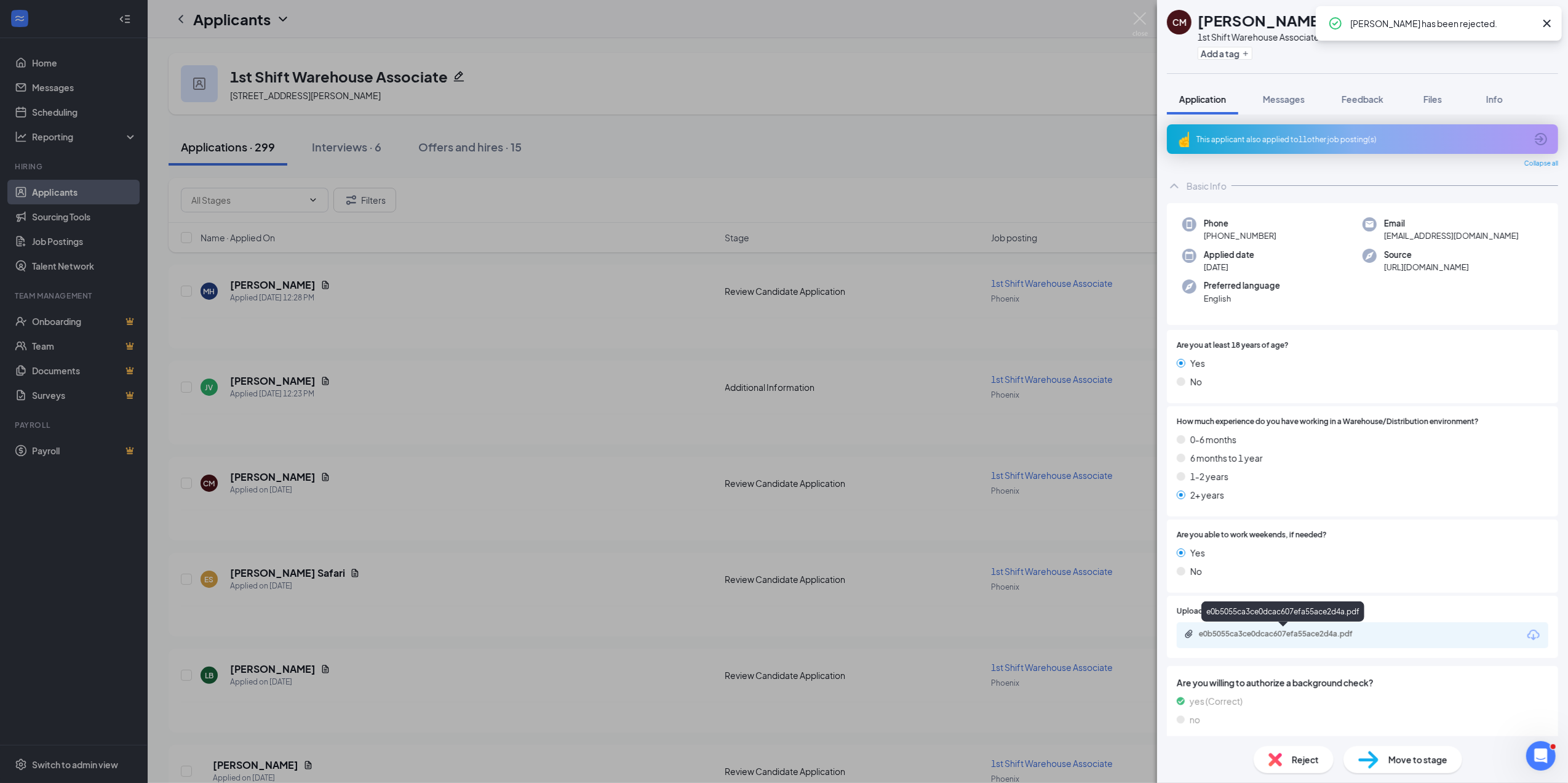
click at [1273, 635] on div "e0b5055ca3ce0dcac607efa55ace2d4a.pdf" at bounding box center [1286, 634] width 173 height 10
click at [1298, 98] on span "Messages" at bounding box center [1284, 99] width 42 height 11
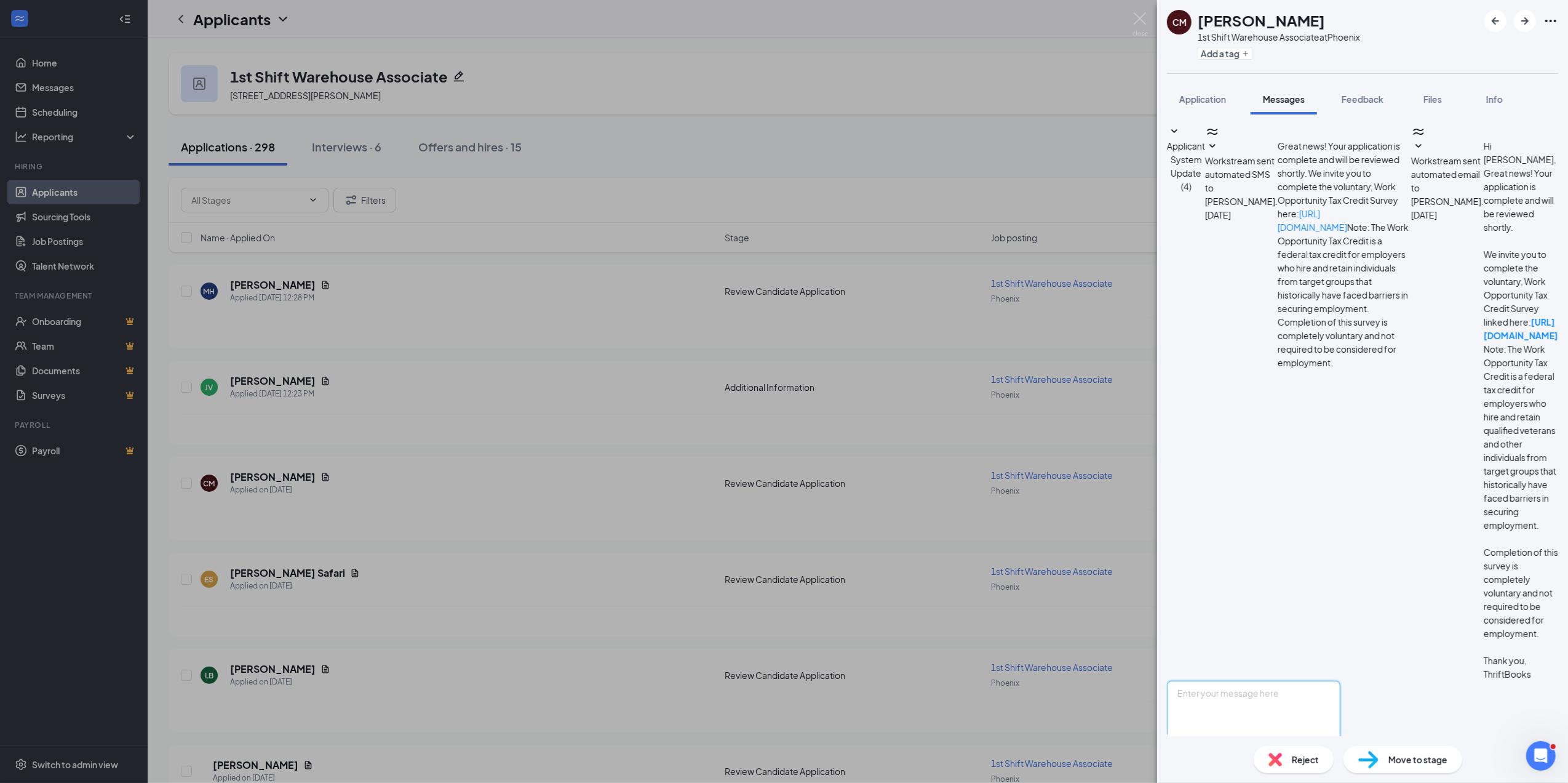
click at [1234, 680] on textarea at bounding box center [1253, 718] width 173 height 74
type textarea "Hi [PERSON_NAME], Would you be available for an onsite tour and interview [DATE…"
click at [1341, 755] on button "Send" at bounding box center [1330, 776] width 22 height 42
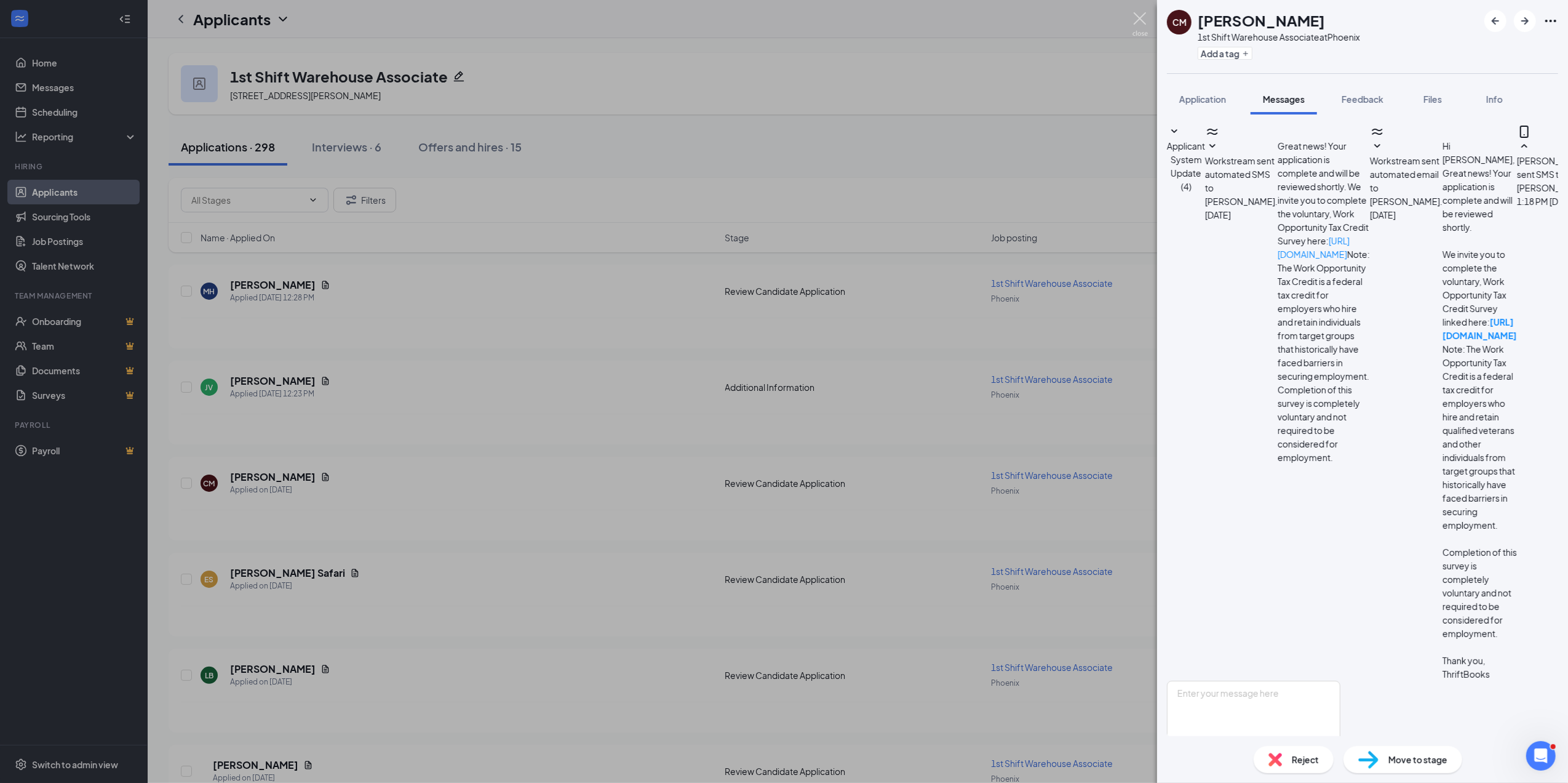
click at [1143, 16] on img at bounding box center [1140, 24] width 16 height 24
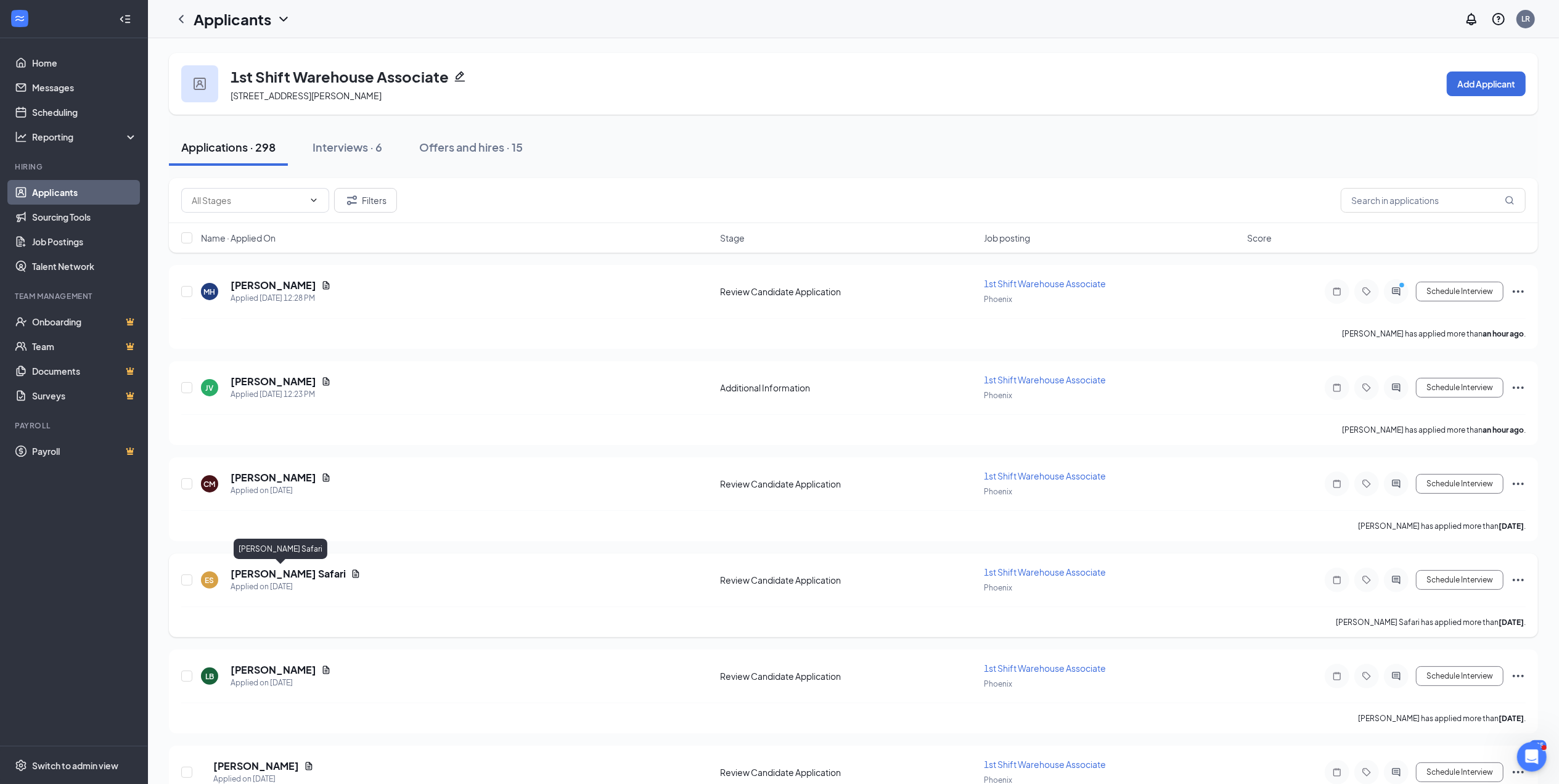
click at [255, 573] on h5 "Edson Safari" at bounding box center [288, 574] width 116 height 14
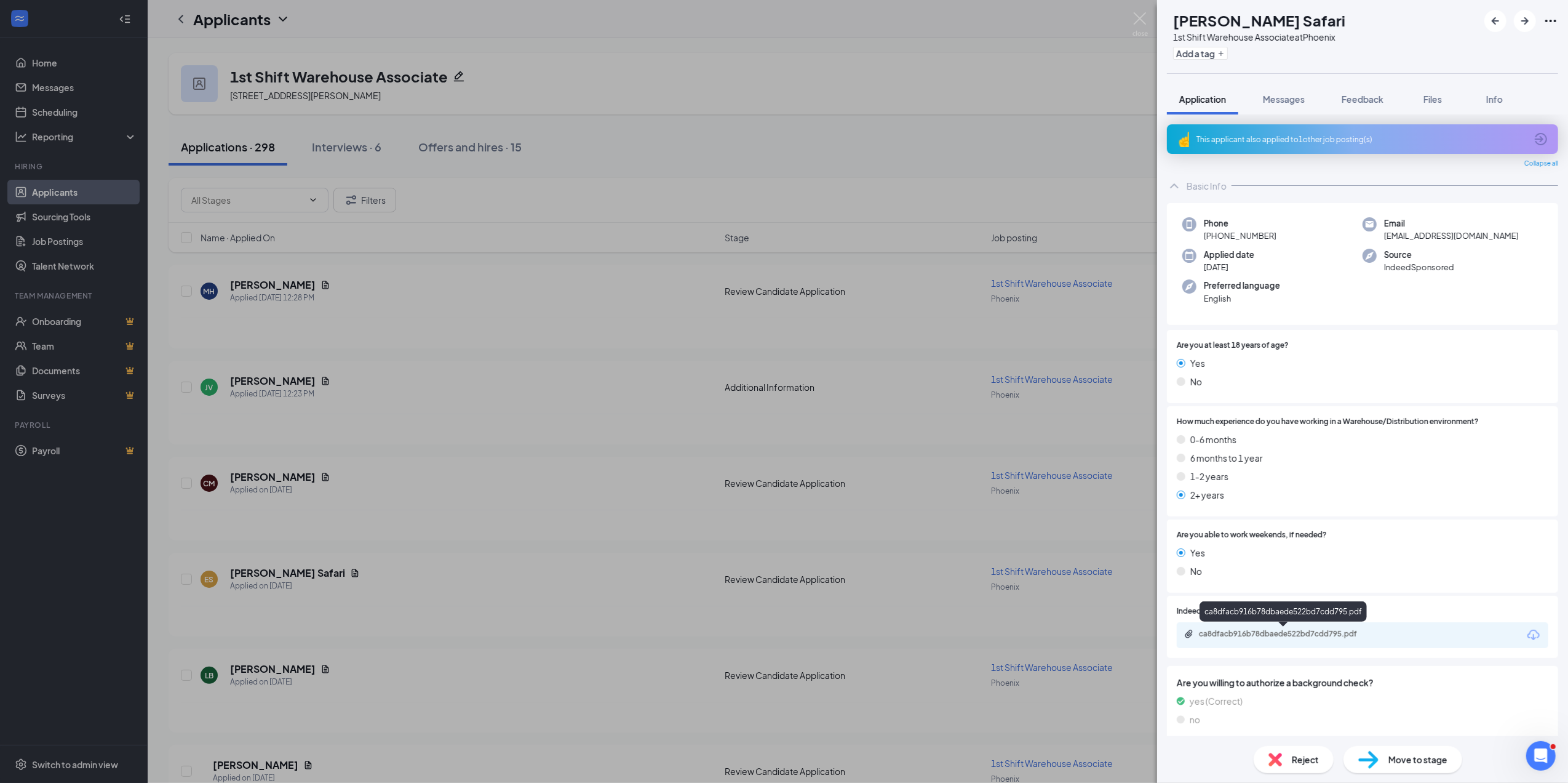
click at [1257, 633] on div "ca8dfacb916b78dbaede522bd7cdd795.pdf" at bounding box center [1286, 634] width 173 height 10
click at [1313, 753] on span "Reject" at bounding box center [1305, 759] width 27 height 13
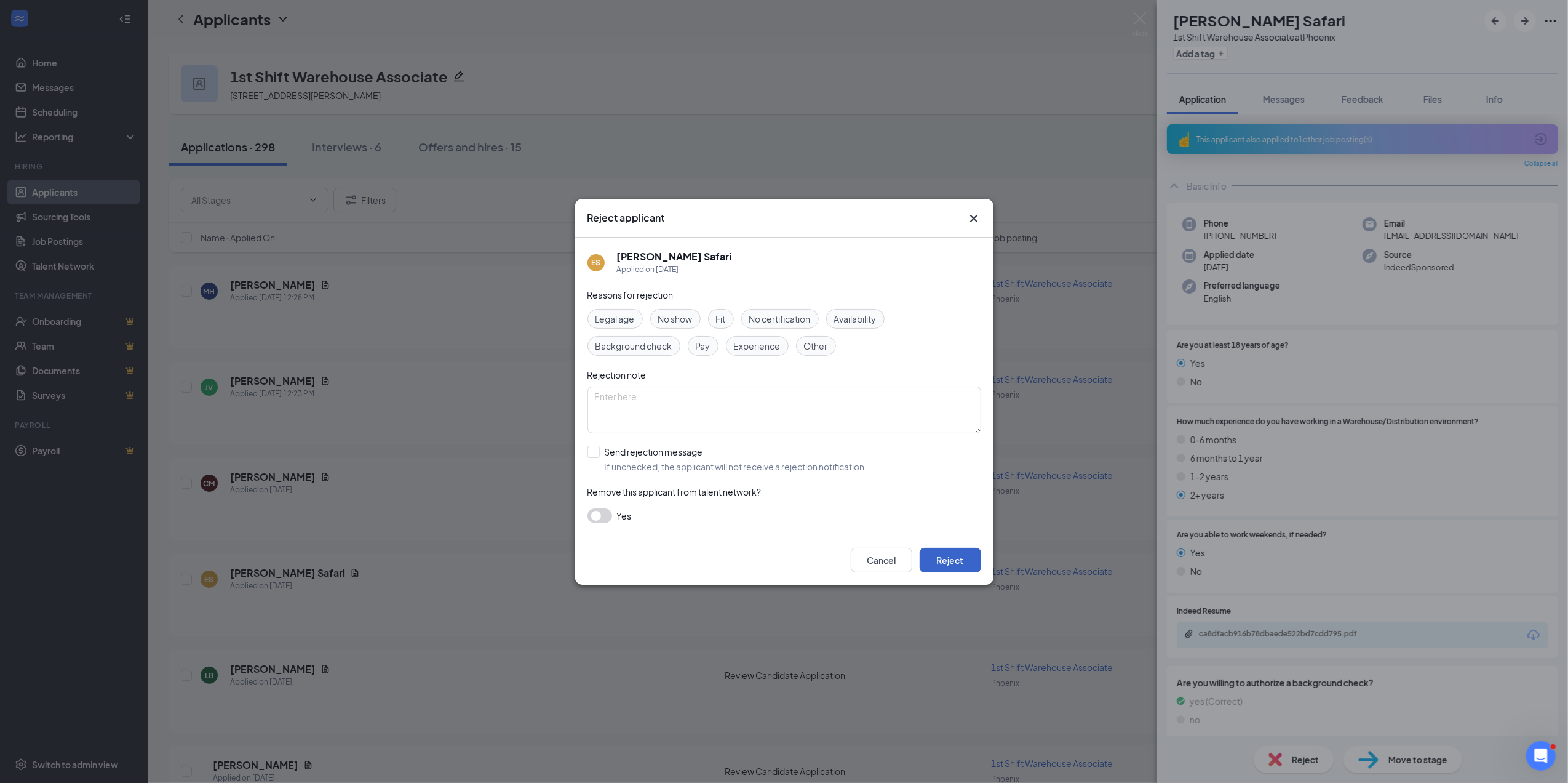
click at [961, 554] on button "Reject" at bounding box center [950, 560] width 61 height 25
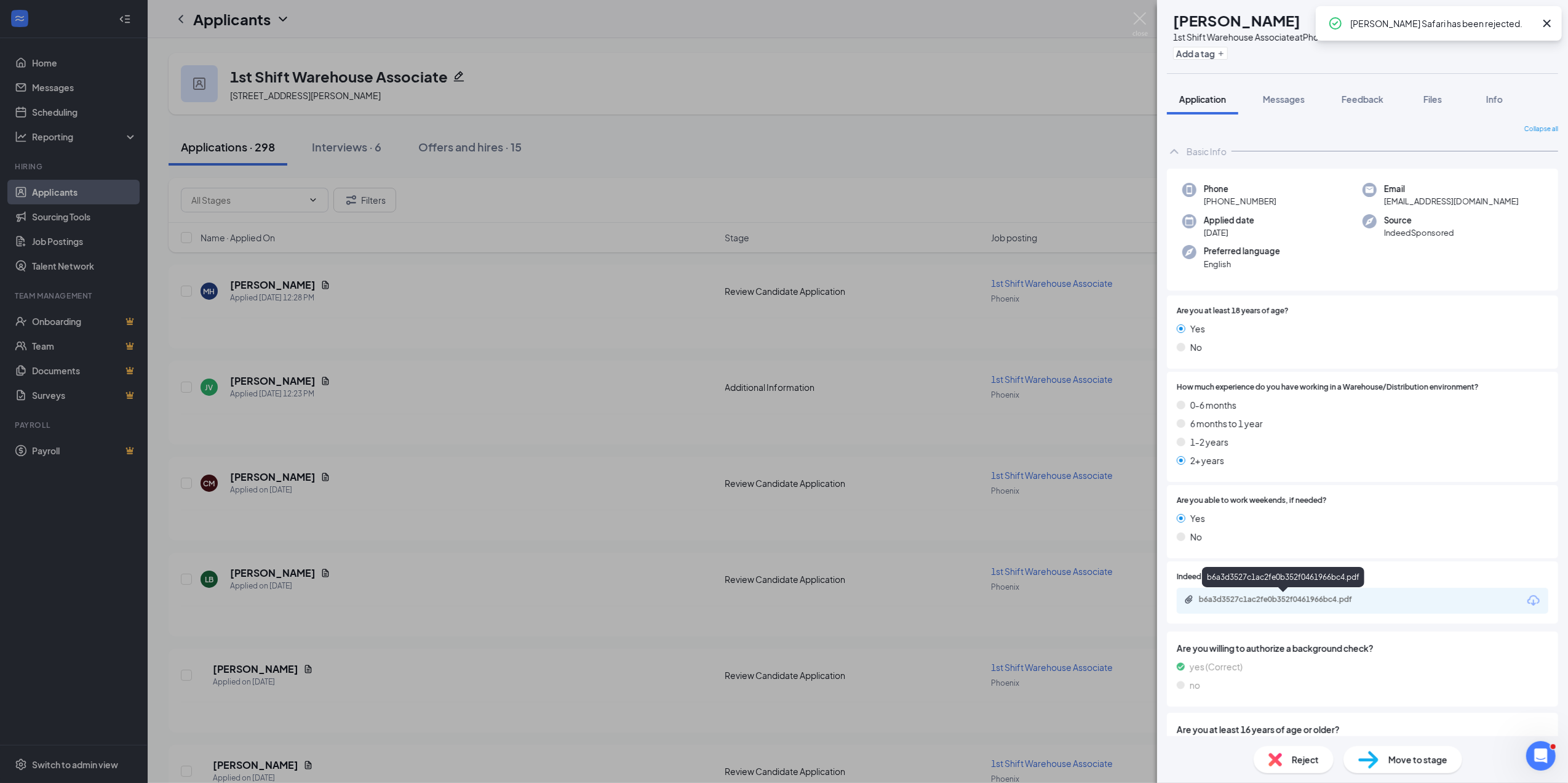
click at [1307, 602] on div "b6a3d3527c1ac2fe0b352f0461966bc4.pdf" at bounding box center [1286, 600] width 173 height 10
click at [1285, 597] on div "b6a3d3527c1ac2fe0b352f0461966bc4.pdf" at bounding box center [1286, 600] width 173 height 10
click at [1312, 761] on span "Reject" at bounding box center [1305, 759] width 27 height 13
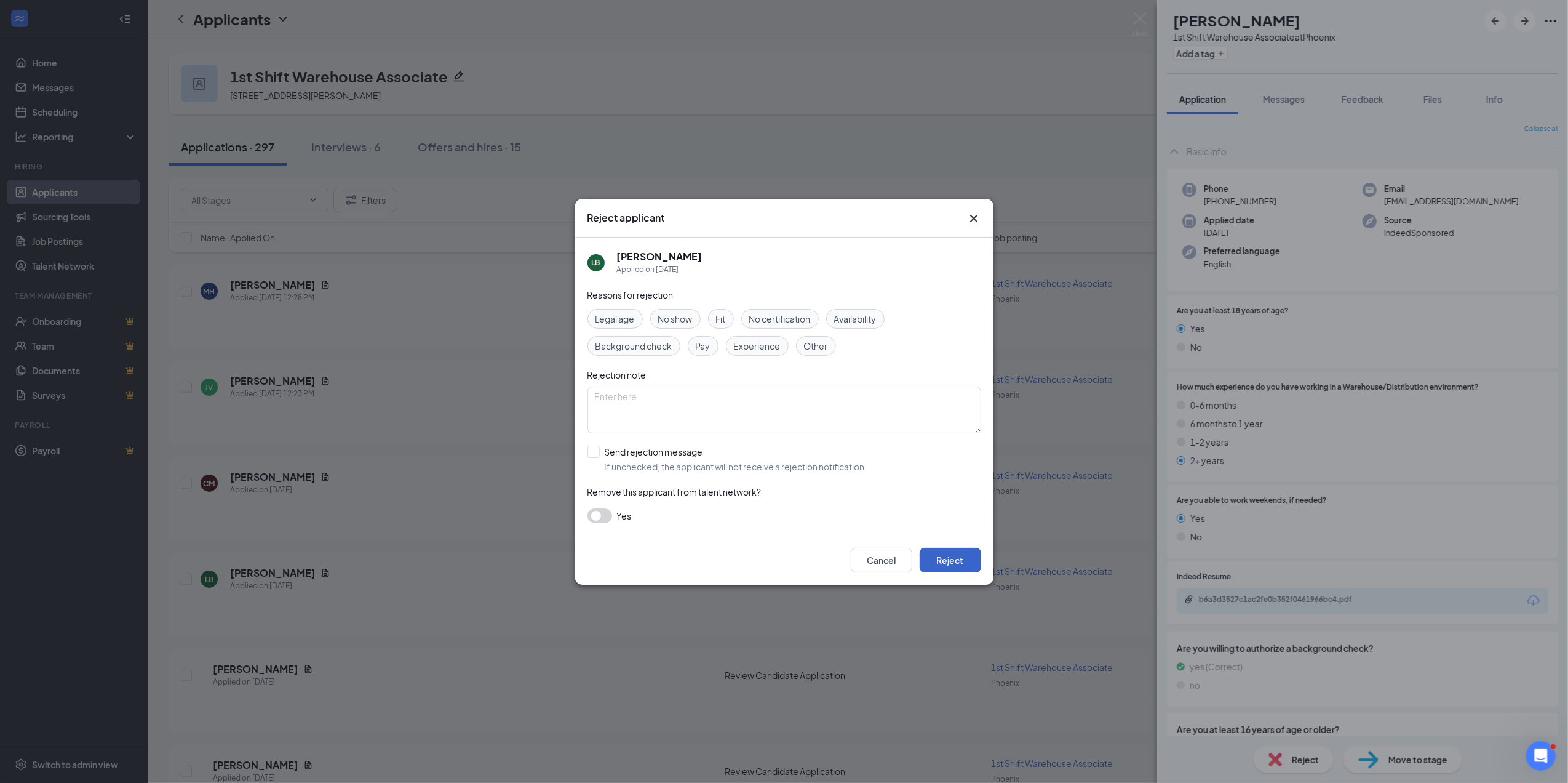
click at [960, 562] on button "Reject" at bounding box center [950, 560] width 61 height 25
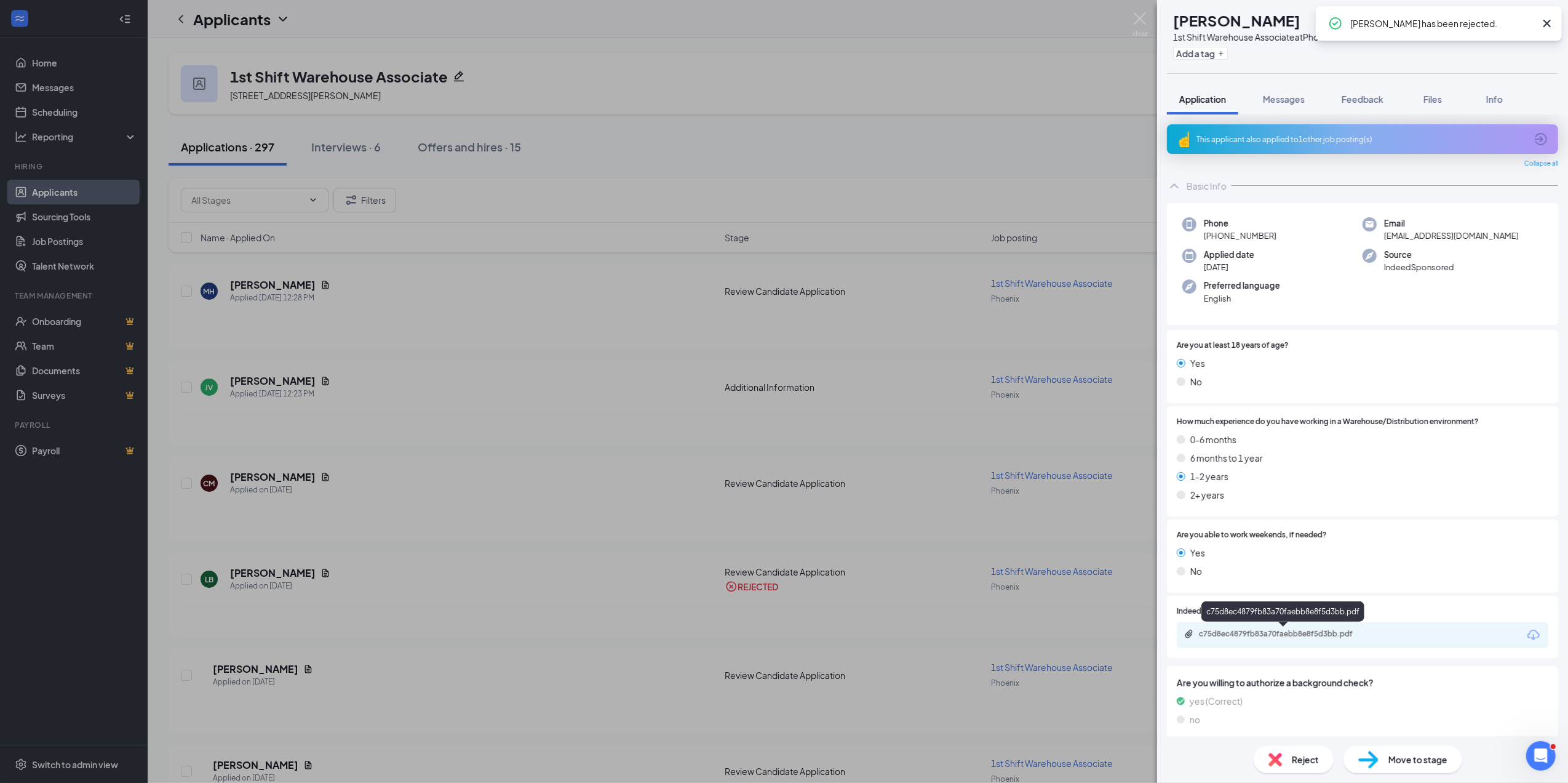
click at [1268, 634] on div "c75d8ec4879fb83a70faebb8e8f5d3bb.pdf" at bounding box center [1286, 634] width 173 height 10
click at [1303, 759] on span "Reject" at bounding box center [1305, 759] width 27 height 13
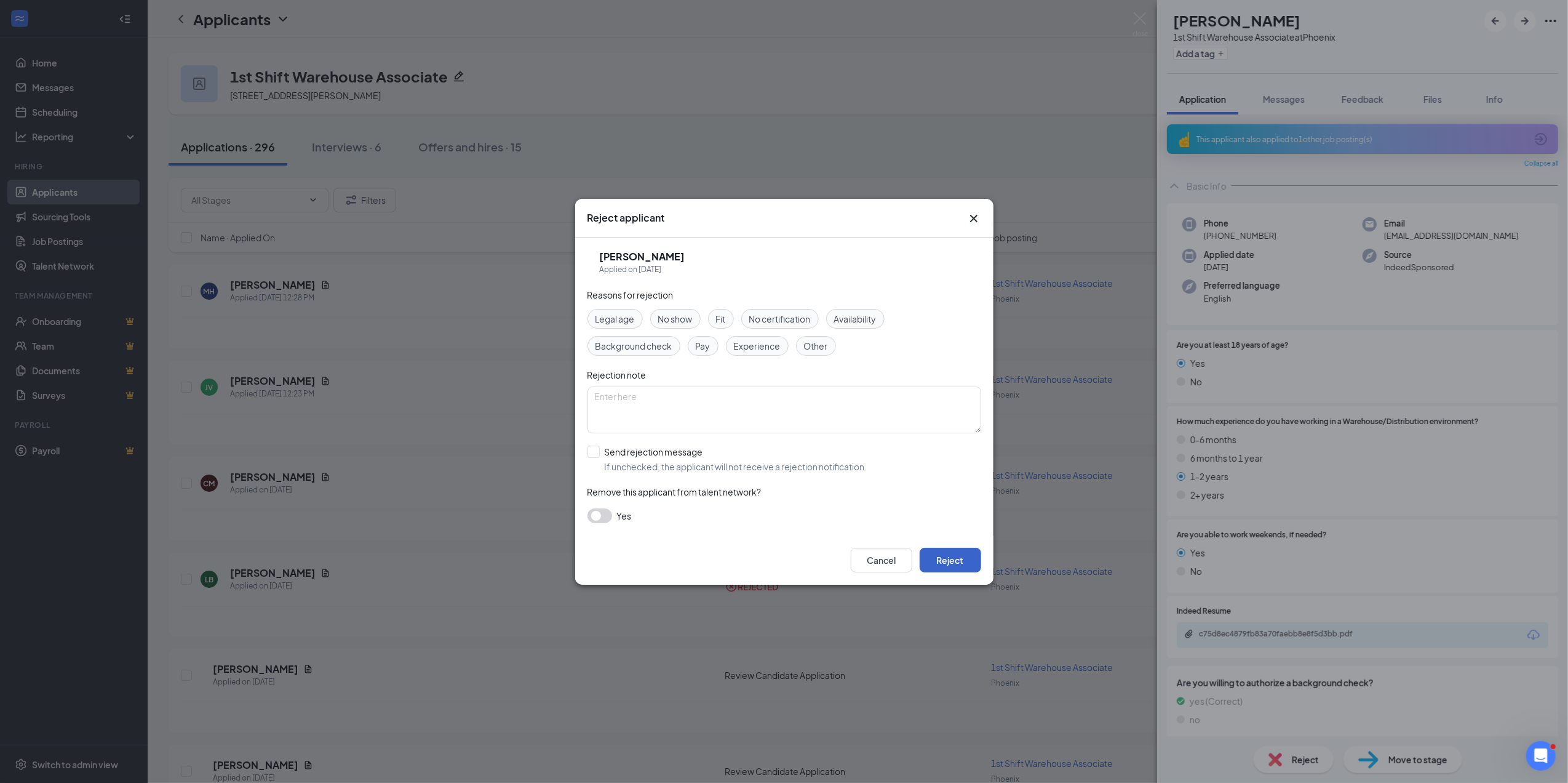
click at [953, 554] on button "Reject" at bounding box center [950, 560] width 61 height 25
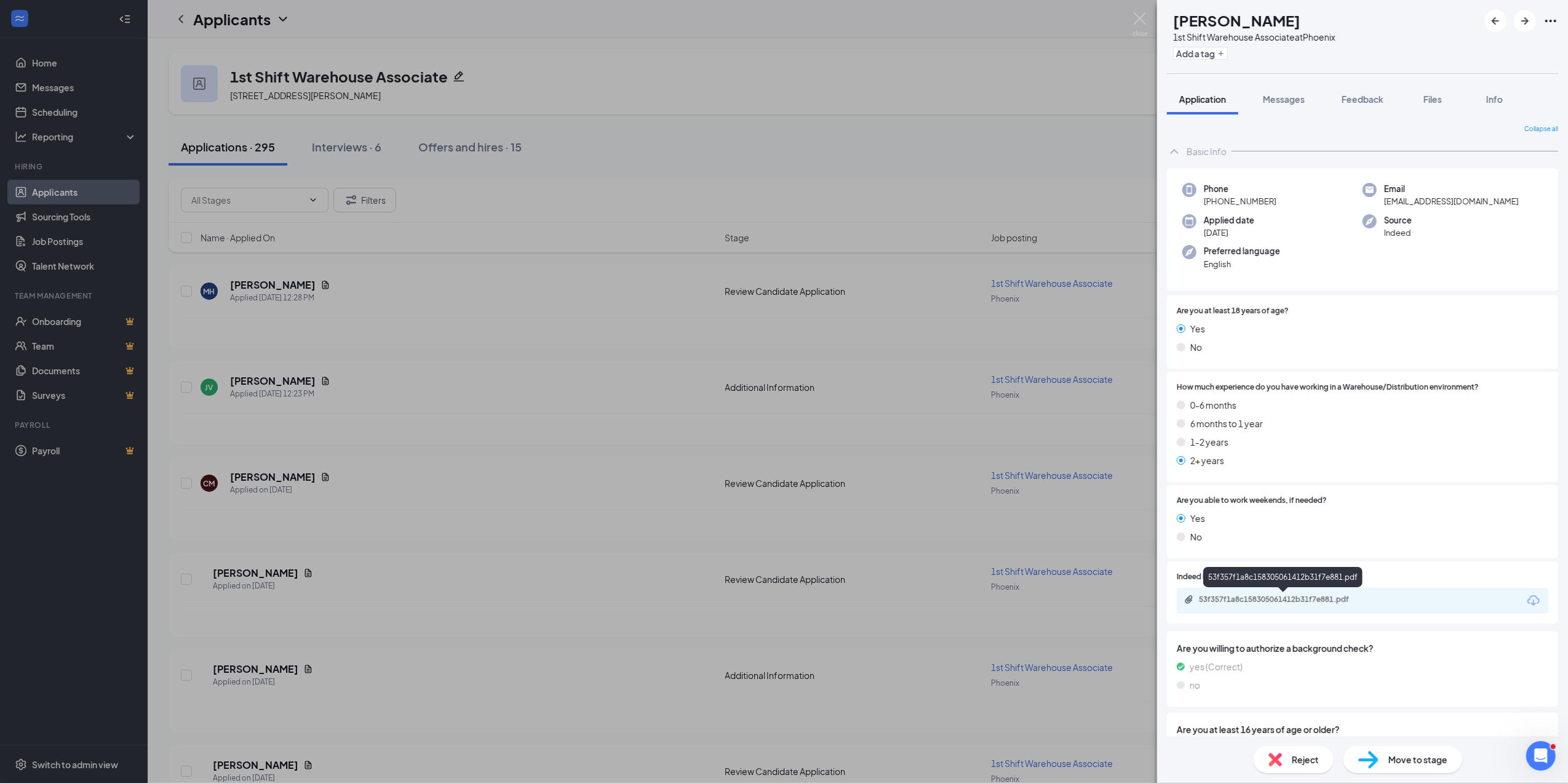
click at [1293, 598] on div "53f357f1a8c158305061412b31f7e881.pdf" at bounding box center [1286, 600] width 173 height 10
click at [1315, 751] on div "Reject" at bounding box center [1294, 759] width 80 height 27
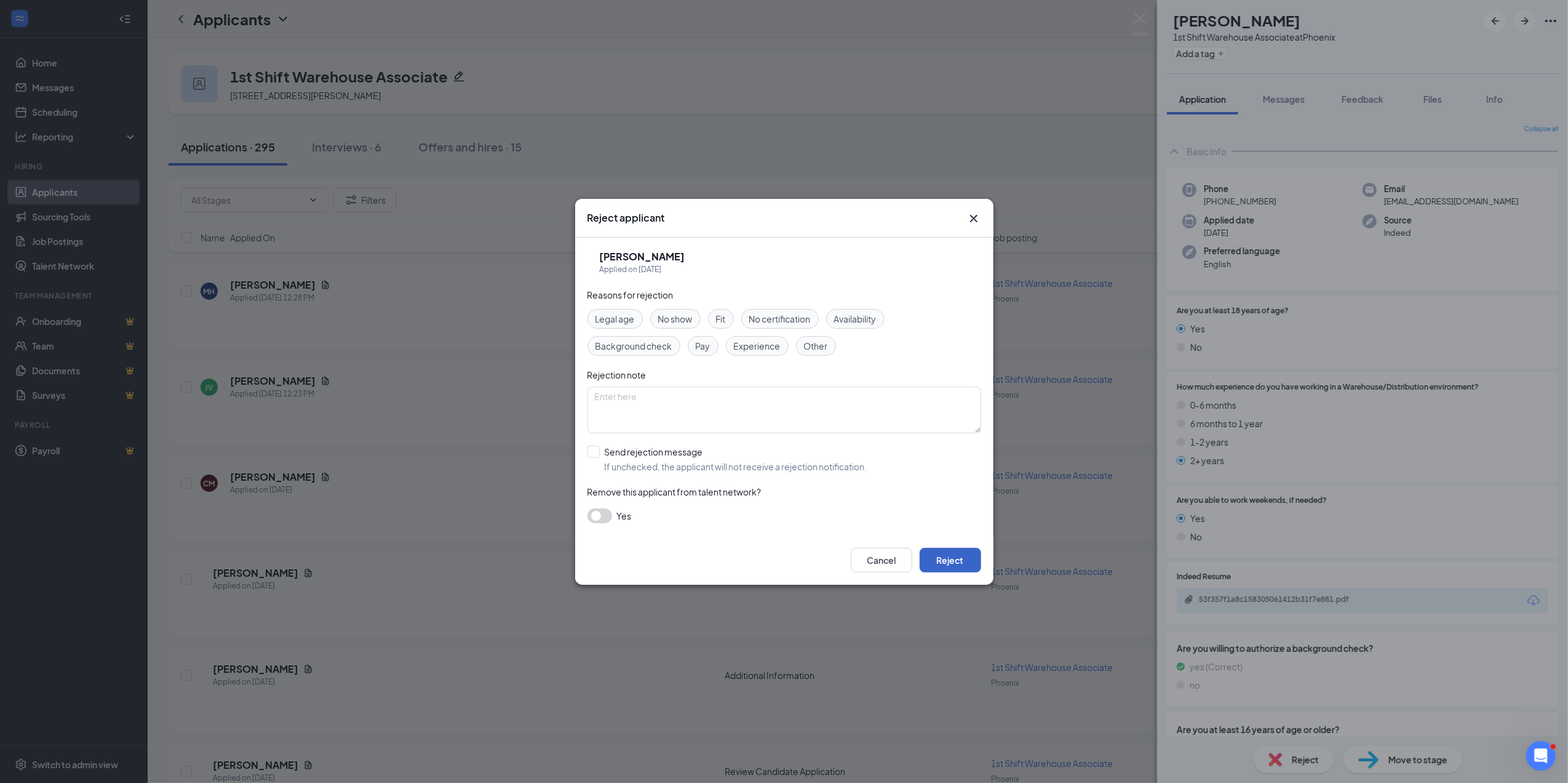
click at [954, 556] on button "Reject" at bounding box center [950, 560] width 61 height 25
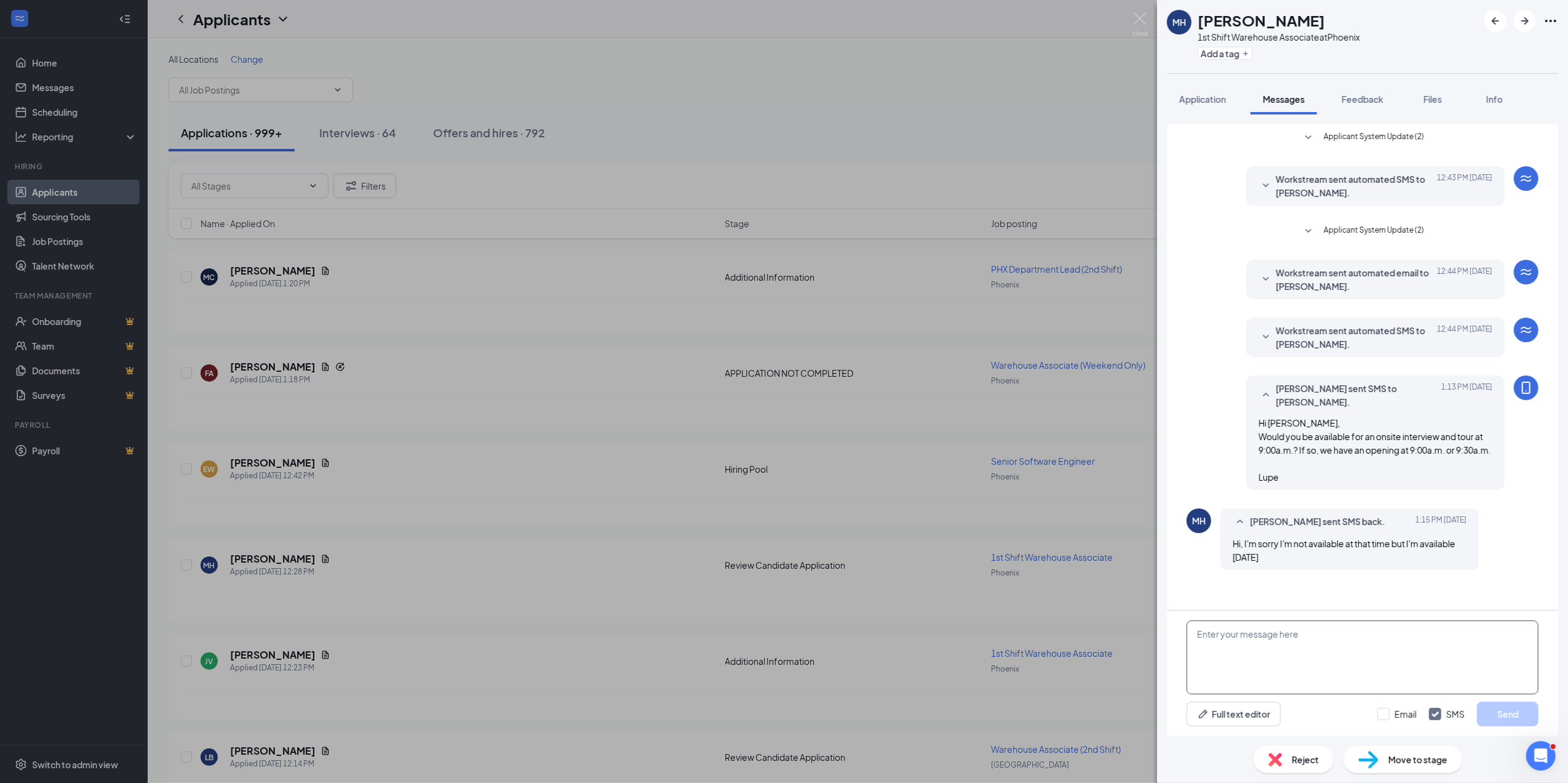
click at [1215, 645] on textarea at bounding box center [1362, 658] width 352 height 74
click at [1239, 627] on textarea "Hi [PERSON_NAME], Thank you for your quick response. We only schedule interview…" at bounding box center [1362, 658] width 352 height 74
type textarea "Hi [PERSON_NAME], Thank you for your quick response. We only schedule interview…"
click at [1517, 712] on button "Send" at bounding box center [1507, 714] width 61 height 25
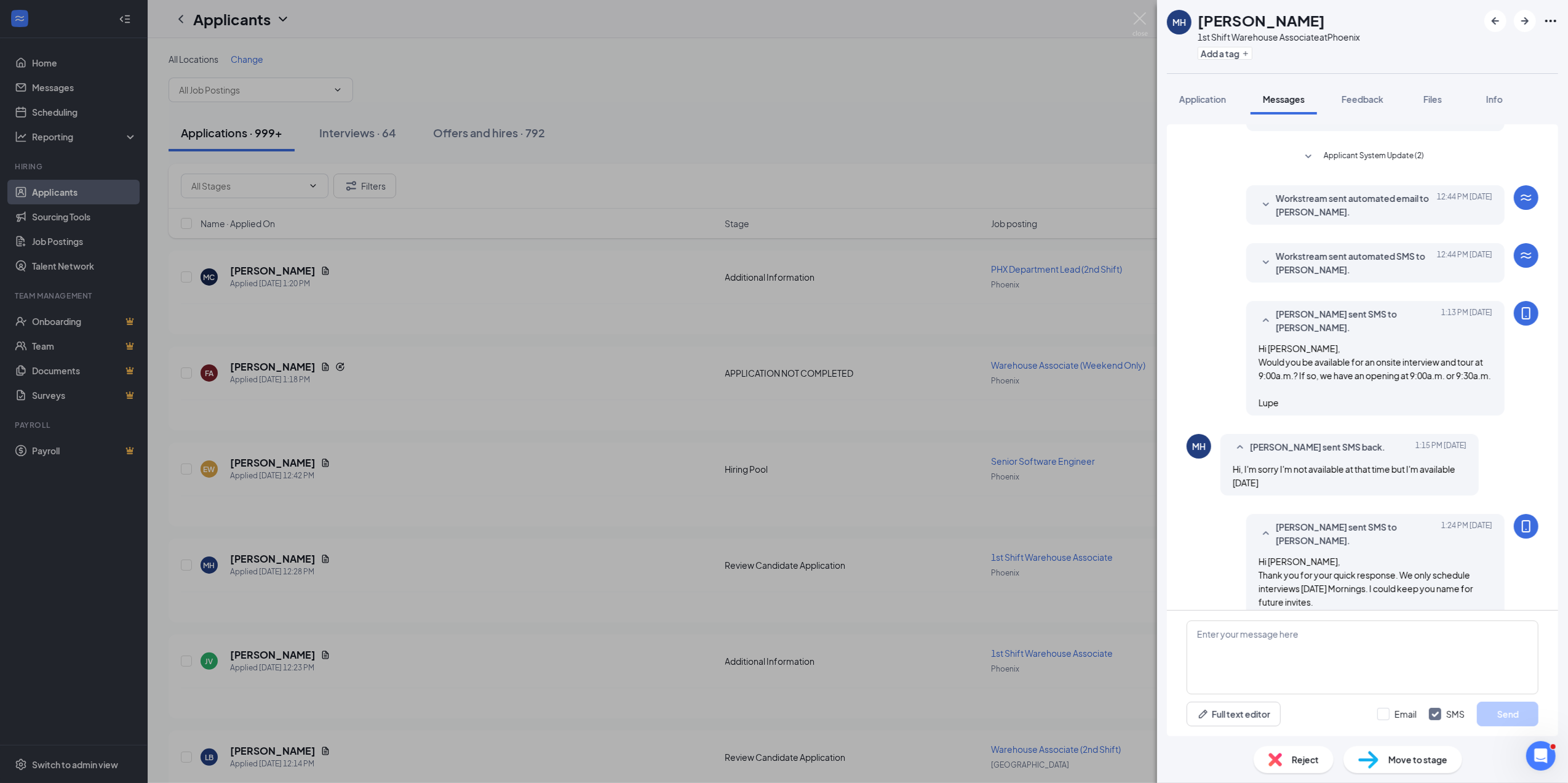
scroll to position [109, 0]
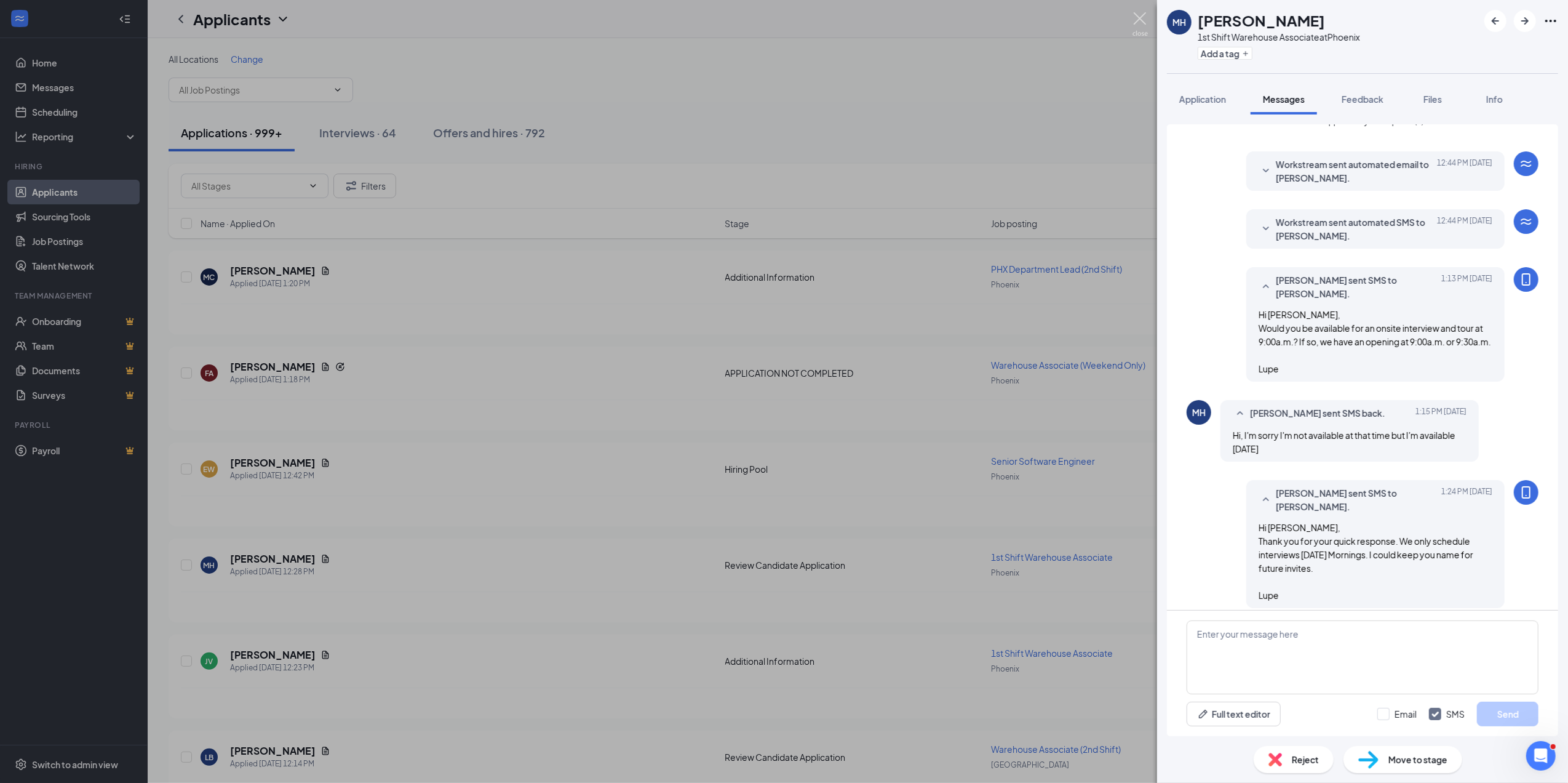
click at [1139, 22] on img at bounding box center [1140, 24] width 16 height 24
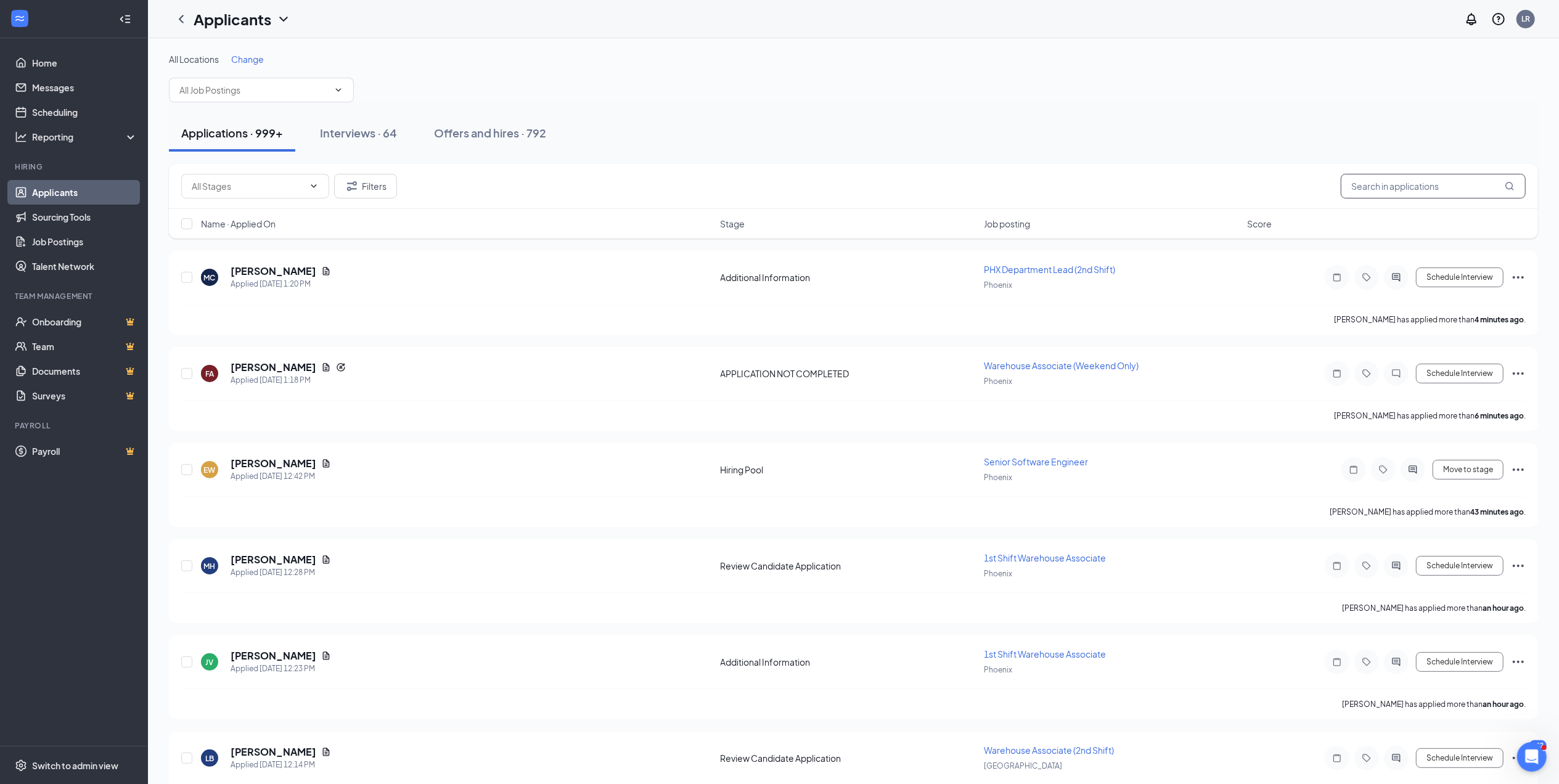
click at [1398, 190] on input "text" at bounding box center [1433, 186] width 185 height 25
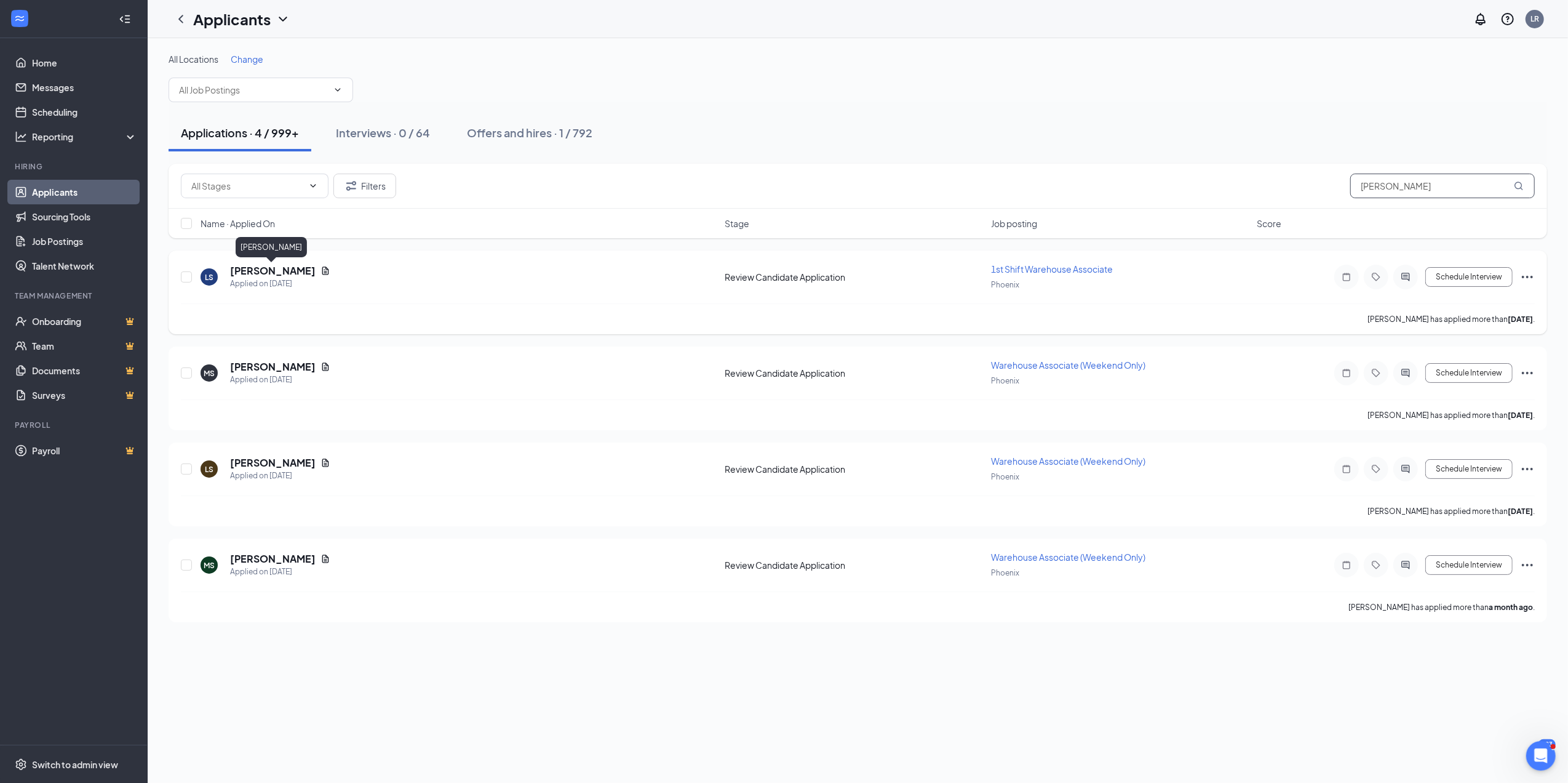
type input "[PERSON_NAME]"
click at [276, 268] on h5 "[PERSON_NAME]" at bounding box center [272, 271] width 86 height 13
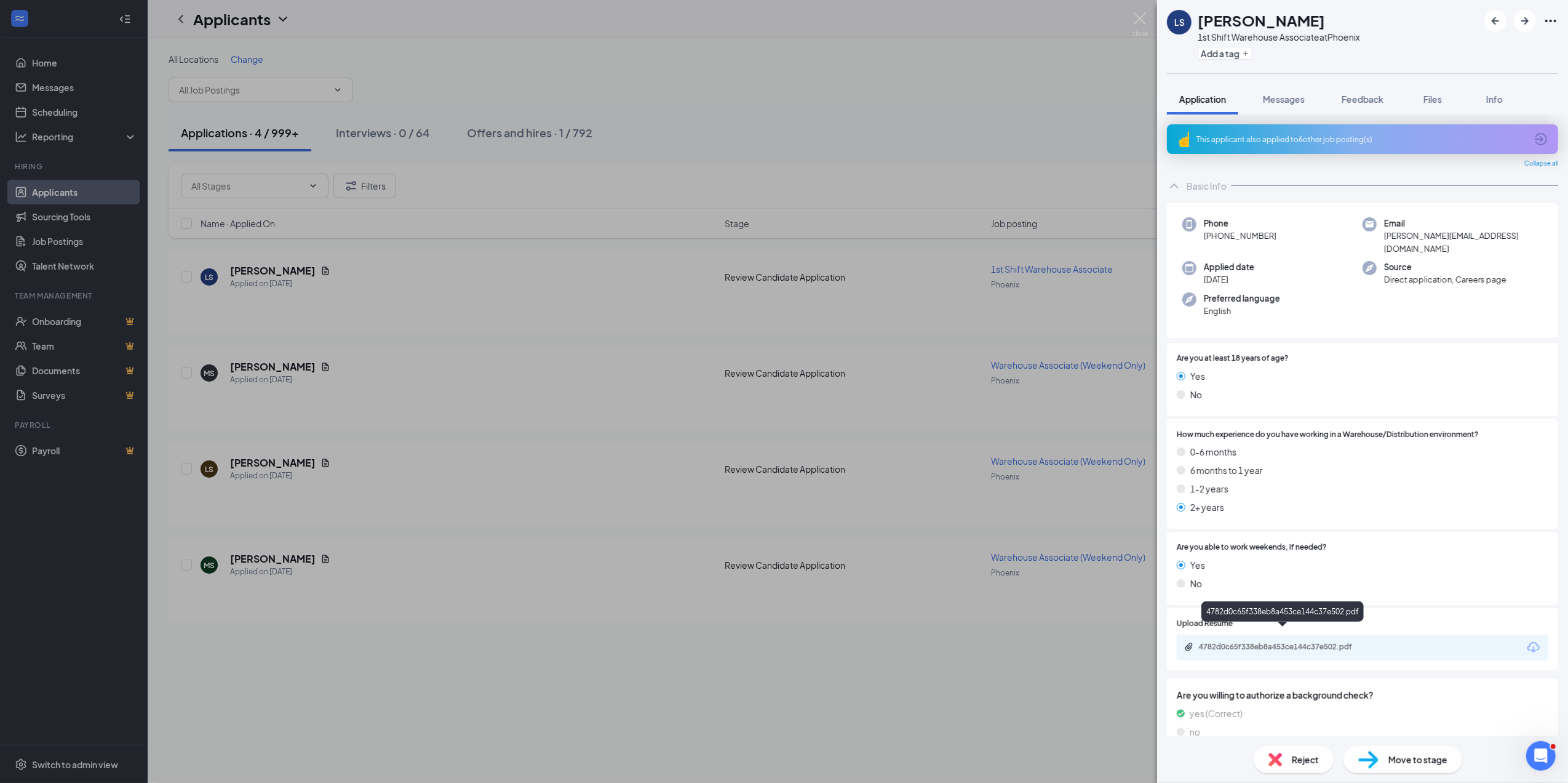
click at [1293, 642] on div "4782d0c65f338eb8a453ce144c37e502.pdf" at bounding box center [1286, 647] width 173 height 10
click at [1292, 95] on span "Messages" at bounding box center [1284, 99] width 42 height 11
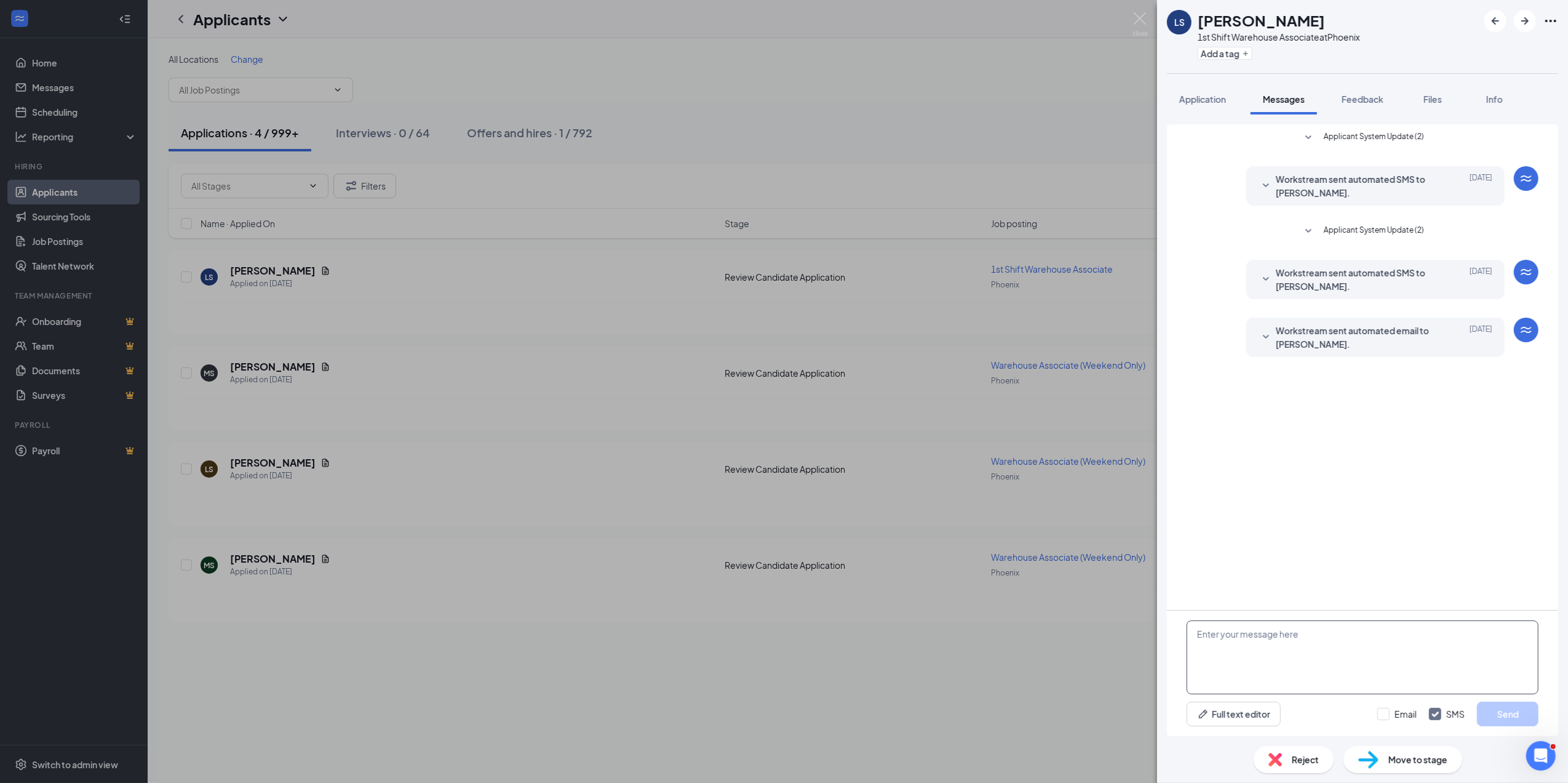
click at [1209, 629] on textarea at bounding box center [1362, 658] width 352 height 74
type textarea "Hi [PERSON_NAME], I have an opening for [DATE] at 9:00a.m. for tour and intervi…"
click at [1524, 707] on button "Send" at bounding box center [1507, 714] width 61 height 25
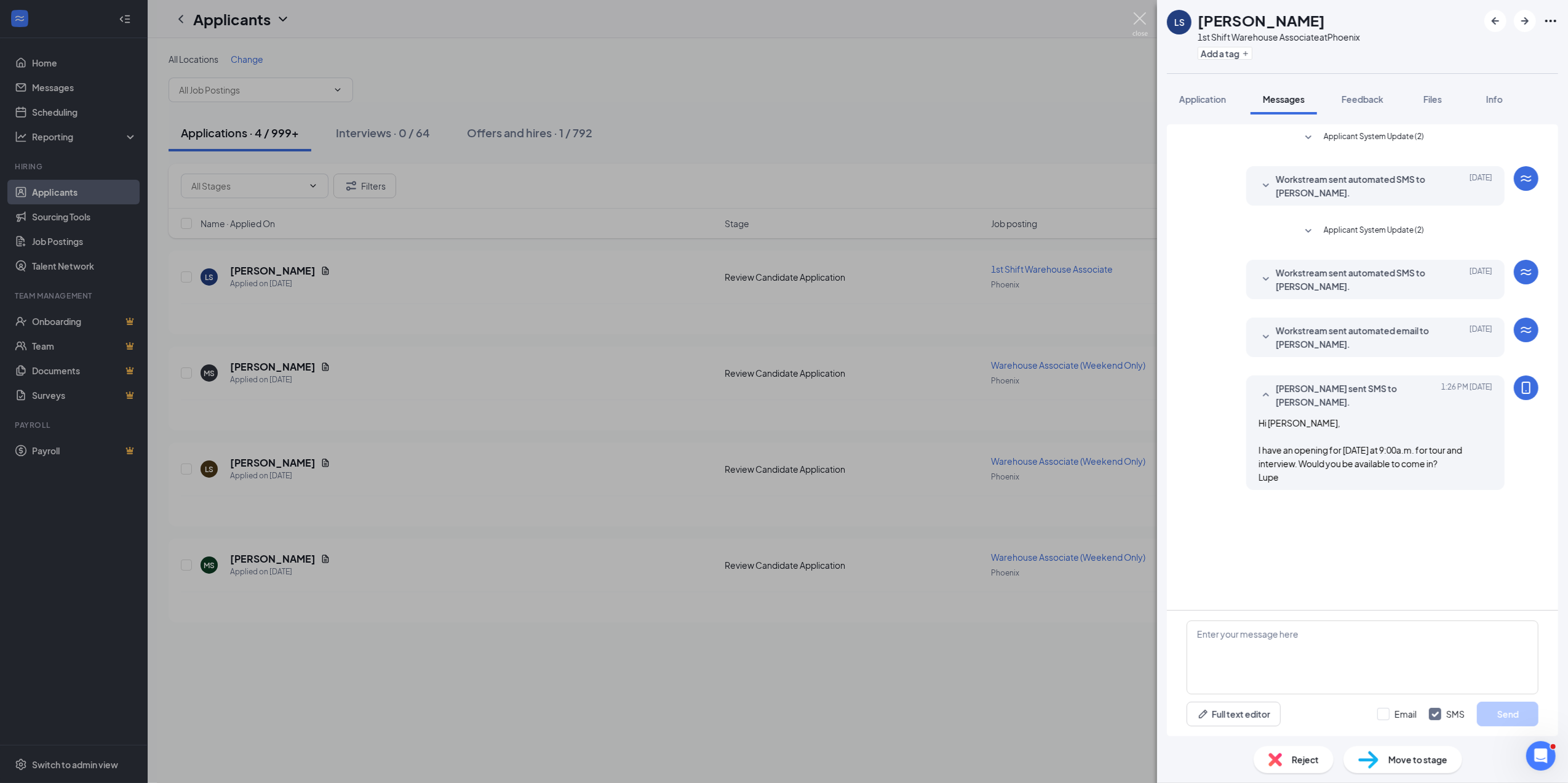
click at [1136, 13] on img at bounding box center [1140, 24] width 16 height 24
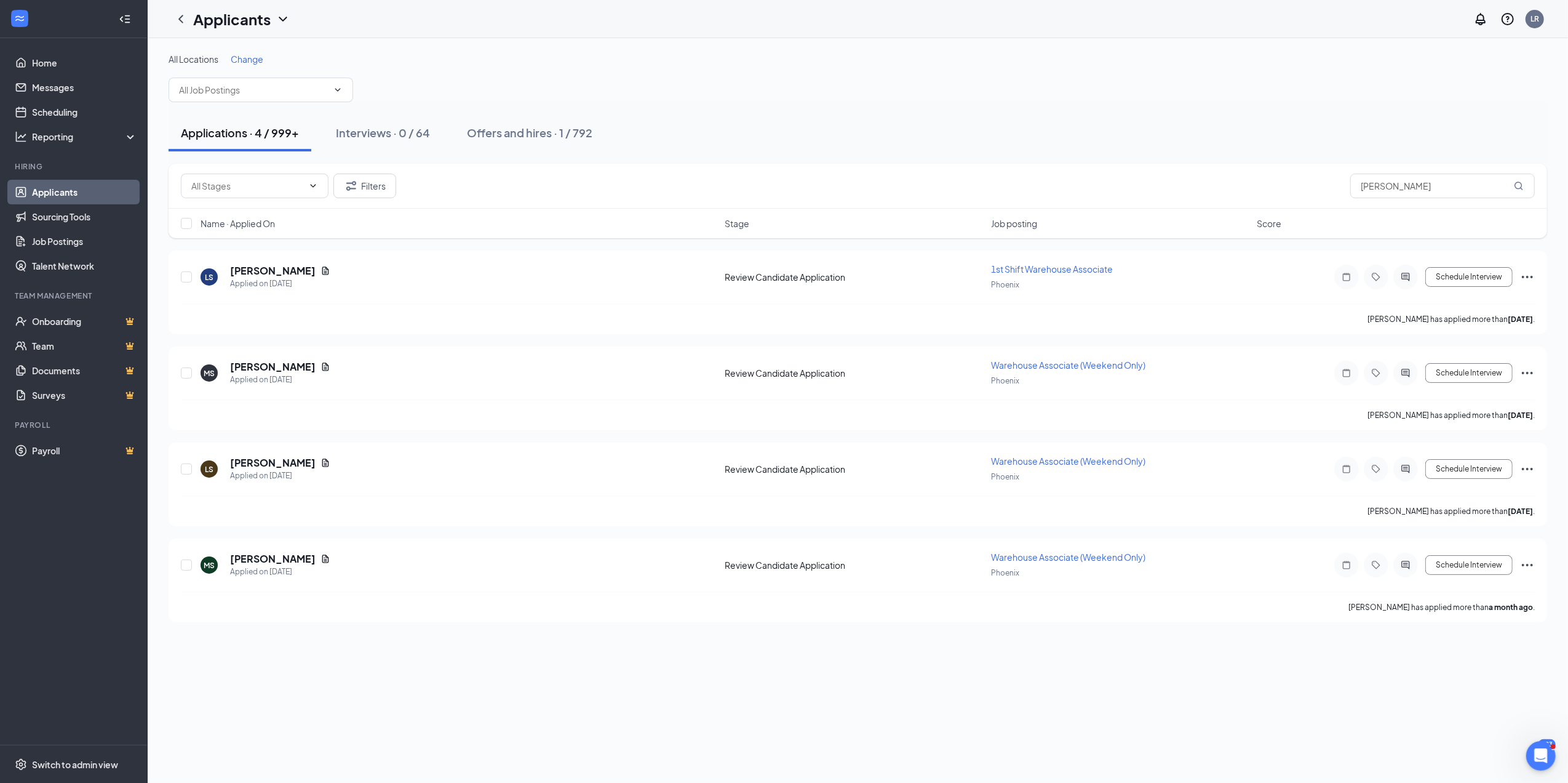
click at [55, 188] on link "Applicants" at bounding box center [84, 192] width 105 height 25
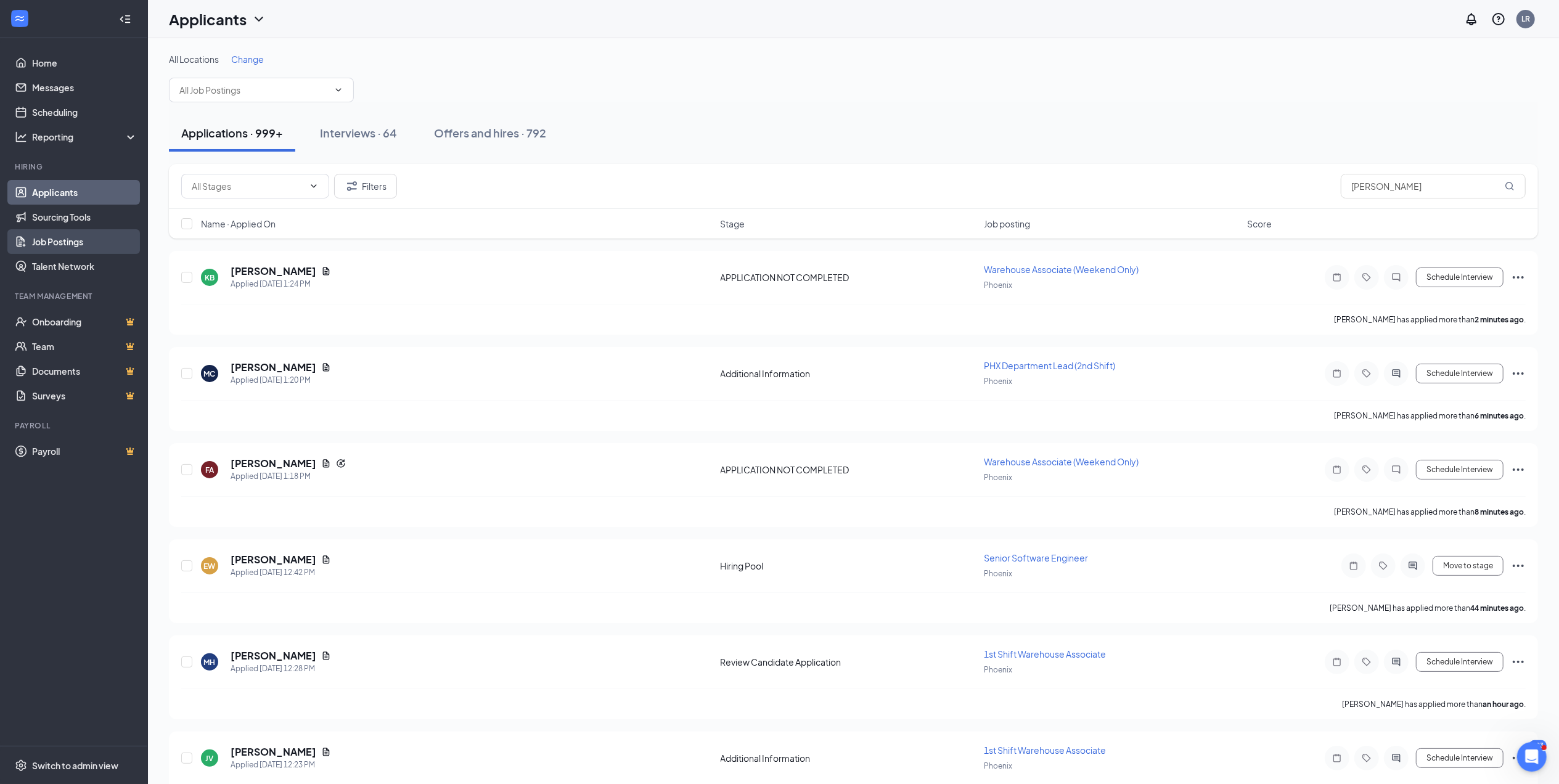
click at [76, 238] on link "Job Postings" at bounding box center [84, 241] width 105 height 25
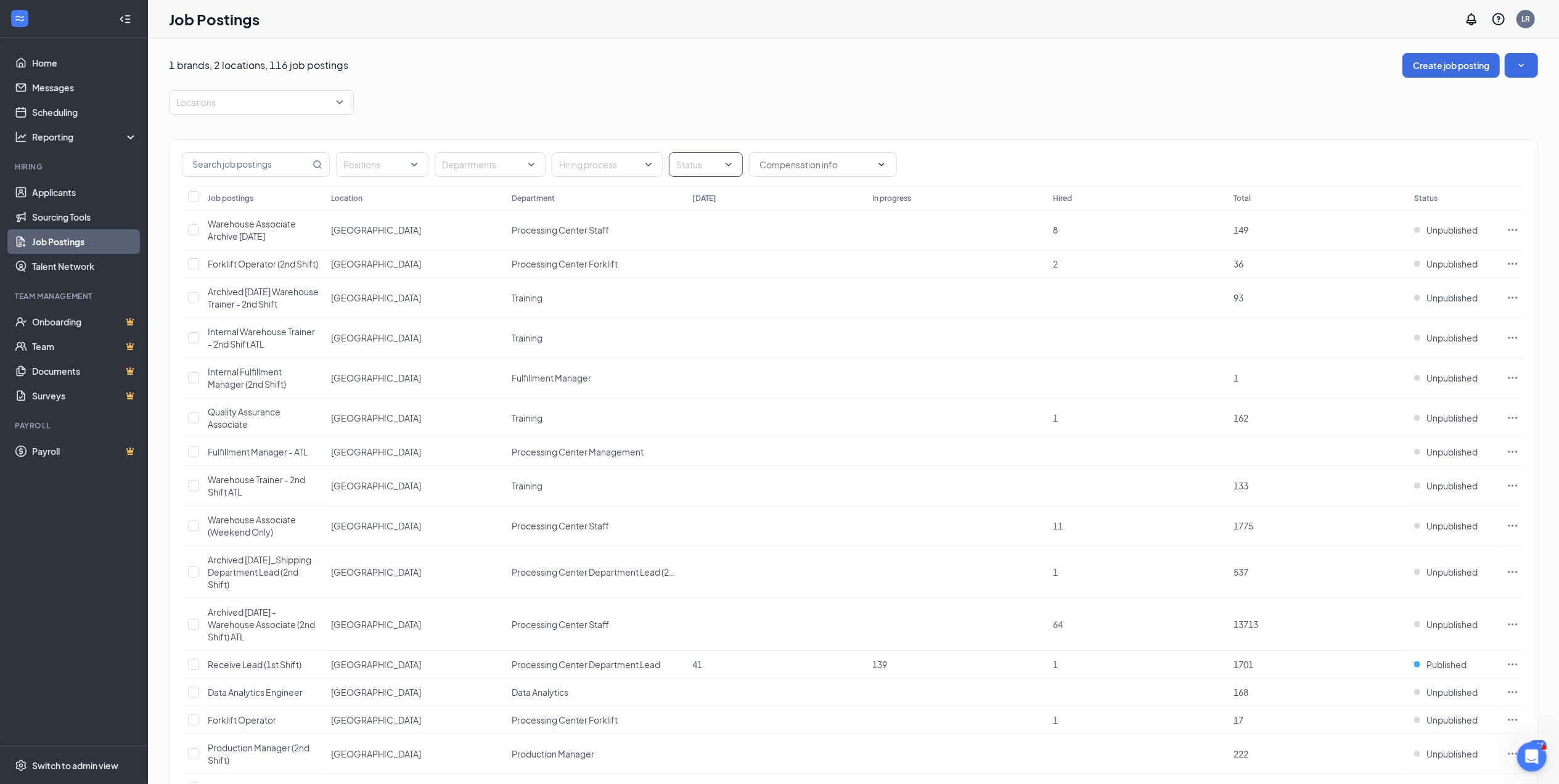
click at [730, 161] on div "Status" at bounding box center [706, 164] width 74 height 25
click at [686, 230] on div at bounding box center [684, 228] width 11 height 11
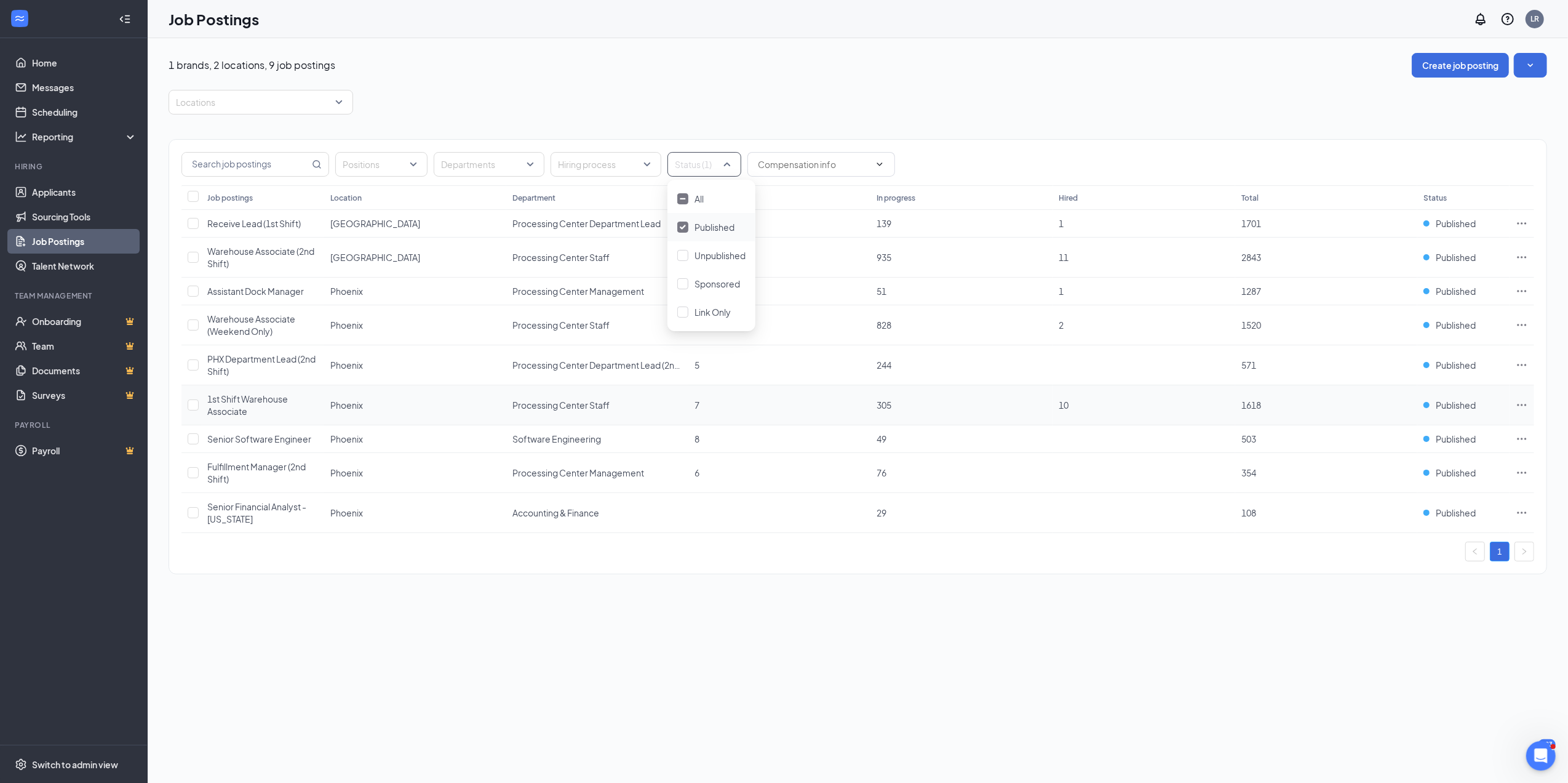
click at [1519, 407] on icon "Ellipses" at bounding box center [1522, 405] width 12 height 12
click at [1401, 539] on span "View applicants" at bounding box center [1385, 542] width 63 height 11
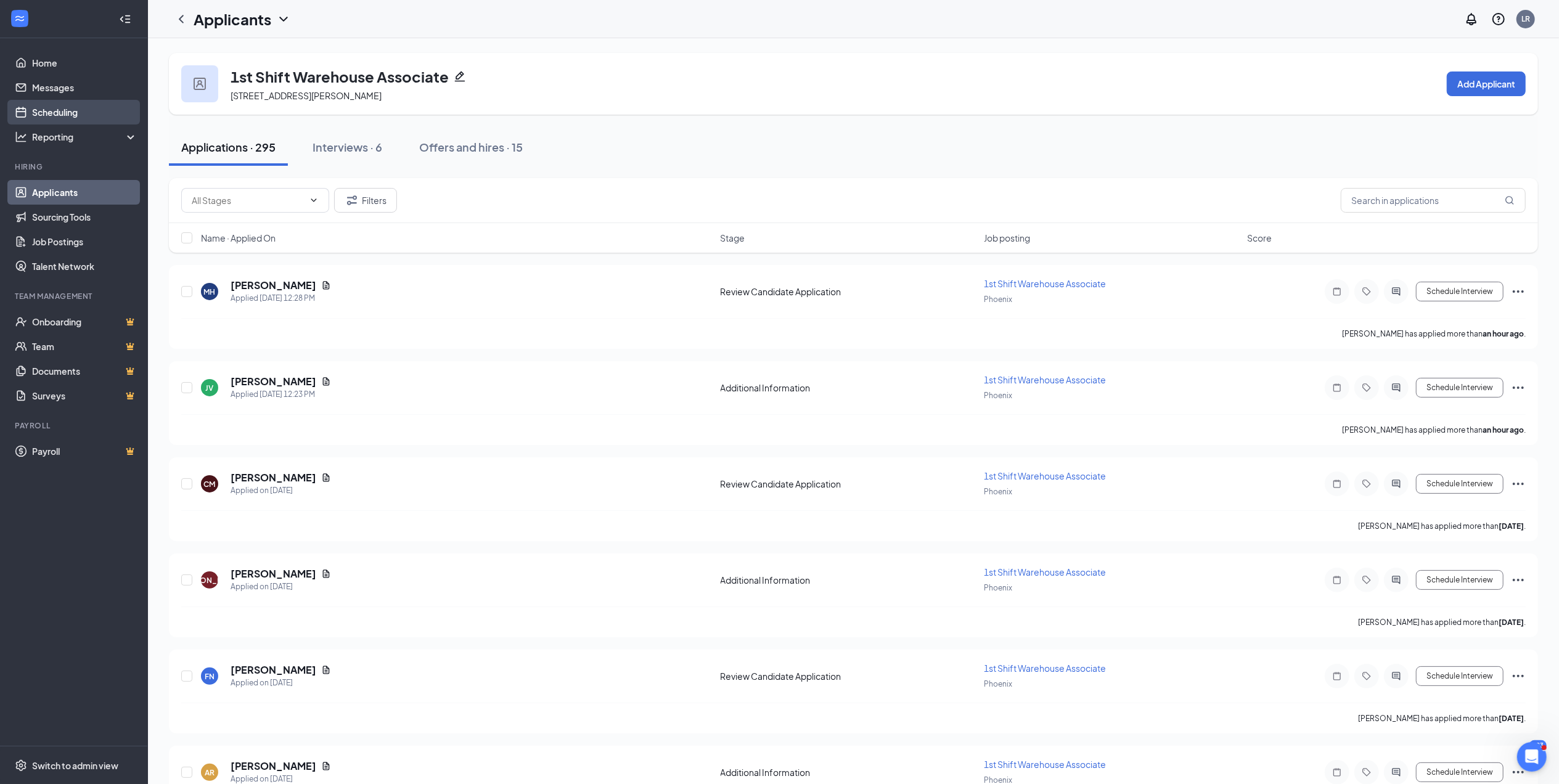
click at [74, 109] on link "Scheduling" at bounding box center [84, 112] width 105 height 25
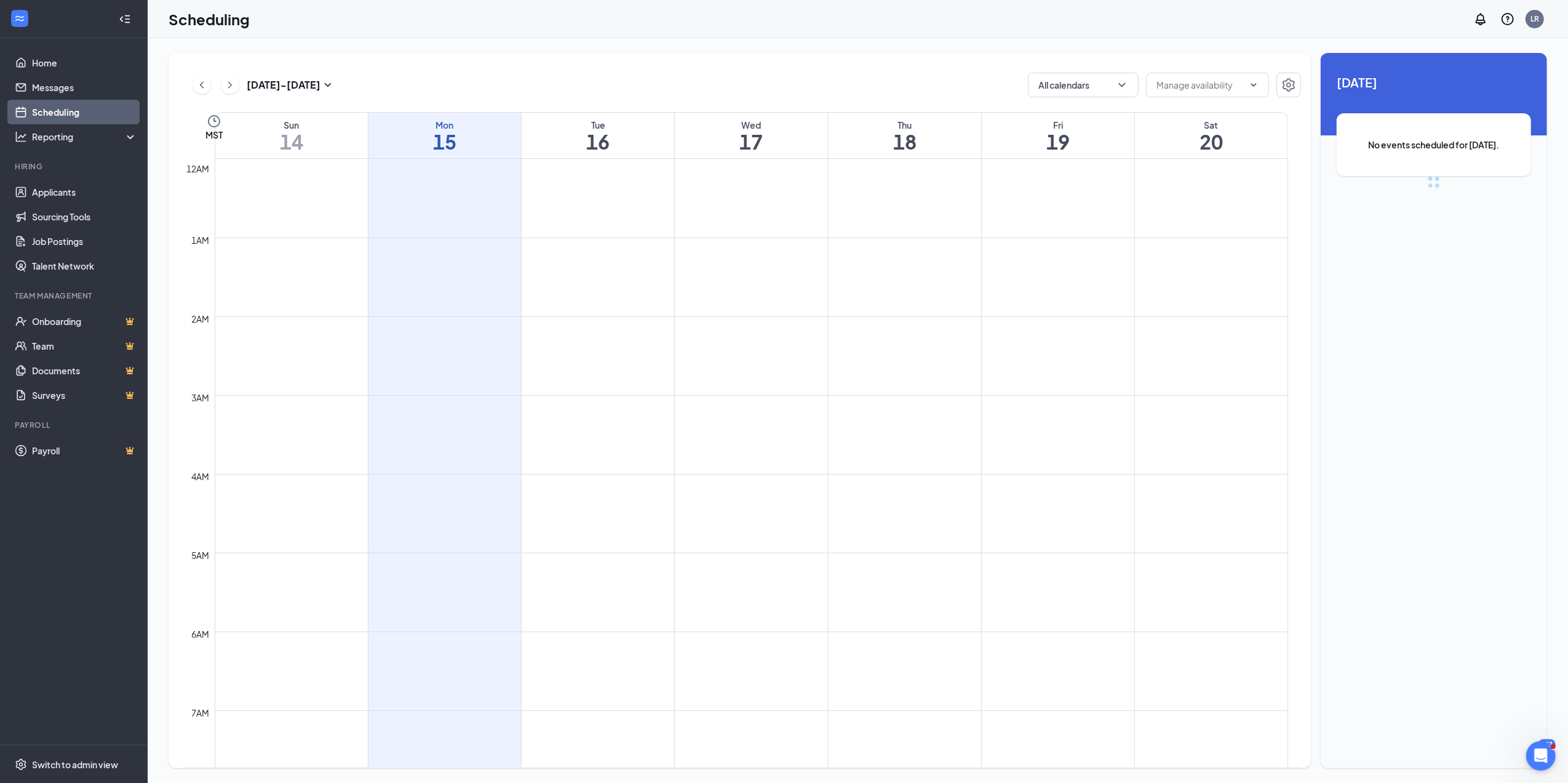
scroll to position [604, 0]
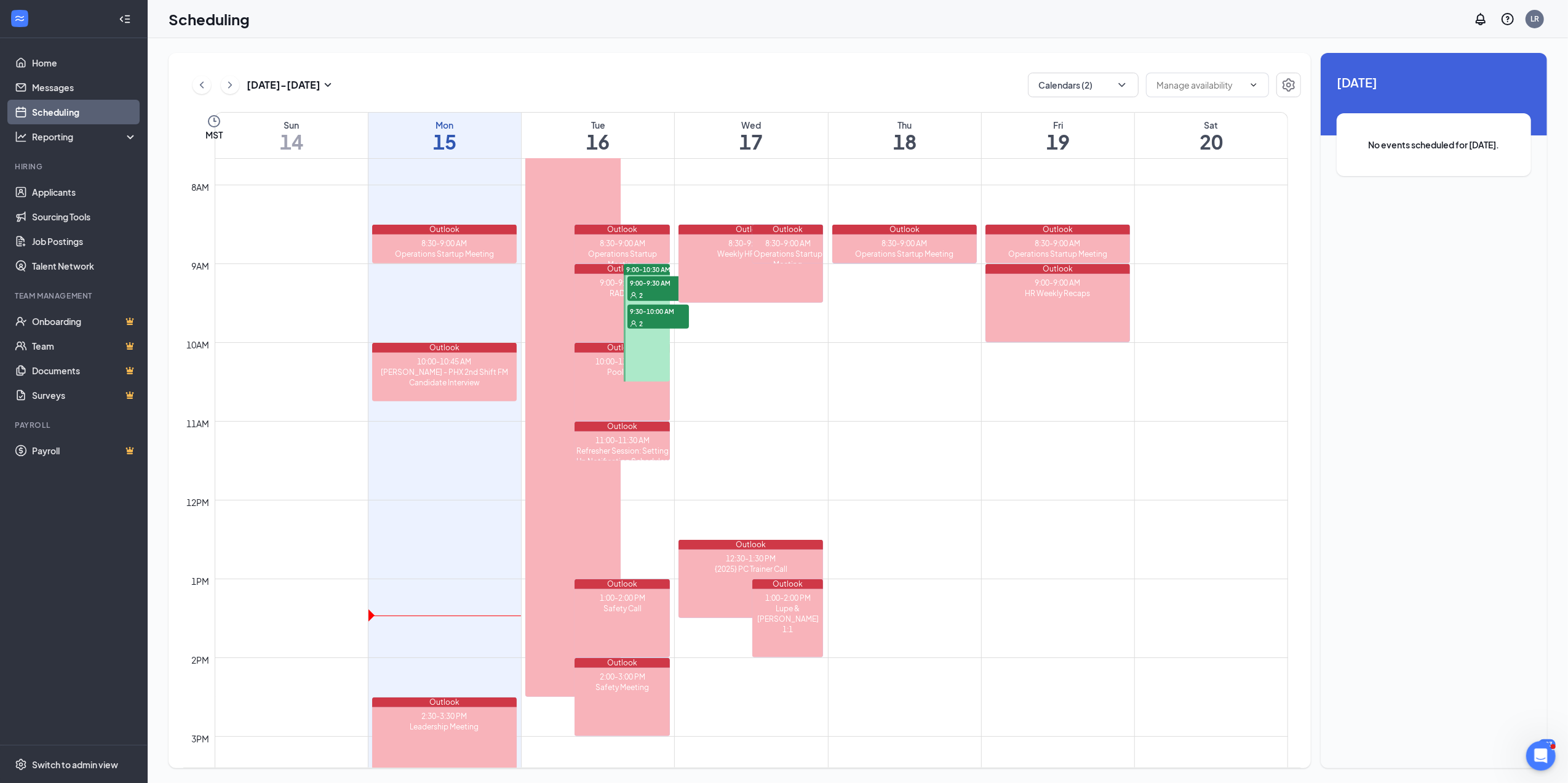
click at [549, 282] on div "7:00 AM-2:30 PM Shelving Orientation" at bounding box center [572, 406] width 95 height 581
click at [667, 285] on span "9:00-9:30 AM" at bounding box center [658, 283] width 61 height 12
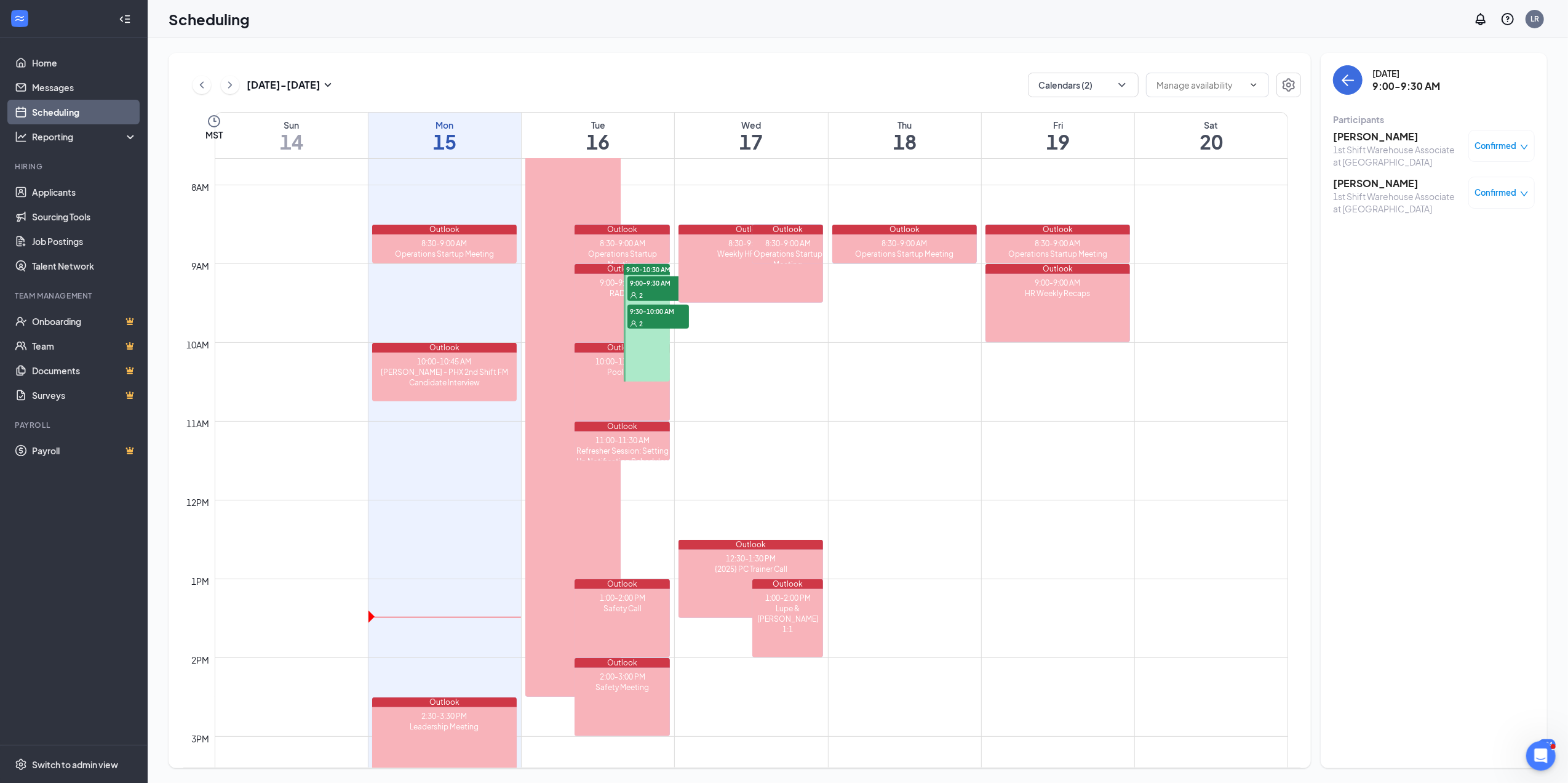
click at [643, 285] on span "9:00-9:30 AM" at bounding box center [658, 283] width 61 height 12
click at [1369, 132] on h3 "[PERSON_NAME]" at bounding box center [1398, 137] width 129 height 13
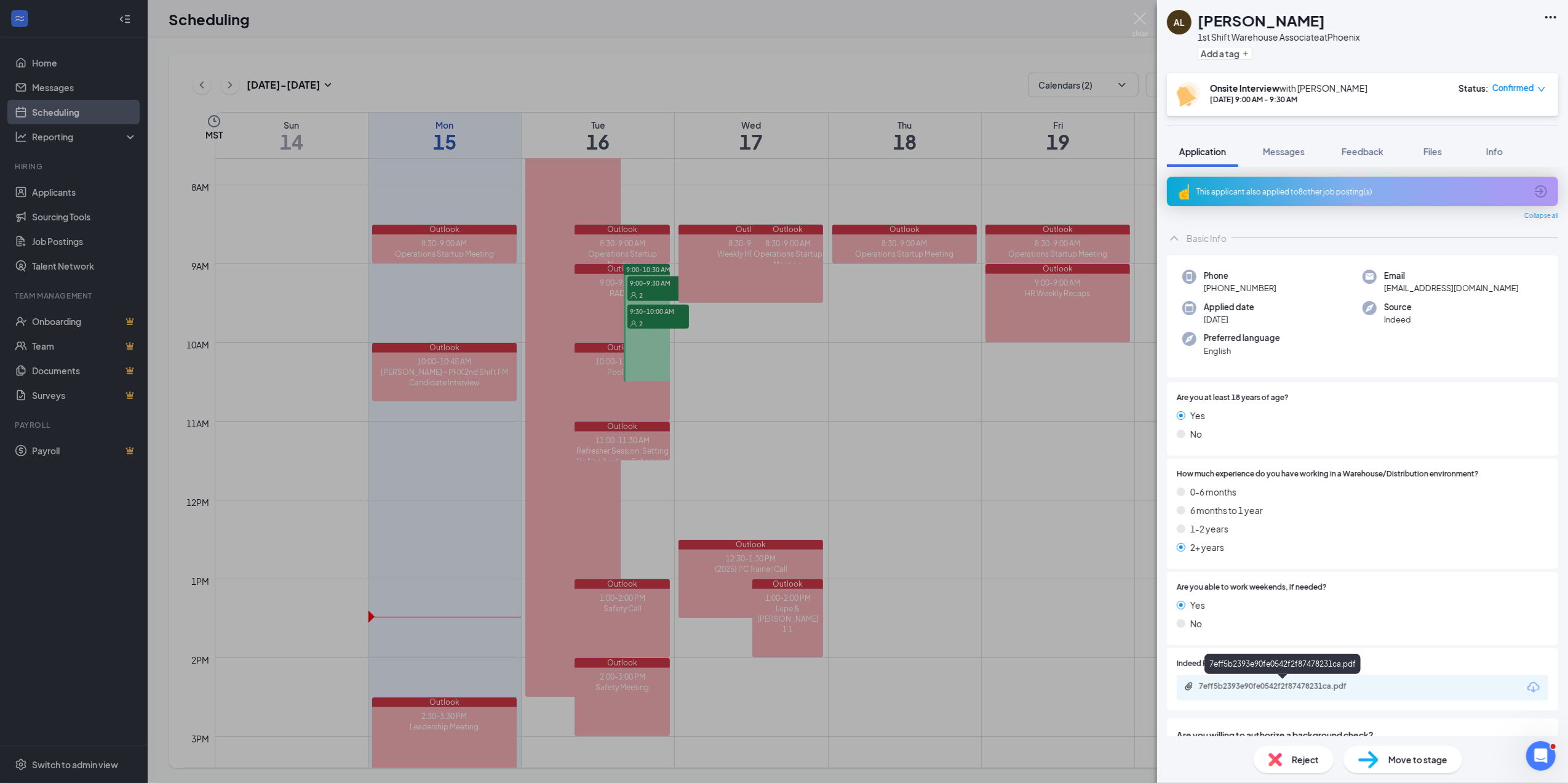
click at [1272, 686] on div "7eff5b2393e90fe0542f2f87478231ca.pdf" at bounding box center [1286, 686] width 173 height 10
click at [642, 285] on div "AL [PERSON_NAME] 1st Shift Warehouse Associate at [GEOGRAPHIC_DATA] Add a tag O…" at bounding box center [784, 391] width 1568 height 783
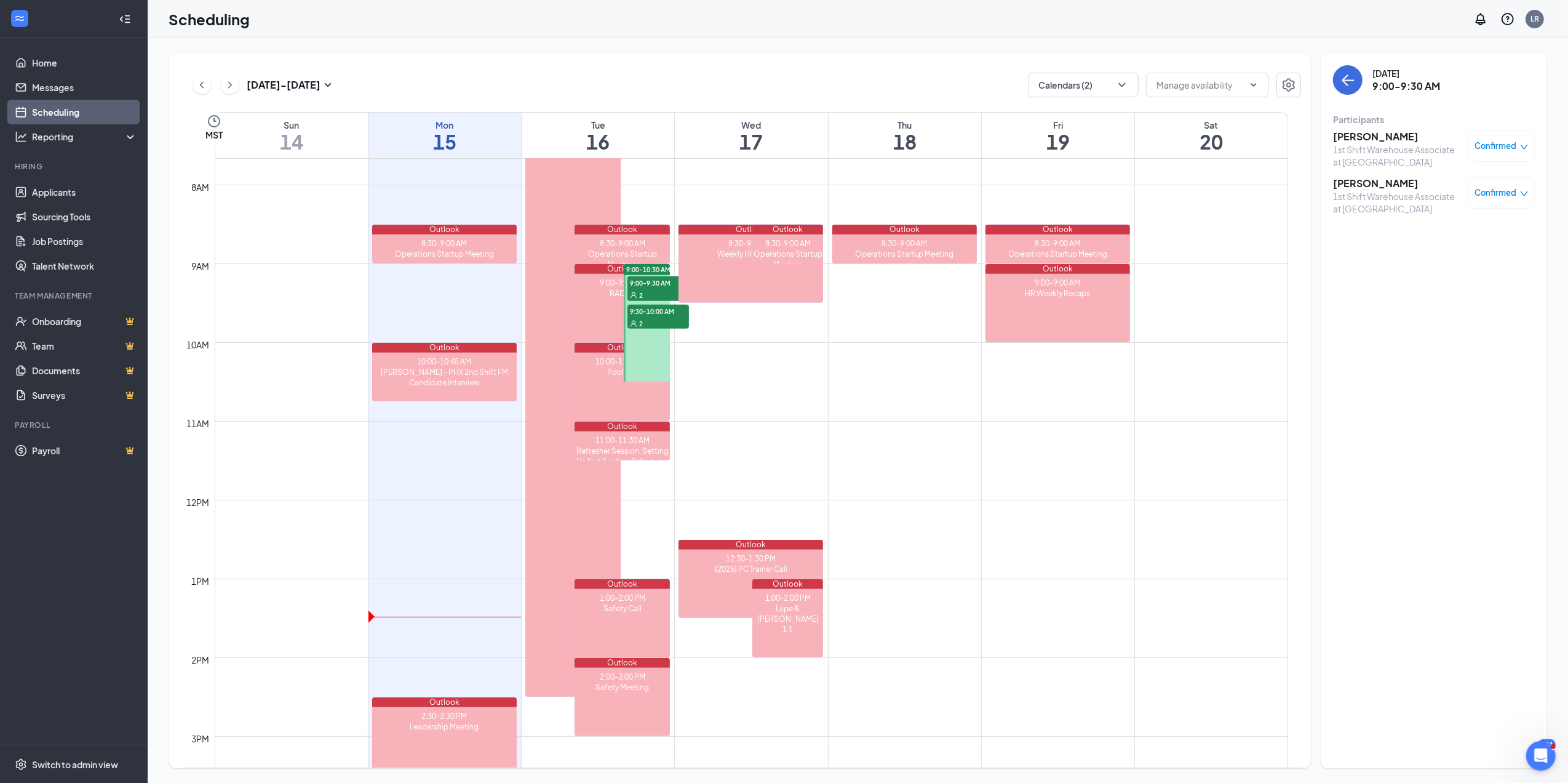
click at [642, 285] on span "9:00-9:30 AM" at bounding box center [658, 283] width 61 height 12
click at [1359, 182] on h3 "[PERSON_NAME]" at bounding box center [1398, 183] width 129 height 13
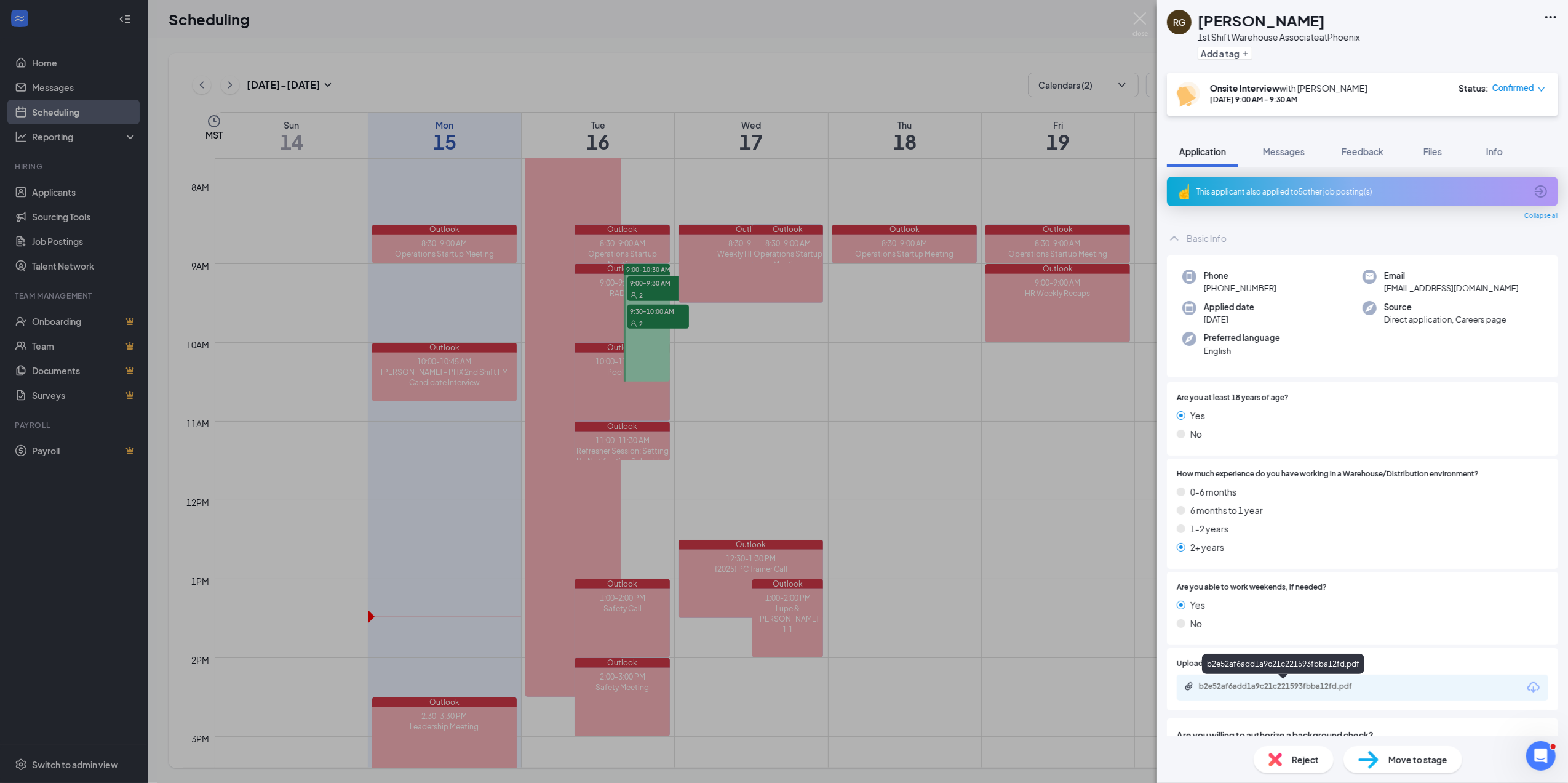
click at [1300, 687] on div "b2e52af6add1a9c21c221593fbba12fd.pdf" at bounding box center [1286, 686] width 173 height 10
click at [54, 191] on div "RG Raymond G Guerrero Jr 1st Shift Warehouse Associate at Phoenix Add a tag Ons…" at bounding box center [784, 391] width 1568 height 783
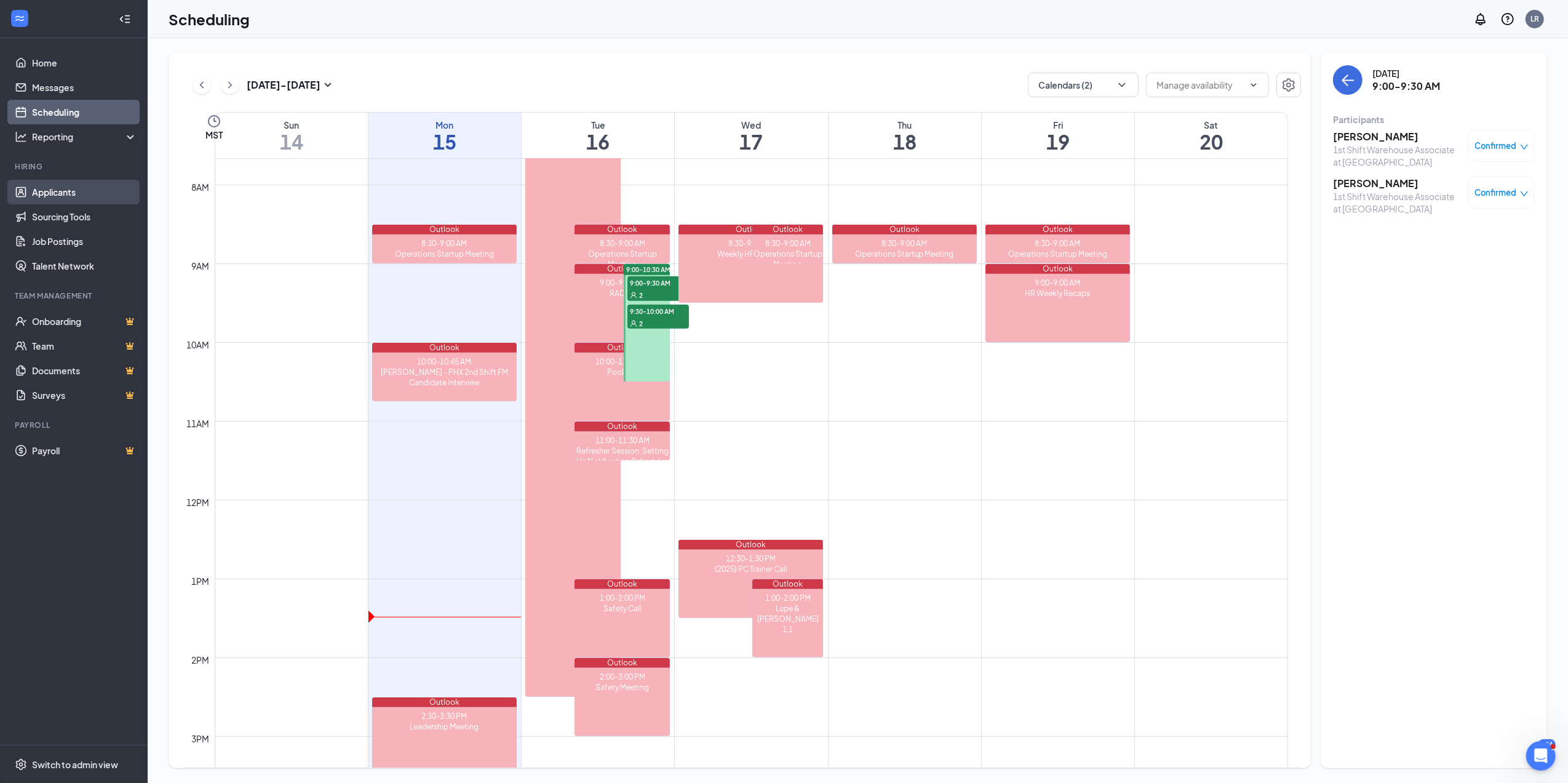
click at [54, 193] on link "Applicants" at bounding box center [84, 192] width 105 height 25
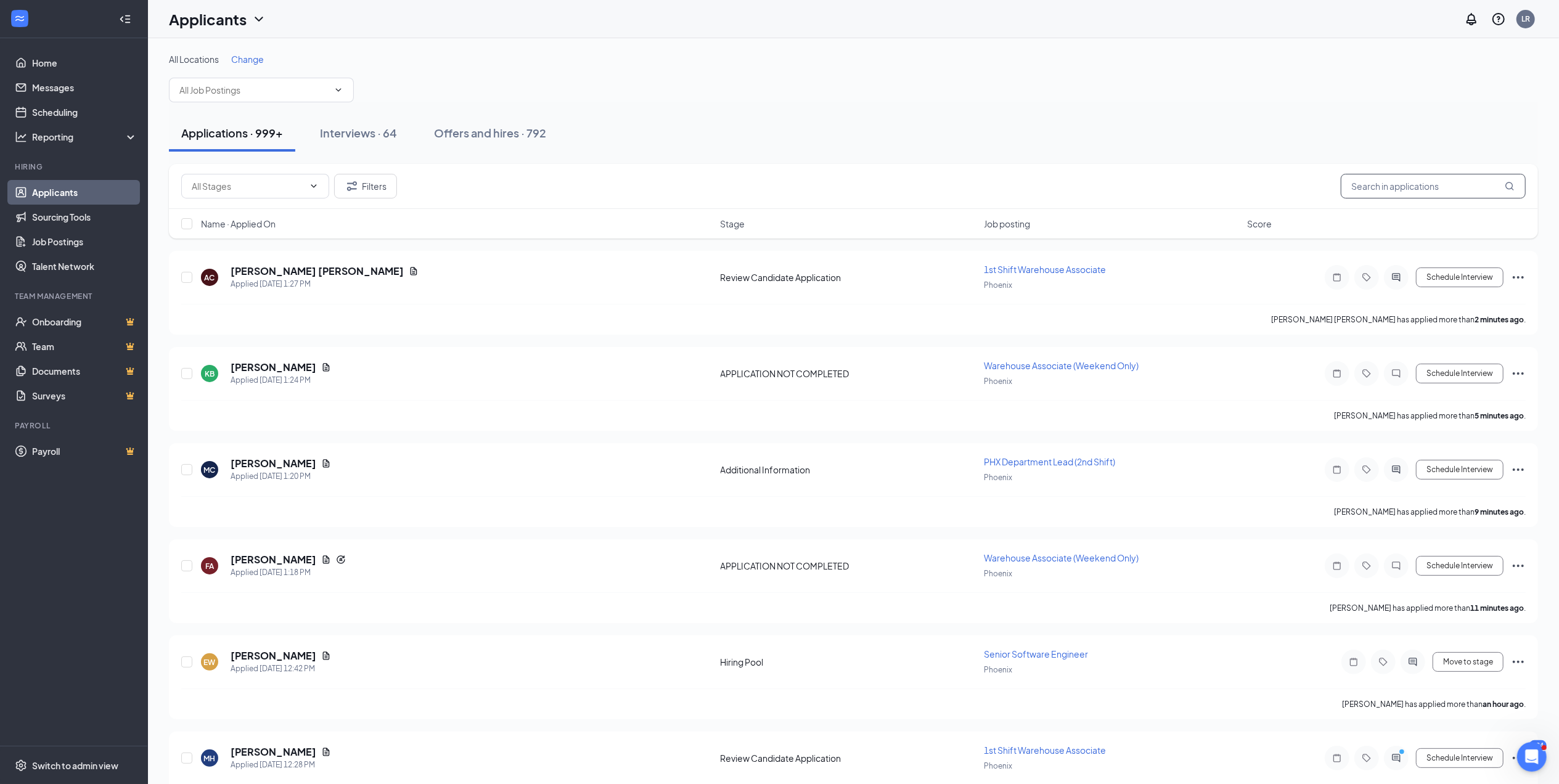
click at [1388, 182] on input "text" at bounding box center [1433, 186] width 185 height 25
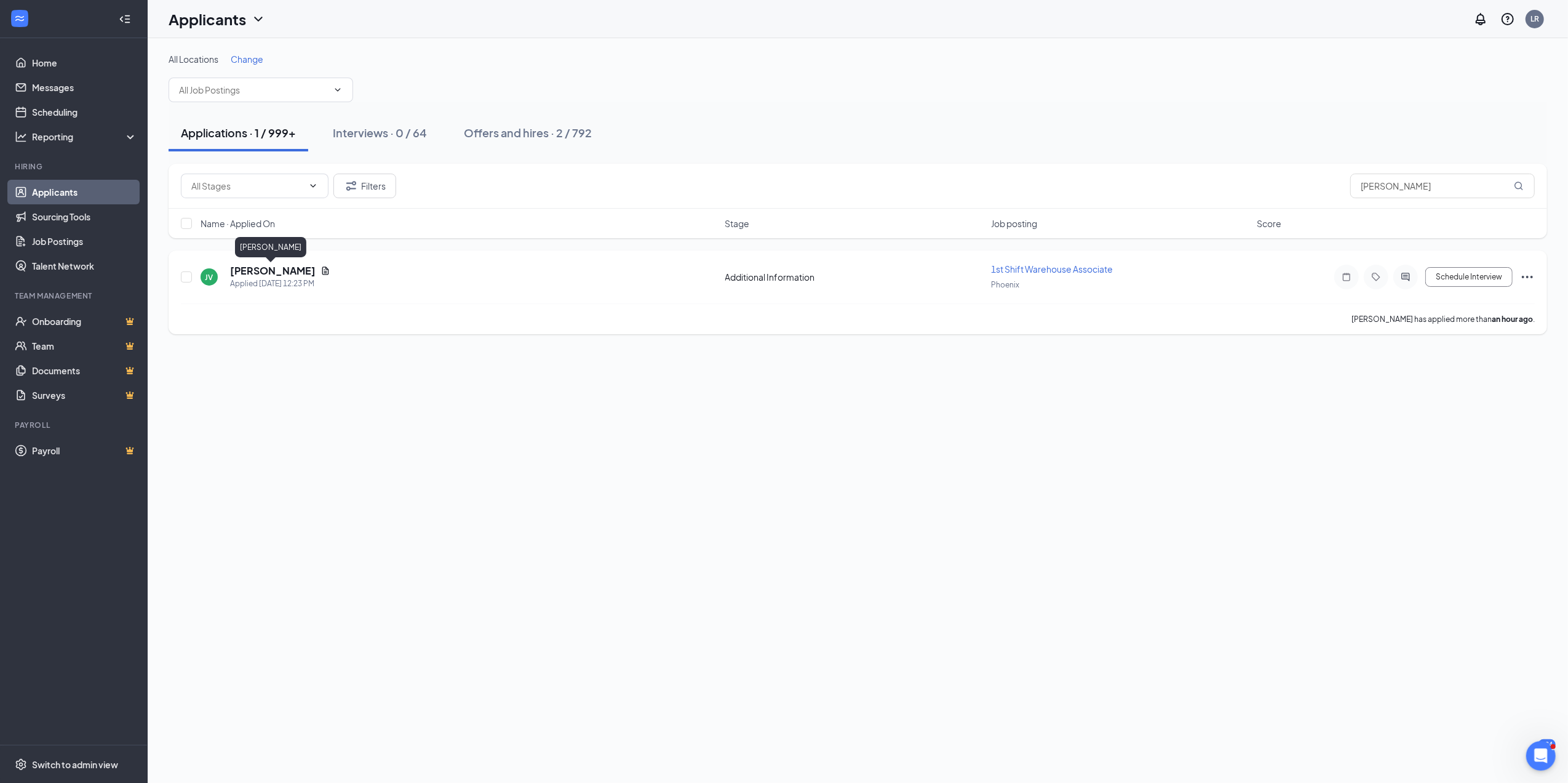
click at [264, 269] on h5 "[PERSON_NAME]" at bounding box center [272, 271] width 86 height 13
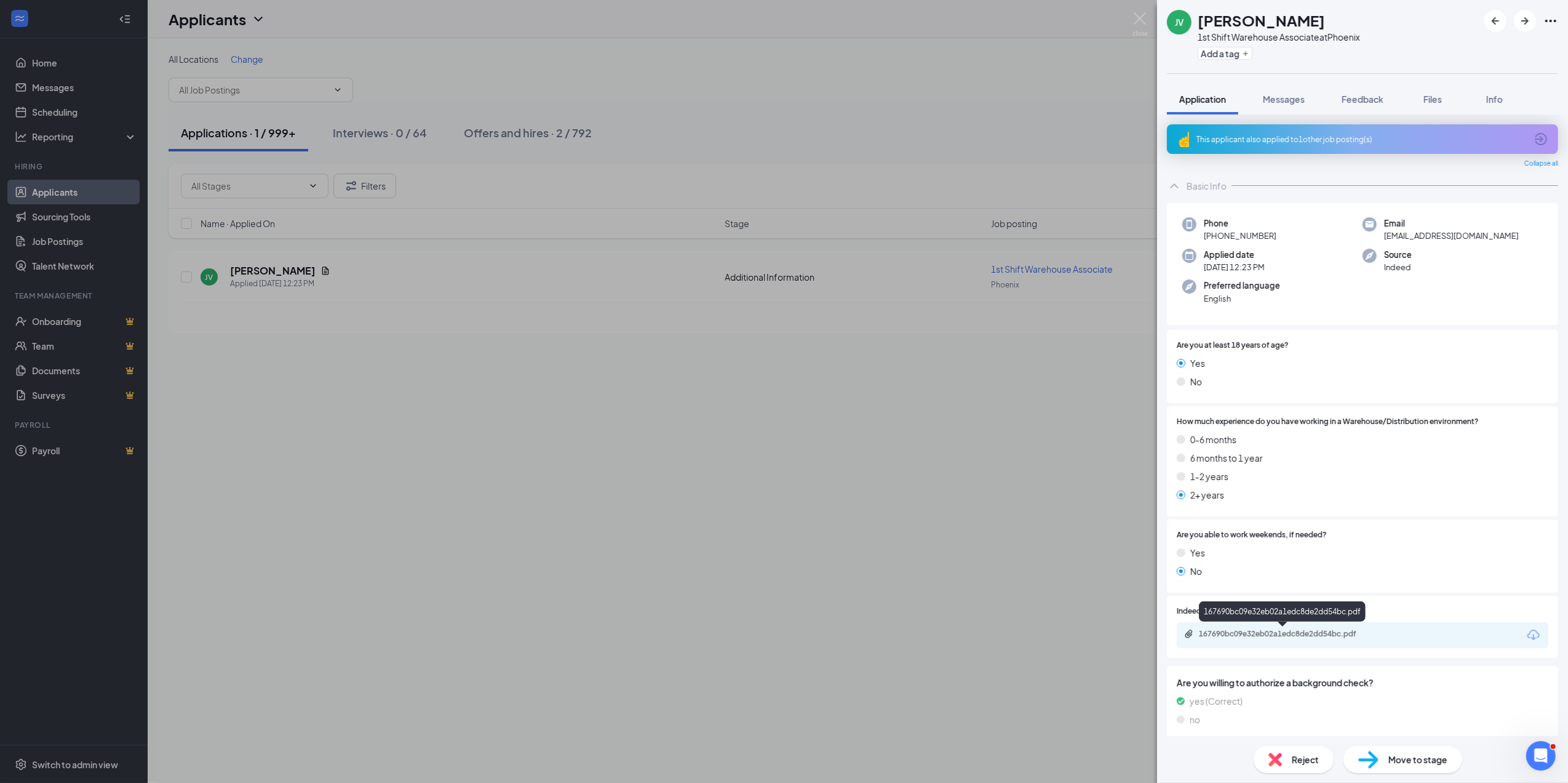
click at [1298, 637] on div "167690bc09e32eb02a1edc8de2dd54bc.pdf" at bounding box center [1286, 634] width 173 height 10
click at [1137, 20] on img at bounding box center [1140, 24] width 16 height 24
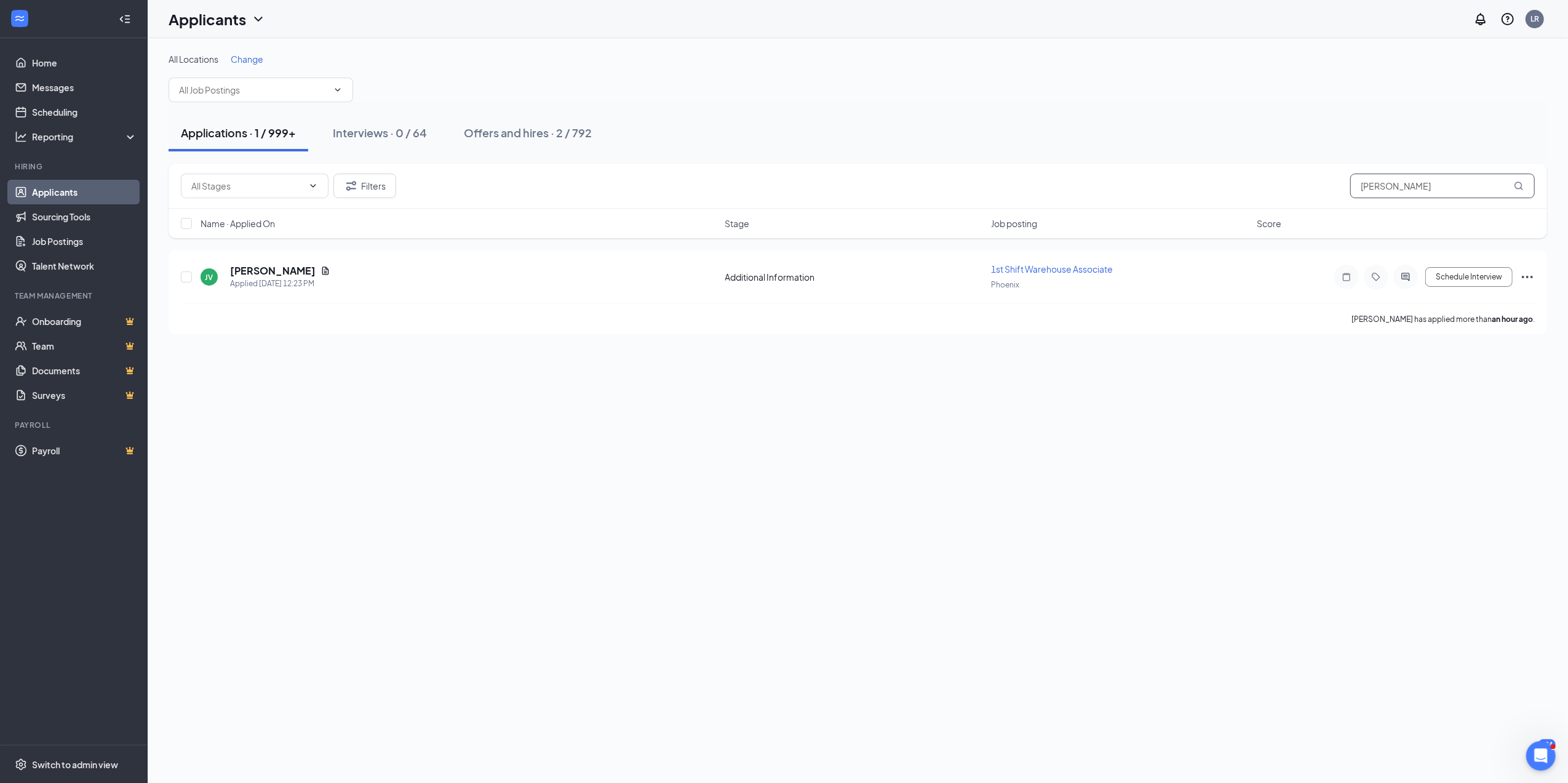
drag, startPoint x: 1422, startPoint y: 187, endPoint x: 1250, endPoint y: 194, distance: 172.1
click at [1250, 194] on div "Filters velasquez" at bounding box center [857, 185] width 1354 height 25
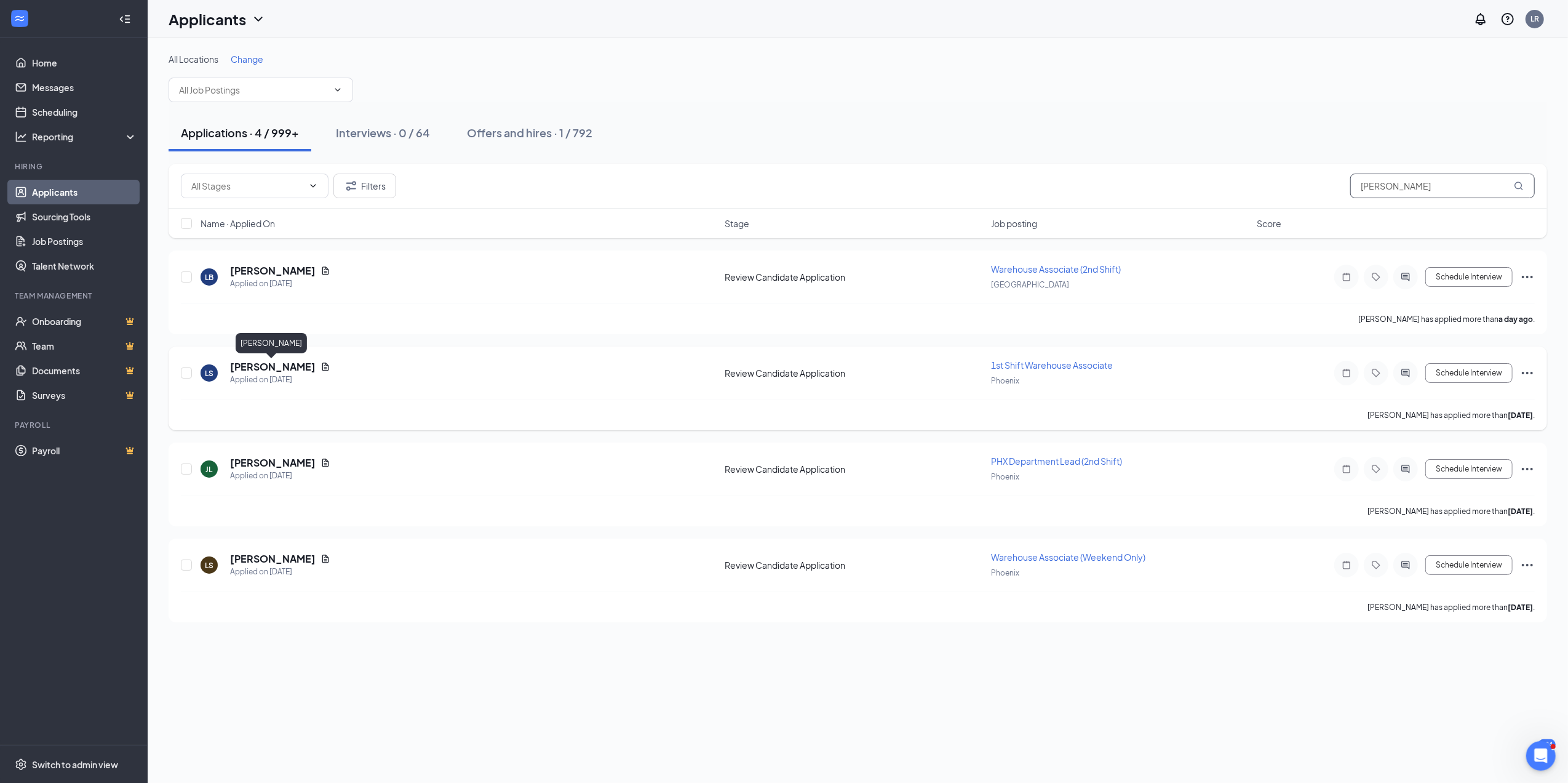
type input "leona"
click at [259, 370] on h5 "Leona Sandoval" at bounding box center [272, 367] width 86 height 13
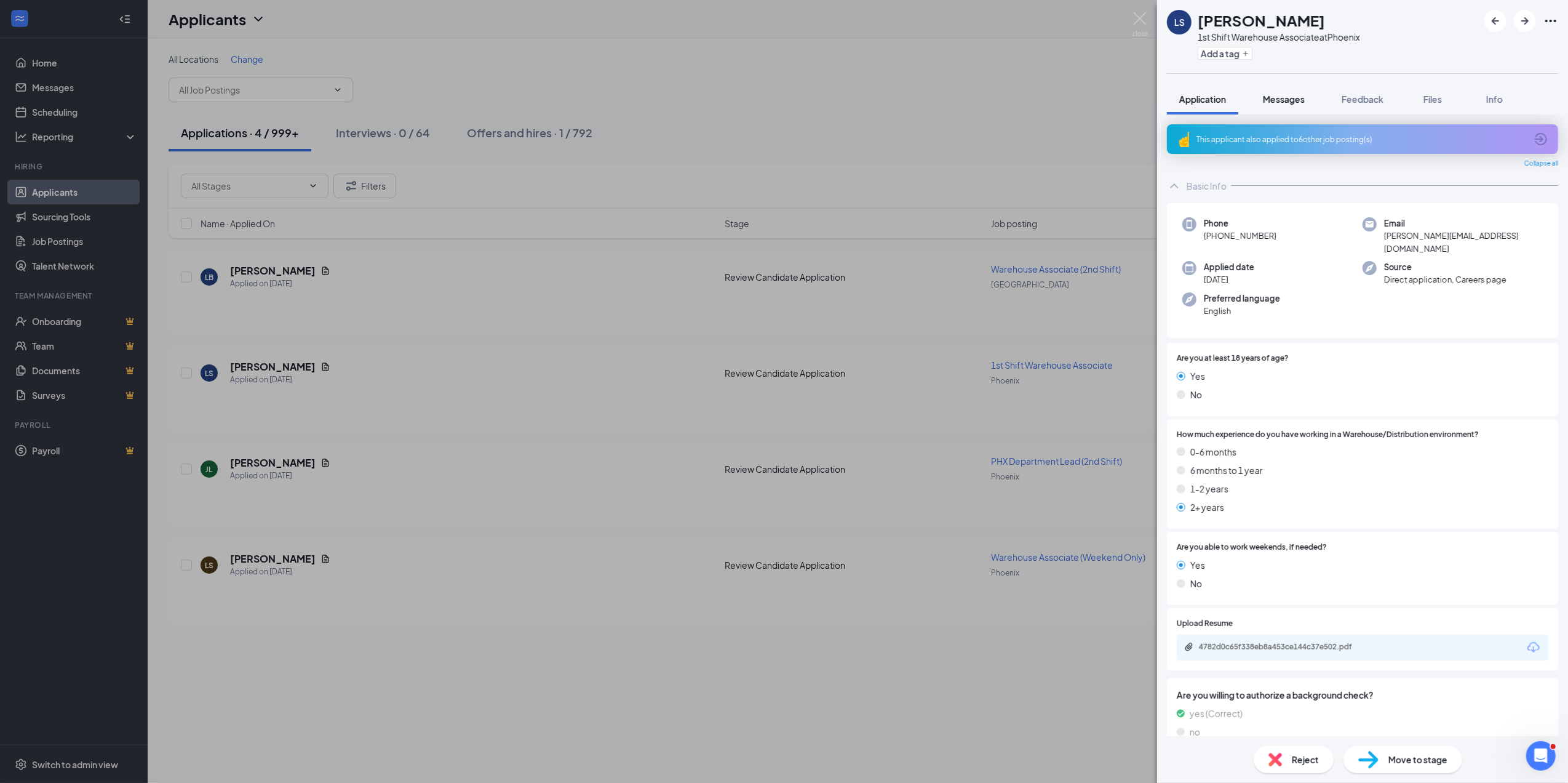
click at [1290, 101] on span "Messages" at bounding box center [1284, 99] width 42 height 11
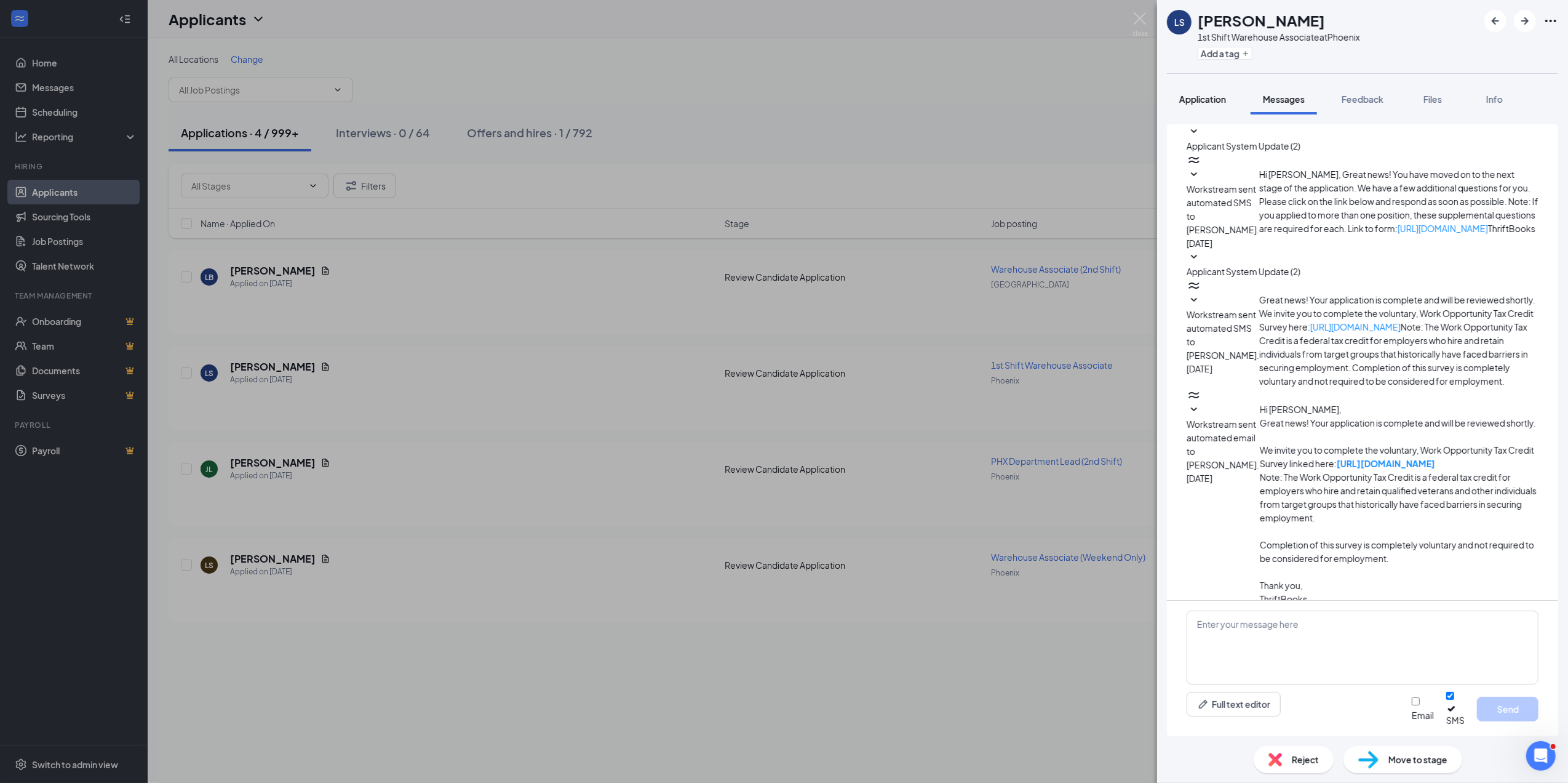
click at [1203, 97] on span "Application" at bounding box center [1202, 99] width 47 height 11
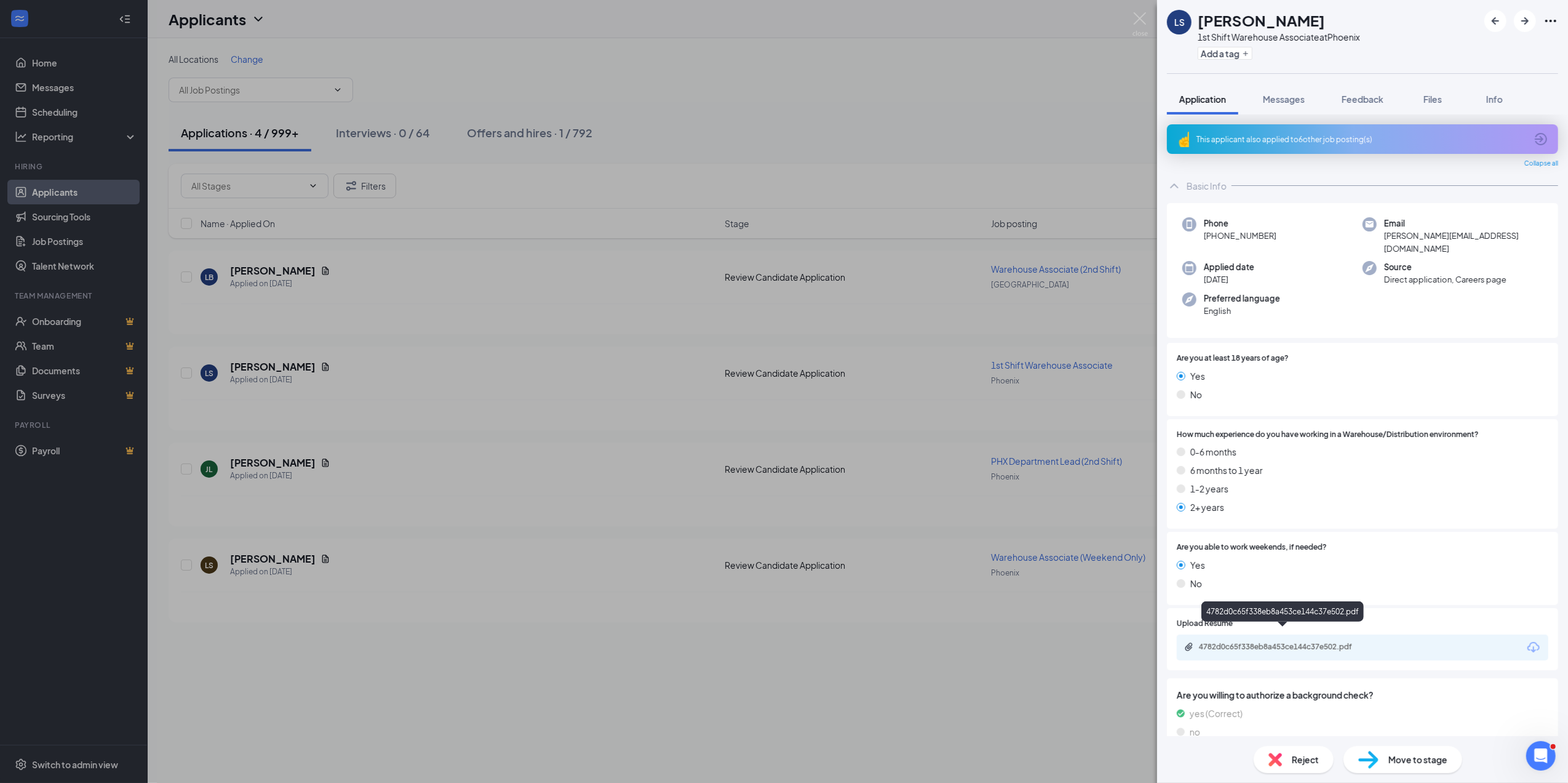
click at [1276, 642] on div "4782d0c65f338eb8a453ce144c37e502.pdf" at bounding box center [1286, 647] width 173 height 10
click at [67, 111] on div "LS Leona Sandoval 1st Shift Warehouse Associate at Phoenix Add a tag Applicatio…" at bounding box center [784, 391] width 1568 height 783
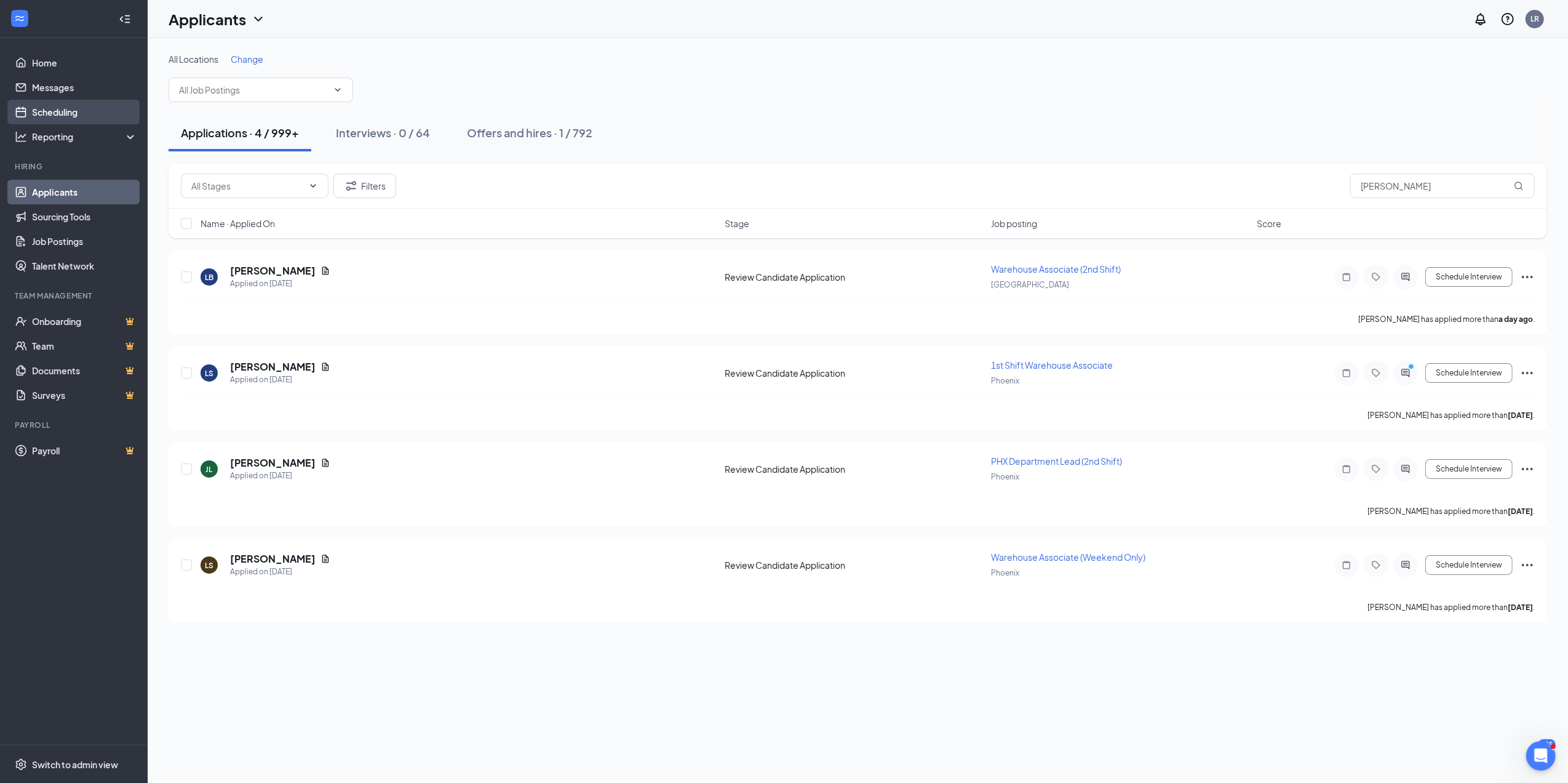
click at [67, 111] on link "Scheduling" at bounding box center [84, 112] width 105 height 25
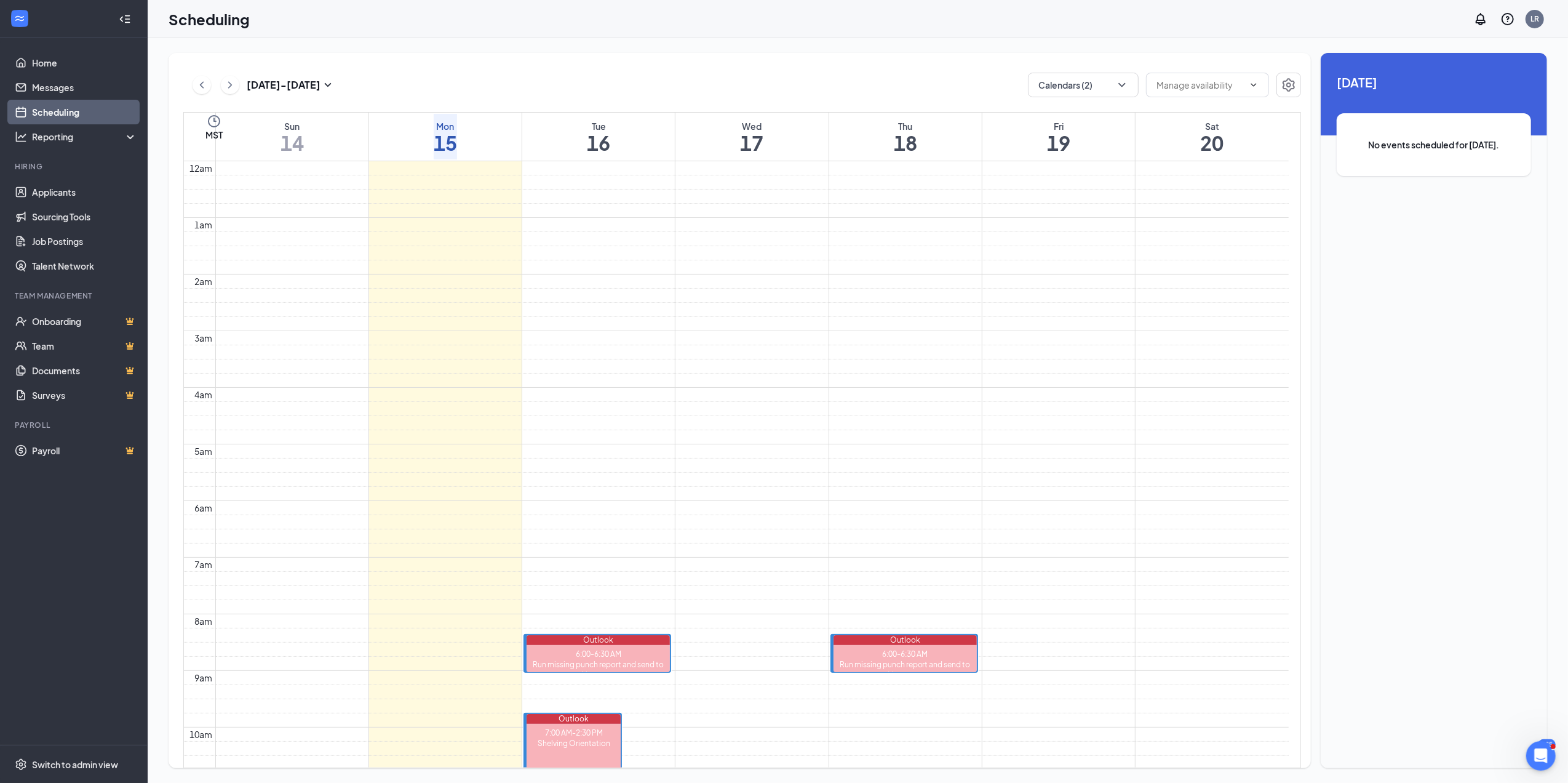
scroll to position [604, 0]
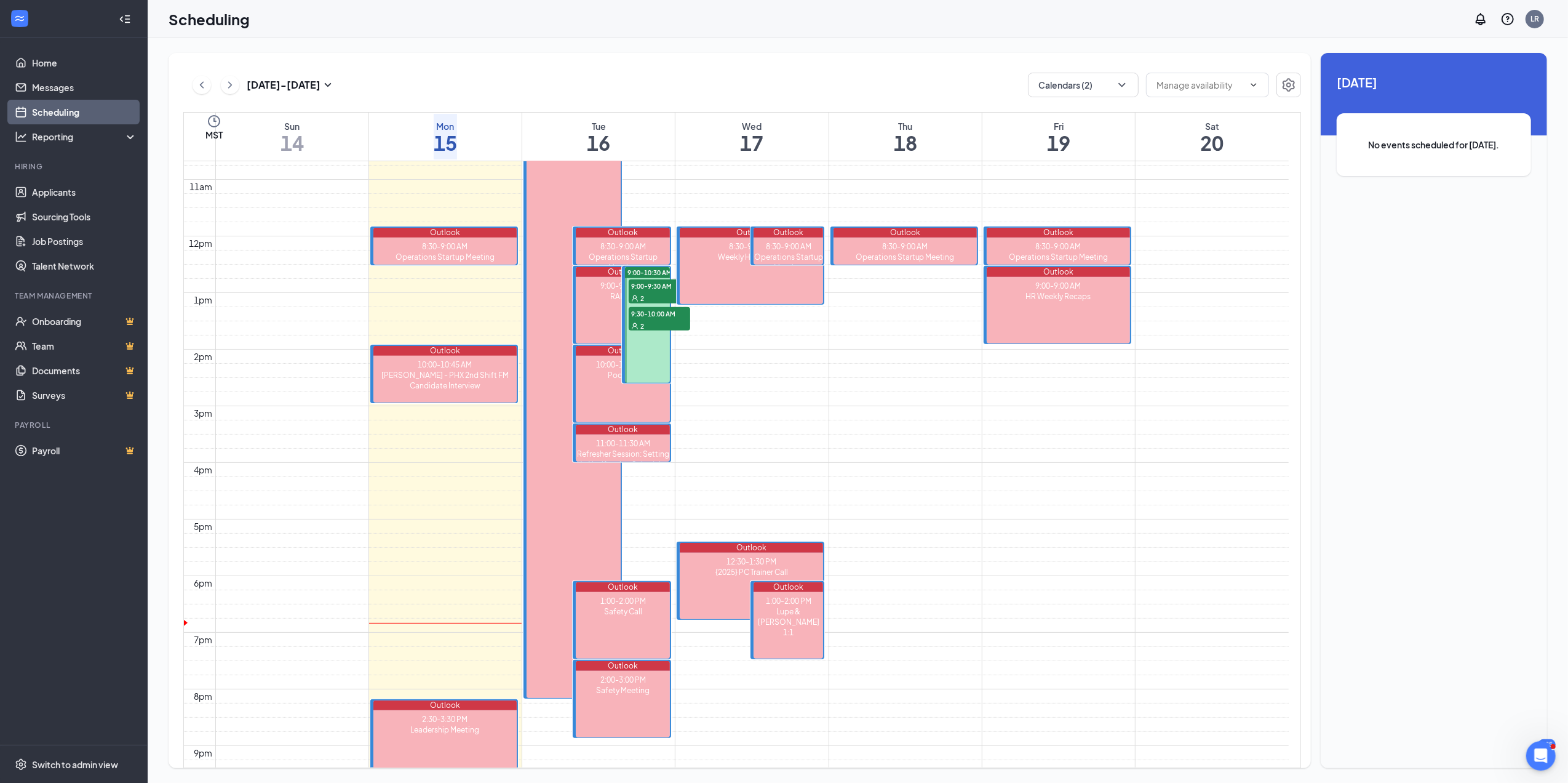
click at [653, 316] on span "9:30-10:00 AM" at bounding box center [659, 313] width 61 height 12
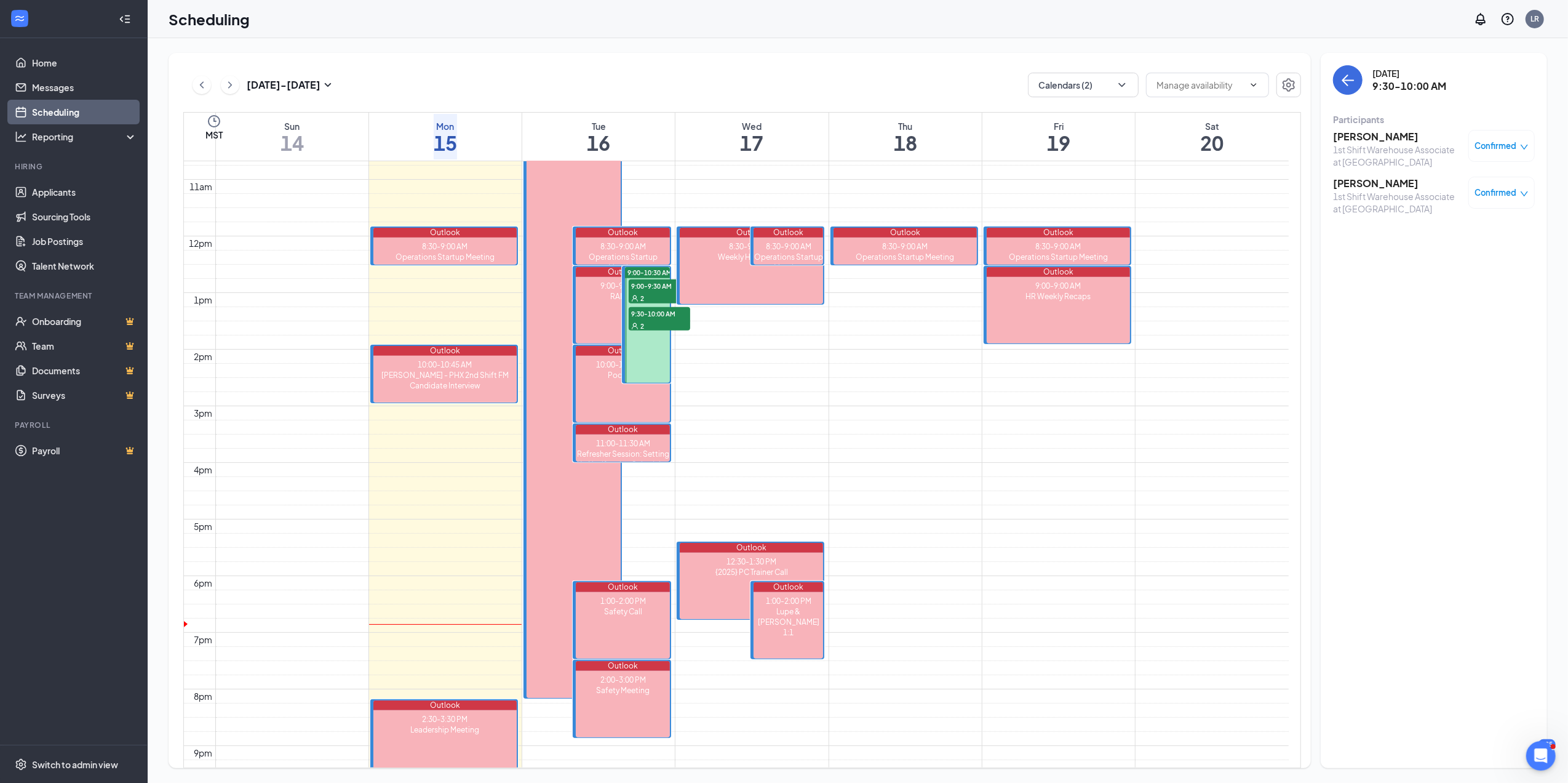
click at [1374, 136] on h3 "Laura Buono" at bounding box center [1398, 137] width 129 height 13
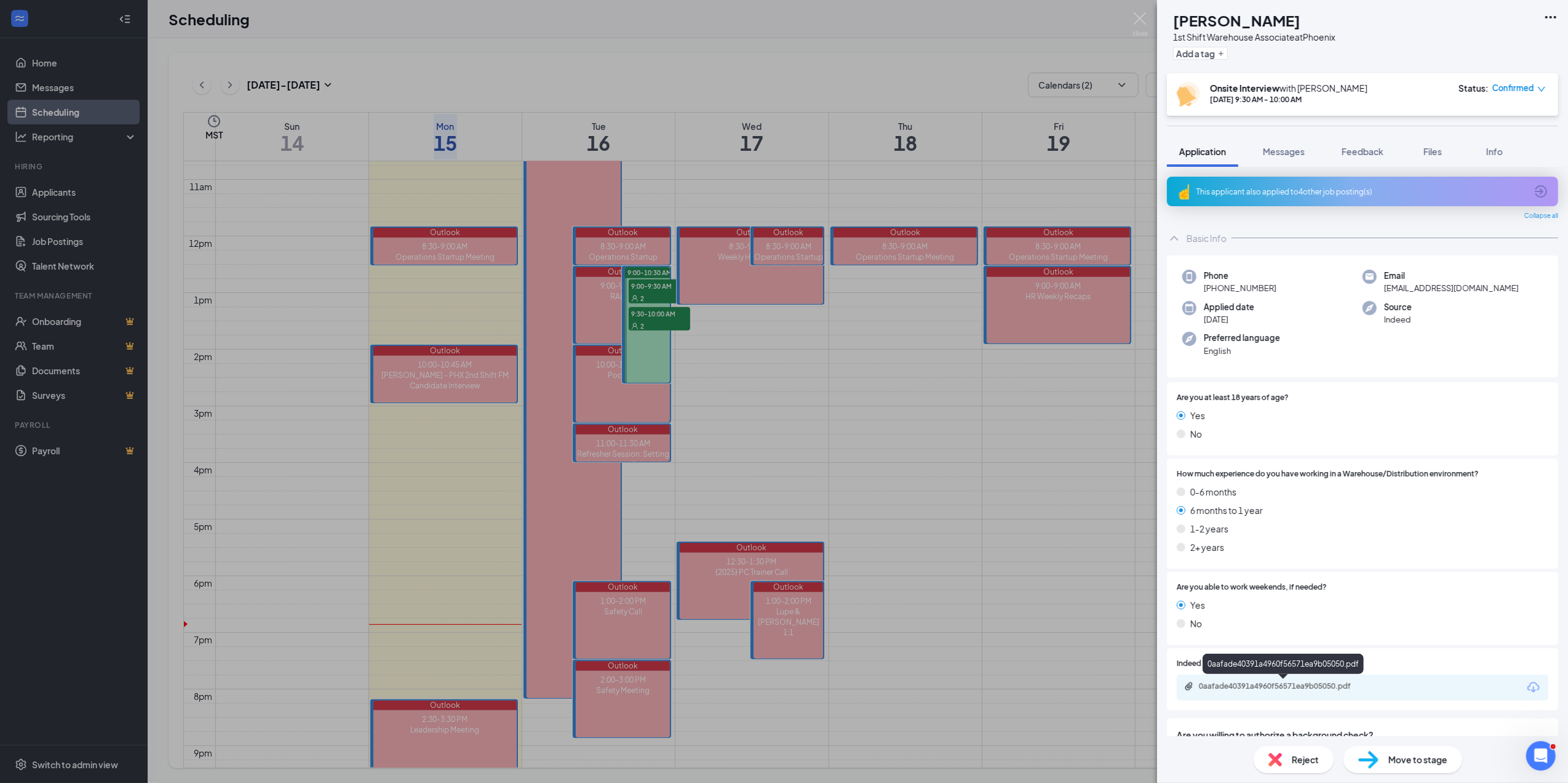
click at [1287, 687] on div "0aafade40391a4960f56571ea9b05050.pdf" at bounding box center [1286, 686] width 173 height 10
click at [1141, 18] on img at bounding box center [1140, 24] width 16 height 24
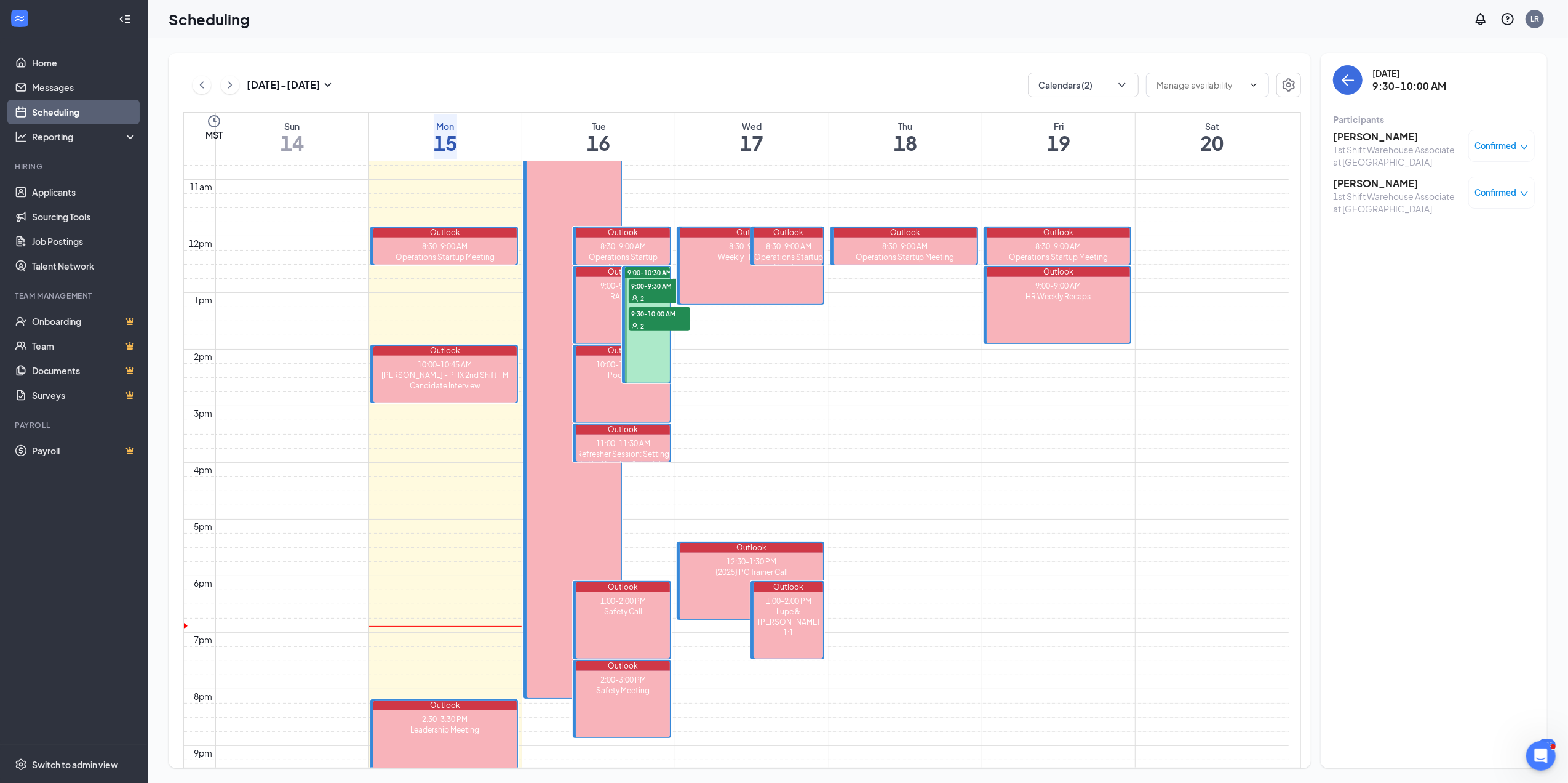
click at [1358, 186] on h3 "Nathan Gonzalez" at bounding box center [1398, 183] width 129 height 13
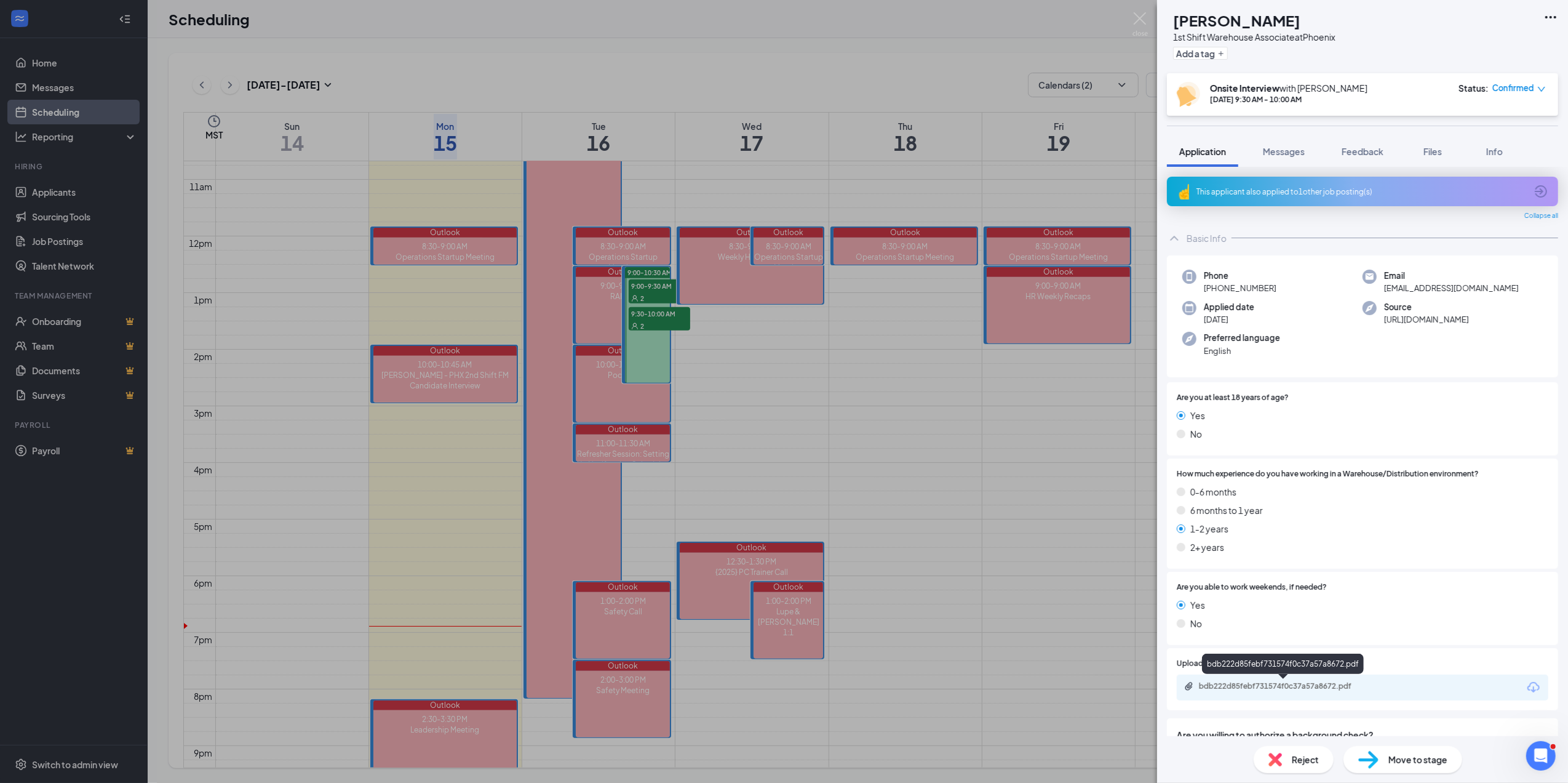
click at [1263, 685] on div "bdb222d85febf731574f0c37a57a8672.pdf" at bounding box center [1286, 686] width 173 height 10
click at [1140, 15] on img at bounding box center [1140, 24] width 16 height 24
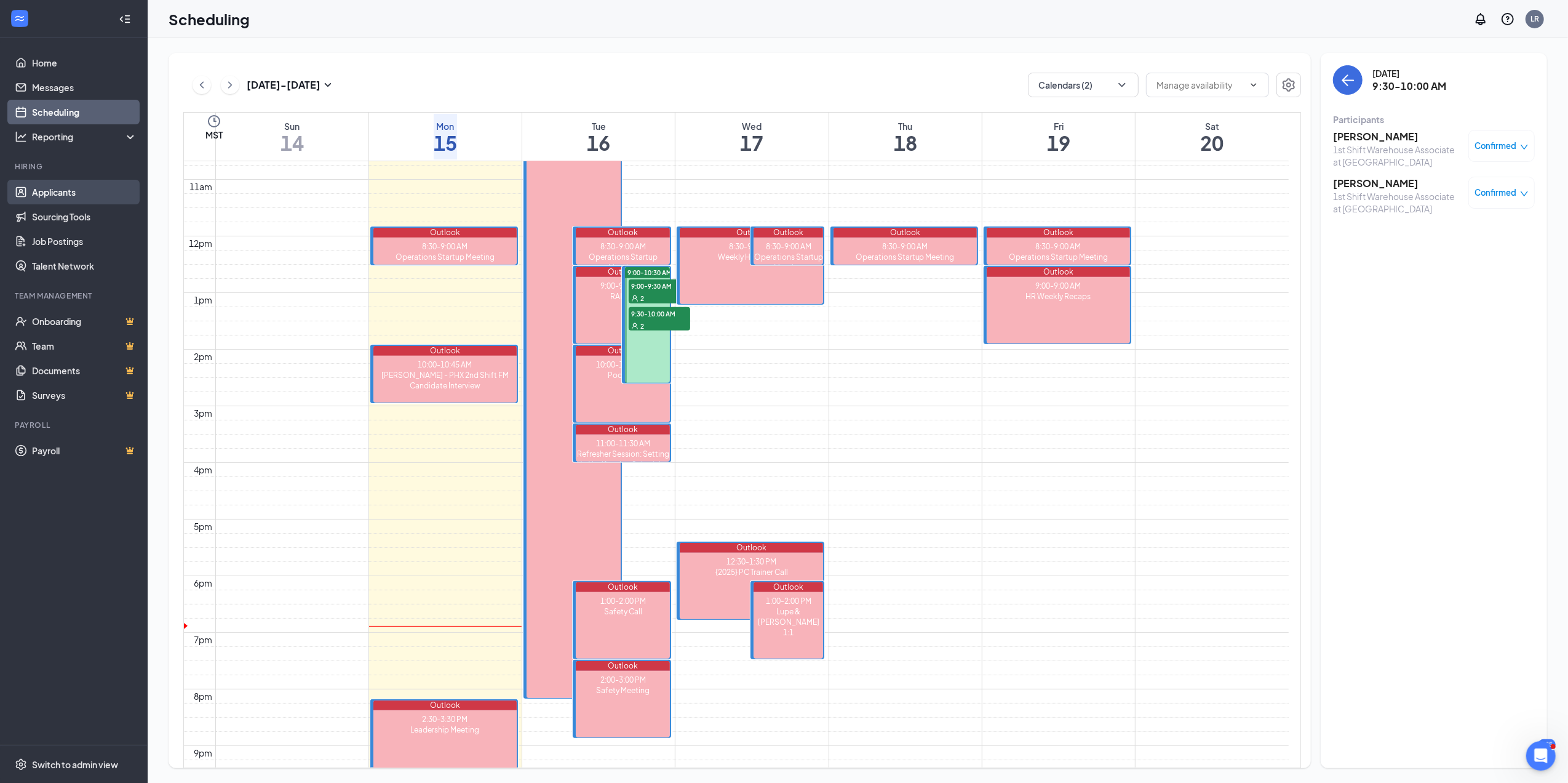
click at [71, 190] on link "Applicants" at bounding box center [84, 192] width 105 height 25
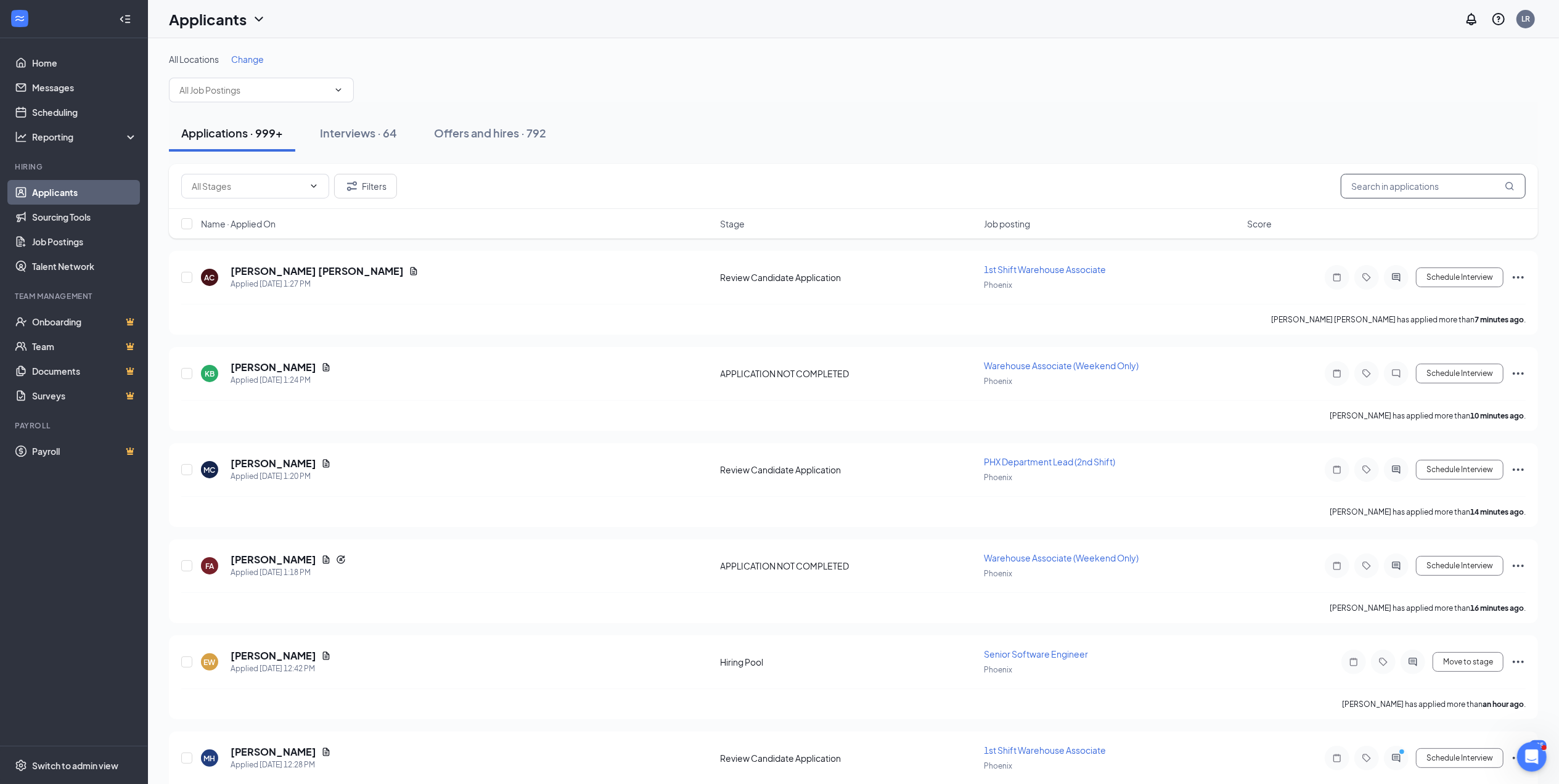
click at [1364, 186] on input "text" at bounding box center [1433, 186] width 185 height 25
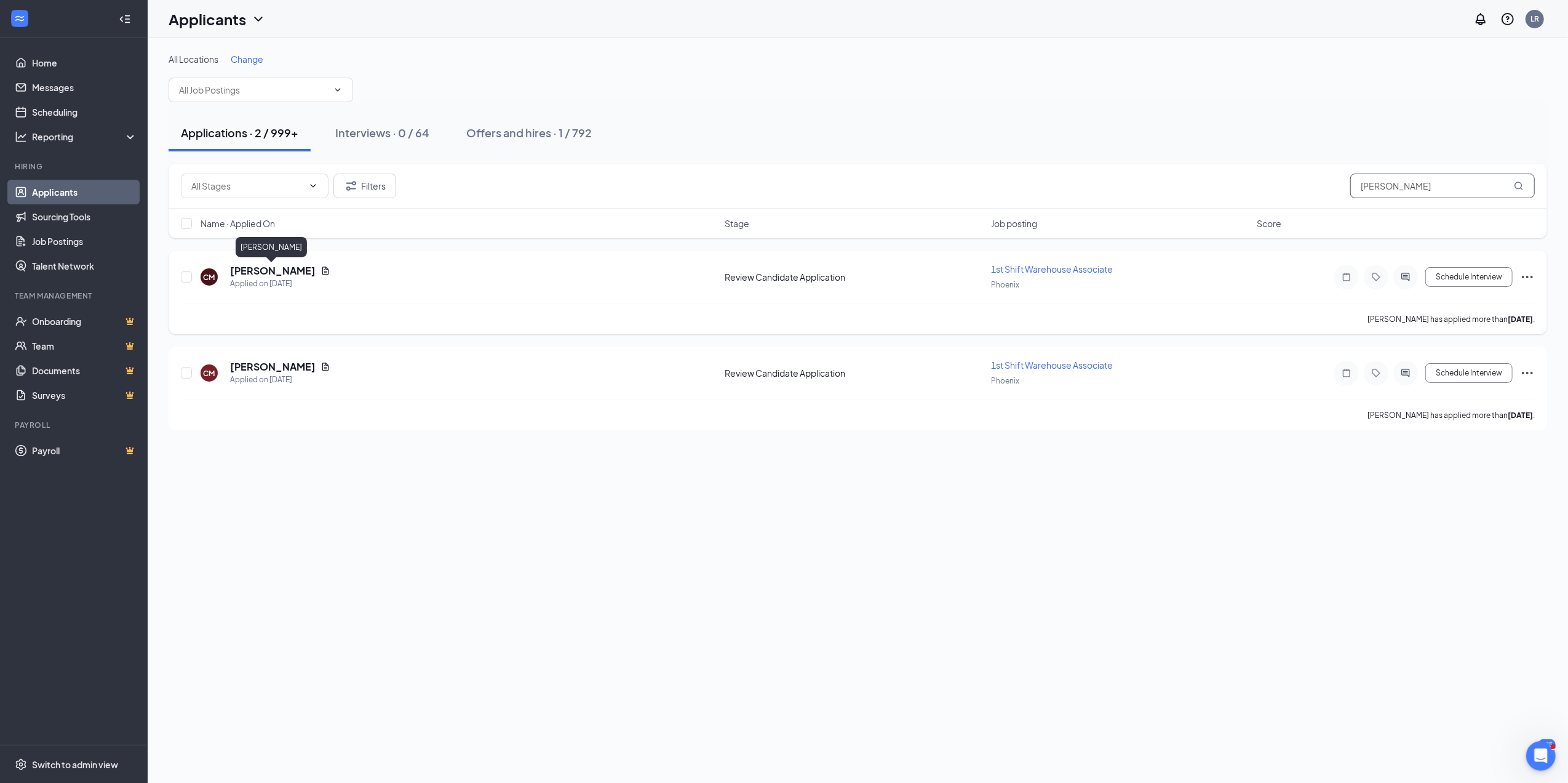
type input "cecilia"
click at [269, 270] on h5 "Cecilia Martinez" at bounding box center [272, 271] width 86 height 13
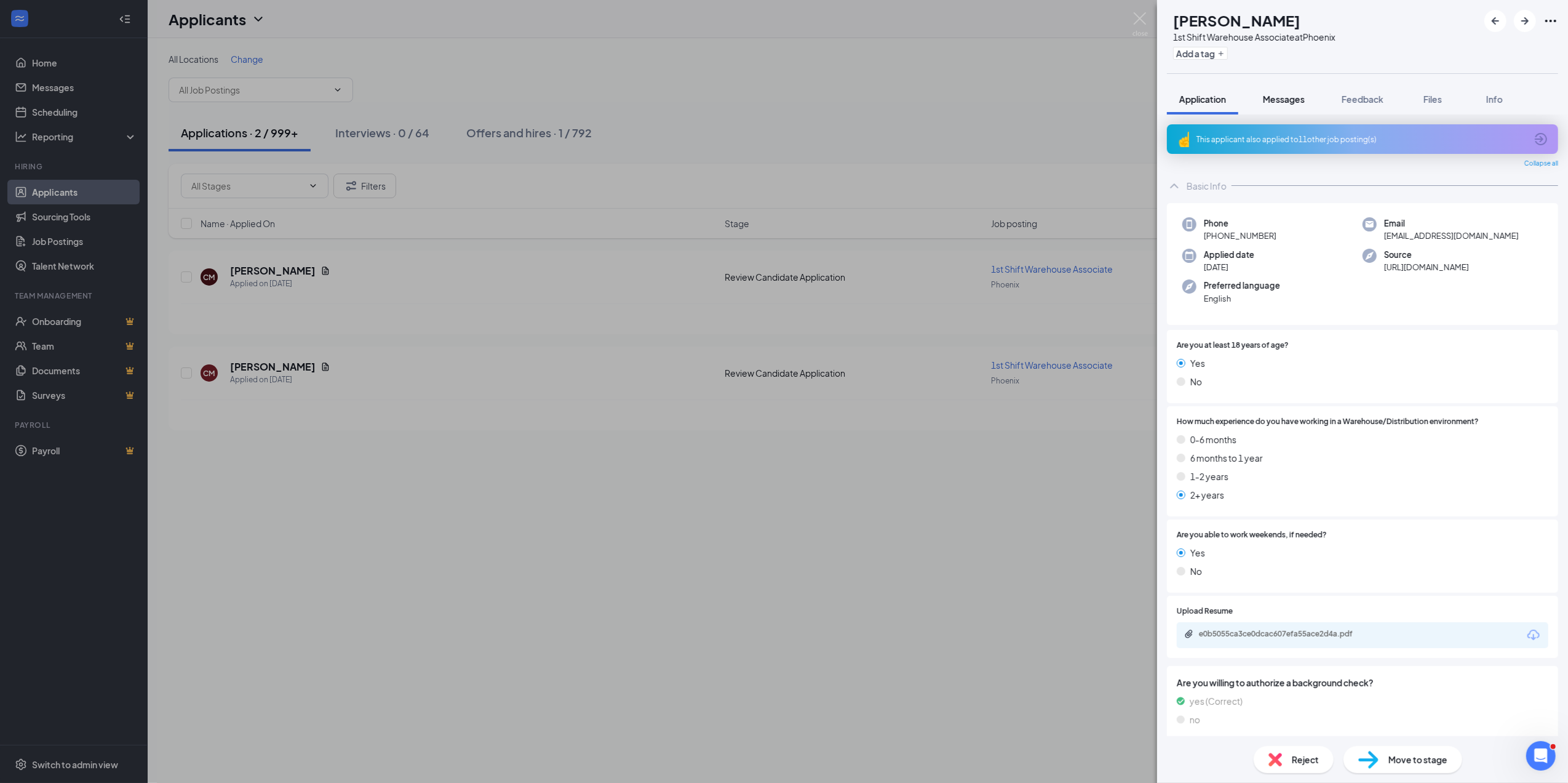
click at [1295, 96] on span "Messages" at bounding box center [1284, 99] width 42 height 11
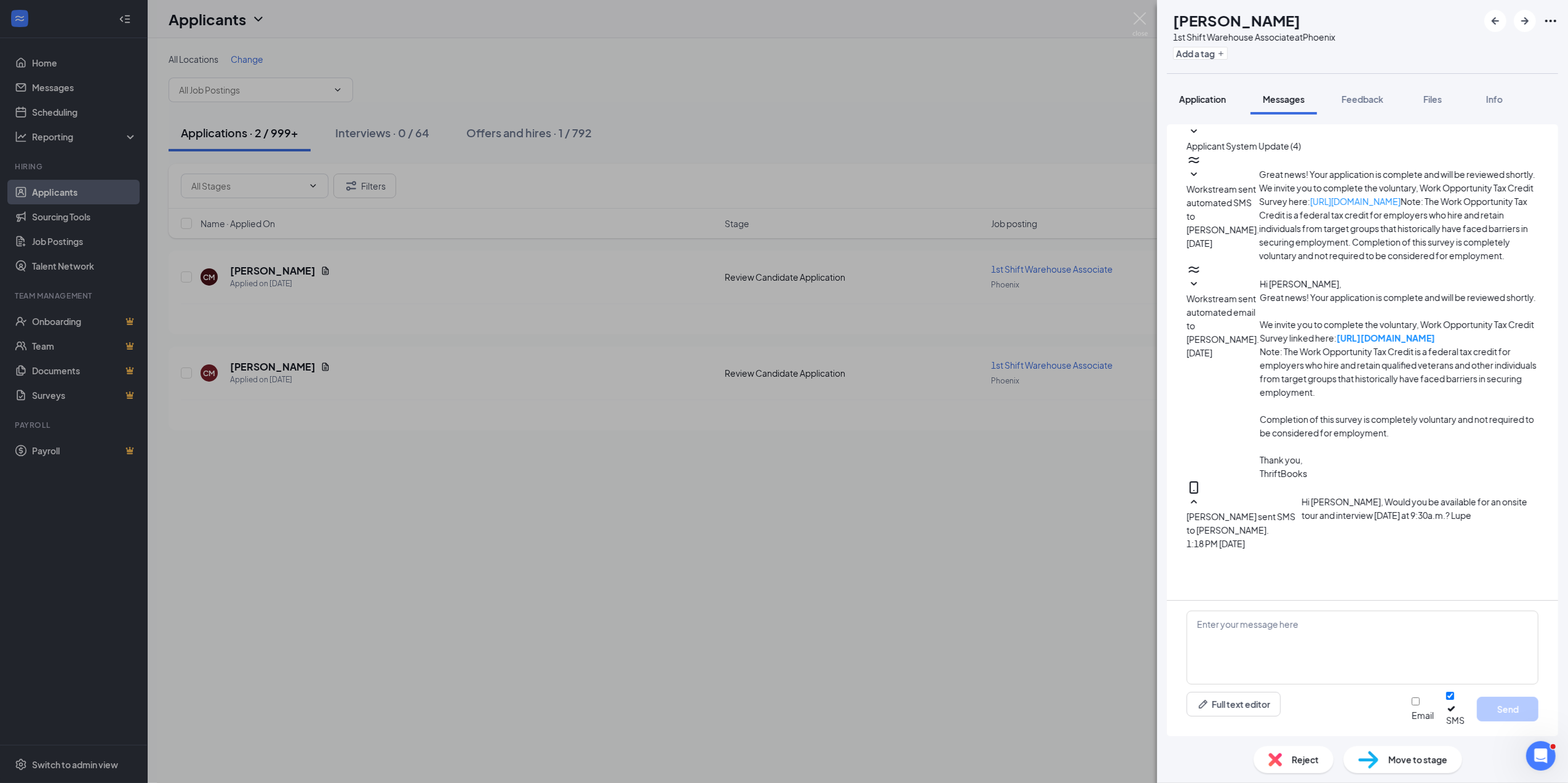
click at [1200, 94] on span "Application" at bounding box center [1202, 99] width 47 height 11
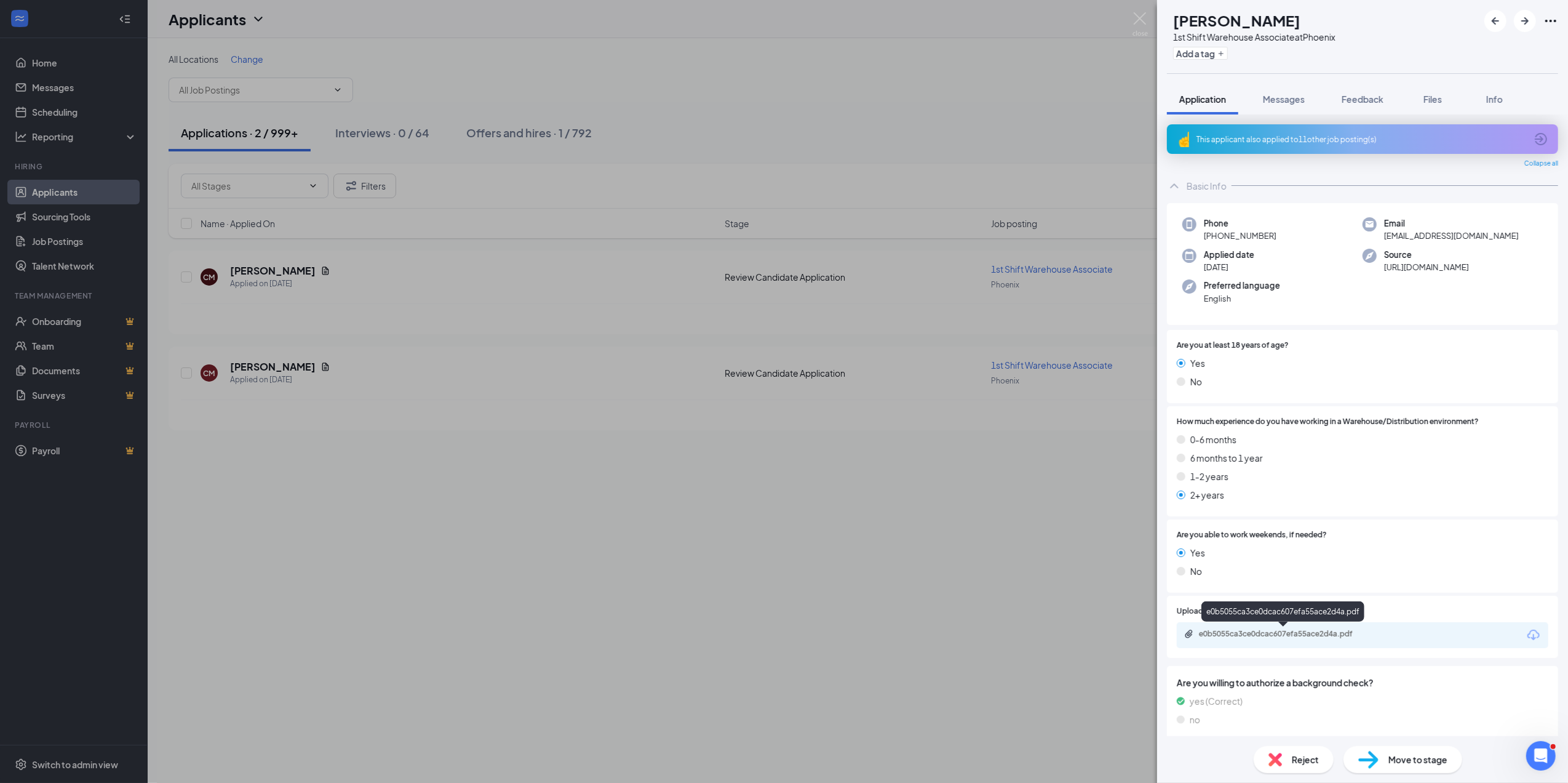
click at [1327, 636] on div "e0b5055ca3ce0dcac607efa55ace2d4a.pdf" at bounding box center [1286, 634] width 173 height 10
click at [1137, 12] on img at bounding box center [1140, 24] width 16 height 24
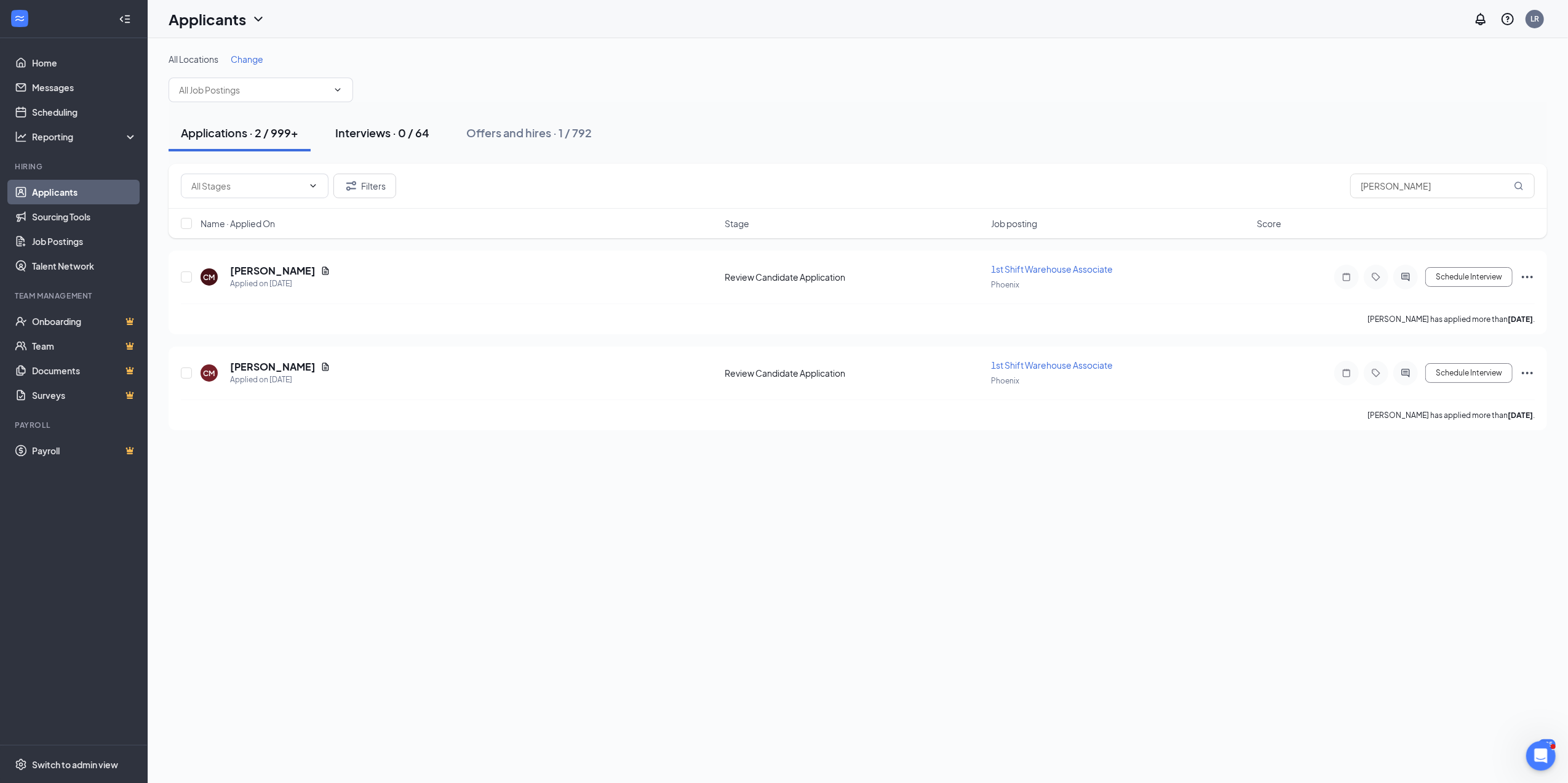
click at [411, 125] on div "Interviews · 0 / 64" at bounding box center [382, 132] width 94 height 16
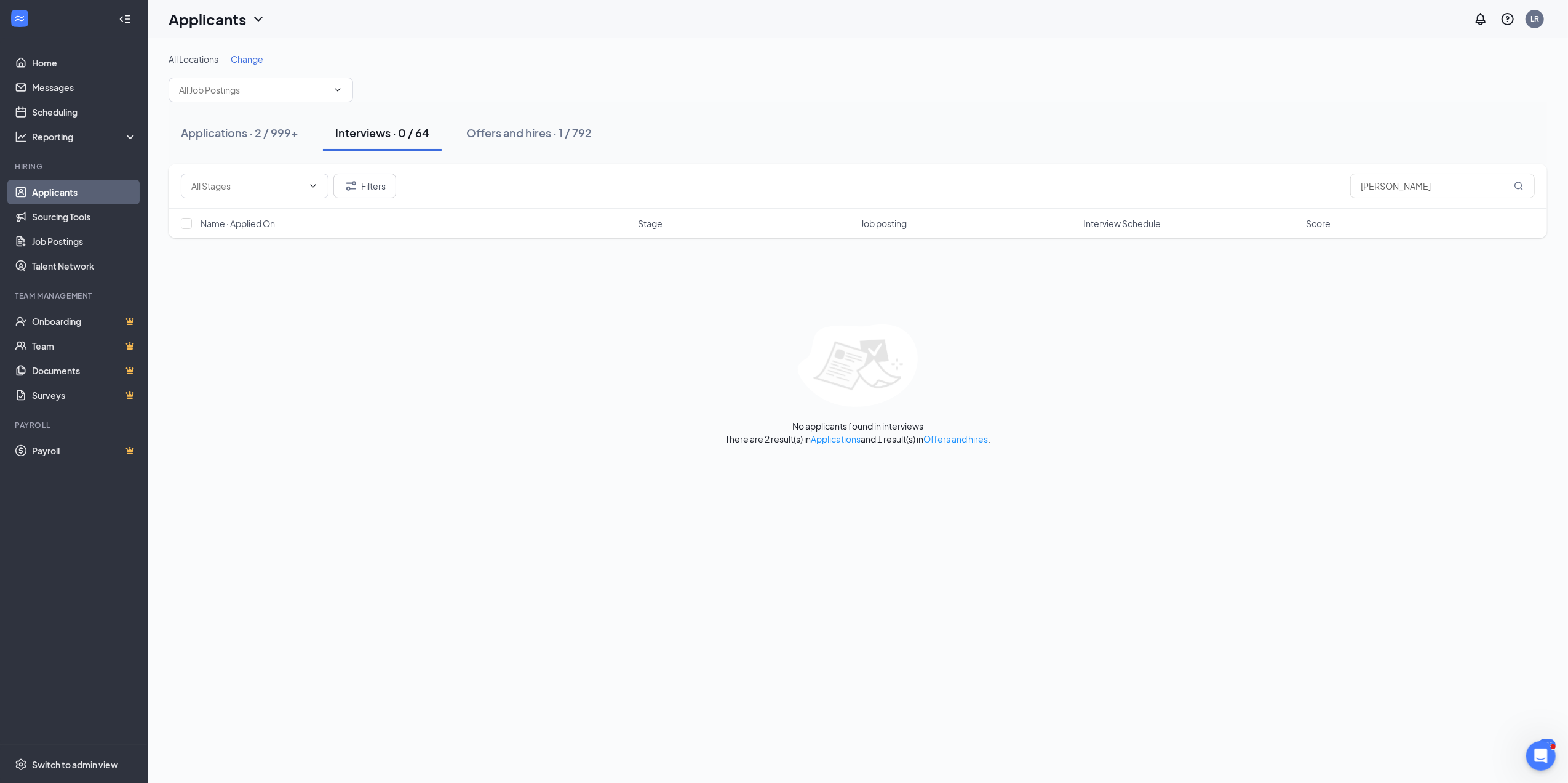
click at [398, 134] on div "Interviews · 0 / 64" at bounding box center [382, 132] width 94 height 16
click at [508, 129] on div "Offers and hires · 1 / 792" at bounding box center [529, 132] width 125 height 16
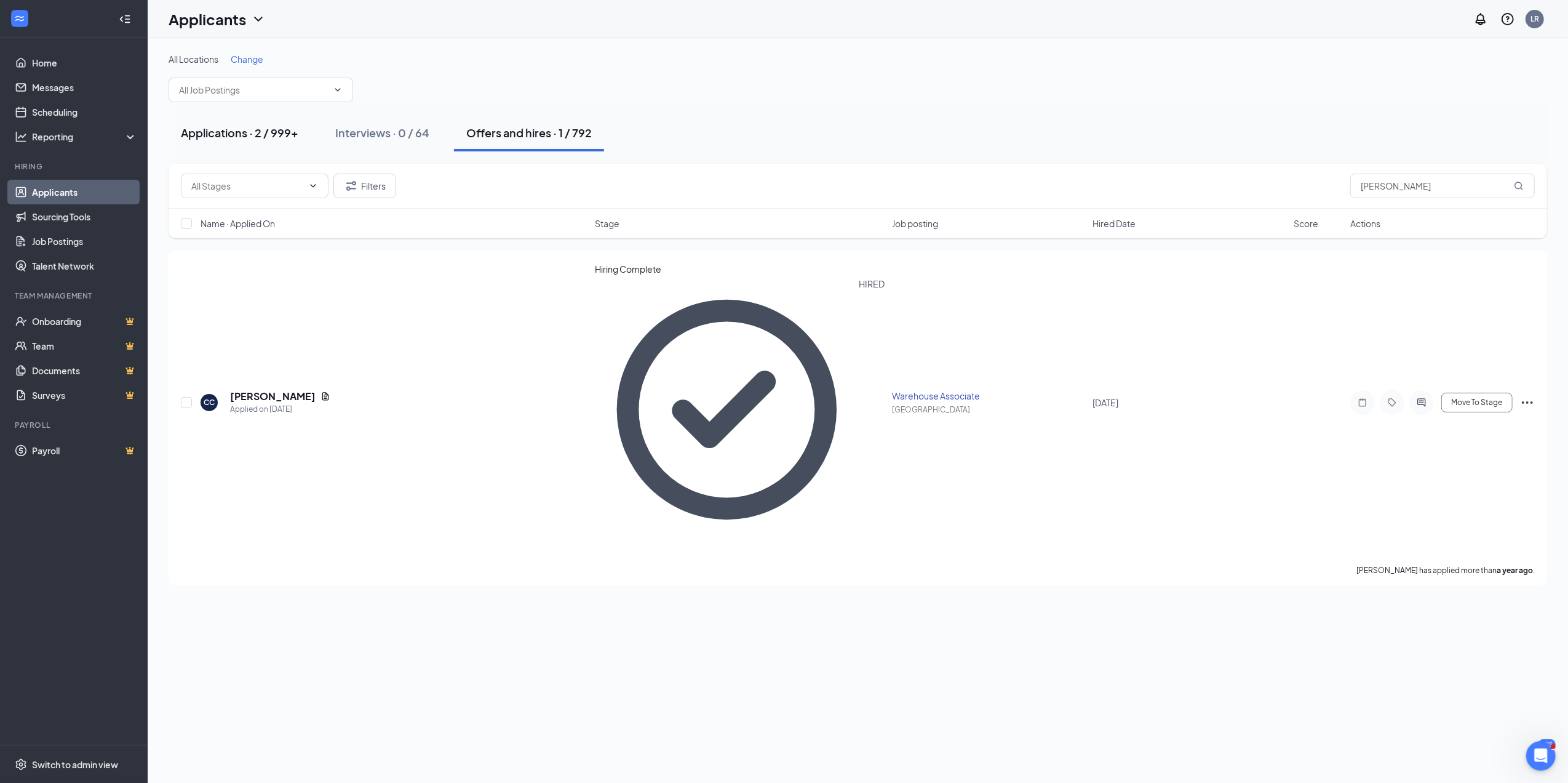
click at [257, 133] on div "Applications · 2 / 999+" at bounding box center [239, 132] width 117 height 16
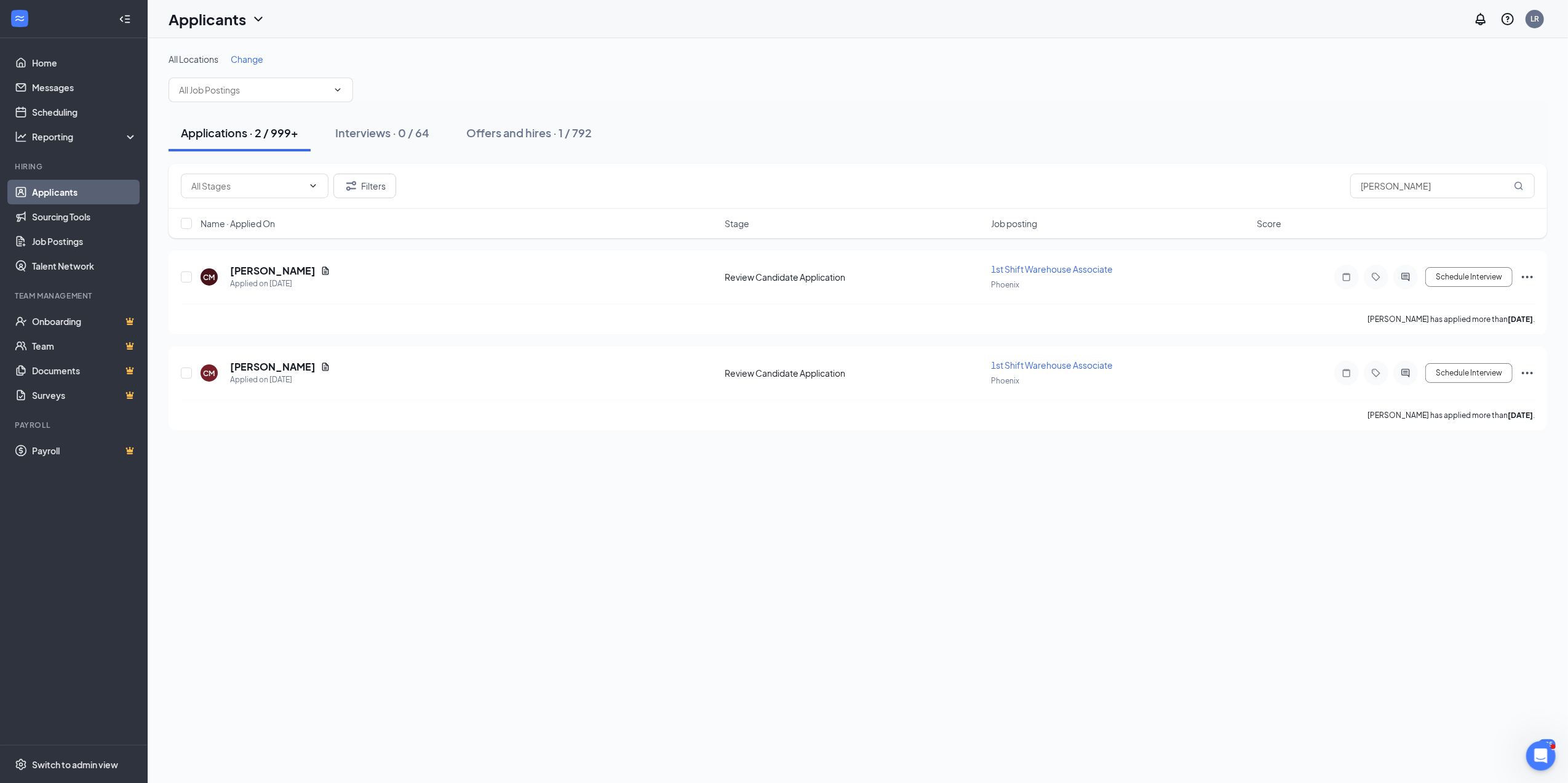
click at [60, 190] on link "Applicants" at bounding box center [84, 192] width 105 height 25
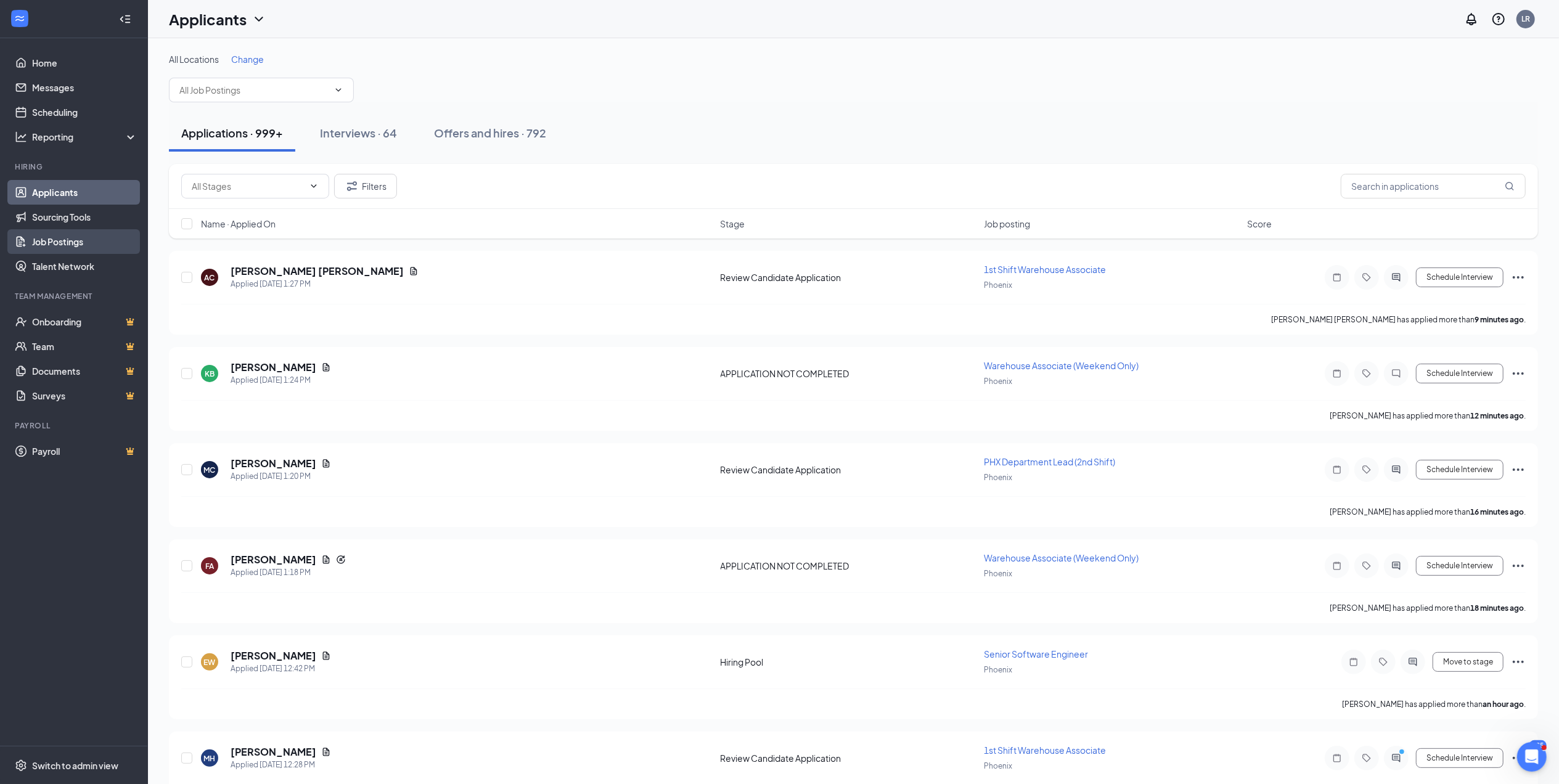
click at [73, 240] on link "Job Postings" at bounding box center [84, 241] width 105 height 25
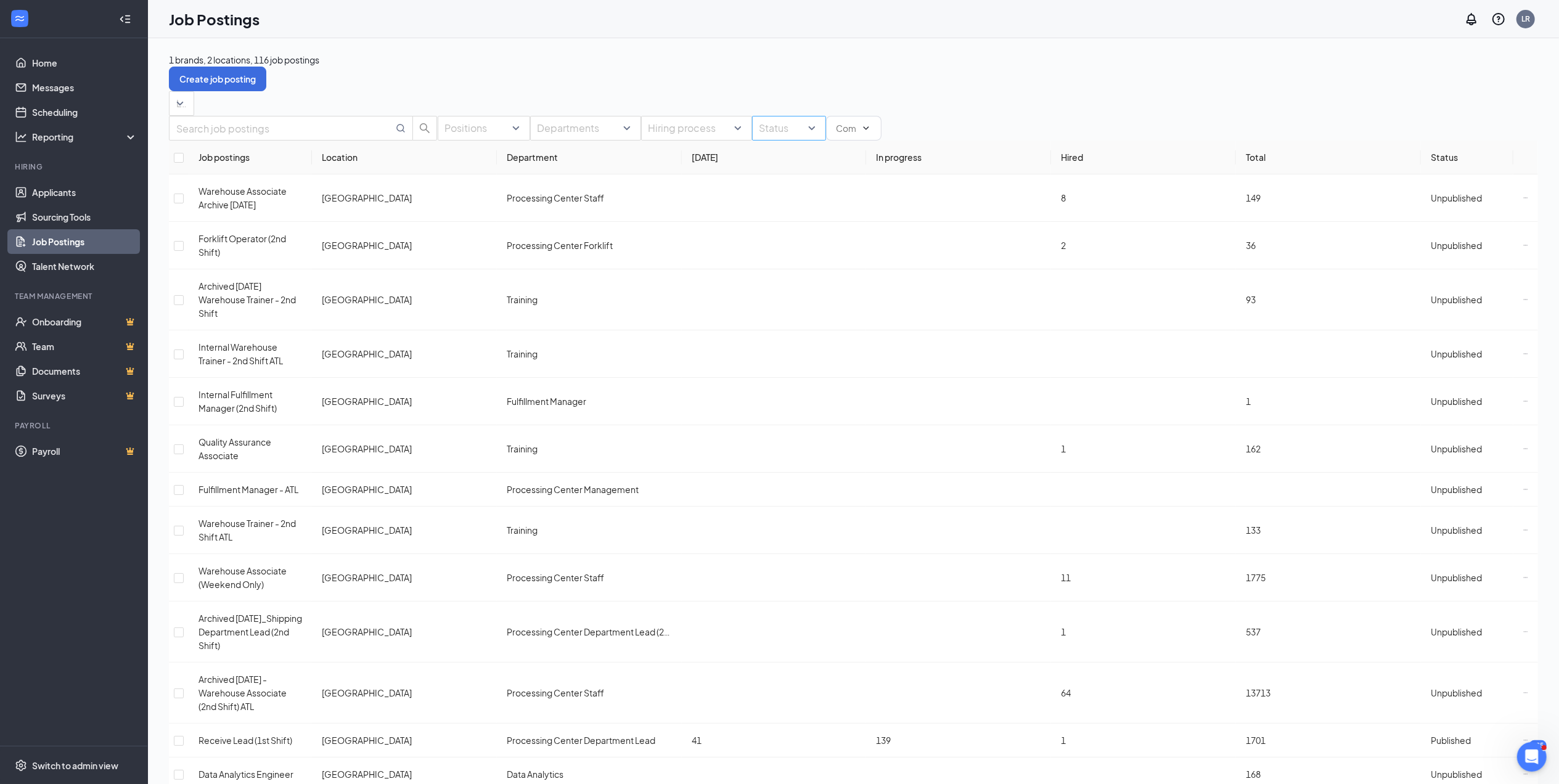
click at [752, 140] on div "Status" at bounding box center [789, 128] width 74 height 25
click at [681, 205] on div at bounding box center [706, 205] width 59 height 0
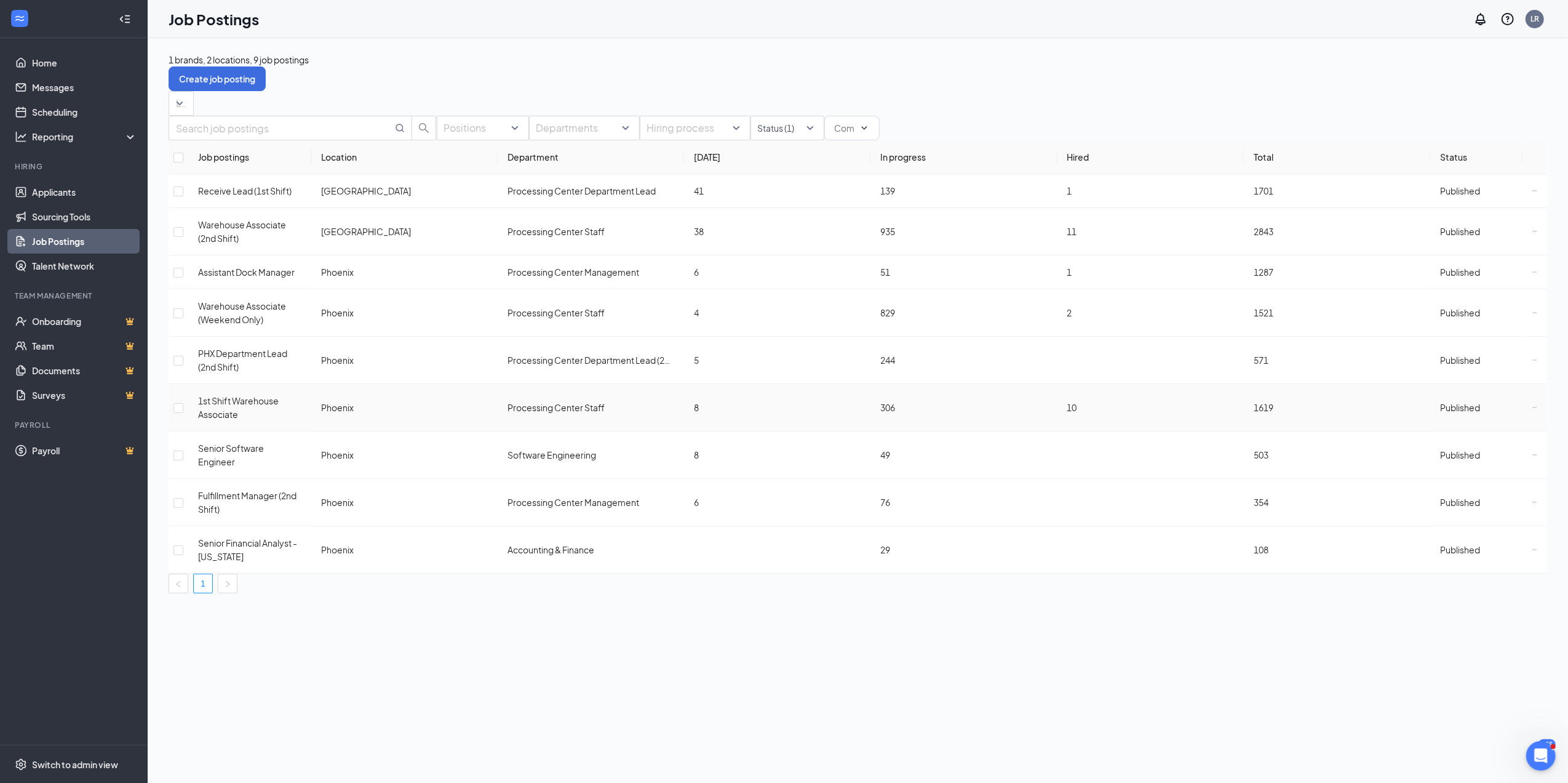
click at [1532, 407] on icon "Ellipses" at bounding box center [1534, 407] width 5 height 5
click at [1398, 517] on span "View applicants" at bounding box center [1382, 511] width 63 height 11
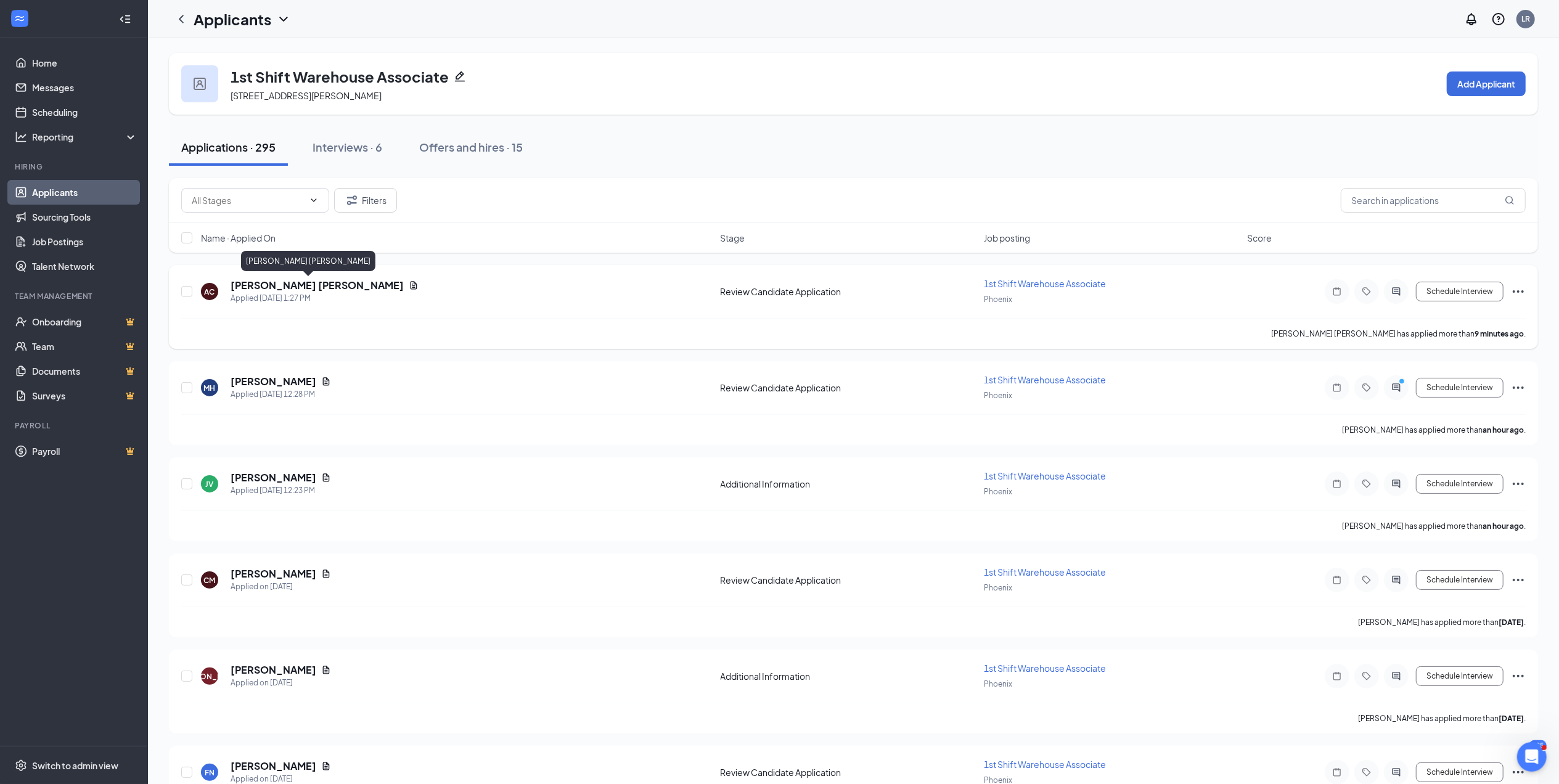
click at [309, 282] on h5 "[PERSON_NAME] [PERSON_NAME]" at bounding box center [317, 285] width 173 height 14
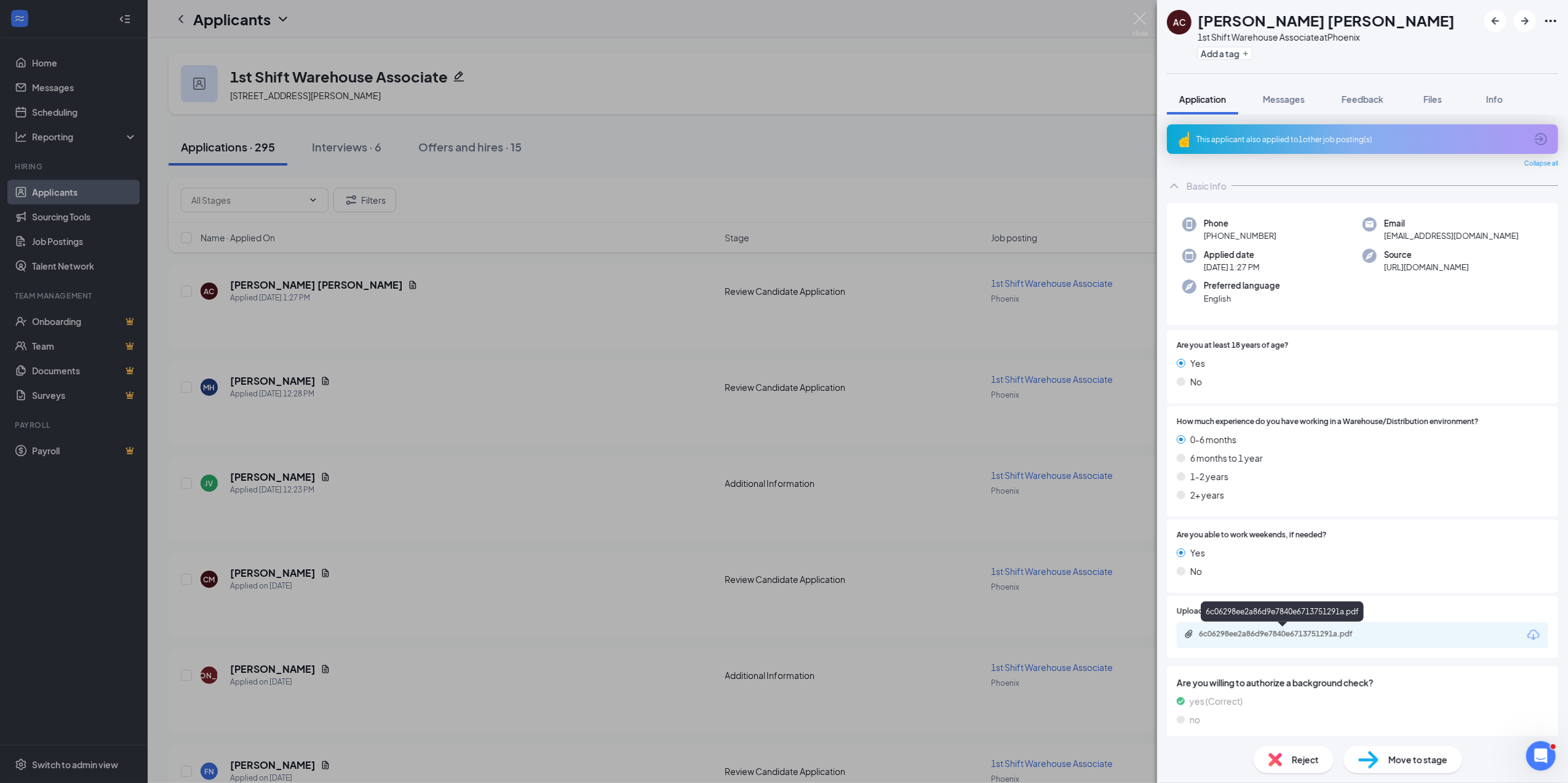
click at [1261, 635] on div "6c06298ee2a86d9e7840e6713751291a.pdf" at bounding box center [1286, 634] width 173 height 10
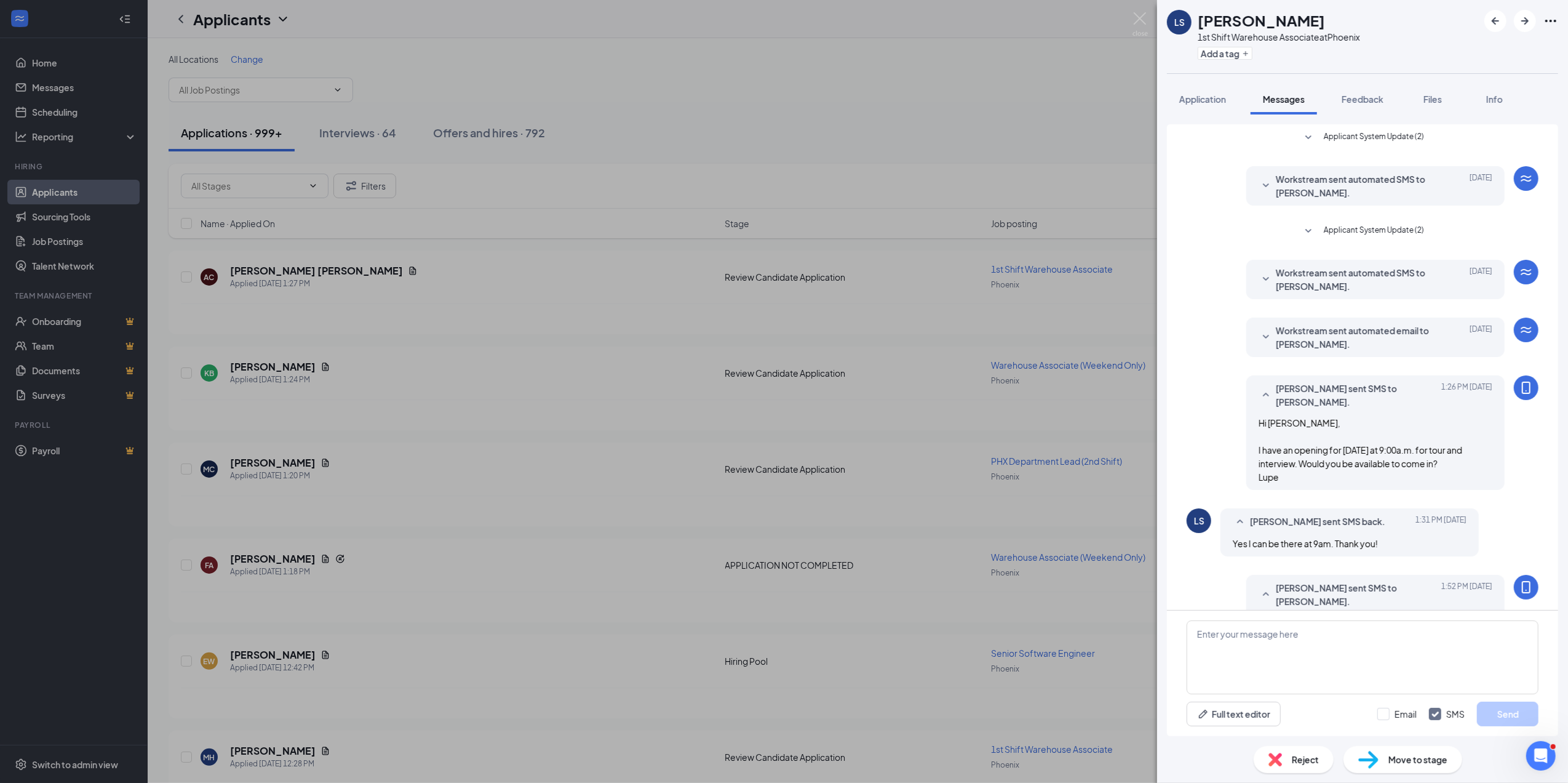
scroll to position [38, 0]
click at [1213, 639] on textarea at bounding box center [1362, 658] width 352 height 74
type textarea "Great! We will see you [DATE] at 9:00a.m."
click at [1499, 705] on button "Send" at bounding box center [1507, 714] width 61 height 25
